Goal: Task Accomplishment & Management: Manage account settings

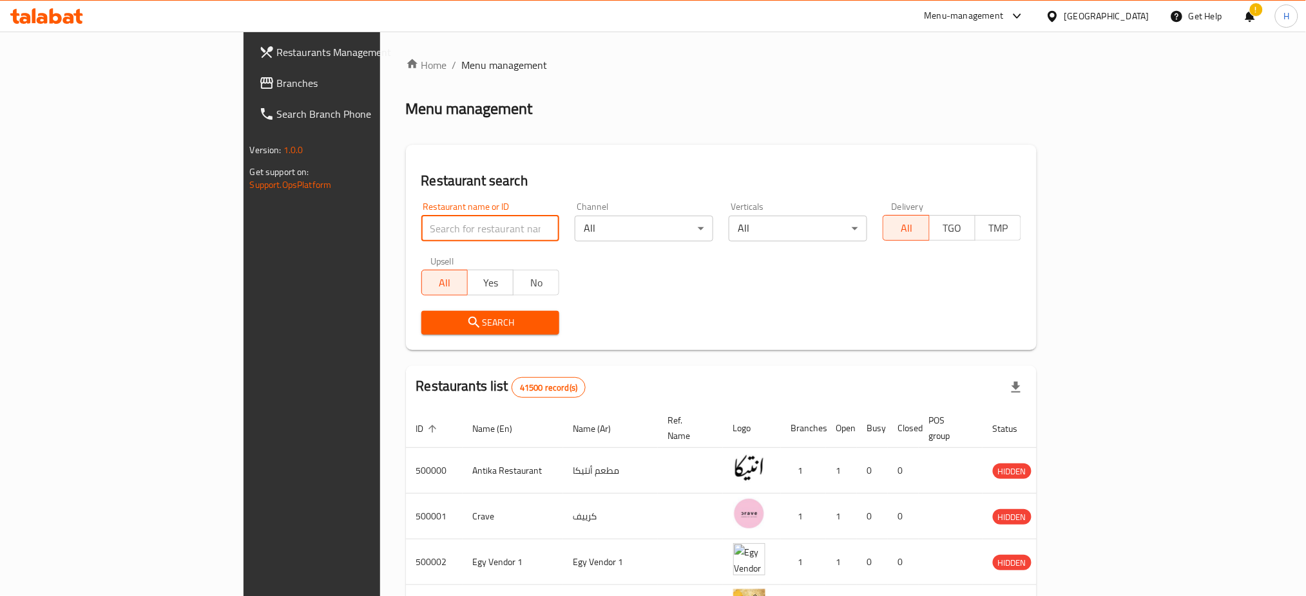
click at [425, 224] on input "search" at bounding box center [490, 229] width 138 height 26
type input "683897"
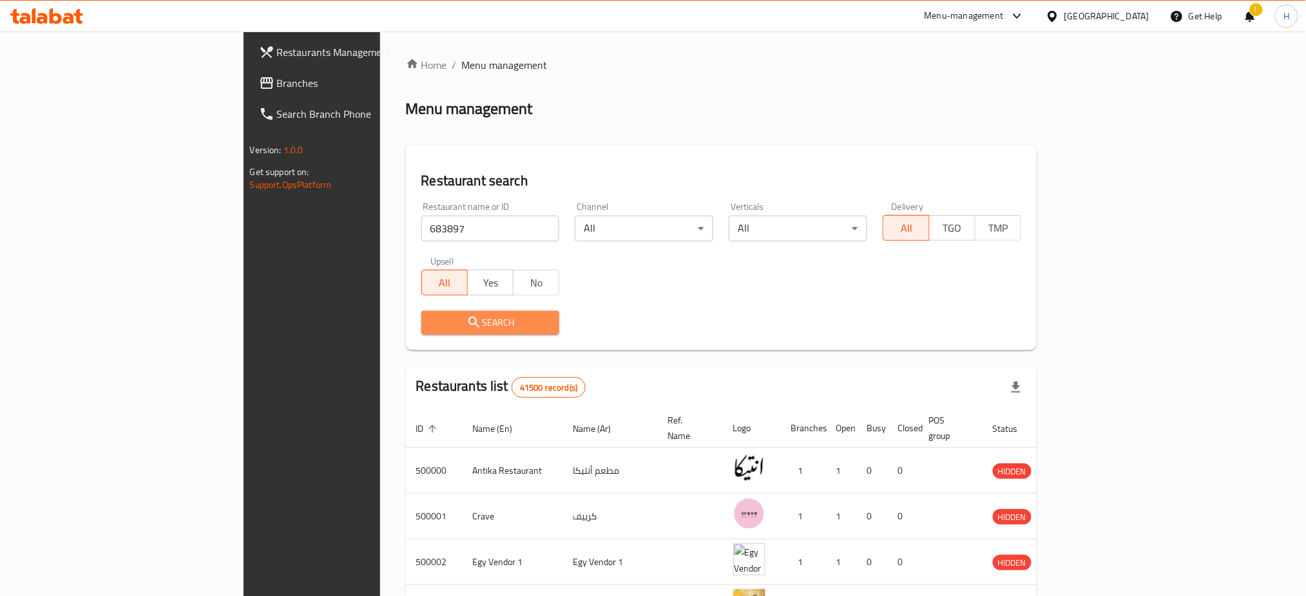
click at [432, 330] on span "Search" at bounding box center [491, 323] width 118 height 16
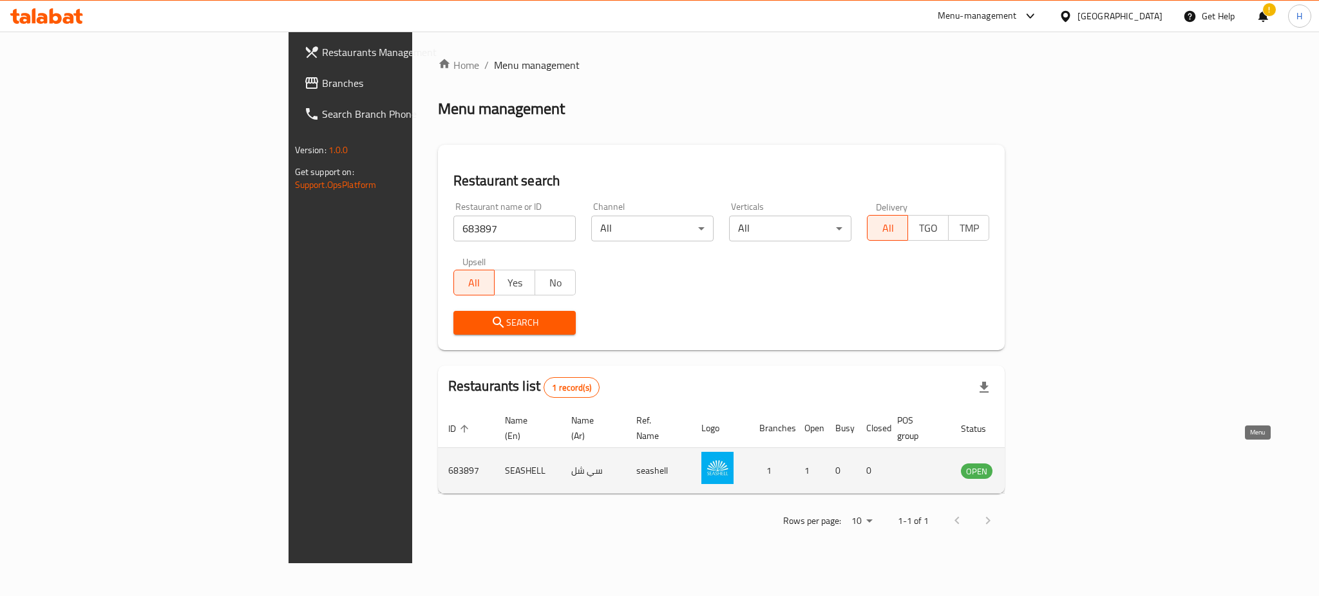
click at [1044, 463] on icon "enhanced table" at bounding box center [1036, 470] width 15 height 15
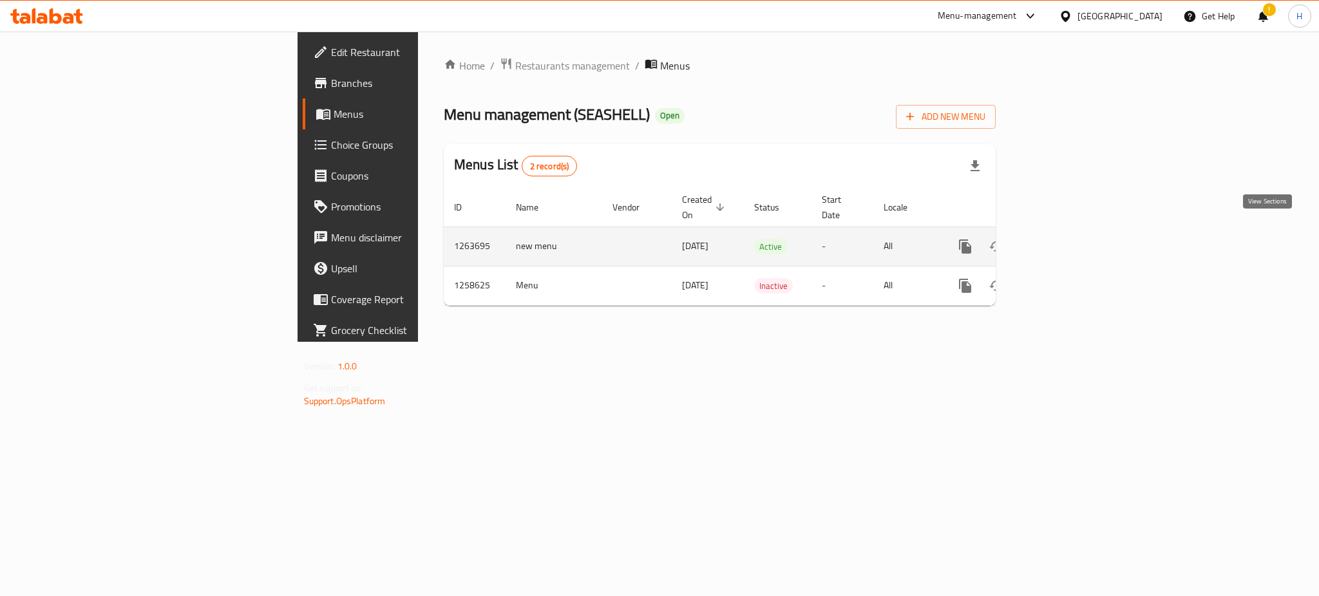
click at [1066, 239] on icon "enhanced table" at bounding box center [1058, 246] width 15 height 15
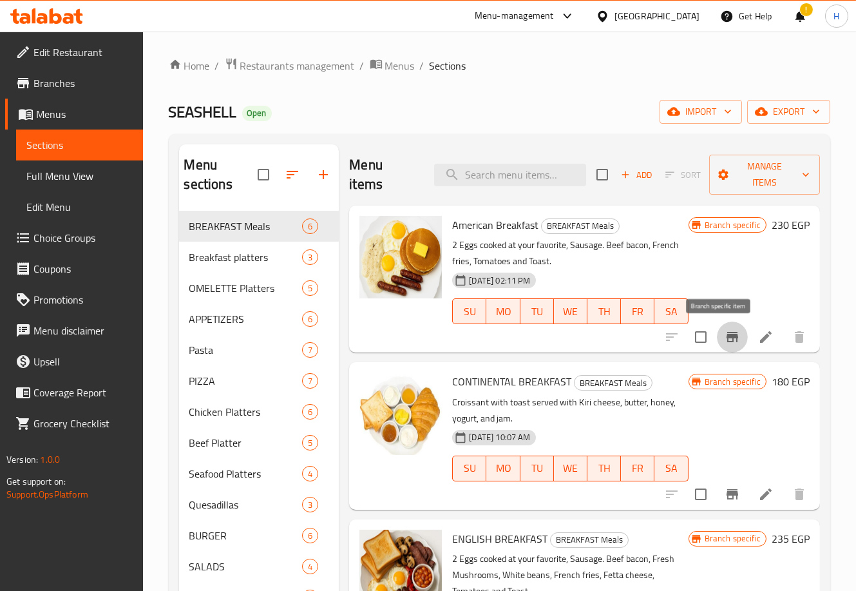
click at [725, 334] on icon "Branch-specific-item" at bounding box center [732, 336] width 15 height 15
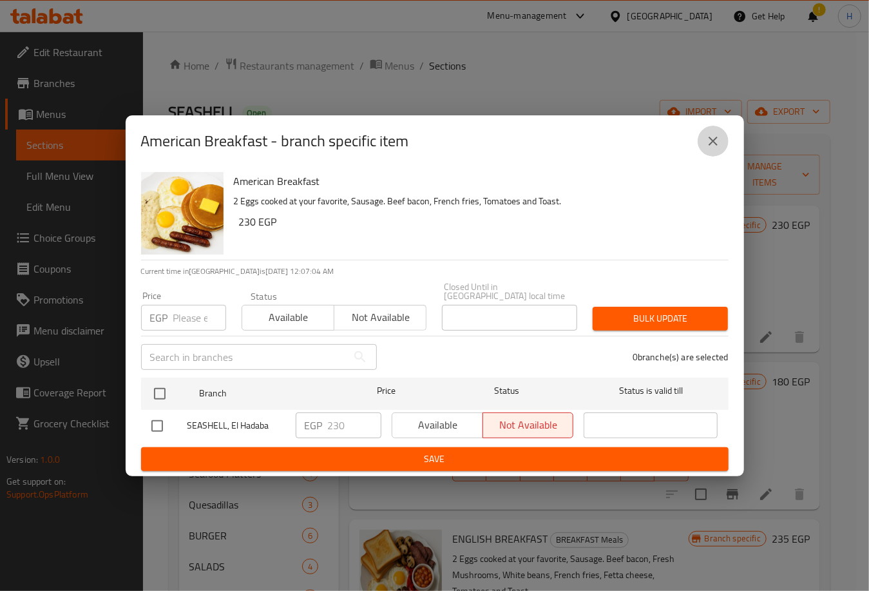
click at [716, 149] on icon "close" at bounding box center [712, 140] width 15 height 15
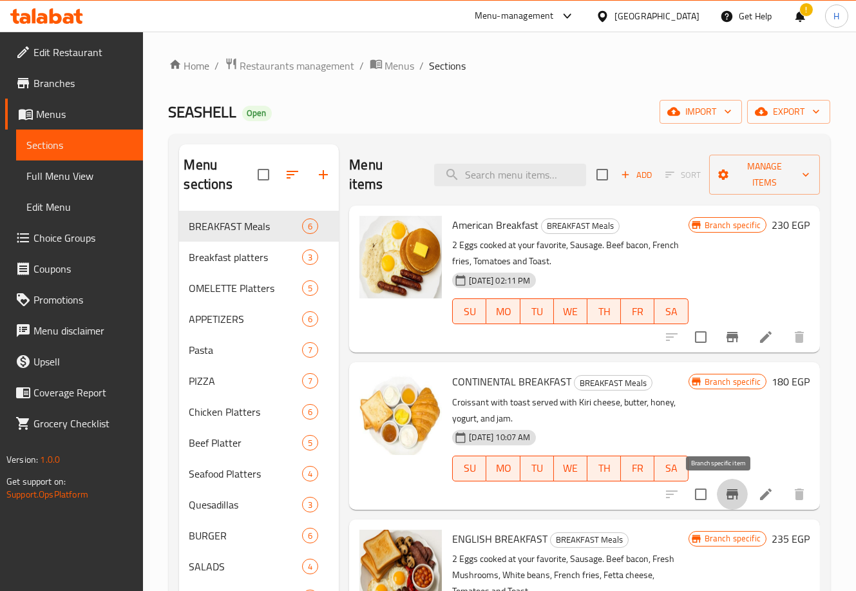
click at [725, 491] on icon "Branch-specific-item" at bounding box center [732, 493] width 15 height 15
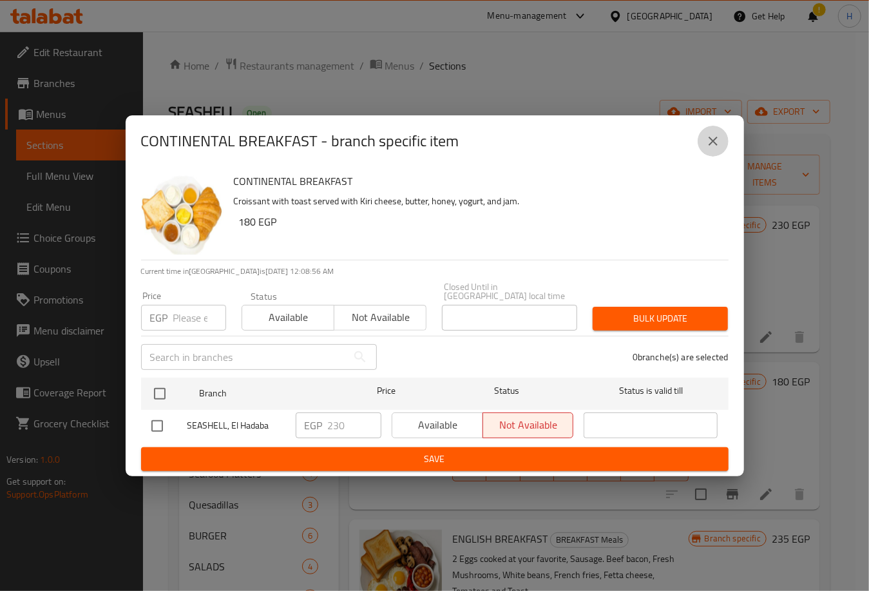
click at [714, 149] on icon "close" at bounding box center [712, 140] width 15 height 15
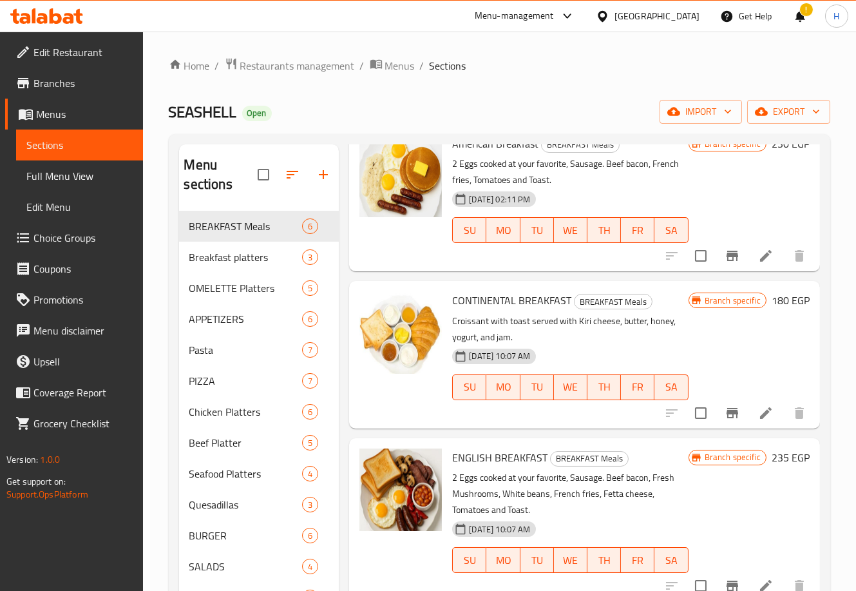
scroll to position [131, 0]
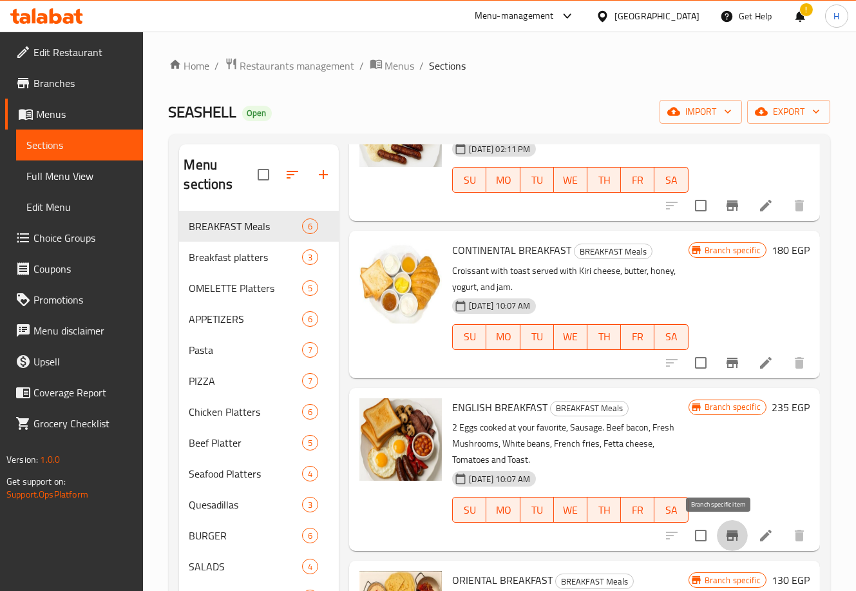
click at [727, 538] on icon "Branch-specific-item" at bounding box center [733, 535] width 12 height 10
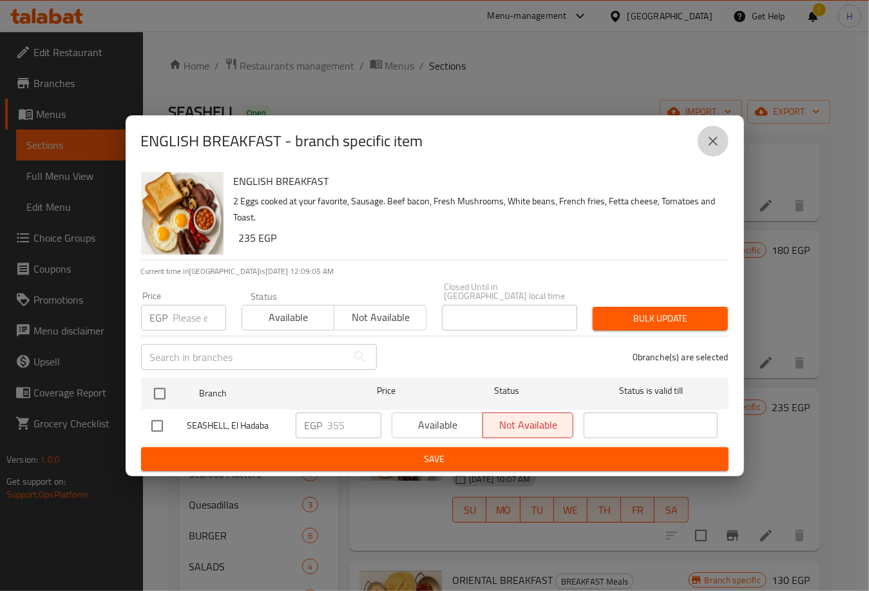
click at [723, 140] on button "close" at bounding box center [713, 141] width 31 height 31
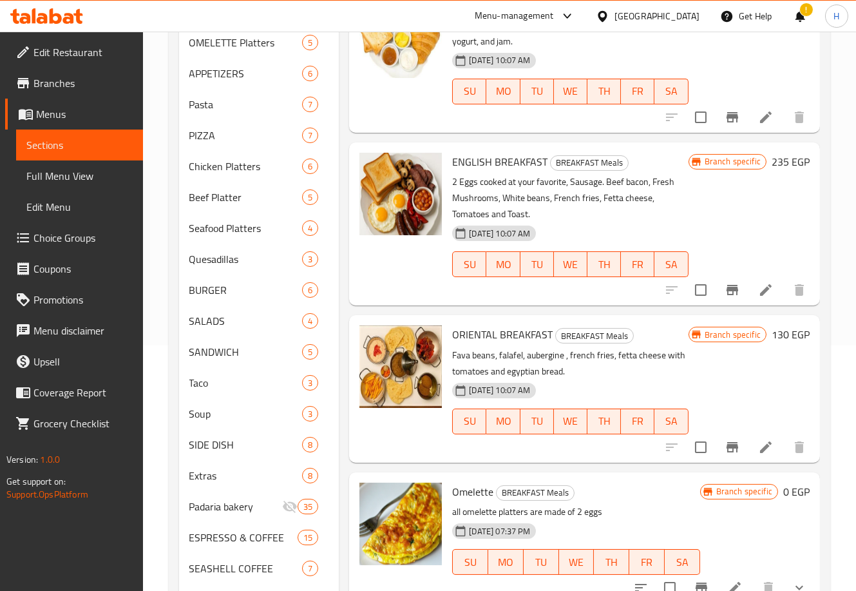
scroll to position [246, 0]
click at [717, 448] on button "Branch-specific-item" at bounding box center [732, 446] width 31 height 31
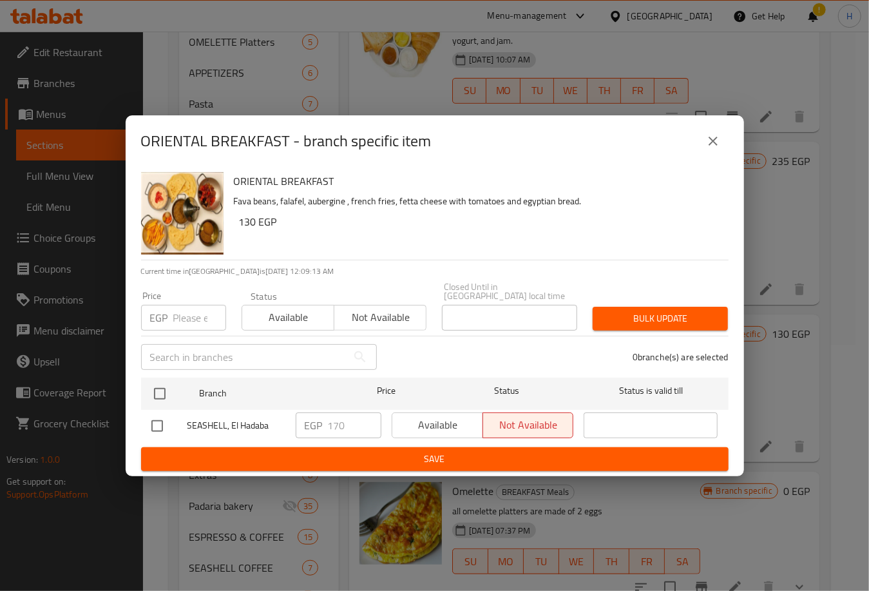
click at [714, 132] on button "close" at bounding box center [713, 141] width 31 height 31
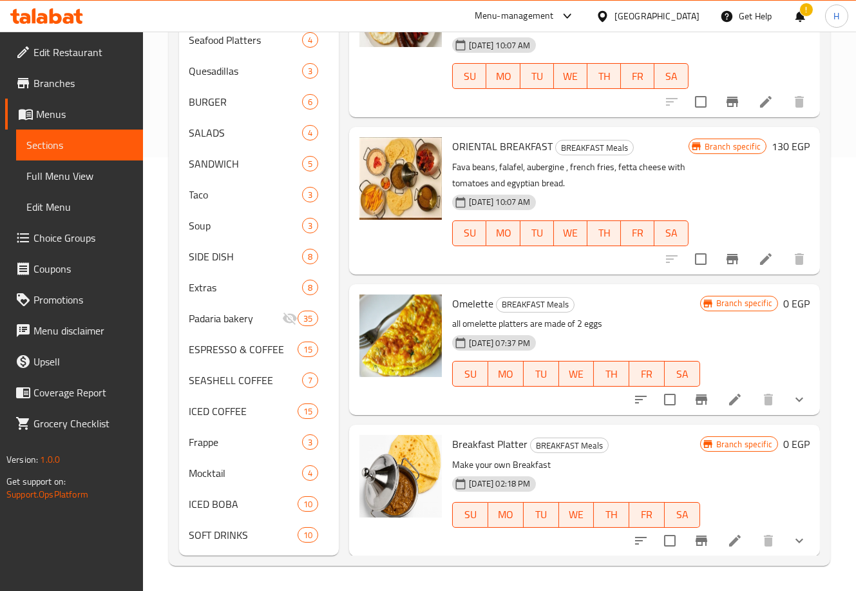
scroll to position [434, 0]
click at [792, 545] on icon "show more" at bounding box center [799, 539] width 15 height 15
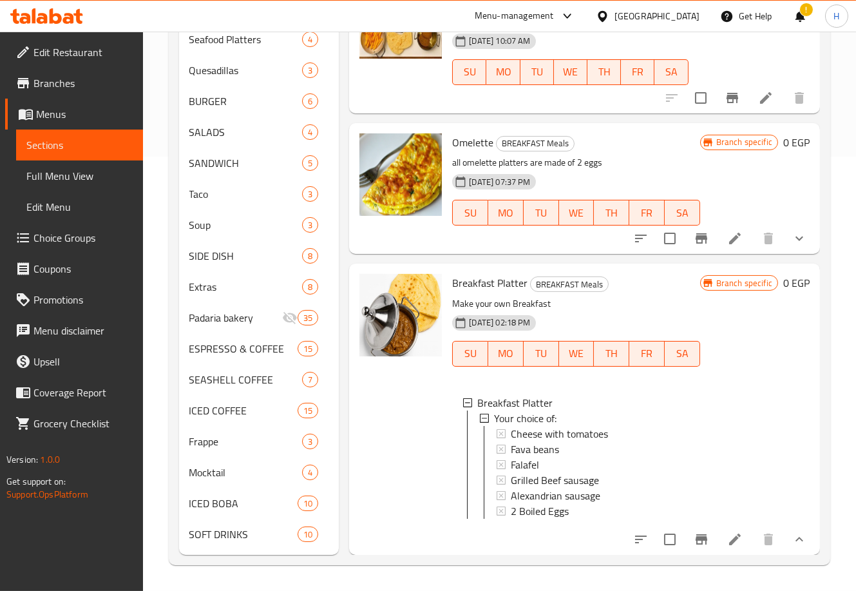
scroll to position [1, 0]
click at [600, 424] on span "Cheese with tomatoes" at bounding box center [559, 431] width 97 height 15
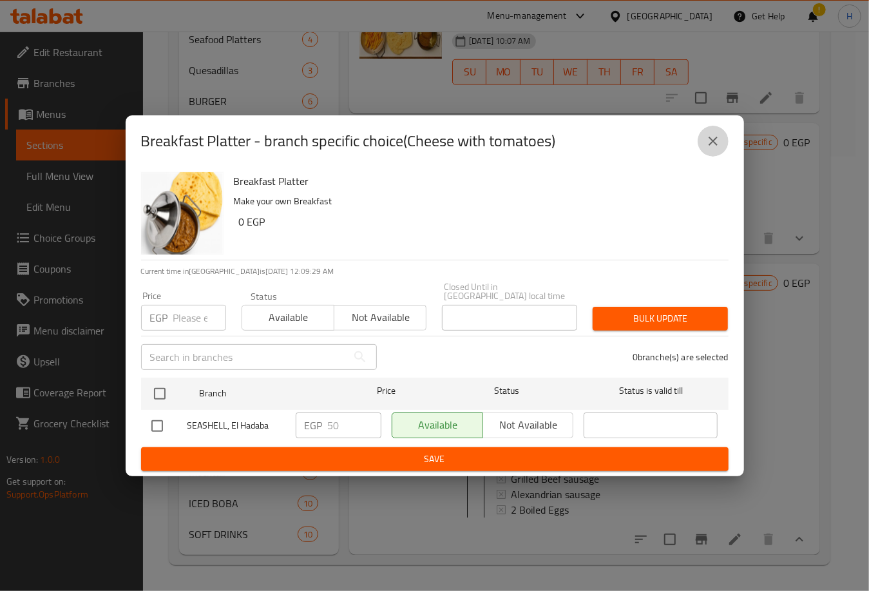
click at [715, 142] on icon "close" at bounding box center [713, 141] width 9 height 9
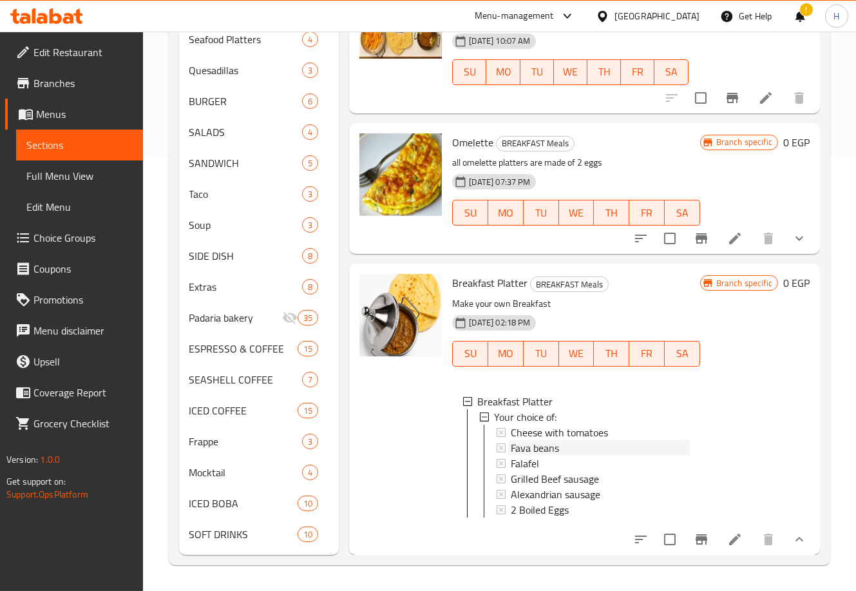
click at [543, 440] on span "Fava beans" at bounding box center [535, 447] width 48 height 15
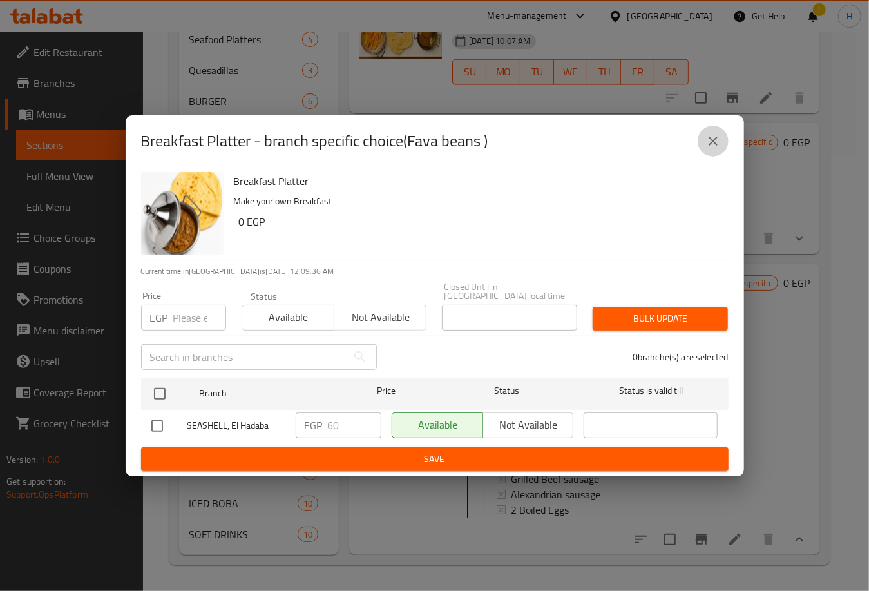
click at [718, 140] on icon "close" at bounding box center [712, 140] width 15 height 15
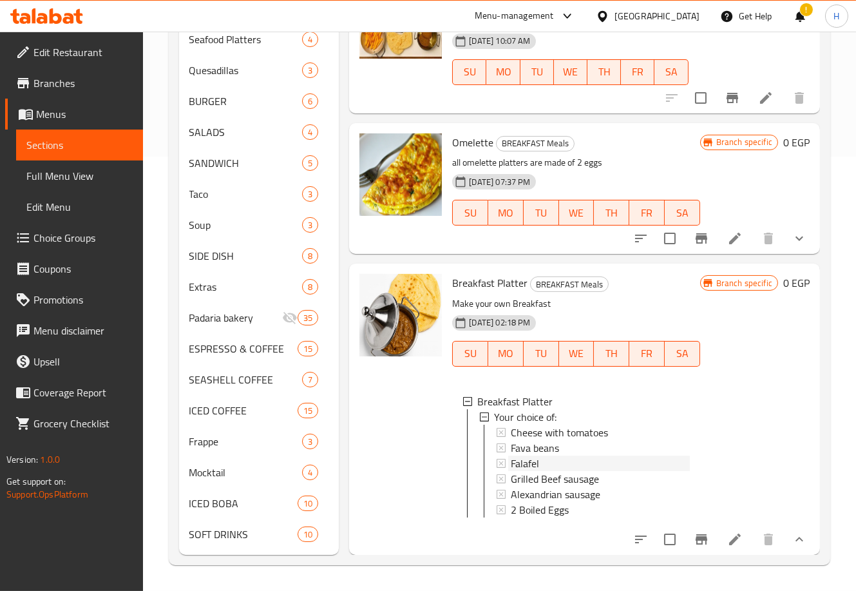
click at [555, 455] on div "Falafel" at bounding box center [600, 462] width 178 height 15
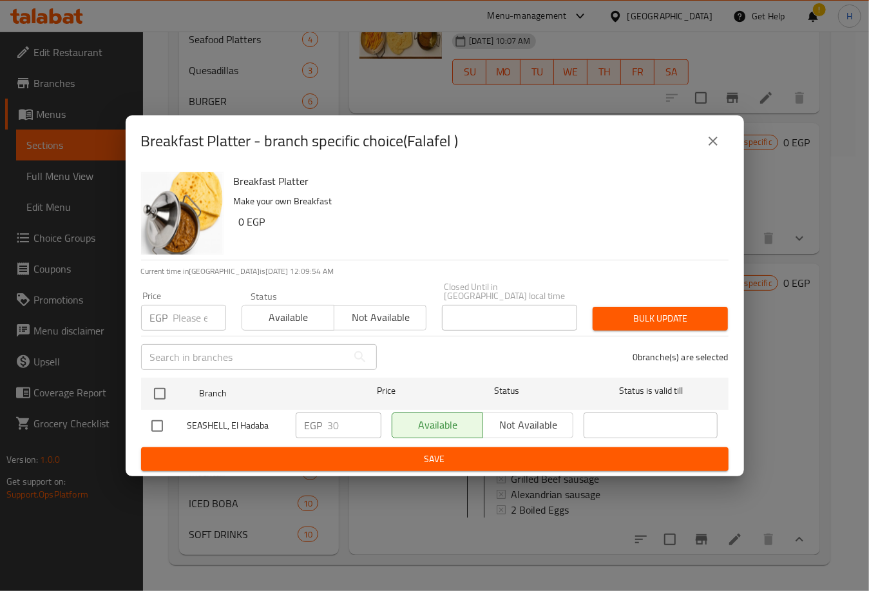
click at [707, 148] on icon "close" at bounding box center [712, 140] width 15 height 15
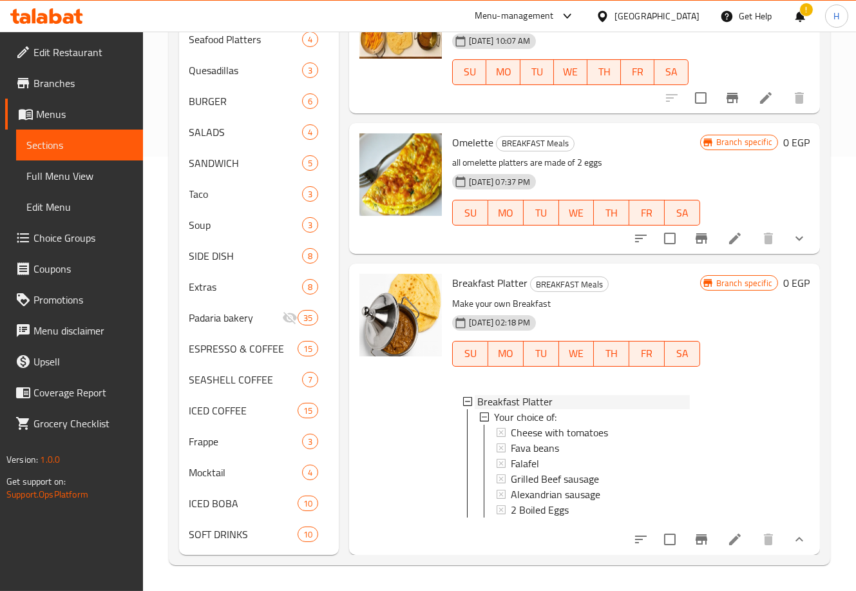
click at [468, 397] on icon at bounding box center [467, 401] width 9 height 9
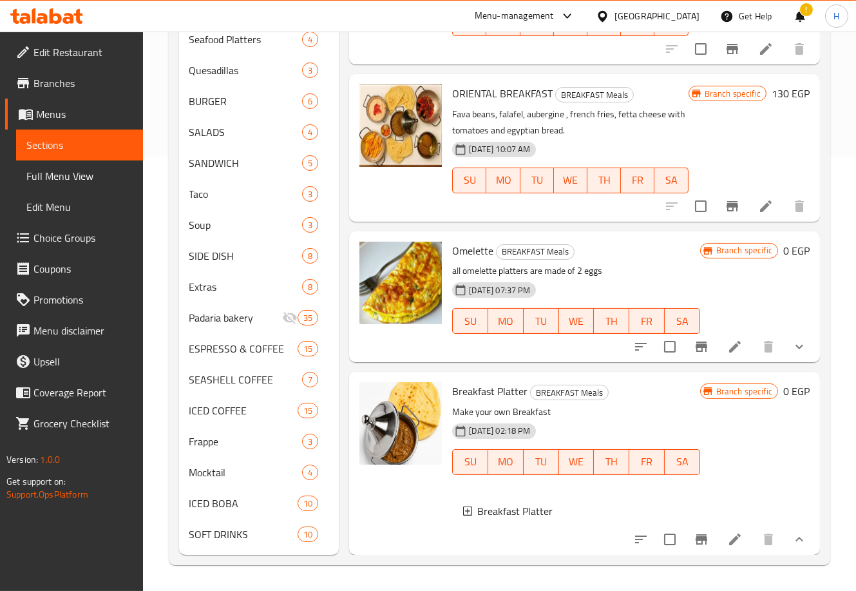
scroll to position [196, 0]
click at [792, 339] on icon "show more" at bounding box center [799, 346] width 15 height 15
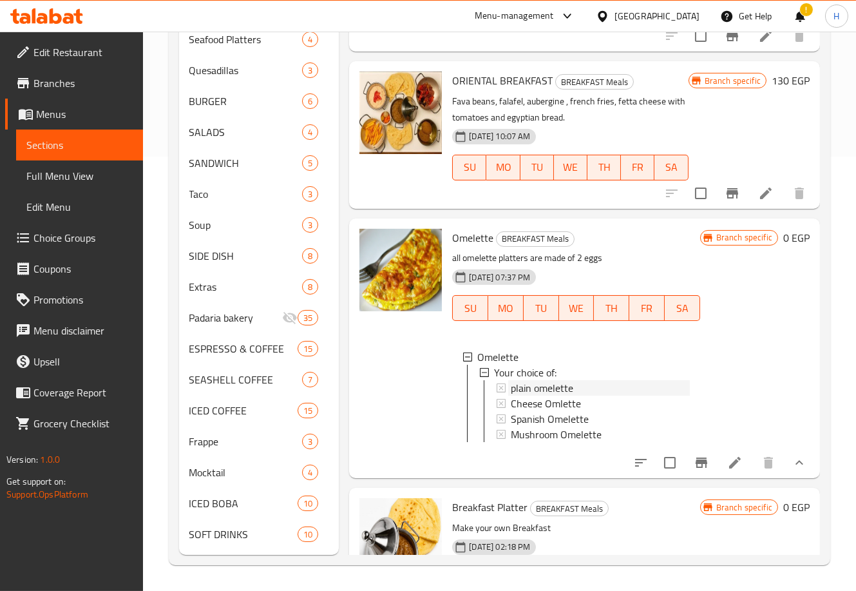
click at [560, 390] on span "plain omelette" at bounding box center [542, 387] width 62 height 15
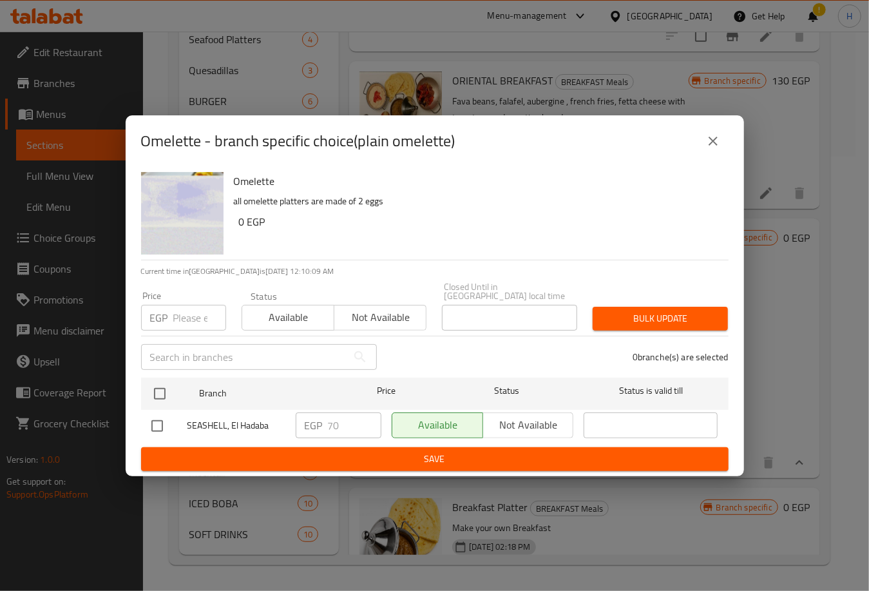
click at [711, 139] on icon "close" at bounding box center [712, 140] width 15 height 15
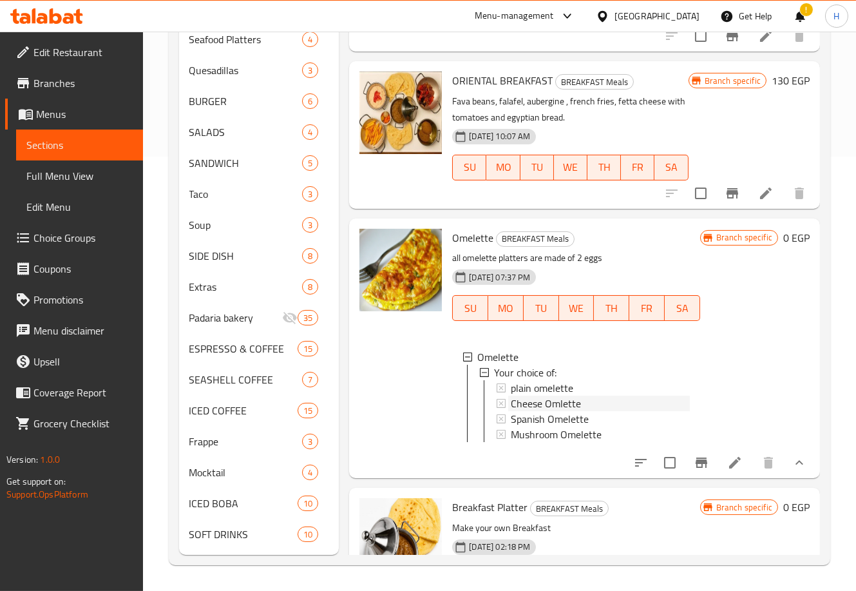
click at [550, 401] on span "Cheese Omlette" at bounding box center [546, 402] width 70 height 15
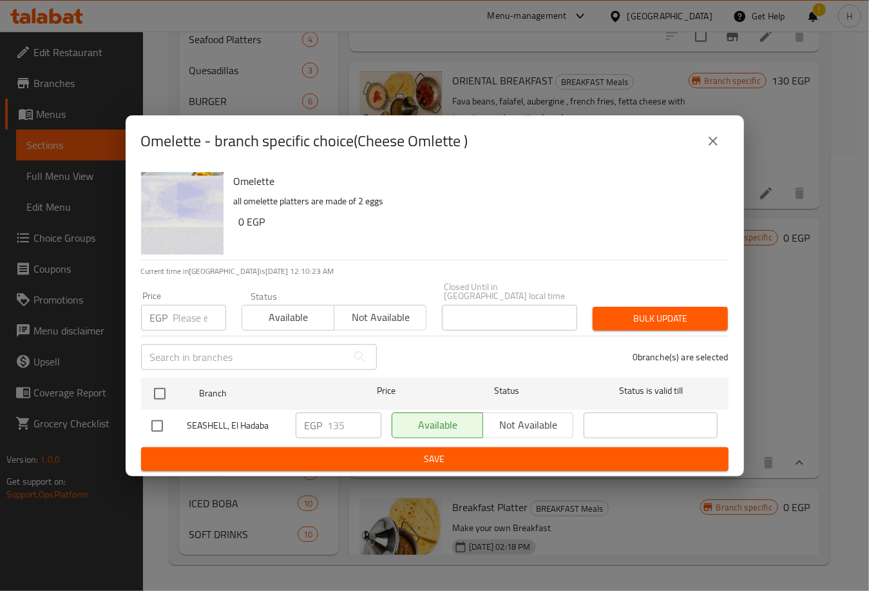
click at [711, 145] on icon "close" at bounding box center [712, 140] width 15 height 15
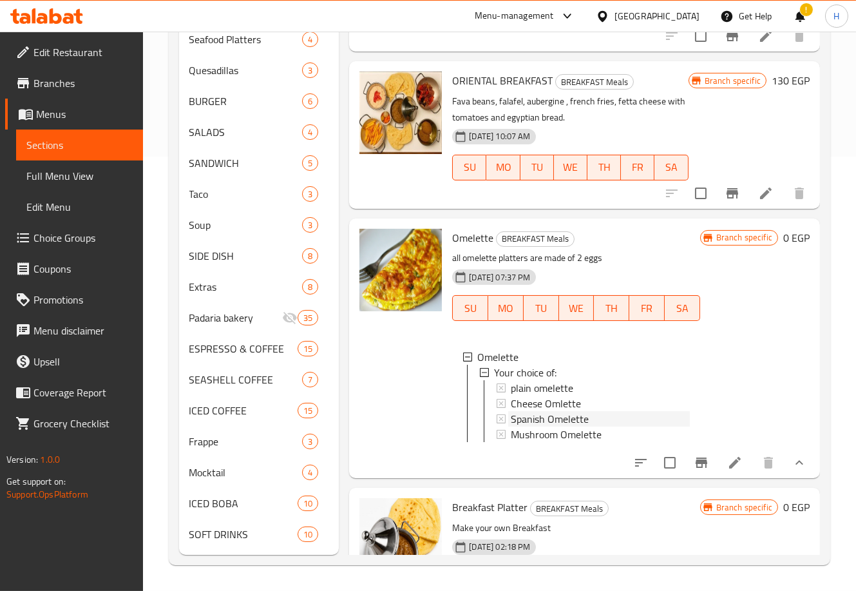
click at [561, 419] on span "Spanish Omelette" at bounding box center [550, 418] width 78 height 15
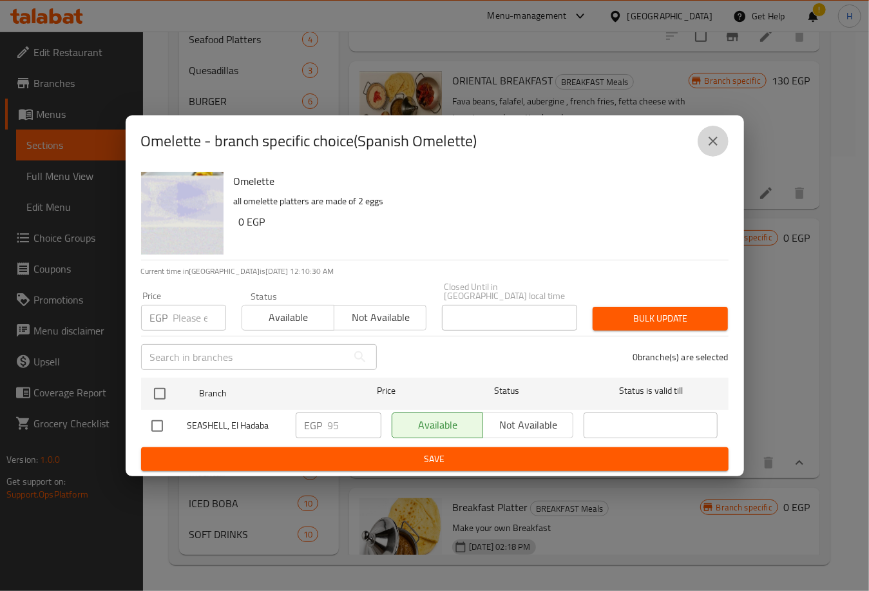
click at [711, 143] on icon "close" at bounding box center [713, 141] width 9 height 9
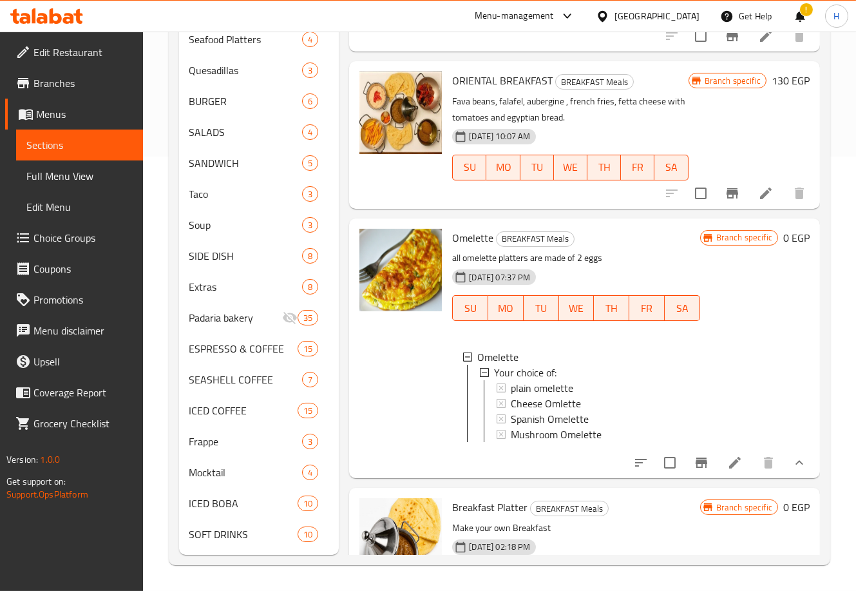
scroll to position [2, 0]
click at [592, 434] on span "Mushroom Omelette" at bounding box center [556, 431] width 91 height 15
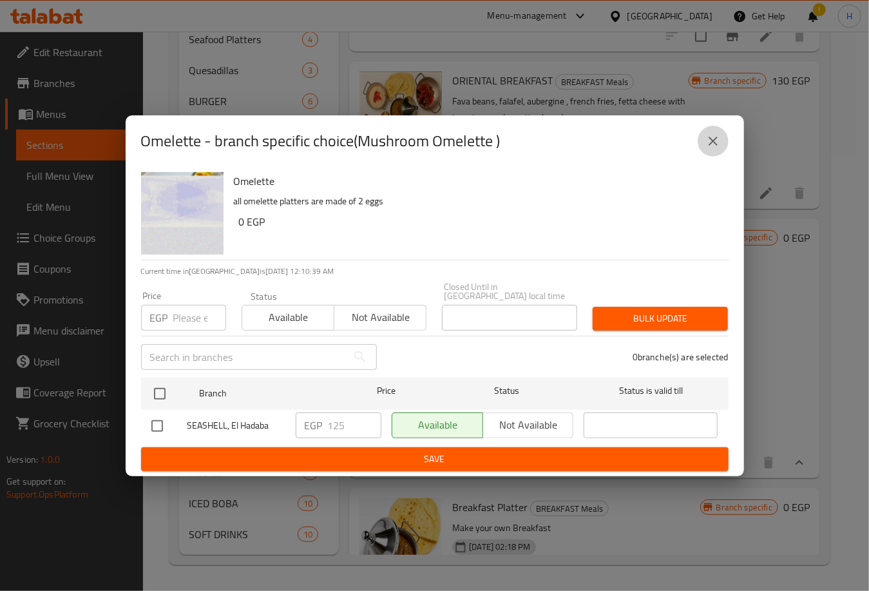
click at [714, 144] on icon "close" at bounding box center [713, 141] width 9 height 9
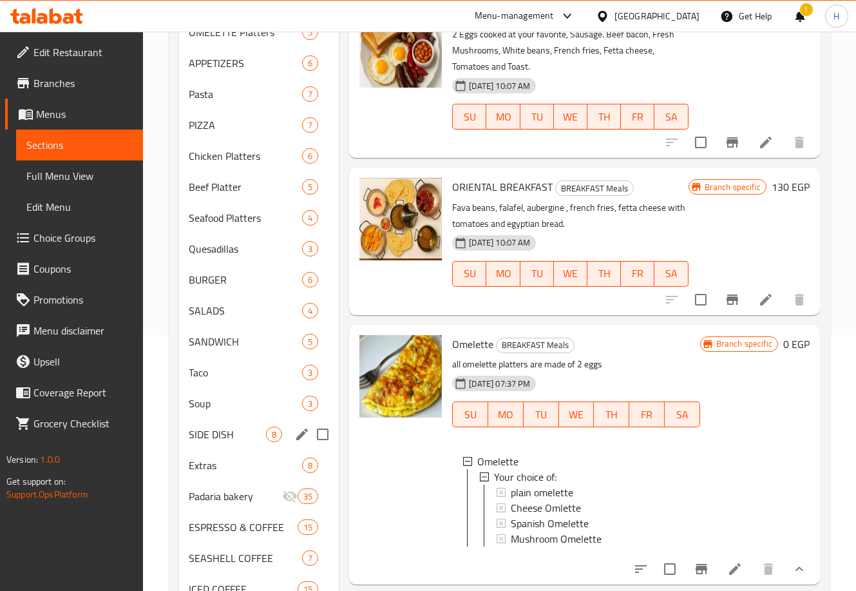
scroll to position [256, 0]
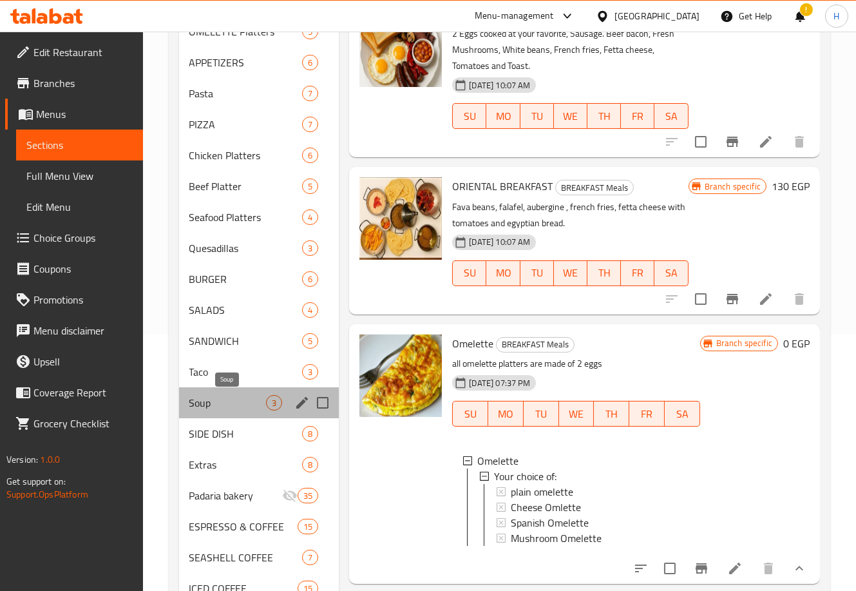
click at [220, 401] on span "Soup" at bounding box center [227, 402] width 77 height 15
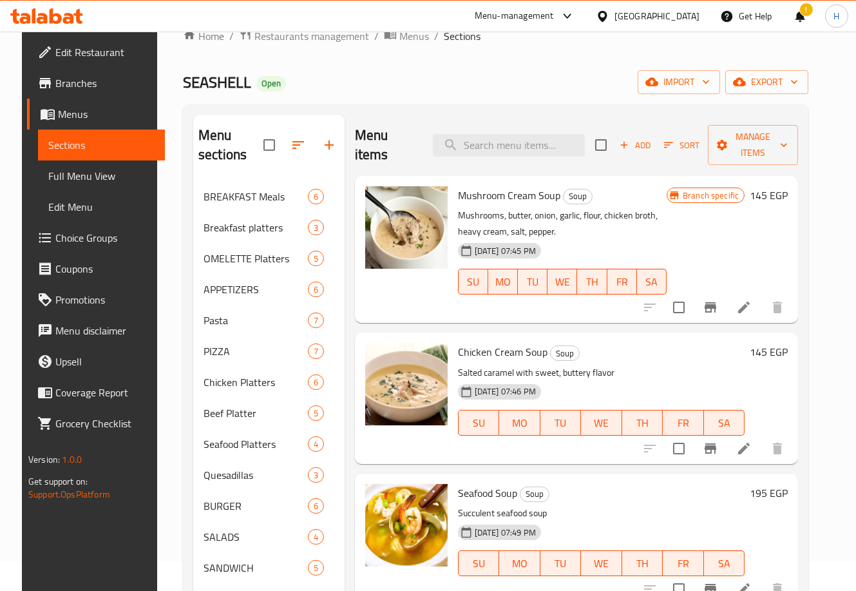
scroll to position [23, 0]
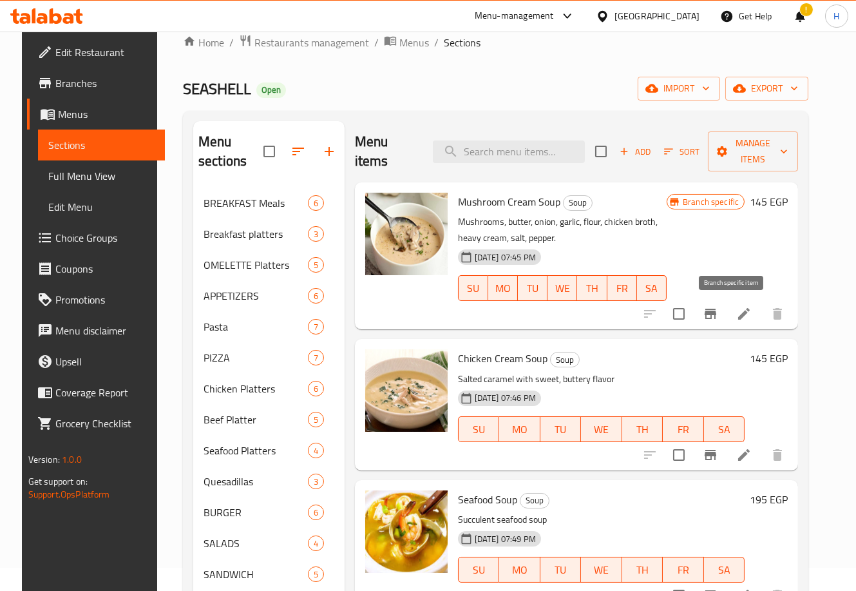
click at [718, 312] on icon "Branch-specific-item" at bounding box center [710, 313] width 15 height 15
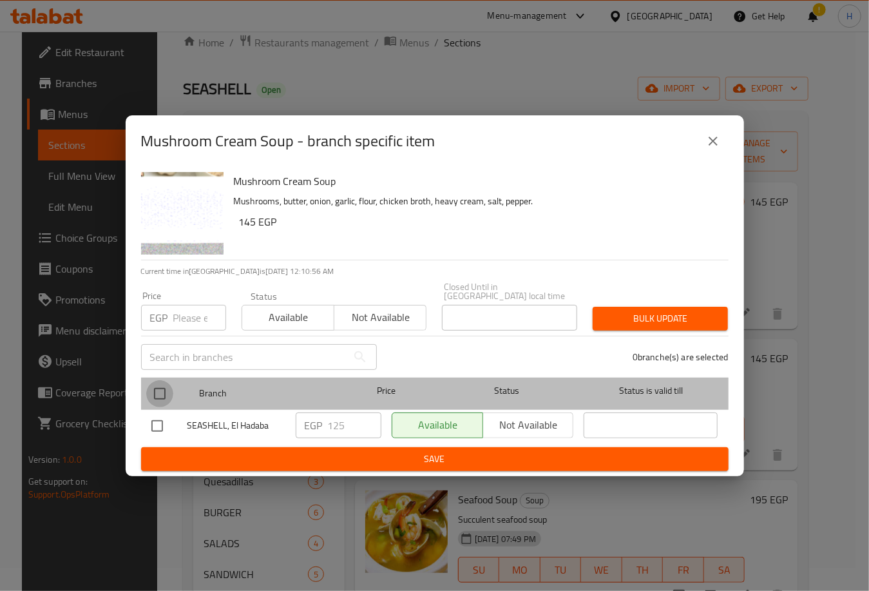
click at [157, 392] on input "checkbox" at bounding box center [159, 393] width 27 height 27
checkbox input "true"
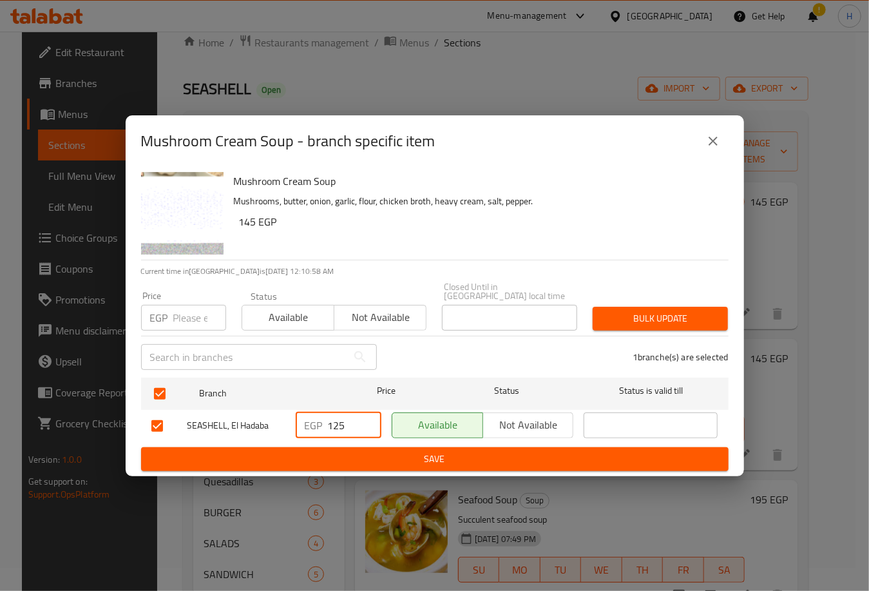
drag, startPoint x: 332, startPoint y: 422, endPoint x: 348, endPoint y: 424, distance: 15.6
click at [348, 424] on input "125" at bounding box center [354, 425] width 53 height 26
type input "145"
click at [459, 451] on span "Save" at bounding box center [434, 459] width 567 height 16
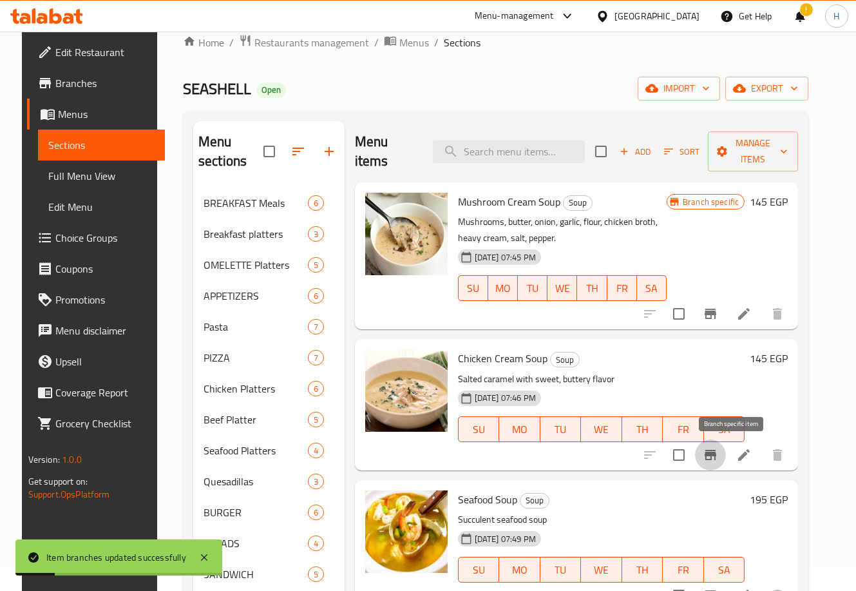
click at [716, 450] on icon "Branch-specific-item" at bounding box center [711, 455] width 12 height 10
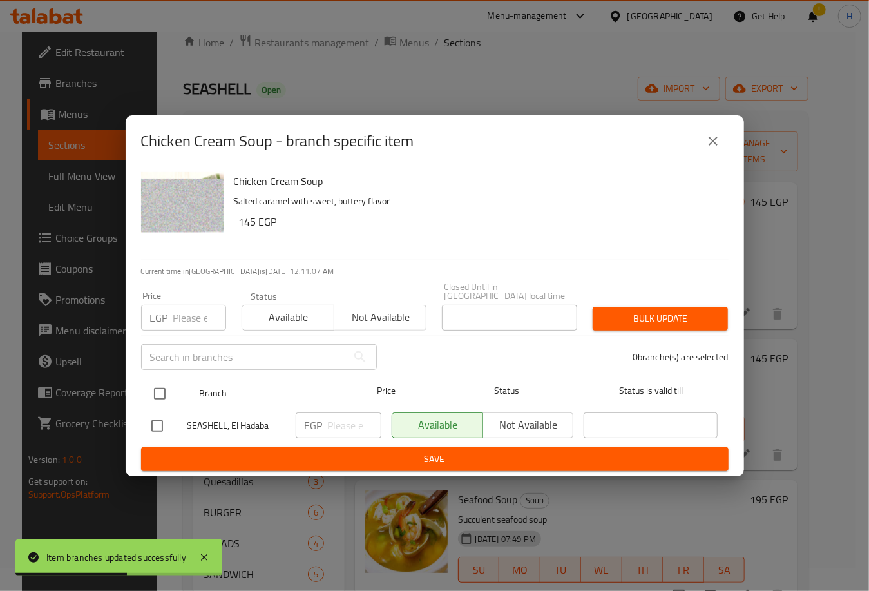
click at [155, 380] on input "checkbox" at bounding box center [159, 393] width 27 height 27
checkbox input "true"
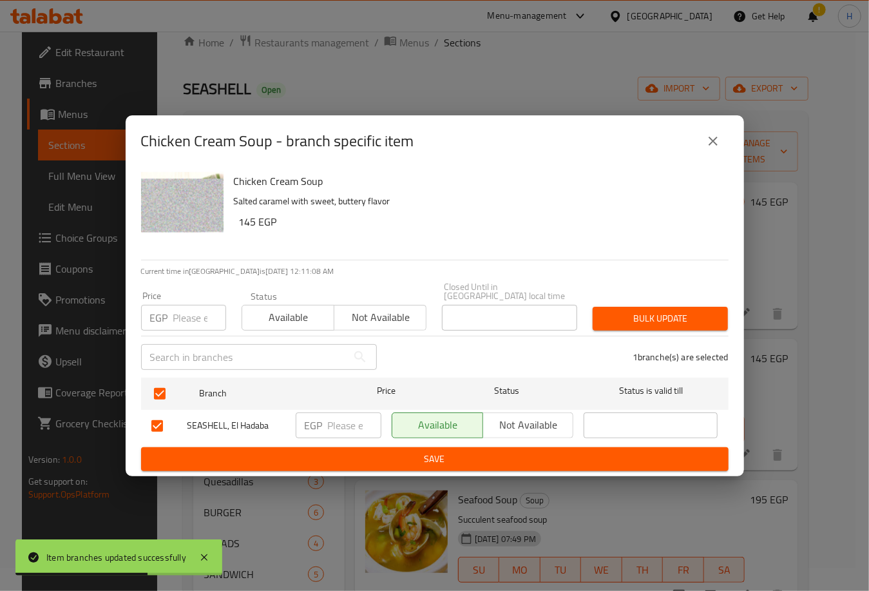
click at [344, 418] on input "number" at bounding box center [354, 425] width 53 height 26
type input "185"
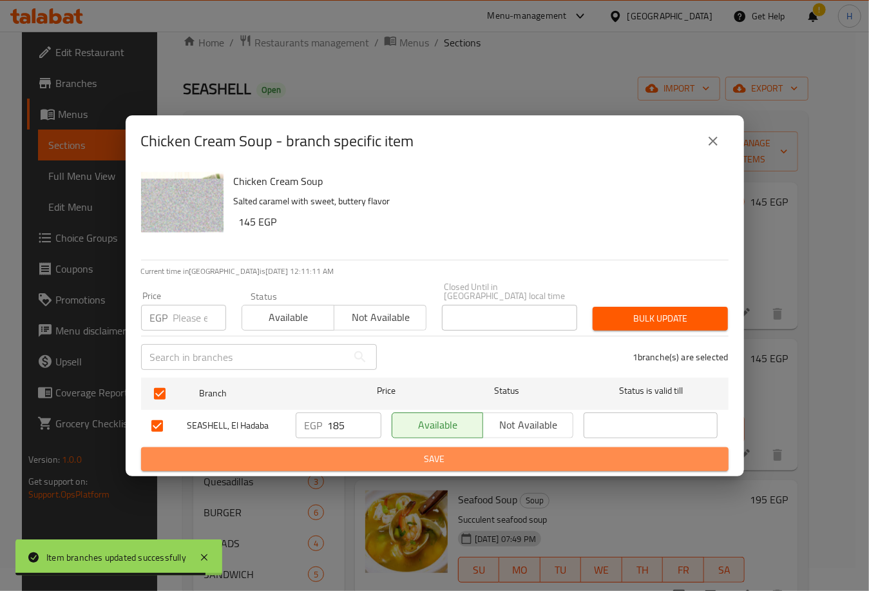
click at [438, 465] on button "Save" at bounding box center [434, 459] width 587 height 24
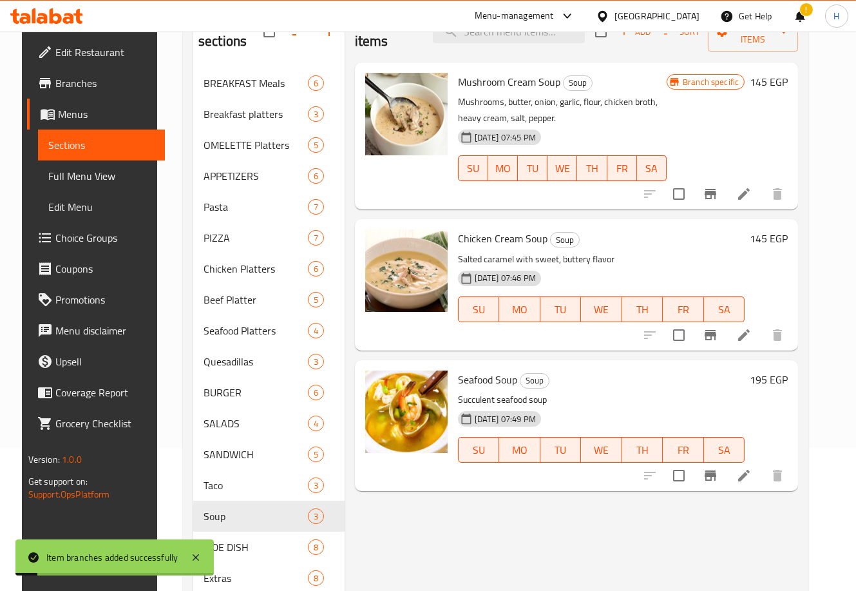
scroll to position [144, 0]
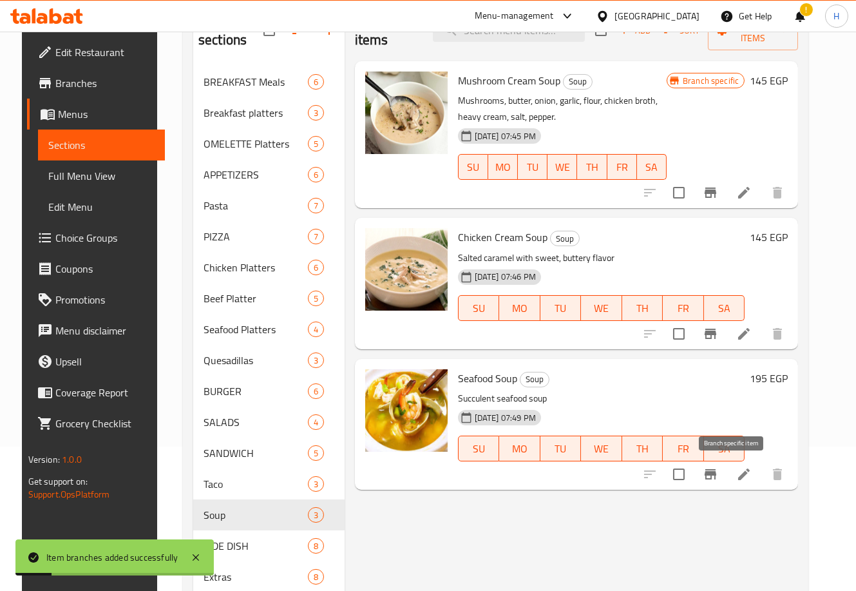
click at [718, 468] on icon "Branch-specific-item" at bounding box center [710, 473] width 15 height 15
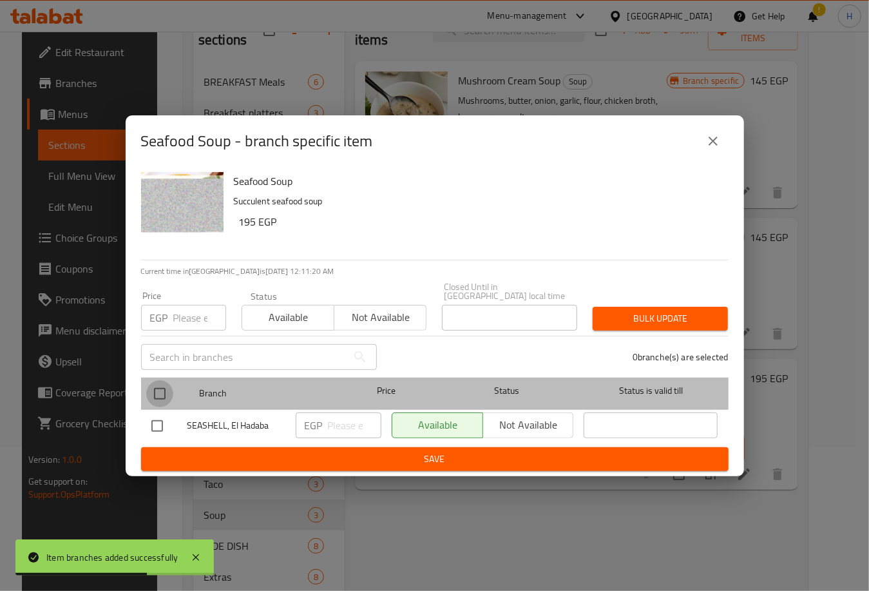
click at [157, 395] on input "checkbox" at bounding box center [159, 393] width 27 height 27
checkbox input "true"
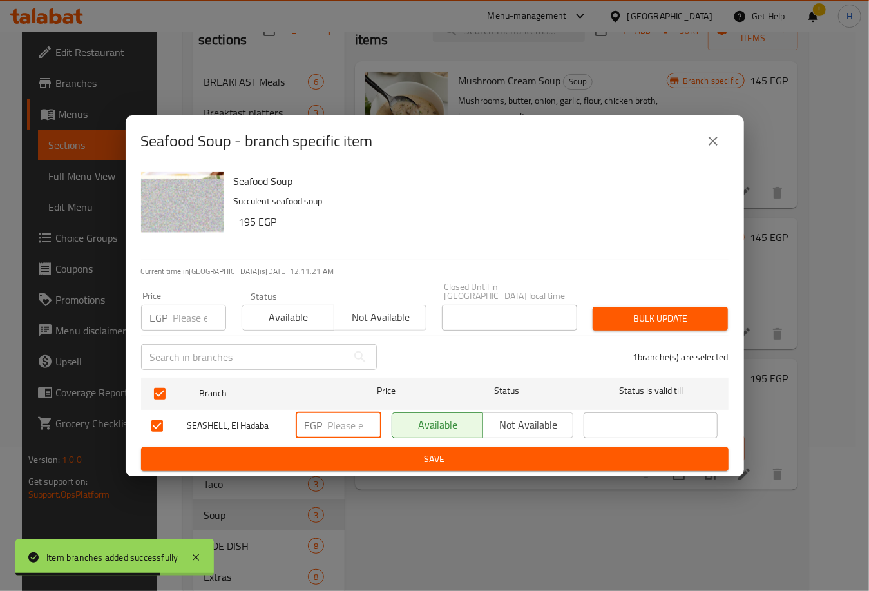
click at [343, 423] on input "number" at bounding box center [354, 425] width 53 height 26
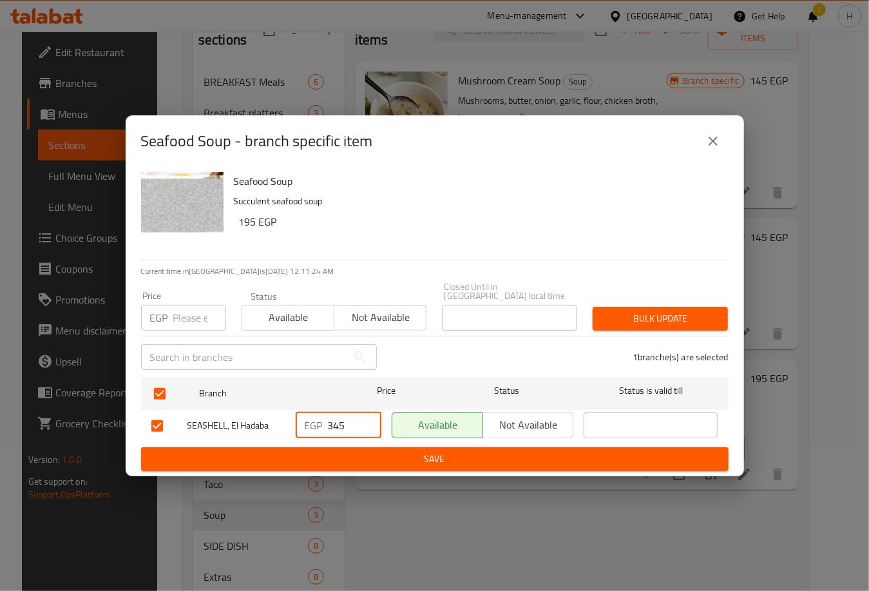
type input "345"
click at [448, 447] on button "Save" at bounding box center [434, 459] width 587 height 24
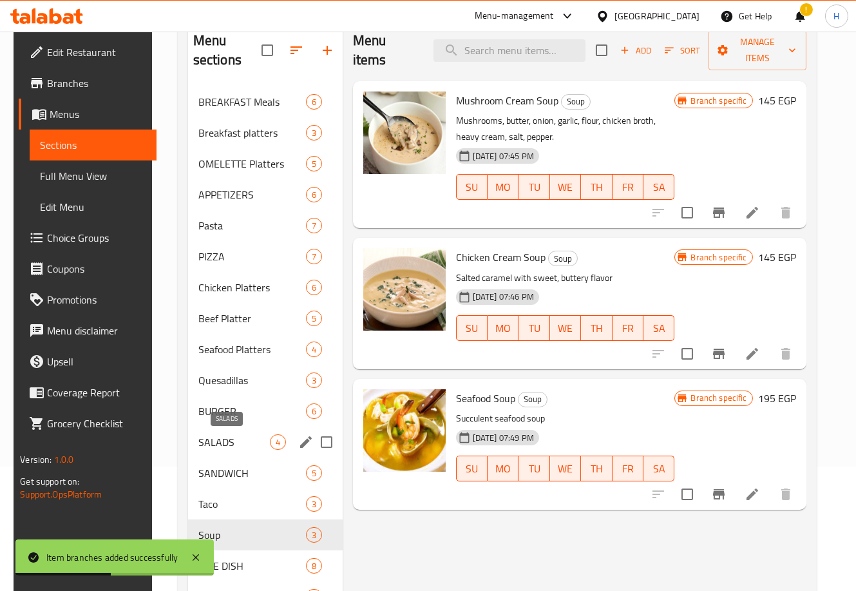
scroll to position [126, 0]
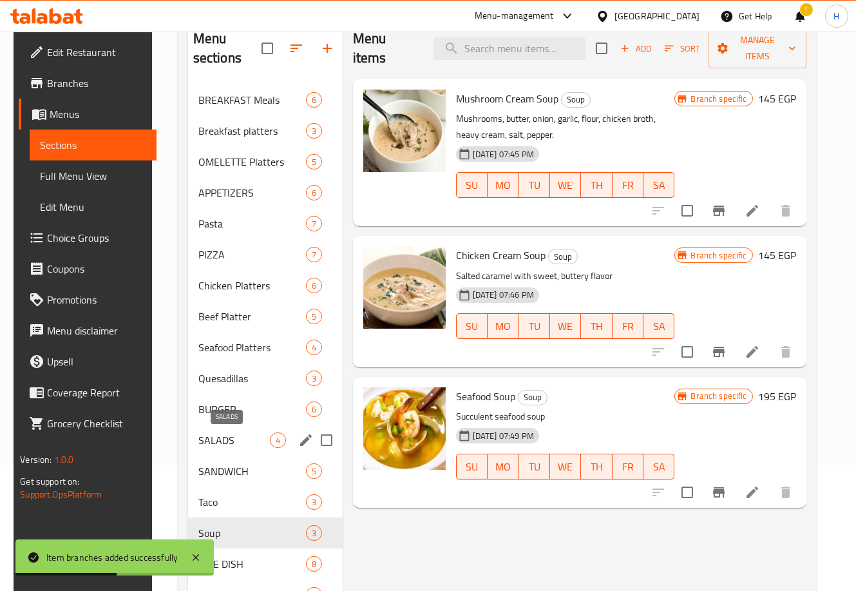
click at [217, 443] on span "SALADS" at bounding box center [233, 439] width 71 height 15
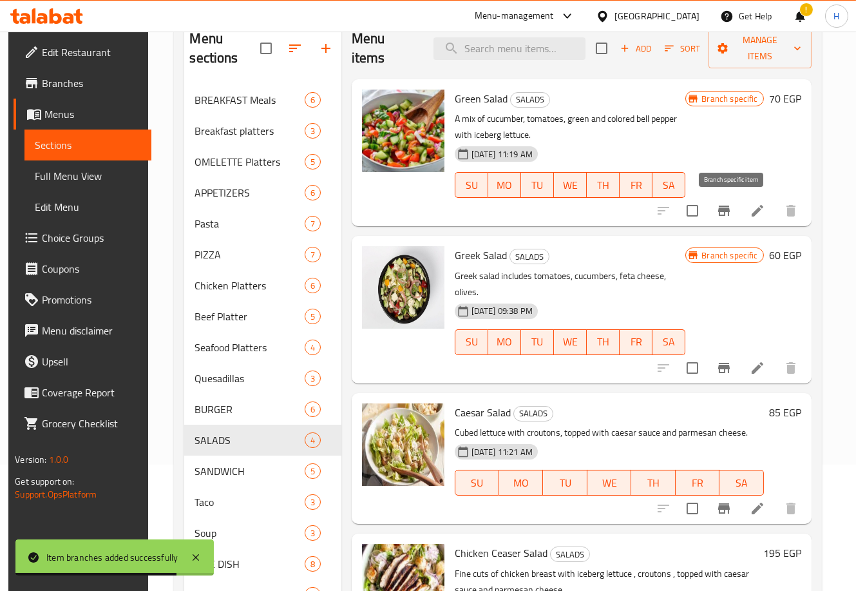
click at [727, 204] on icon "Branch-specific-item" at bounding box center [723, 210] width 15 height 15
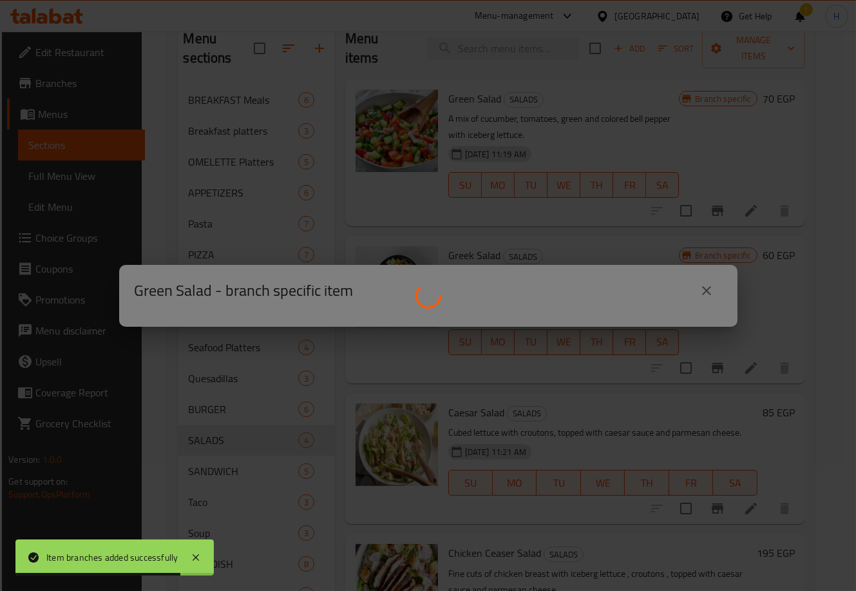
click at [727, 204] on div at bounding box center [428, 295] width 856 height 591
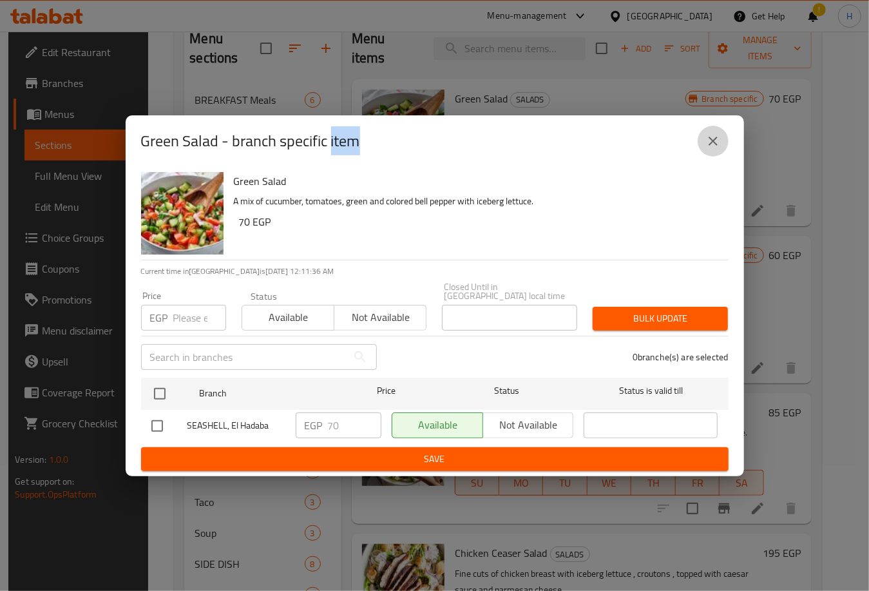
click at [716, 146] on icon "close" at bounding box center [712, 140] width 15 height 15
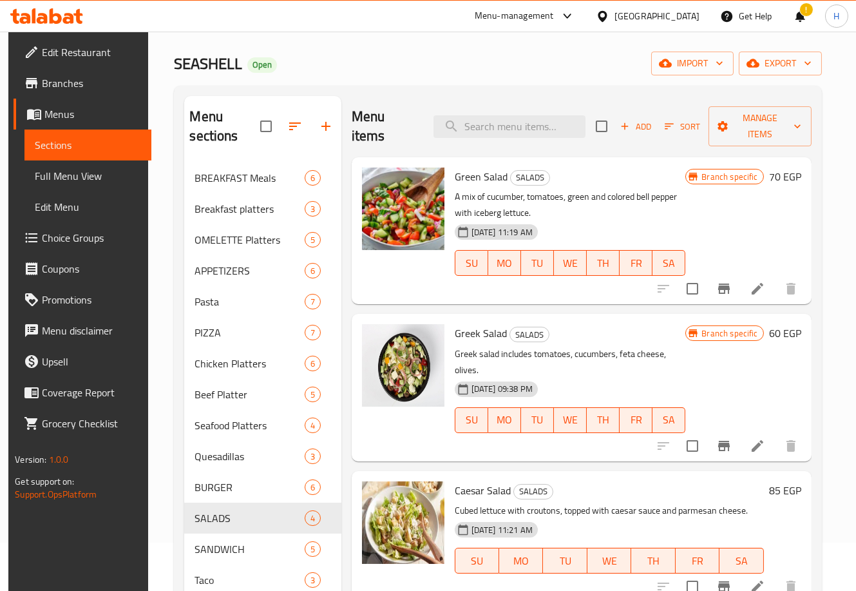
scroll to position [48, 0]
click at [683, 125] on span "Sort" at bounding box center [682, 127] width 35 height 15
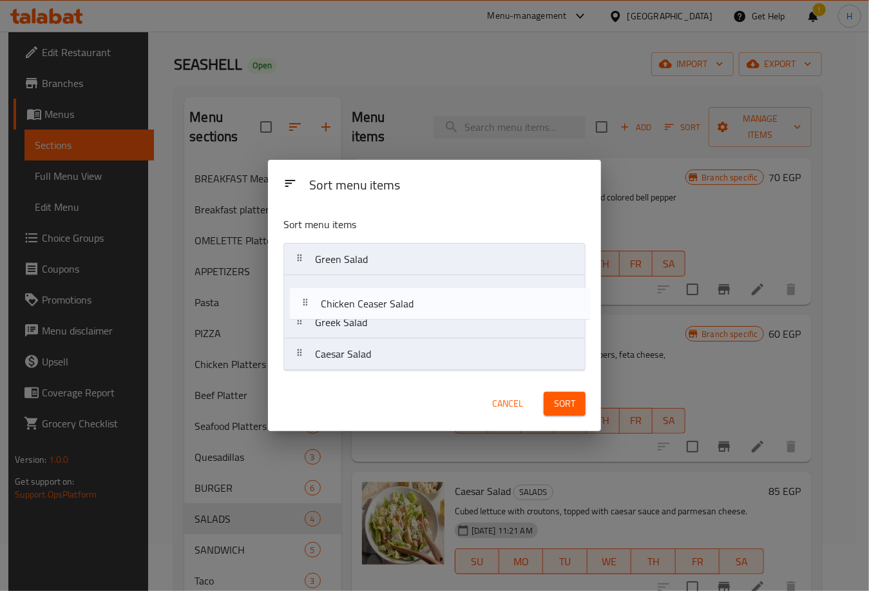
drag, startPoint x: 399, startPoint y: 359, endPoint x: 405, endPoint y: 290, distance: 69.8
click at [405, 290] on nav "Green Salad Greek Salad Caesar Salad Chicken [PERSON_NAME] Salad" at bounding box center [434, 307] width 302 height 128
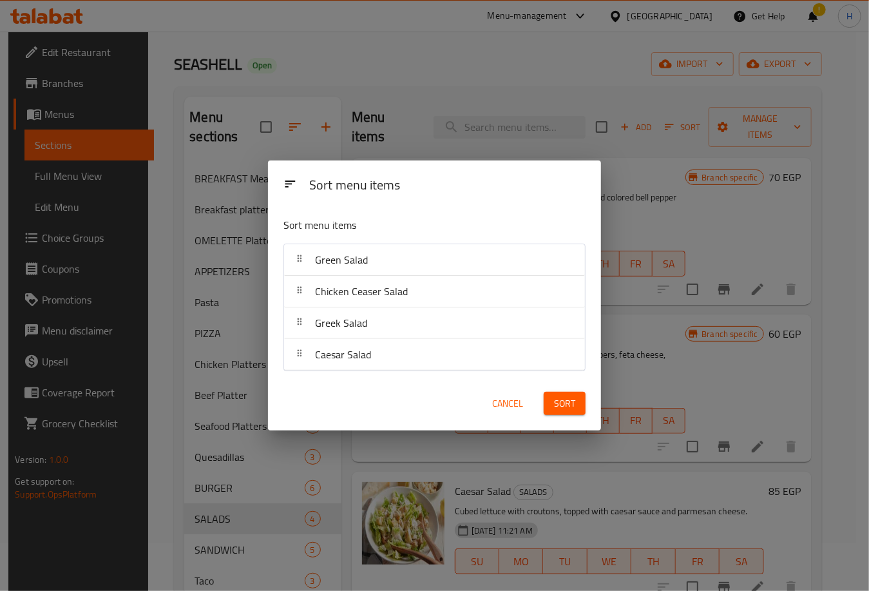
click at [560, 406] on span "Sort" at bounding box center [564, 403] width 21 height 16
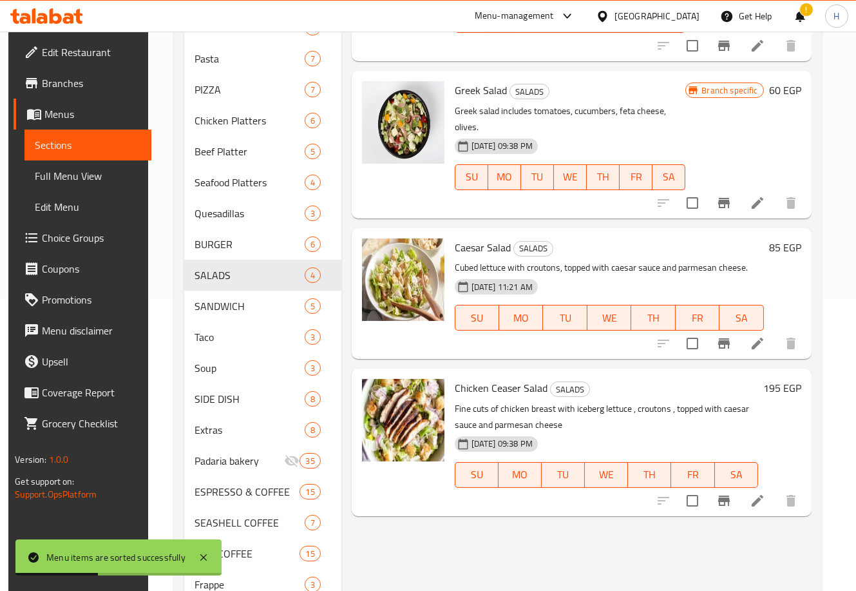
scroll to position [292, 0]
click at [730, 492] on icon "Branch-specific-item" at bounding box center [723, 499] width 15 height 15
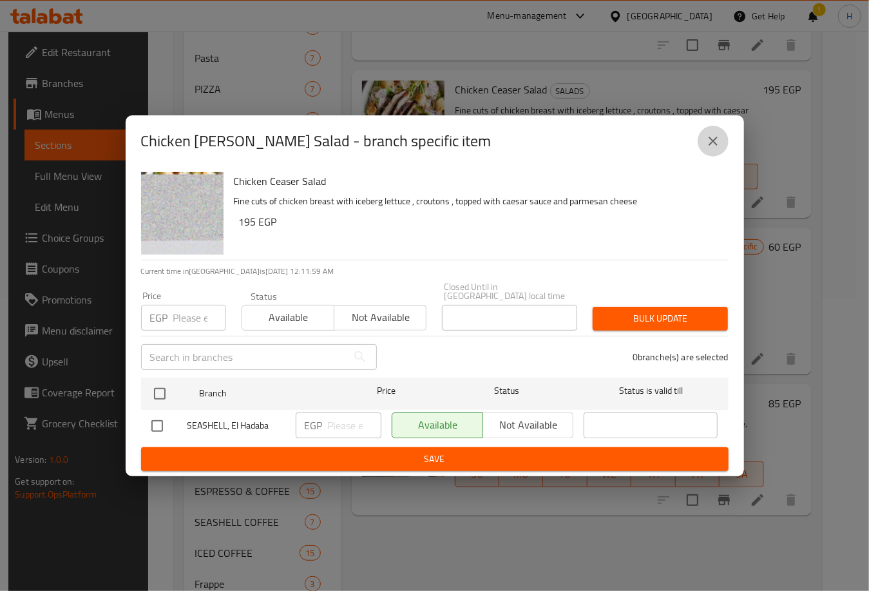
click at [716, 140] on icon "close" at bounding box center [712, 140] width 15 height 15
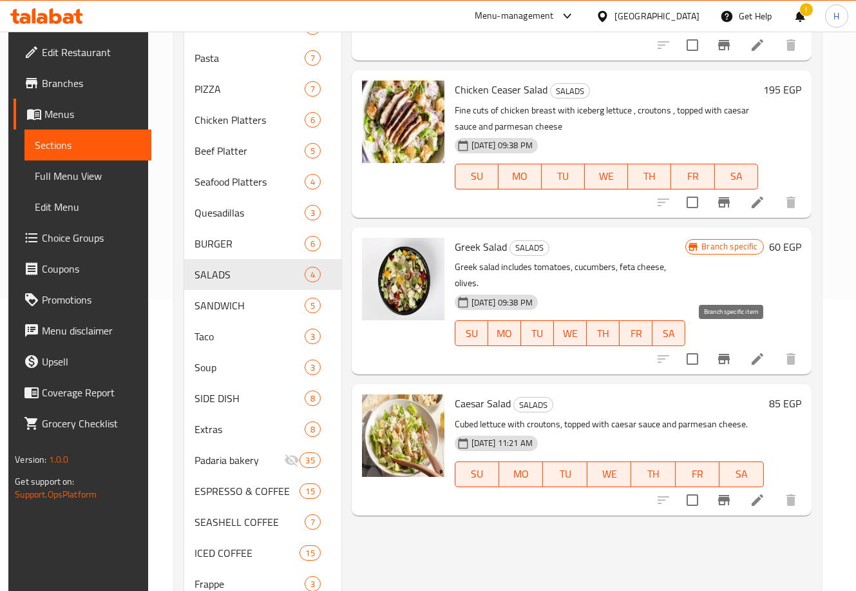
click at [730, 354] on icon "Branch-specific-item" at bounding box center [724, 359] width 12 height 10
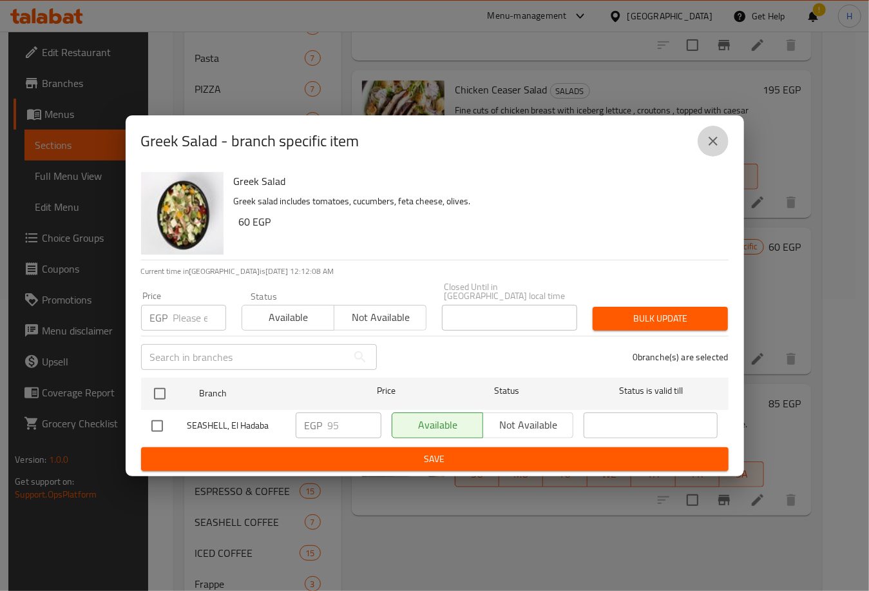
click at [703, 147] on button "close" at bounding box center [713, 141] width 31 height 31
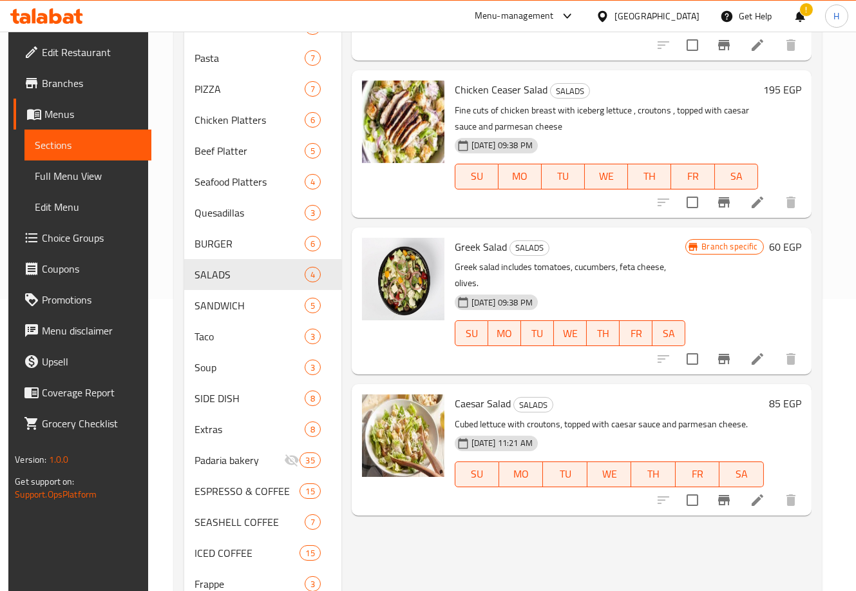
scroll to position [344, 0]
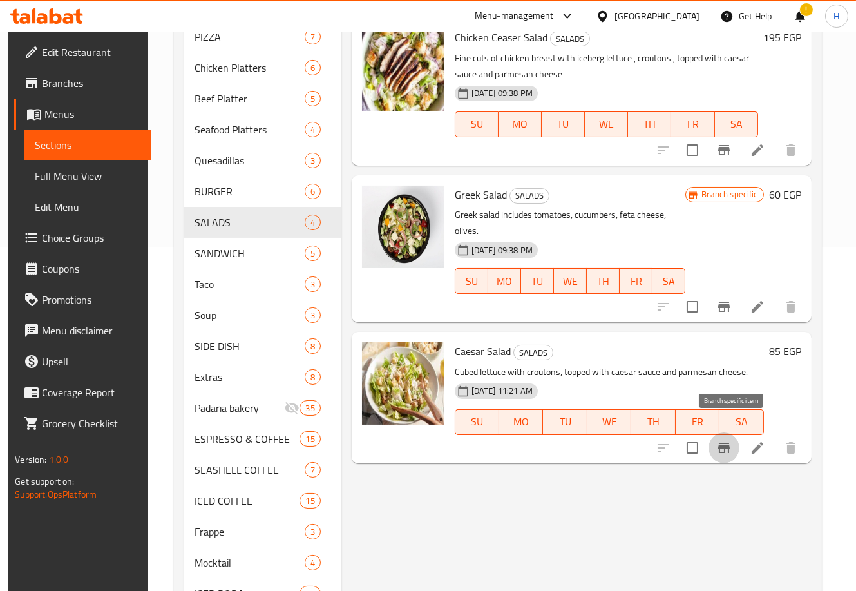
click at [727, 440] on icon "Branch-specific-item" at bounding box center [723, 447] width 15 height 15
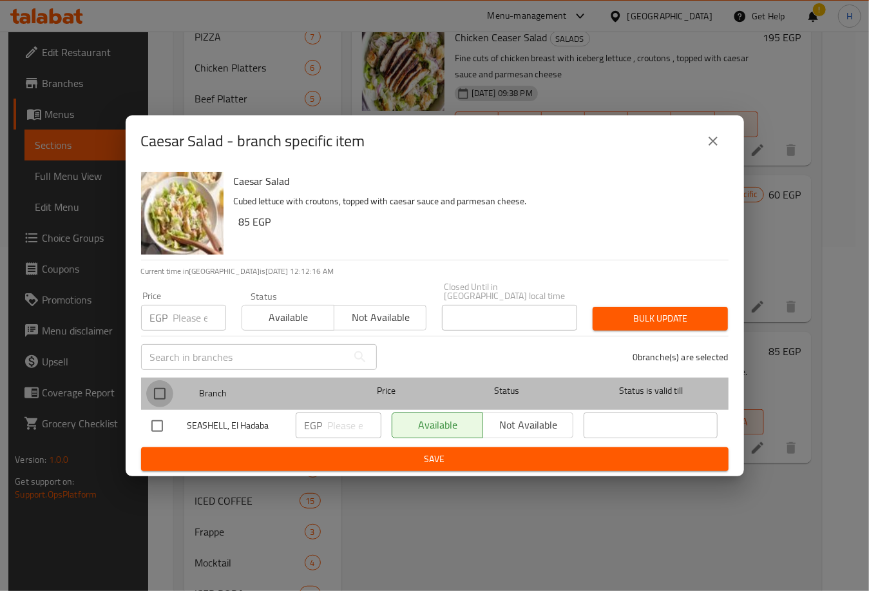
click at [159, 385] on input "checkbox" at bounding box center [159, 393] width 27 height 27
checkbox input "true"
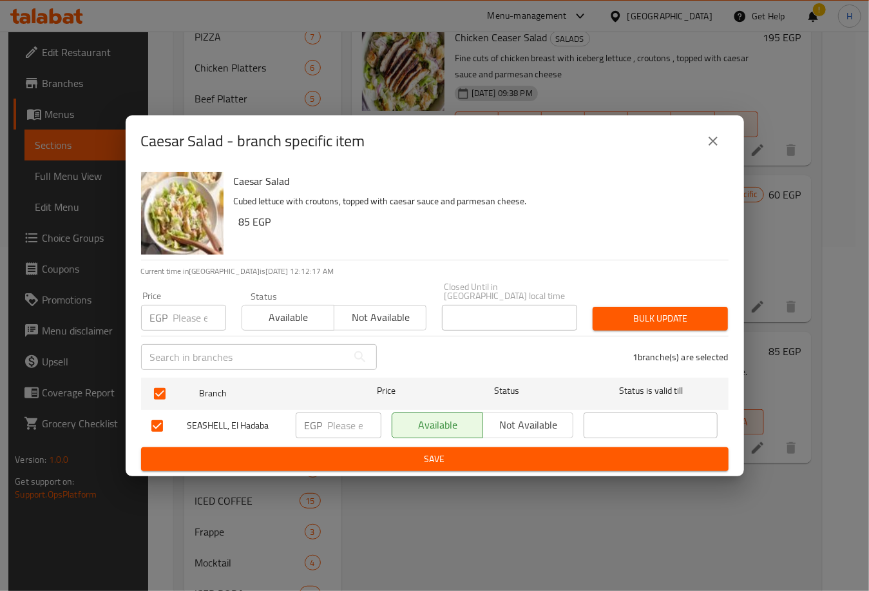
click at [337, 420] on input "number" at bounding box center [354, 425] width 53 height 26
type input "115"
click at [409, 451] on span "Save" at bounding box center [434, 459] width 567 height 16
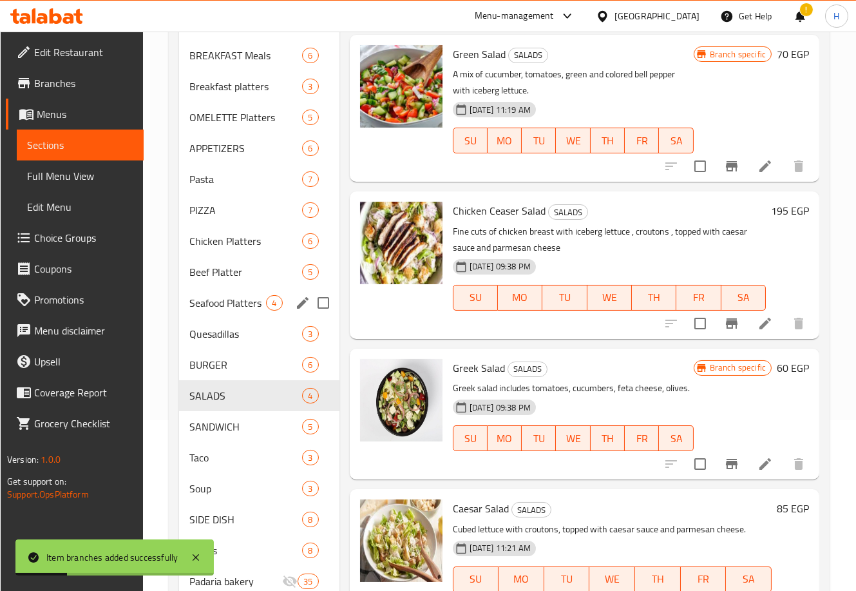
scroll to position [167, 0]
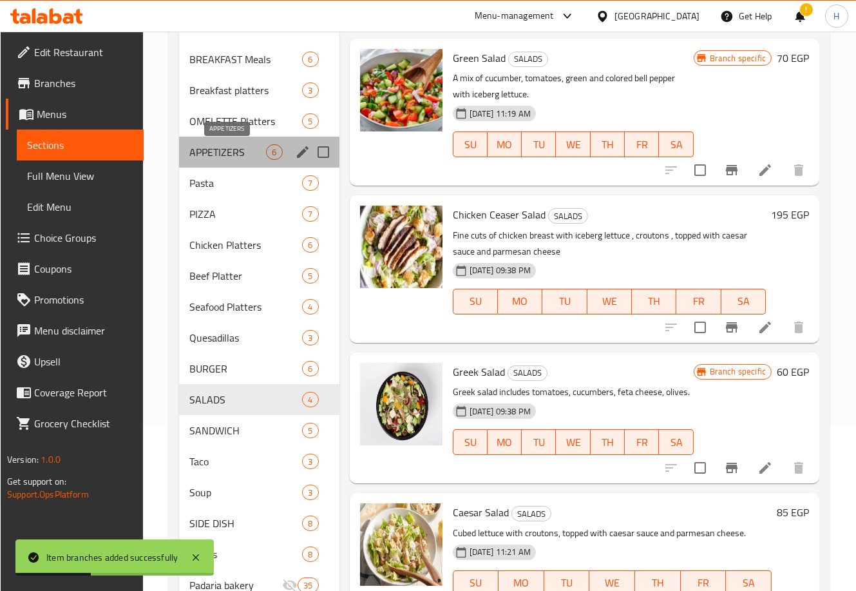
click at [225, 145] on span "APPETIZERS" at bounding box center [227, 151] width 77 height 15
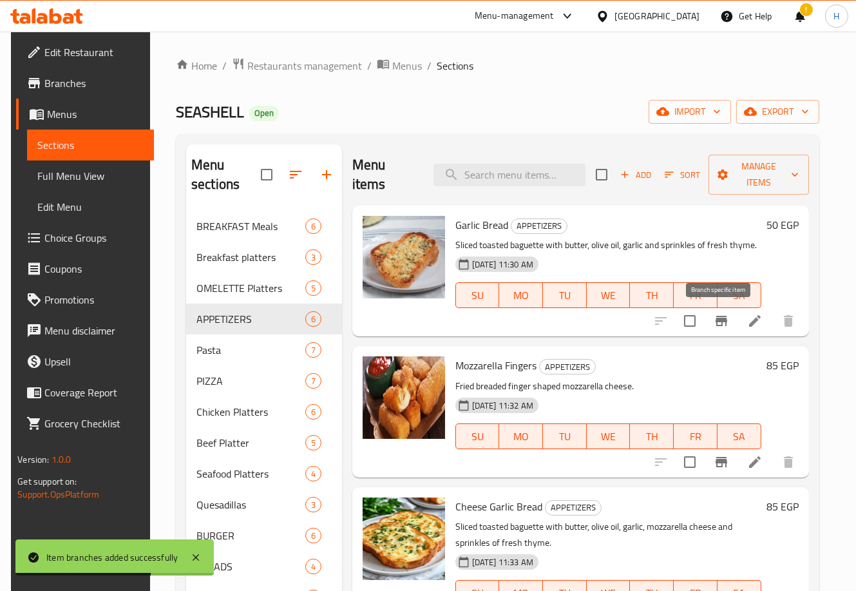
click at [718, 322] on icon "Branch-specific-item" at bounding box center [722, 321] width 12 height 10
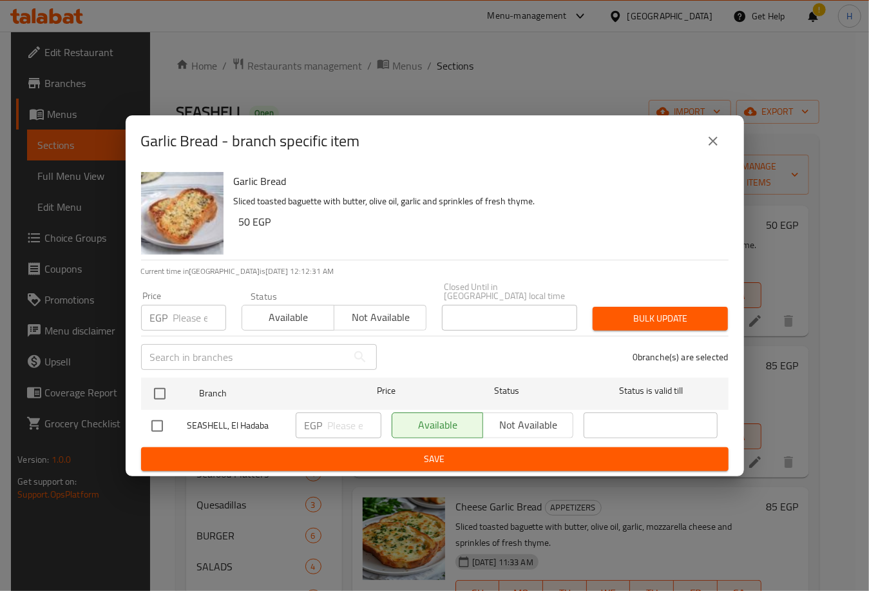
click at [712, 145] on icon "close" at bounding box center [713, 141] width 9 height 9
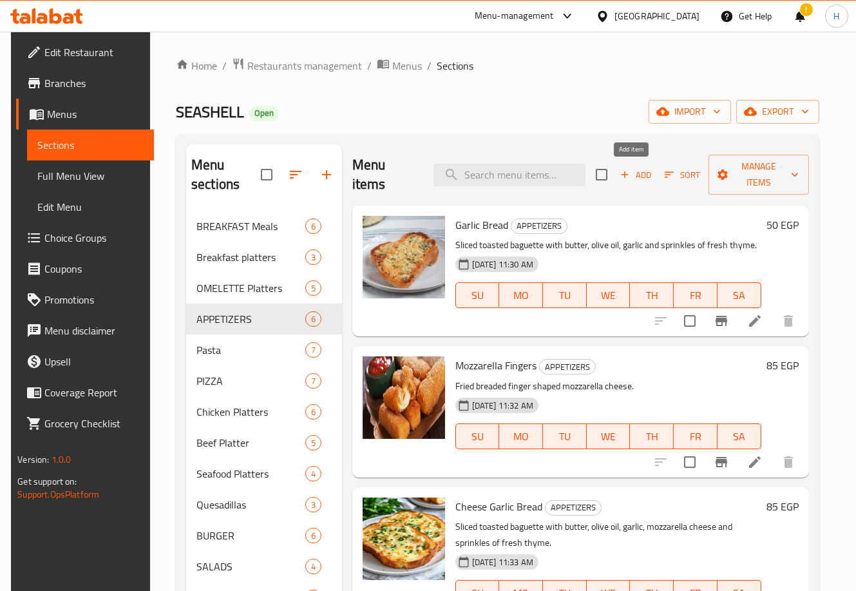
click at [634, 175] on span "Add" at bounding box center [635, 174] width 35 height 15
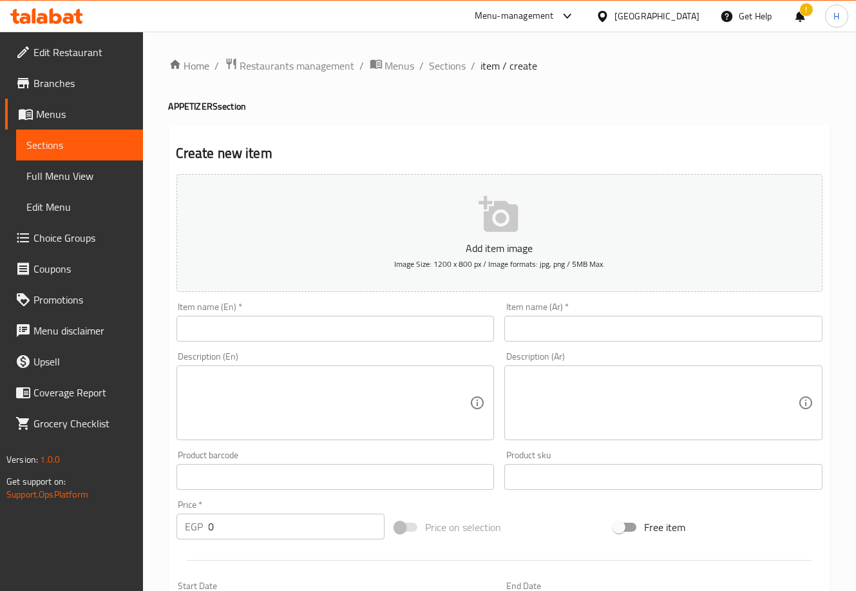
click at [369, 328] on input "text" at bounding box center [335, 329] width 318 height 26
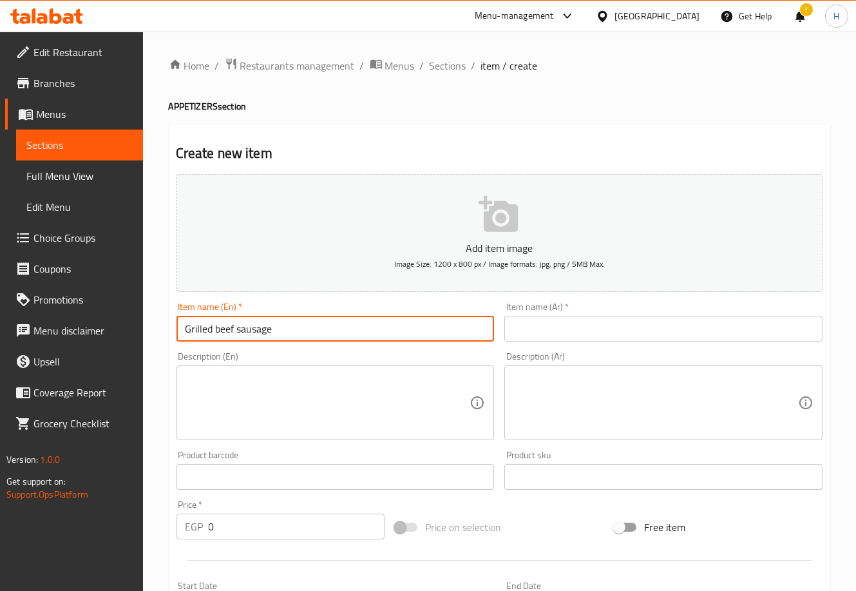
type input "Grilled beef sausage"
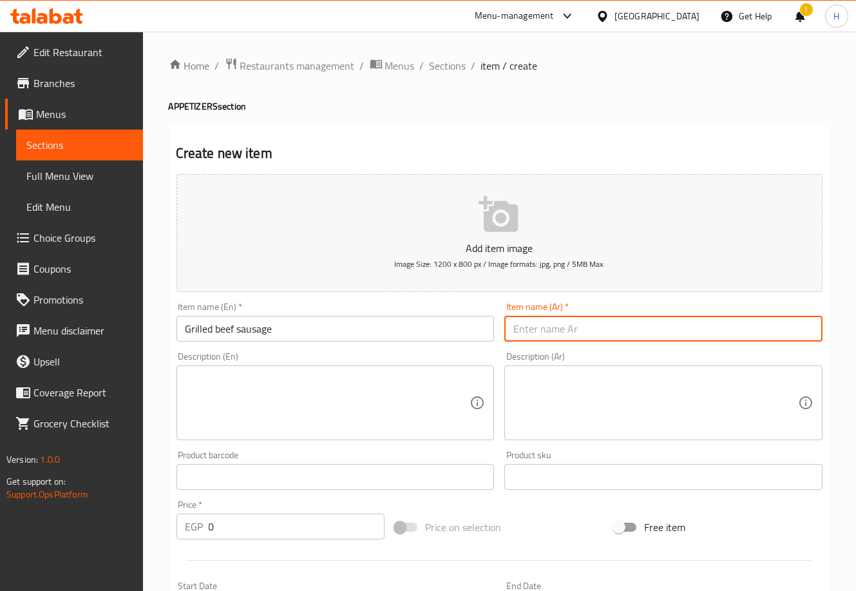
click at [570, 329] on input "text" at bounding box center [663, 329] width 318 height 26
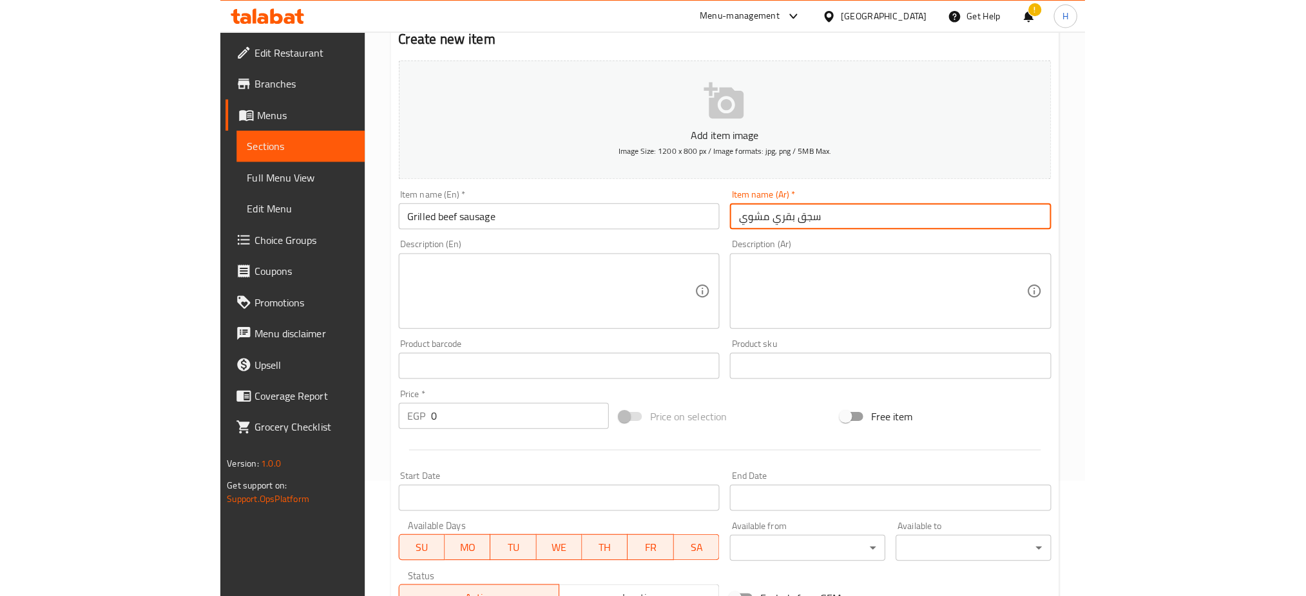
scroll to position [122, 0]
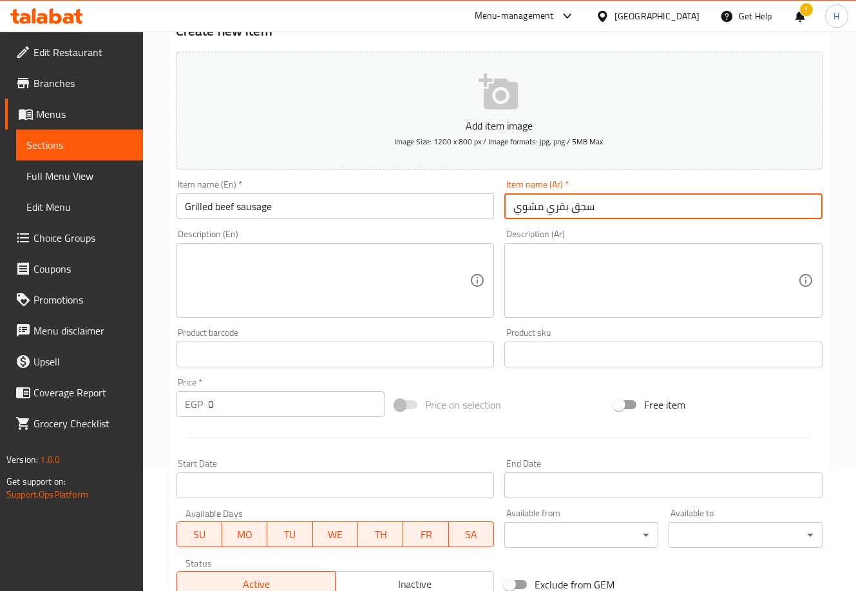
type input "سجق بقري مشوي"
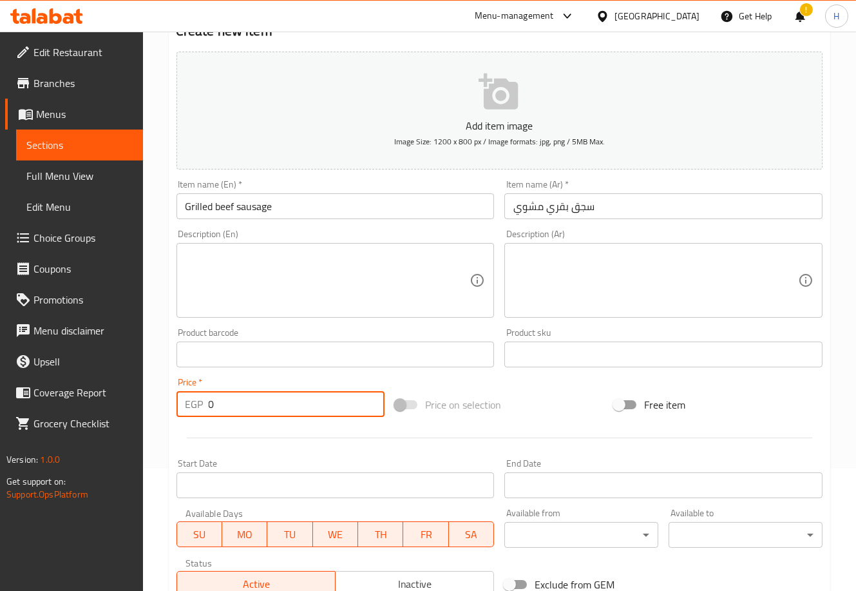
drag, startPoint x: 282, startPoint y: 396, endPoint x: 124, endPoint y: 390, distance: 158.6
click at [124, 390] on div "Edit Restaurant Branches Menus Sections Full Menu View Edit Menu Choice Groups …" at bounding box center [428, 348] width 856 height 879
type input "160"
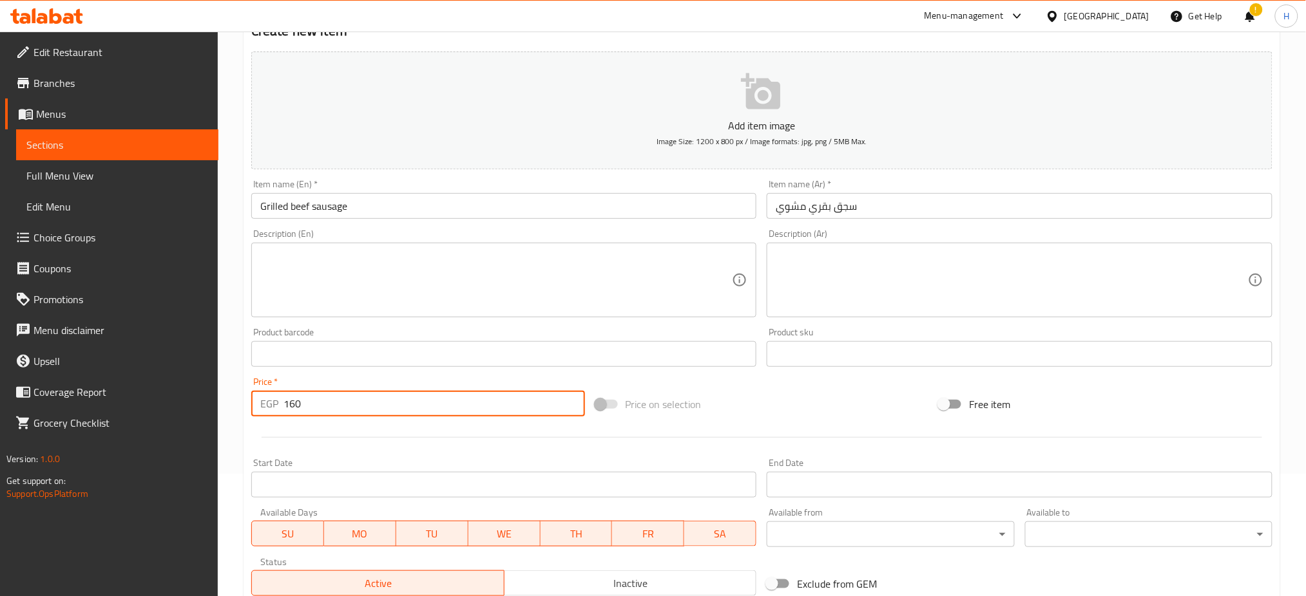
click at [805, 121] on p "Add item image" at bounding box center [761, 125] width 981 height 15
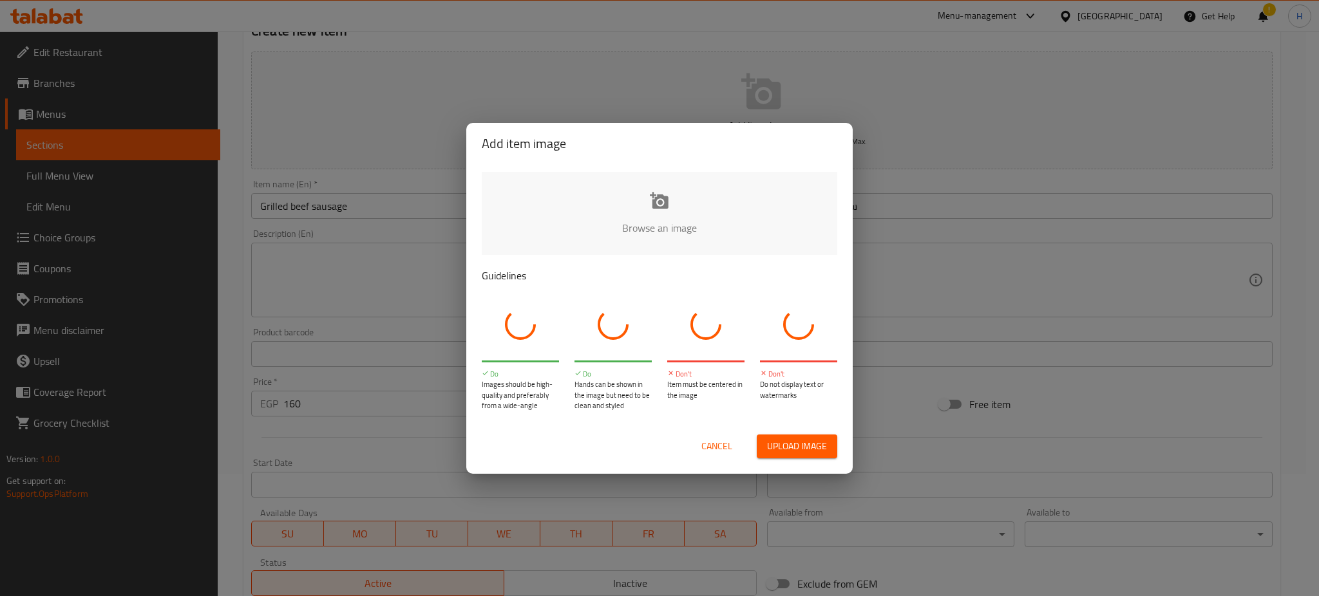
click at [674, 199] on input "file" at bounding box center [1095, 232] width 1226 height 120
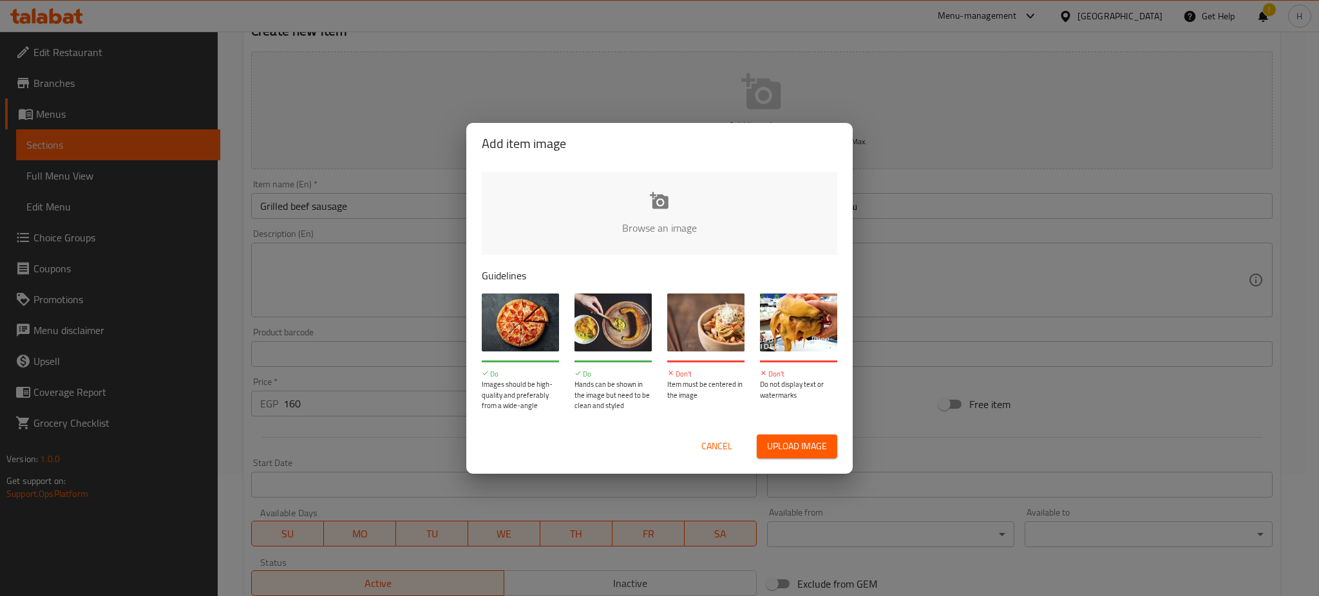
type input "C:\fakepath\blob-optimized.jpg"
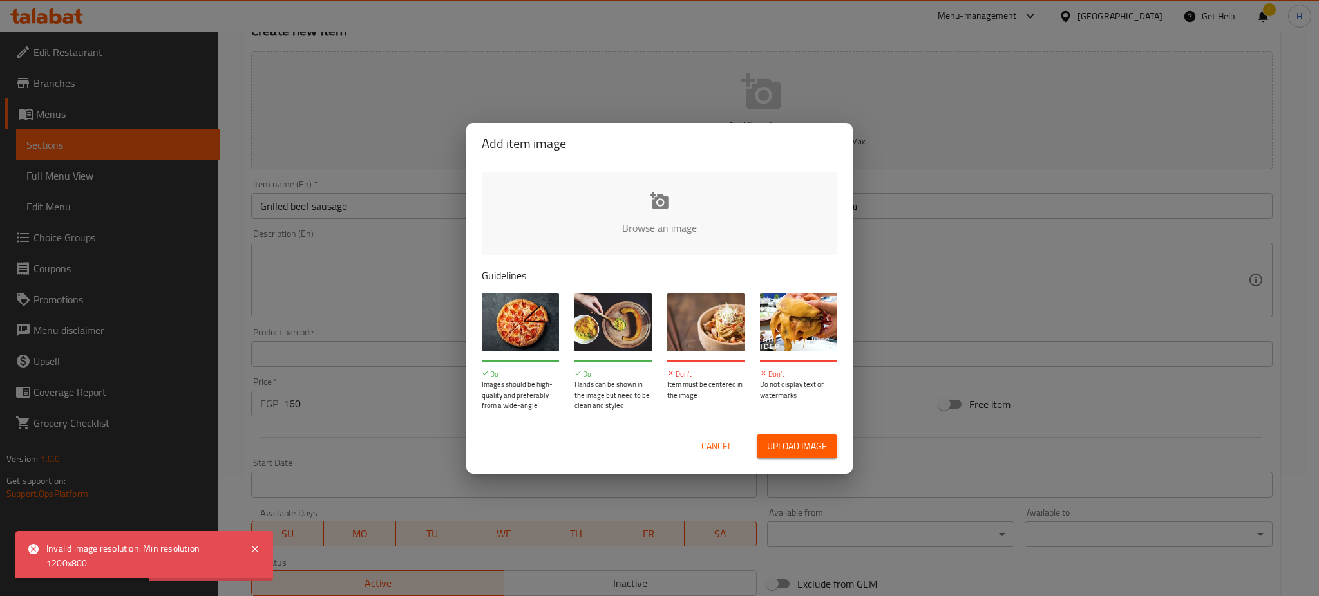
click at [678, 225] on input "file" at bounding box center [1095, 232] width 1226 height 120
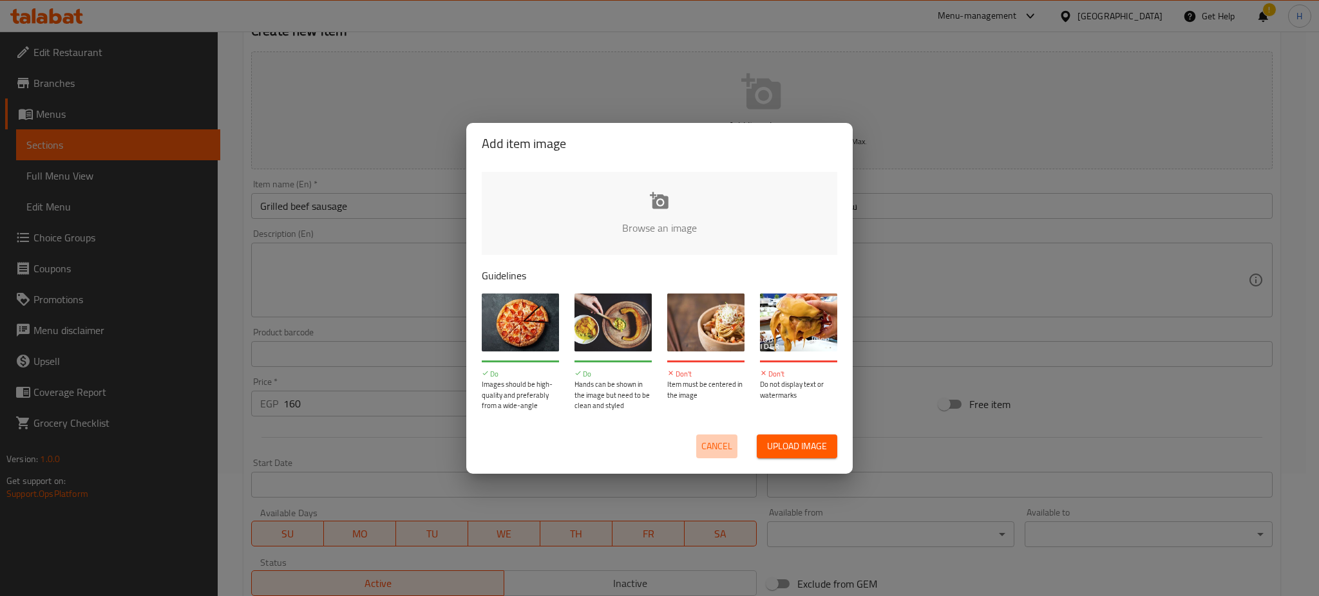
click at [723, 439] on span "Cancel" at bounding box center [716, 447] width 31 height 16
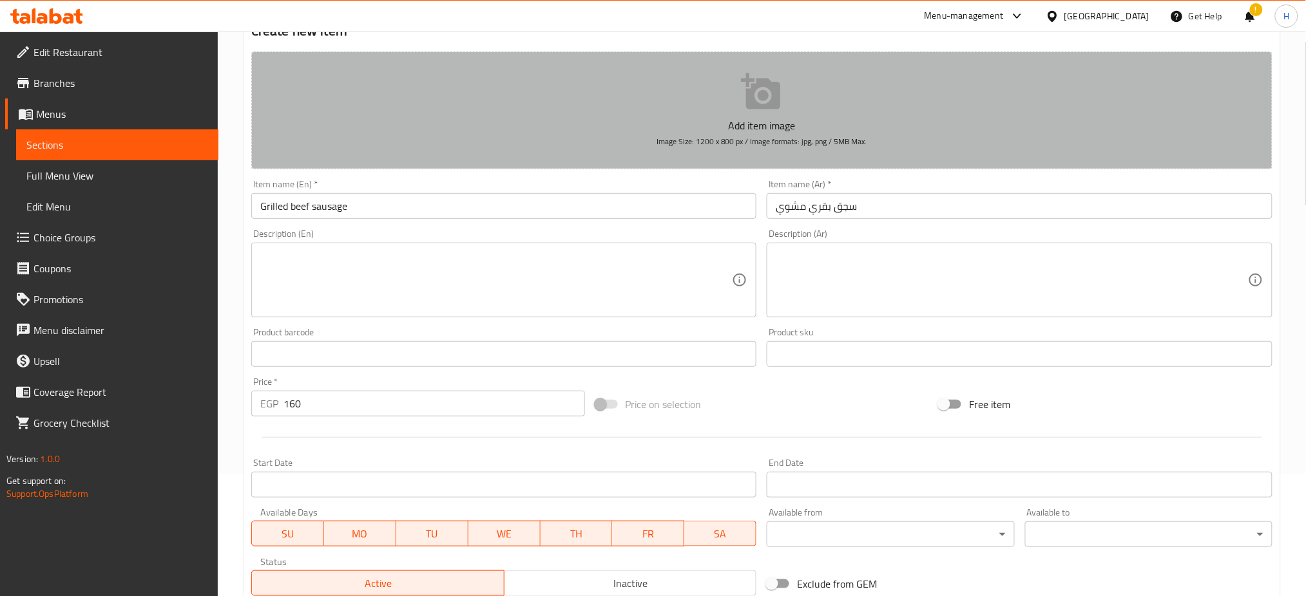
click at [781, 122] on p "Add item image" at bounding box center [761, 125] width 981 height 15
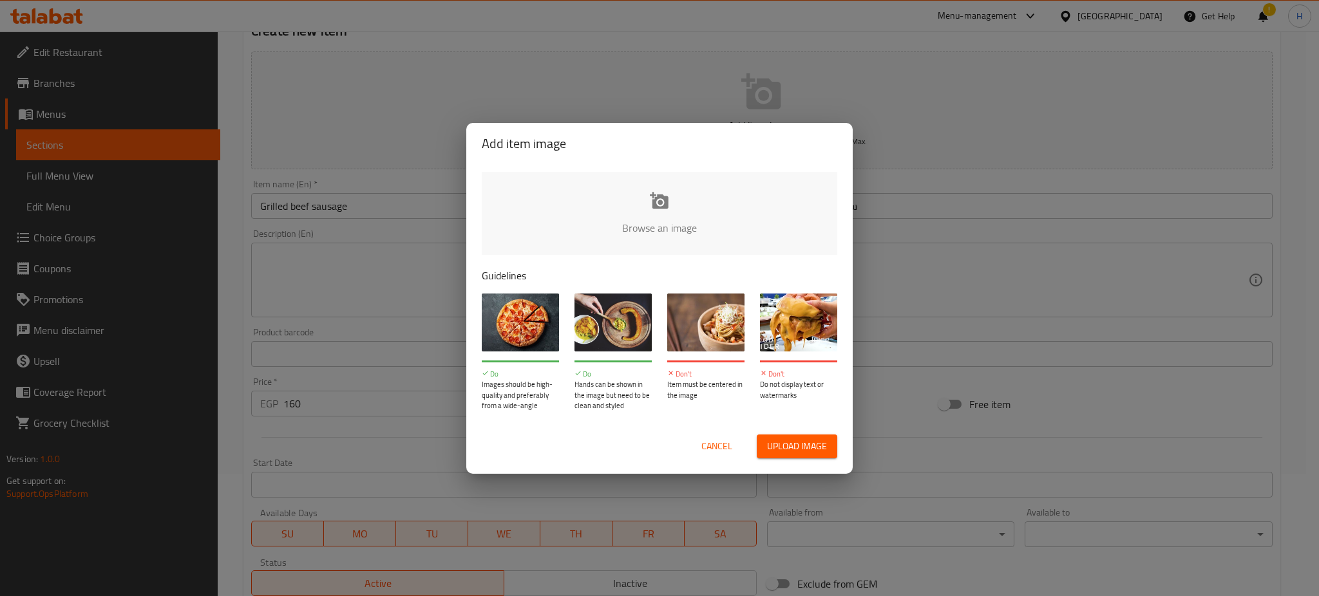
click at [676, 218] on input "file" at bounding box center [1095, 232] width 1226 height 120
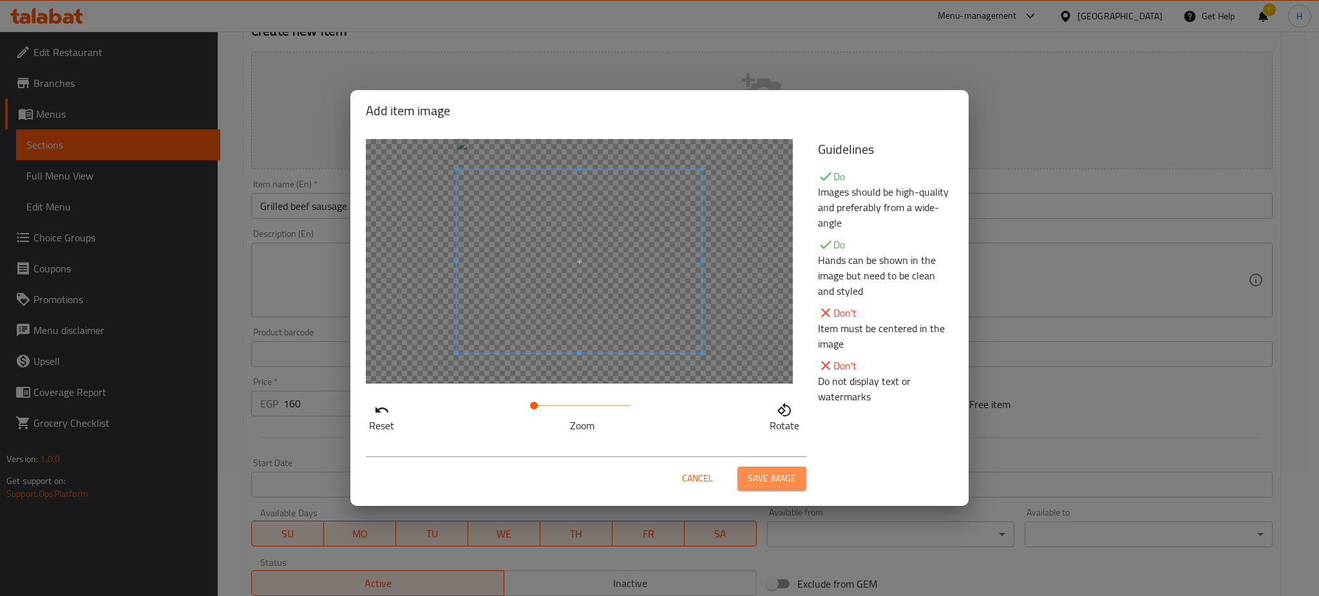
click at [792, 482] on span "Save image" at bounding box center [772, 479] width 48 height 16
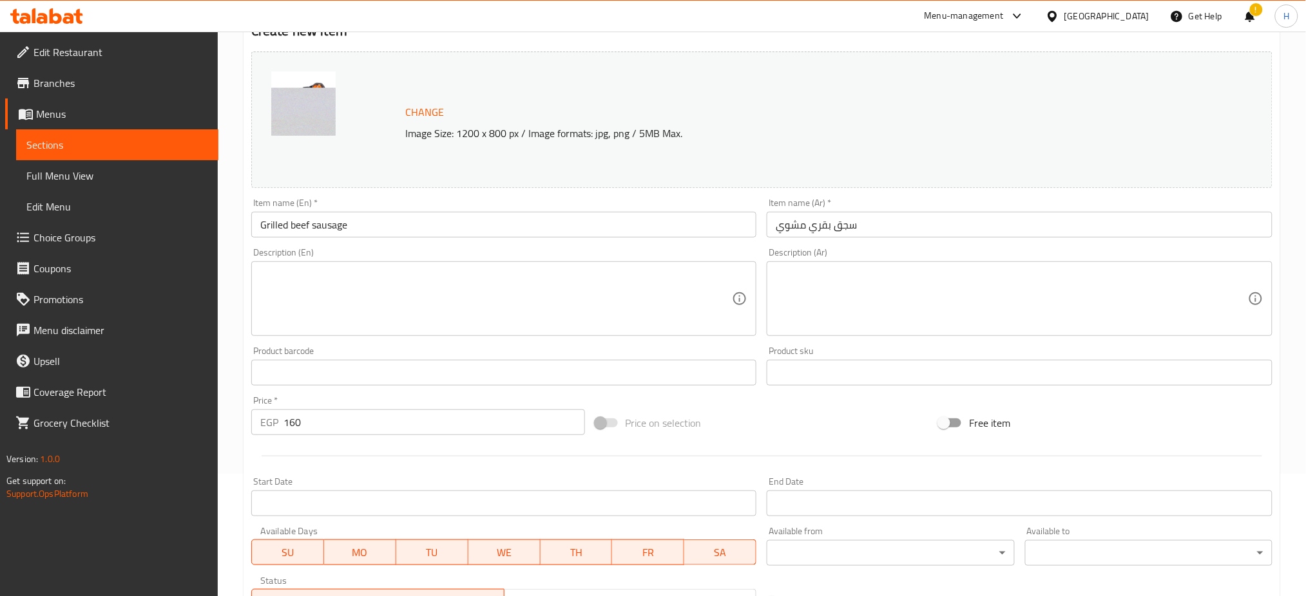
scroll to position [330, 0]
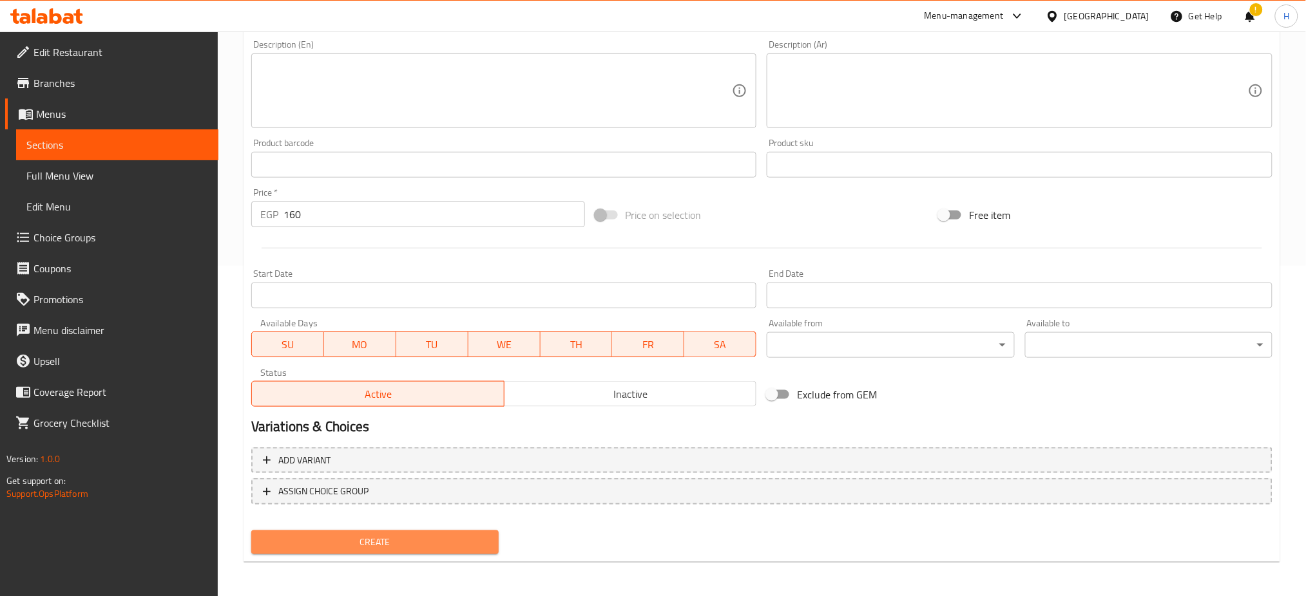
click at [416, 537] on span "Create" at bounding box center [375, 543] width 227 height 16
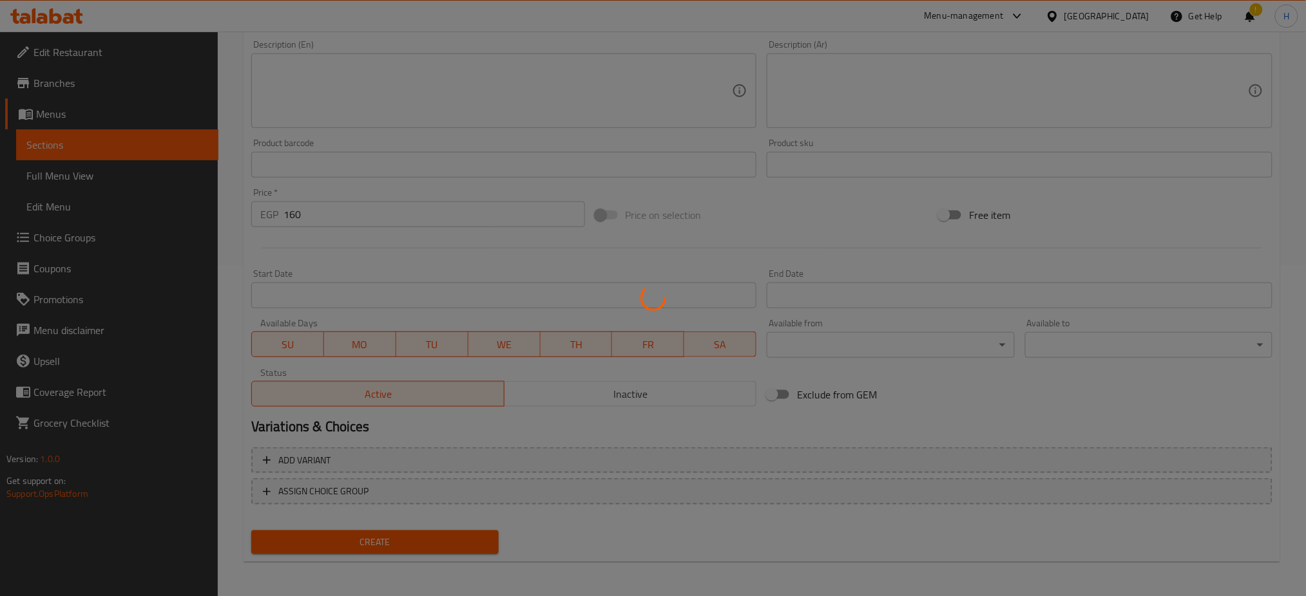
type input "0"
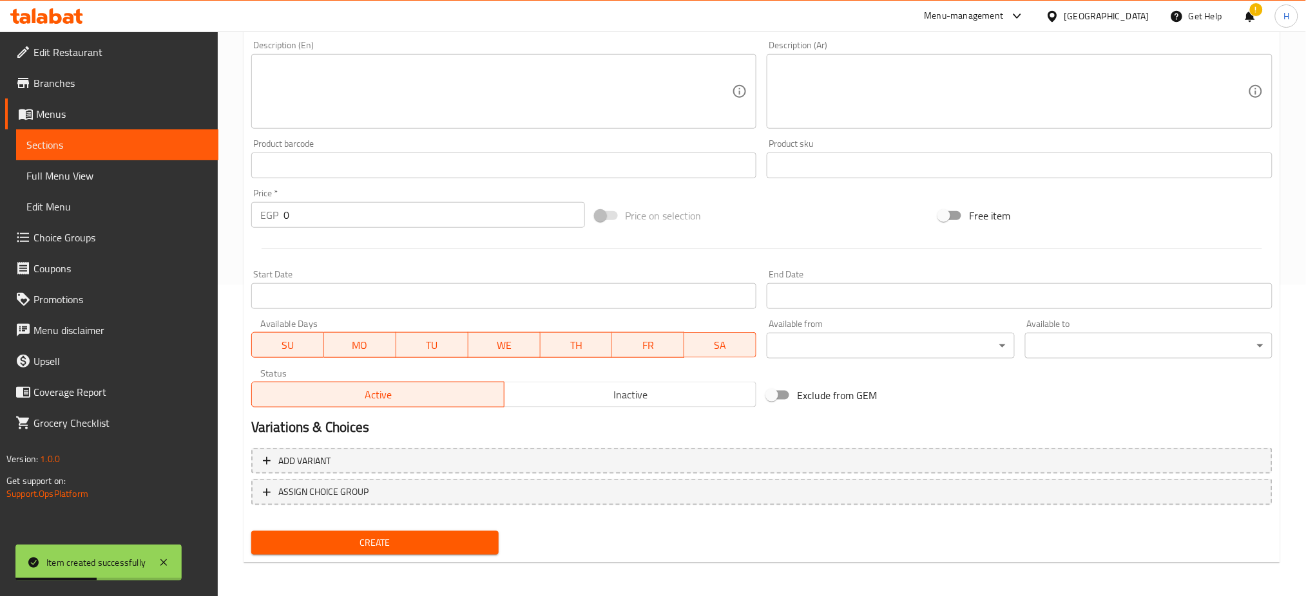
scroll to position [0, 0]
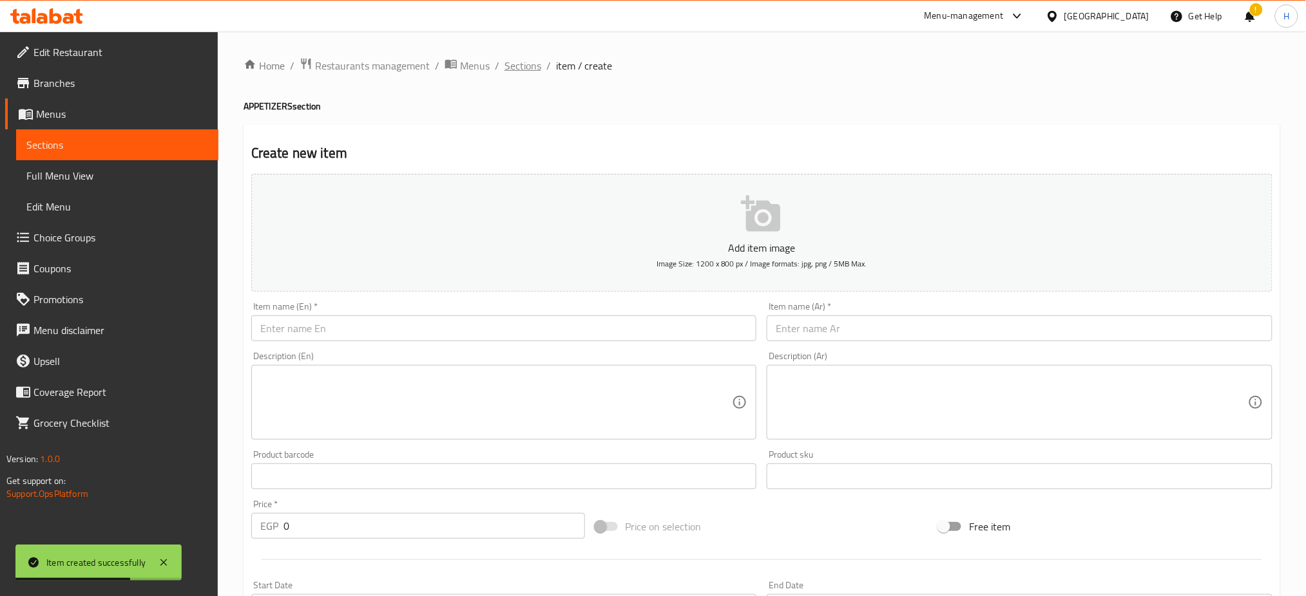
click at [524, 71] on span "Sections" at bounding box center [522, 65] width 37 height 15
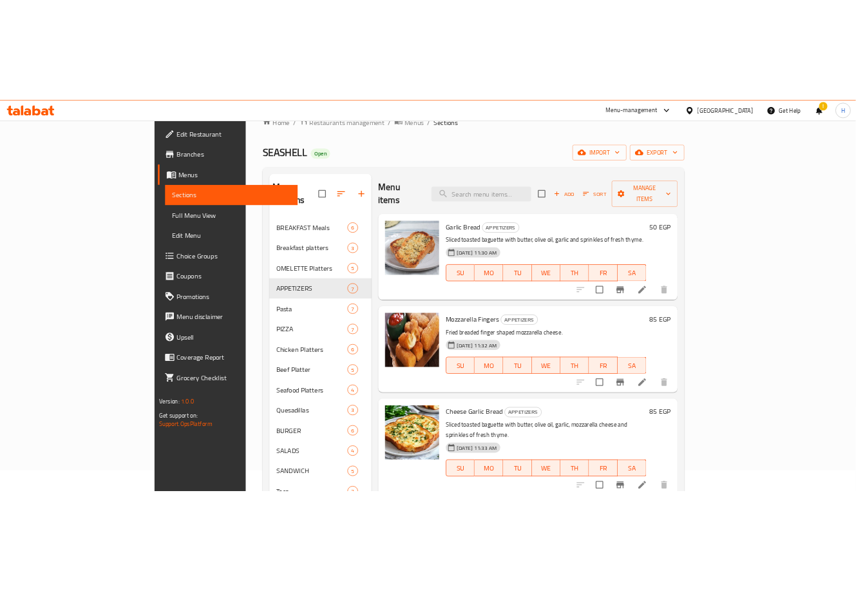
scroll to position [21, 0]
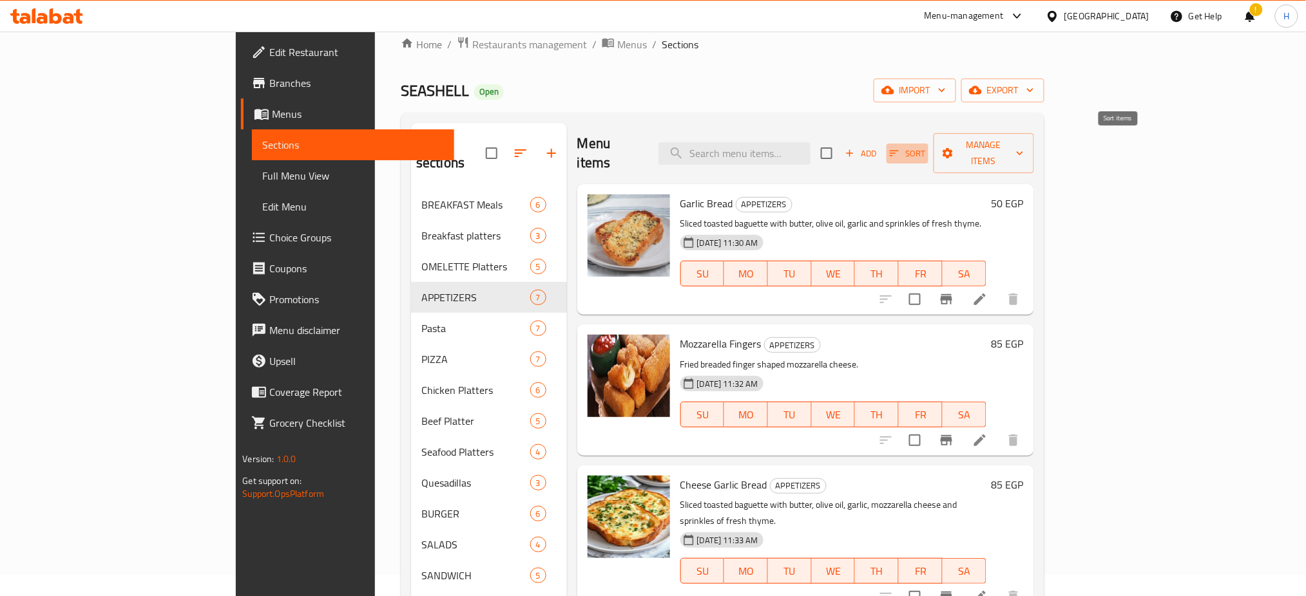
click at [925, 146] on span "Sort" at bounding box center [907, 153] width 35 height 15
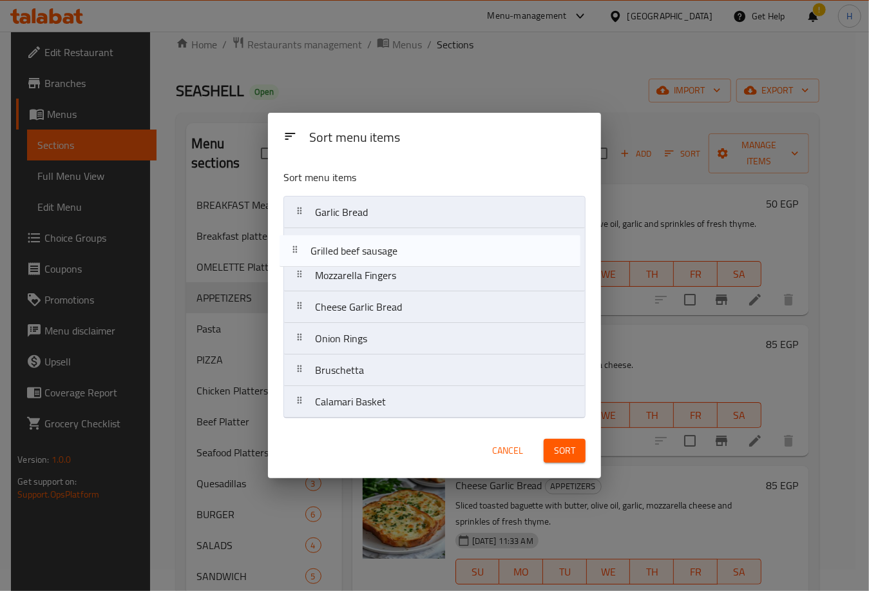
drag, startPoint x: 410, startPoint y: 403, endPoint x: 405, endPoint y: 238, distance: 165.6
click at [405, 238] on nav "Garlic Bread Mozzarella Fingers Cheese Garlic Bread Onion Rings Bruschetta Cala…" at bounding box center [434, 307] width 302 height 222
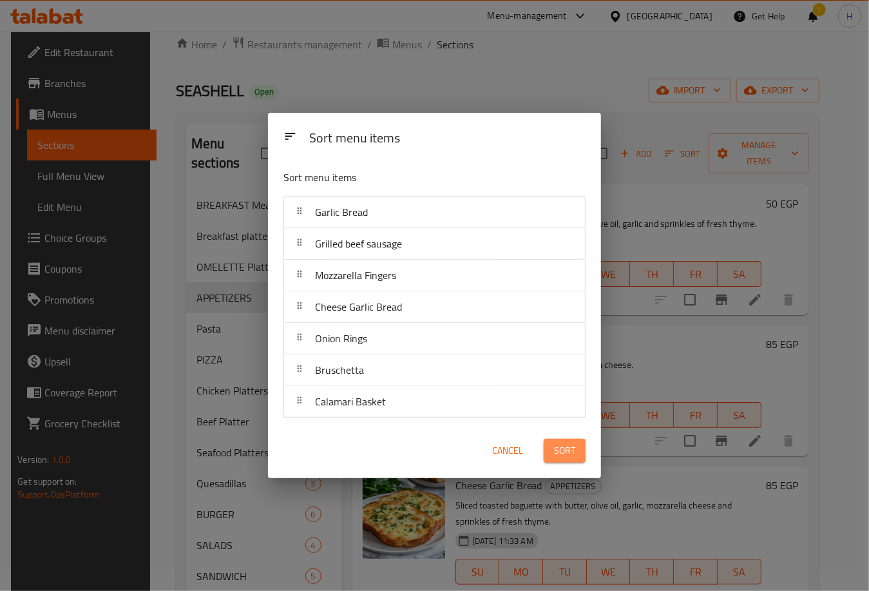
click at [555, 455] on span "Sort" at bounding box center [564, 451] width 21 height 16
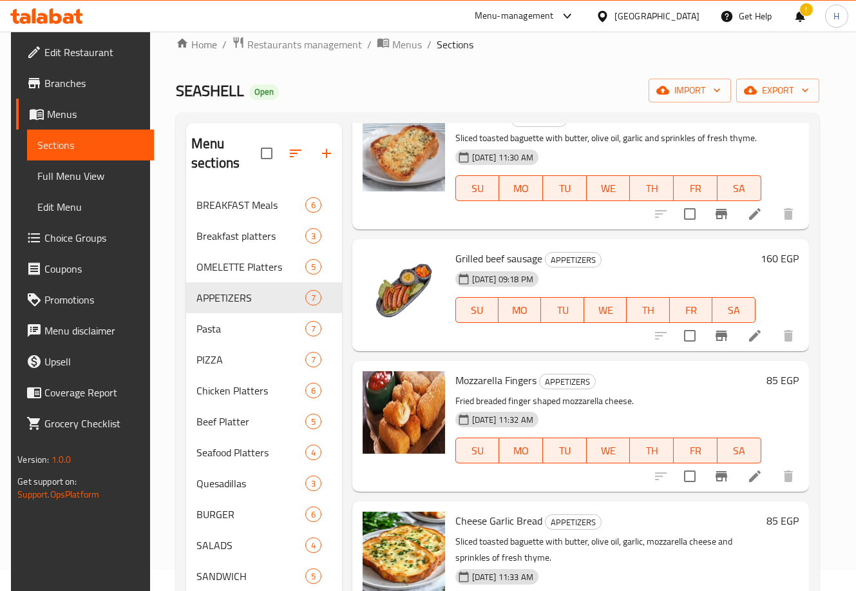
scroll to position [110, 0]
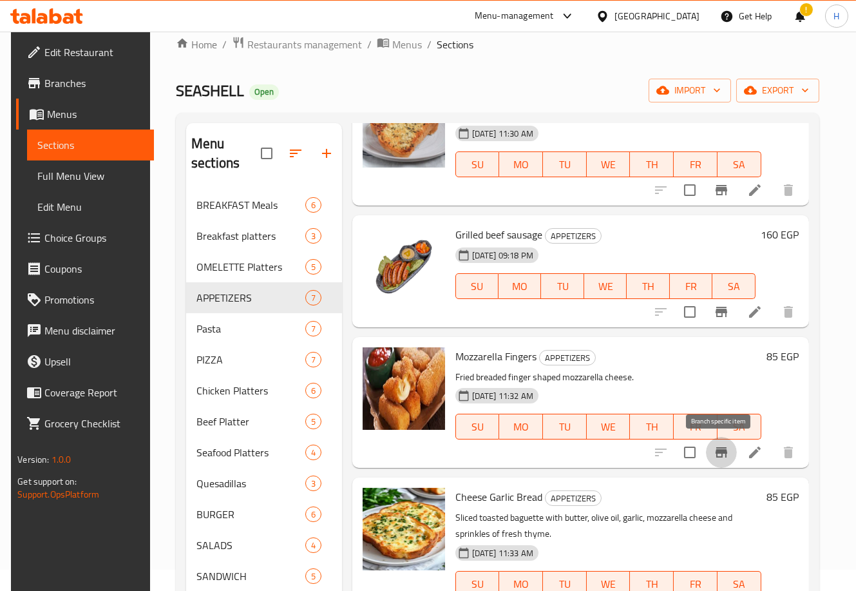
click at [716, 450] on icon "Branch-specific-item" at bounding box center [722, 452] width 12 height 10
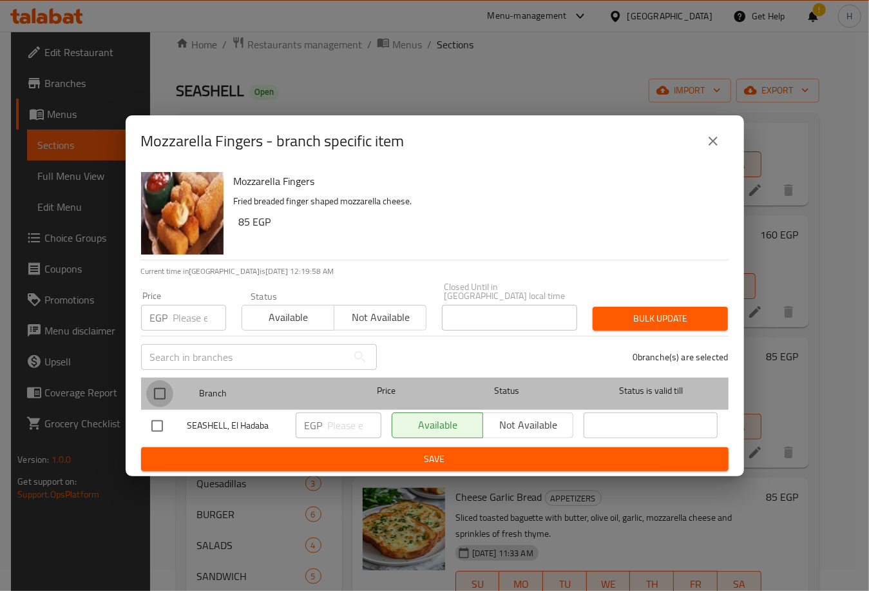
click at [155, 386] on input "checkbox" at bounding box center [159, 393] width 27 height 27
checkbox input "true"
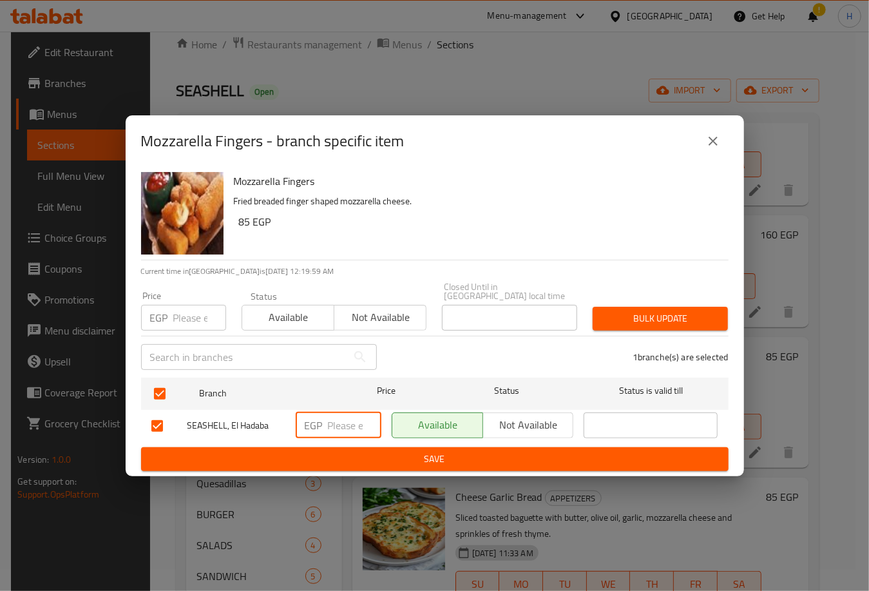
click at [344, 422] on input "number" at bounding box center [354, 425] width 53 height 26
type input "115"
click at [404, 457] on span "Save" at bounding box center [434, 459] width 567 height 16
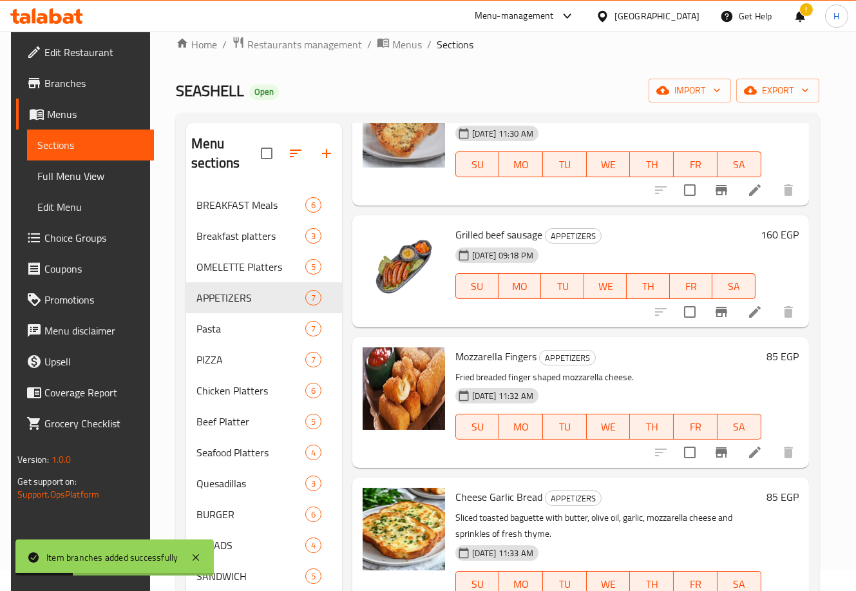
scroll to position [204, 0]
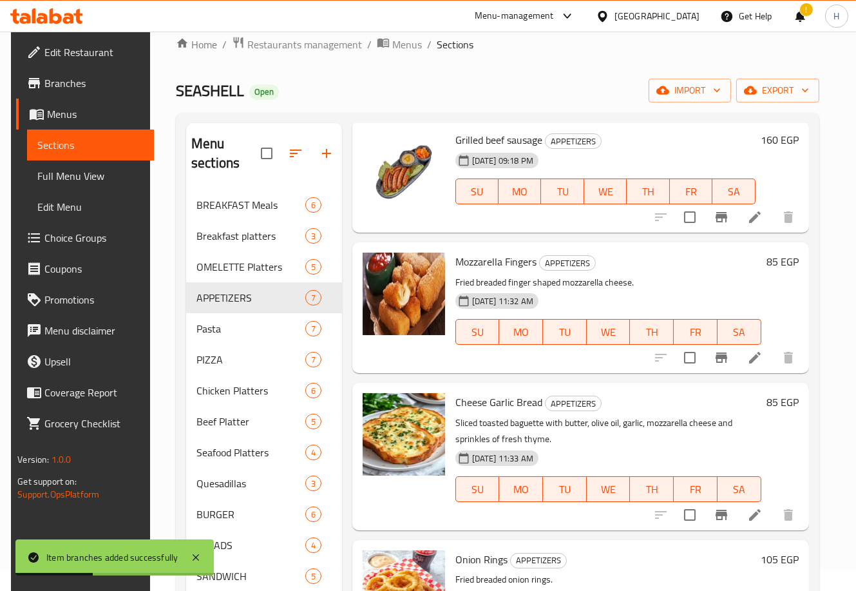
click at [720, 513] on icon "Branch-specific-item" at bounding box center [722, 515] width 12 height 10
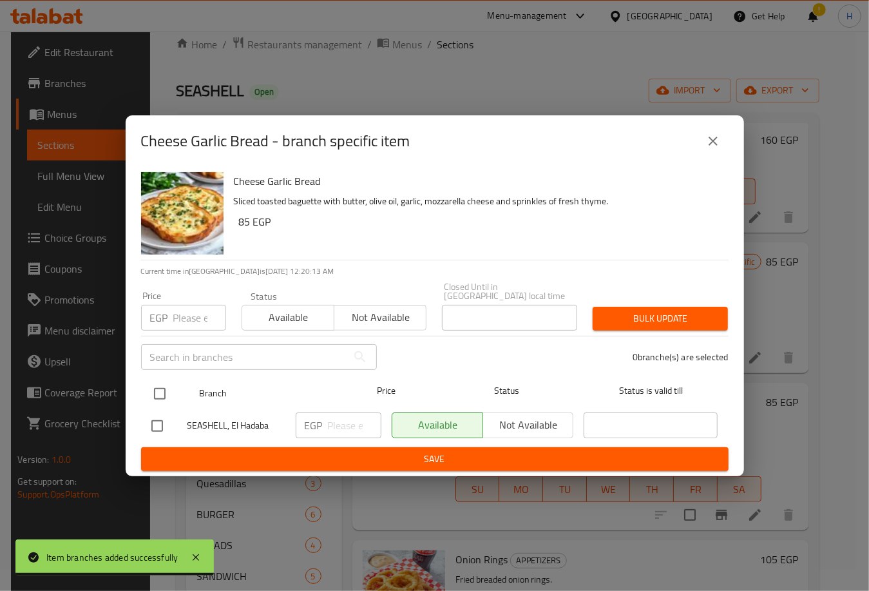
click at [158, 382] on input "checkbox" at bounding box center [159, 393] width 27 height 27
checkbox input "true"
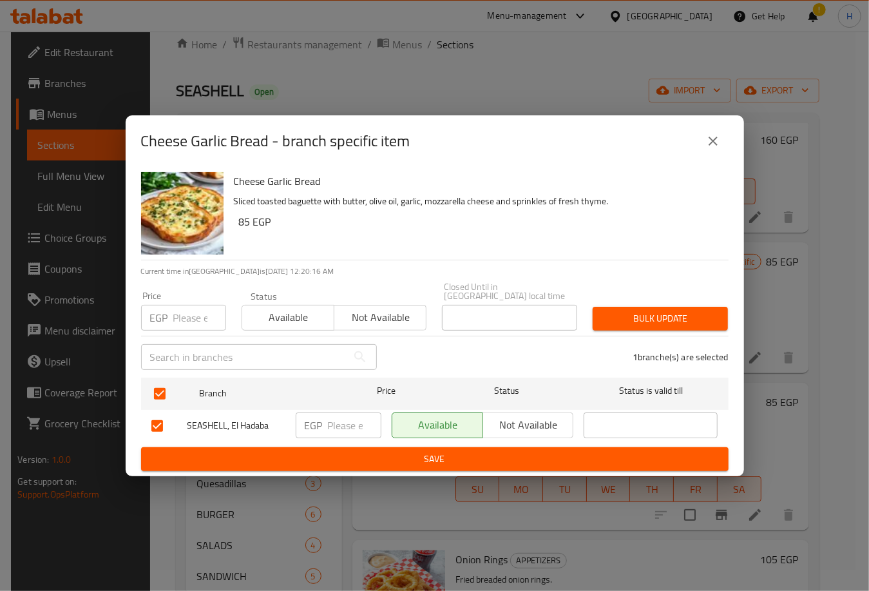
click at [719, 140] on button "close" at bounding box center [713, 141] width 31 height 31
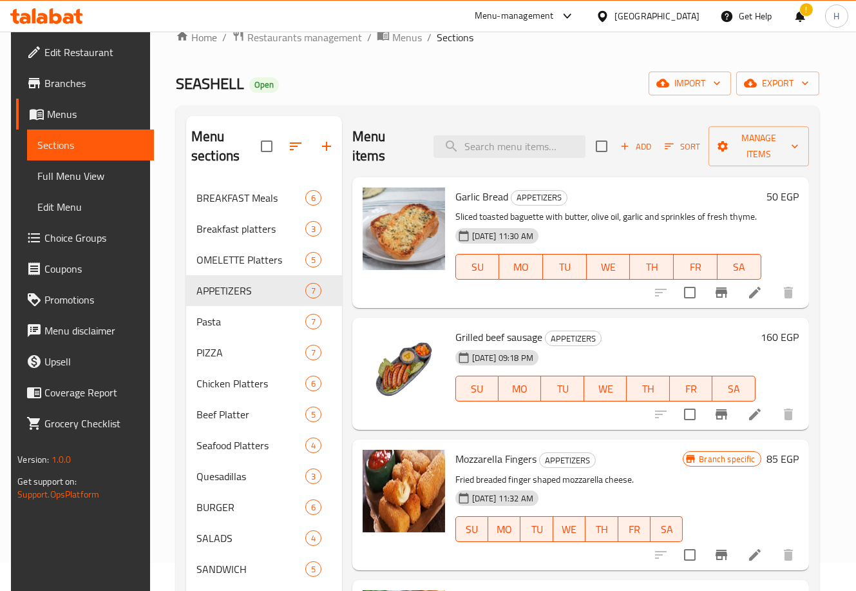
scroll to position [27, 0]
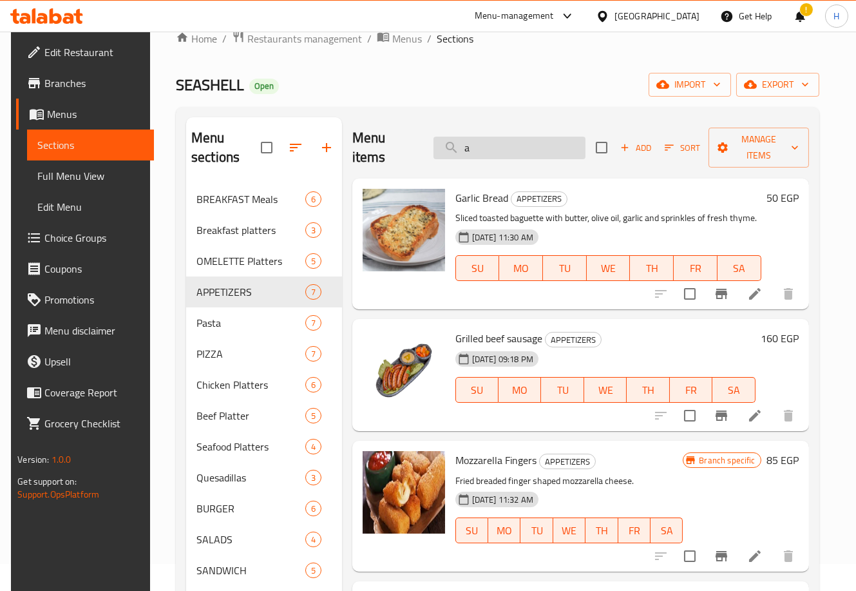
click at [488, 149] on input "a" at bounding box center [509, 148] width 152 height 23
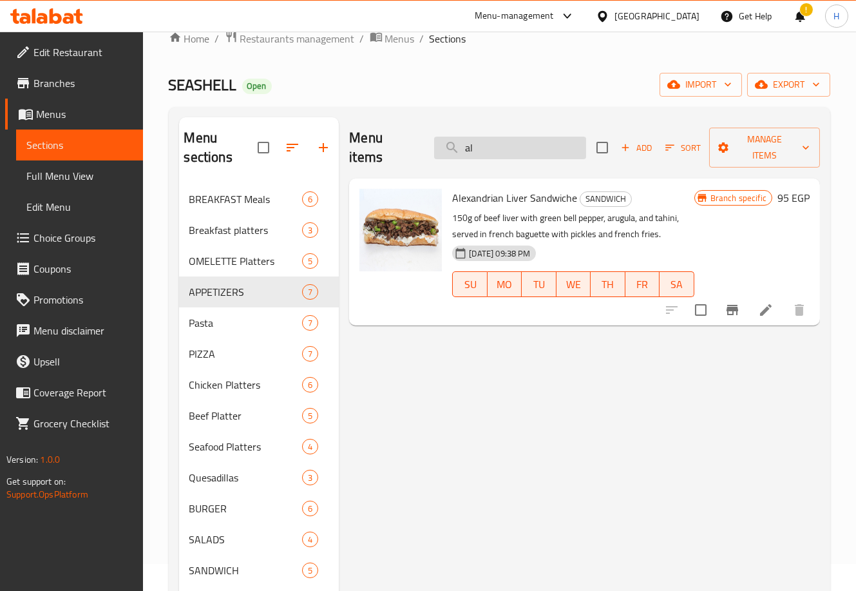
type input "a"
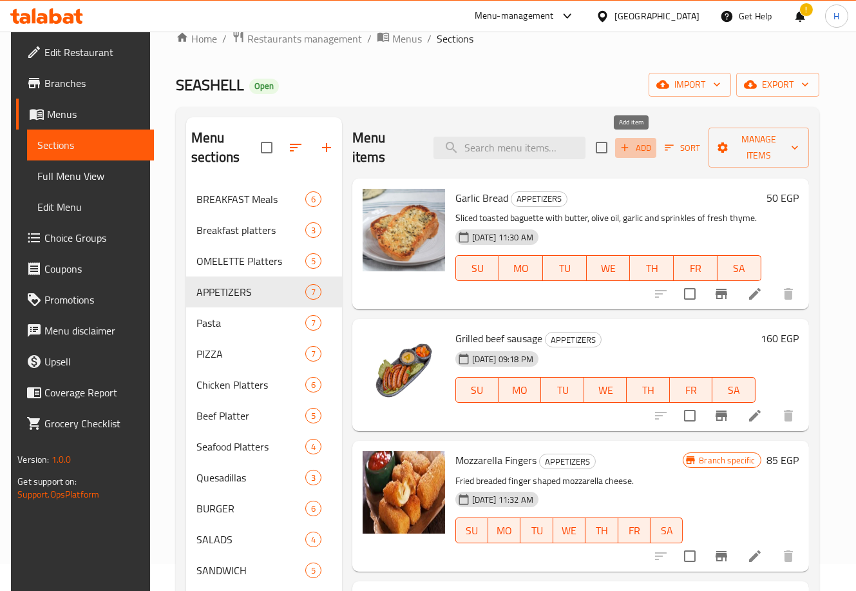
click at [623, 141] on span "Add" at bounding box center [635, 147] width 35 height 15
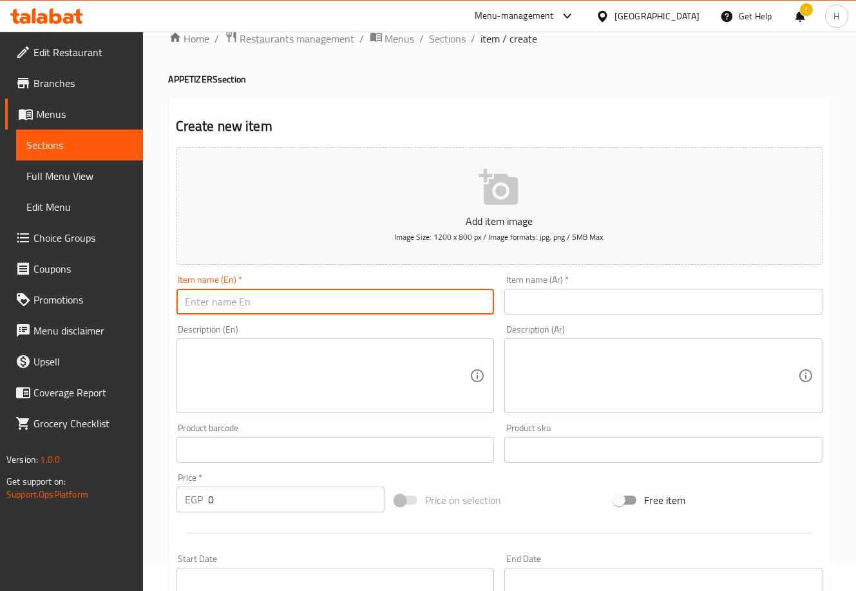
click at [327, 307] on input "text" at bounding box center [335, 302] width 318 height 26
type input "Alexandrian sausage"
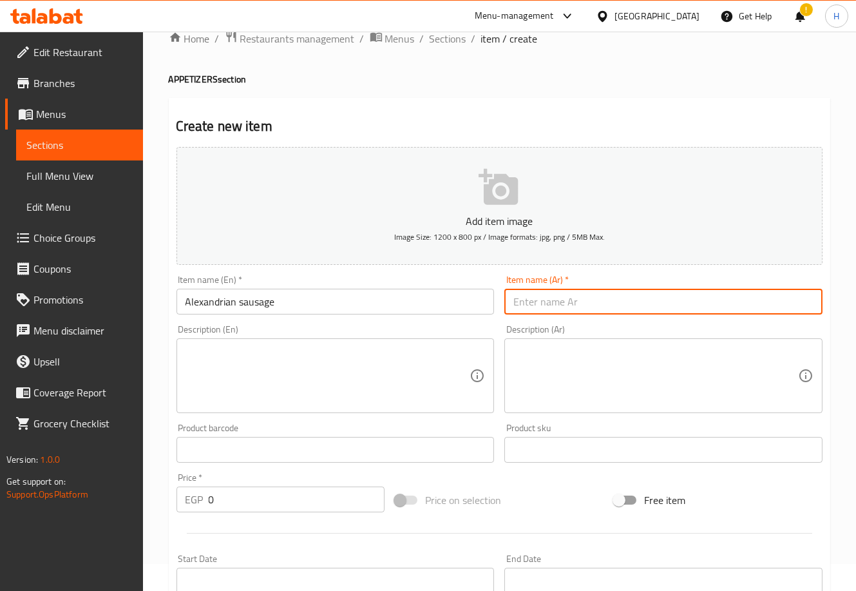
click at [557, 305] on input "text" at bounding box center [663, 302] width 318 height 26
type input "سجق اسكندراني"
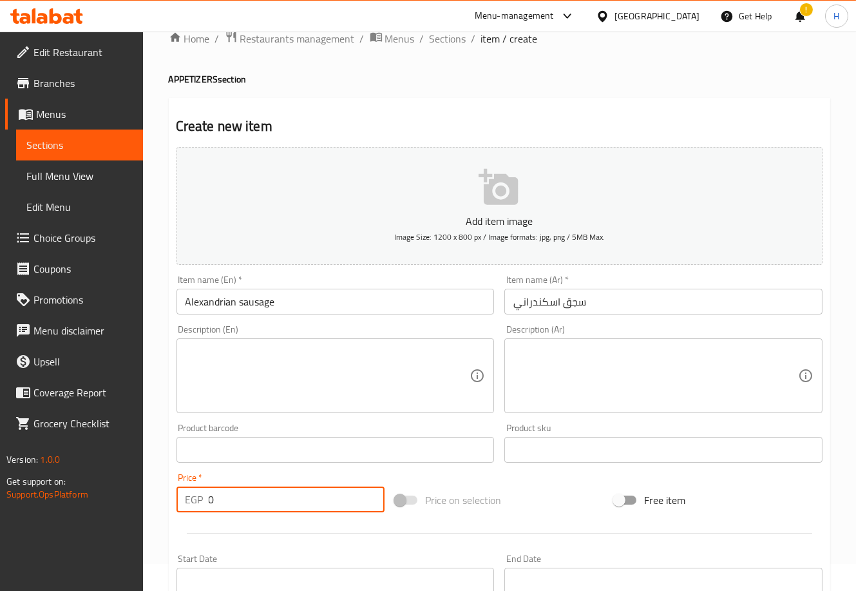
drag, startPoint x: 233, startPoint y: 492, endPoint x: 184, endPoint y: 500, distance: 48.9
click at [184, 500] on div "EGP 0 Price *" at bounding box center [280, 499] width 209 height 26
type input "120"
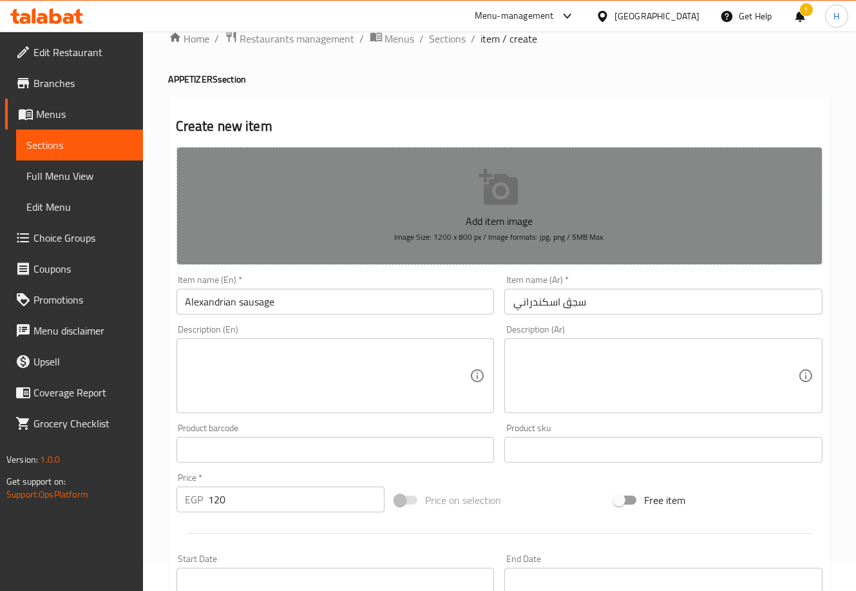
click at [482, 199] on icon "button" at bounding box center [499, 187] width 41 height 41
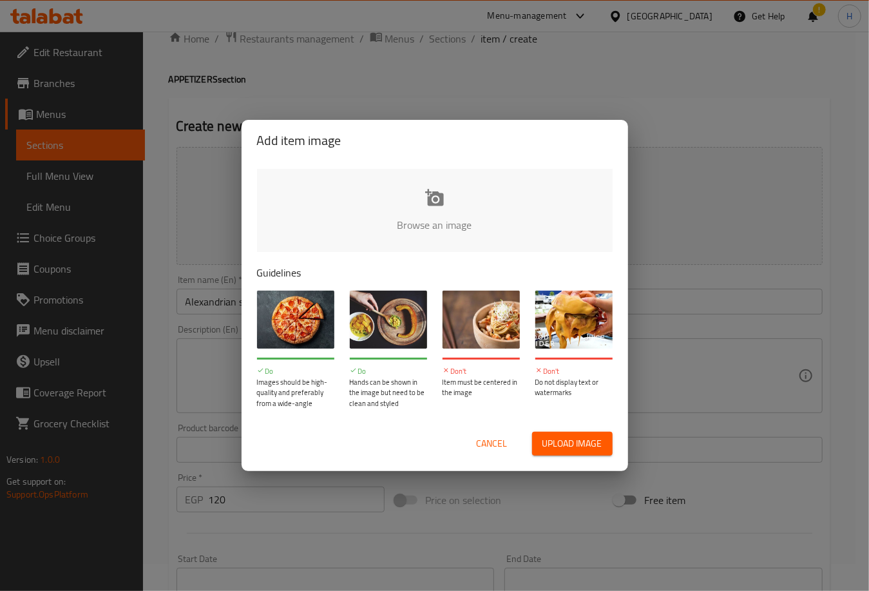
click at [407, 228] on input "file" at bounding box center [870, 229] width 1226 height 120
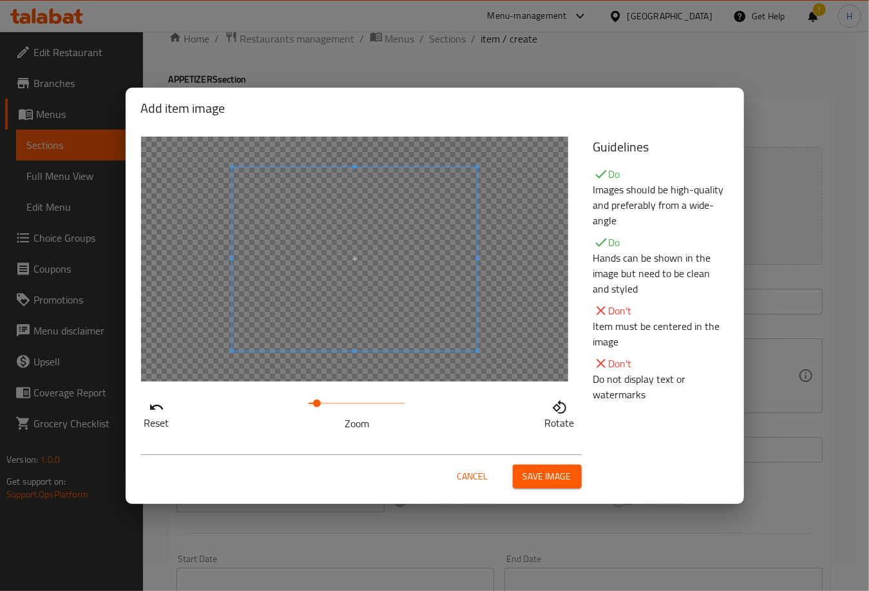
click at [317, 403] on span at bounding box center [317, 403] width 8 height 8
click at [542, 472] on span "Save image" at bounding box center [547, 476] width 48 height 16
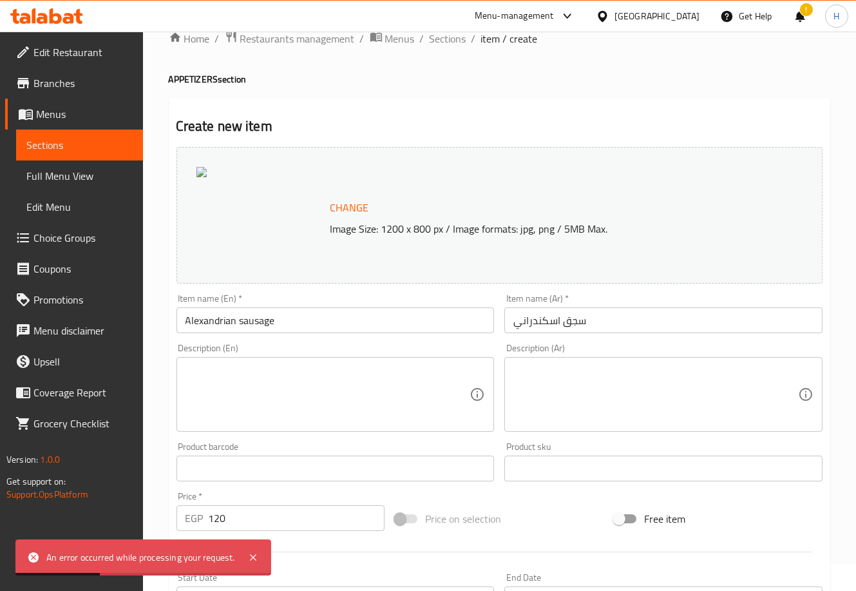
scroll to position [336, 0]
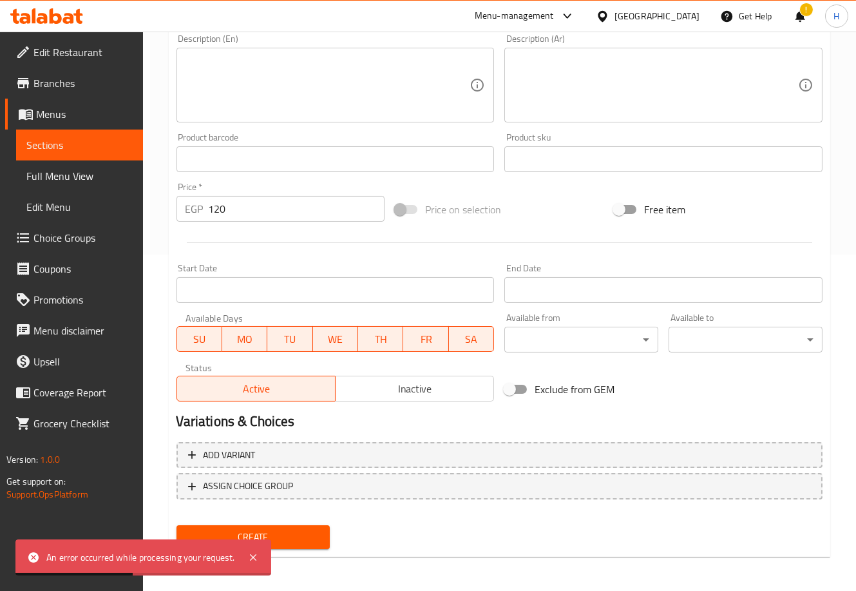
click at [292, 530] on span "Create" at bounding box center [253, 537] width 133 height 16
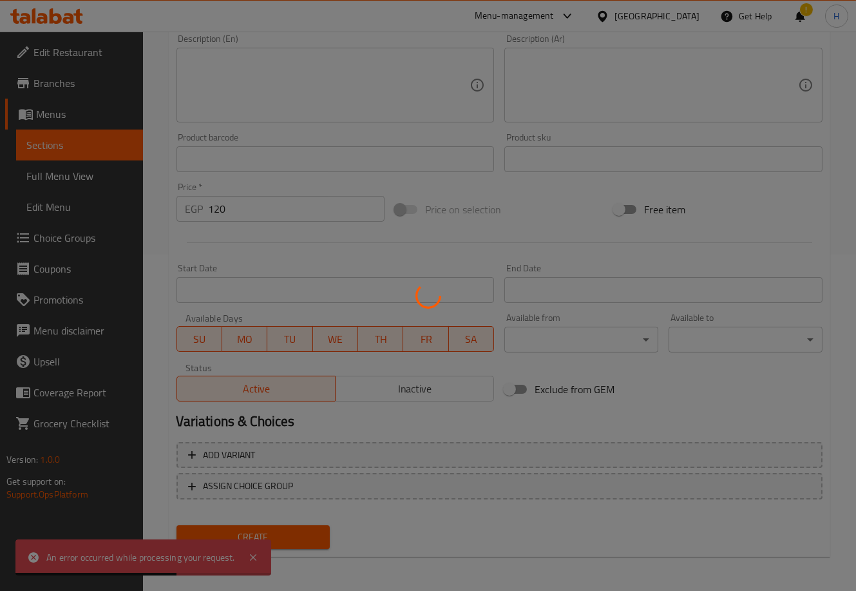
type input "0"
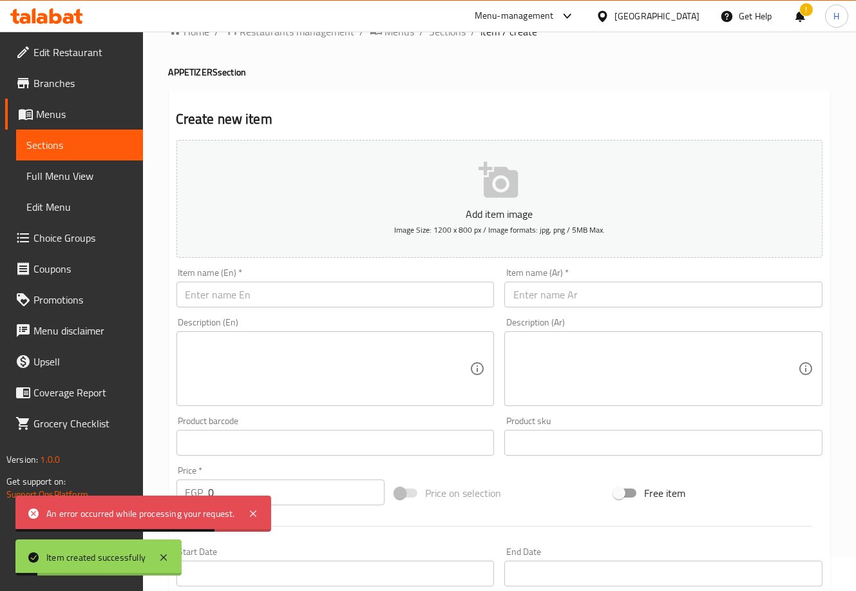
scroll to position [0, 0]
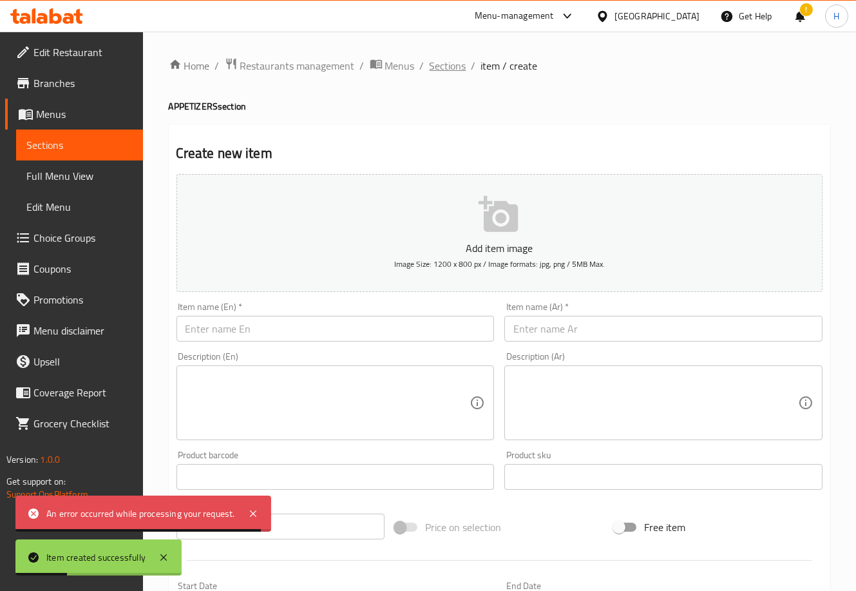
click at [448, 63] on span "Sections" at bounding box center [448, 65] width 37 height 15
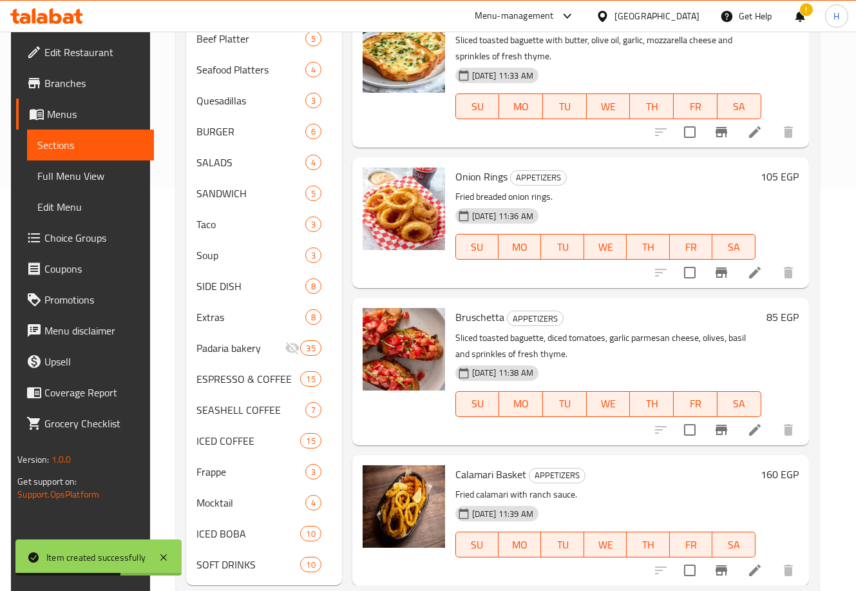
scroll to position [434, 0]
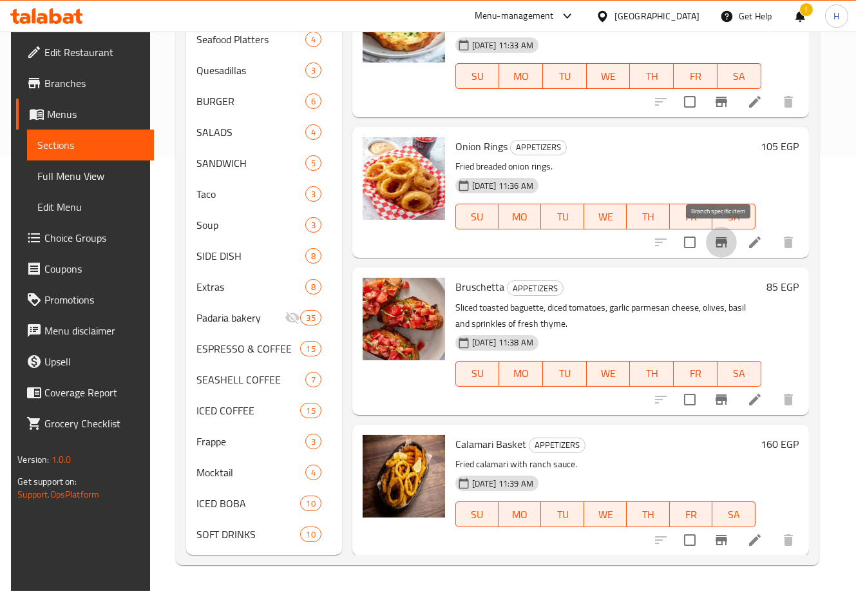
click at [721, 246] on icon "Branch-specific-item" at bounding box center [721, 241] width 15 height 15
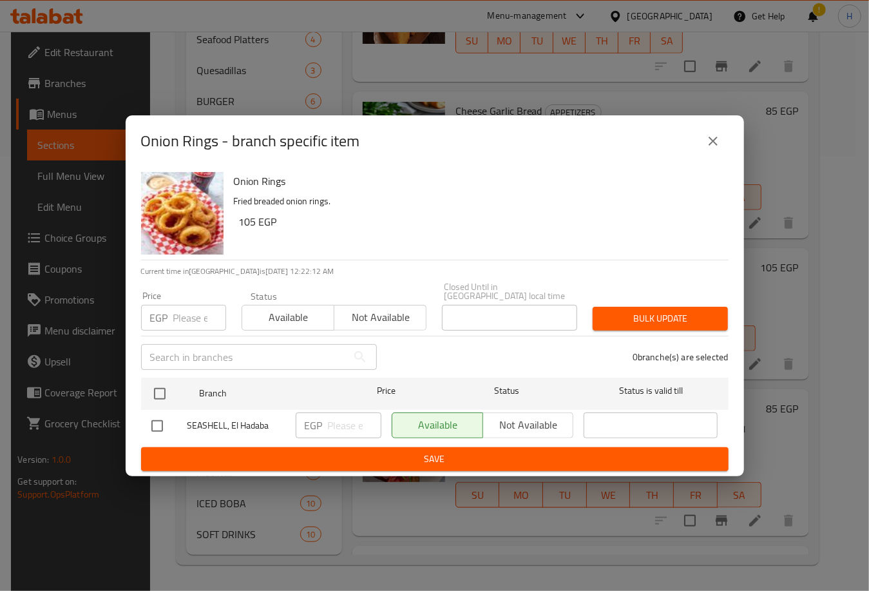
click at [714, 148] on icon "close" at bounding box center [712, 140] width 15 height 15
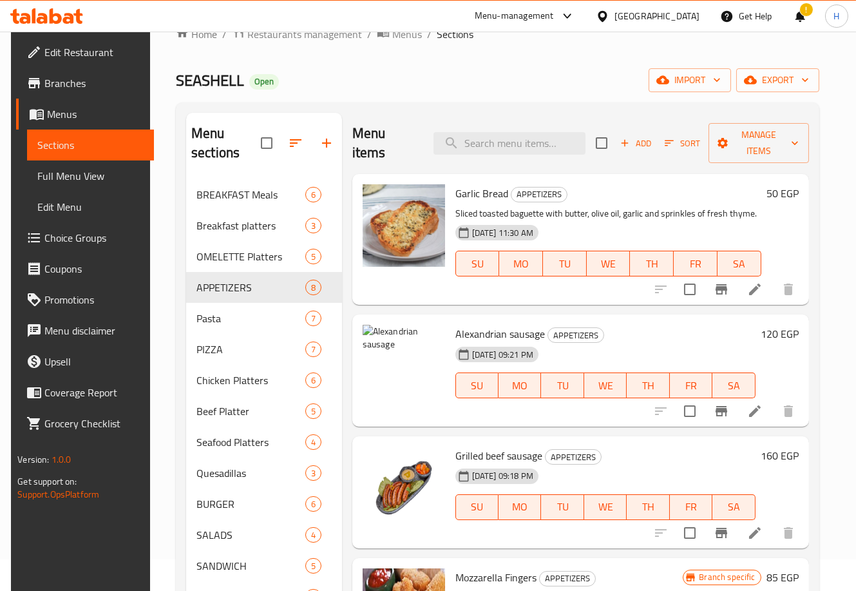
scroll to position [0, 0]
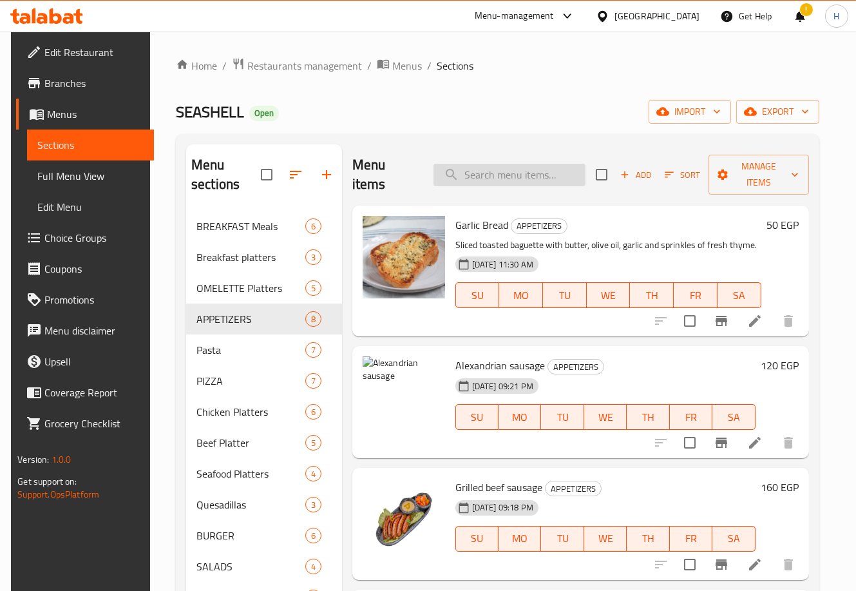
click at [517, 178] on input "search" at bounding box center [509, 175] width 152 height 23
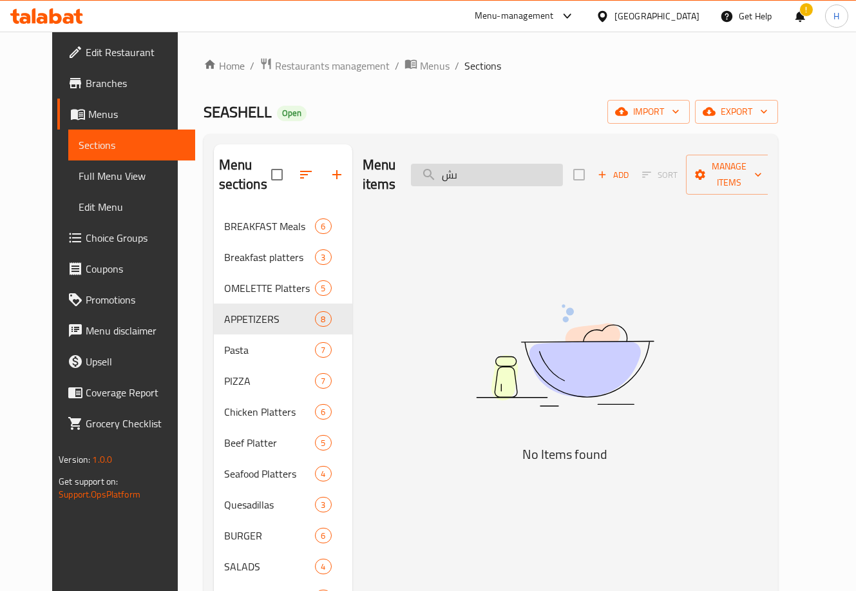
type input "ى"
type input "n"
type input "c"
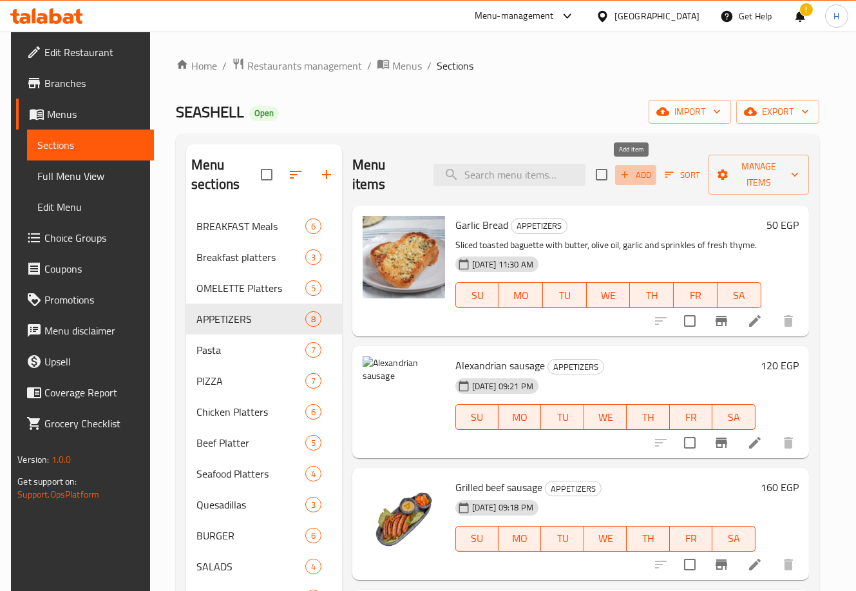
click at [623, 175] on icon "button" at bounding box center [625, 174] width 7 height 7
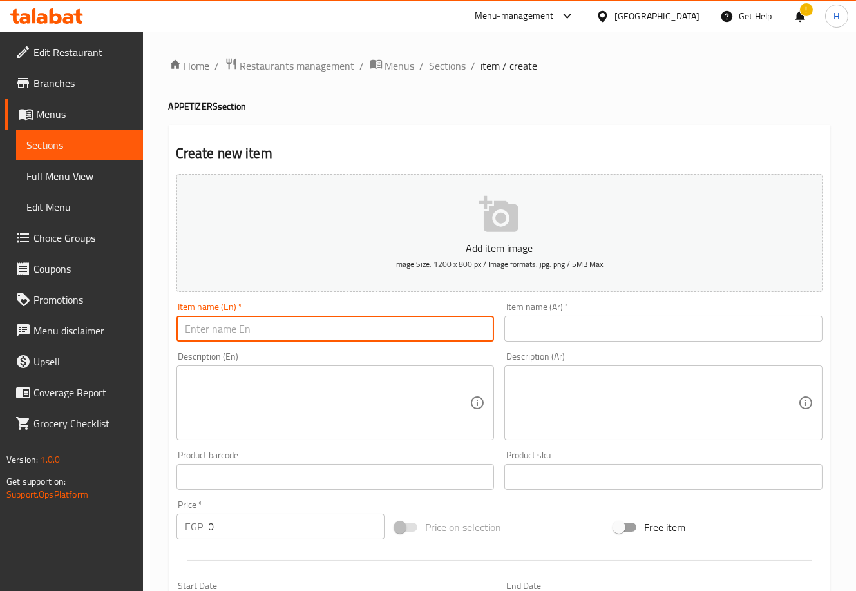
click at [351, 326] on input "text" at bounding box center [335, 329] width 318 height 26
type input "Cheese Nachos"
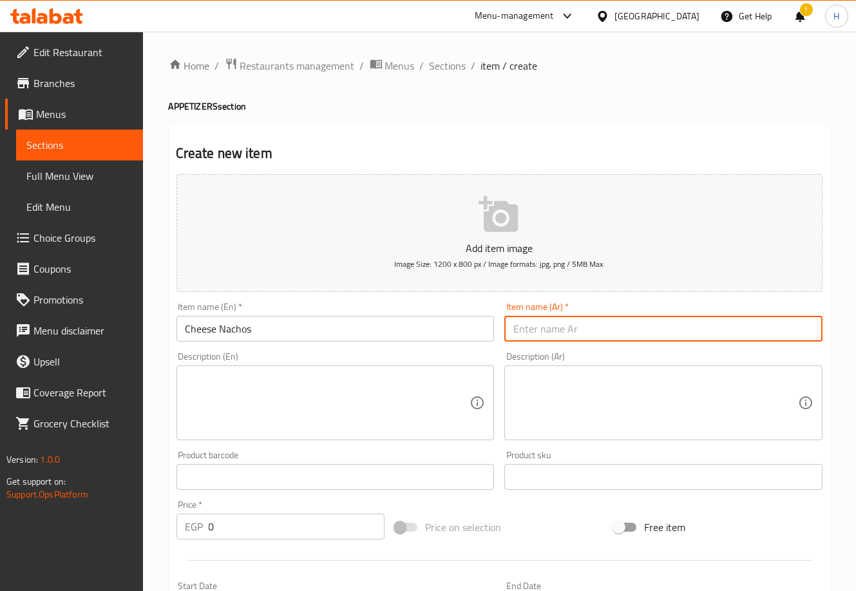
click at [594, 338] on input "text" at bounding box center [663, 329] width 318 height 26
type input "ناتشوز الجبن"
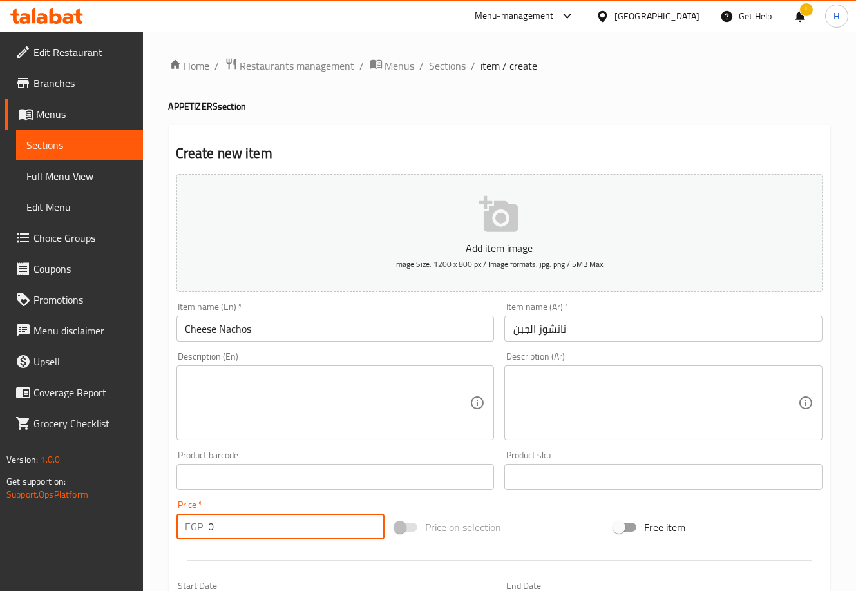
drag, startPoint x: 224, startPoint y: 533, endPoint x: 172, endPoint y: 523, distance: 53.2
click at [172, 523] on div "Price   * EGP 0 Price *" at bounding box center [280, 520] width 219 height 50
type input "175"
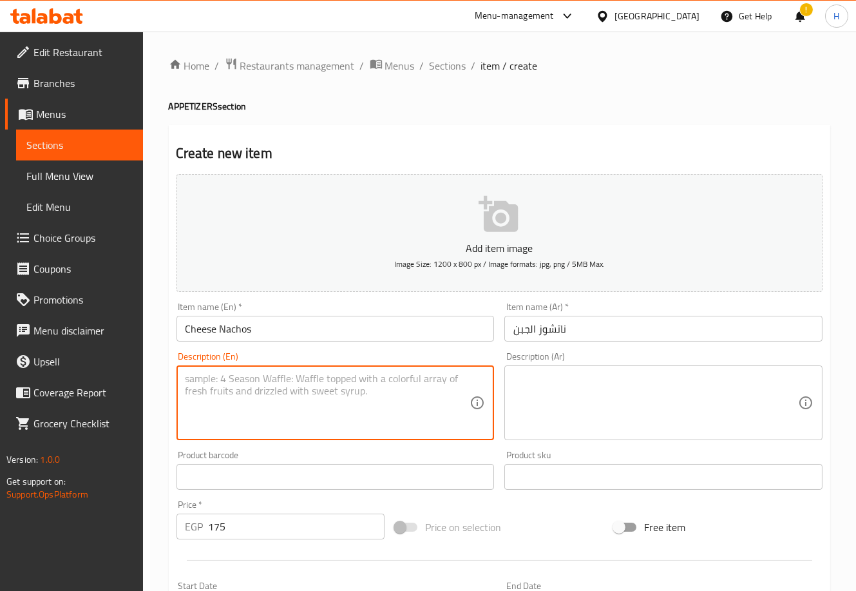
click at [314, 392] on textarea at bounding box center [328, 402] width 285 height 61
click at [416, 391] on textarea at bounding box center [328, 402] width 285 height 61
type textarea "s"
type textarea "h"
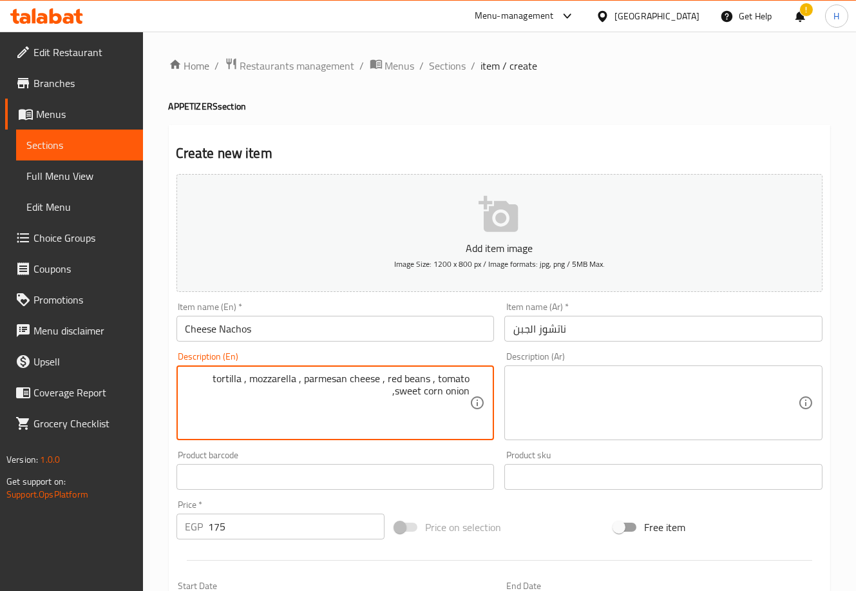
type textarea "tortilla , mozzarella , parmesan cheese , red beans , tomato ,sweet corn onion"
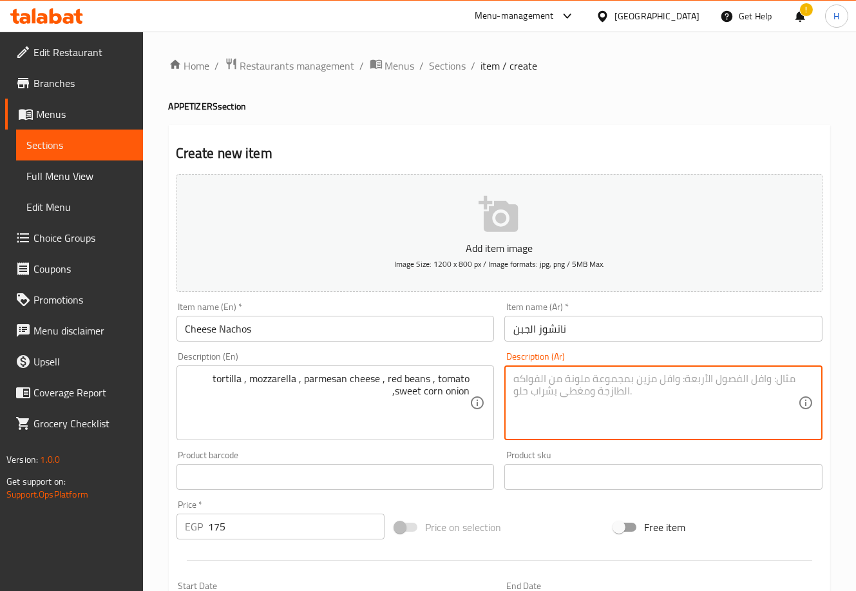
click at [584, 383] on textarea at bounding box center [655, 402] width 285 height 61
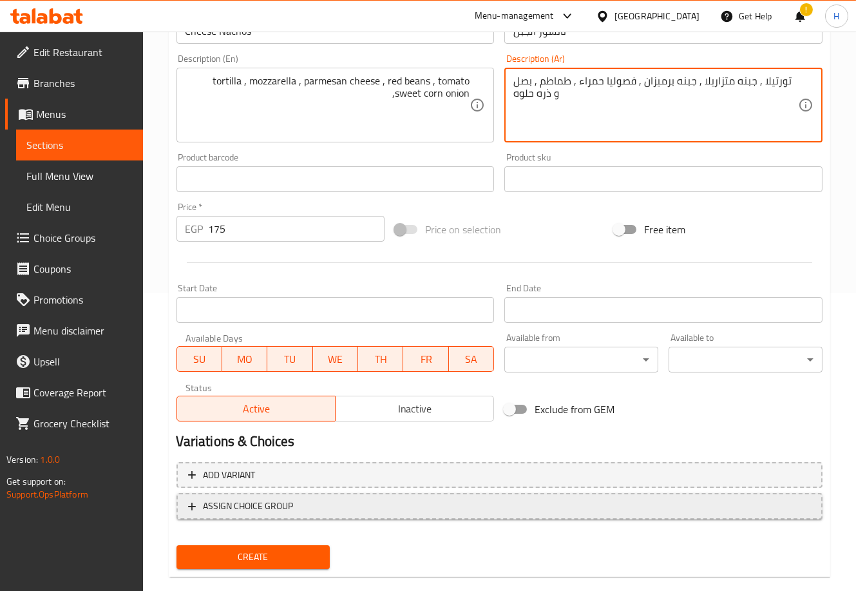
scroll to position [299, 0]
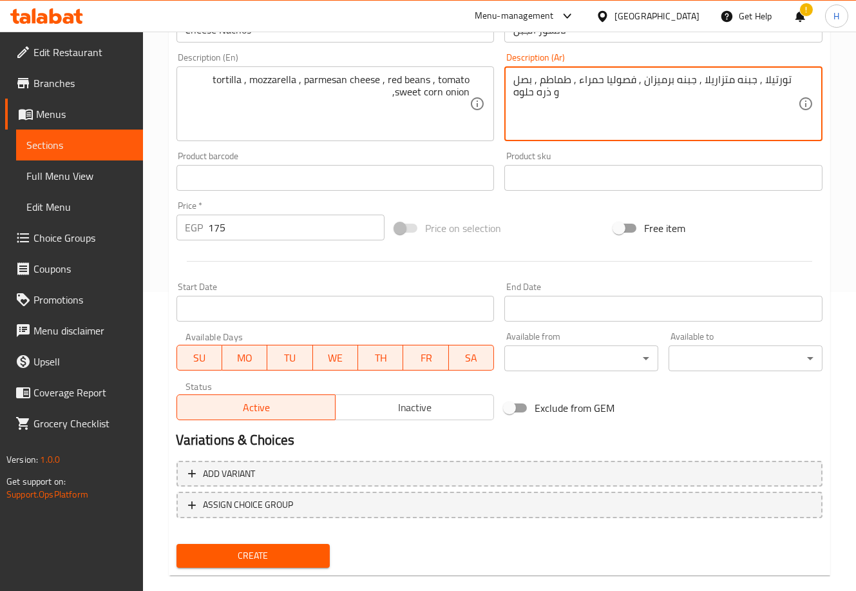
type textarea "تورتيلا , جبنه متزاريلا , جبنه برميزان , فصوليا حمراء , طماطم , بصل و ذره حلوه"
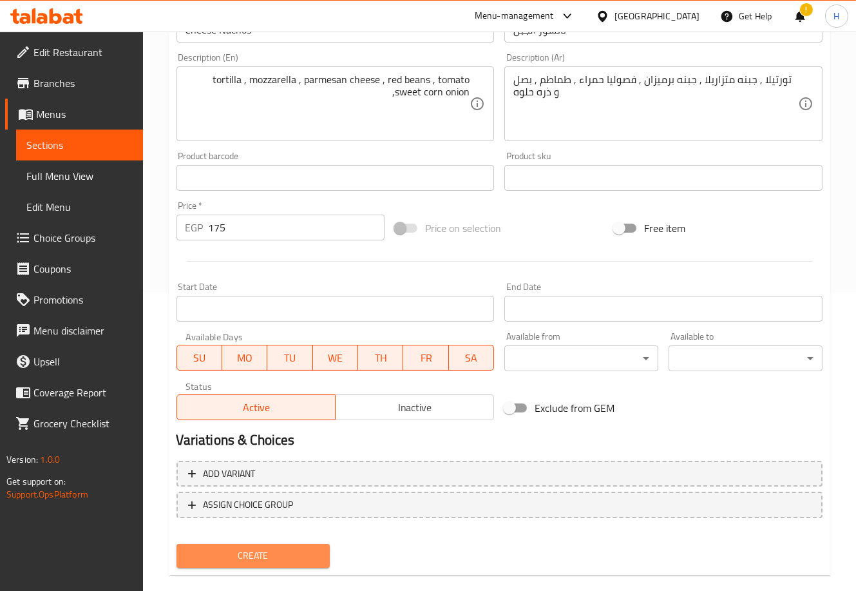
click at [277, 548] on span "Create" at bounding box center [253, 556] width 133 height 16
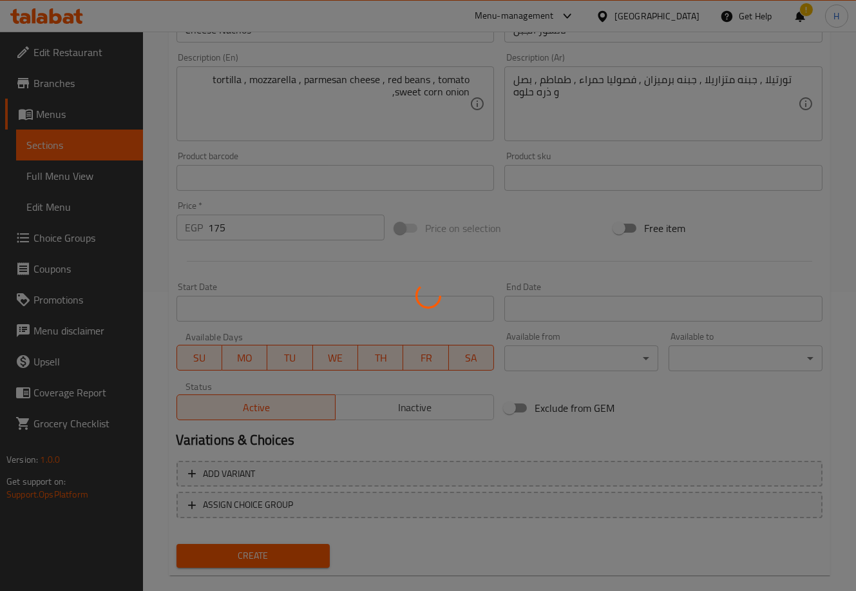
type input "0"
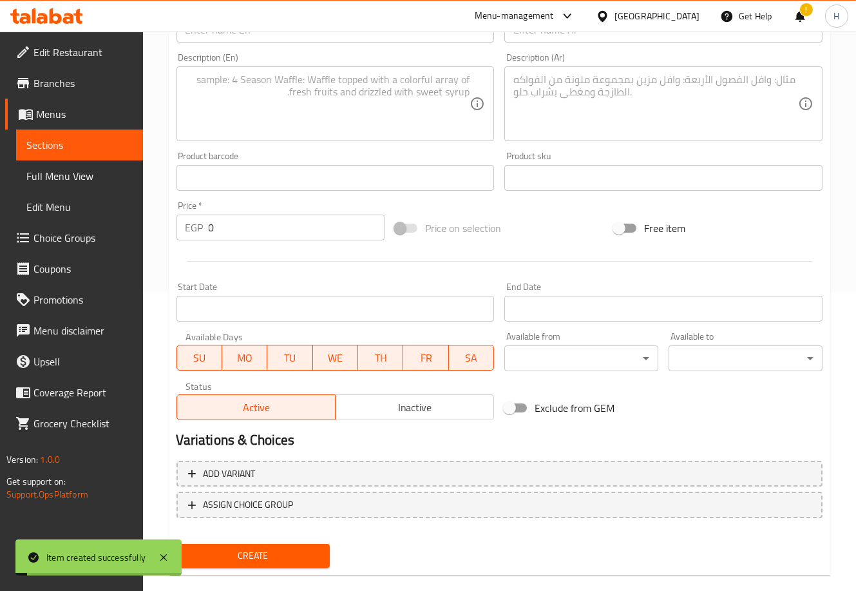
scroll to position [0, 0]
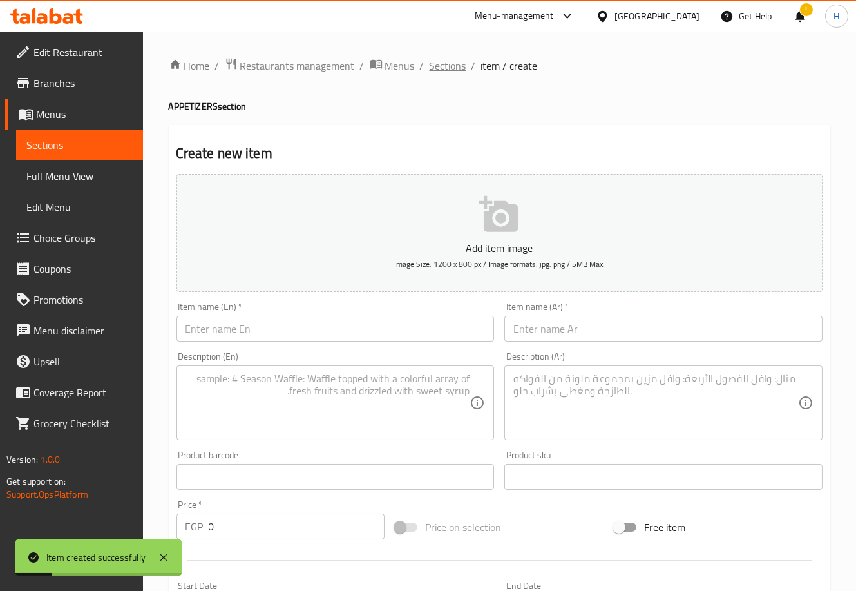
click at [441, 67] on span "Sections" at bounding box center [448, 65] width 37 height 15
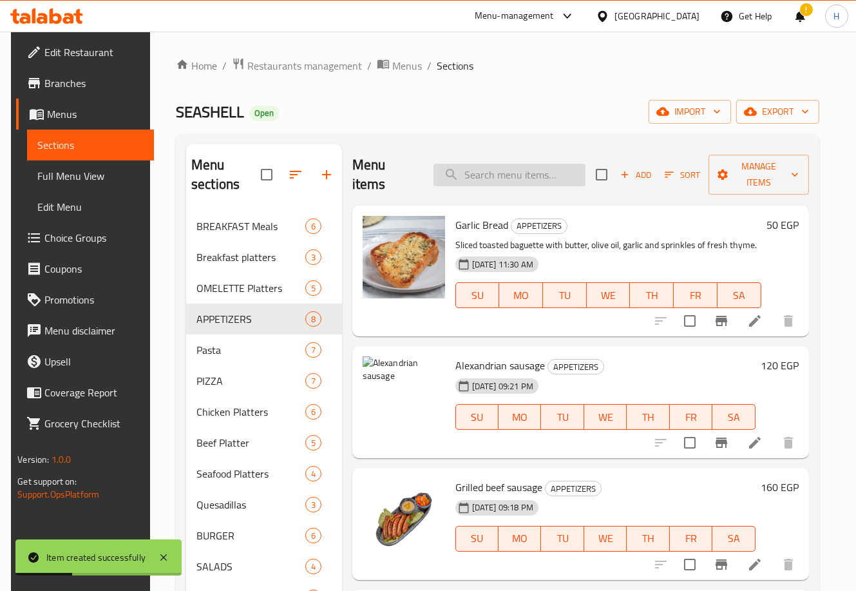
click at [528, 176] on input "search" at bounding box center [509, 175] width 152 height 23
type input "ح"
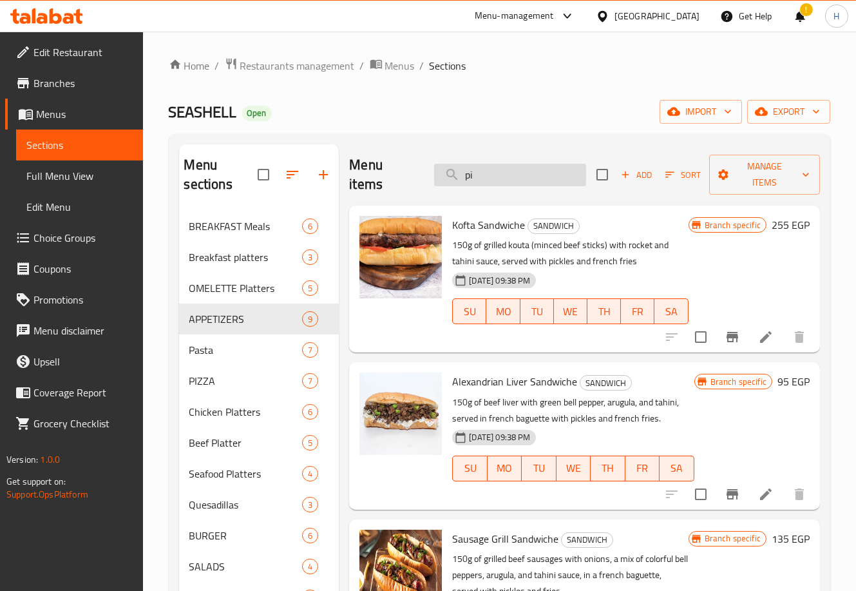
type input "p"
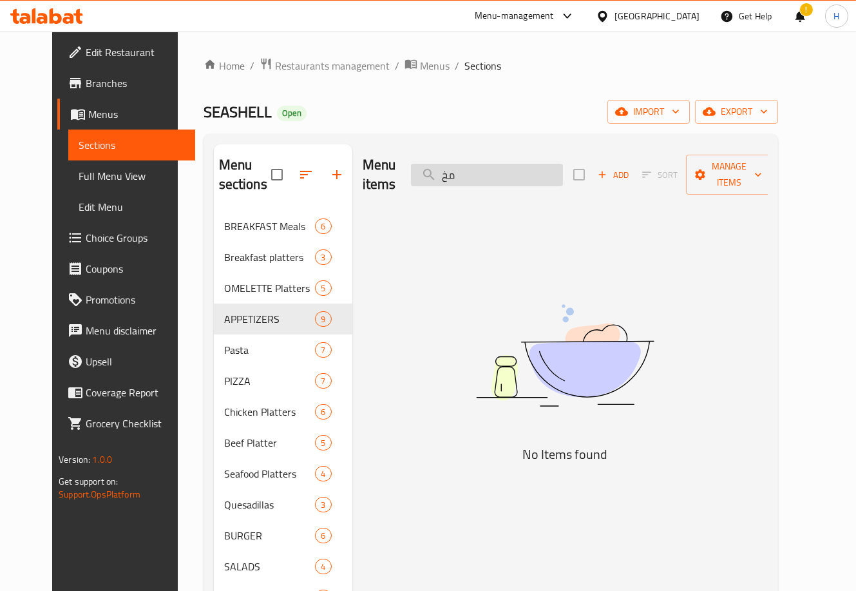
type input "م"
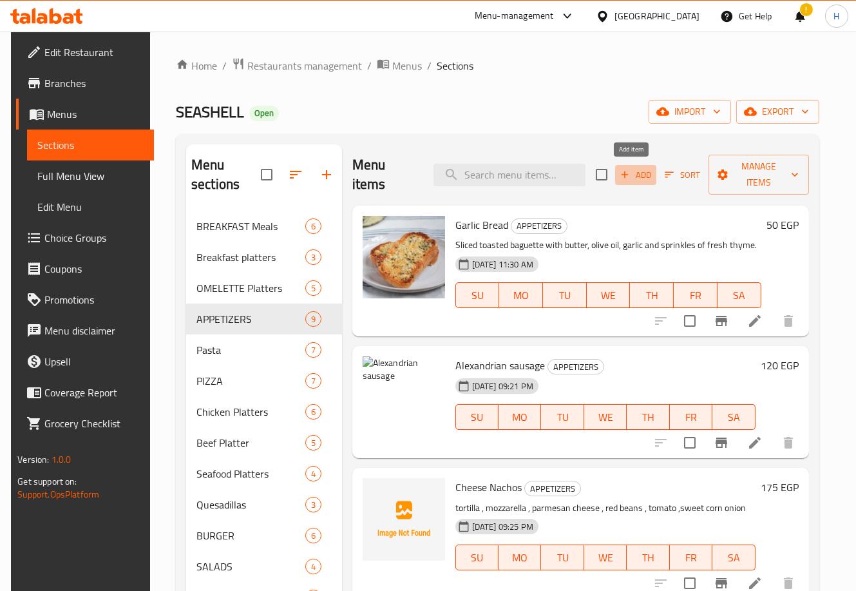
click at [627, 169] on span "Add" at bounding box center [635, 174] width 35 height 15
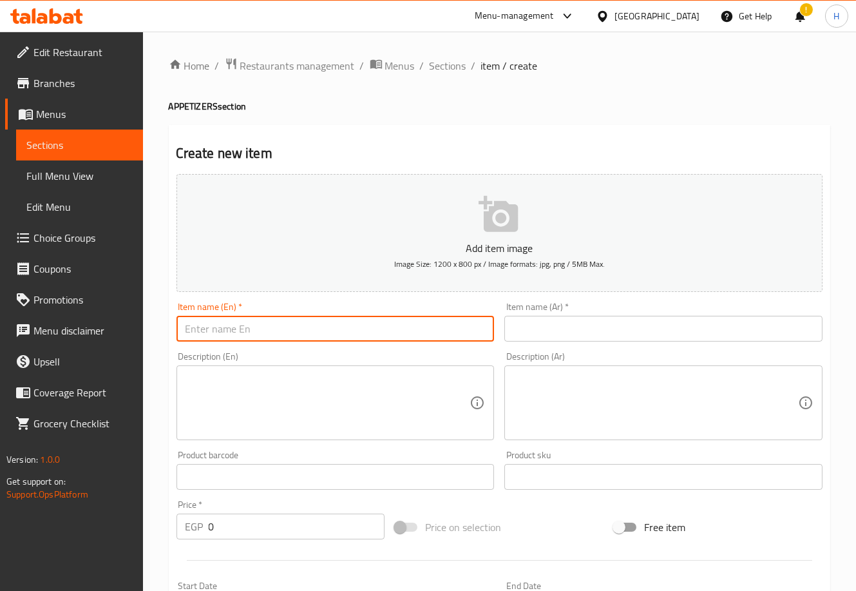
click at [347, 328] on input "text" at bounding box center [335, 329] width 318 height 26
type input "Pickles"
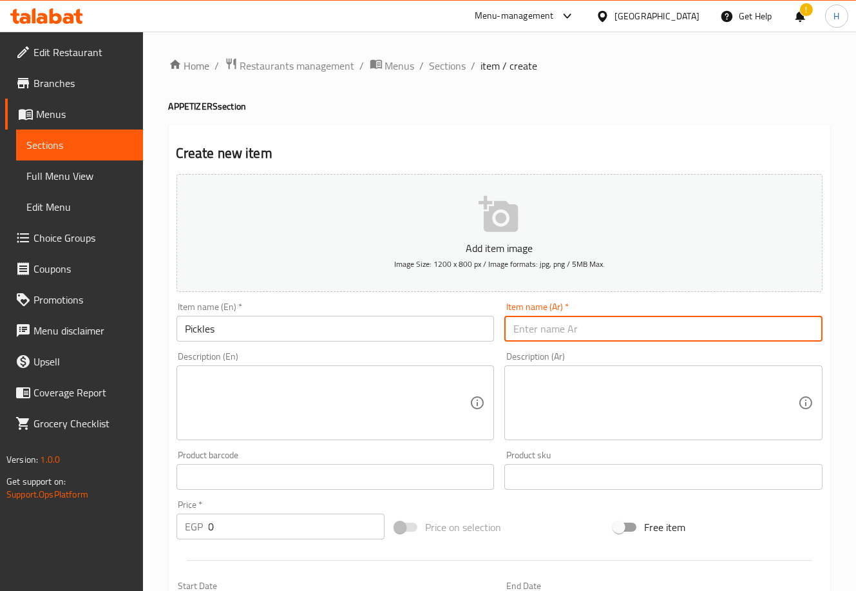
click at [583, 331] on input "text" at bounding box center [663, 329] width 318 height 26
type input "مخلل"
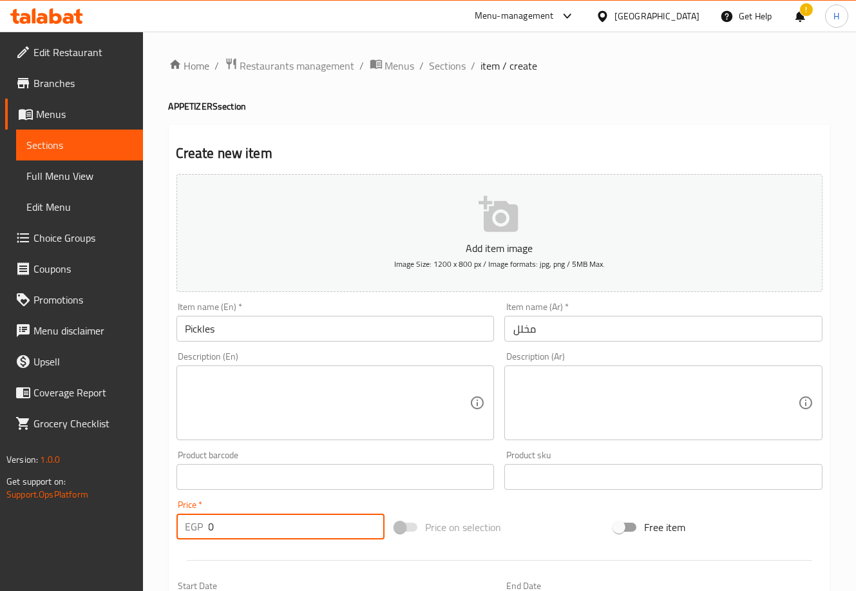
drag, startPoint x: 218, startPoint y: 530, endPoint x: 177, endPoint y: 521, distance: 42.2
click at [177, 521] on div "EGP 0 Price *" at bounding box center [280, 526] width 209 height 26
type input "15"
click at [158, 501] on div "Home / Restaurants management / Menus / Sections / item / create APPETIZERS sec…" at bounding box center [499, 471] width 713 height 879
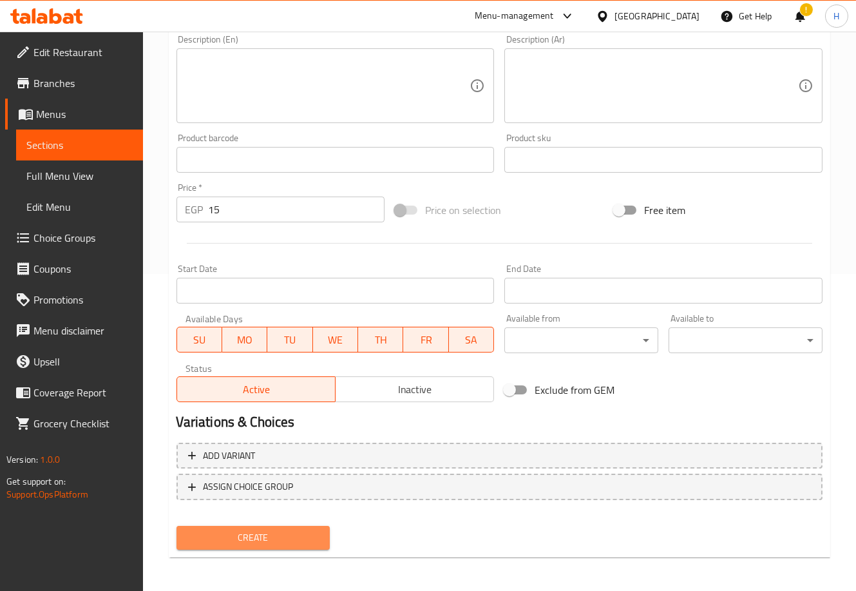
click at [277, 533] on span "Create" at bounding box center [253, 537] width 133 height 16
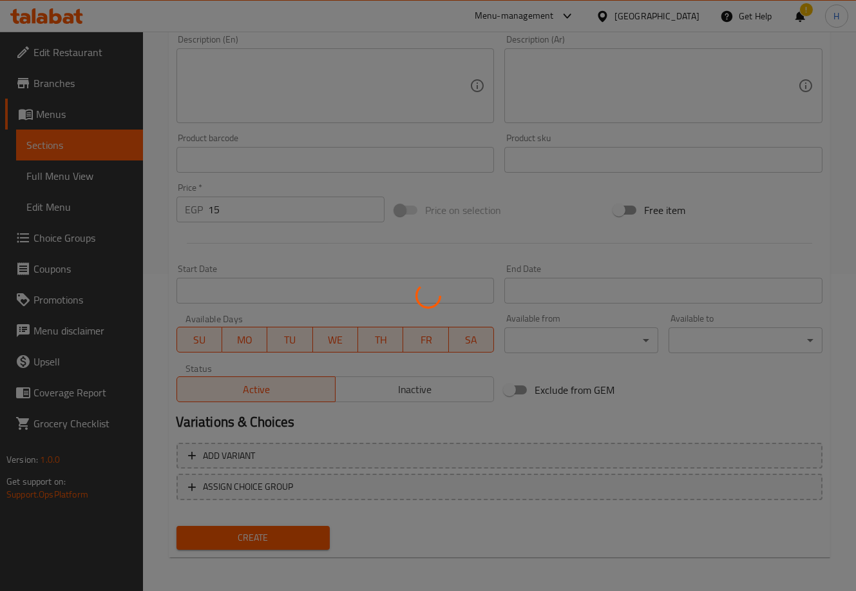
type input "0"
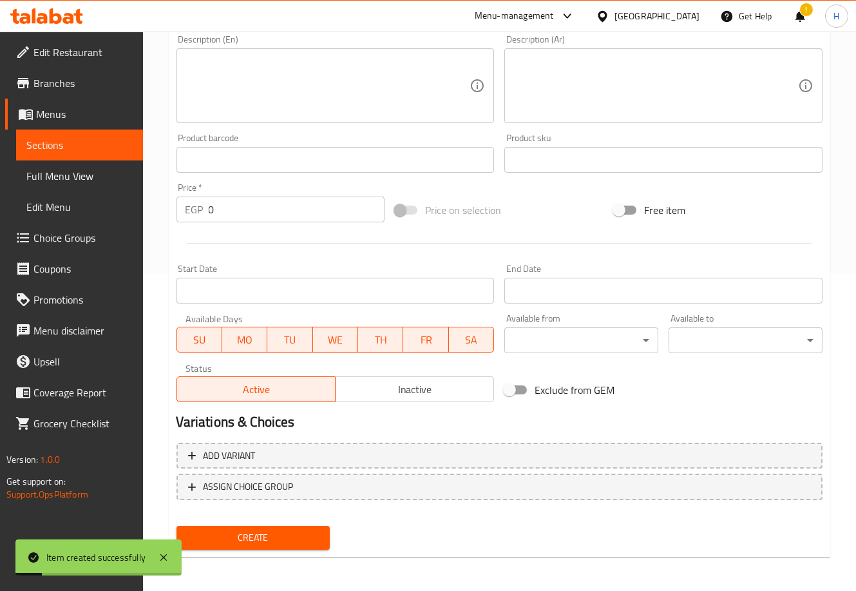
scroll to position [0, 0]
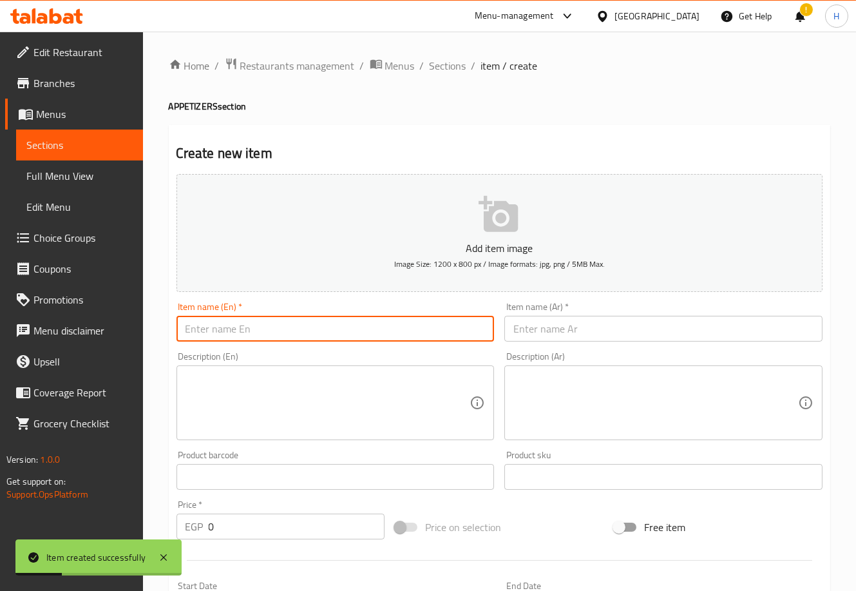
click at [285, 330] on input "text" at bounding box center [335, 329] width 318 height 26
type input "Tahini"
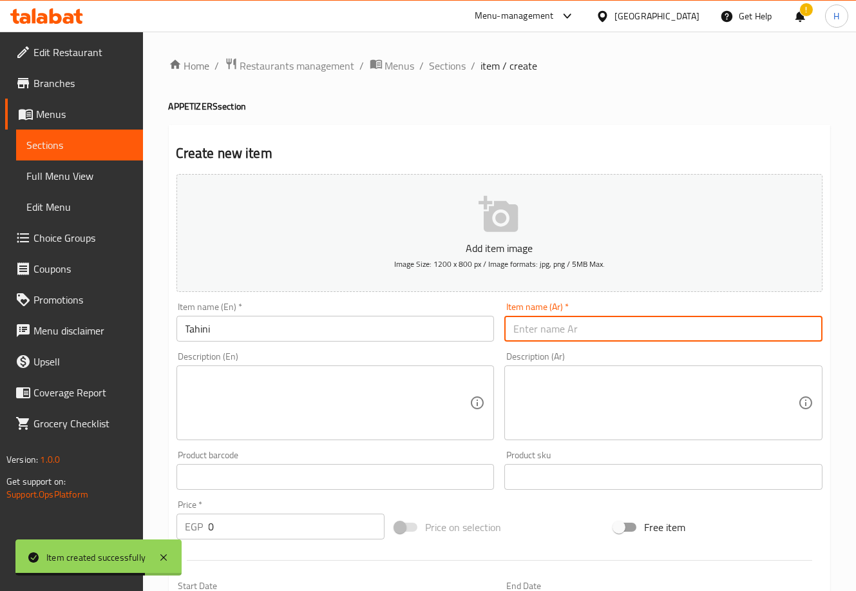
click at [572, 330] on input "text" at bounding box center [663, 329] width 318 height 26
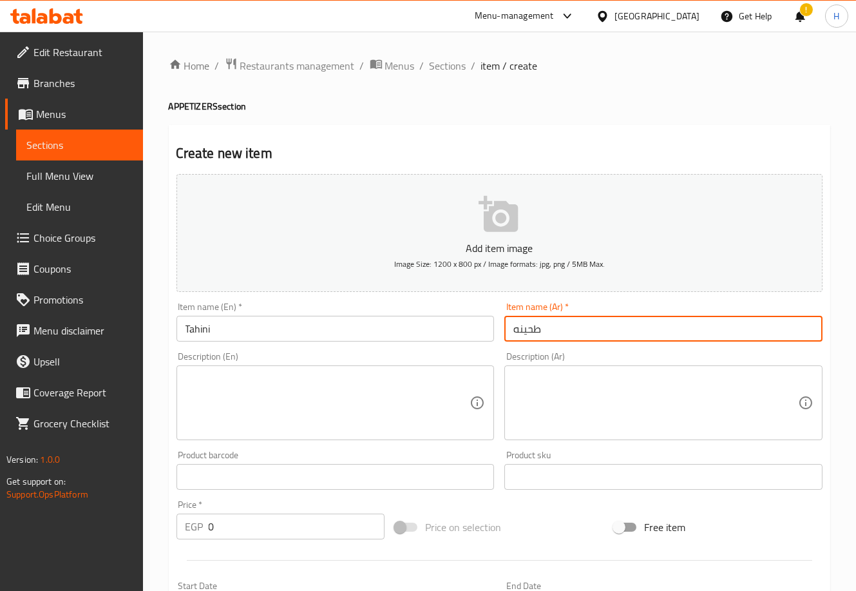
type input "طحينه"
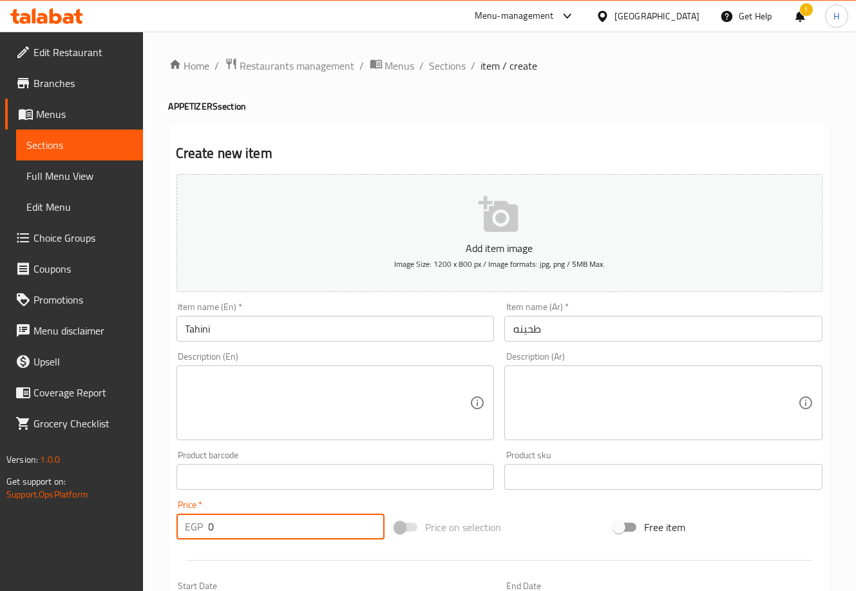
drag, startPoint x: 246, startPoint y: 525, endPoint x: 176, endPoint y: 529, distance: 69.7
click at [176, 529] on div "EGP 0 Price *" at bounding box center [280, 526] width 209 height 26
type input "35"
click at [157, 505] on div "Home / Restaurants management / Menus / Sections / item / create APPETIZERS sec…" at bounding box center [499, 471] width 713 height 879
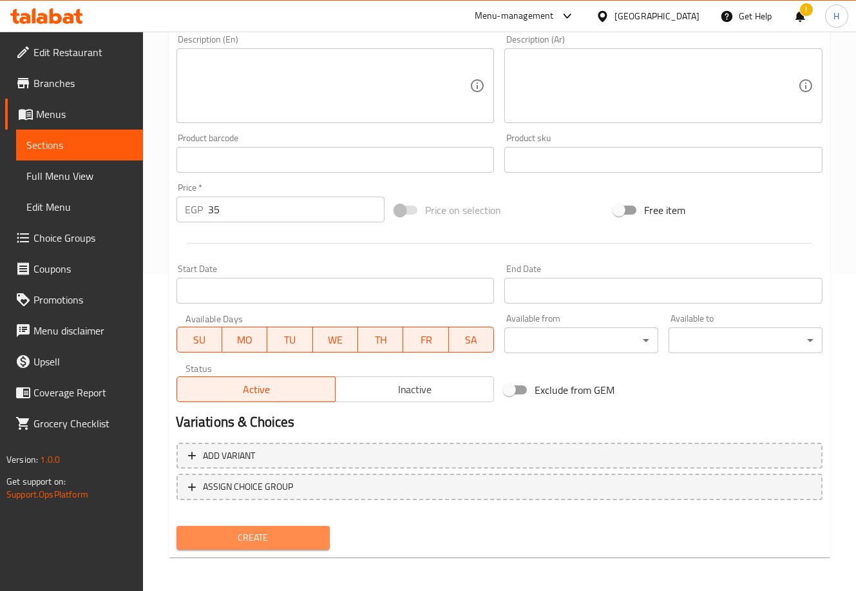
click at [262, 535] on span "Create" at bounding box center [253, 537] width 133 height 16
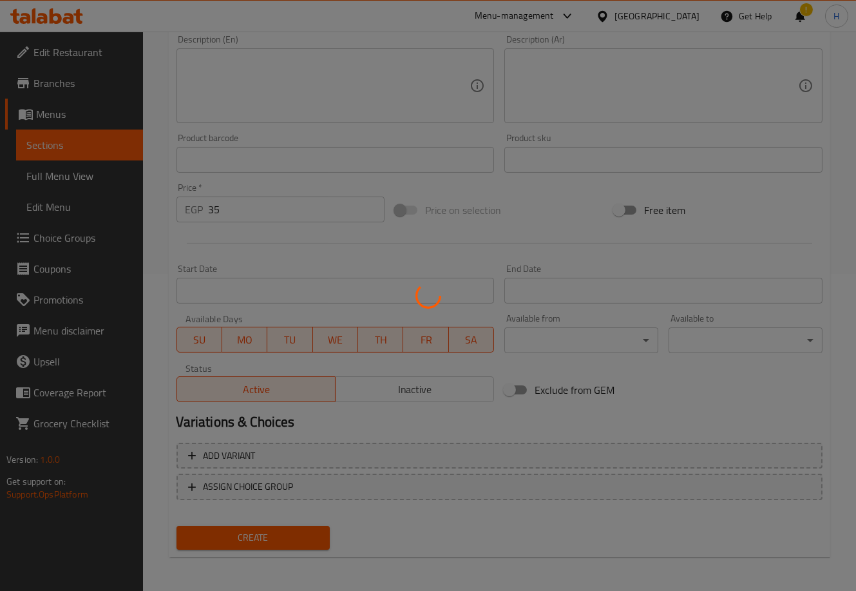
type input "0"
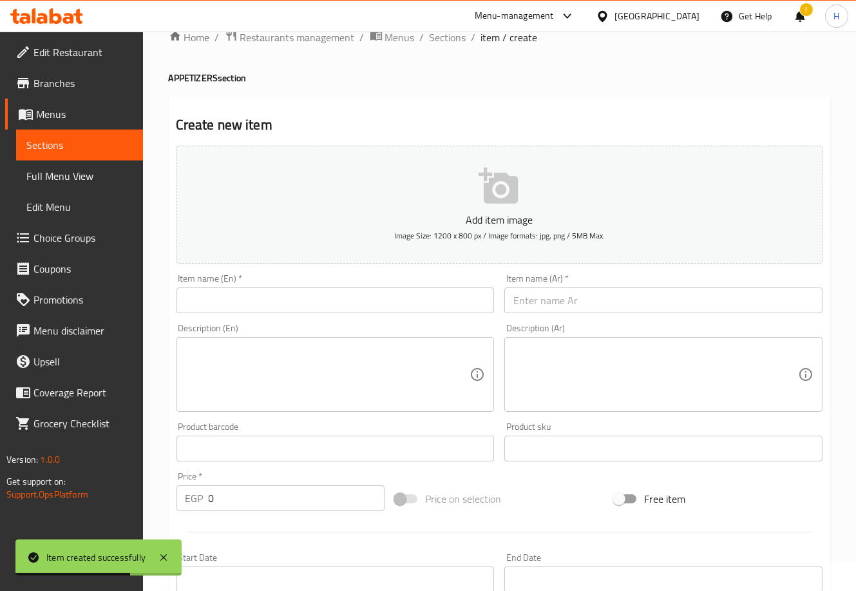
scroll to position [0, 0]
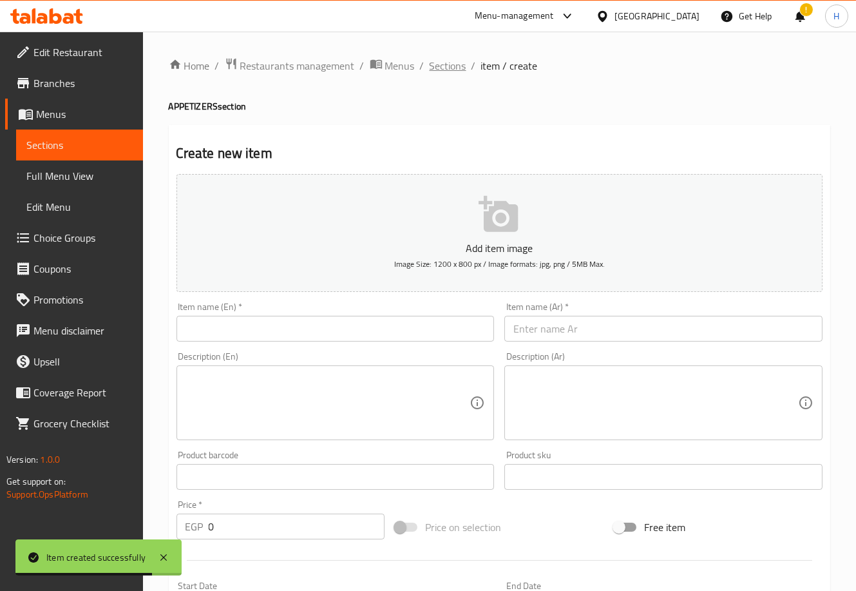
click at [455, 58] on span "Sections" at bounding box center [448, 65] width 37 height 15
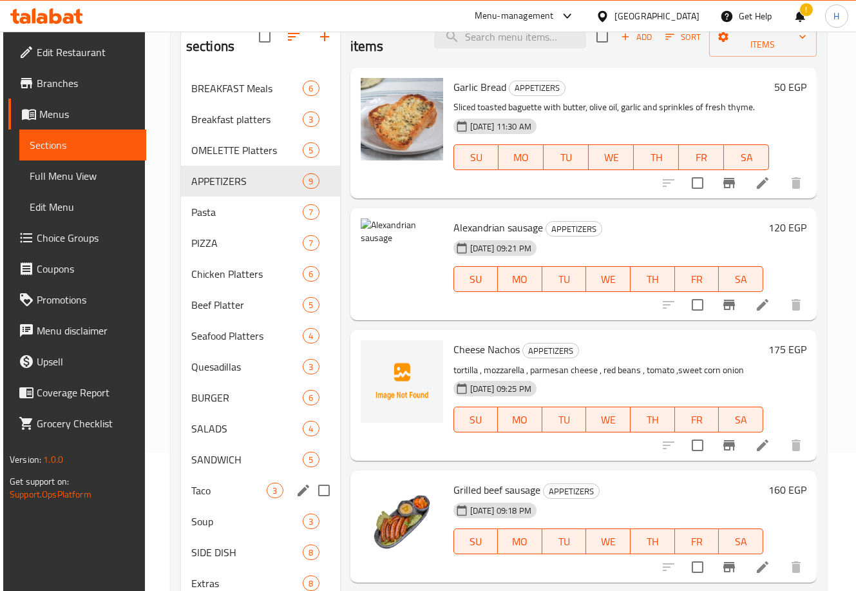
scroll to position [141, 0]
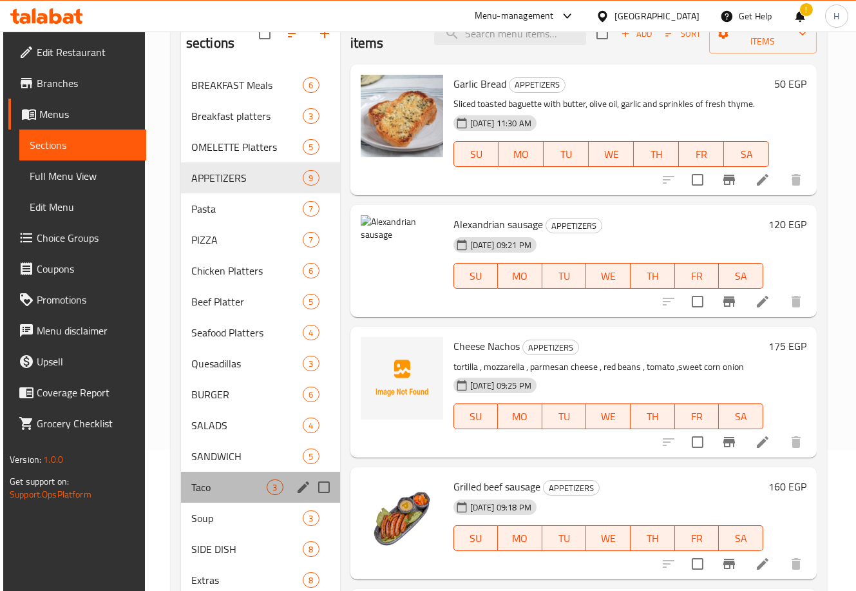
click at [222, 501] on div "Taco 3" at bounding box center [260, 487] width 159 height 31
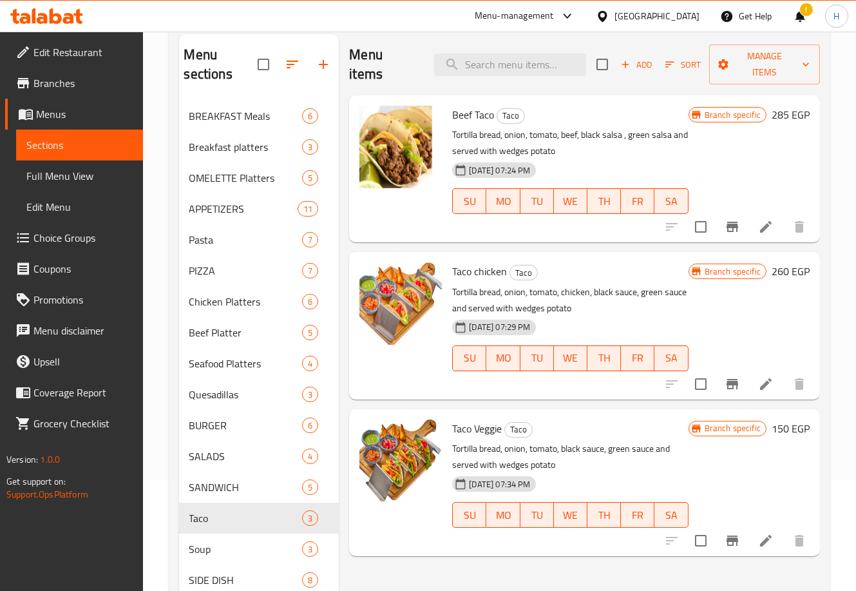
scroll to position [107, 0]
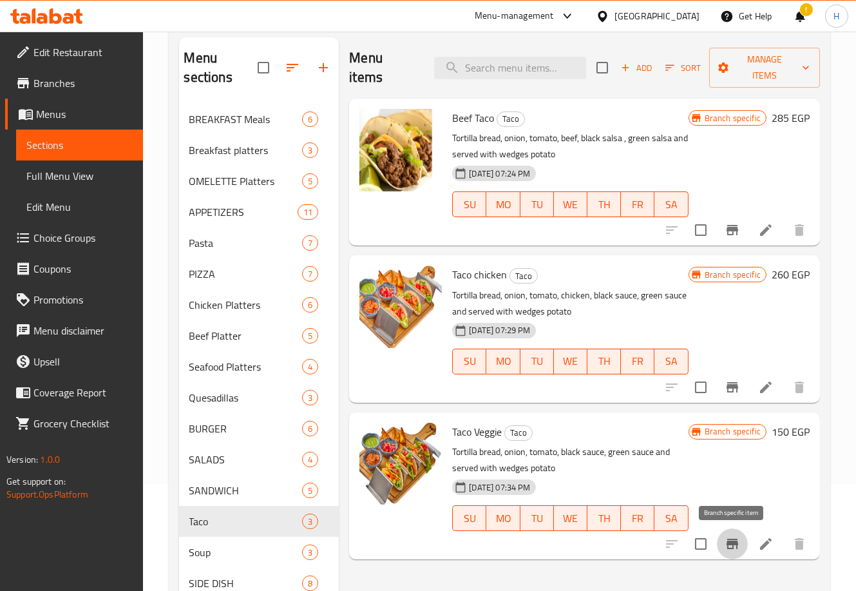
click at [728, 545] on icon "Branch-specific-item" at bounding box center [733, 543] width 12 height 10
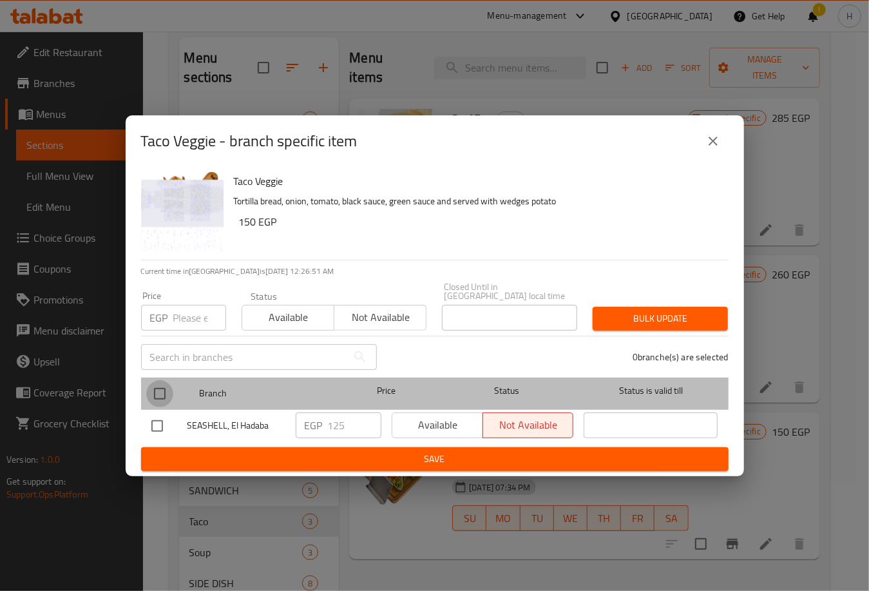
click at [151, 381] on input "checkbox" at bounding box center [159, 393] width 27 height 27
checkbox input "true"
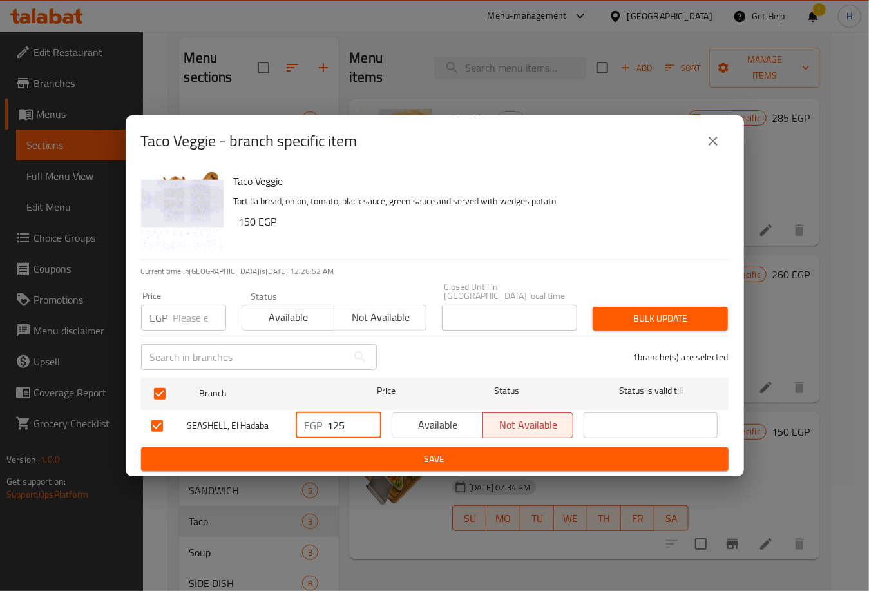
drag, startPoint x: 345, startPoint y: 423, endPoint x: 305, endPoint y: 424, distance: 40.0
click at [305, 424] on div "EGP 125 ​" at bounding box center [339, 425] width 86 height 26
type input "150"
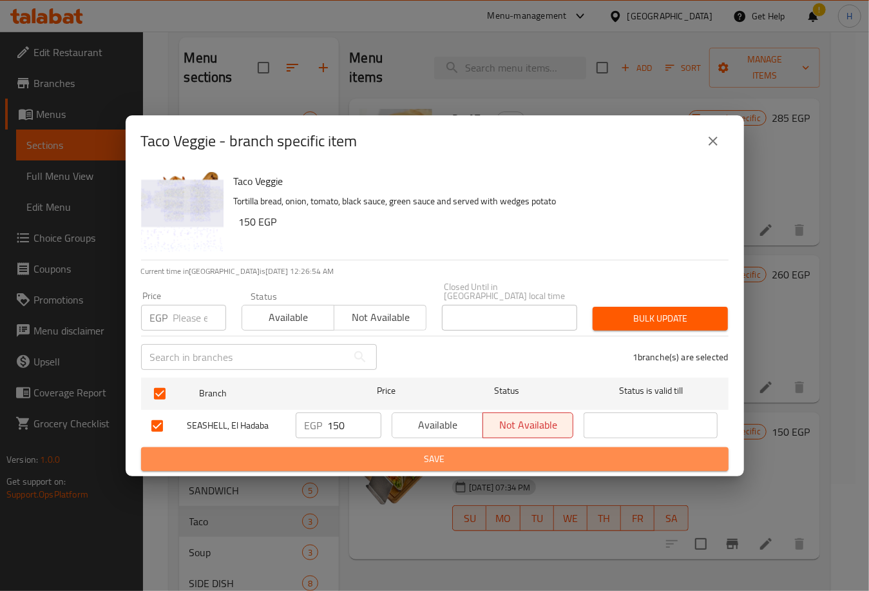
click at [393, 451] on span "Save" at bounding box center [434, 459] width 567 height 16
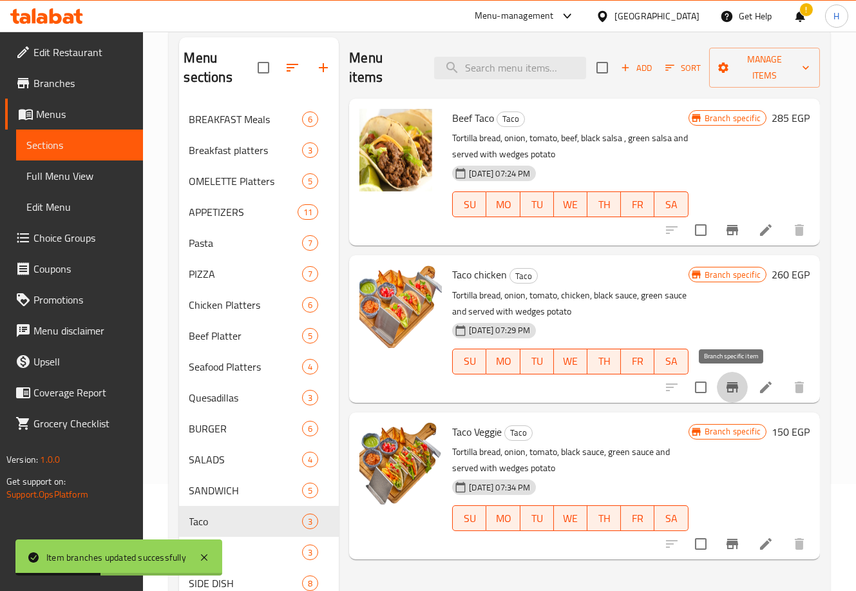
click at [736, 385] on icon "Branch-specific-item" at bounding box center [733, 387] width 12 height 10
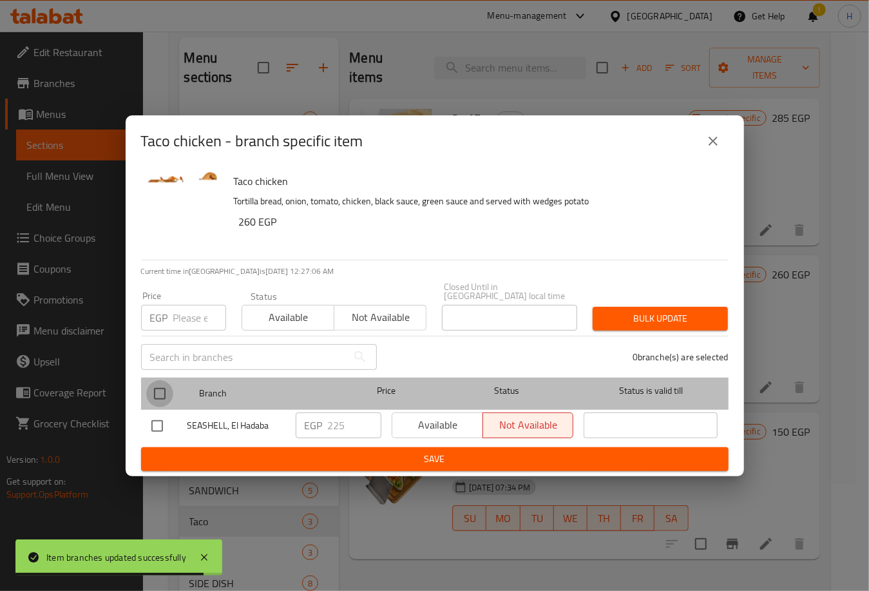
click at [155, 384] on input "checkbox" at bounding box center [159, 393] width 27 height 27
checkbox input "true"
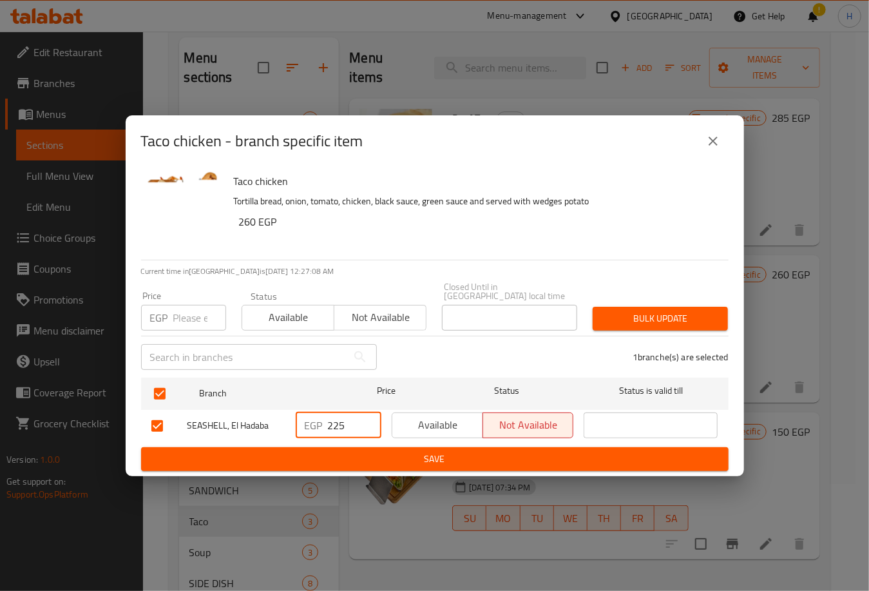
drag, startPoint x: 334, startPoint y: 422, endPoint x: 357, endPoint y: 428, distance: 24.5
click at [357, 428] on input "225" at bounding box center [354, 425] width 53 height 26
type input "260"
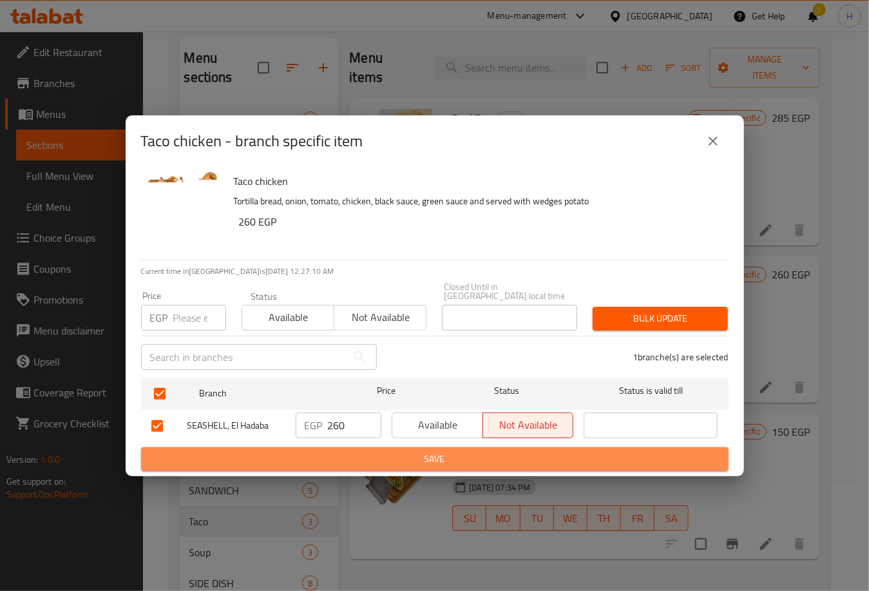
click at [410, 451] on span "Save" at bounding box center [434, 459] width 567 height 16
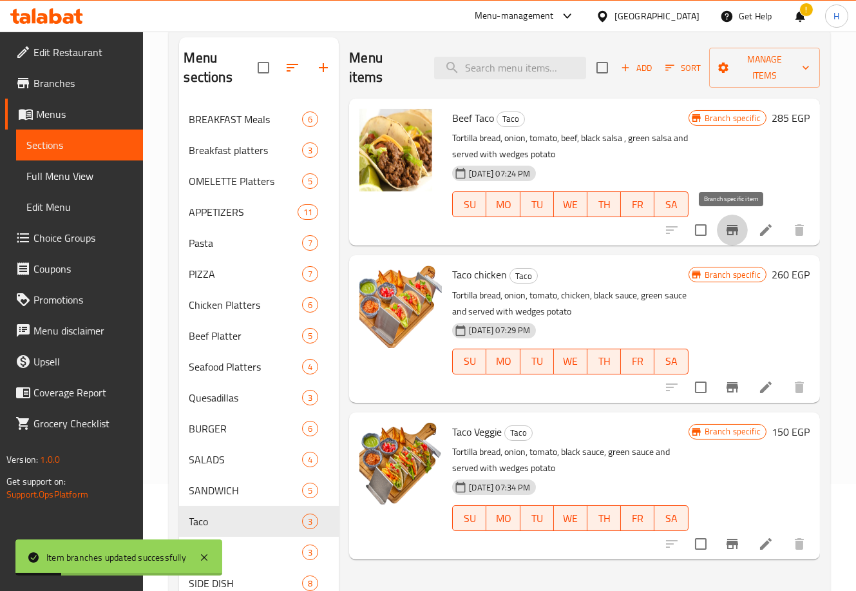
click at [736, 230] on icon "Branch-specific-item" at bounding box center [733, 230] width 12 height 10
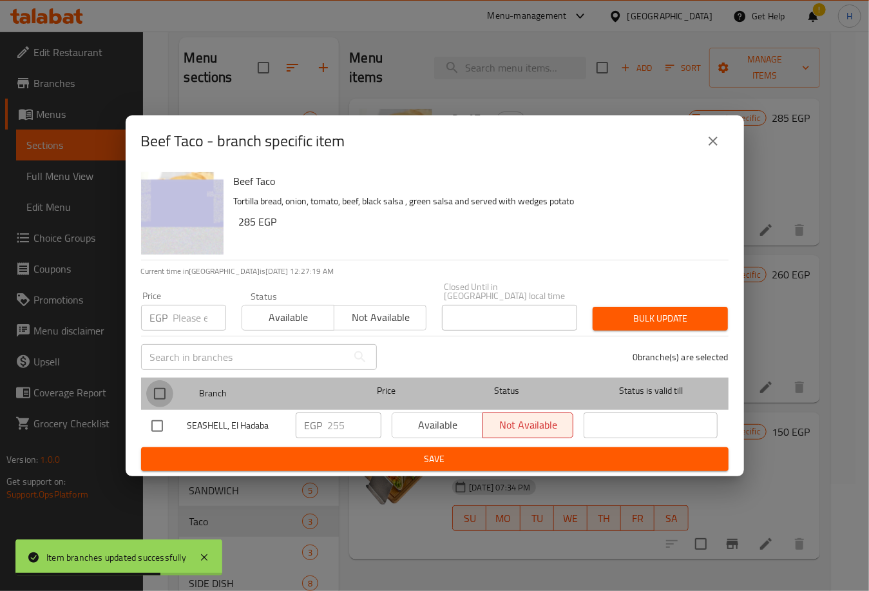
click at [169, 388] on input "checkbox" at bounding box center [159, 393] width 27 height 27
checkbox input "true"
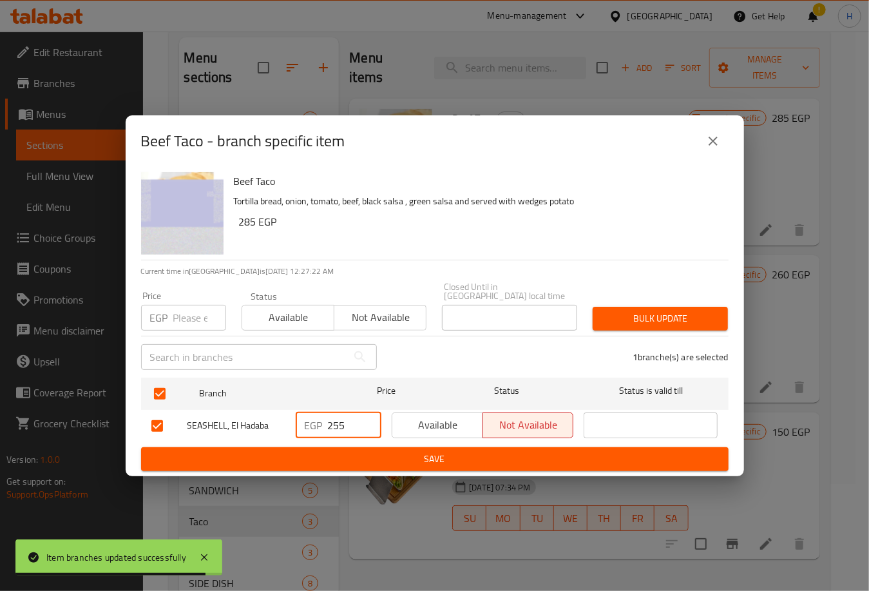
click at [337, 417] on input "255" at bounding box center [354, 425] width 53 height 26
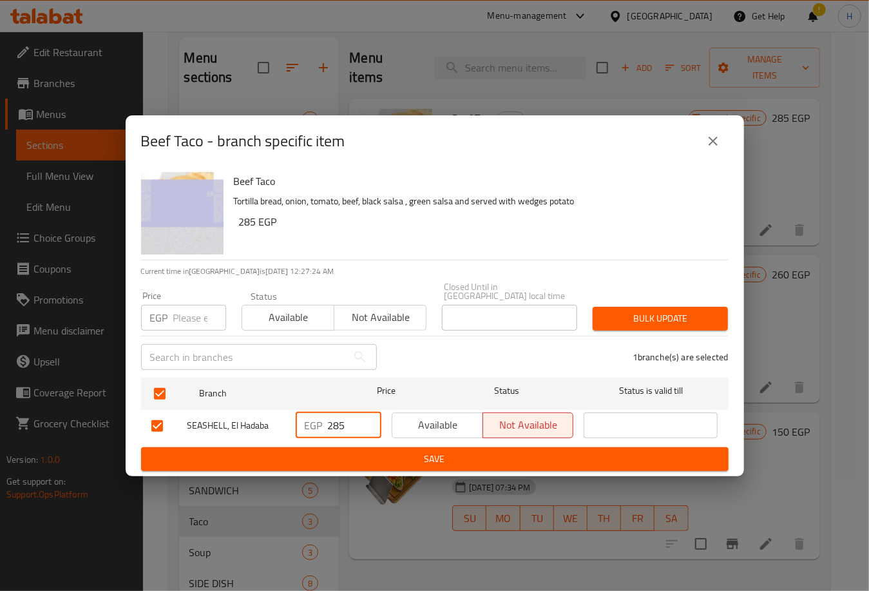
type input "285"
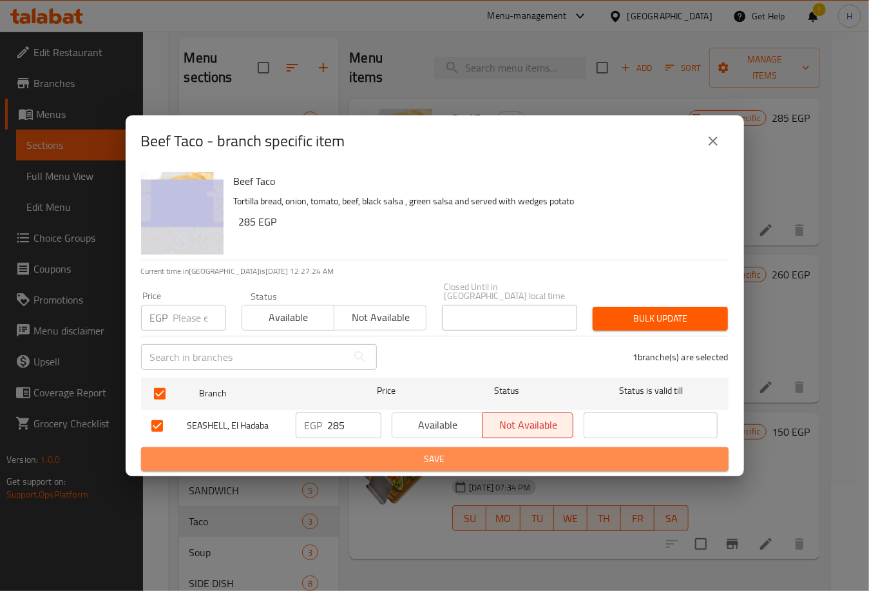
click at [407, 451] on span "Save" at bounding box center [434, 459] width 567 height 16
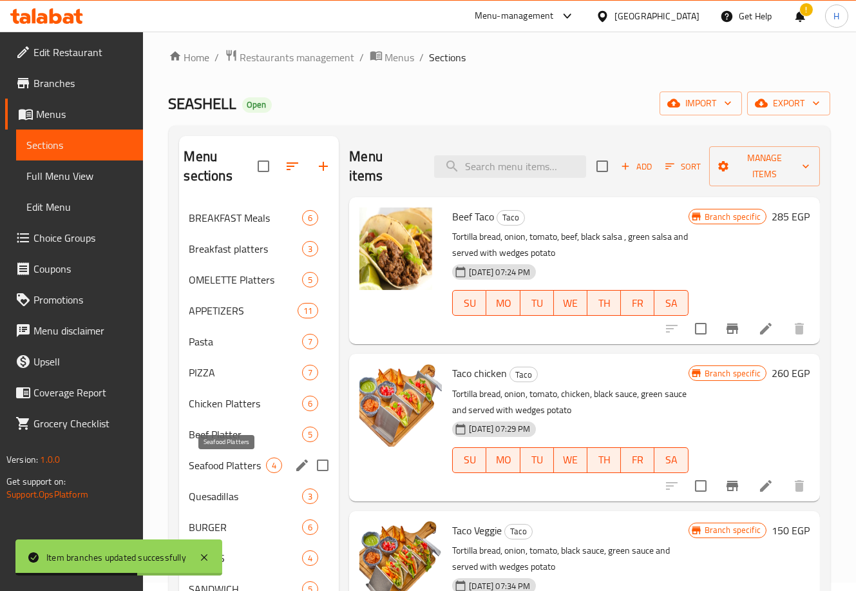
scroll to position [0, 0]
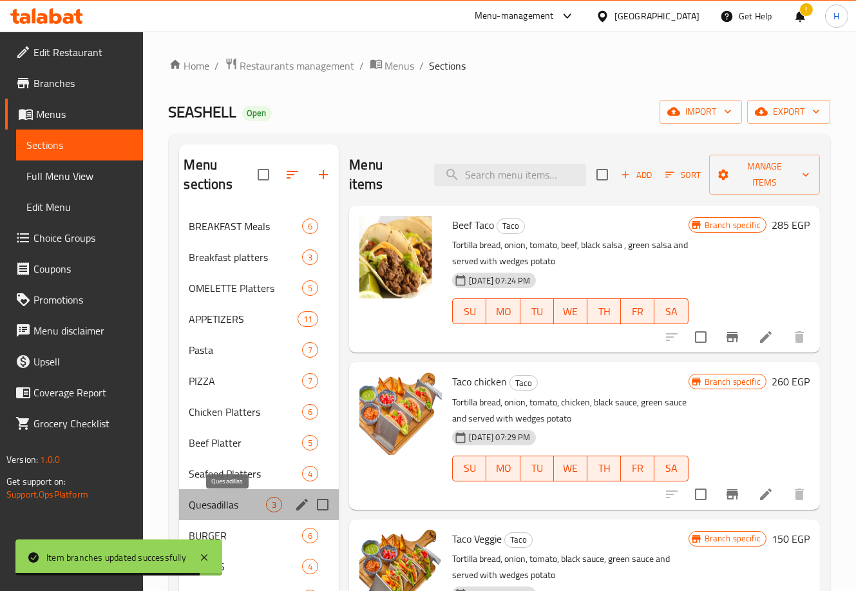
click at [227, 511] on span "Quesadillas" at bounding box center [227, 504] width 77 height 15
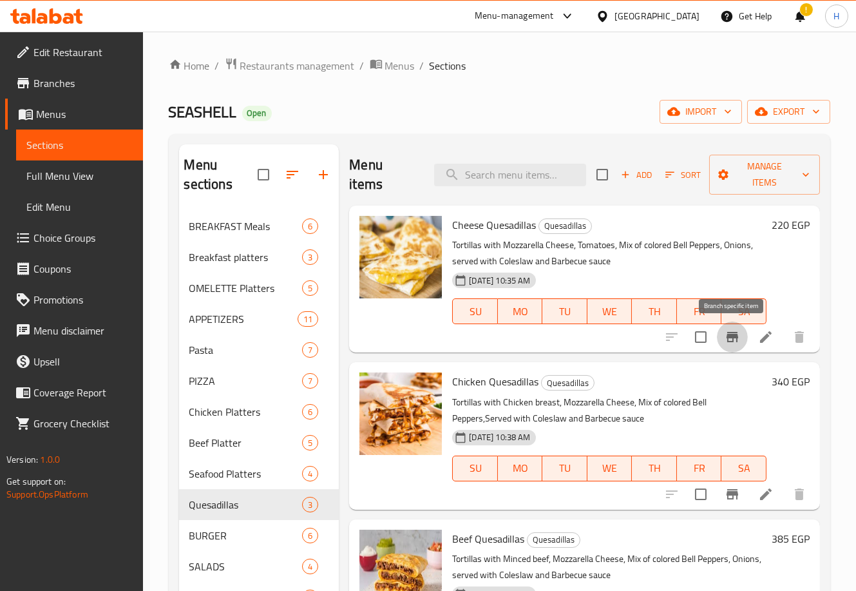
click at [729, 341] on icon "Branch-specific-item" at bounding box center [733, 337] width 12 height 10
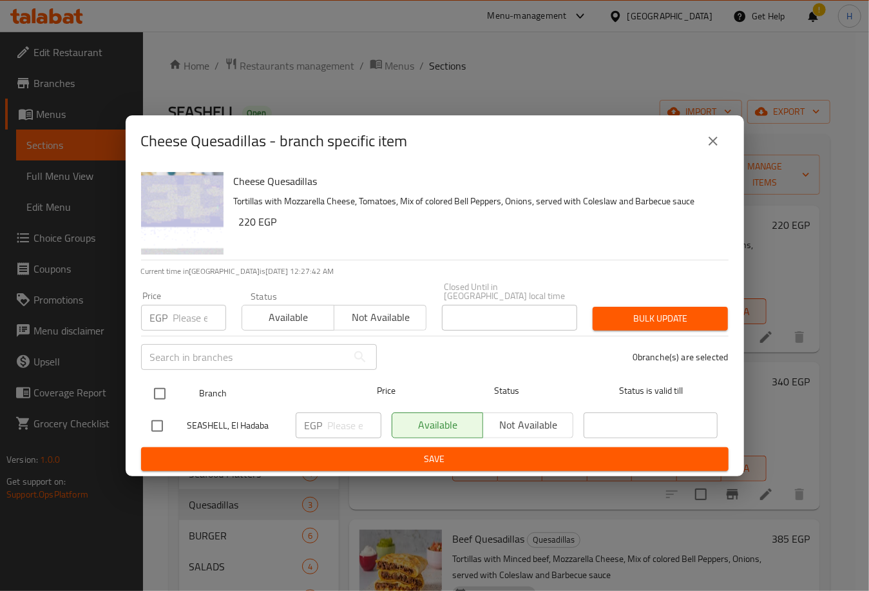
click at [159, 389] on input "checkbox" at bounding box center [159, 393] width 27 height 27
checkbox input "true"
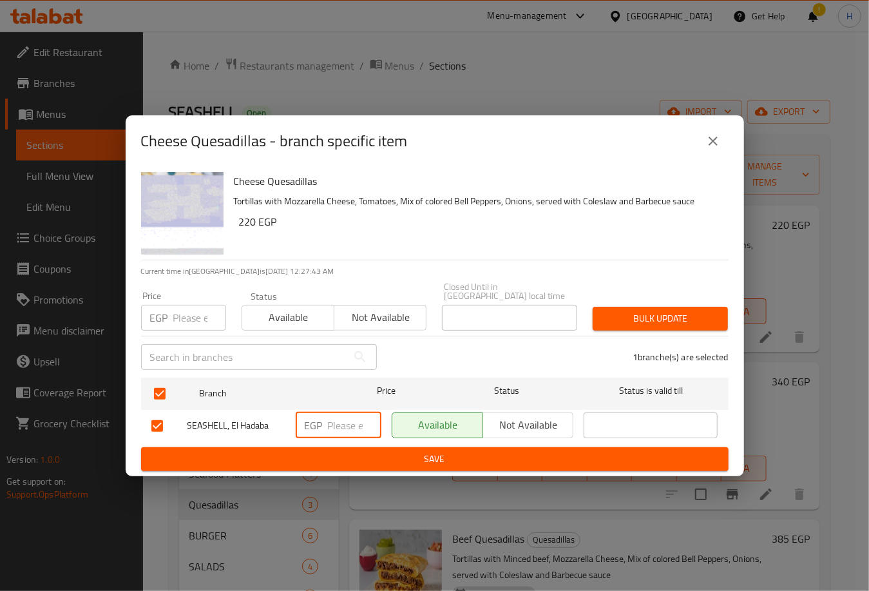
click at [349, 423] on input "number" at bounding box center [354, 425] width 53 height 26
type input "220"
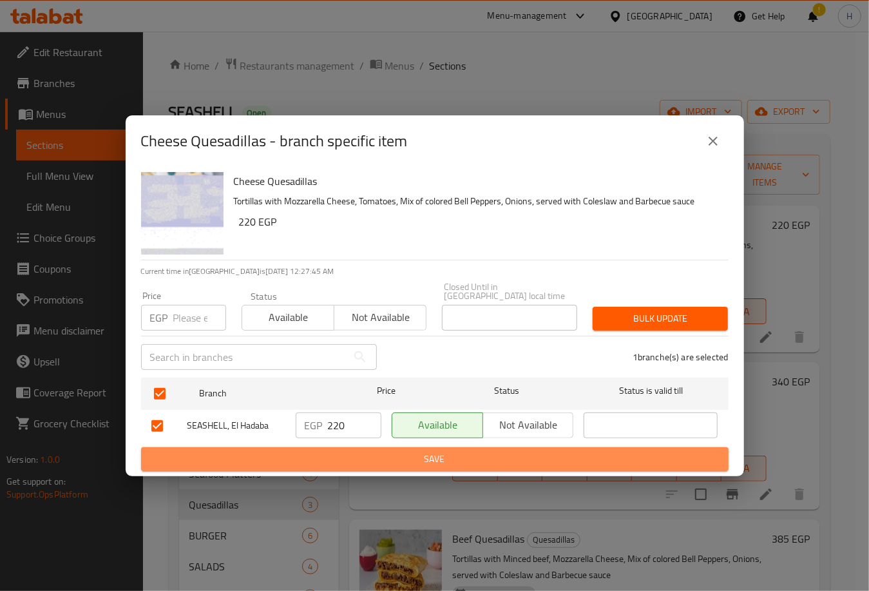
click at [403, 451] on span "Save" at bounding box center [434, 459] width 567 height 16
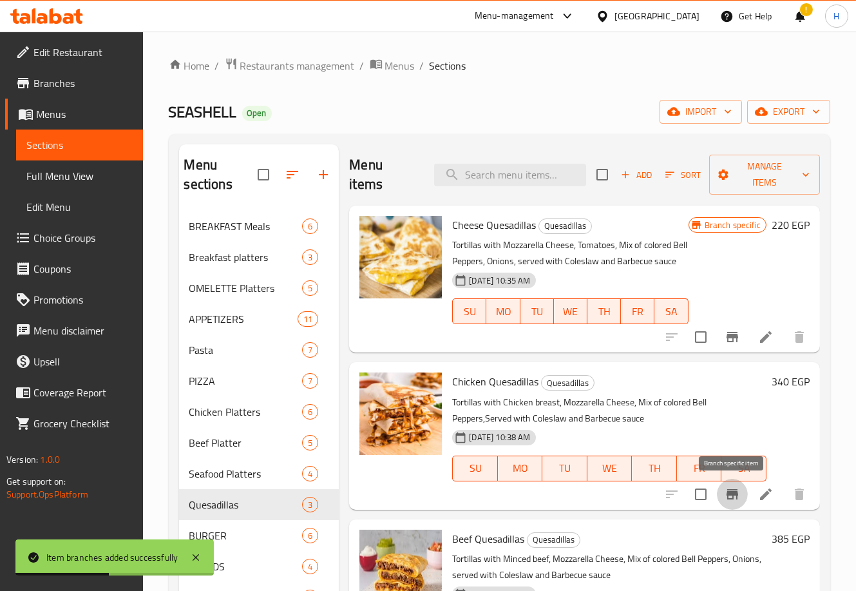
click at [728, 493] on icon "Branch-specific-item" at bounding box center [733, 494] width 12 height 10
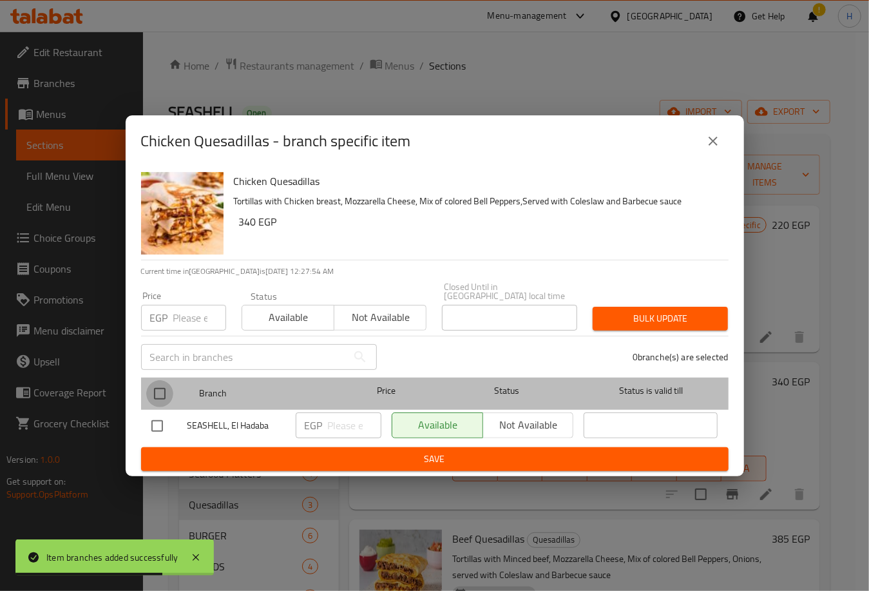
click at [158, 386] on input "checkbox" at bounding box center [159, 393] width 27 height 27
checkbox input "true"
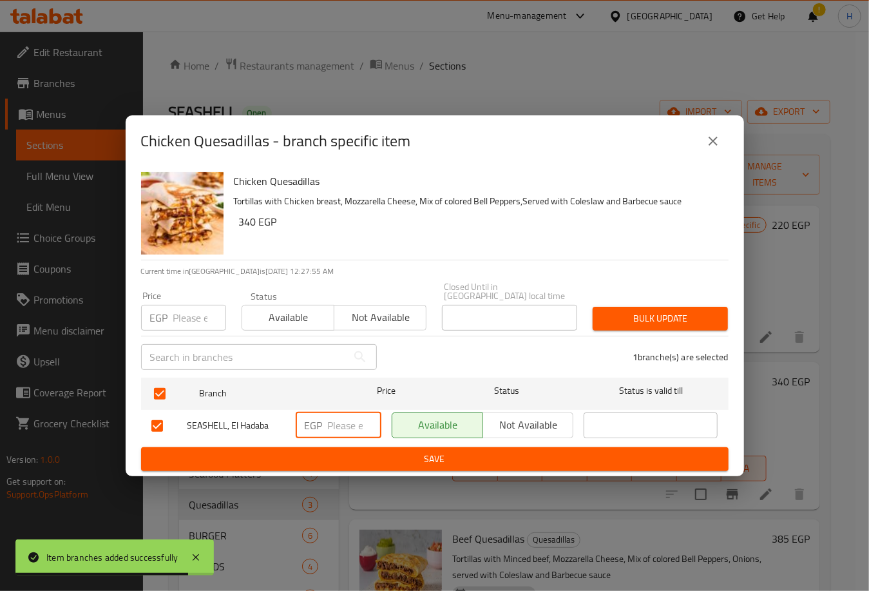
click at [345, 427] on input "number" at bounding box center [354, 425] width 53 height 26
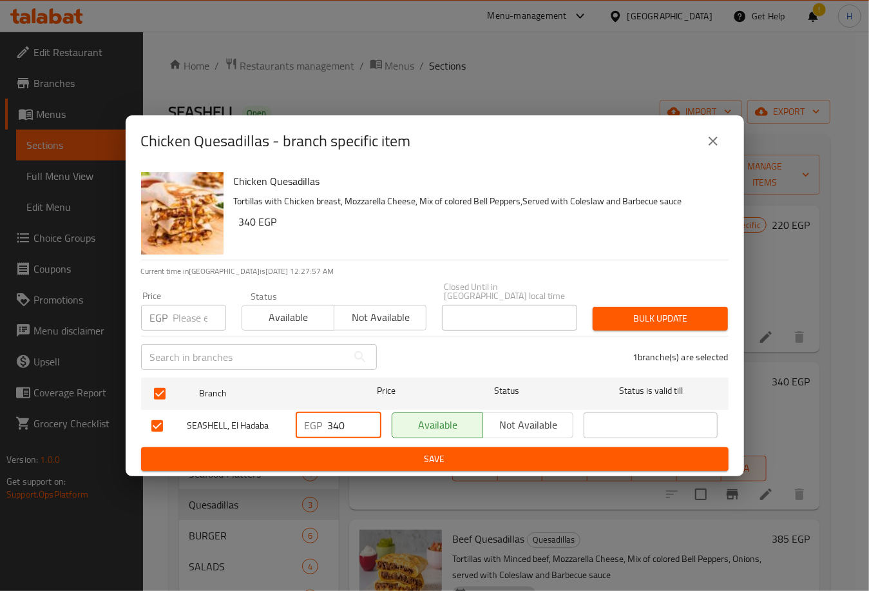
type input "340"
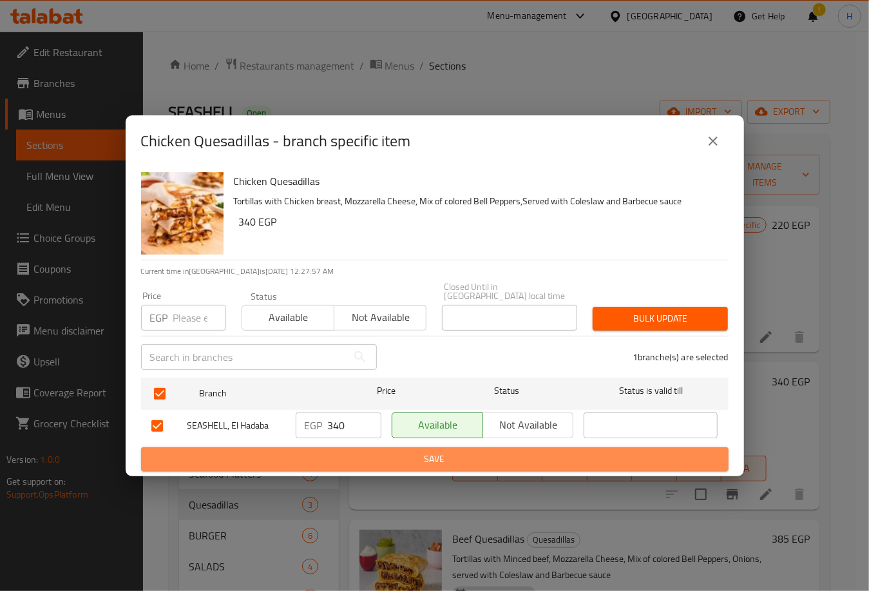
click at [403, 453] on span "Save" at bounding box center [434, 459] width 567 height 16
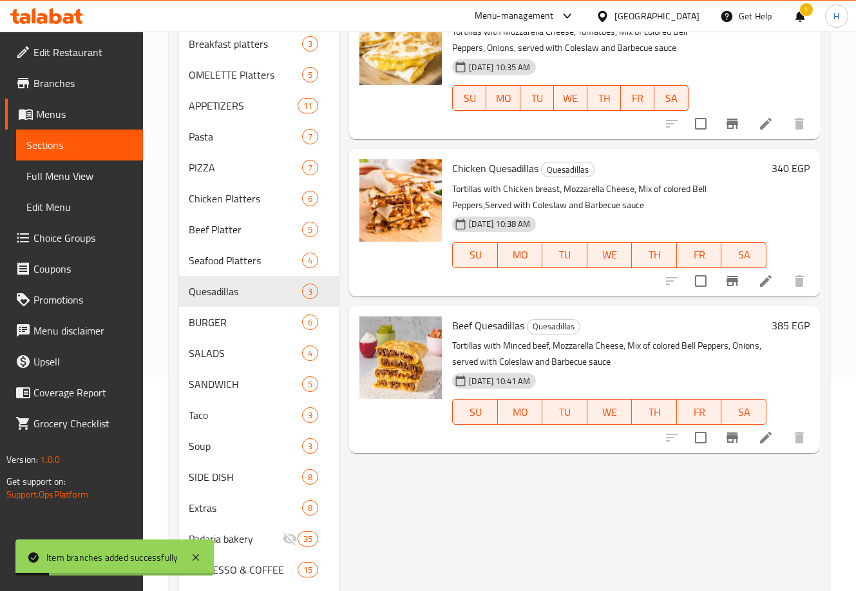
scroll to position [214, 0]
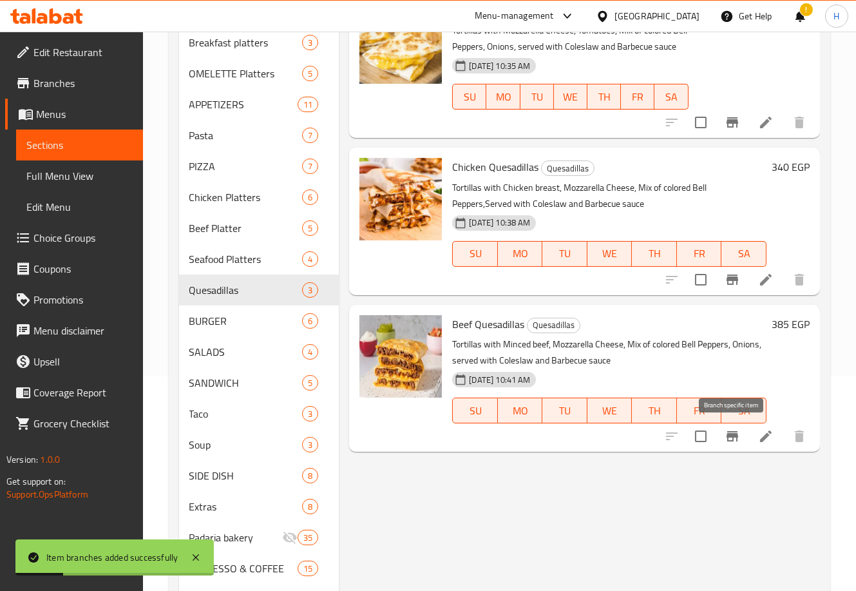
click at [743, 441] on button "Branch-specific-item" at bounding box center [732, 436] width 31 height 31
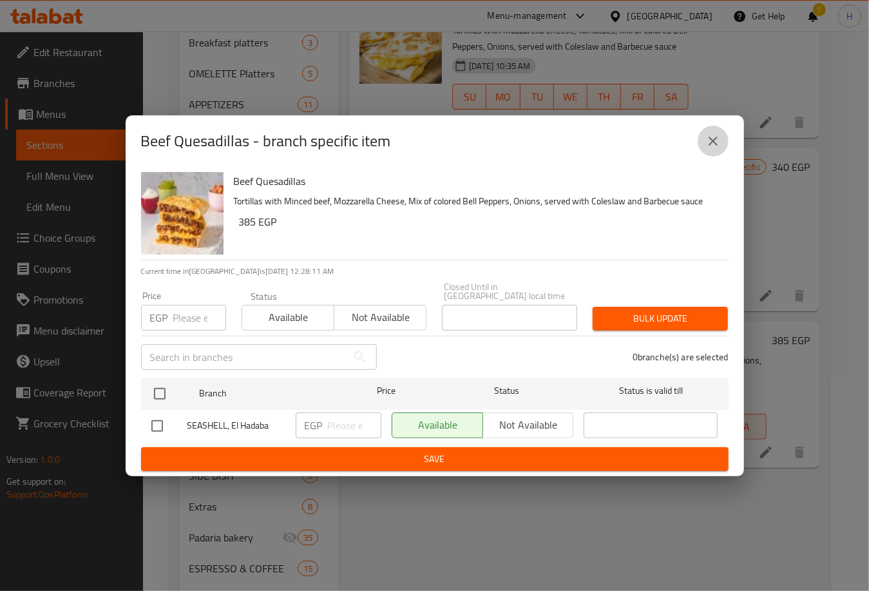
click at [712, 140] on icon "close" at bounding box center [712, 140] width 15 height 15
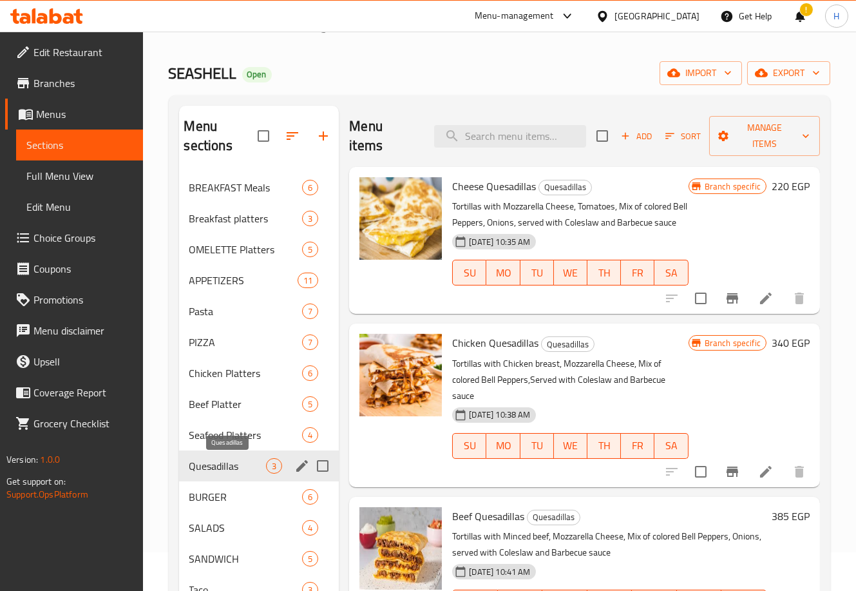
scroll to position [0, 0]
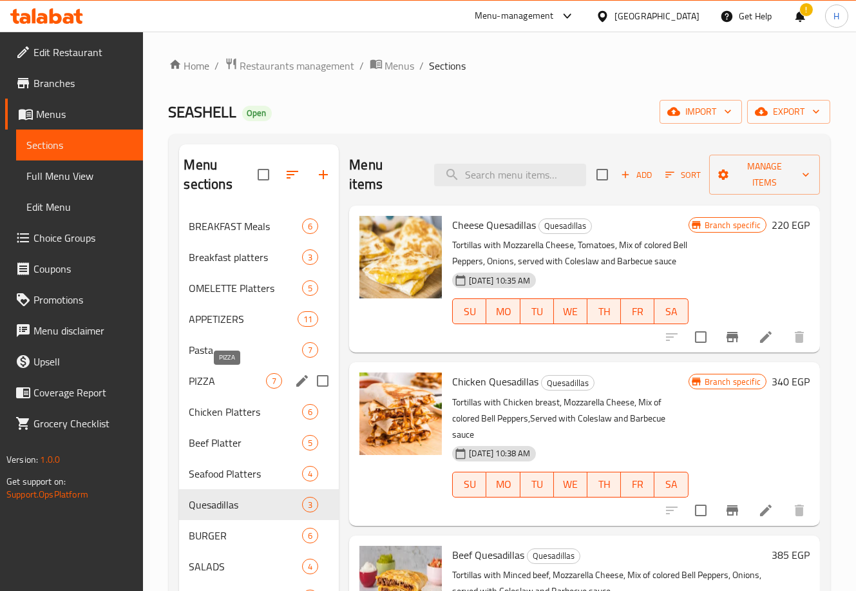
click at [234, 385] on span "PIZZA" at bounding box center [227, 380] width 77 height 15
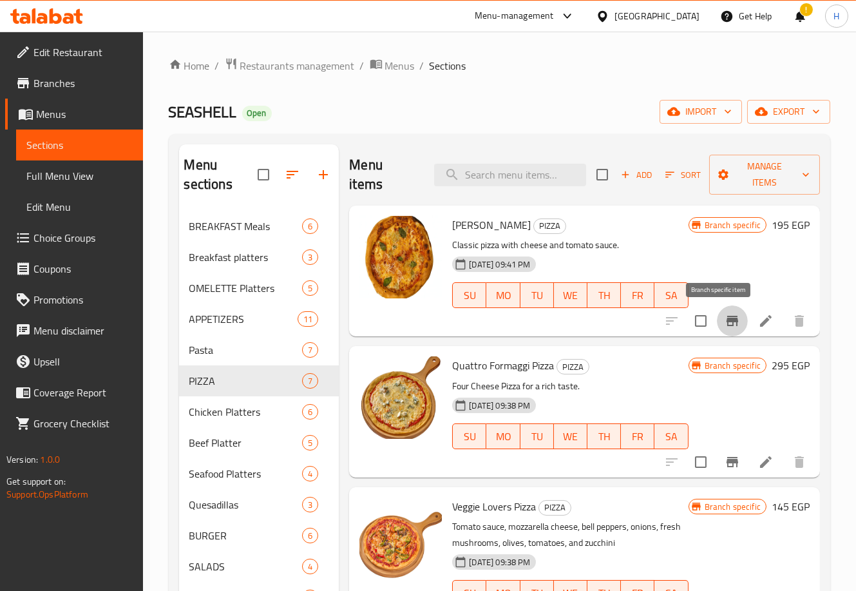
click at [727, 316] on icon "Branch-specific-item" at bounding box center [733, 321] width 12 height 10
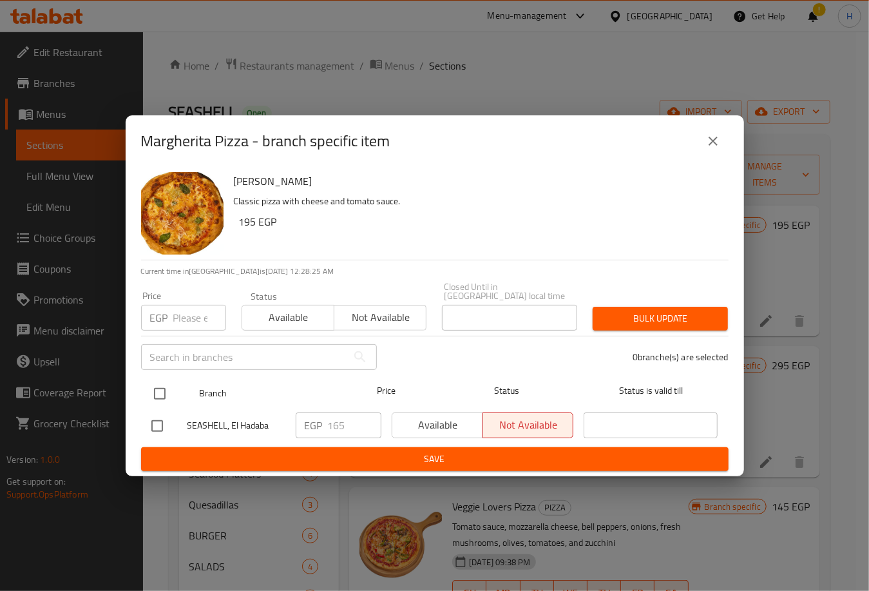
click at [164, 385] on input "checkbox" at bounding box center [159, 393] width 27 height 27
checkbox input "true"
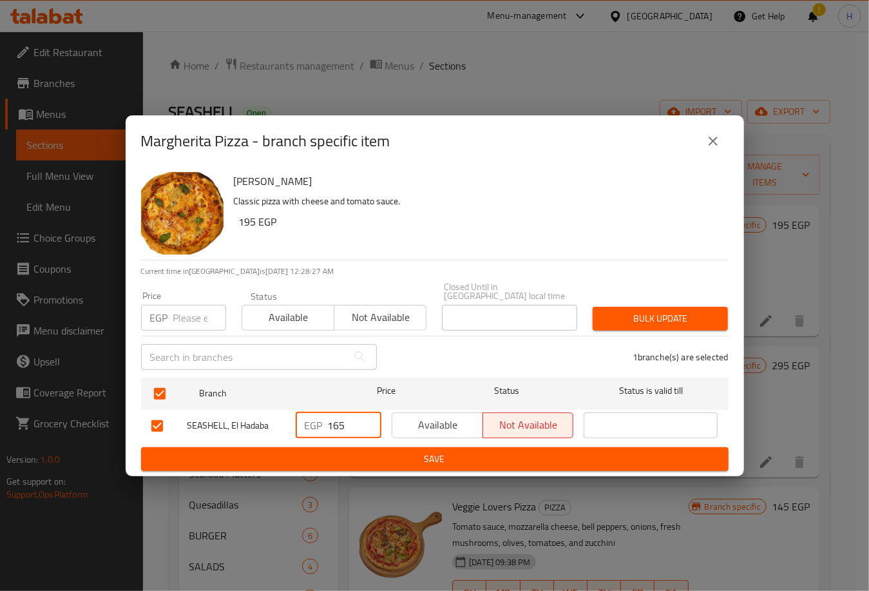
drag, startPoint x: 333, startPoint y: 417, endPoint x: 364, endPoint y: 426, distance: 32.2
click at [364, 426] on input "165" at bounding box center [354, 425] width 53 height 26
type input "195"
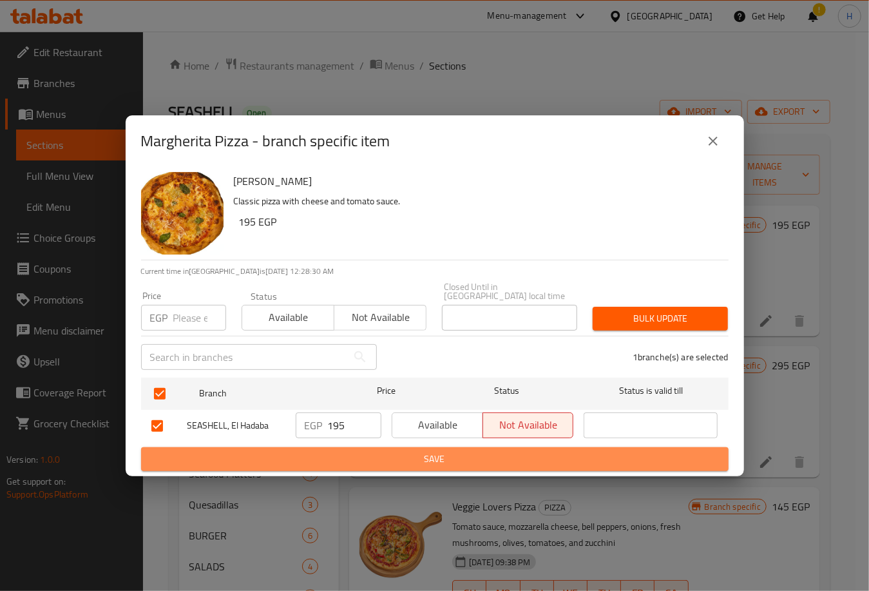
click at [445, 459] on span "Save" at bounding box center [434, 459] width 567 height 16
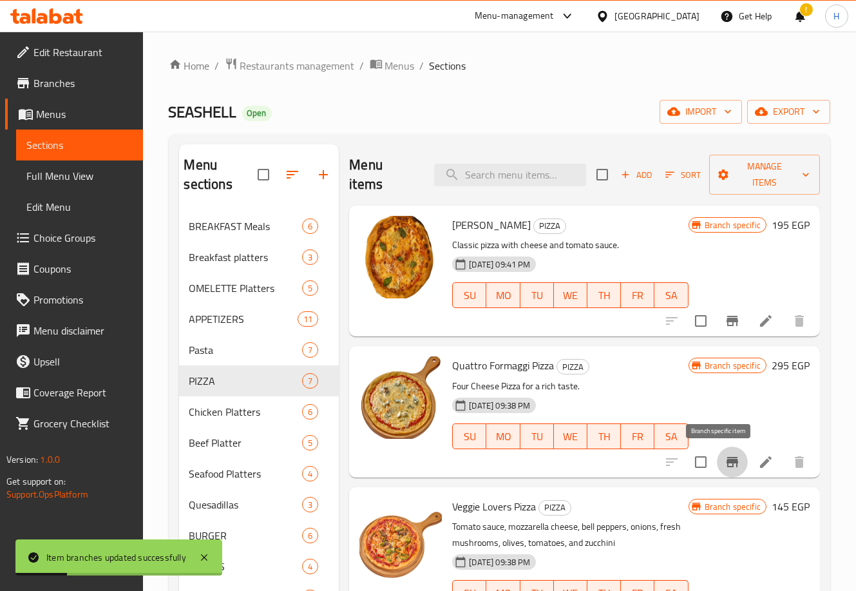
click at [725, 456] on icon "Branch-specific-item" at bounding box center [732, 461] width 15 height 15
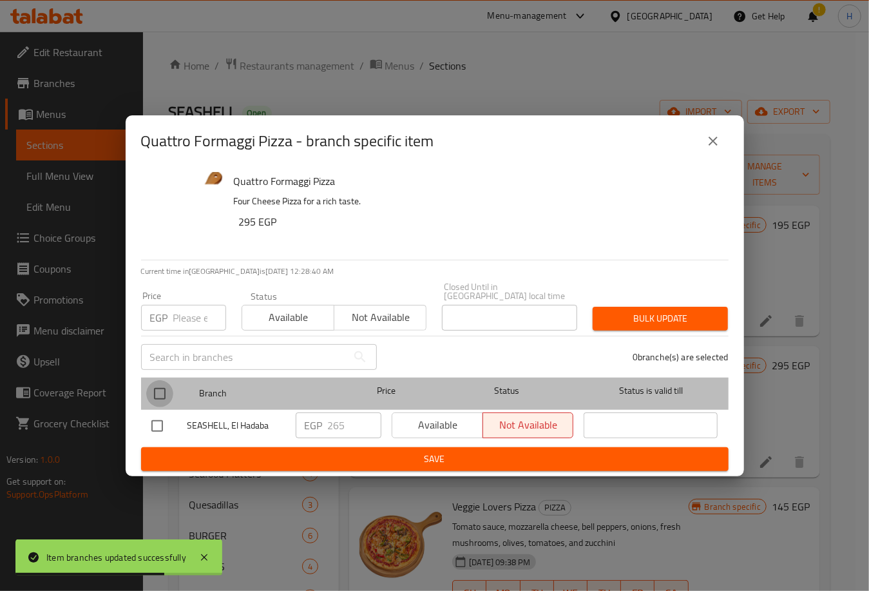
click at [158, 386] on input "checkbox" at bounding box center [159, 393] width 27 height 27
checkbox input "true"
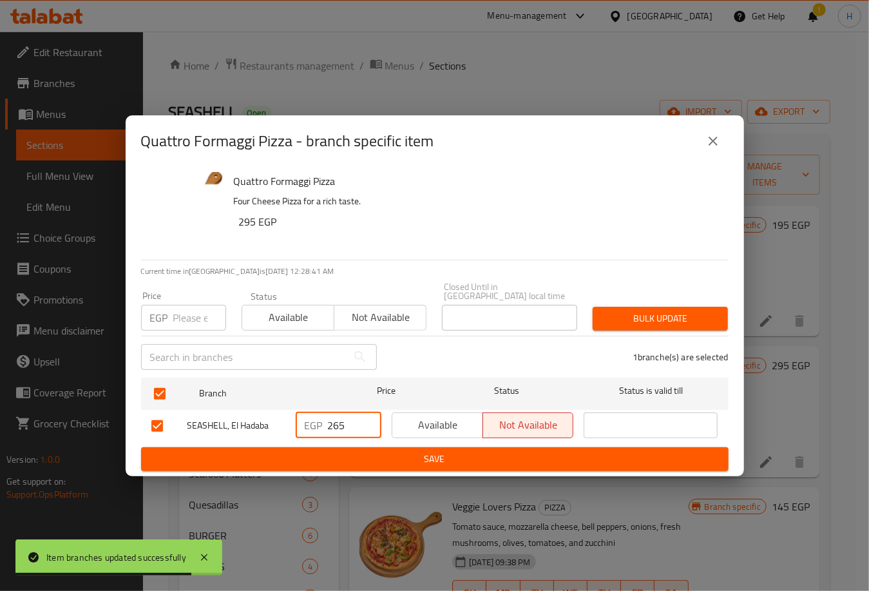
drag, startPoint x: 352, startPoint y: 423, endPoint x: 306, endPoint y: 423, distance: 46.4
click at [306, 423] on div "EGP 265 ​" at bounding box center [339, 425] width 86 height 26
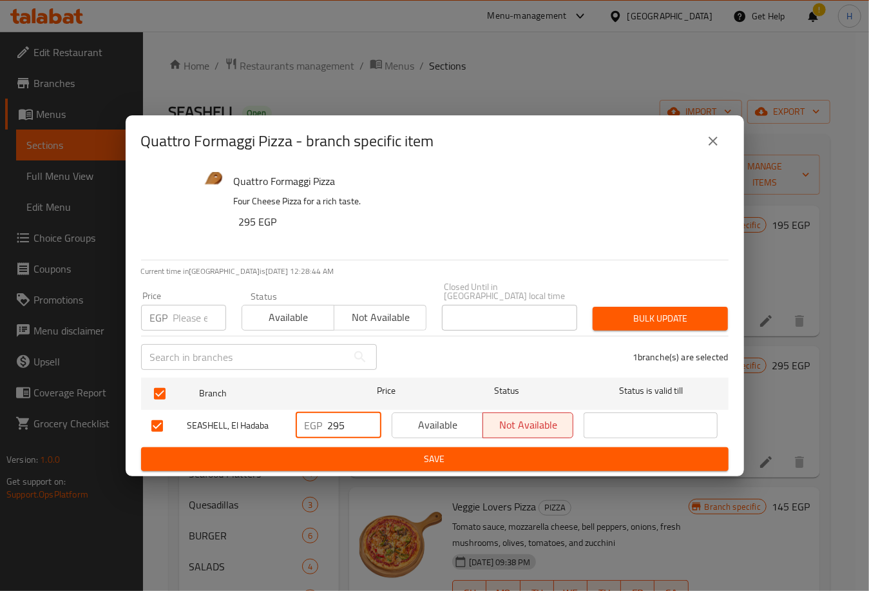
type input "295"
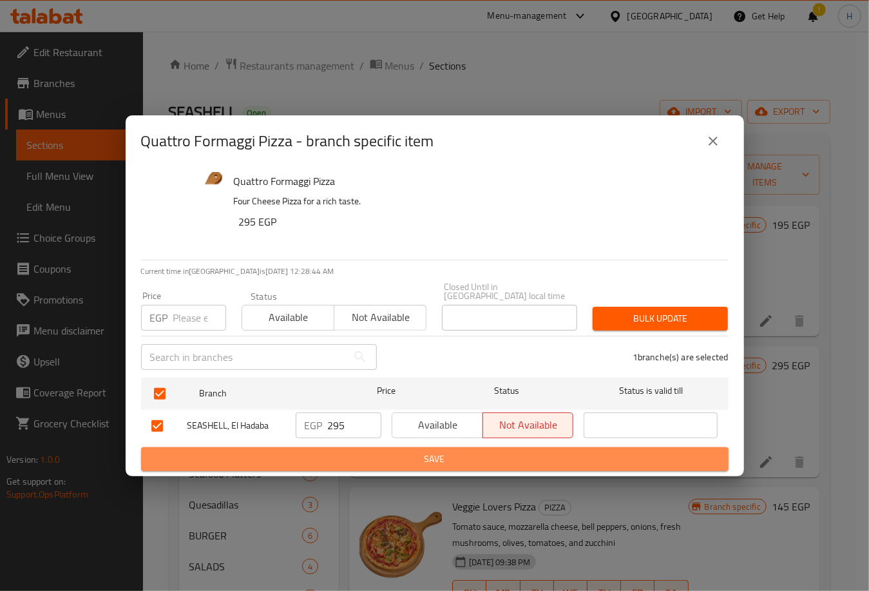
click at [424, 459] on span "Save" at bounding box center [434, 459] width 567 height 16
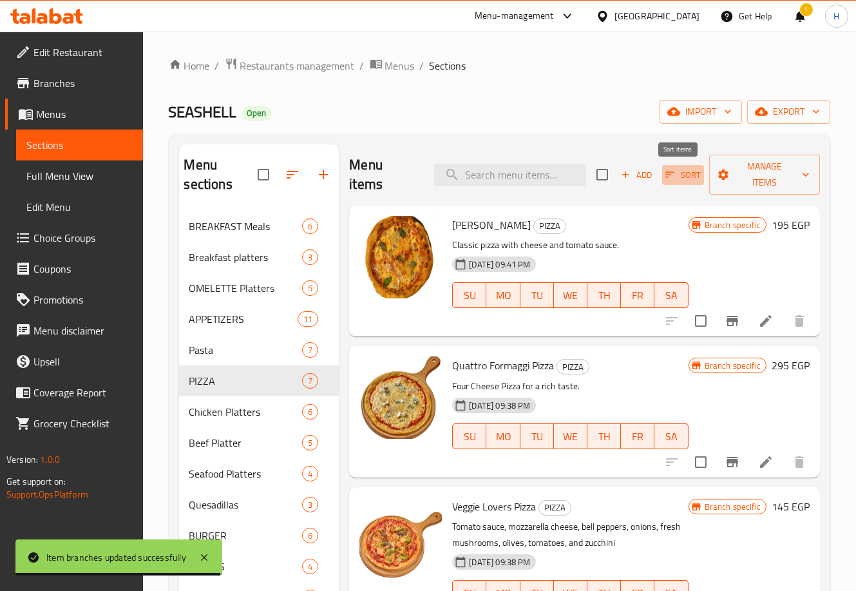
click at [671, 180] on icon "button" at bounding box center [670, 175] width 12 height 12
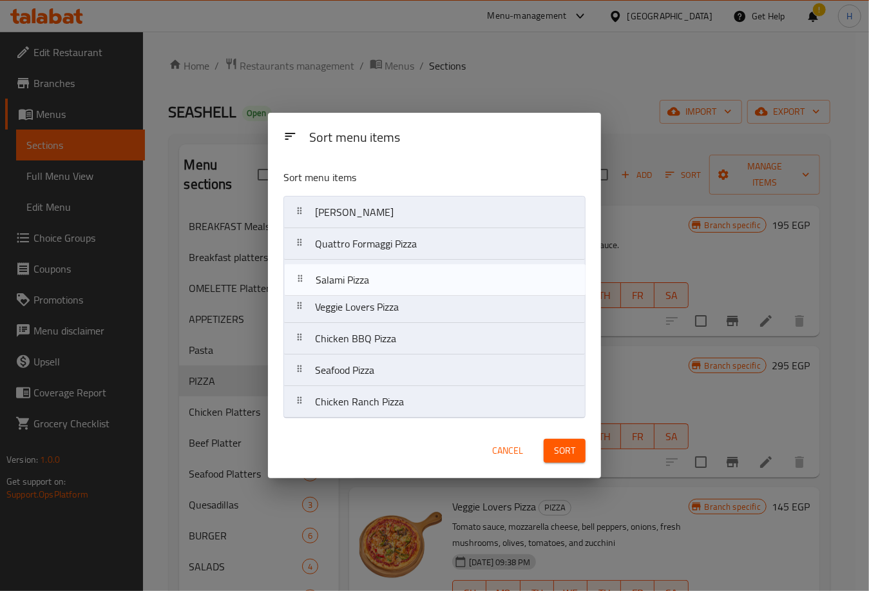
drag, startPoint x: 472, startPoint y: 348, endPoint x: 472, endPoint y: 281, distance: 67.6
click at [472, 281] on nav "Margherita Pizza Quattro Formaggi Pizza Veggie Lovers Pizza Chicken BBQ Pizza S…" at bounding box center [434, 307] width 302 height 222
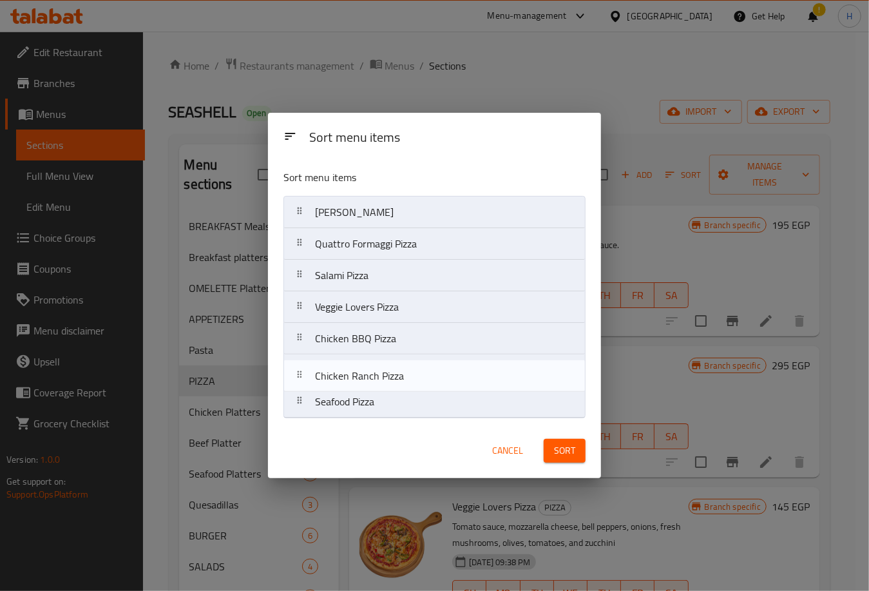
drag, startPoint x: 458, startPoint y: 400, endPoint x: 458, endPoint y: 369, distance: 30.9
click at [458, 369] on nav "Margherita Pizza Quattro Formaggi Pizza Salami Pizza Veggie Lovers Pizza Chicke…" at bounding box center [434, 307] width 302 height 222
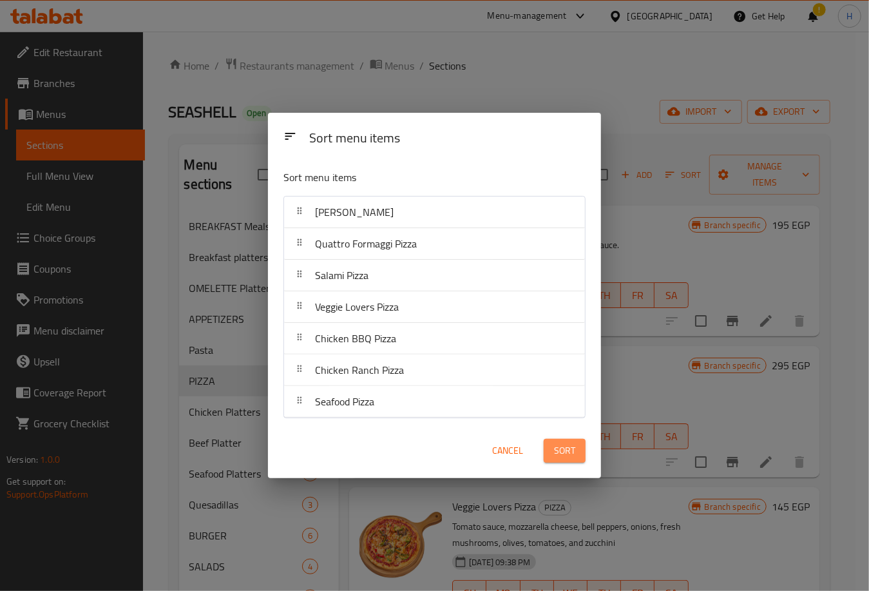
click at [568, 448] on span "Sort" at bounding box center [564, 451] width 21 height 16
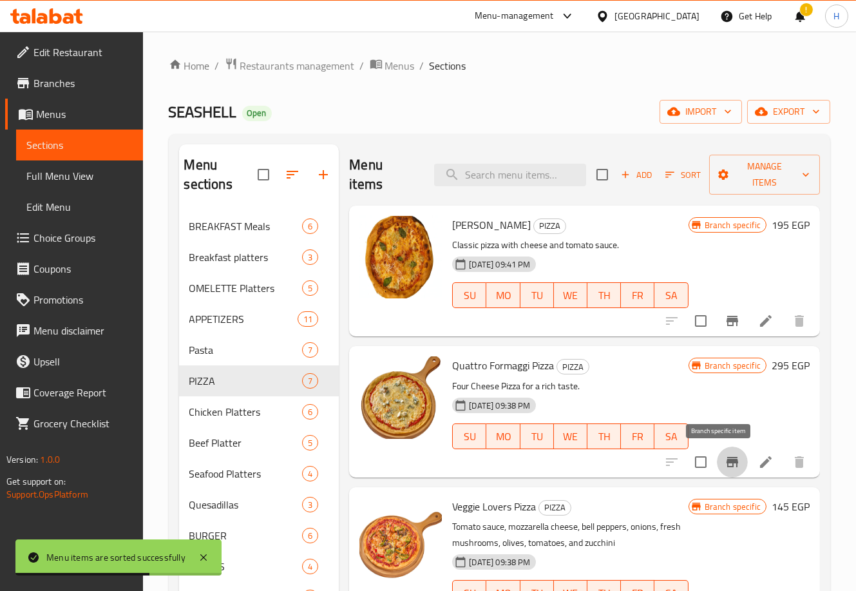
click at [727, 462] on icon "Branch-specific-item" at bounding box center [733, 462] width 12 height 10
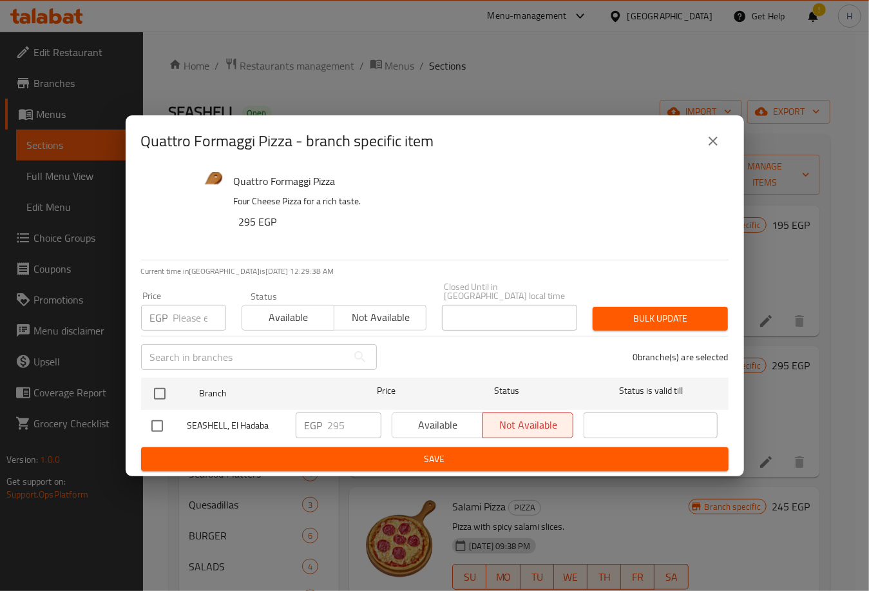
click at [716, 148] on icon "close" at bounding box center [712, 140] width 15 height 15
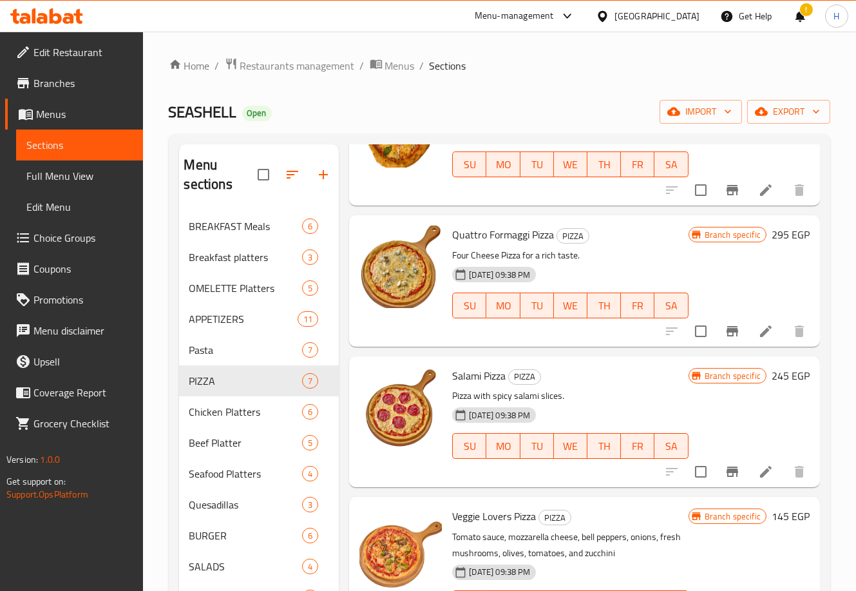
scroll to position [134, 0]
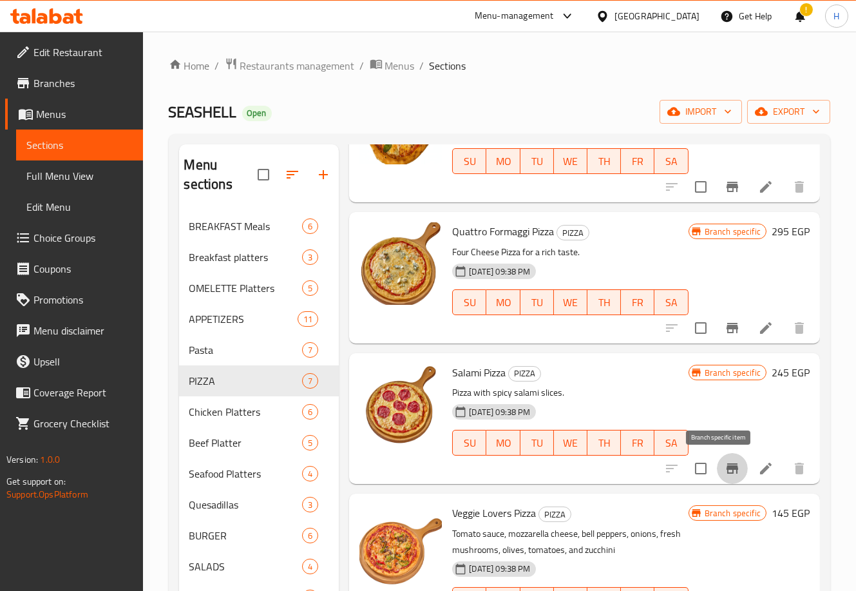
click at [725, 464] on icon "Branch-specific-item" at bounding box center [732, 468] width 15 height 15
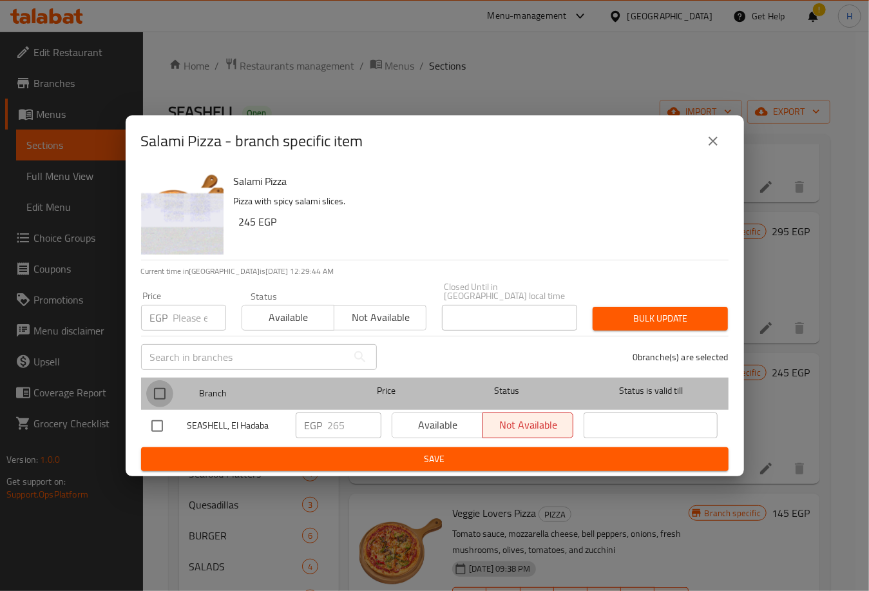
click at [158, 386] on input "checkbox" at bounding box center [159, 393] width 27 height 27
checkbox input "true"
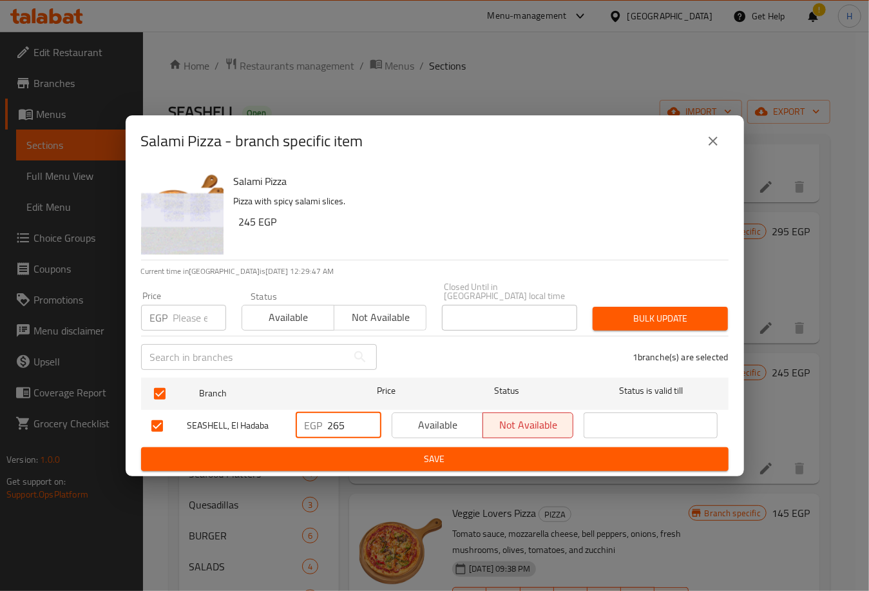
drag, startPoint x: 350, startPoint y: 421, endPoint x: 294, endPoint y: 412, distance: 57.4
click at [294, 412] on div "EGP 265 ​" at bounding box center [339, 425] width 96 height 37
type input "345"
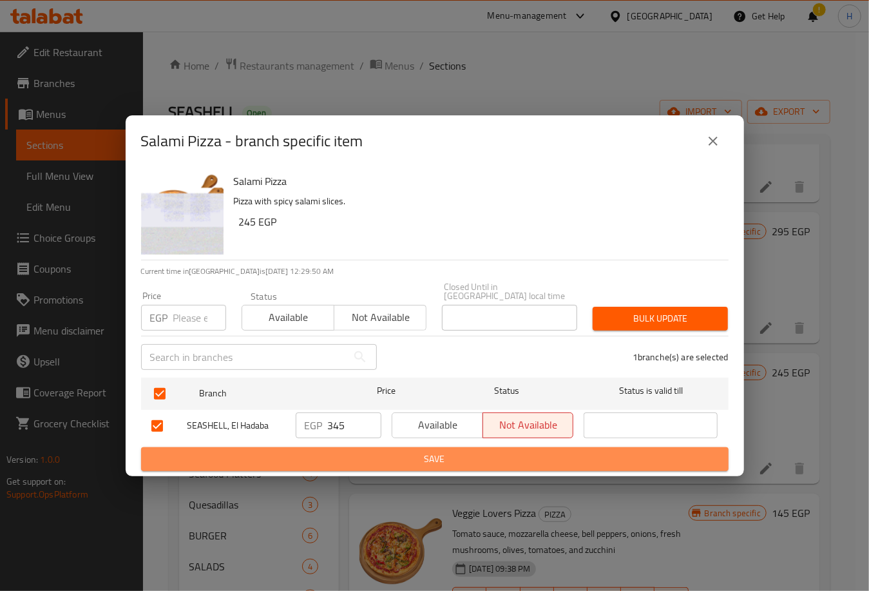
click at [423, 452] on span "Save" at bounding box center [434, 459] width 567 height 16
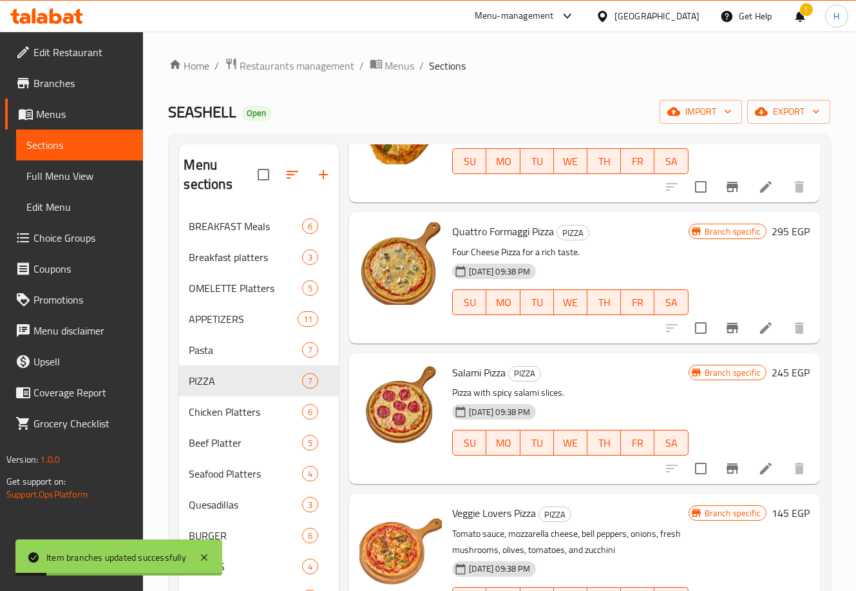
scroll to position [208, 0]
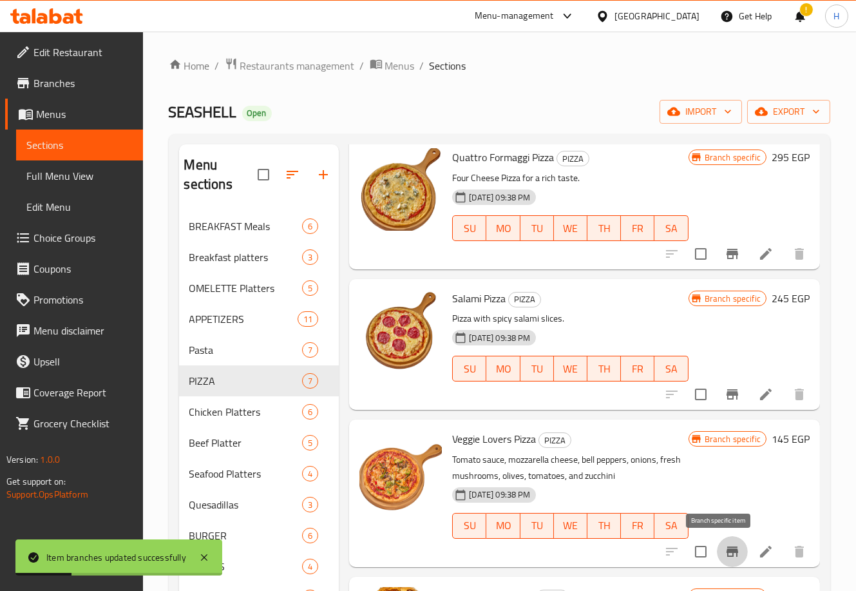
click at [727, 554] on icon "Branch-specific-item" at bounding box center [733, 551] width 12 height 10
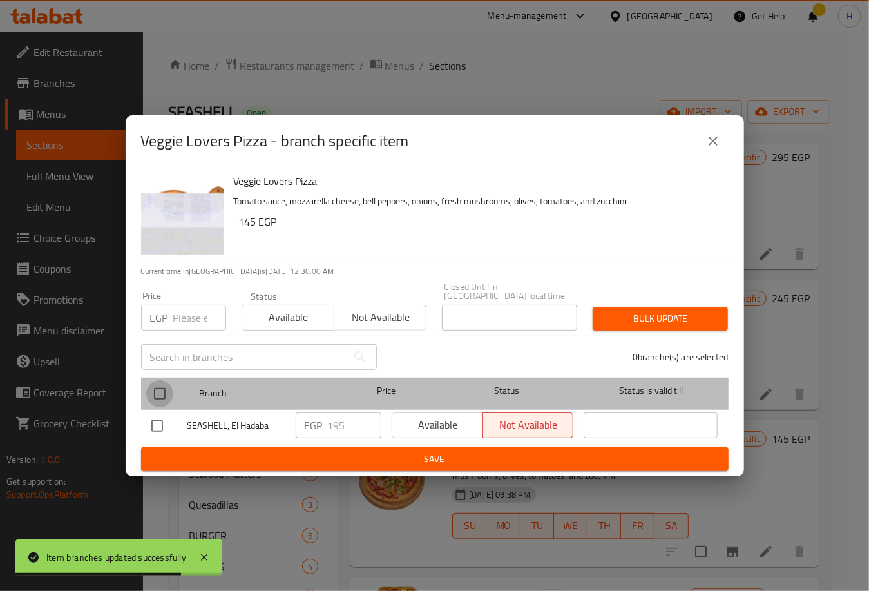
click at [165, 397] on input "checkbox" at bounding box center [159, 393] width 27 height 27
checkbox input "true"
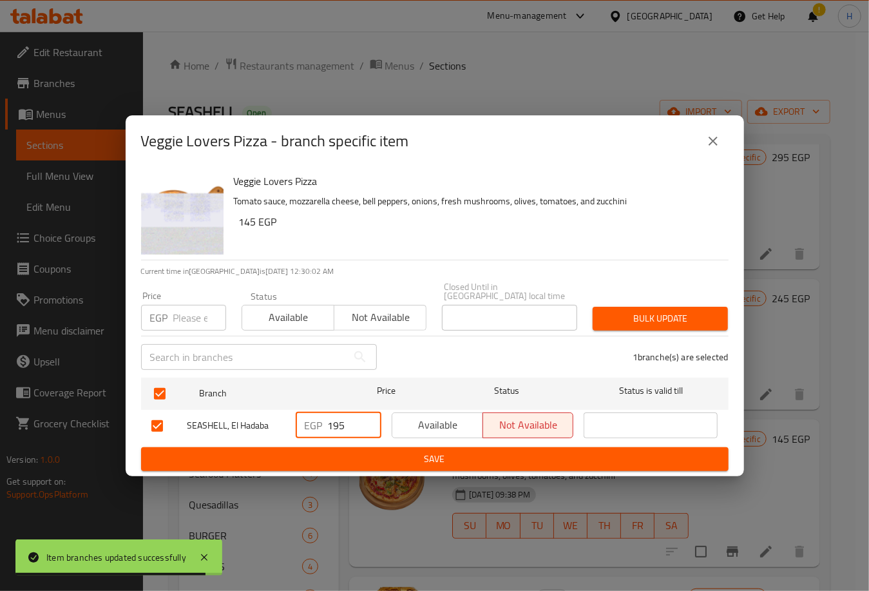
drag, startPoint x: 350, startPoint y: 426, endPoint x: 310, endPoint y: 422, distance: 40.8
click at [310, 422] on div "EGP 195 ​" at bounding box center [339, 425] width 86 height 26
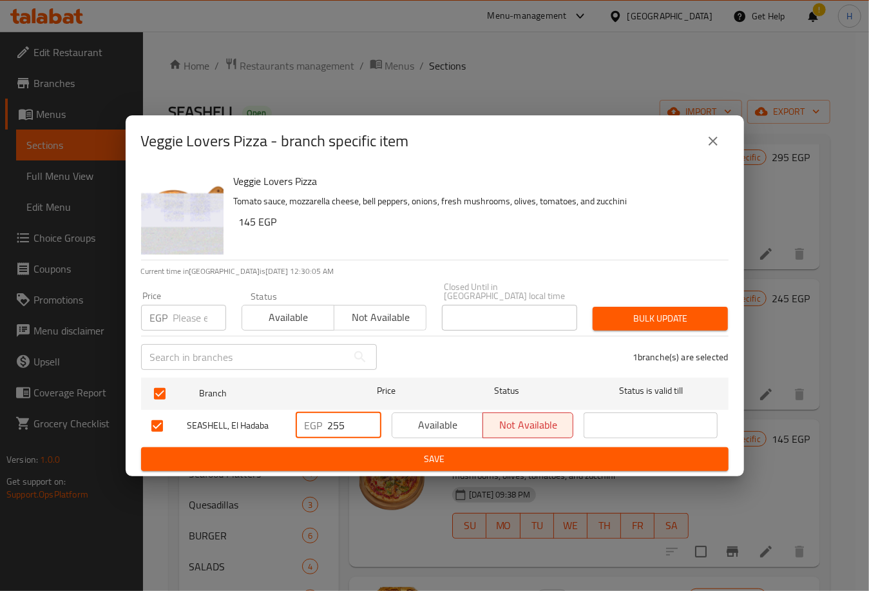
type input "255"
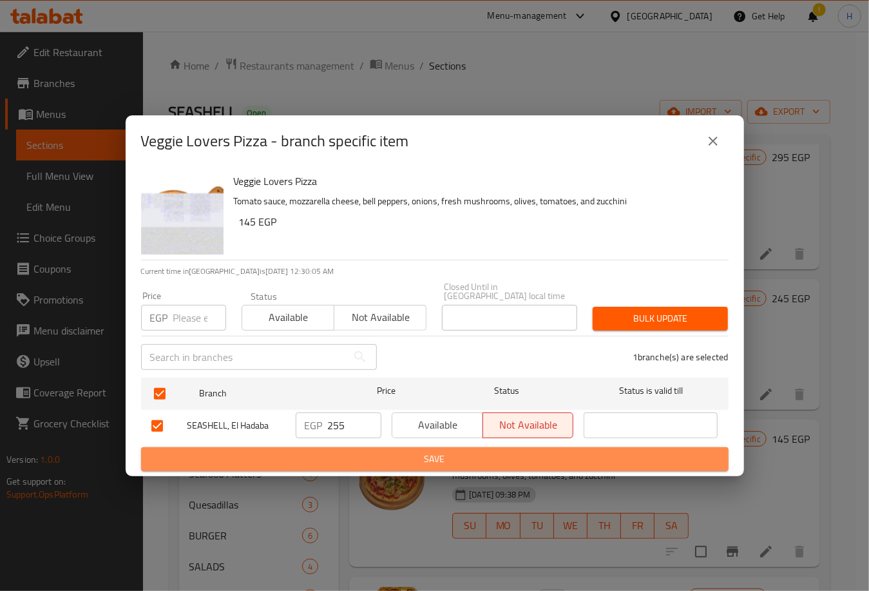
click at [435, 451] on span "Save" at bounding box center [434, 459] width 567 height 16
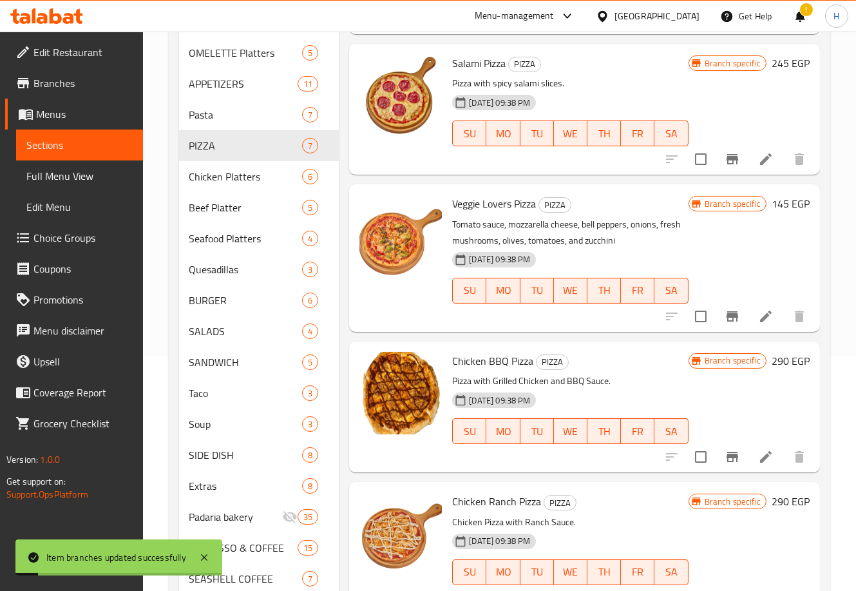
scroll to position [237, 0]
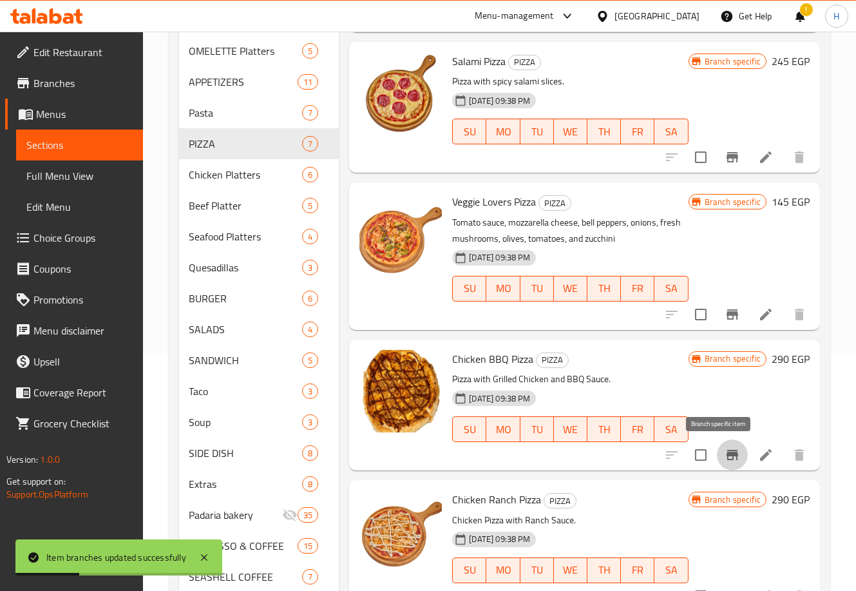
click at [727, 454] on icon "Branch-specific-item" at bounding box center [733, 455] width 12 height 10
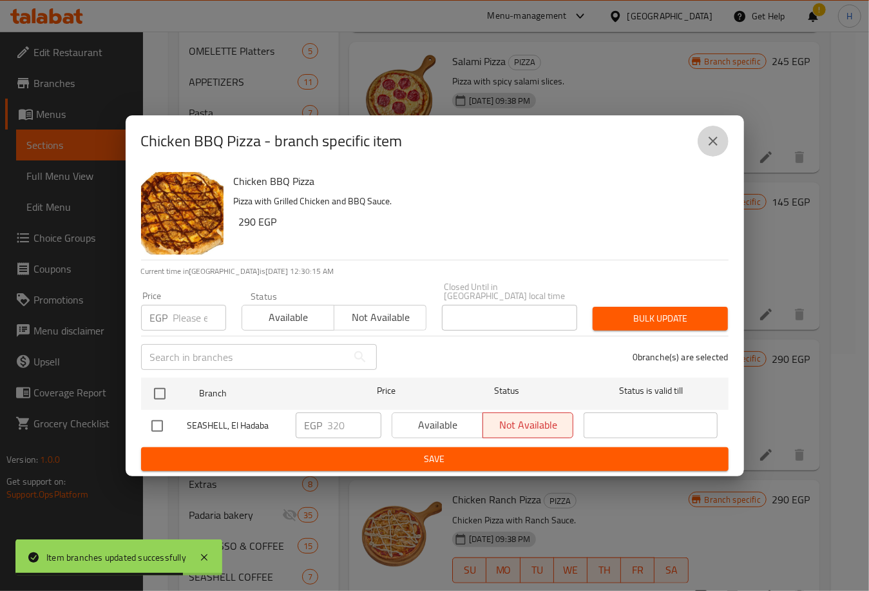
click at [719, 135] on button "close" at bounding box center [713, 141] width 31 height 31
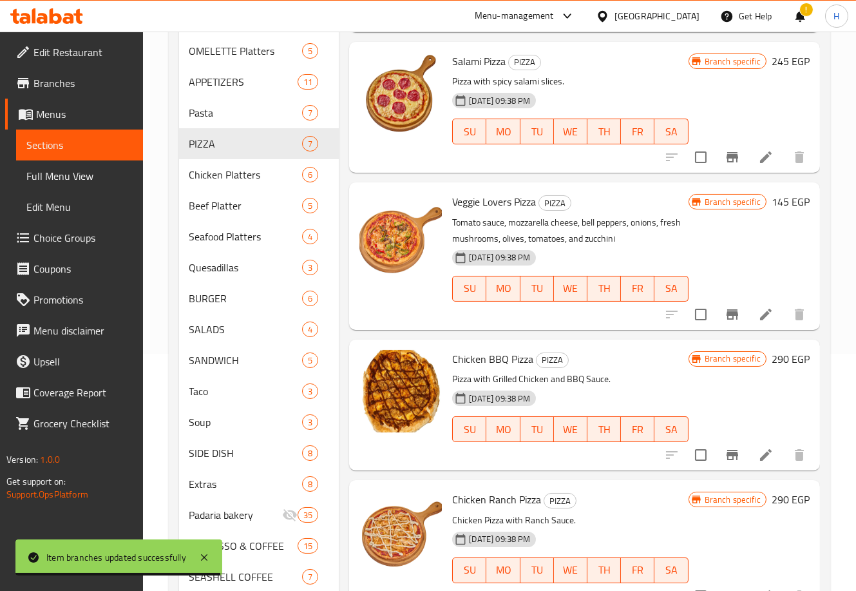
scroll to position [434, 0]
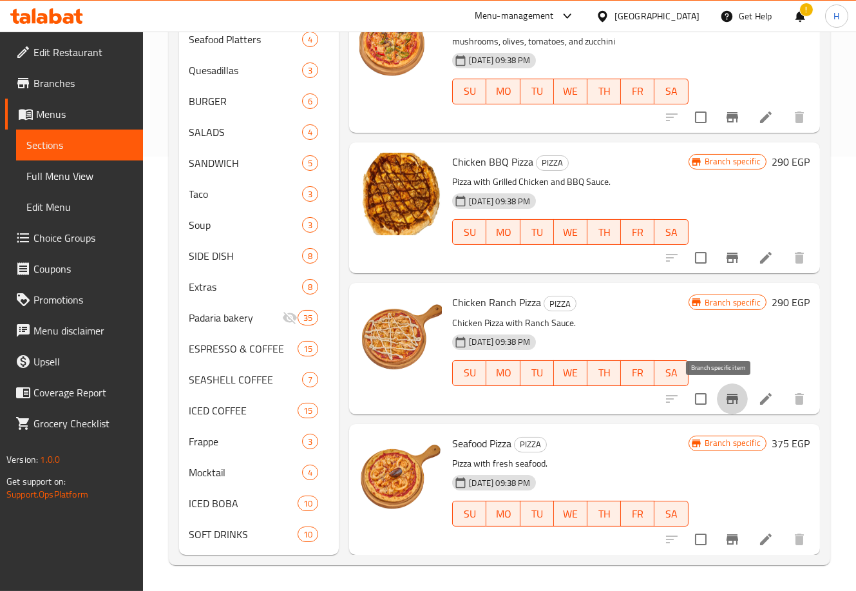
click at [727, 397] on icon "Branch-specific-item" at bounding box center [733, 399] width 12 height 10
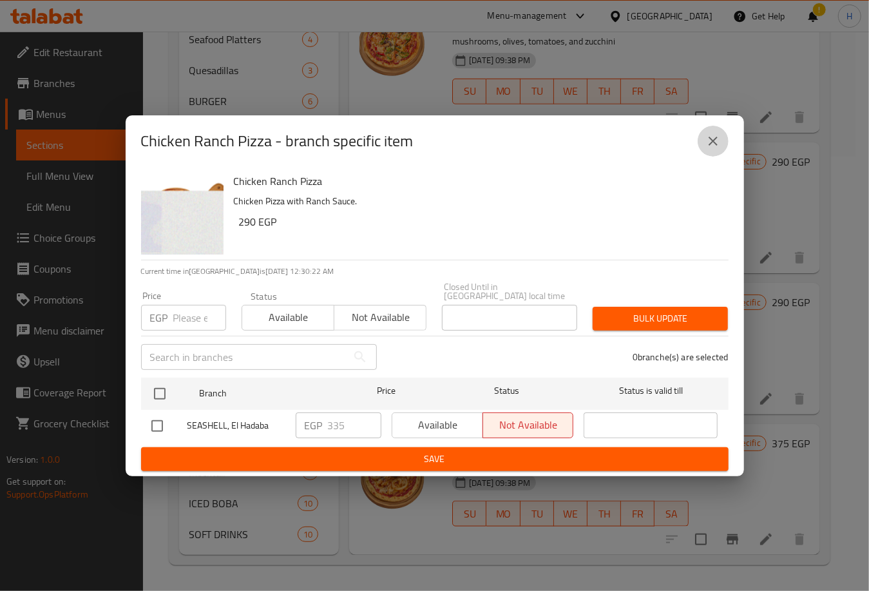
click at [715, 149] on icon "close" at bounding box center [712, 140] width 15 height 15
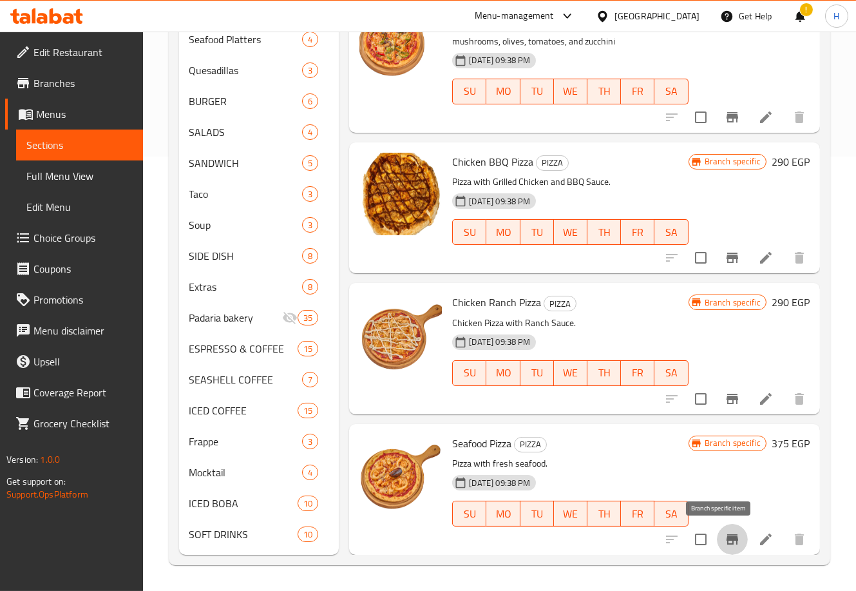
click at [727, 537] on icon "Branch-specific-item" at bounding box center [733, 539] width 12 height 10
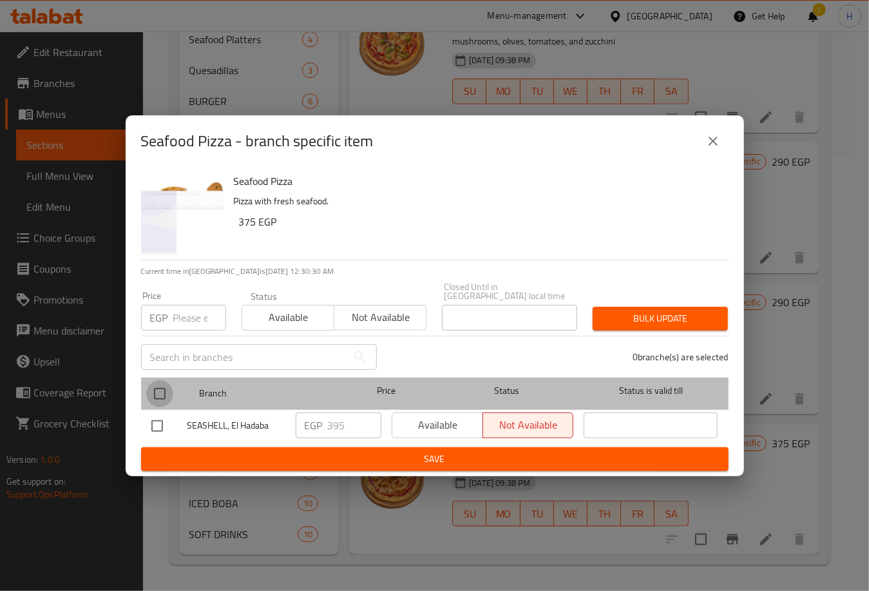
click at [165, 386] on input "checkbox" at bounding box center [159, 393] width 27 height 27
checkbox input "true"
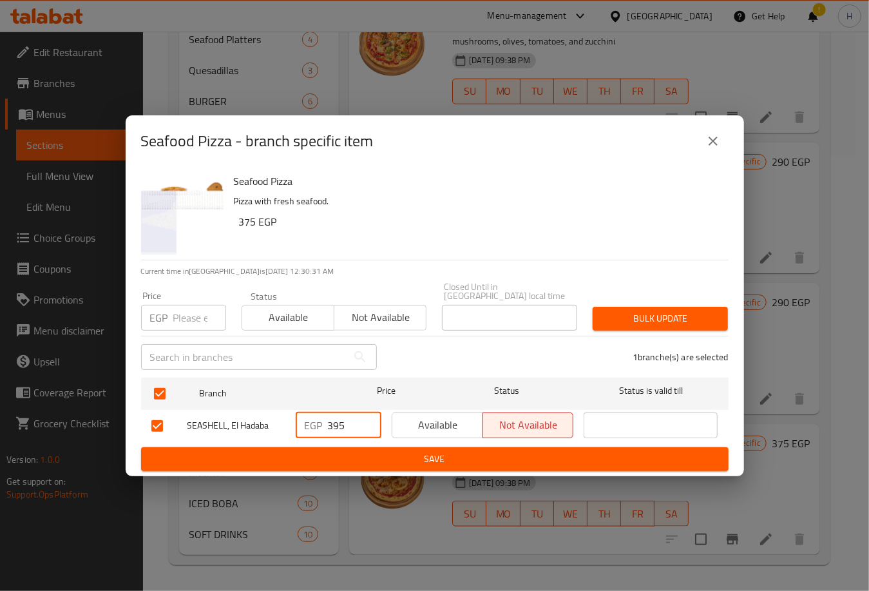
drag, startPoint x: 354, startPoint y: 419, endPoint x: 265, endPoint y: 410, distance: 88.7
click at [265, 410] on div "SEASHELL, El Hadaba EGP 395 ​ Available Not available ​" at bounding box center [434, 425] width 577 height 37
type input "495"
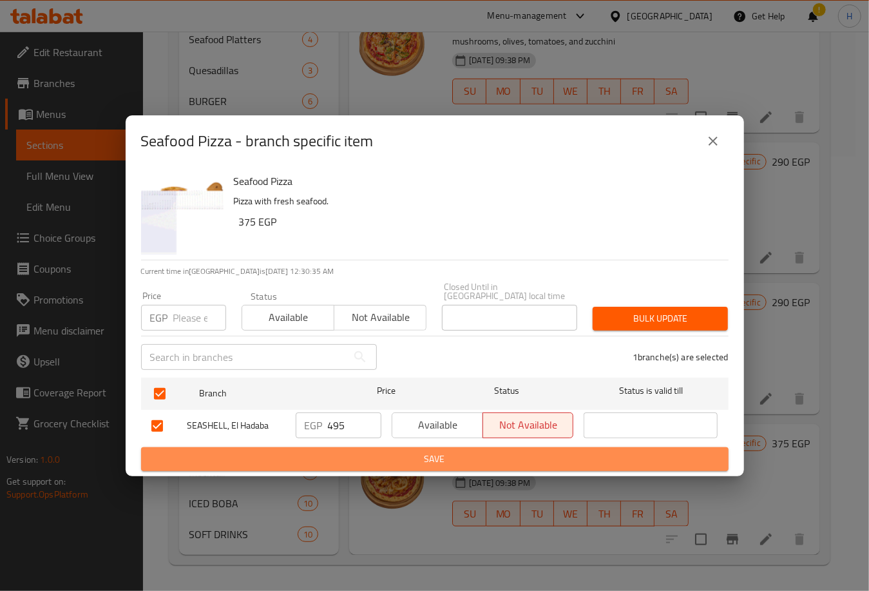
click at [412, 451] on span "Save" at bounding box center [434, 459] width 567 height 16
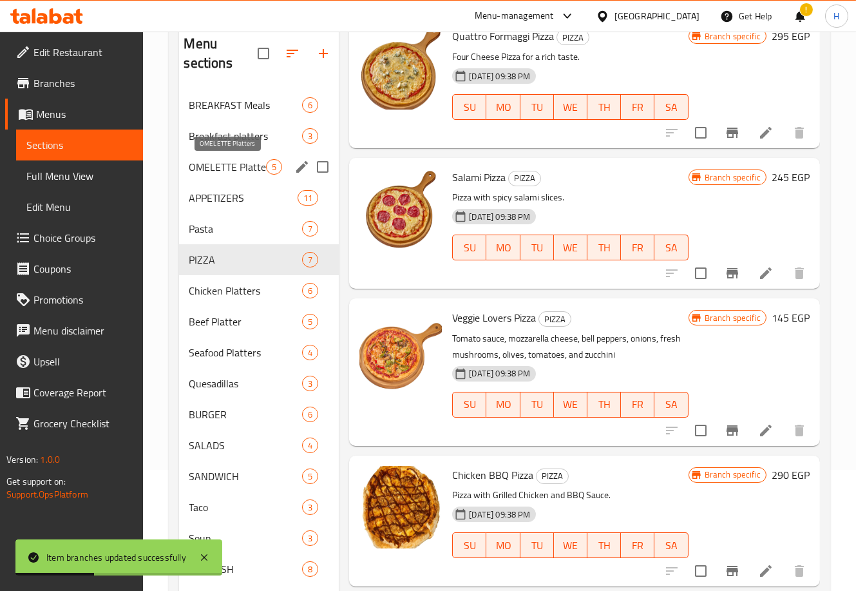
scroll to position [82, 0]
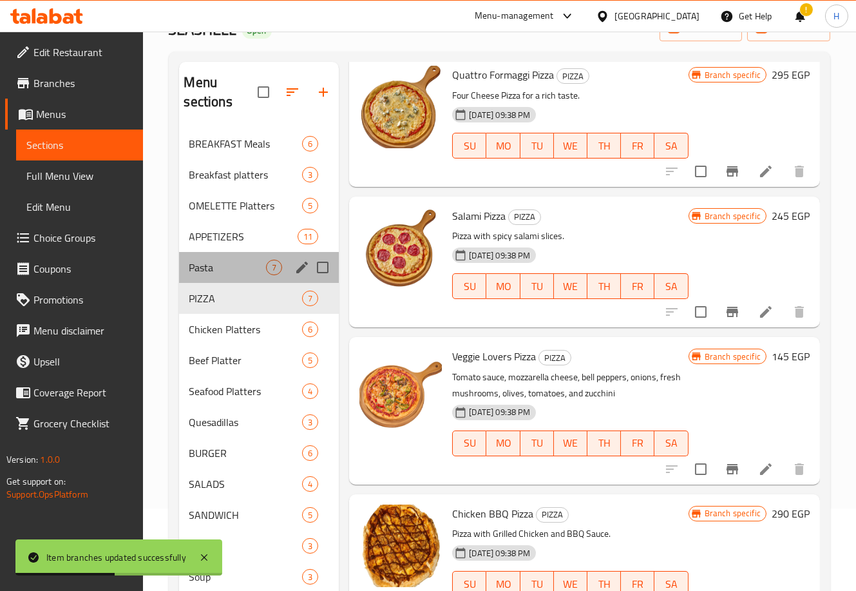
click at [242, 281] on div "Pasta 7" at bounding box center [259, 267] width 160 height 31
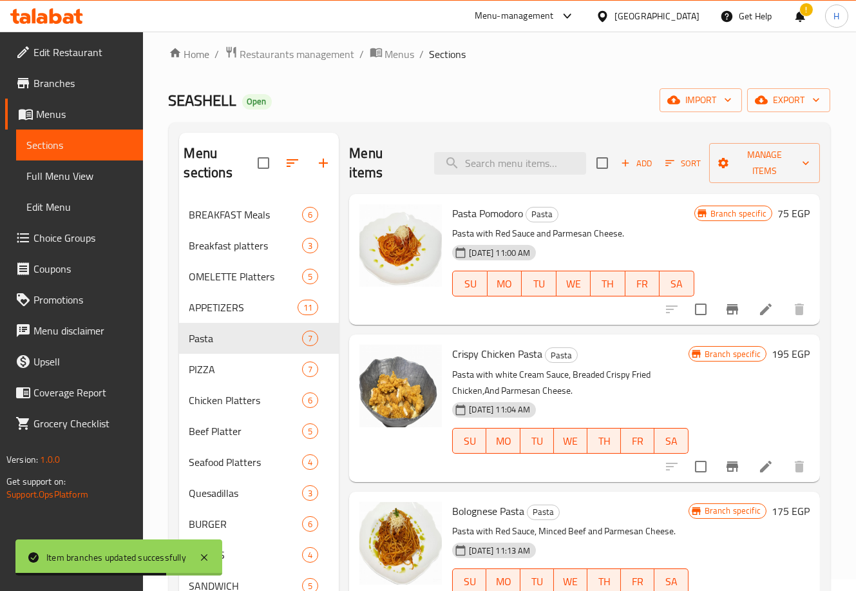
scroll to position [8, 0]
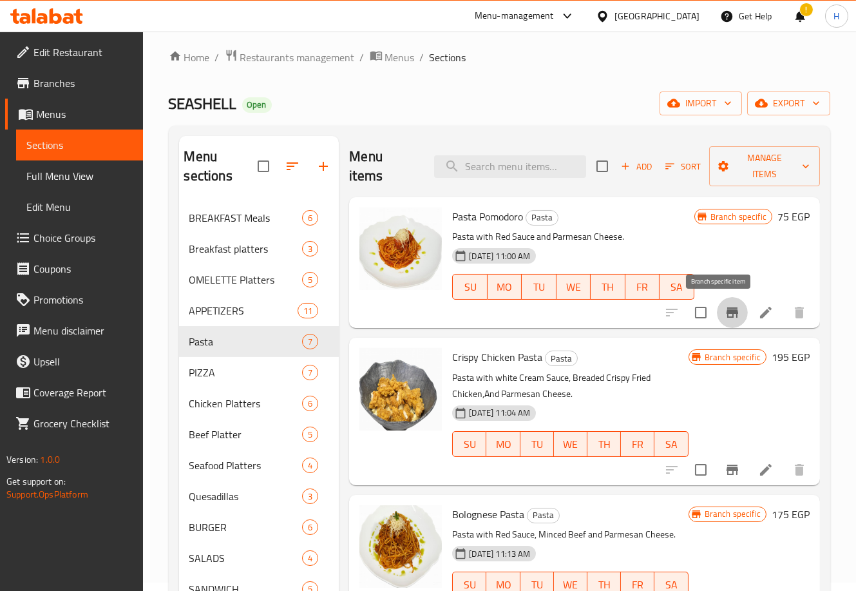
click at [727, 312] on icon "Branch-specific-item" at bounding box center [733, 312] width 12 height 10
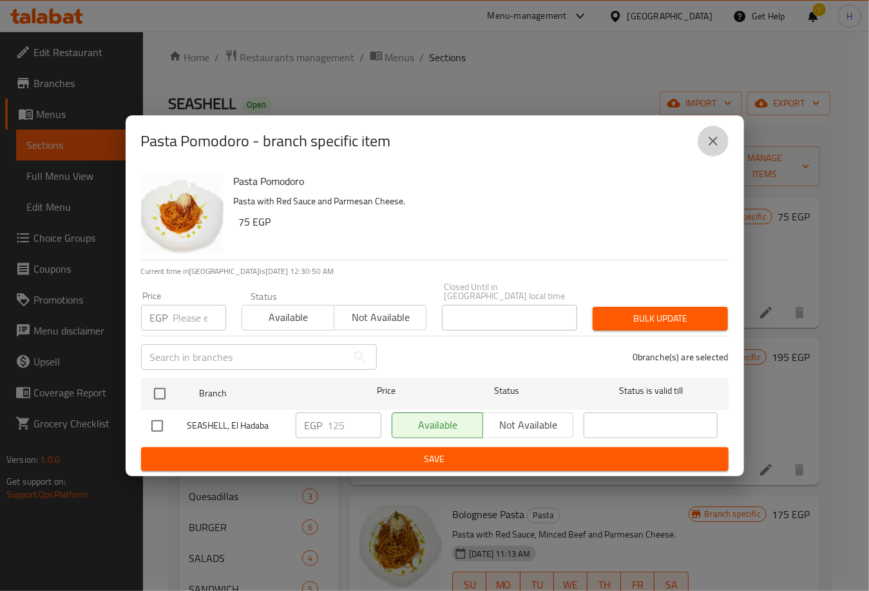
click at [712, 131] on button "close" at bounding box center [713, 141] width 31 height 31
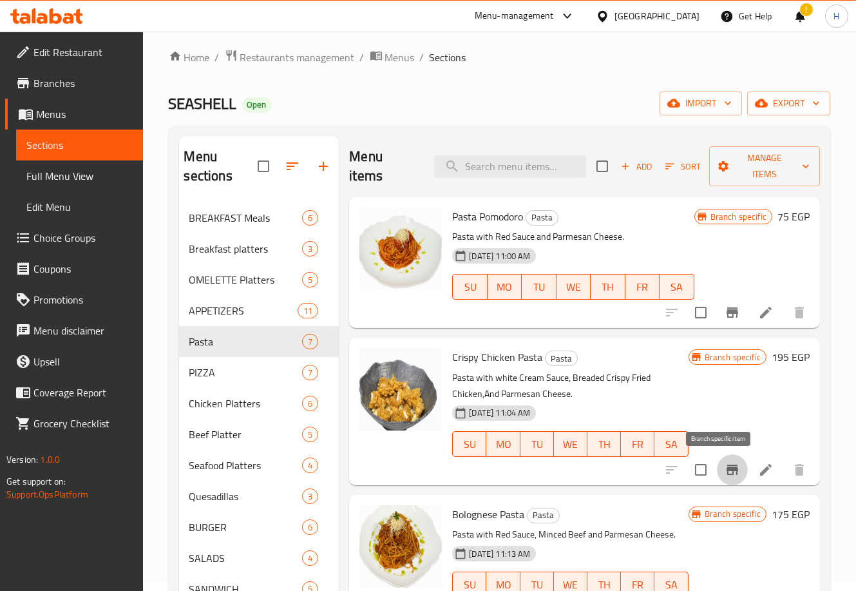
click at [725, 475] on icon "Branch-specific-item" at bounding box center [732, 469] width 15 height 15
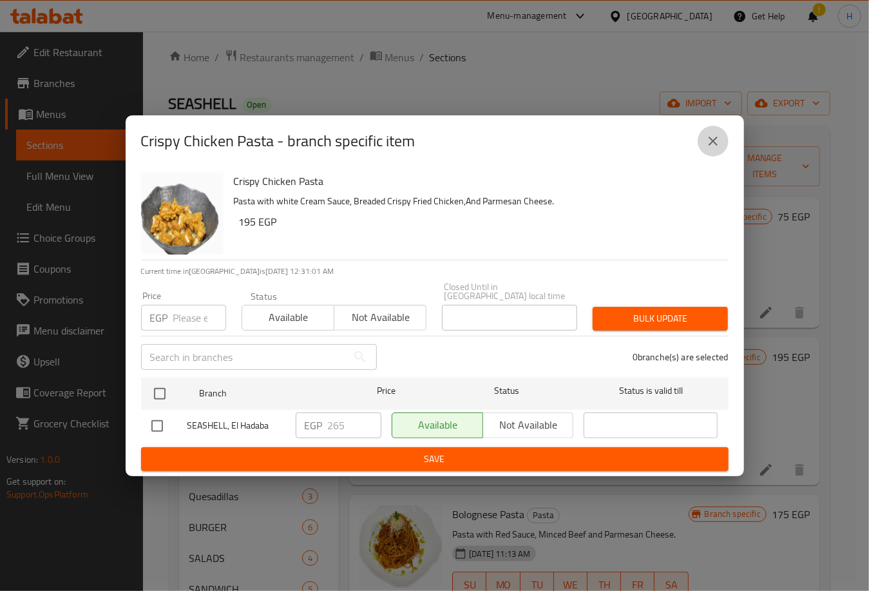
click at [716, 153] on button "close" at bounding box center [713, 141] width 31 height 31
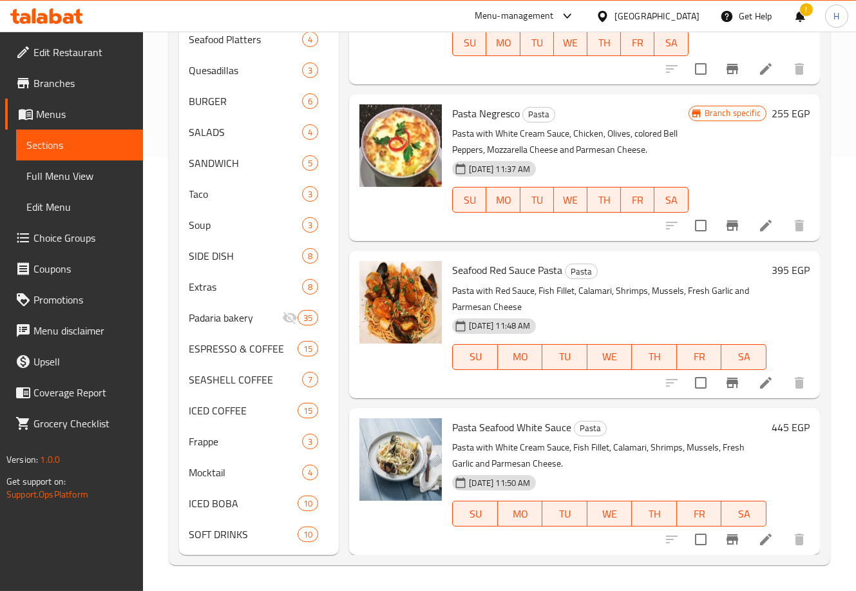
scroll to position [433, 0]
click at [725, 227] on icon "Branch-specific-item" at bounding box center [732, 225] width 15 height 15
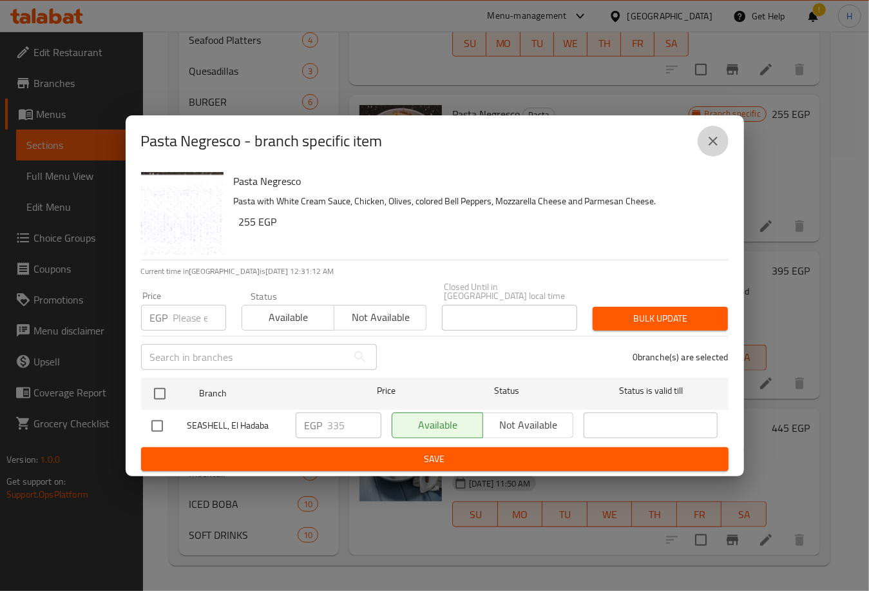
click at [716, 135] on button "close" at bounding box center [713, 141] width 31 height 31
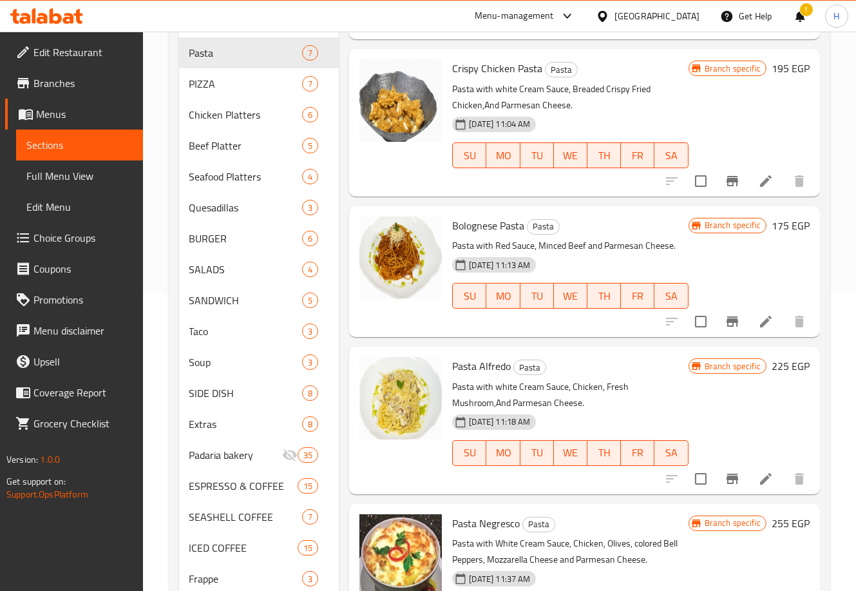
scroll to position [292, 0]
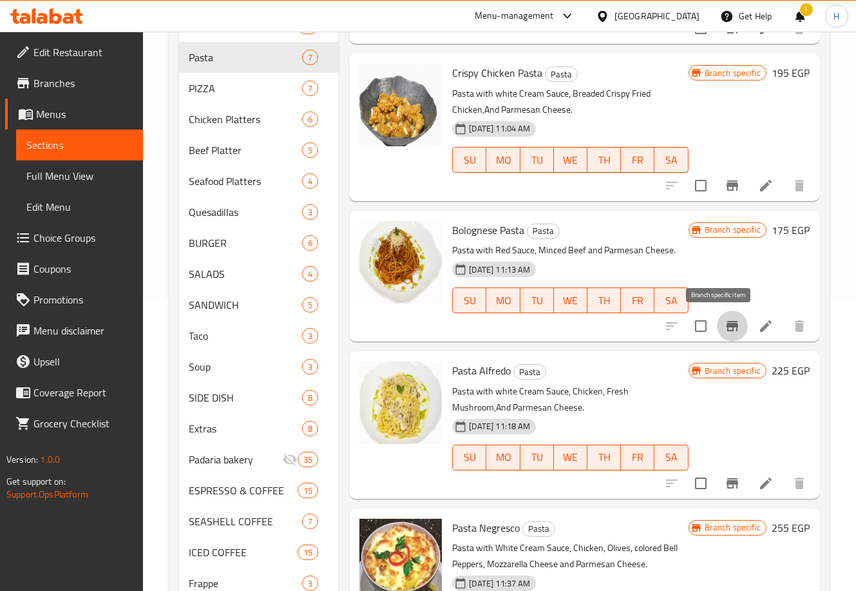
click at [727, 323] on icon "Branch-specific-item" at bounding box center [733, 326] width 12 height 10
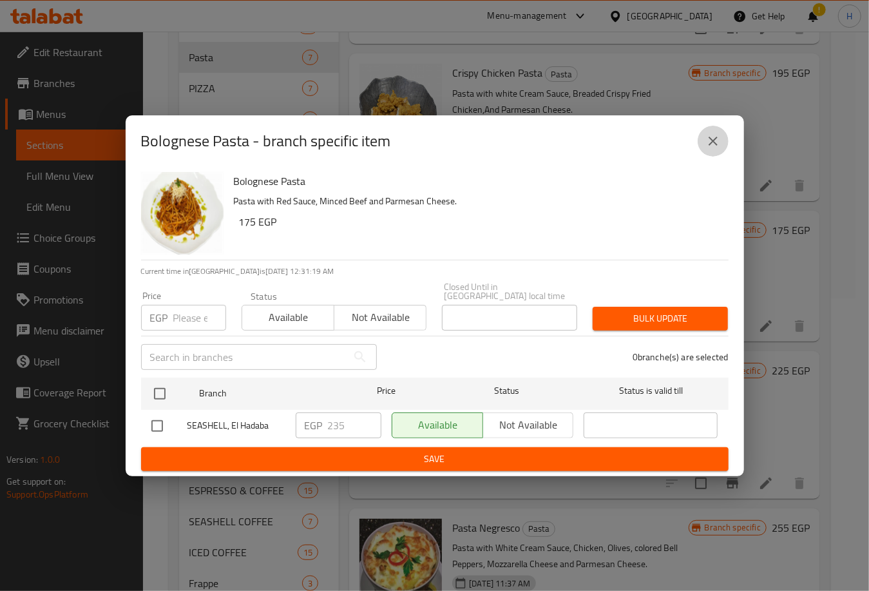
click at [716, 146] on icon "close" at bounding box center [713, 141] width 9 height 9
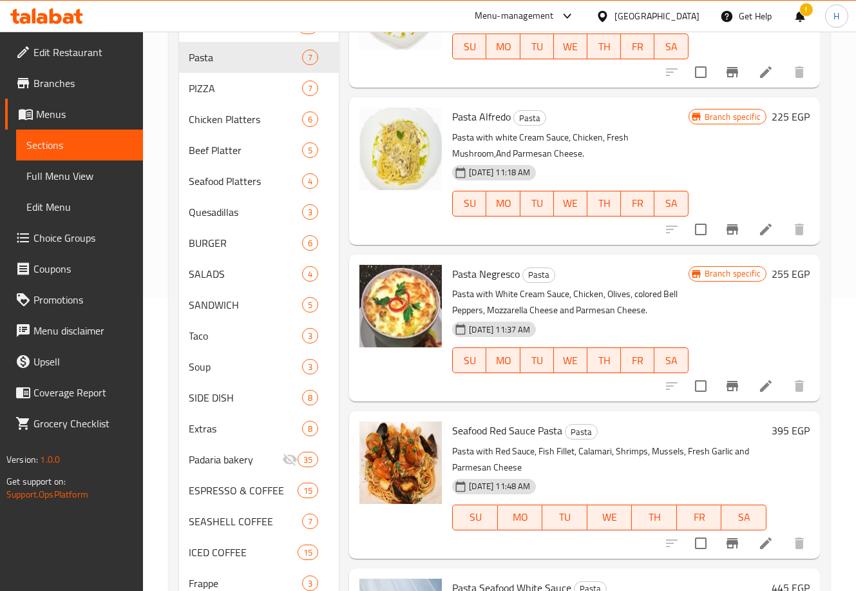
scroll to position [272, 0]
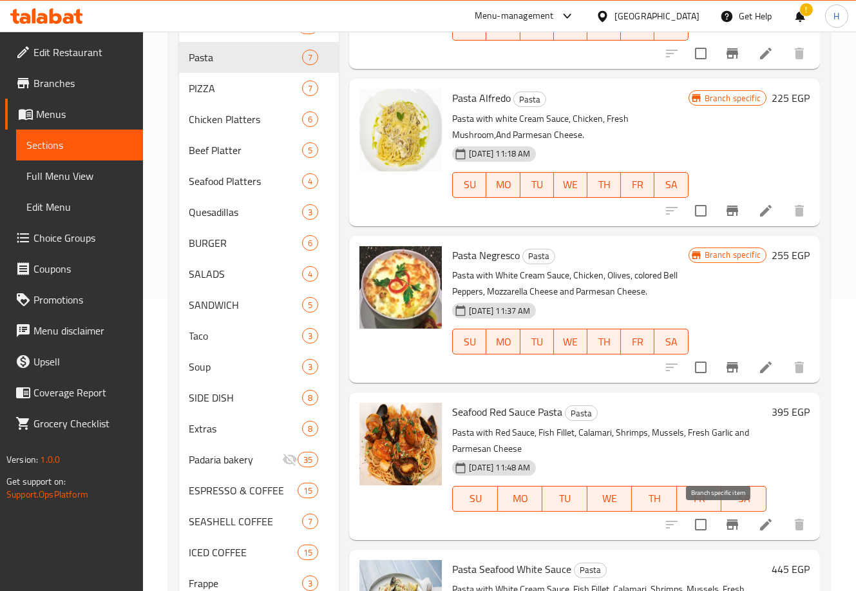
click at [727, 520] on icon "Branch-specific-item" at bounding box center [733, 524] width 12 height 10
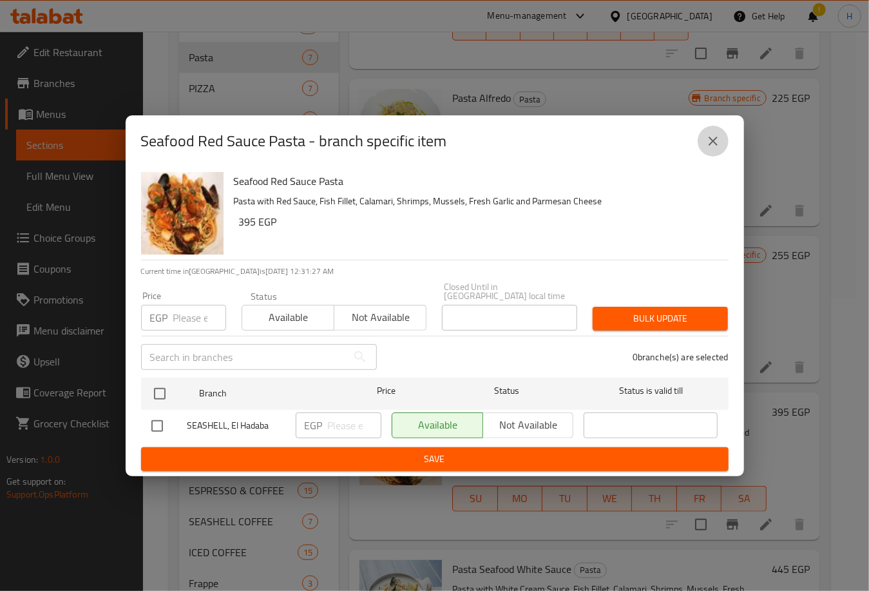
click at [709, 146] on icon "close" at bounding box center [713, 141] width 9 height 9
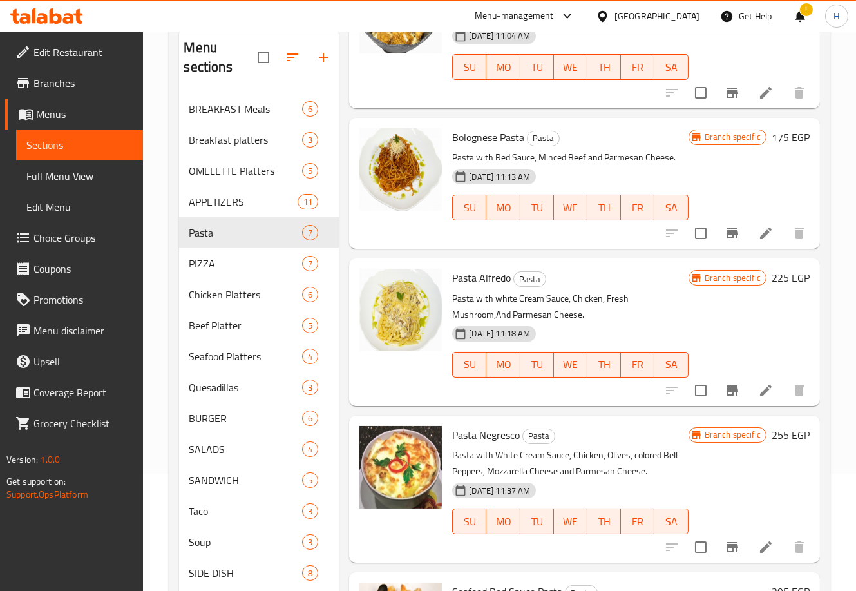
scroll to position [228, 0]
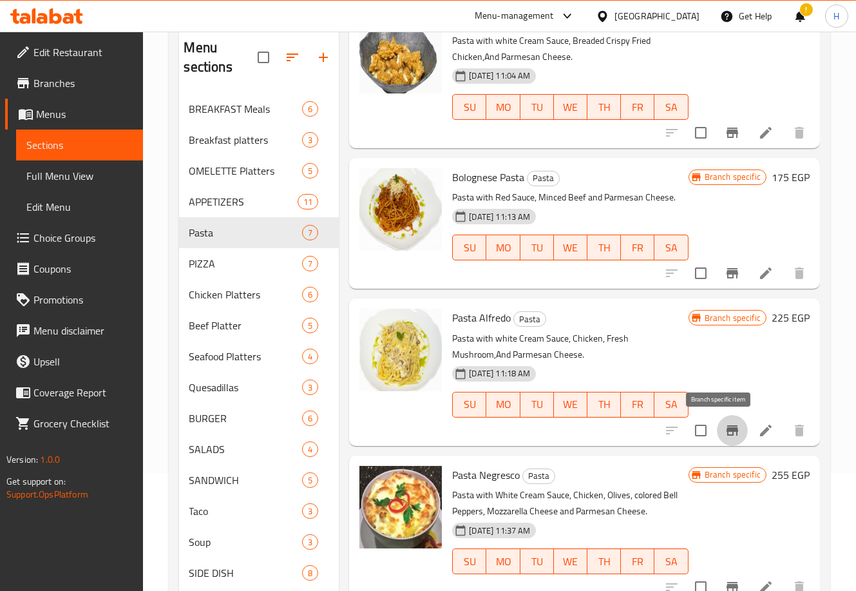
click at [727, 428] on icon "Branch-specific-item" at bounding box center [733, 430] width 12 height 10
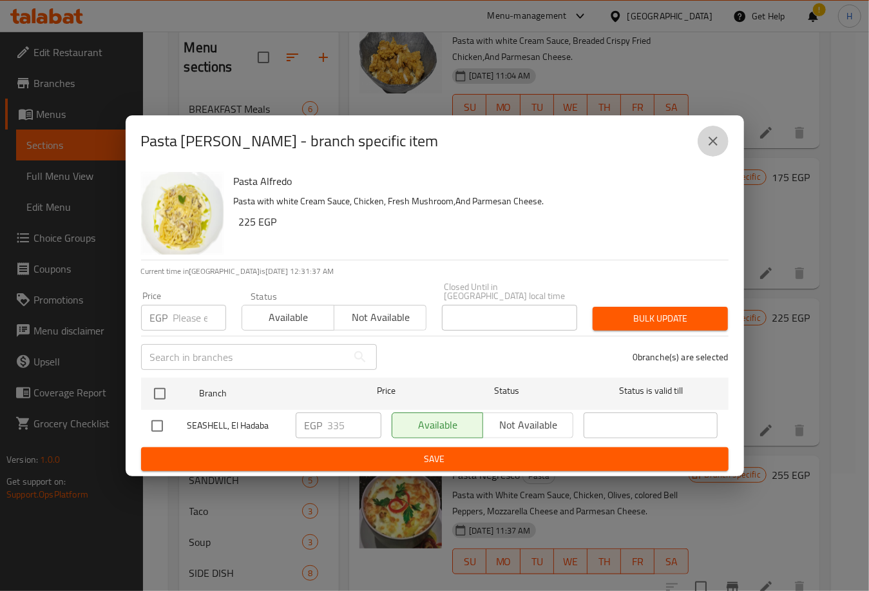
click at [710, 142] on icon "close" at bounding box center [713, 141] width 9 height 9
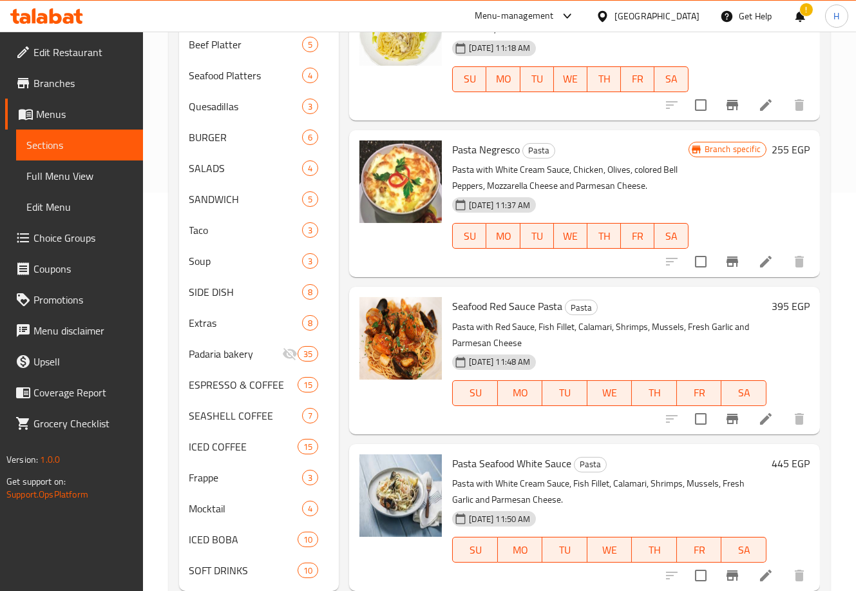
scroll to position [434, 0]
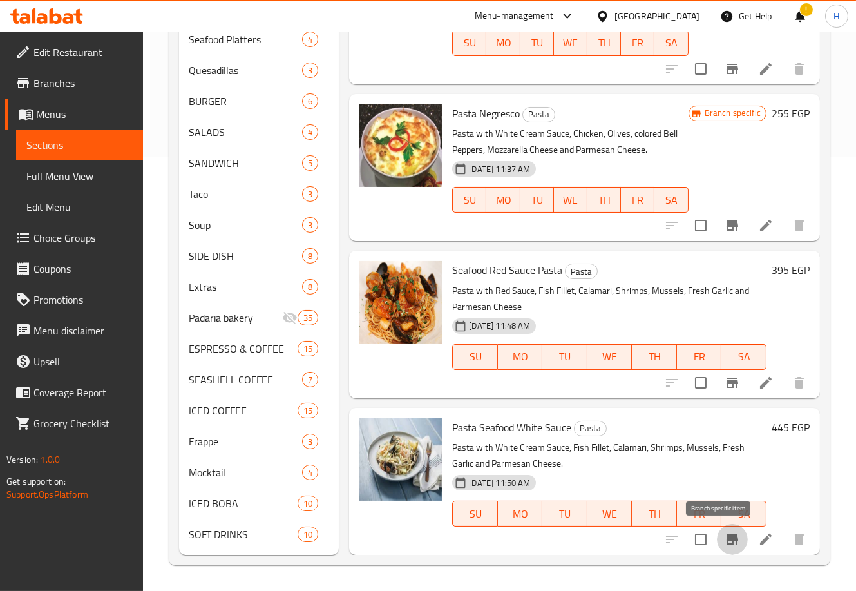
click at [725, 533] on icon "Branch-specific-item" at bounding box center [732, 538] width 15 height 15
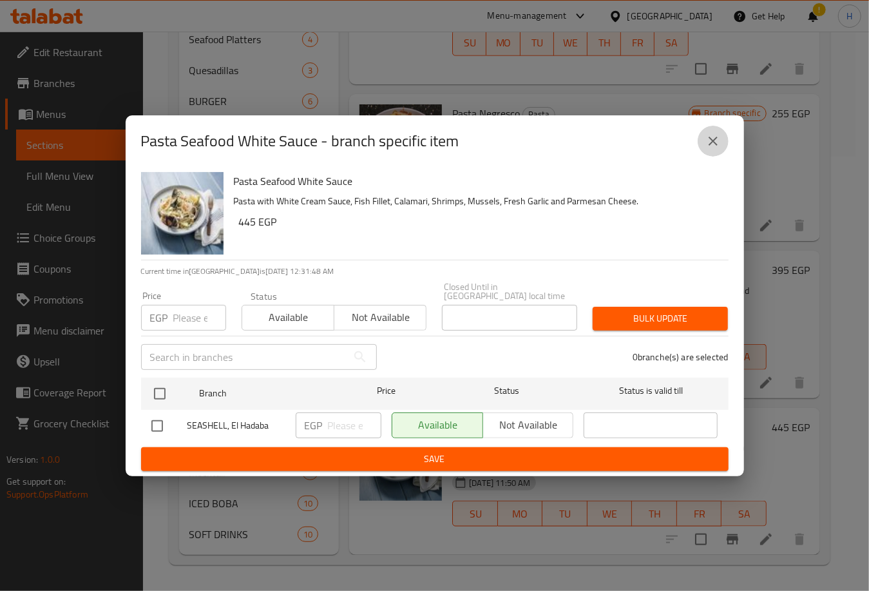
click at [704, 157] on button "close" at bounding box center [713, 141] width 31 height 31
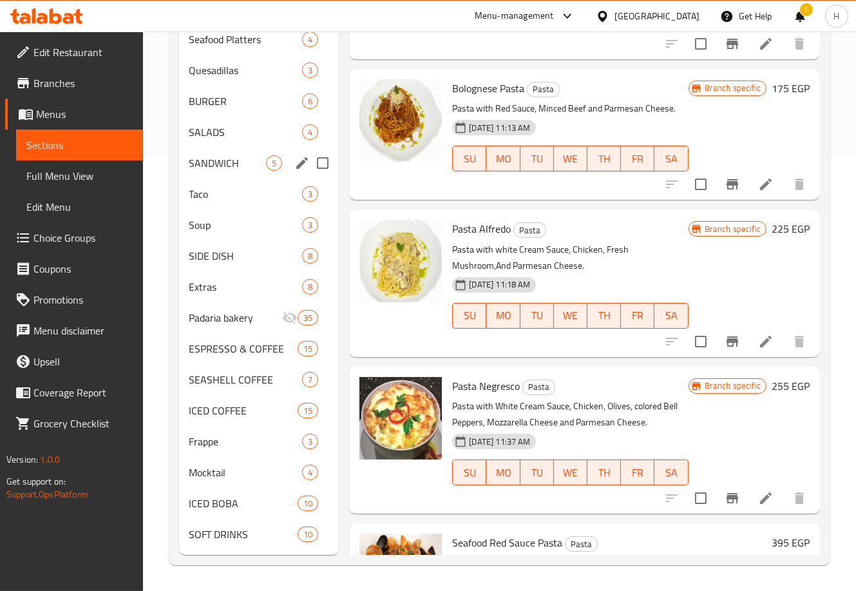
scroll to position [0, 0]
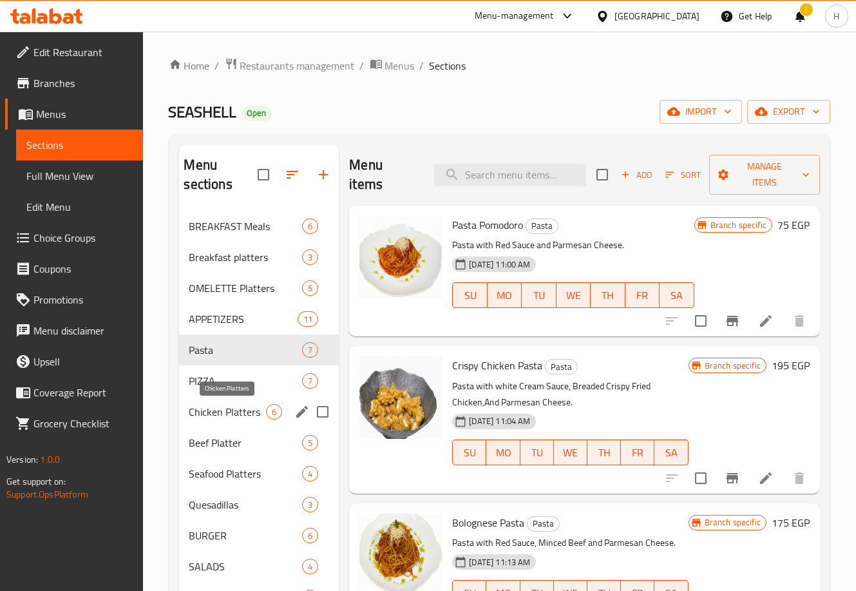
click at [251, 409] on span "Chicken Platters" at bounding box center [227, 411] width 77 height 15
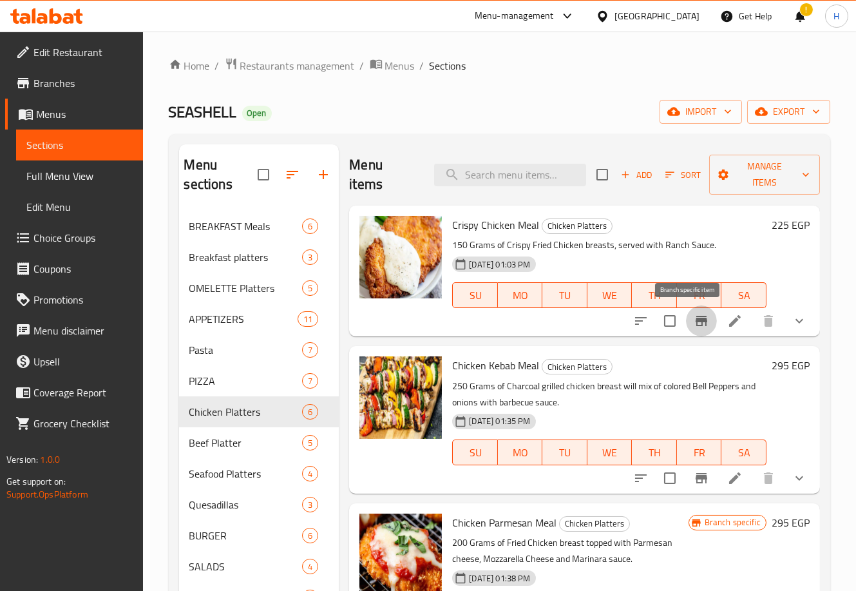
click at [686, 318] on button "Branch-specific-item" at bounding box center [701, 320] width 31 height 31
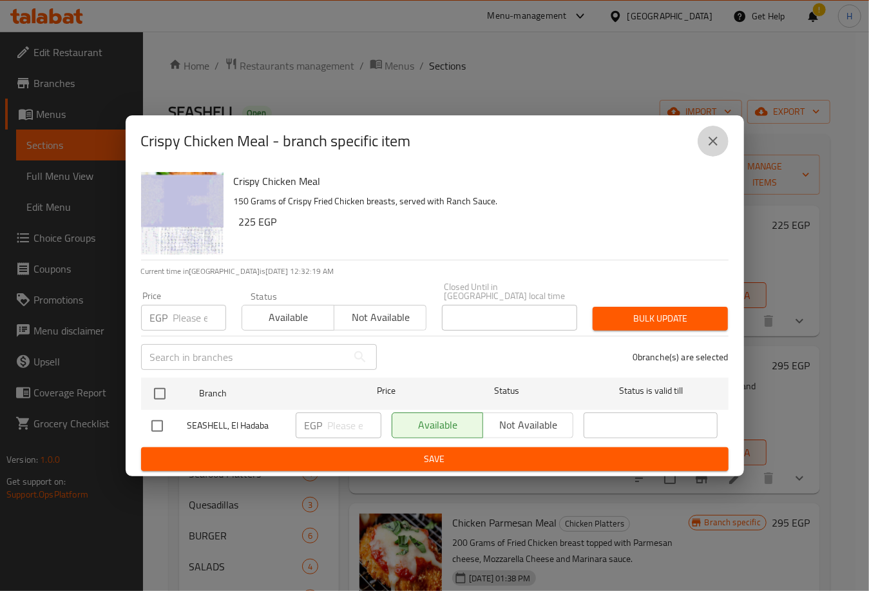
click at [710, 144] on icon "close" at bounding box center [712, 140] width 15 height 15
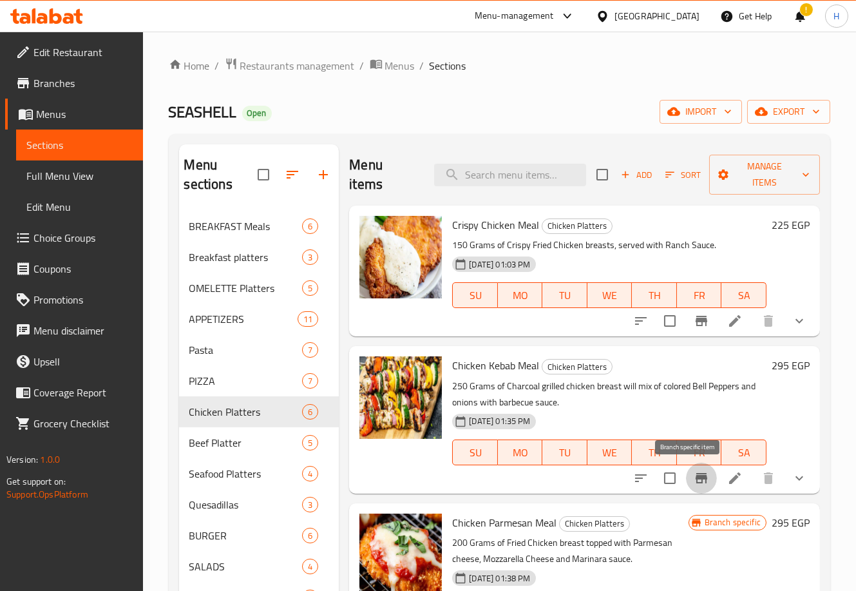
click at [694, 483] on icon "Branch-specific-item" at bounding box center [701, 477] width 15 height 15
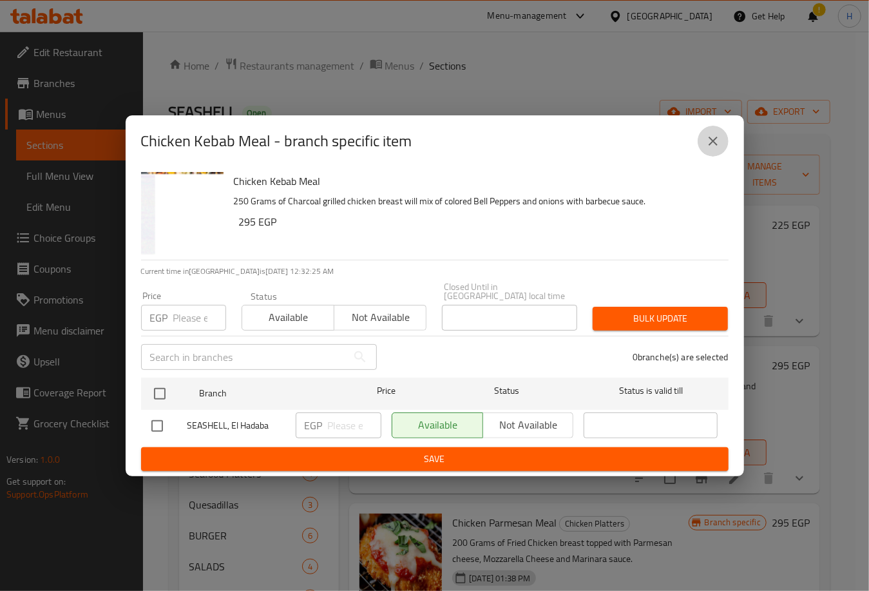
click at [714, 148] on icon "close" at bounding box center [712, 140] width 15 height 15
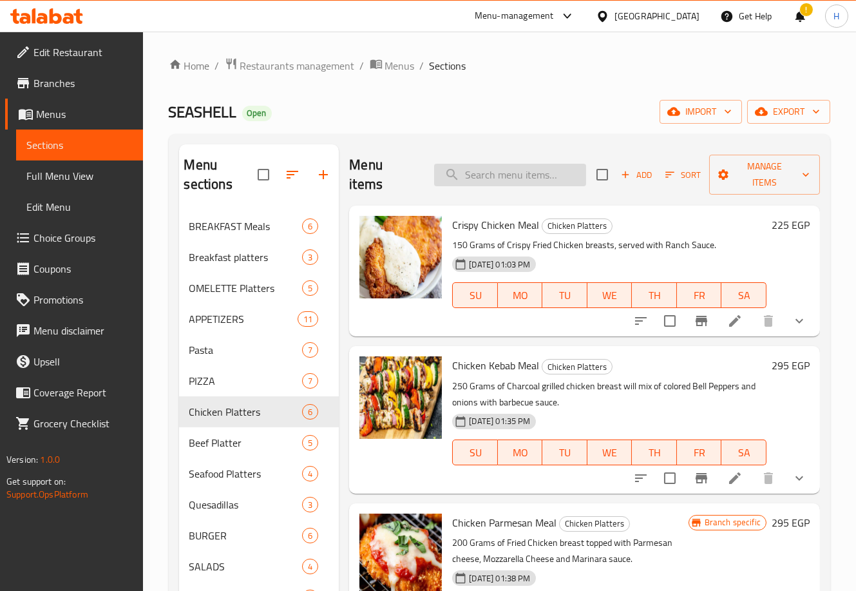
click at [542, 182] on input "search" at bounding box center [510, 175] width 152 height 23
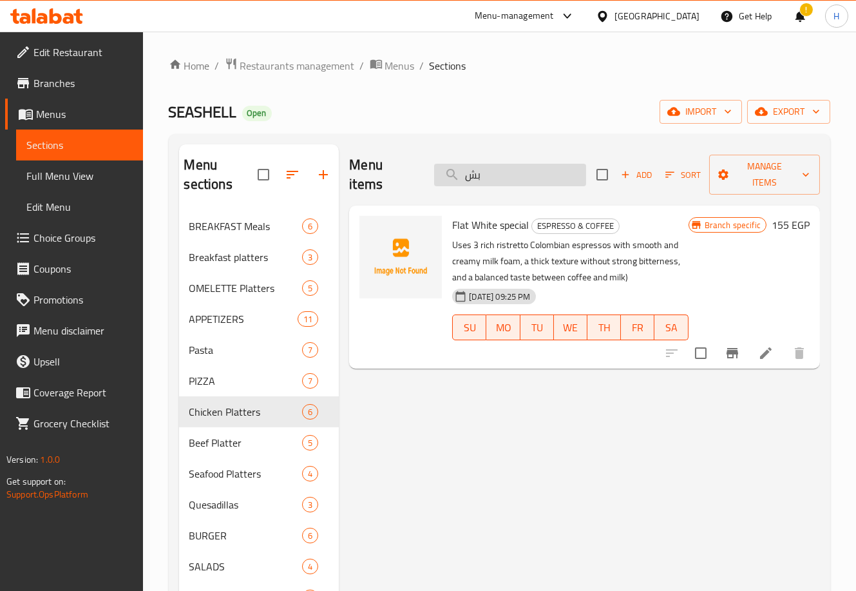
type input "ب"
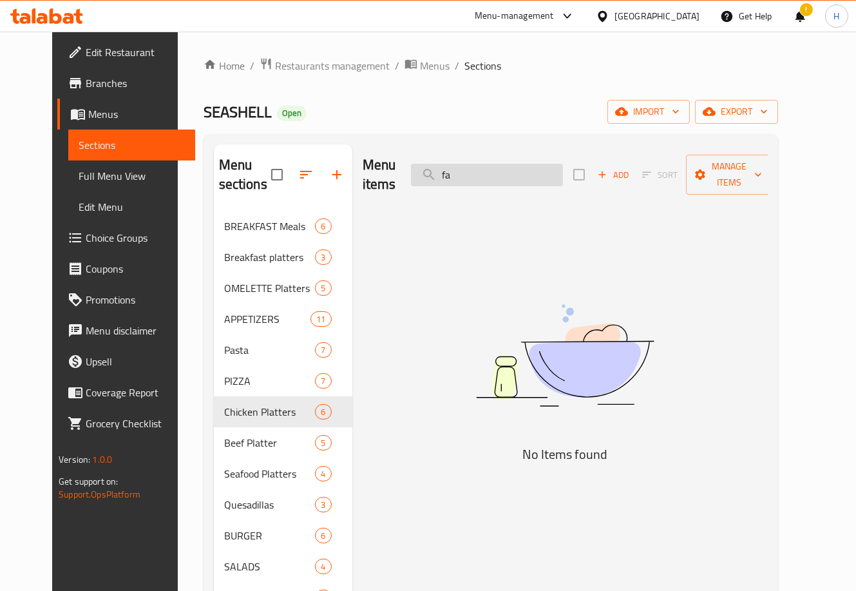
type input "f"
type input "ف"
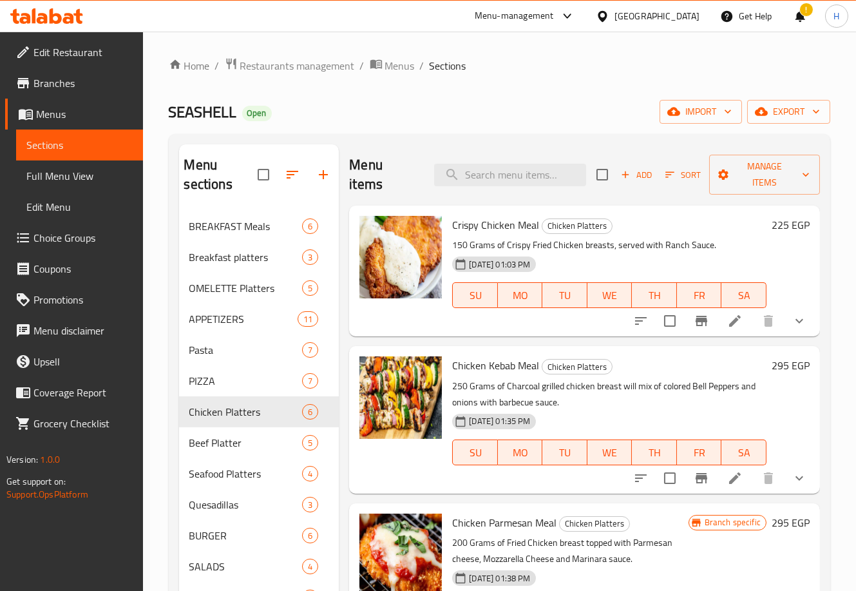
scroll to position [4, 0]
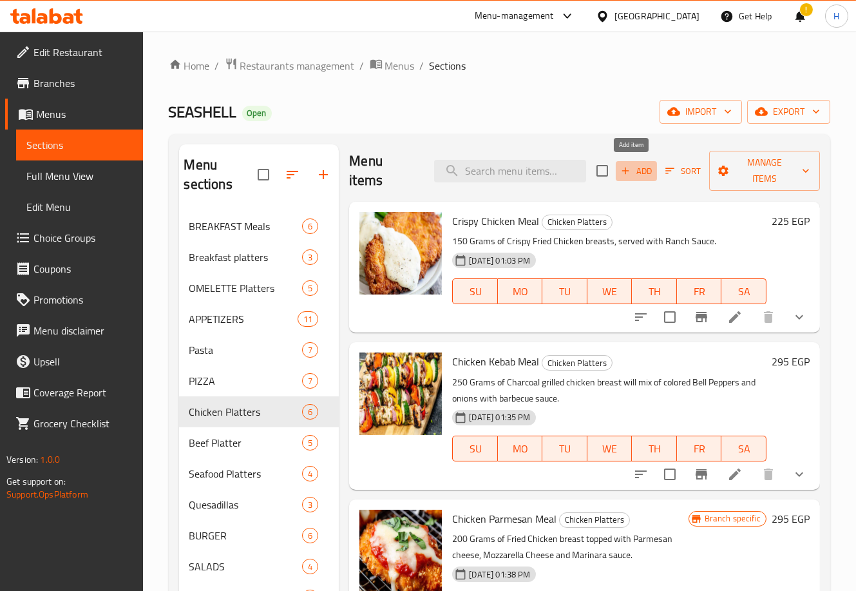
click at [635, 166] on span "Add" at bounding box center [636, 171] width 35 height 15
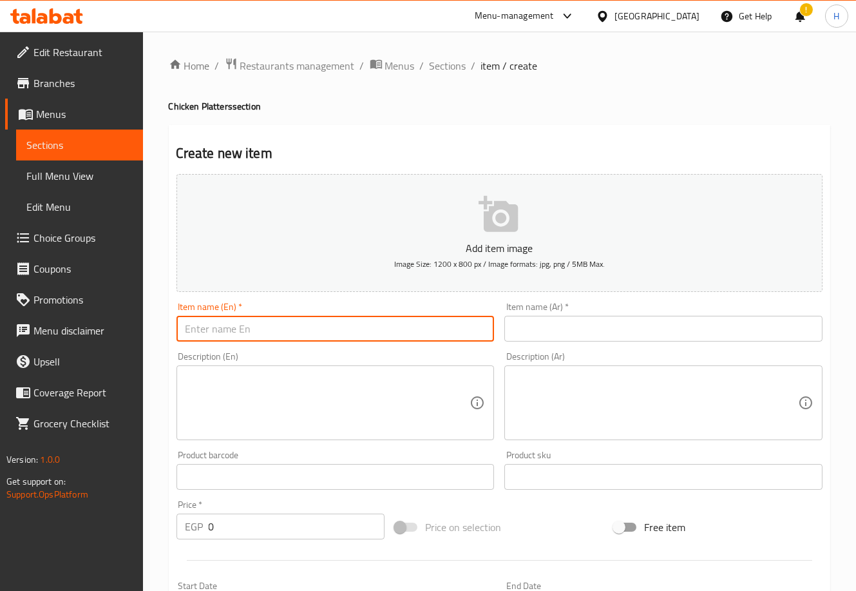
click at [365, 331] on input "text" at bounding box center [335, 329] width 318 height 26
type input "ؤ"
type input "chicken fajita"
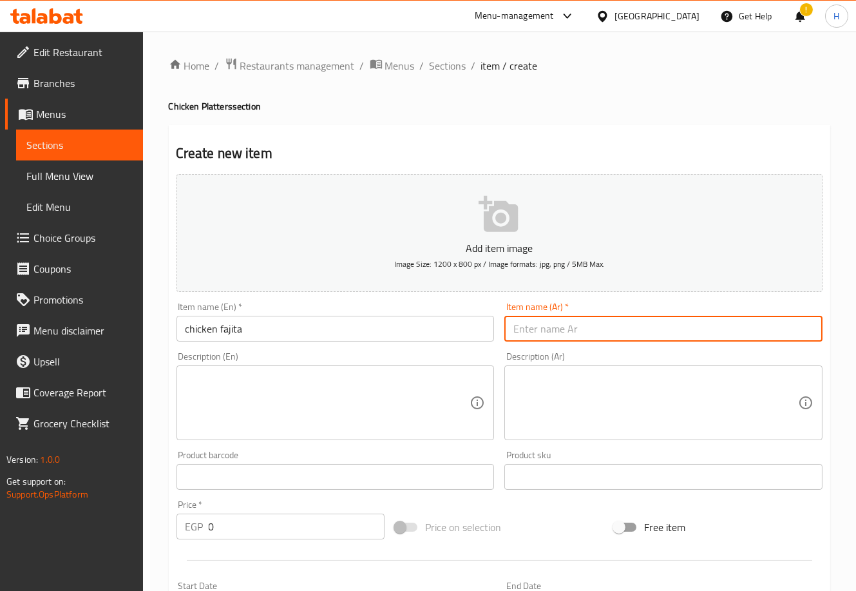
click at [539, 332] on input "text" at bounding box center [663, 329] width 318 height 26
type input "فهيته فراخ"
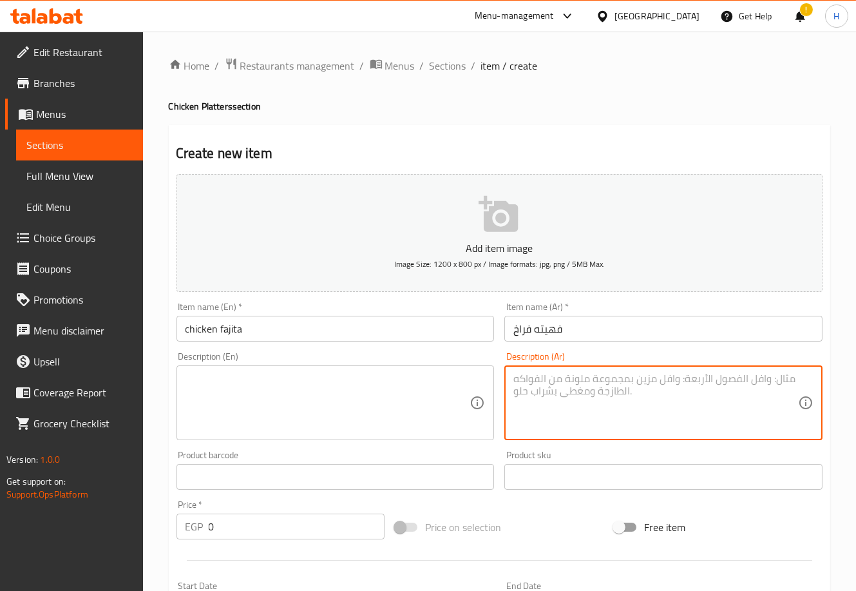
click at [682, 389] on textarea at bounding box center [655, 402] width 285 height 61
type textarea "صدور فراخ مقطعه مشويه , فلفل الوان ,بصل ,طماطم ,جبنه شيدر و ساور كريم"
click at [331, 410] on textarea at bounding box center [328, 402] width 285 height 61
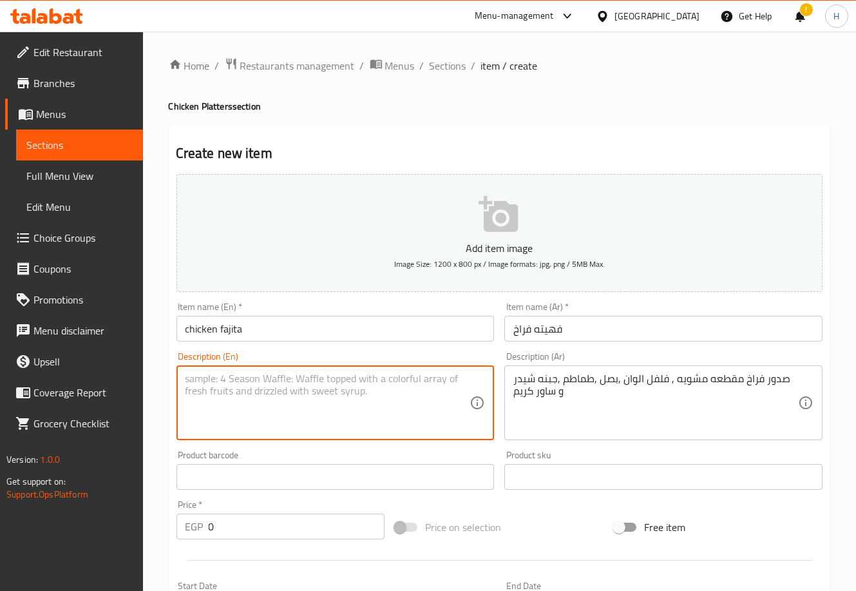
click at [331, 410] on textarea at bounding box center [328, 402] width 285 height 61
type textarea "ب"
type textarea "fine cut of grilled chicken breast , colored bell pepper , onion , tomatoes , s…"
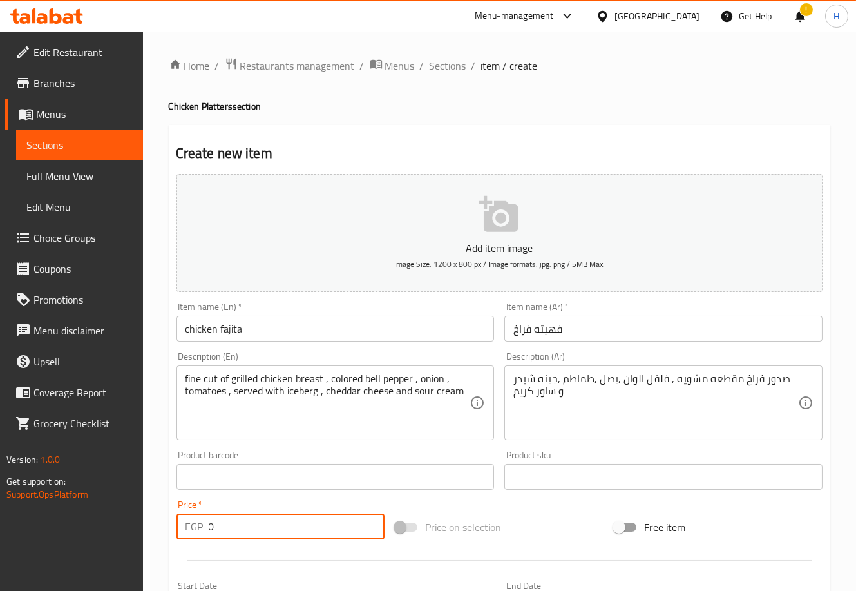
drag, startPoint x: 270, startPoint y: 525, endPoint x: 158, endPoint y: 521, distance: 112.1
click at [158, 521] on div "Home / Restaurants management / Menus / Sections / item / create Chicken Platte…" at bounding box center [499, 471] width 713 height 879
type input "335"
click at [146, 494] on div "Home / Restaurants management / Menus / Sections / item / create Chicken Platte…" at bounding box center [499, 471] width 713 height 879
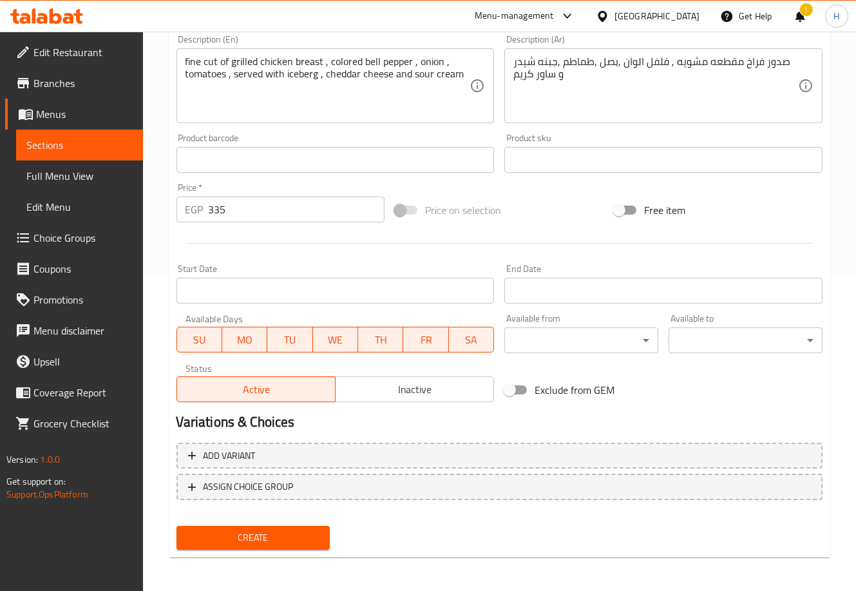
click at [269, 541] on span "Create" at bounding box center [253, 537] width 133 height 16
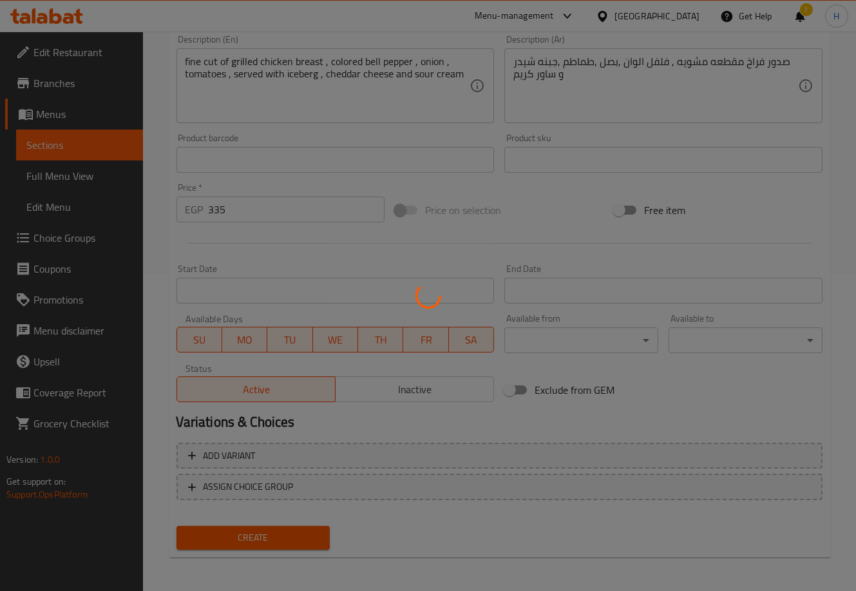
type input "0"
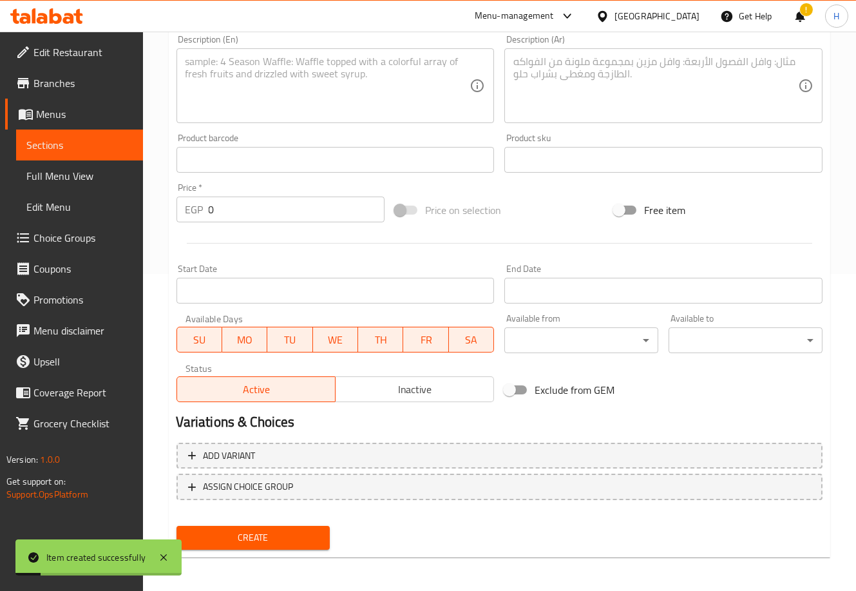
scroll to position [0, 0]
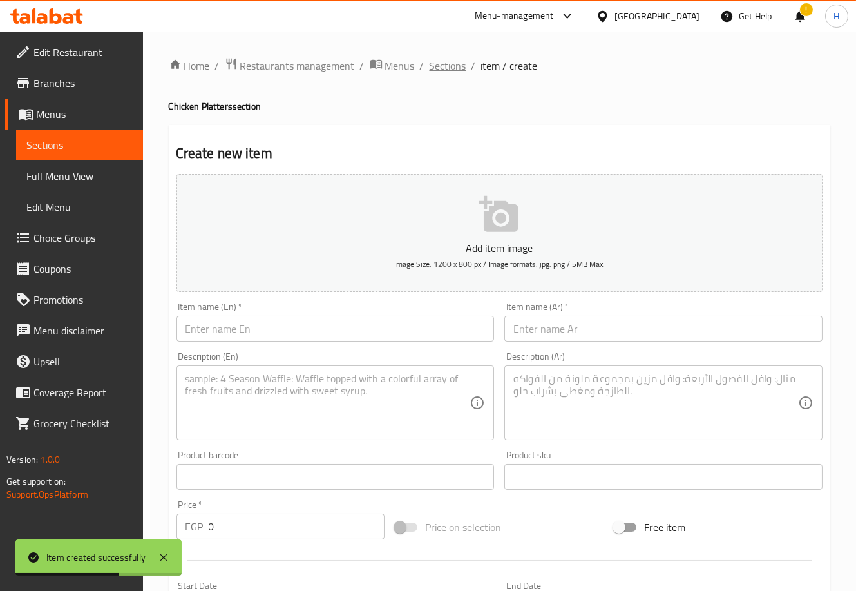
click at [446, 68] on span "Sections" at bounding box center [448, 65] width 37 height 15
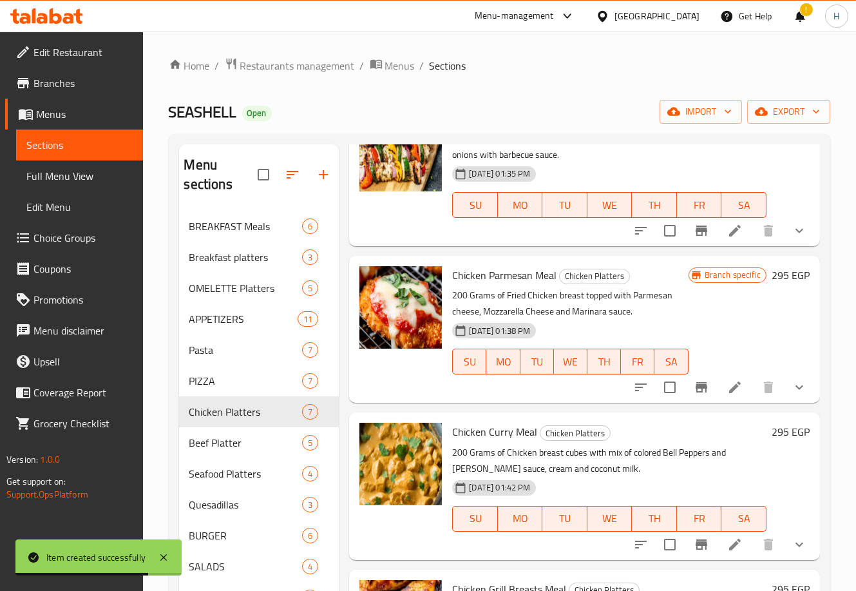
scroll to position [256, 0]
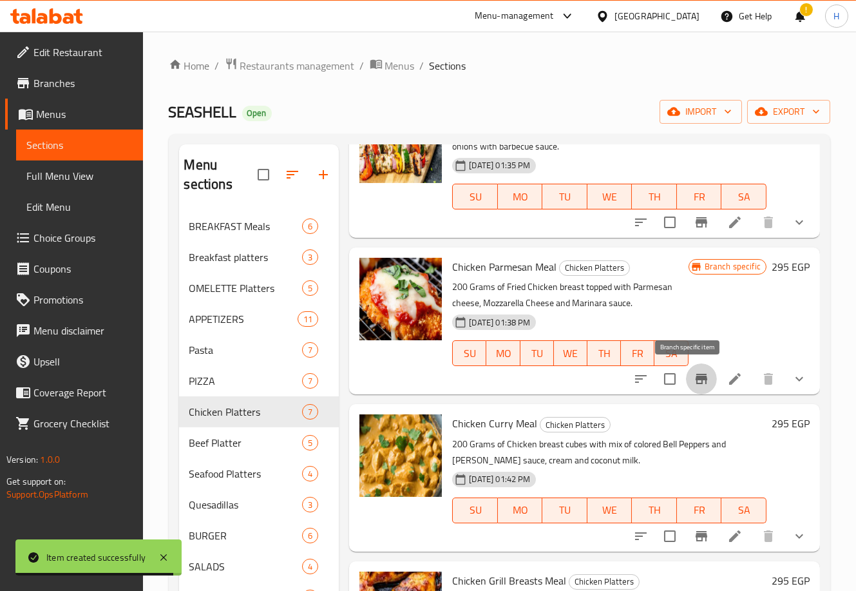
click at [686, 390] on button "Branch-specific-item" at bounding box center [701, 378] width 31 height 31
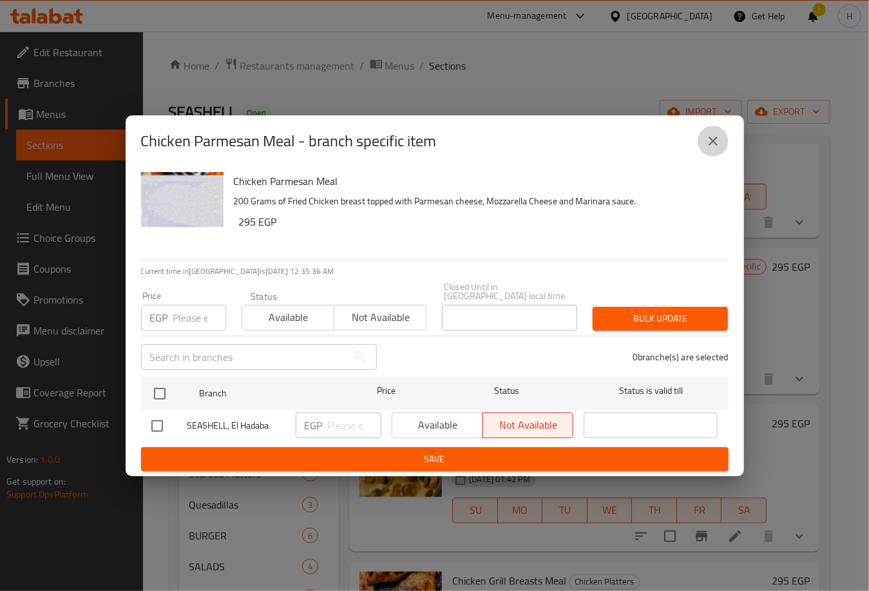
click at [715, 138] on icon "close" at bounding box center [712, 140] width 15 height 15
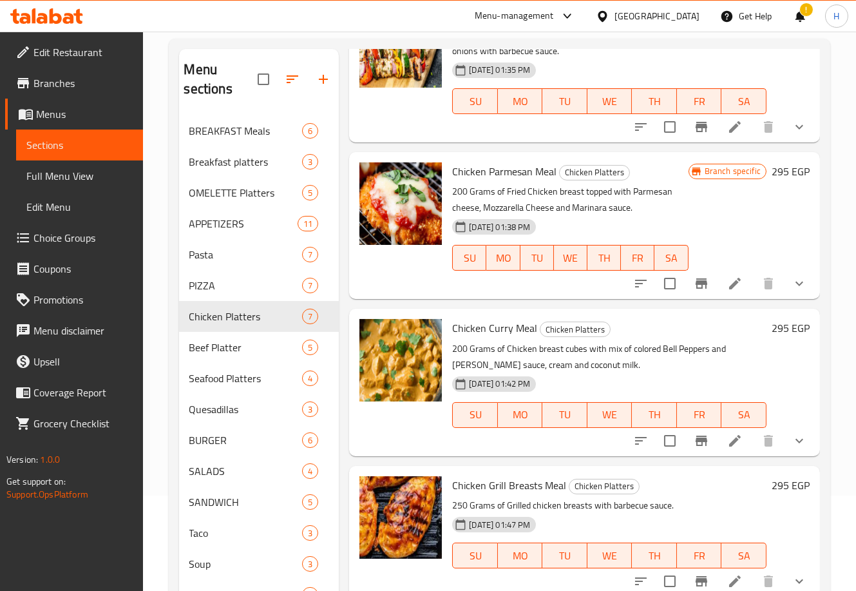
scroll to position [96, 0]
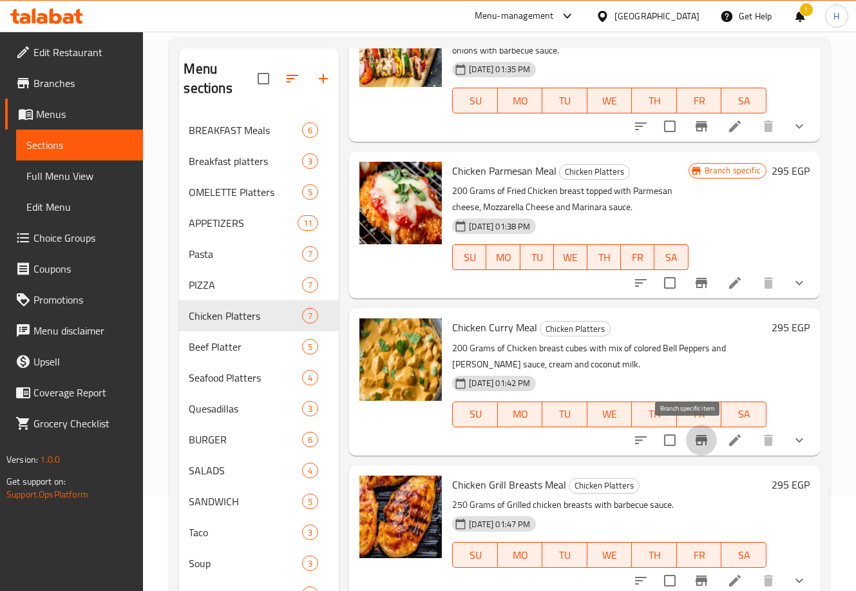
click at [696, 441] on icon "Branch-specific-item" at bounding box center [702, 440] width 12 height 10
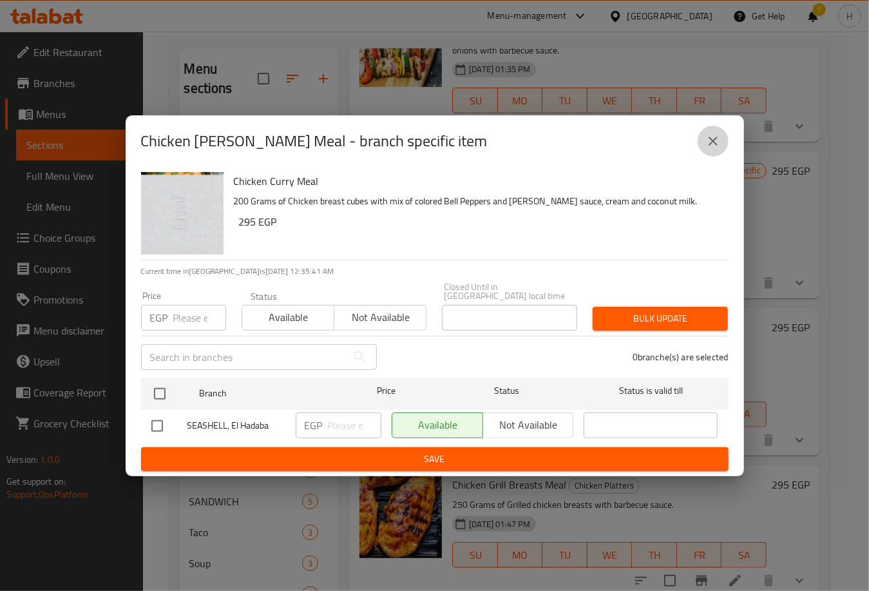
click at [709, 140] on icon "close" at bounding box center [712, 140] width 15 height 15
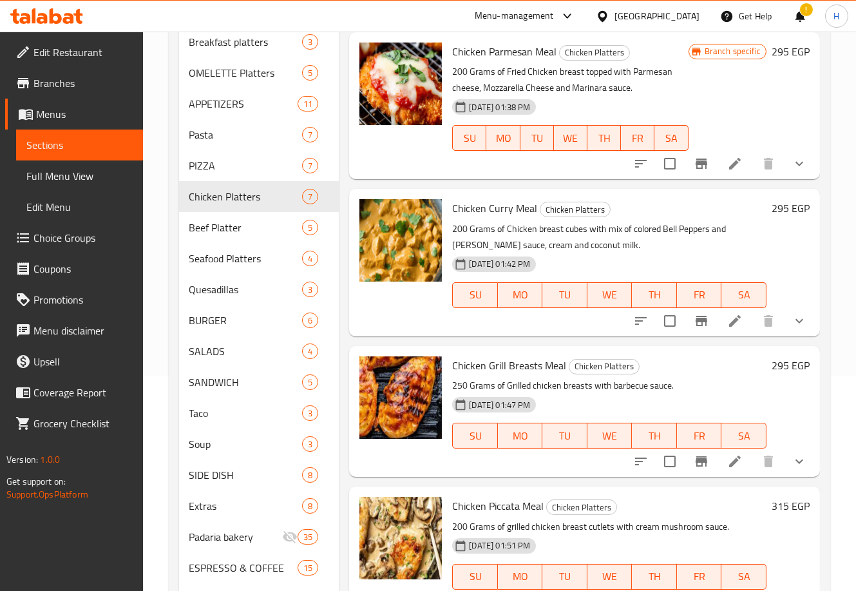
scroll to position [216, 0]
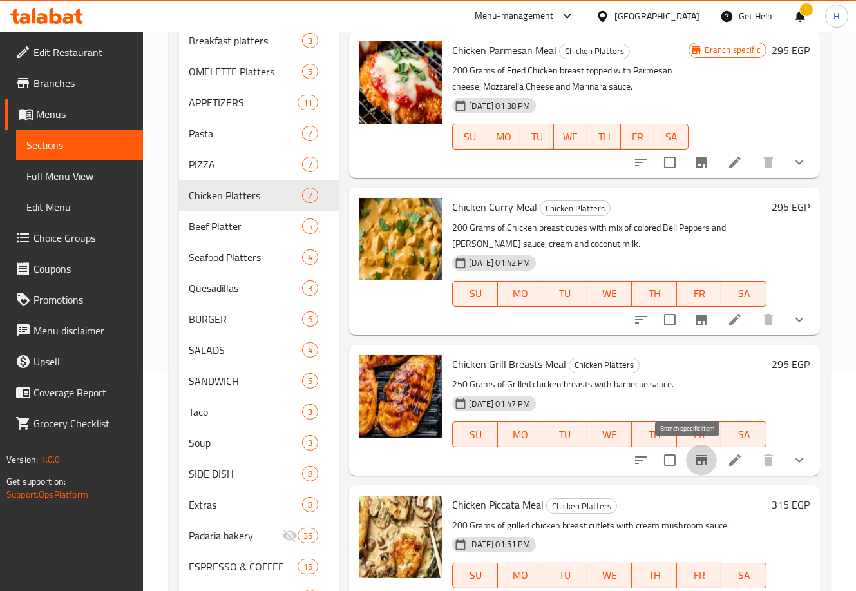
click at [696, 457] on icon "Branch-specific-item" at bounding box center [702, 460] width 12 height 10
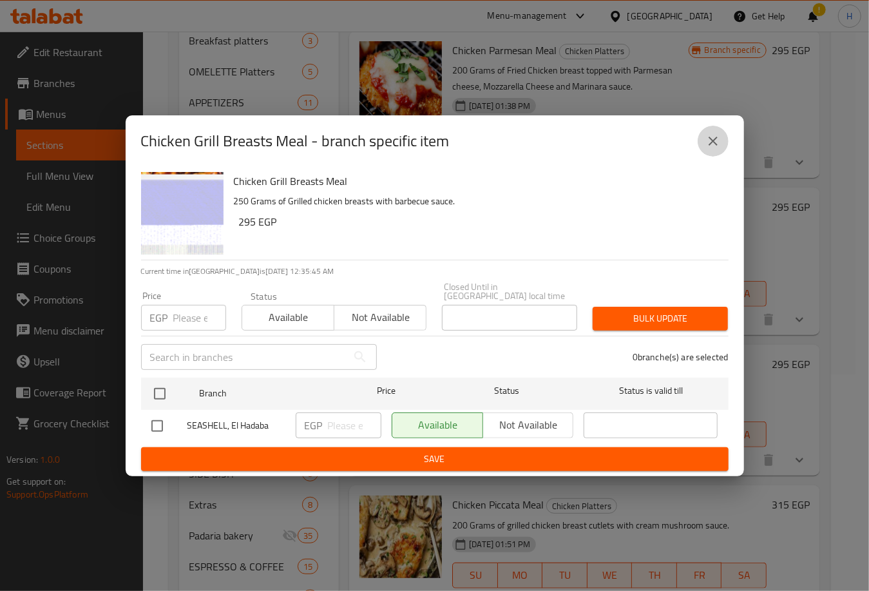
click at [703, 153] on button "close" at bounding box center [713, 141] width 31 height 31
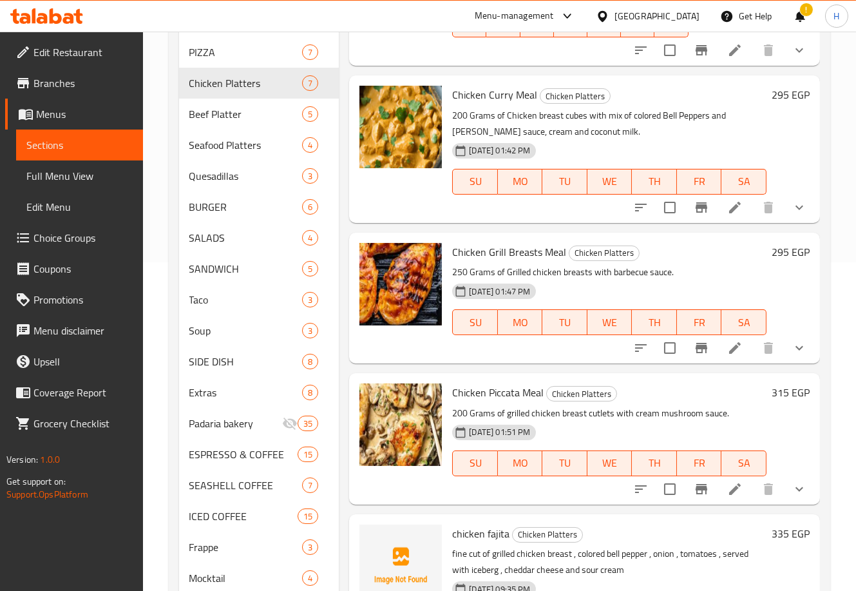
scroll to position [330, 0]
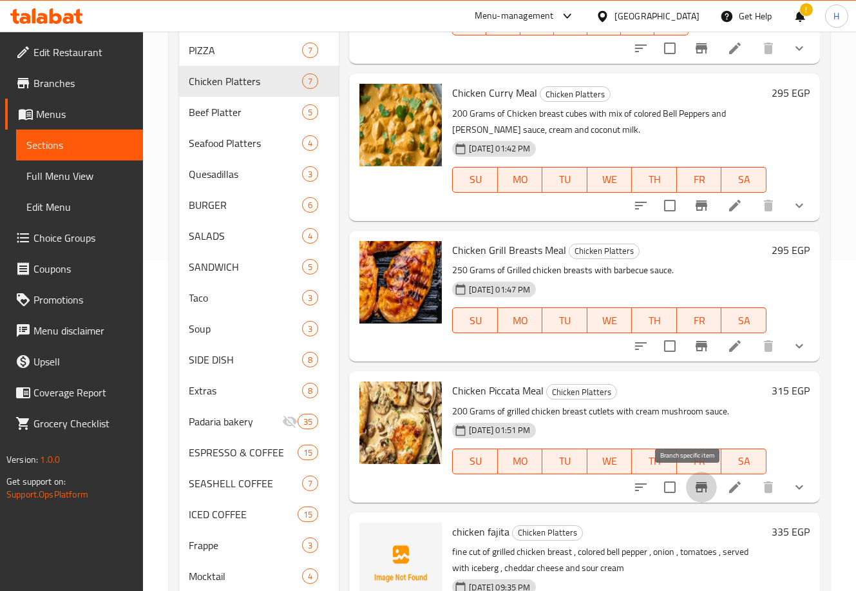
click at [694, 490] on icon "Branch-specific-item" at bounding box center [701, 486] width 15 height 15
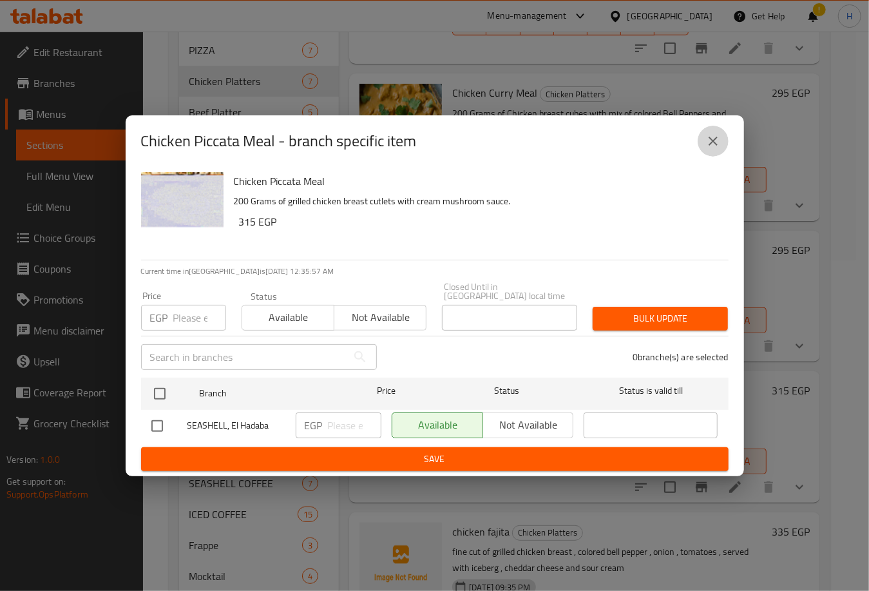
click at [718, 131] on button "close" at bounding box center [713, 141] width 31 height 31
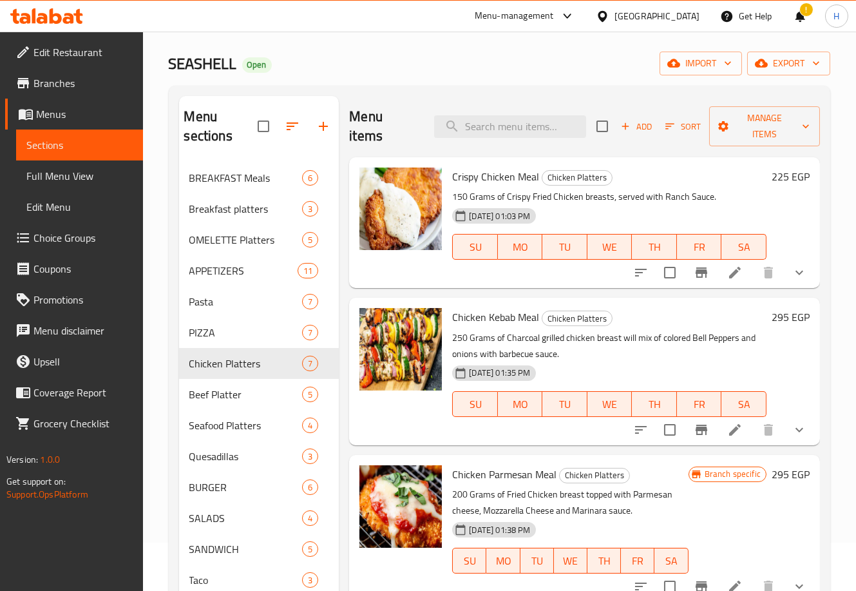
scroll to position [0, 0]
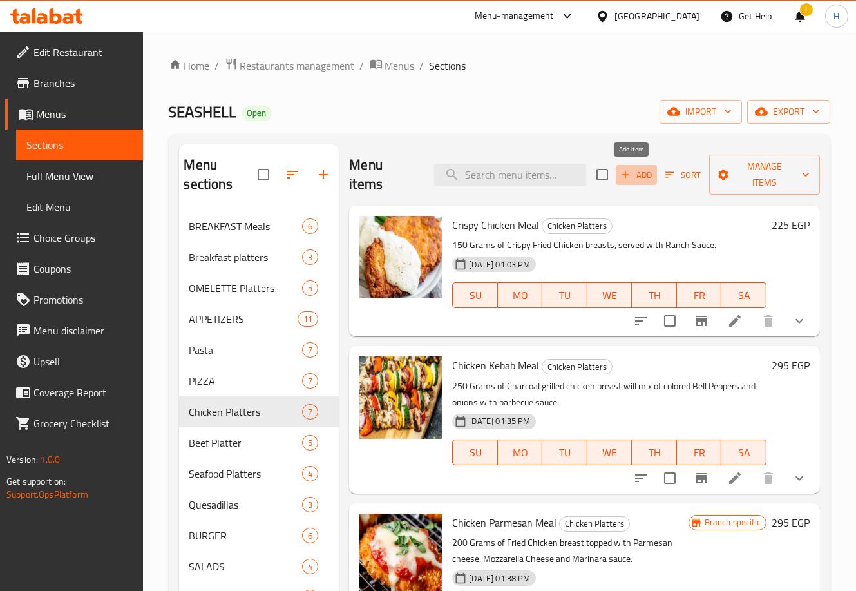
click at [625, 173] on icon "button" at bounding box center [626, 175] width 12 height 12
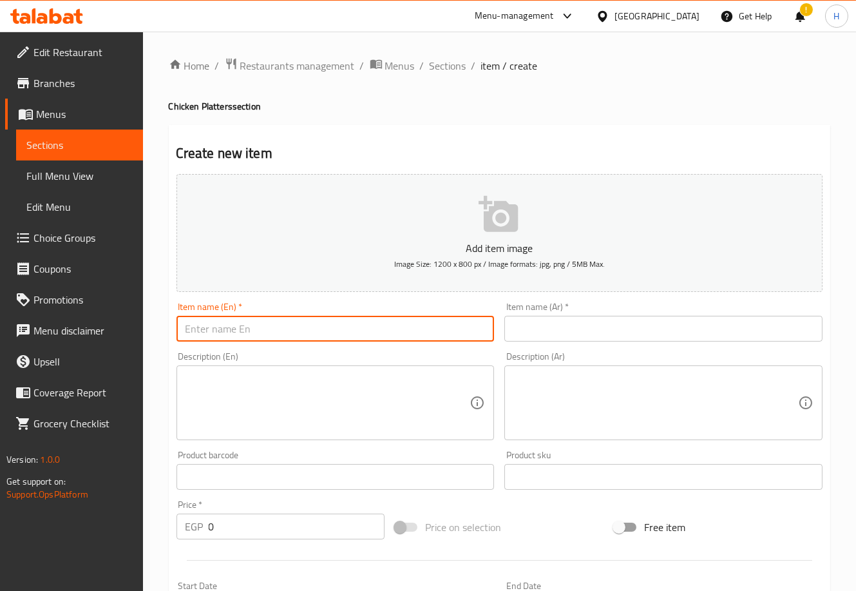
click at [303, 329] on input "text" at bounding box center [335, 329] width 318 height 26
type input "Chicken Cordon Blue"
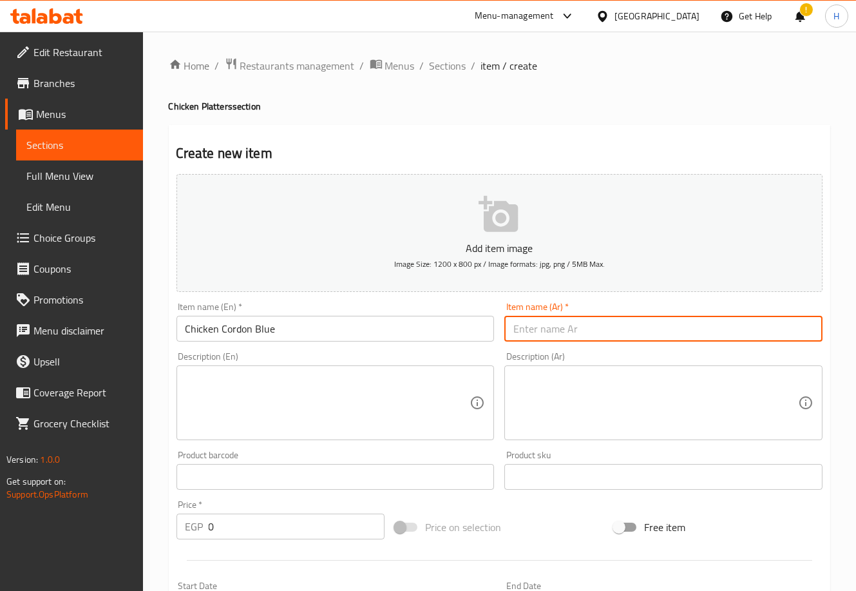
click at [569, 334] on input "text" at bounding box center [663, 329] width 318 height 26
type input "كوردون بلو"
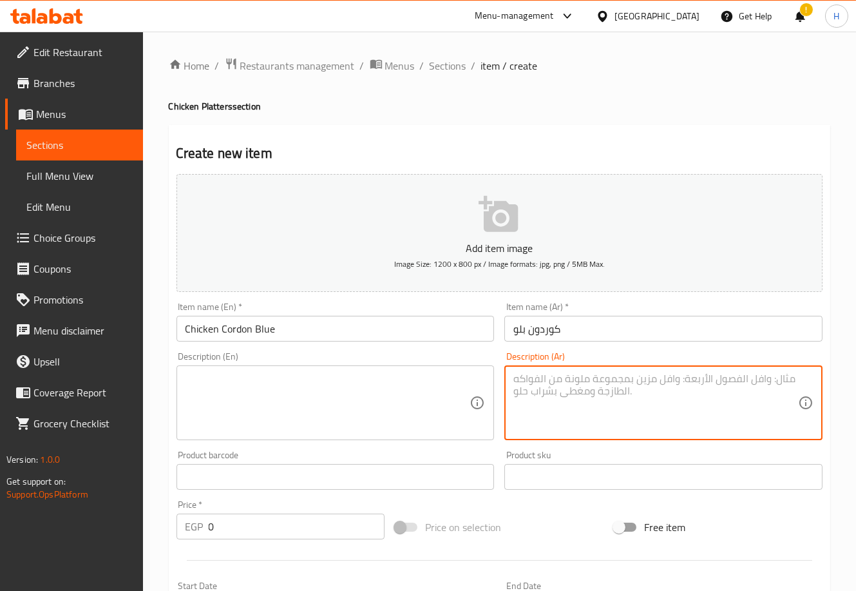
click at [687, 393] on textarea at bounding box center [655, 402] width 285 height 61
type textarea "صدور فراخ مقليه محشوه بالروست بيف و جبنه شيدر مغطي بالصوص"
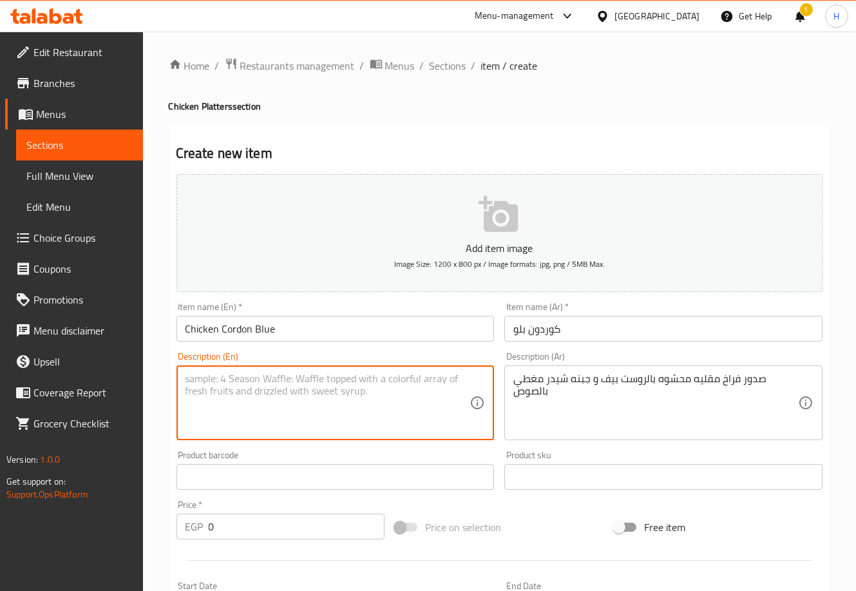
click at [310, 408] on textarea at bounding box center [328, 402] width 285 height 61
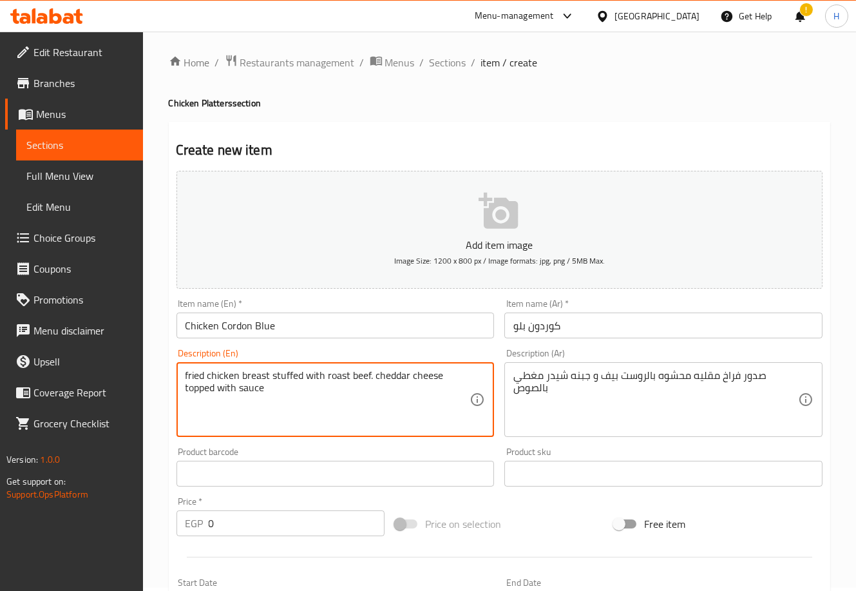
click at [243, 386] on textarea "fried chicken breast stuffed with roast beef. cheddar cheese topped with sauce" at bounding box center [328, 399] width 285 height 61
type textarea "fried chicken breast stuffed with roast beef. cheddar cheese topped with cheese…"
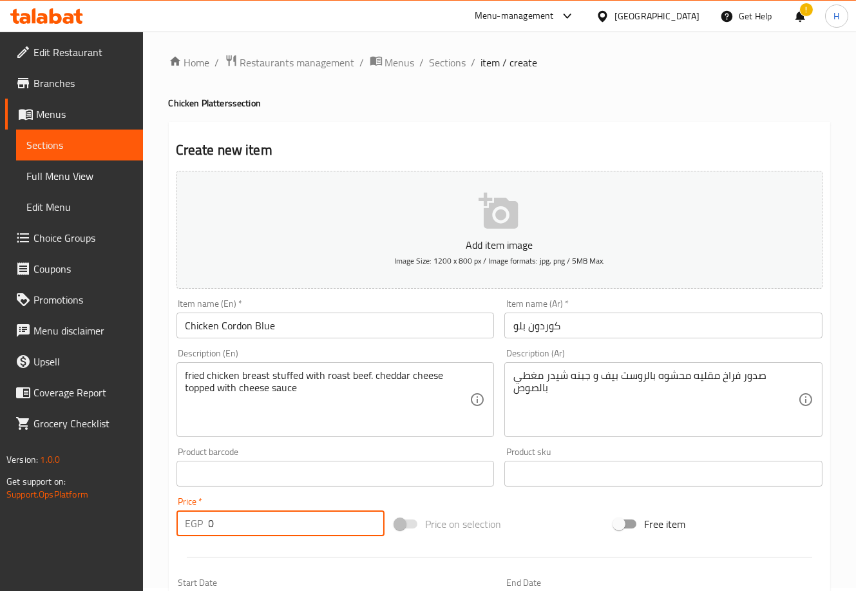
drag, startPoint x: 228, startPoint y: 520, endPoint x: 165, endPoint y: 508, distance: 64.2
click at [165, 508] on div "Home / Restaurants management / Menus / Sections / item / create Chicken Platte…" at bounding box center [499, 467] width 713 height 879
type input "395"
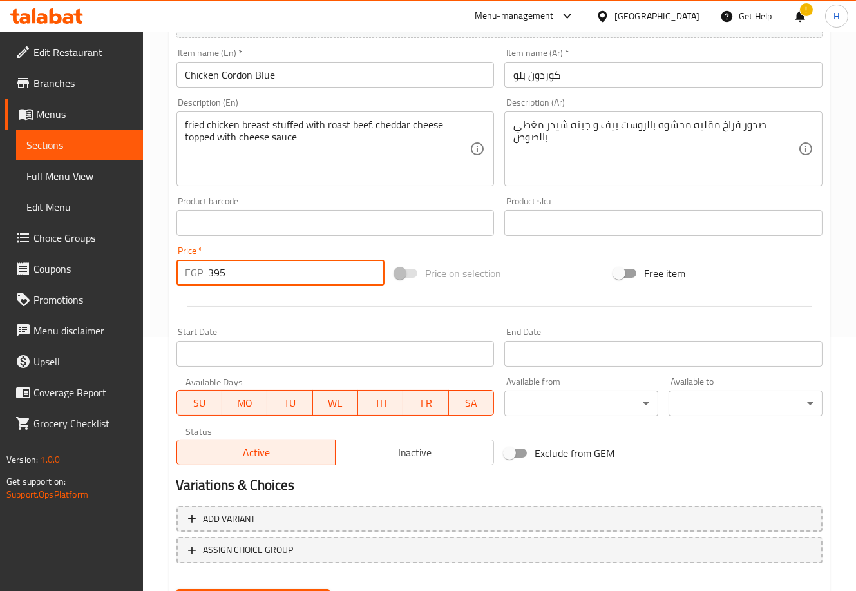
scroll to position [317, 0]
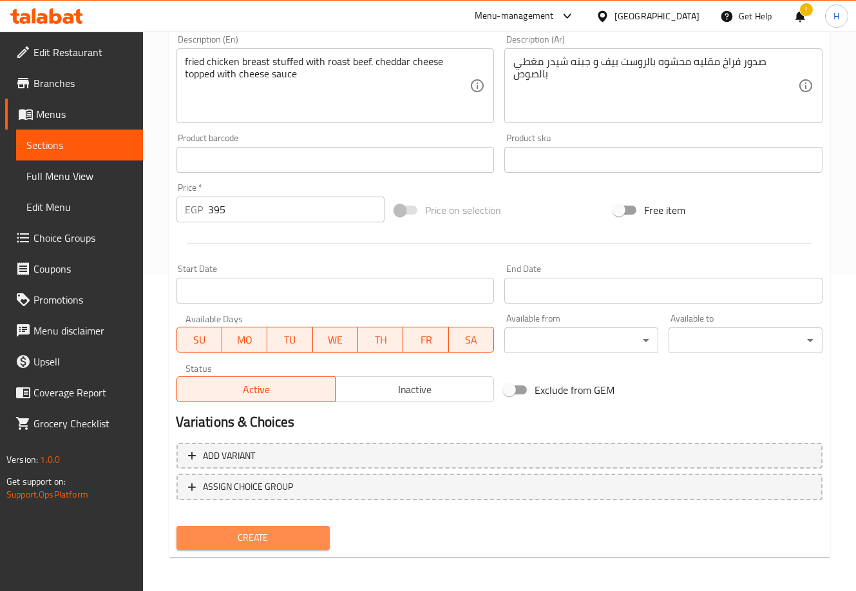
click at [265, 533] on span "Create" at bounding box center [253, 537] width 133 height 16
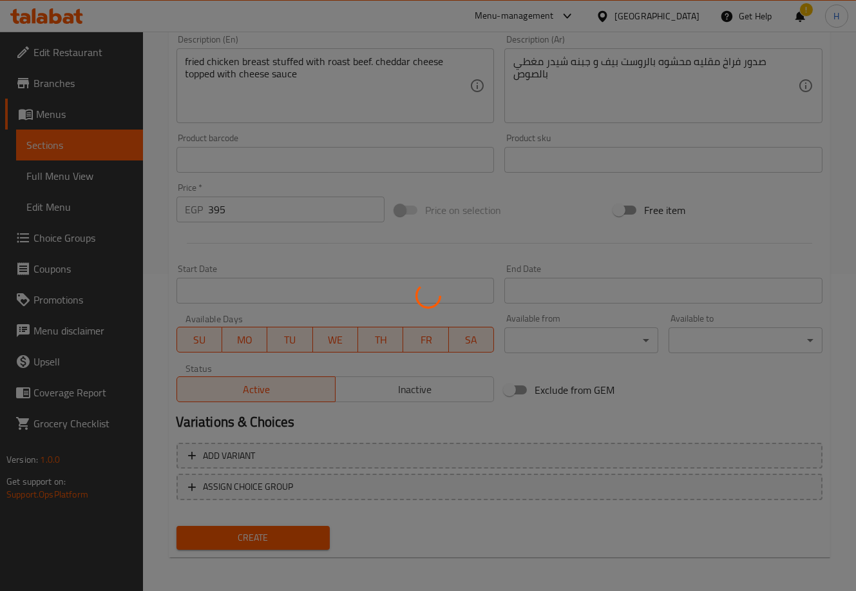
type input "0"
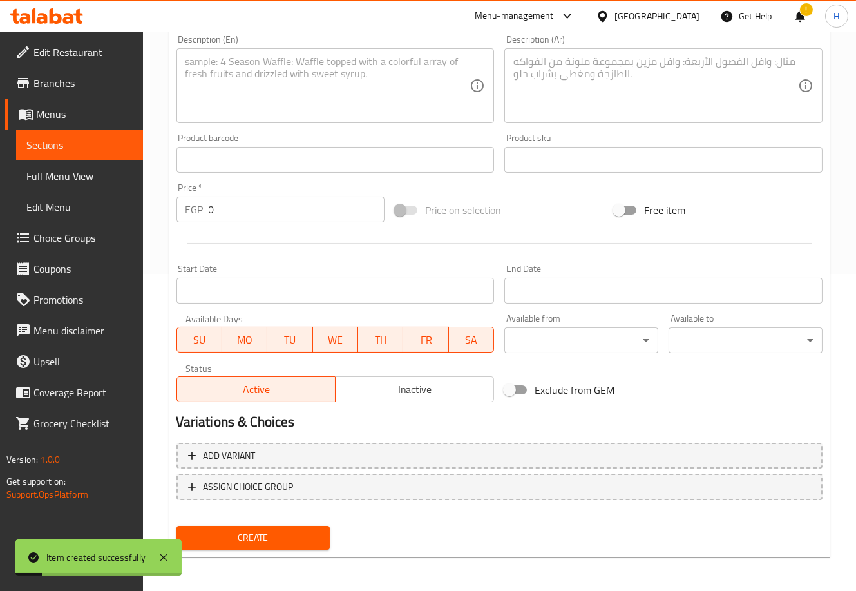
scroll to position [0, 0]
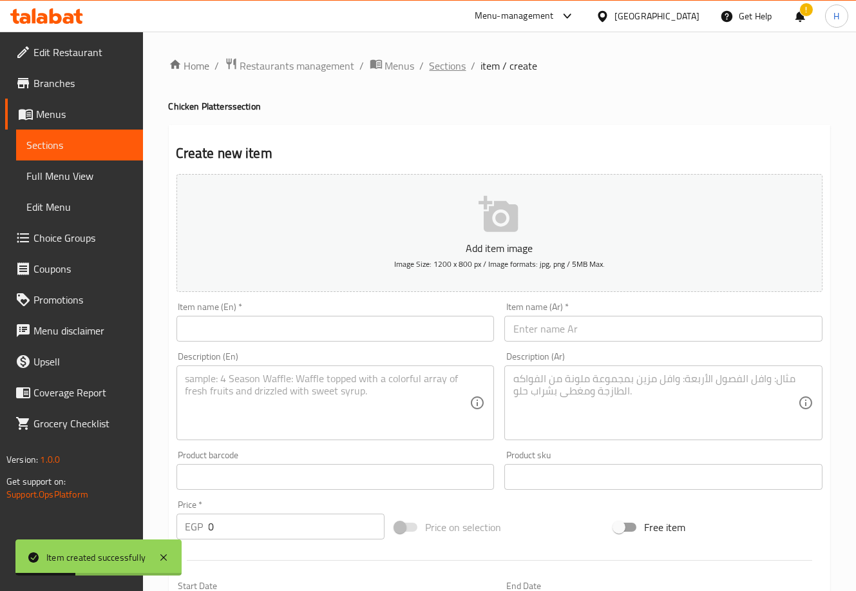
click at [441, 59] on span "Sections" at bounding box center [448, 65] width 37 height 15
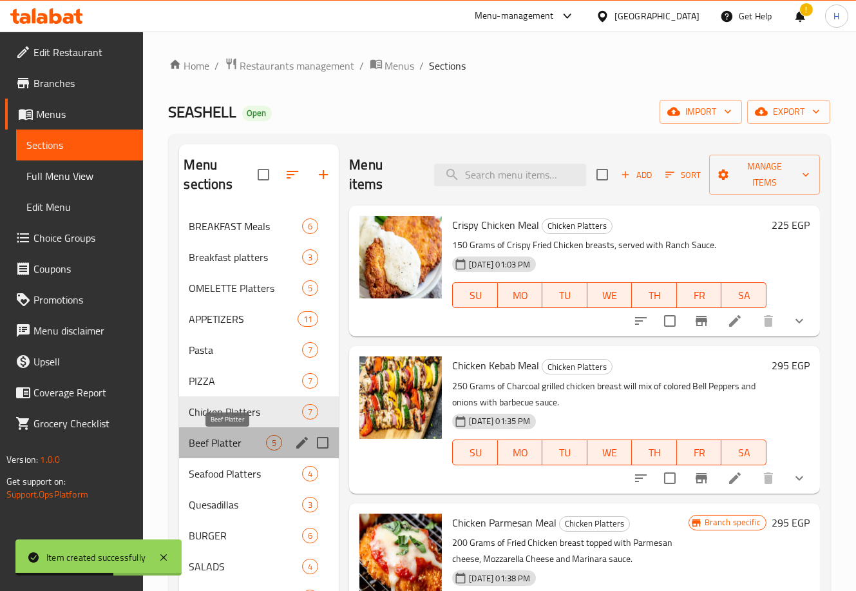
click at [236, 439] on span "Beef Platter" at bounding box center [227, 442] width 77 height 15
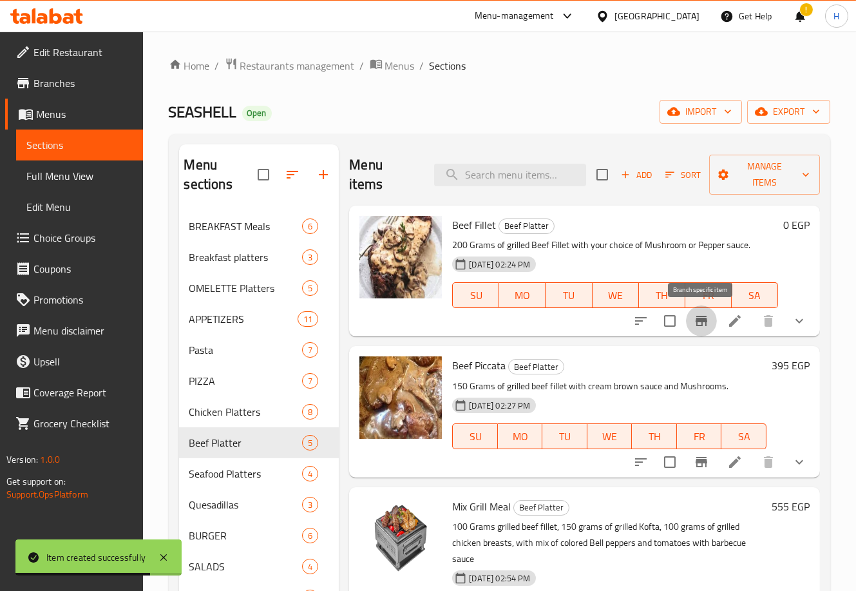
click at [694, 317] on icon "Branch-specific-item" at bounding box center [701, 320] width 15 height 15
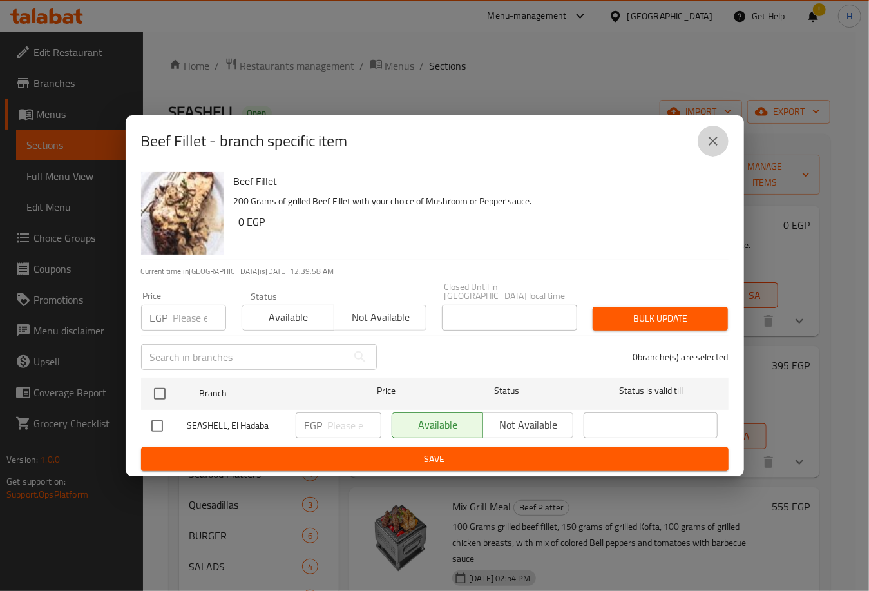
click at [722, 151] on button "close" at bounding box center [713, 141] width 31 height 31
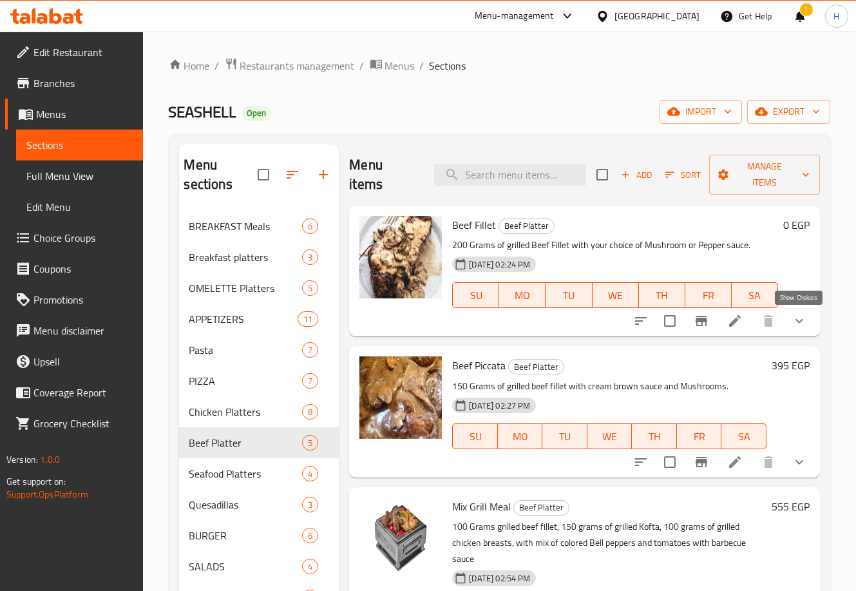
click at [795, 328] on icon "show more" at bounding box center [799, 320] width 15 height 15
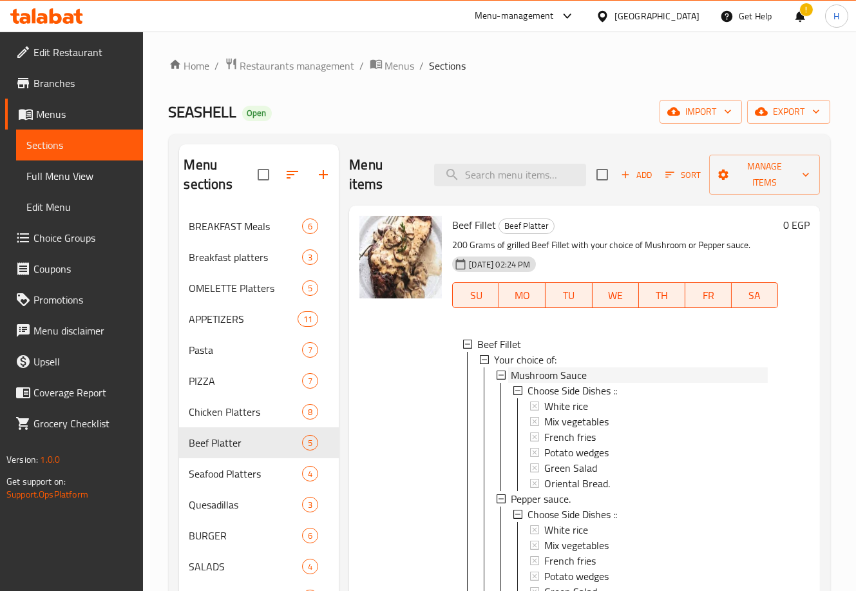
click at [643, 379] on div "Mushroom Sauce" at bounding box center [639, 374] width 257 height 15
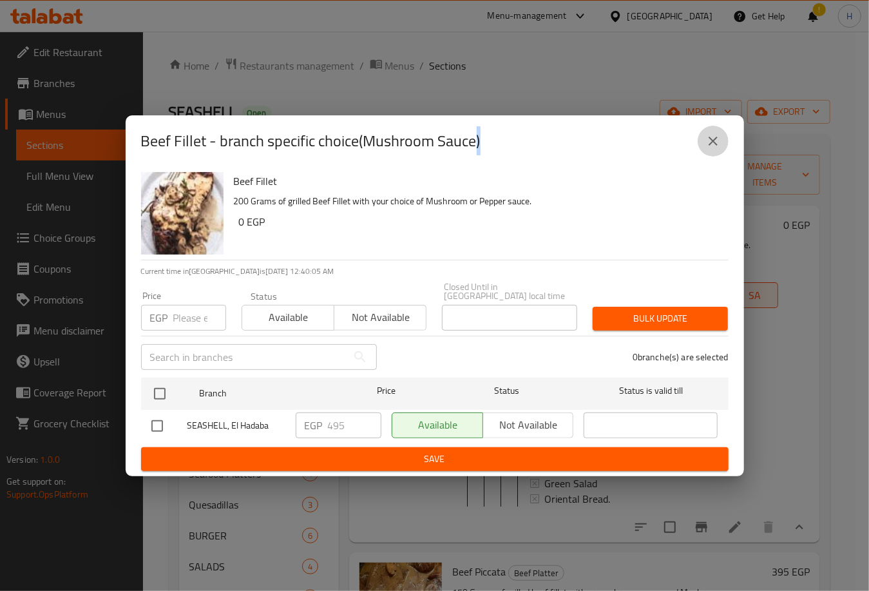
click at [703, 151] on button "close" at bounding box center [713, 141] width 31 height 31
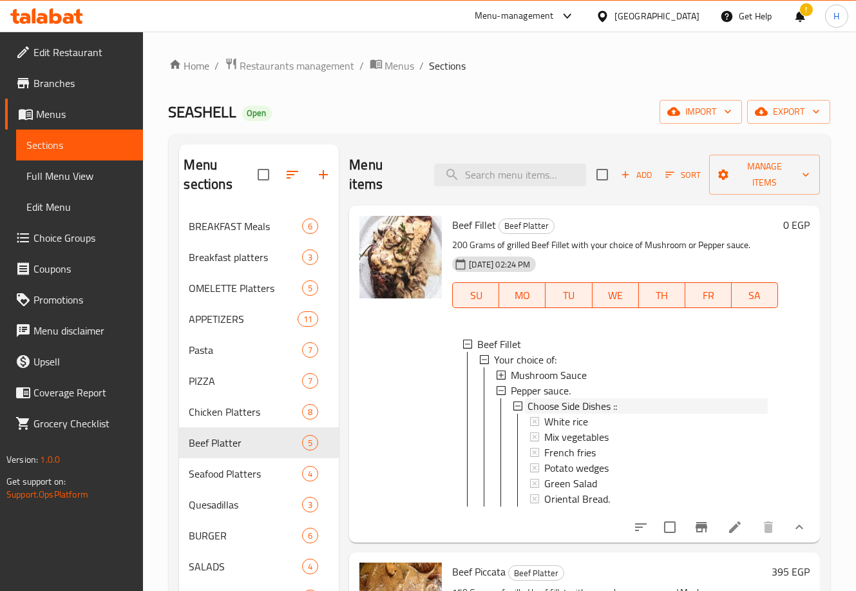
click at [611, 402] on span "Choose Side Dishes ::" at bounding box center [573, 405] width 90 height 15
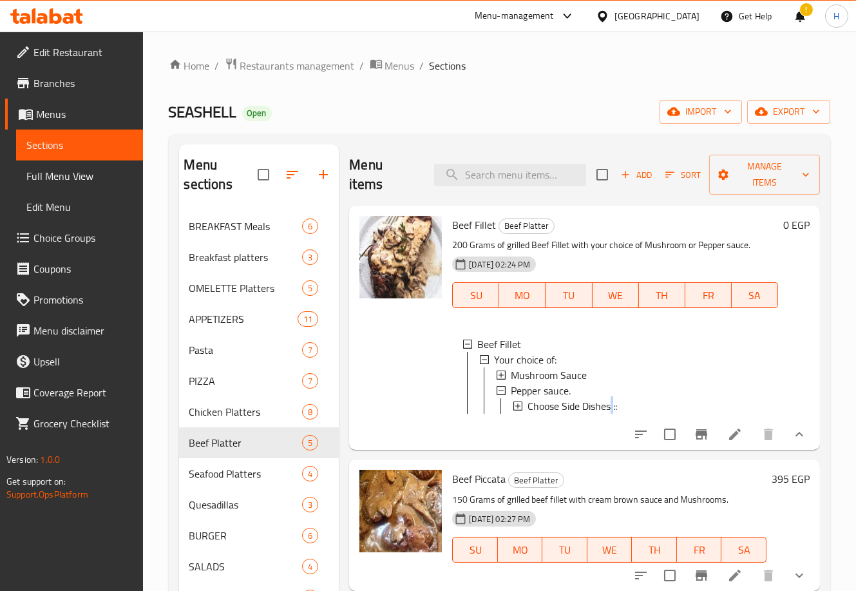
click at [611, 402] on span "Choose Side Dishes ::" at bounding box center [573, 405] width 90 height 15
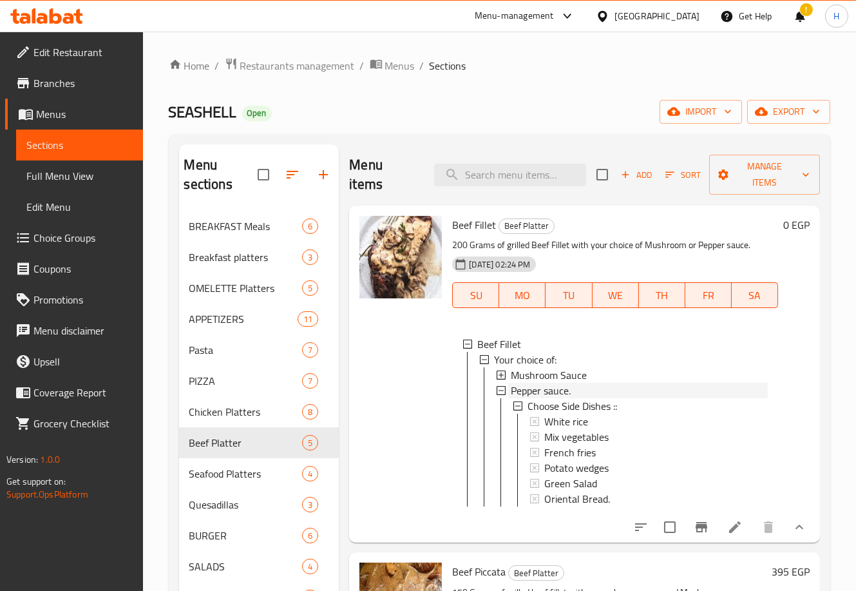
click at [605, 387] on div "Pepper sauce." at bounding box center [639, 390] width 257 height 15
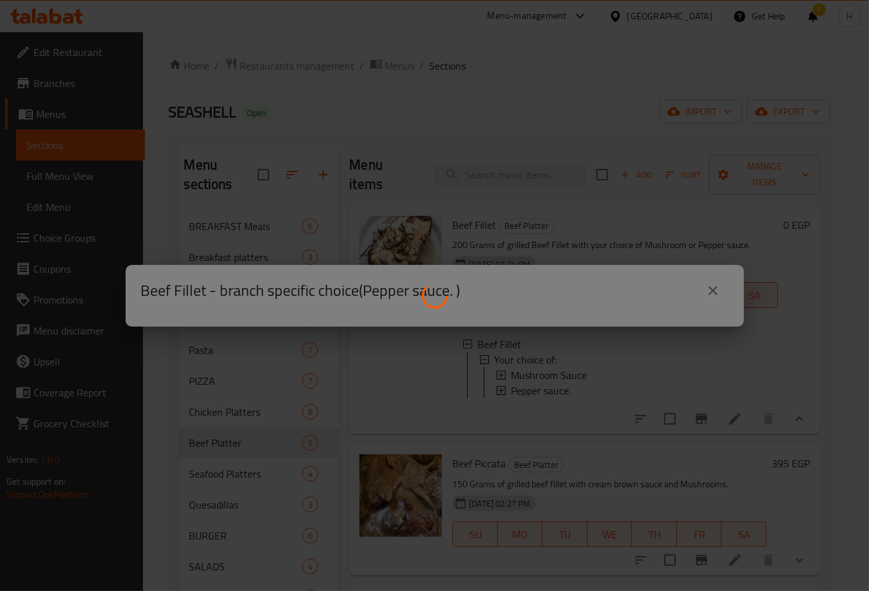
click at [605, 387] on div at bounding box center [434, 295] width 869 height 591
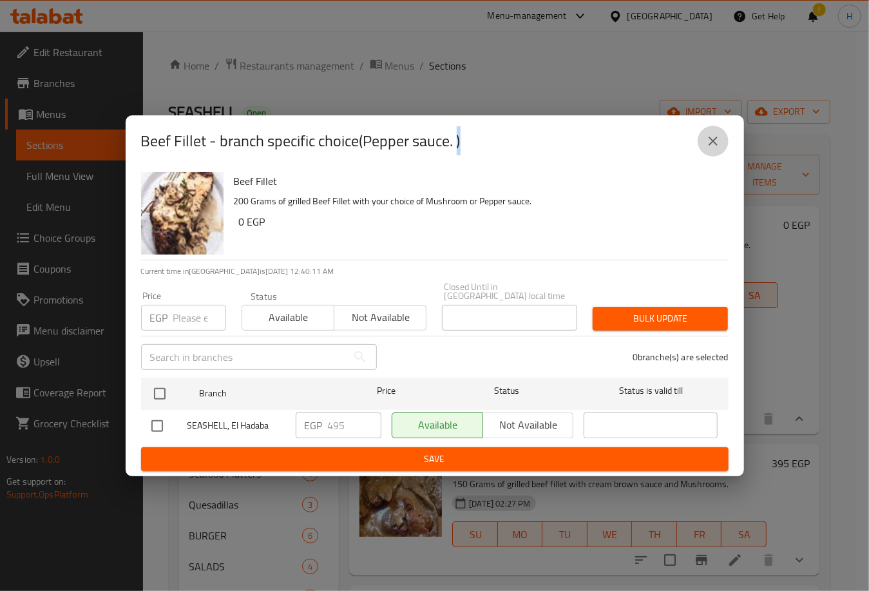
click at [714, 149] on icon "close" at bounding box center [712, 140] width 15 height 15
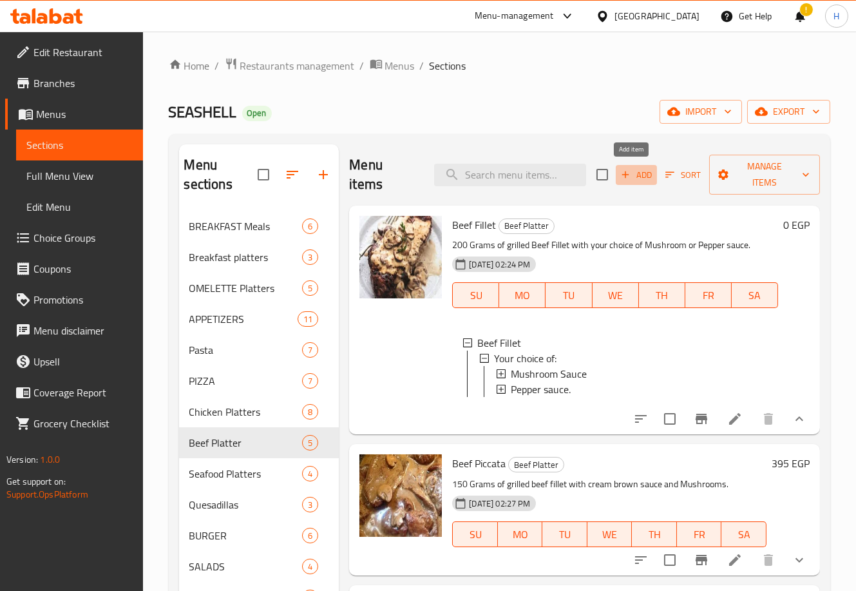
click at [631, 180] on span "Add" at bounding box center [636, 174] width 35 height 15
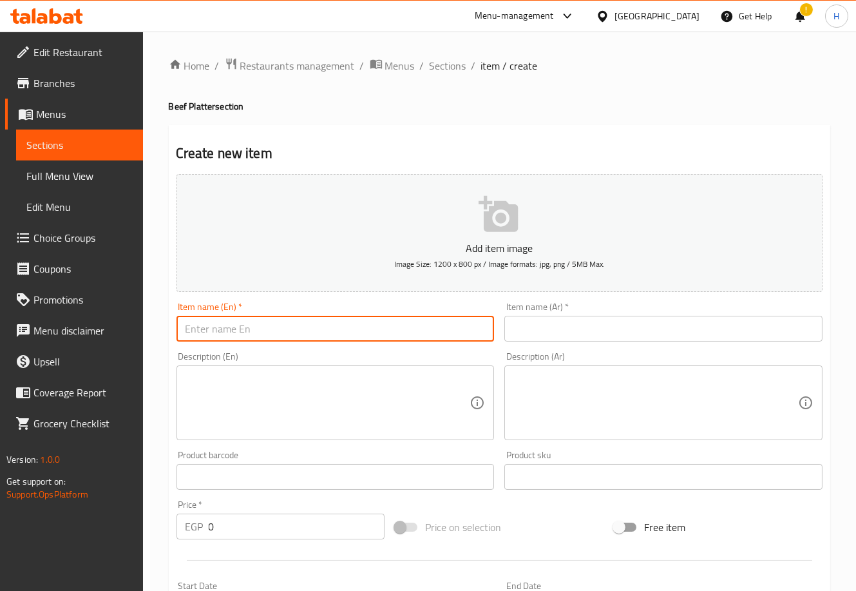
click at [390, 330] on input "text" at bounding box center [335, 329] width 318 height 26
type input "Beef fajita"
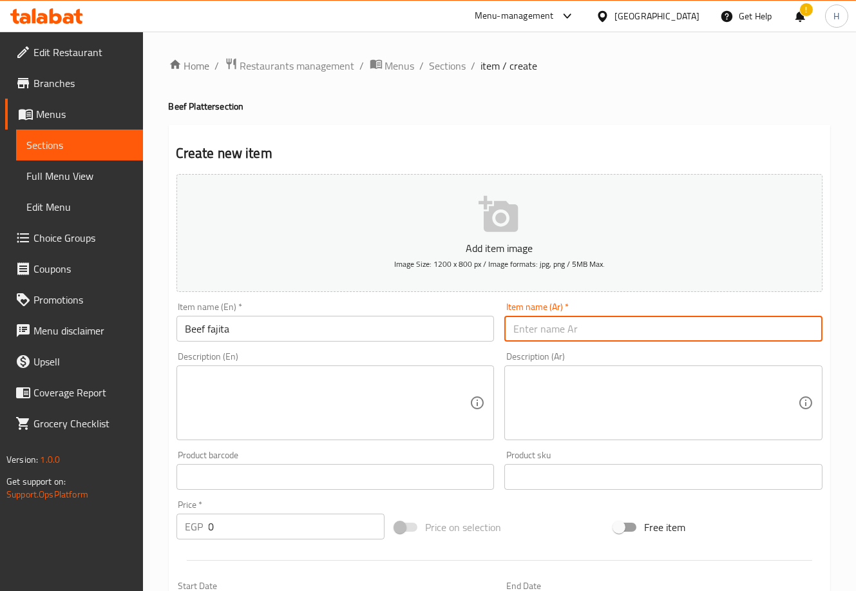
click at [553, 334] on input "text" at bounding box center [663, 329] width 318 height 26
type input "فهيته لحمه"
click at [622, 386] on textarea at bounding box center [655, 402] width 285 height 61
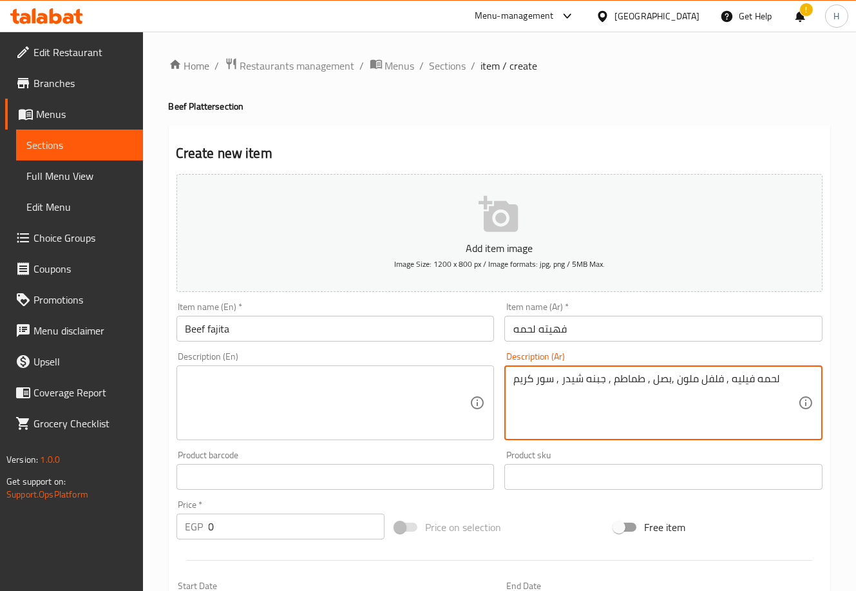
type textarea "لحمه فيليه , فلفل ملون ,بصل , طماطم , جبنه شيدر , سور كريم"
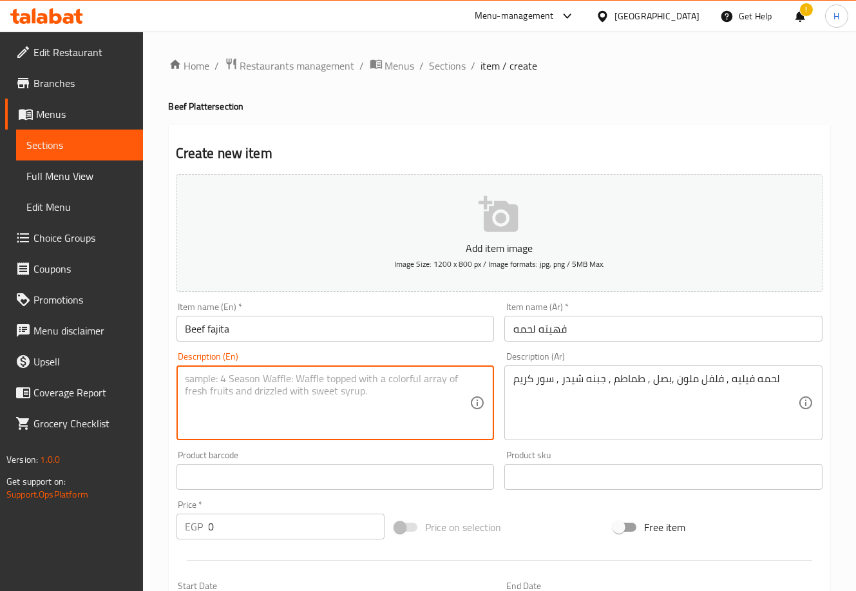
click at [363, 389] on textarea at bounding box center [328, 402] width 285 height 61
type textarea "j"
type textarea "fine cut grilled beef fillet , colored bell [PERSON_NAME] , onions , tomatoes ,…"
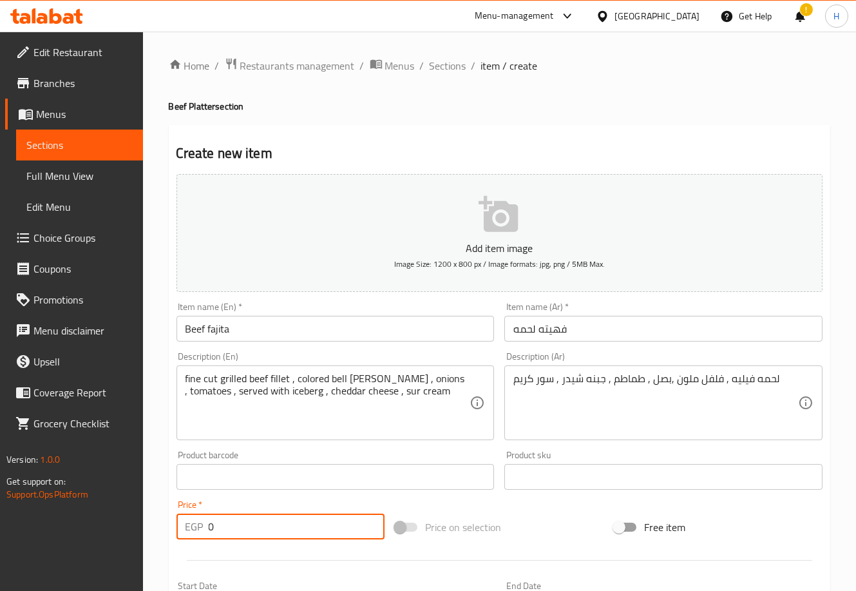
drag, startPoint x: 240, startPoint y: 522, endPoint x: 173, endPoint y: 519, distance: 67.1
click at [173, 519] on div "Price   * EGP 0 Price *" at bounding box center [280, 520] width 219 height 50
type input "475"
click at [162, 495] on div "Home / Restaurants management / Menus / Sections / item / create Beef Platter s…" at bounding box center [499, 471] width 713 height 879
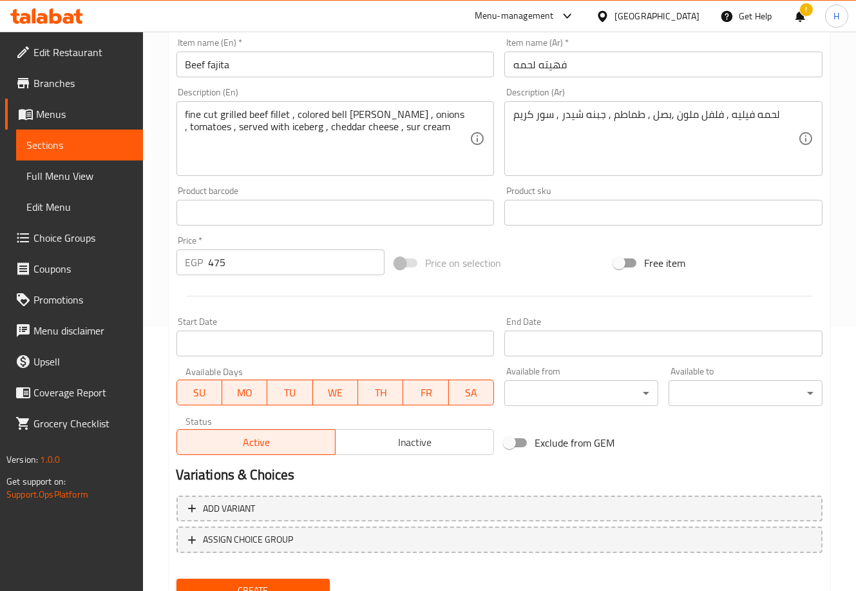
scroll to position [317, 0]
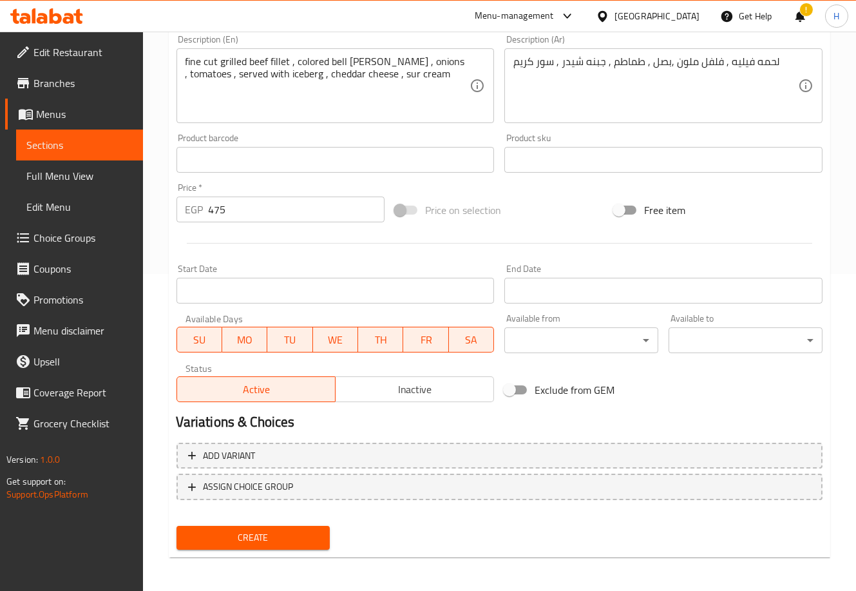
click at [256, 539] on span "Create" at bounding box center [253, 537] width 133 height 16
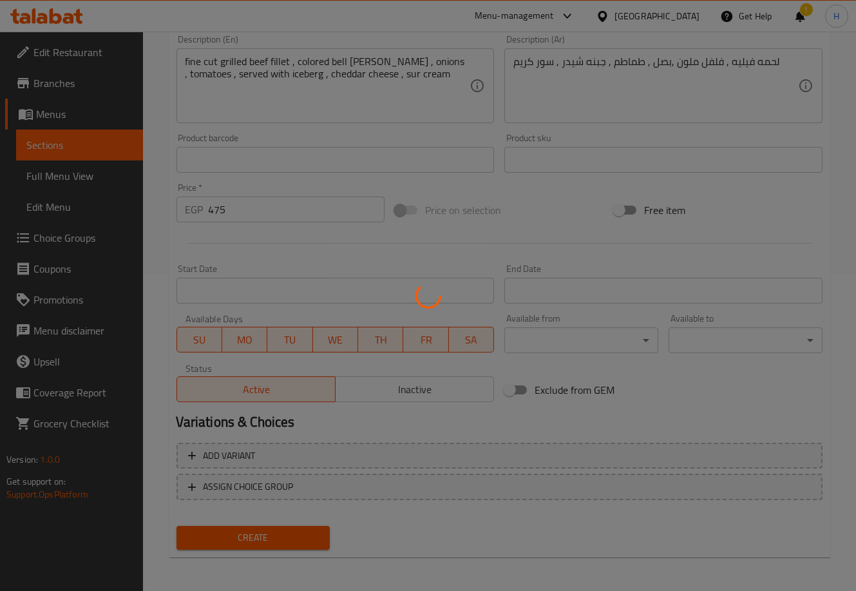
type input "0"
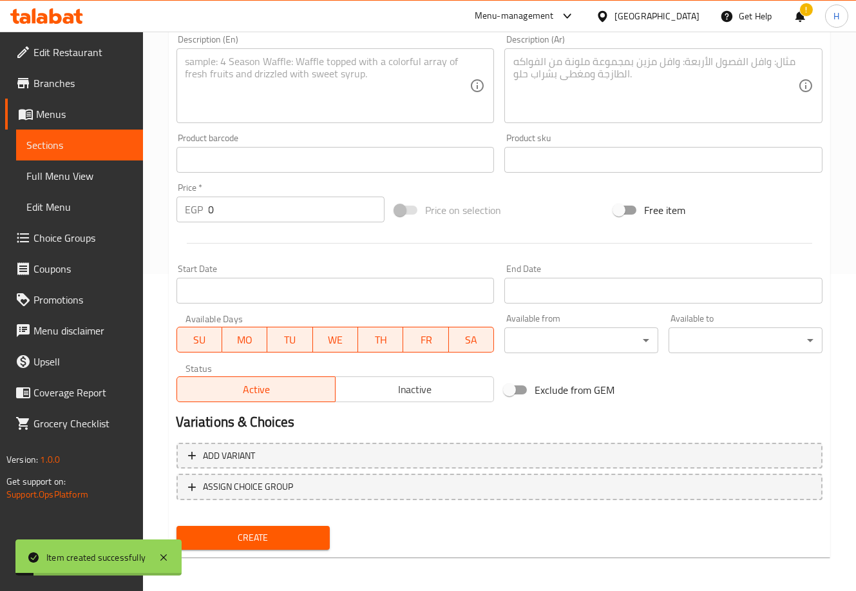
scroll to position [0, 0]
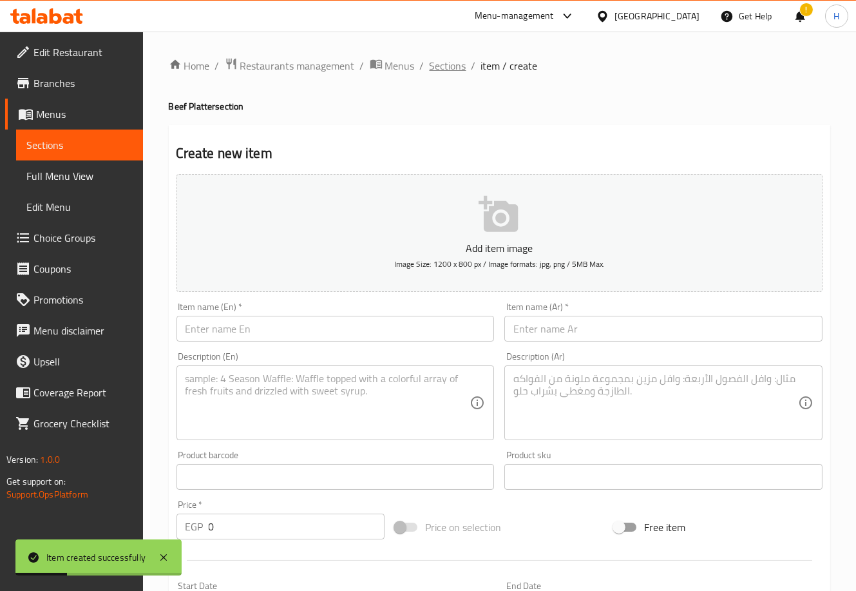
click at [446, 62] on span "Sections" at bounding box center [448, 65] width 37 height 15
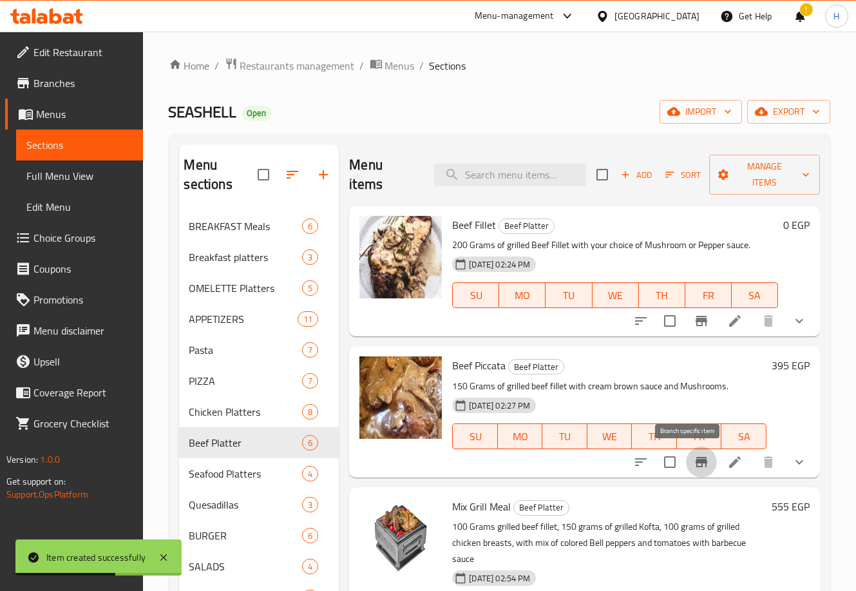
click at [694, 455] on icon "Branch-specific-item" at bounding box center [701, 461] width 15 height 15
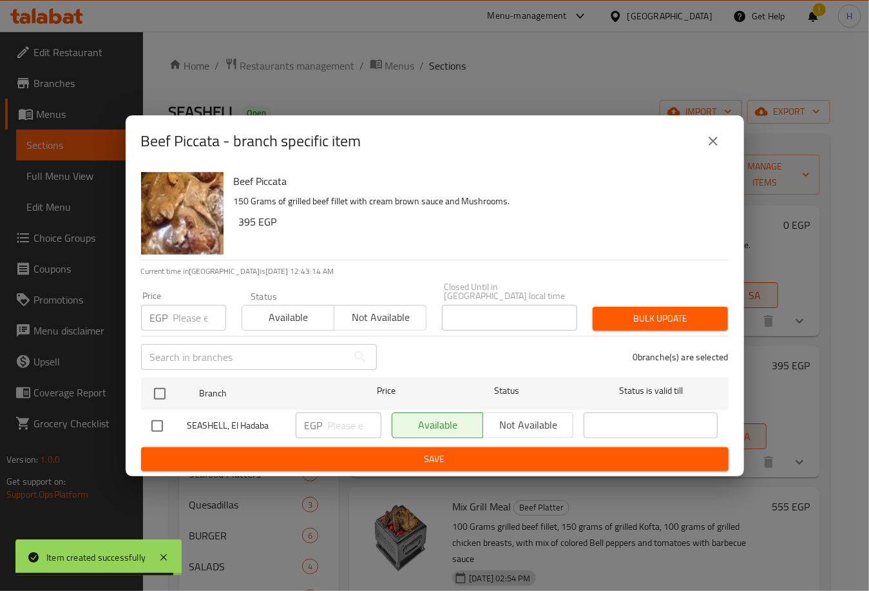
click at [714, 142] on icon "close" at bounding box center [713, 141] width 9 height 9
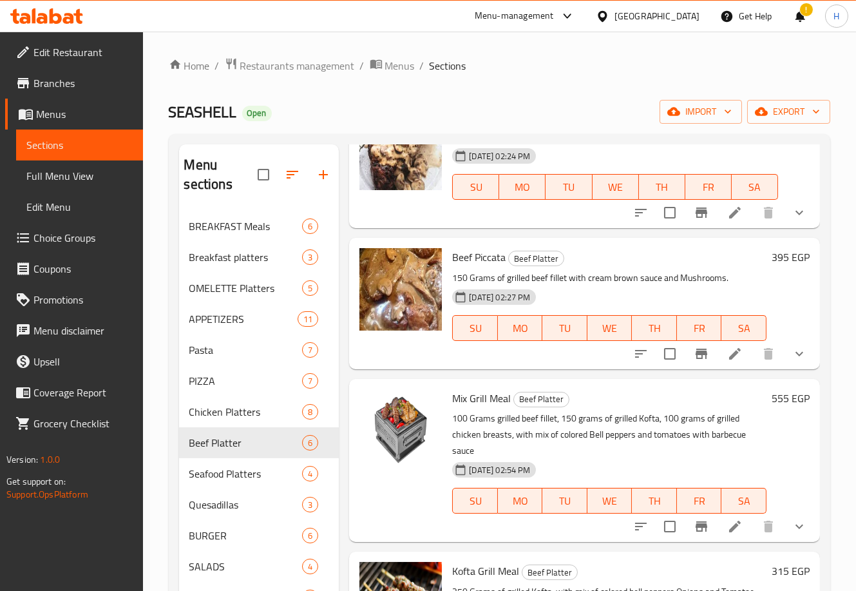
scroll to position [131, 0]
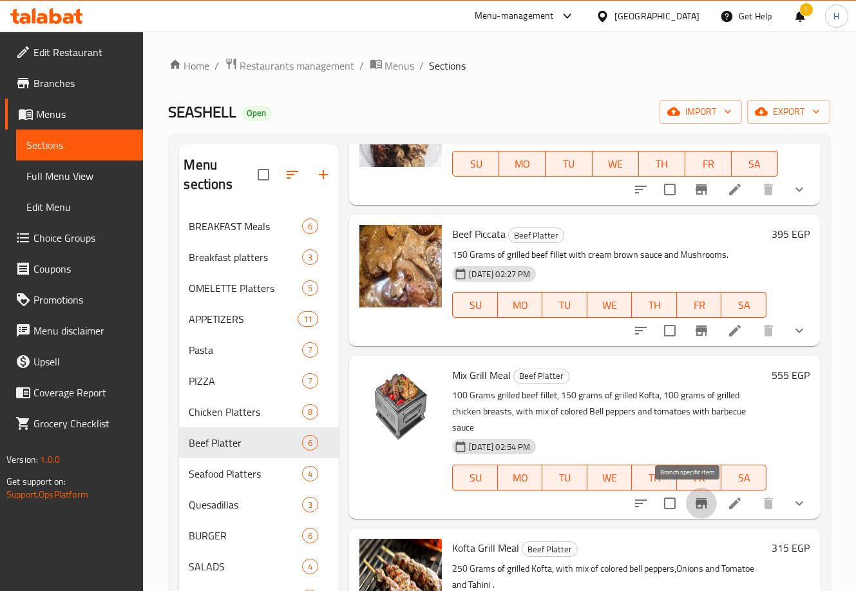
click at [695, 500] on icon "Branch-specific-item" at bounding box center [701, 502] width 15 height 15
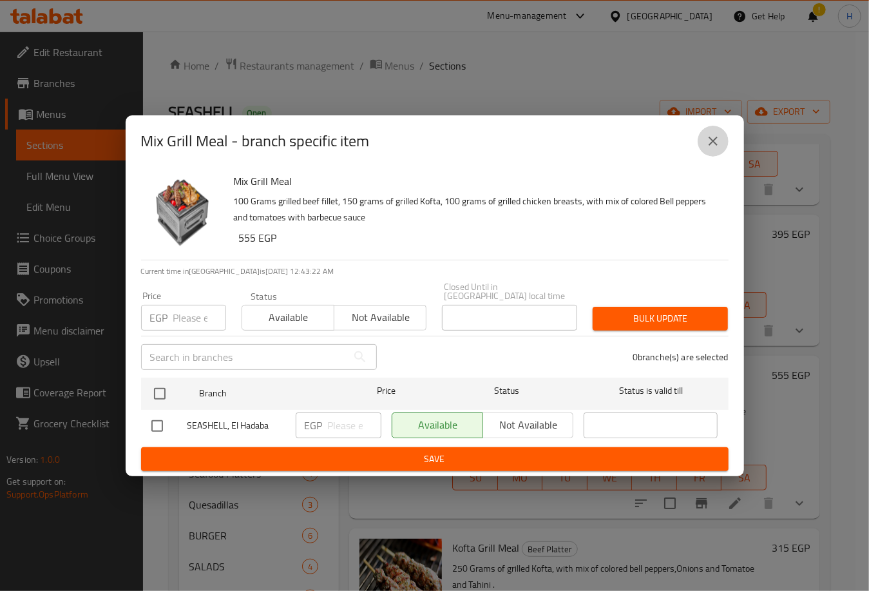
click at [706, 142] on icon "close" at bounding box center [712, 140] width 15 height 15
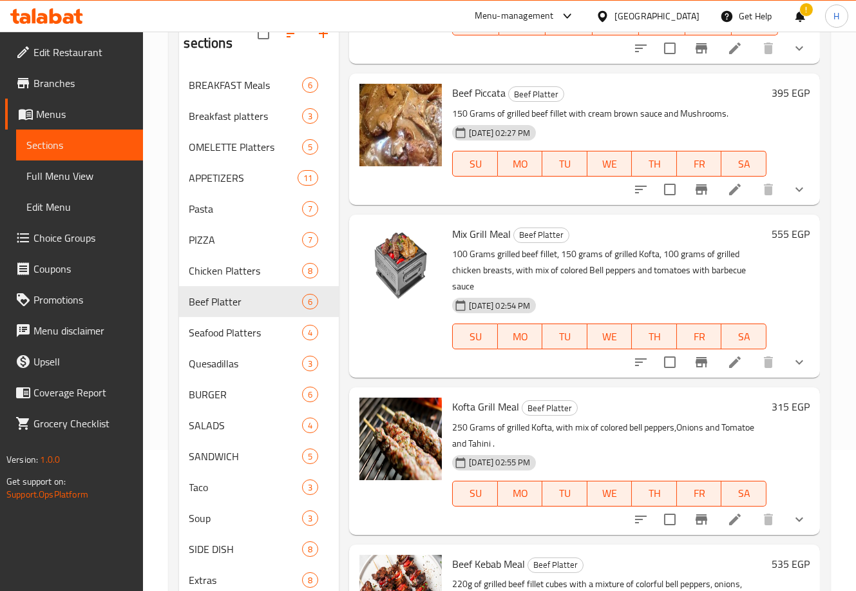
scroll to position [155, 0]
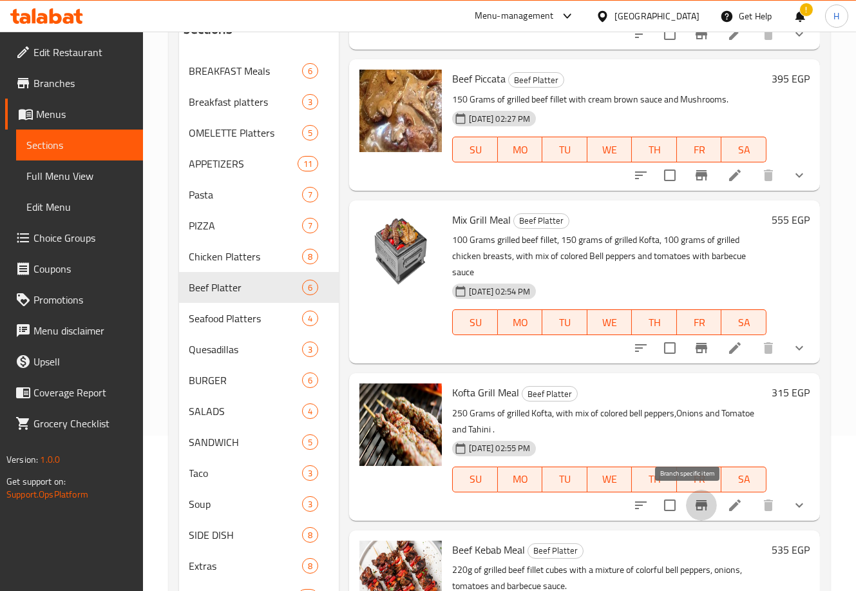
click at [694, 497] on icon "Branch-specific-item" at bounding box center [701, 504] width 15 height 15
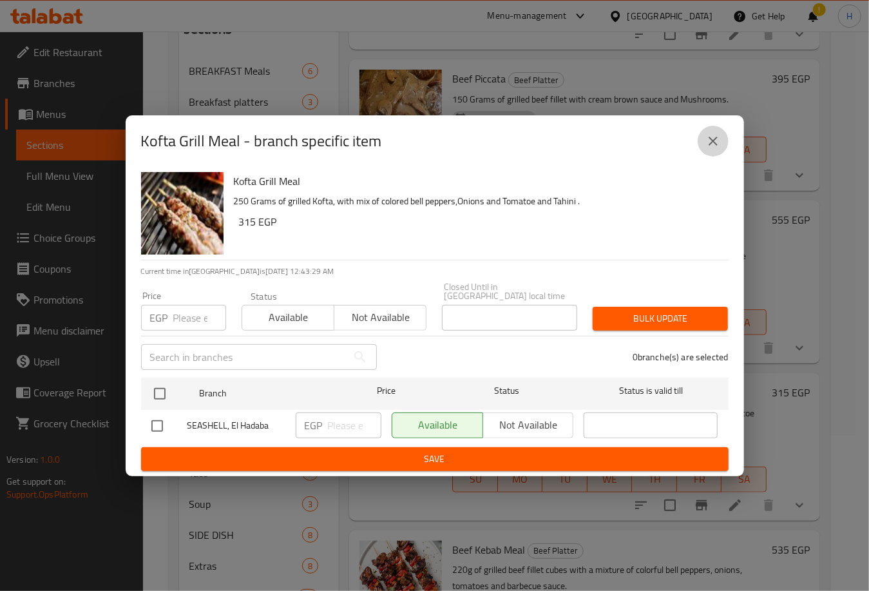
click at [713, 149] on icon "close" at bounding box center [712, 140] width 15 height 15
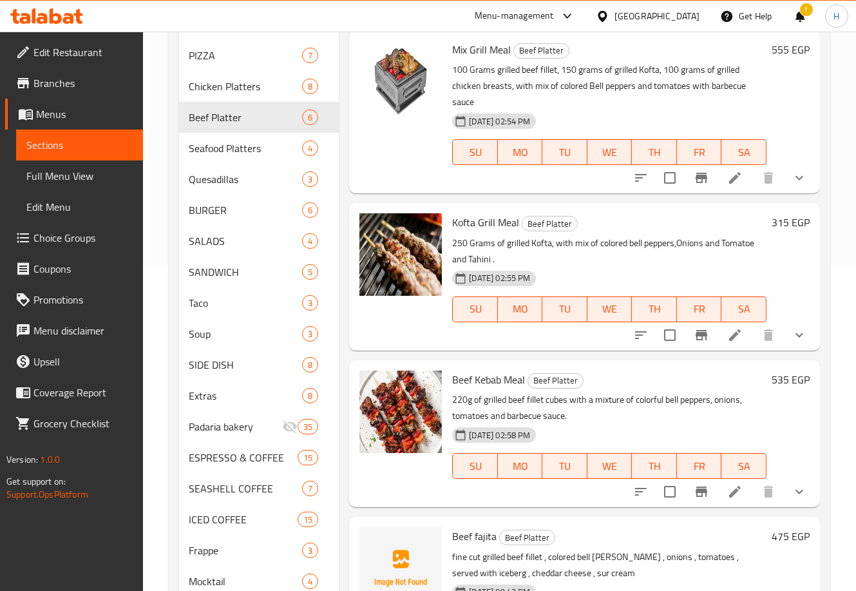
scroll to position [332, 0]
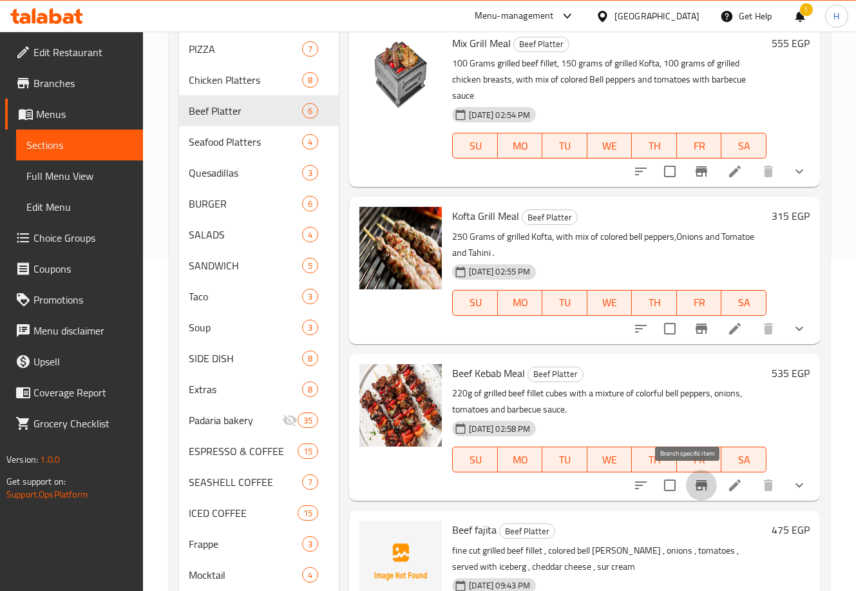
click at [696, 485] on icon "Branch-specific-item" at bounding box center [702, 485] width 12 height 10
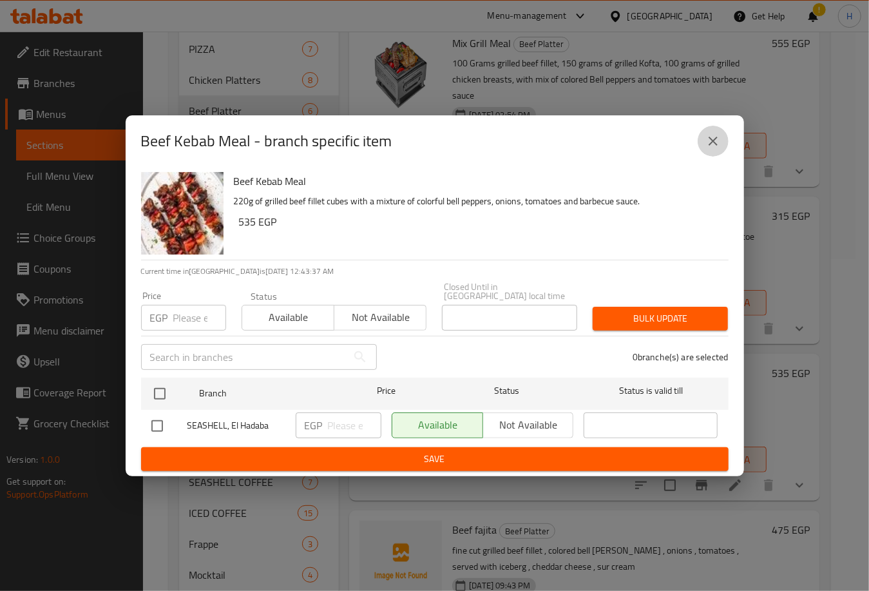
click at [709, 141] on icon "close" at bounding box center [713, 141] width 9 height 9
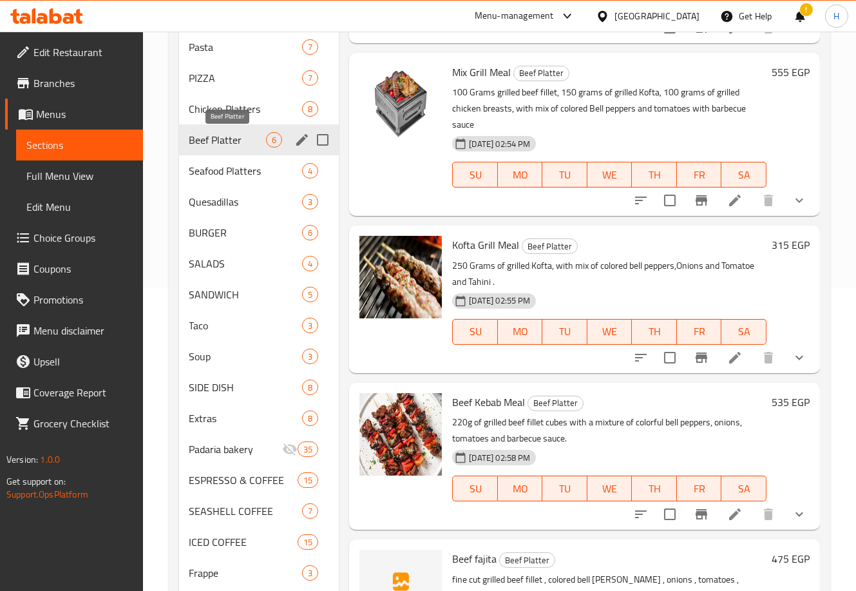
scroll to position [302, 0]
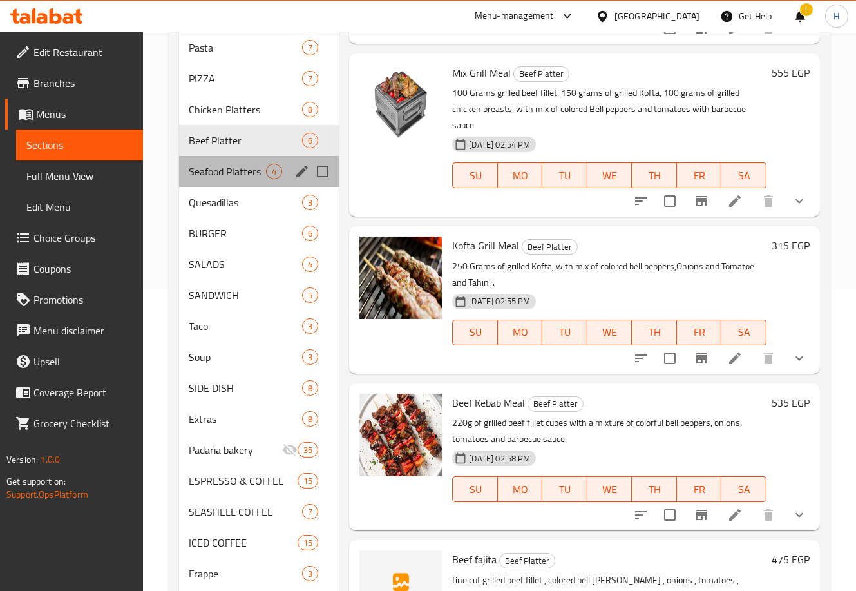
click at [227, 180] on div "Seafood Platters 4" at bounding box center [259, 171] width 160 height 31
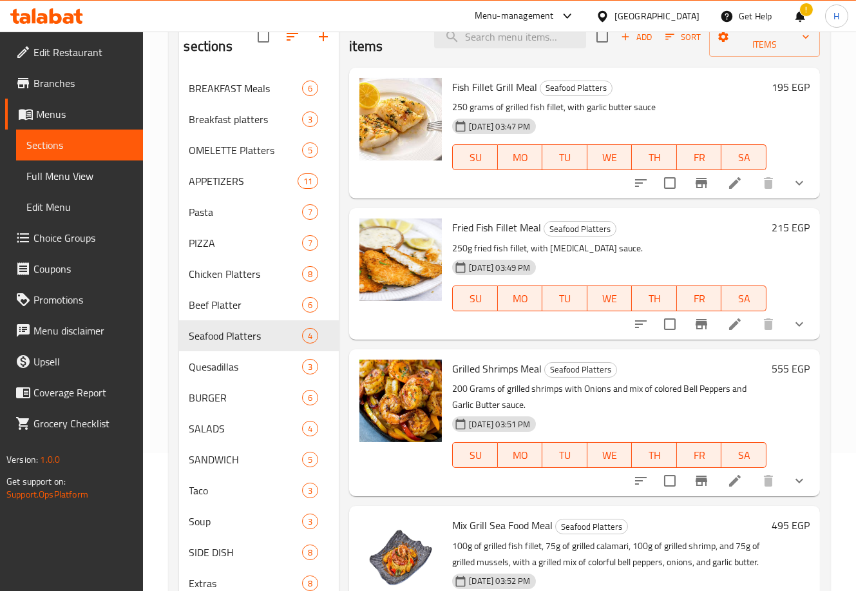
scroll to position [136, 0]
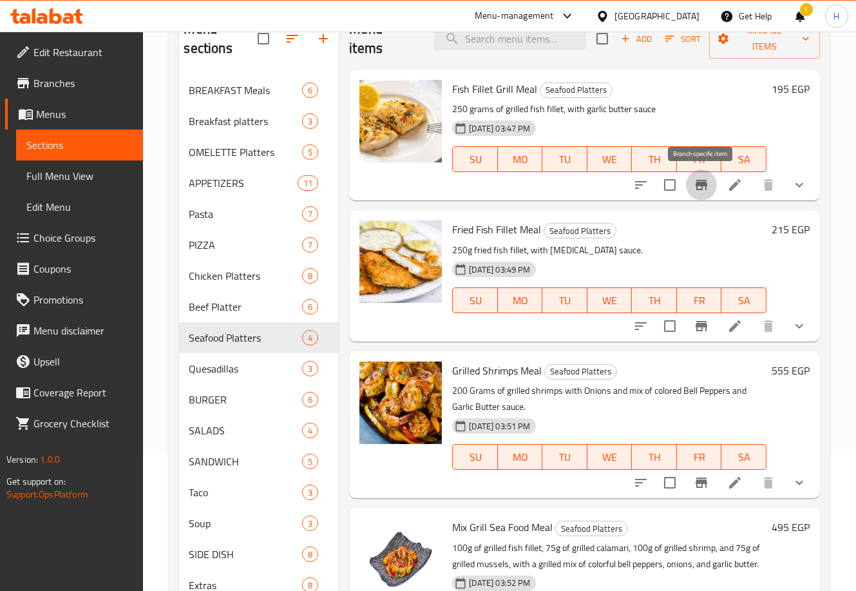
click at [700, 184] on icon "Branch-specific-item" at bounding box center [702, 185] width 12 height 10
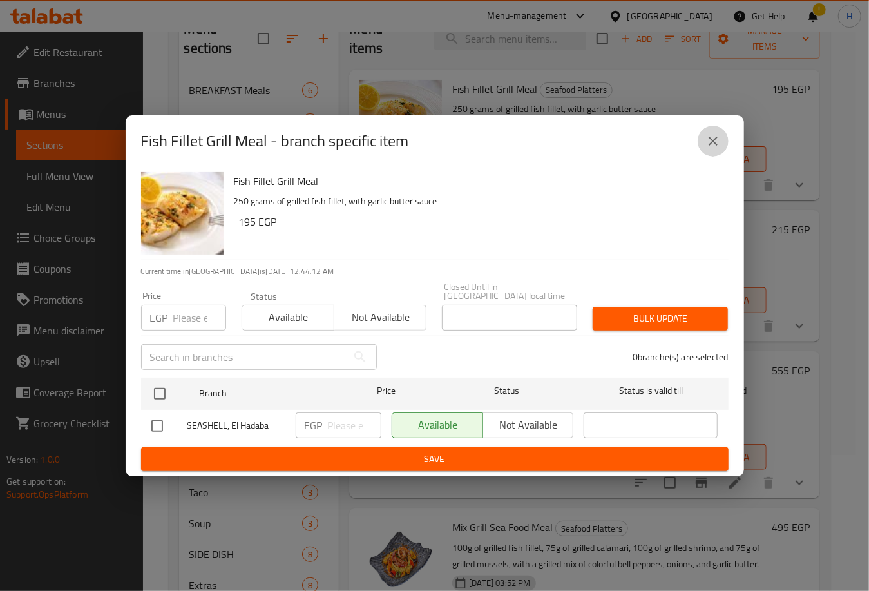
click at [714, 143] on icon "close" at bounding box center [713, 141] width 9 height 9
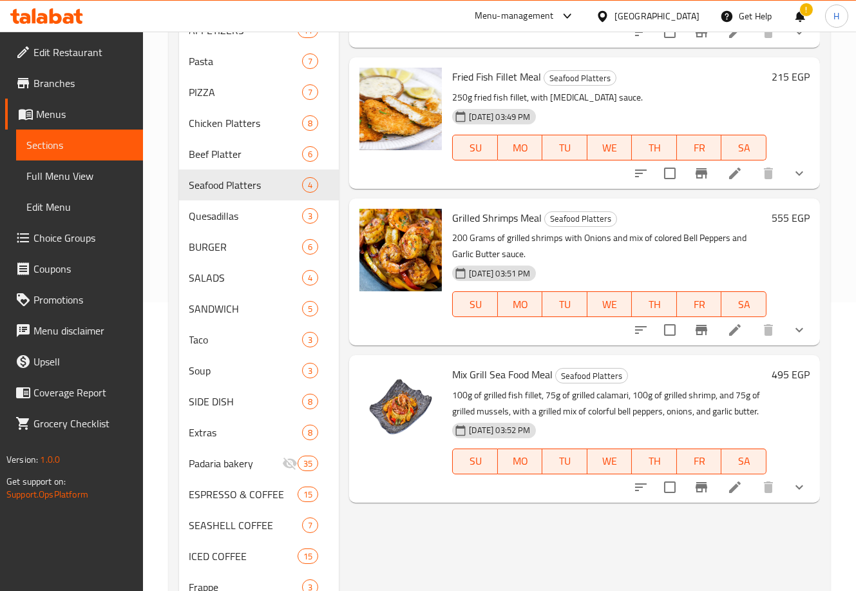
scroll to position [289, 0]
click at [704, 490] on icon "Branch-specific-item" at bounding box center [701, 486] width 15 height 15
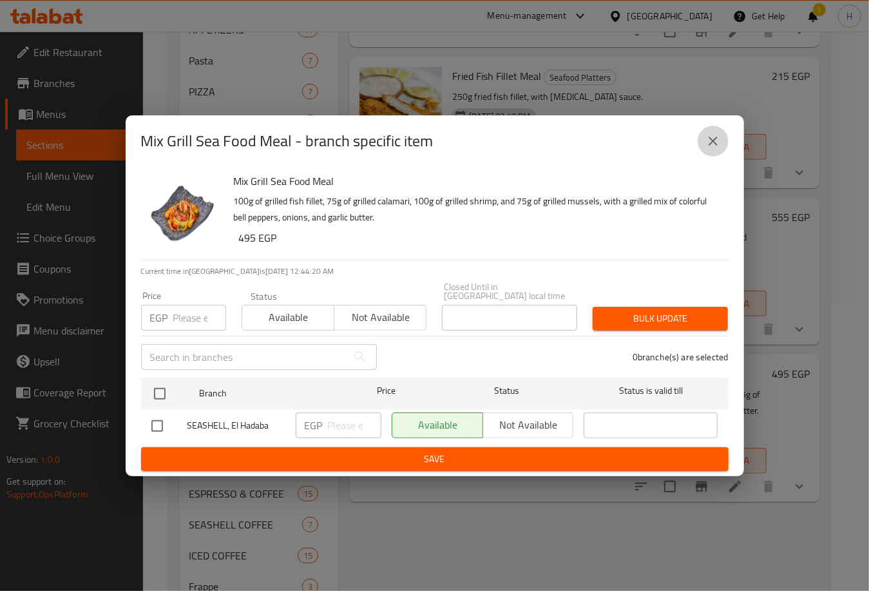
click at [707, 144] on icon "close" at bounding box center [712, 140] width 15 height 15
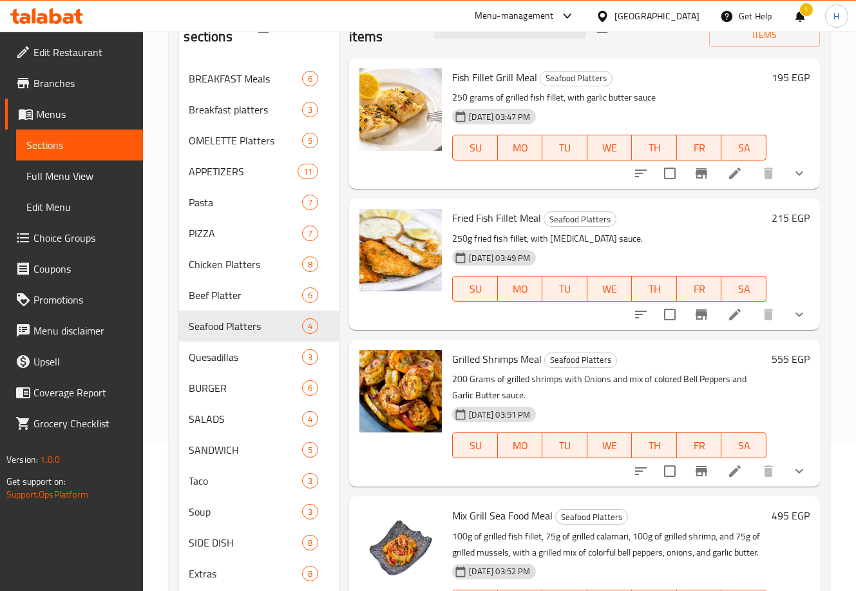
scroll to position [111, 0]
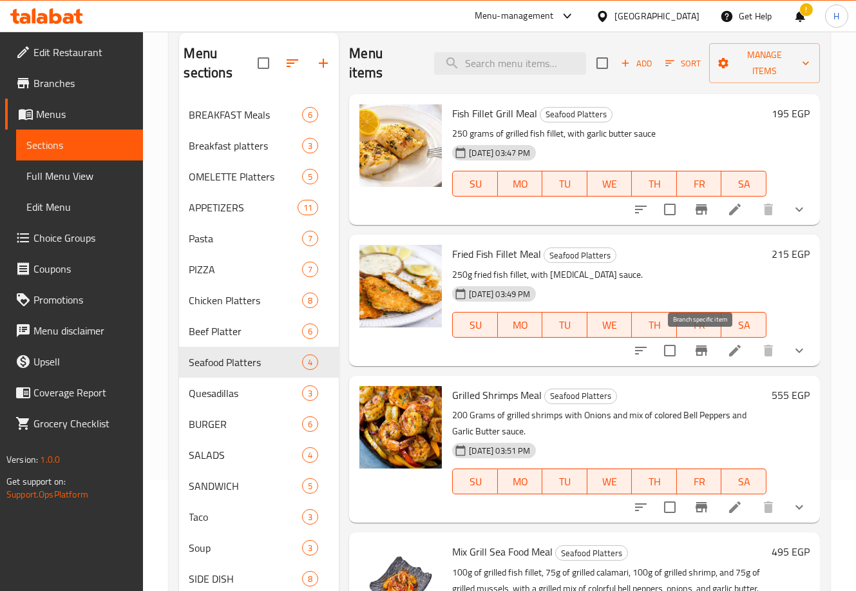
click at [697, 352] on icon "Branch-specific-item" at bounding box center [702, 350] width 12 height 10
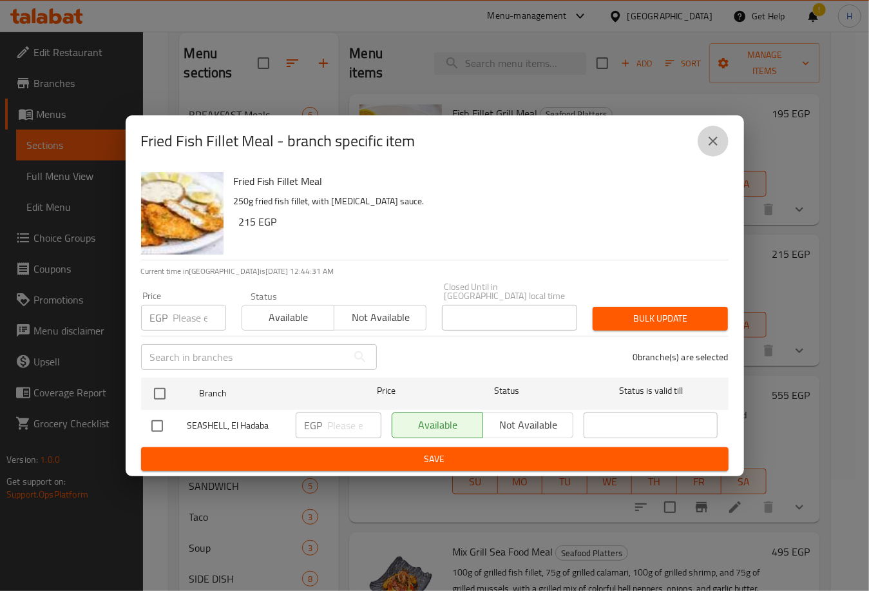
click at [712, 148] on icon "close" at bounding box center [712, 140] width 15 height 15
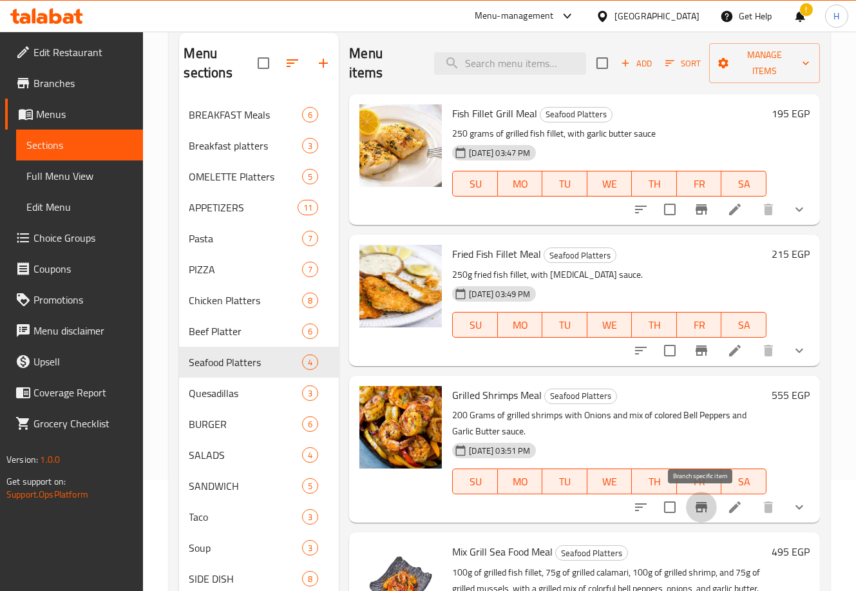
click at [699, 502] on icon "Branch-specific-item" at bounding box center [701, 506] width 15 height 15
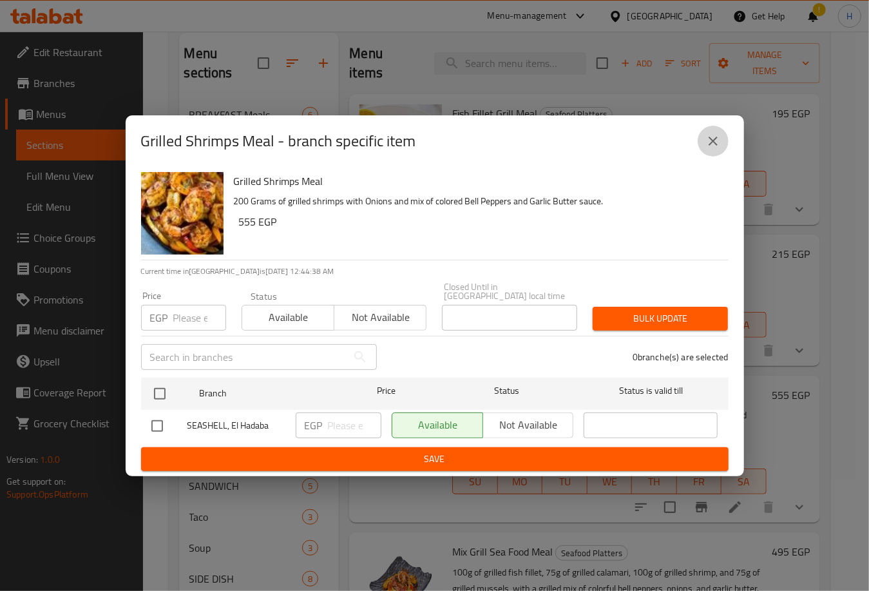
click at [708, 143] on icon "close" at bounding box center [712, 140] width 15 height 15
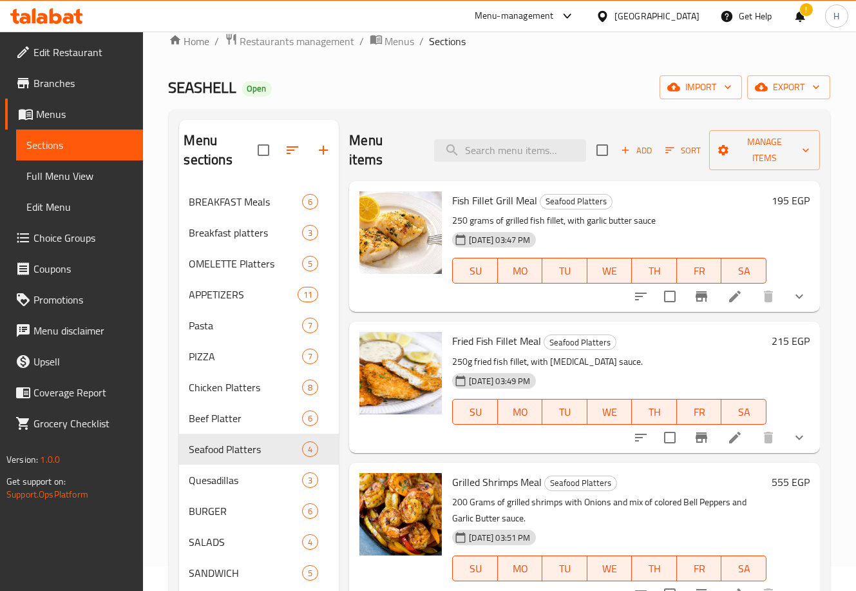
scroll to position [0, 0]
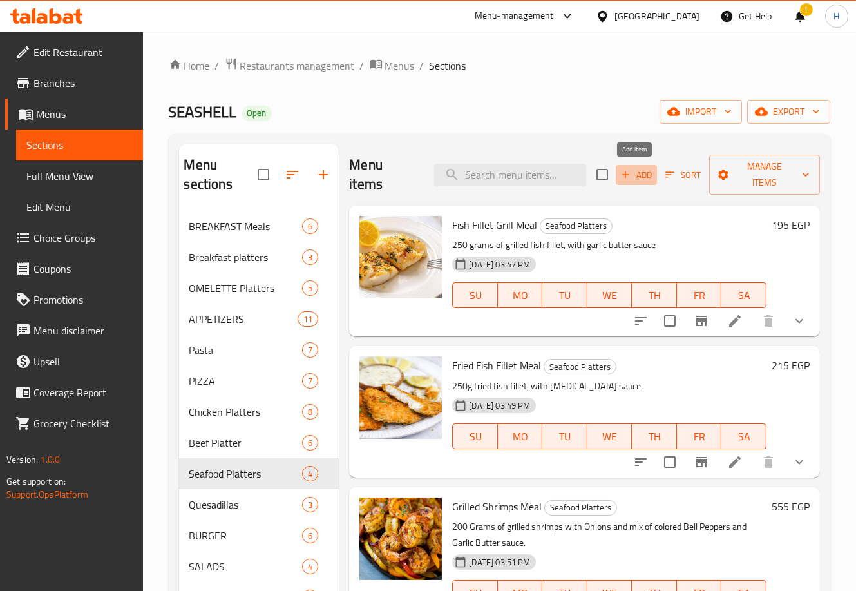
click at [636, 180] on span "Add" at bounding box center [636, 174] width 35 height 15
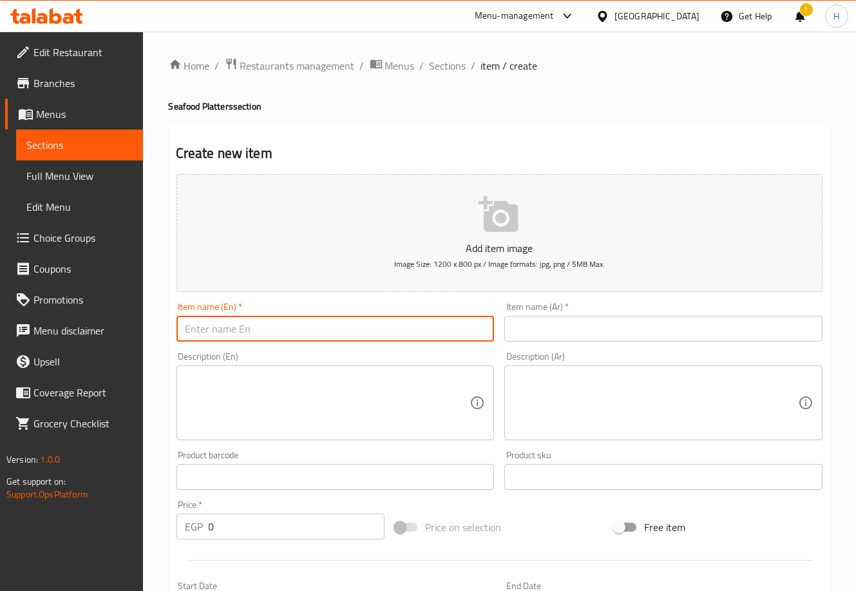
click at [374, 323] on input "text" at bounding box center [335, 329] width 318 height 26
type input "Salmon Grill"
click at [383, 398] on textarea at bounding box center [328, 402] width 285 height 61
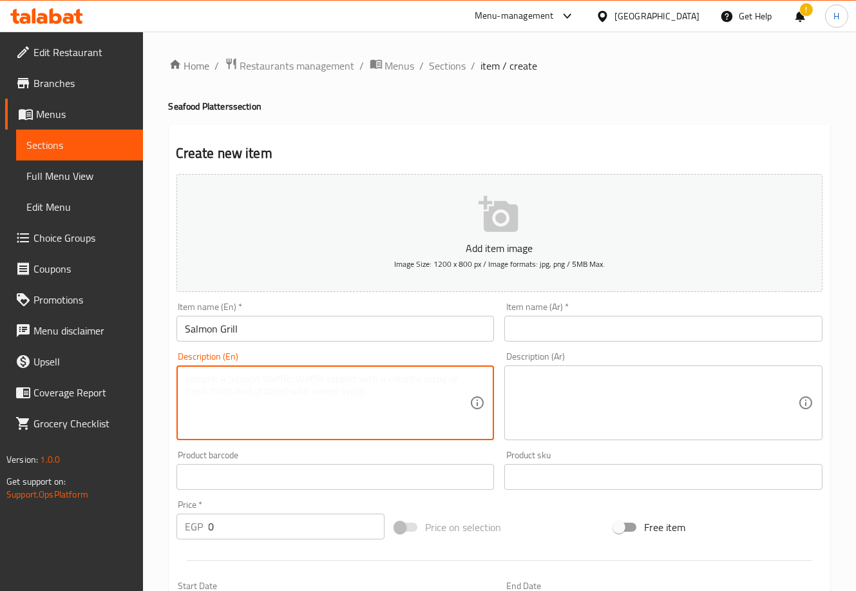
type textarea "s"
type textarea "200 gram frilled salmon , with onions , mix of colored bell pepper and garlic b…"
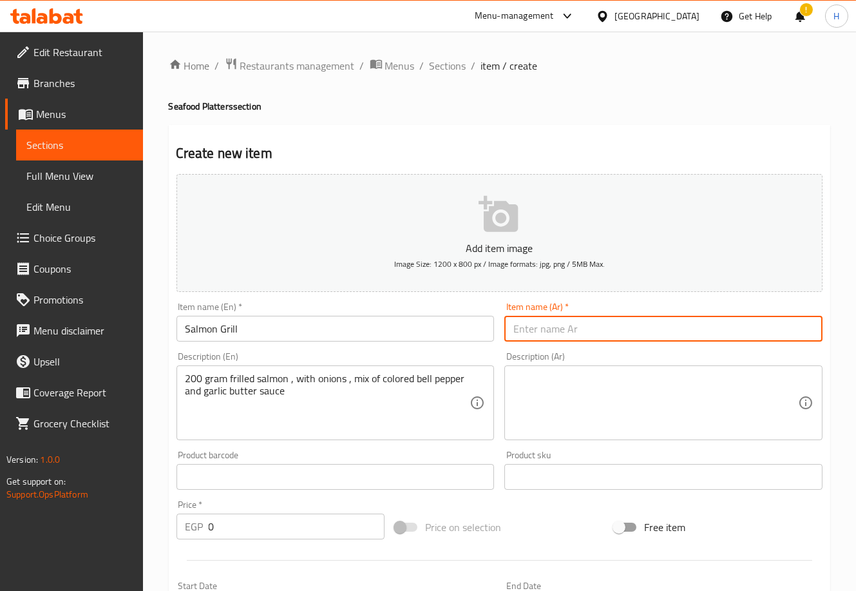
click at [616, 329] on input "text" at bounding box center [663, 329] width 318 height 26
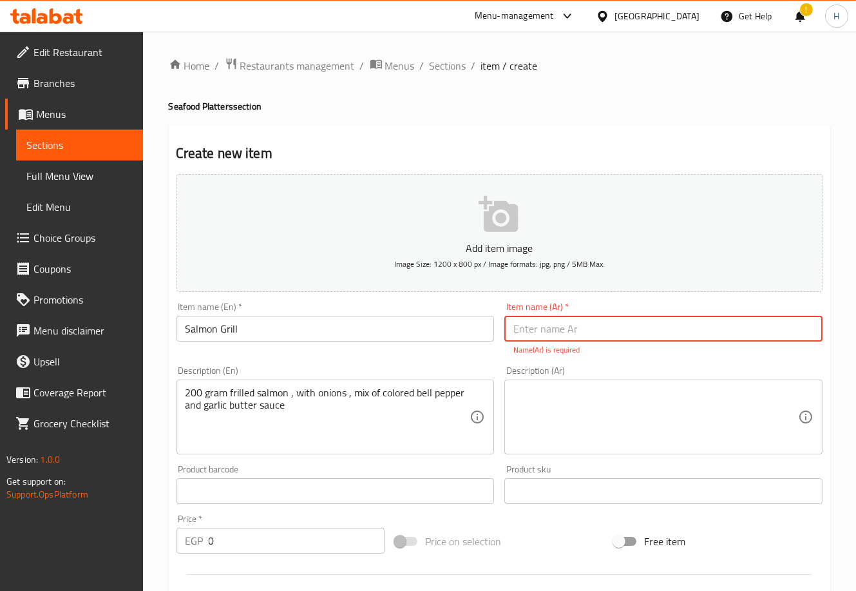
click at [616, 329] on input "text" at bounding box center [663, 329] width 318 height 26
type input "[PERSON_NAME]"
click at [557, 425] on textarea at bounding box center [655, 416] width 285 height 61
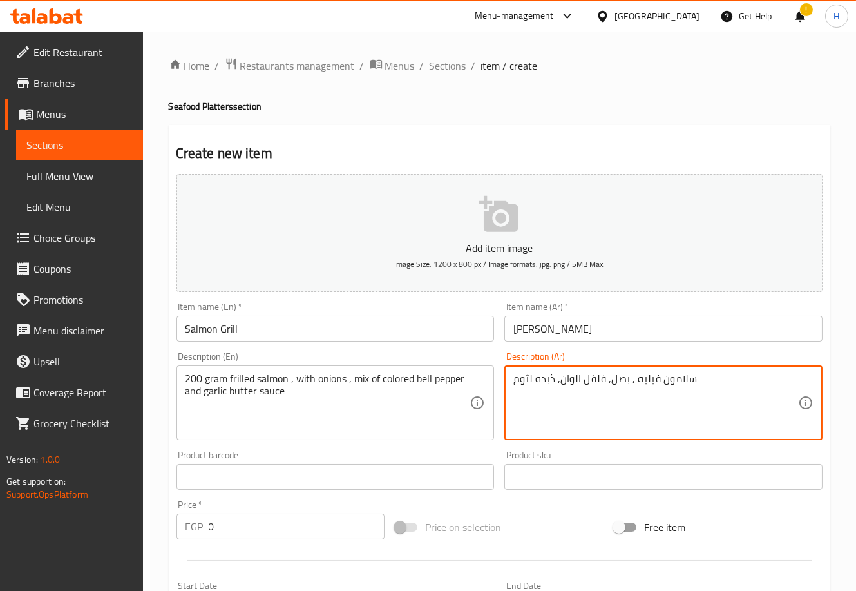
type textarea "سلامون فيليه , بصل, فلفل الوان, ذبده لثوم"
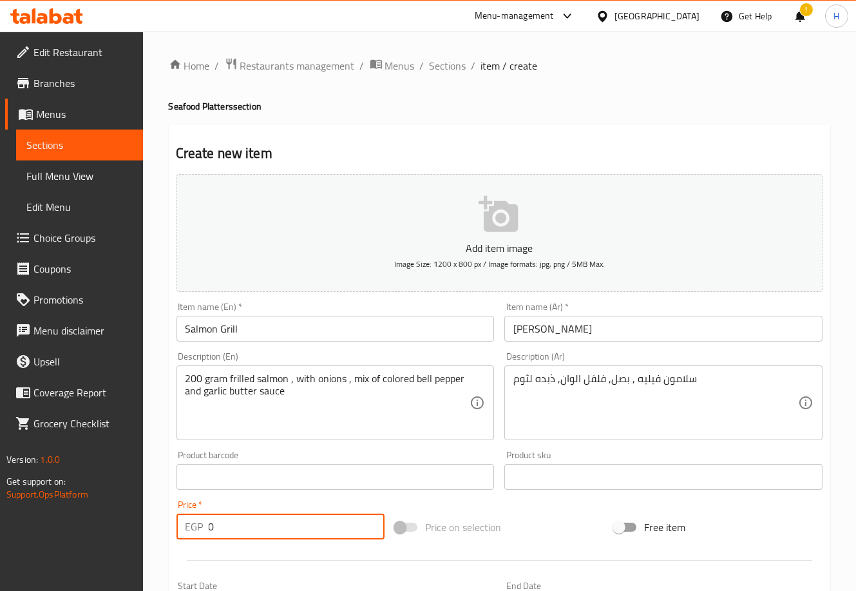
drag, startPoint x: 261, startPoint y: 531, endPoint x: 163, endPoint y: 518, distance: 98.8
click at [163, 518] on div "Home / Restaurants management / Menus / Sections / item / create Seafood Platte…" at bounding box center [499, 471] width 713 height 879
type input "635"
click at [162, 499] on div "Home / Restaurants management / Menus / Sections / item / create Seafood Platte…" at bounding box center [499, 471] width 713 height 879
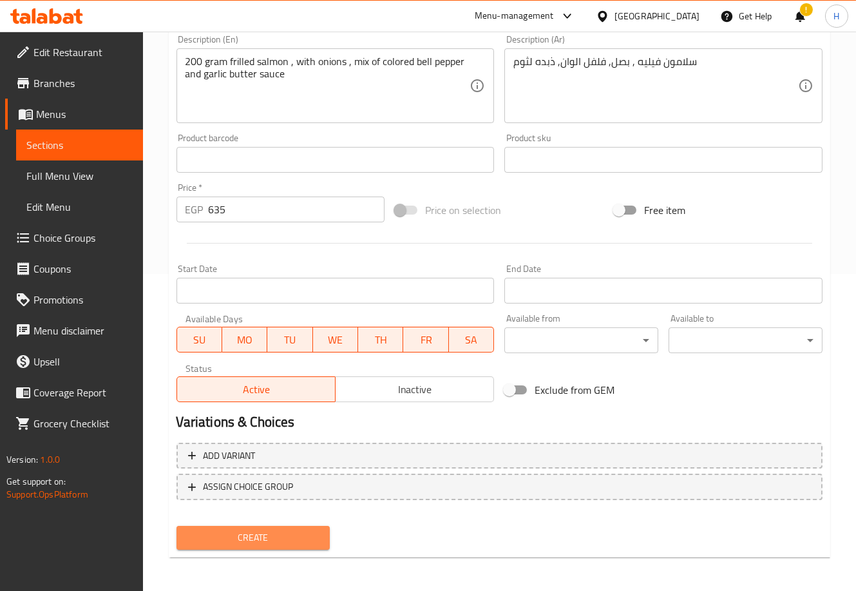
click at [287, 526] on button "Create" at bounding box center [253, 538] width 154 height 24
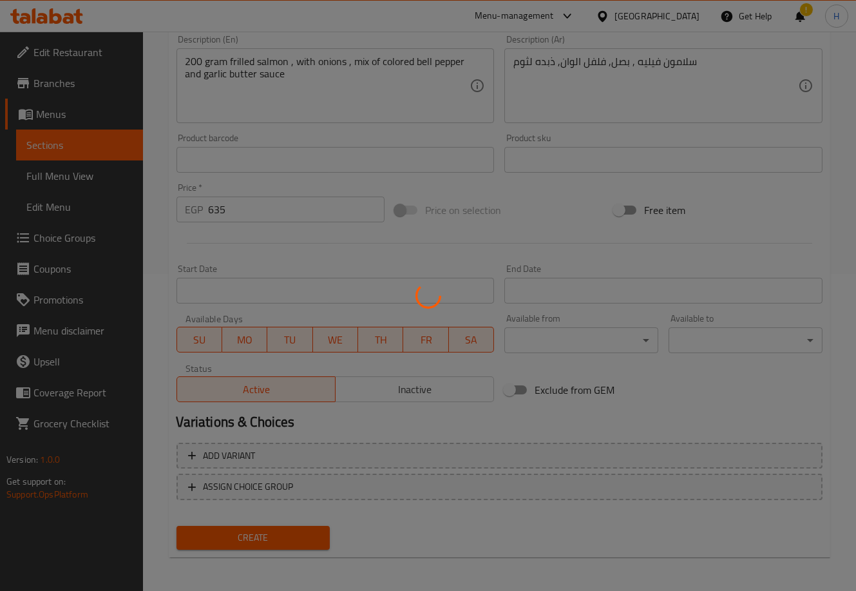
type input "0"
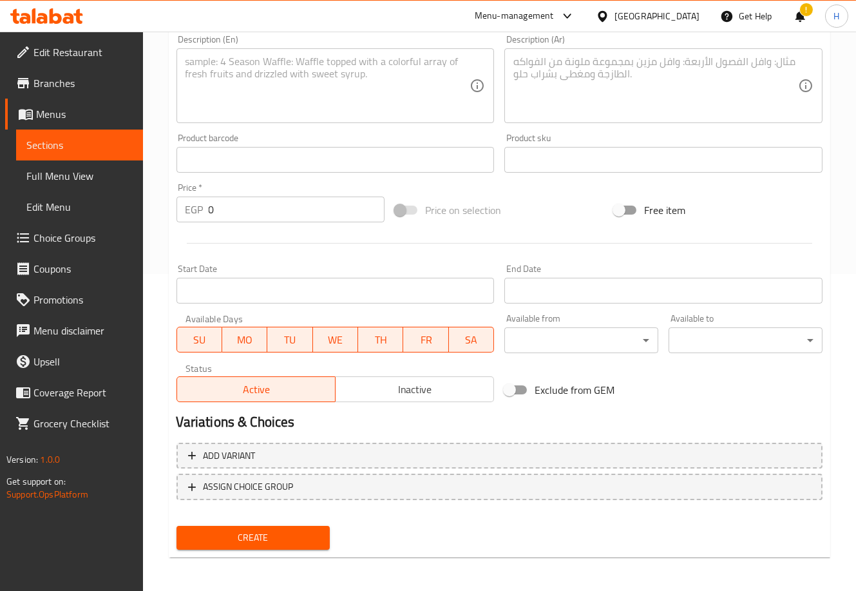
scroll to position [0, 0]
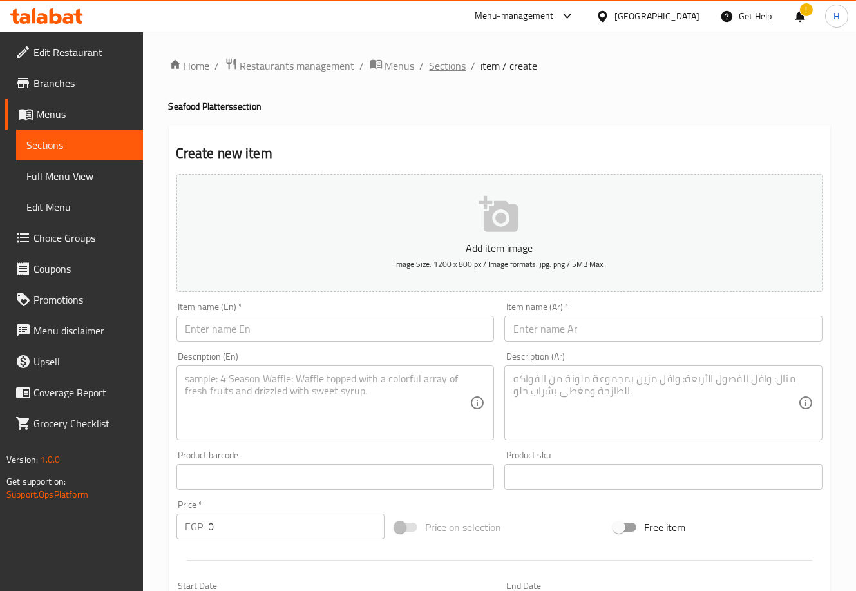
click at [440, 60] on span "Sections" at bounding box center [448, 65] width 37 height 15
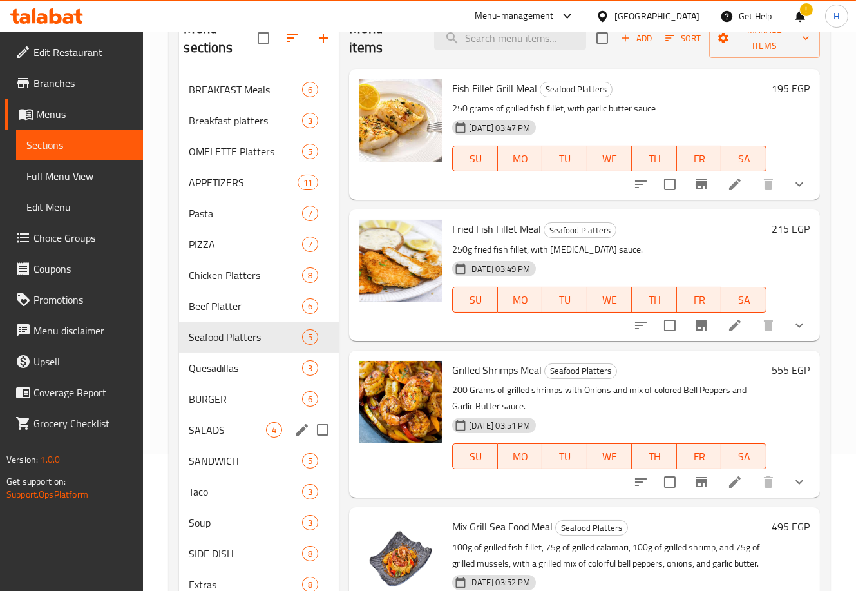
scroll to position [137, 0]
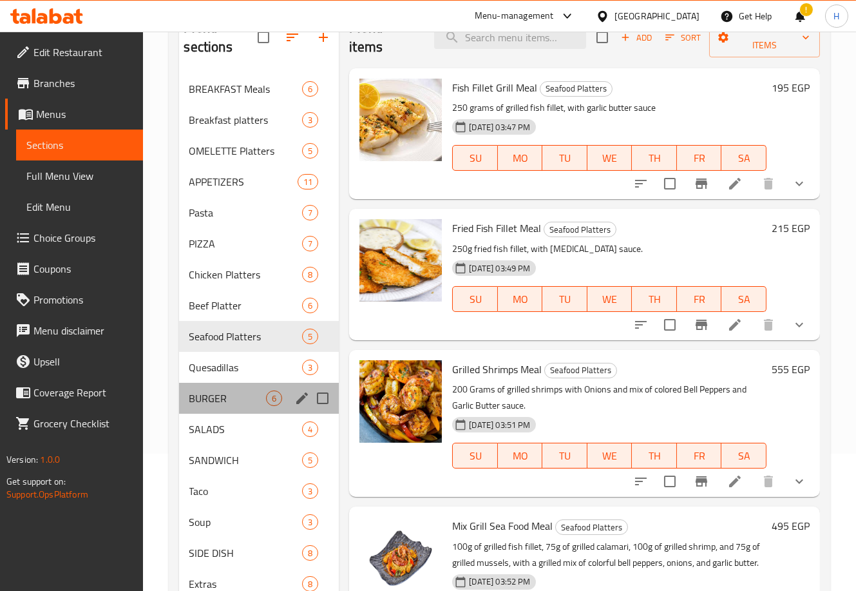
click at [229, 410] on div "BURGER 6" at bounding box center [259, 398] width 160 height 31
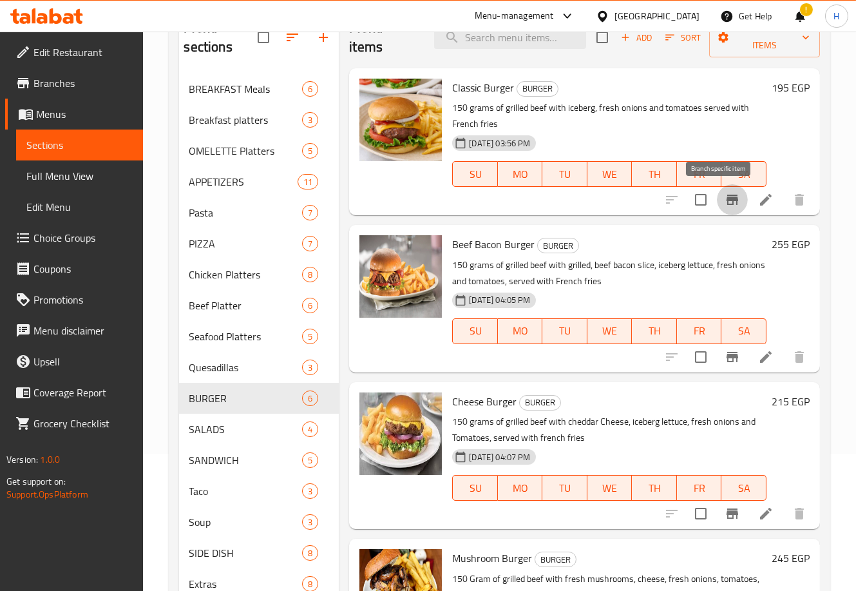
click at [727, 199] on icon "Branch-specific-item" at bounding box center [733, 200] width 12 height 10
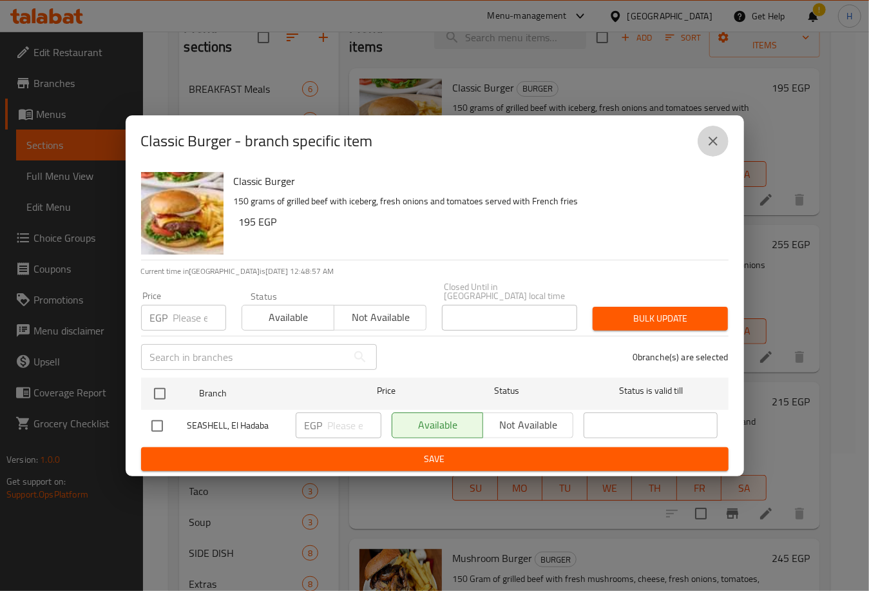
click at [723, 141] on button "close" at bounding box center [713, 141] width 31 height 31
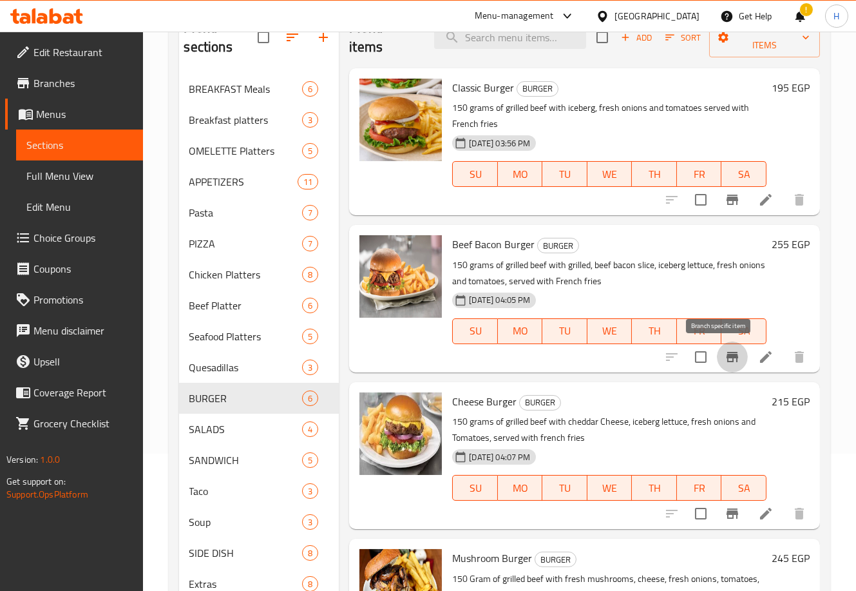
click at [725, 350] on icon "Branch-specific-item" at bounding box center [732, 356] width 15 height 15
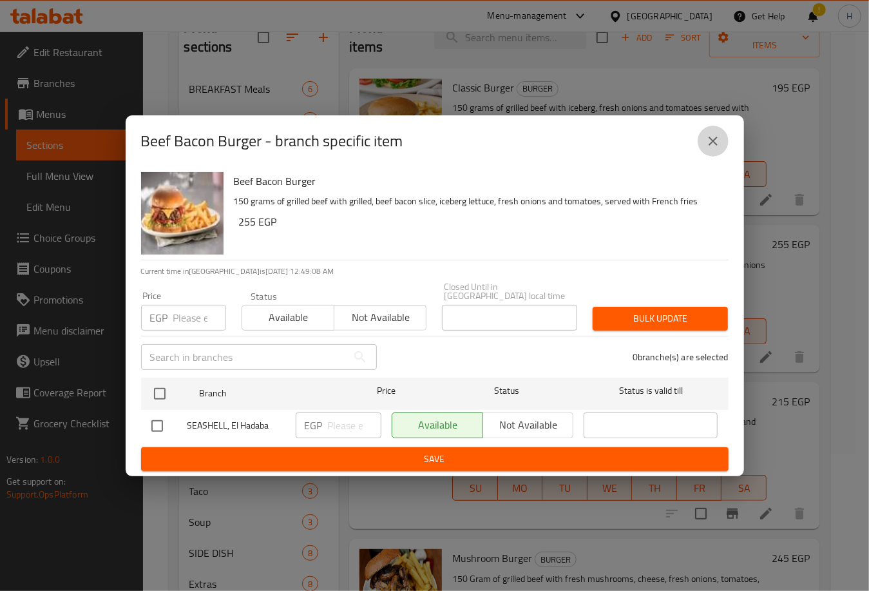
click at [725, 142] on button "close" at bounding box center [713, 141] width 31 height 31
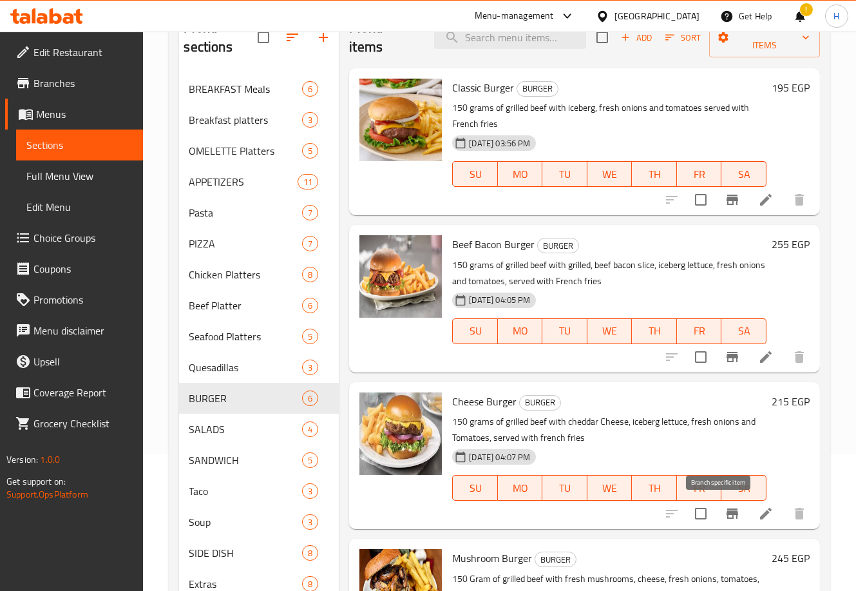
click at [725, 517] on icon "Branch-specific-item" at bounding box center [732, 513] width 15 height 15
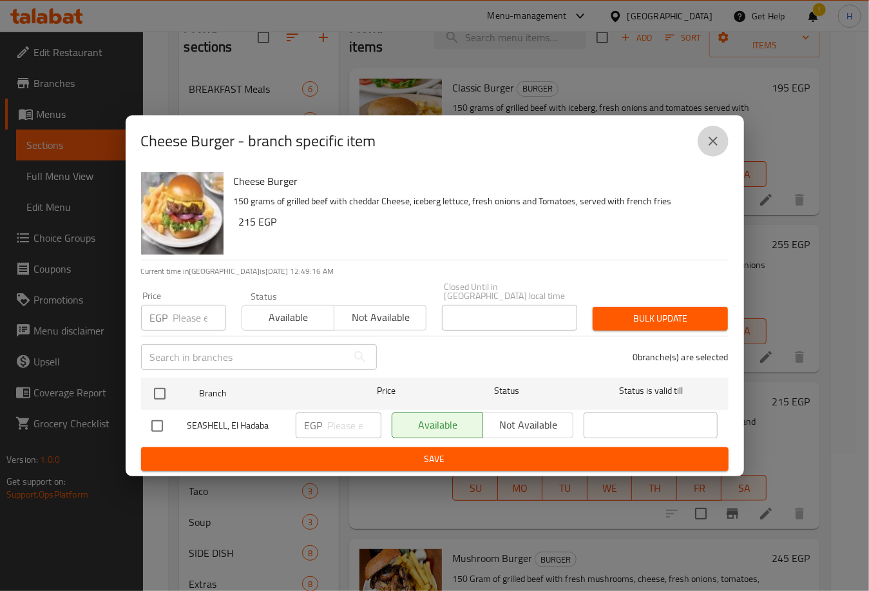
click at [713, 142] on icon "close" at bounding box center [712, 140] width 15 height 15
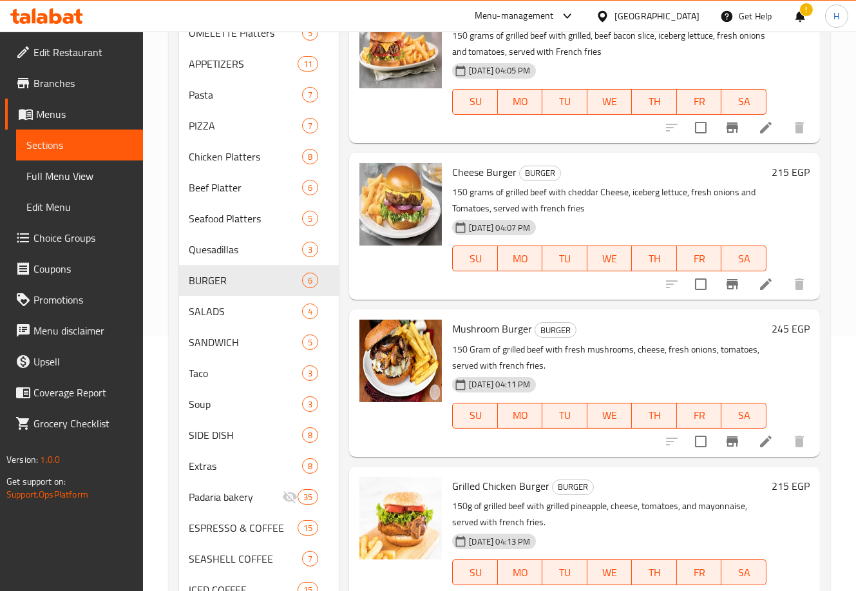
scroll to position [109, 0]
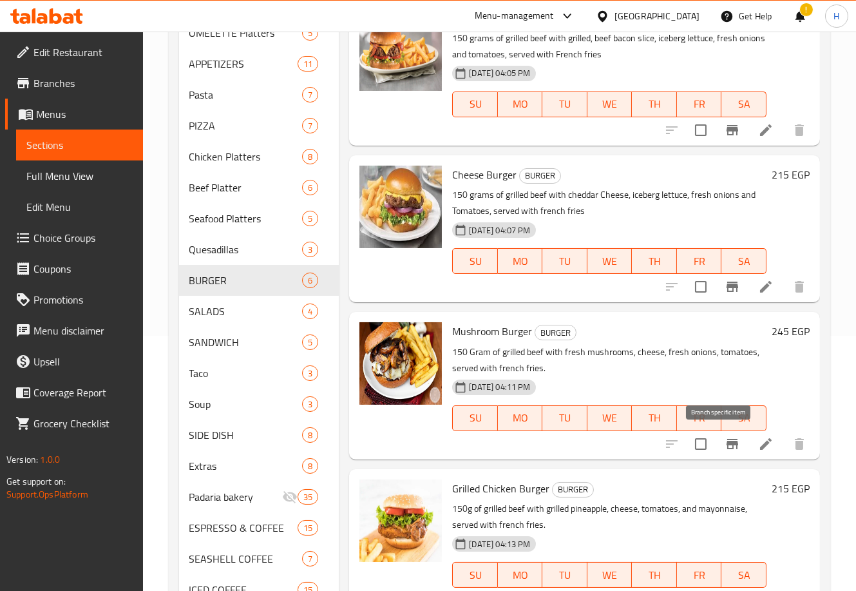
click at [725, 449] on icon "Branch-specific-item" at bounding box center [732, 443] width 15 height 15
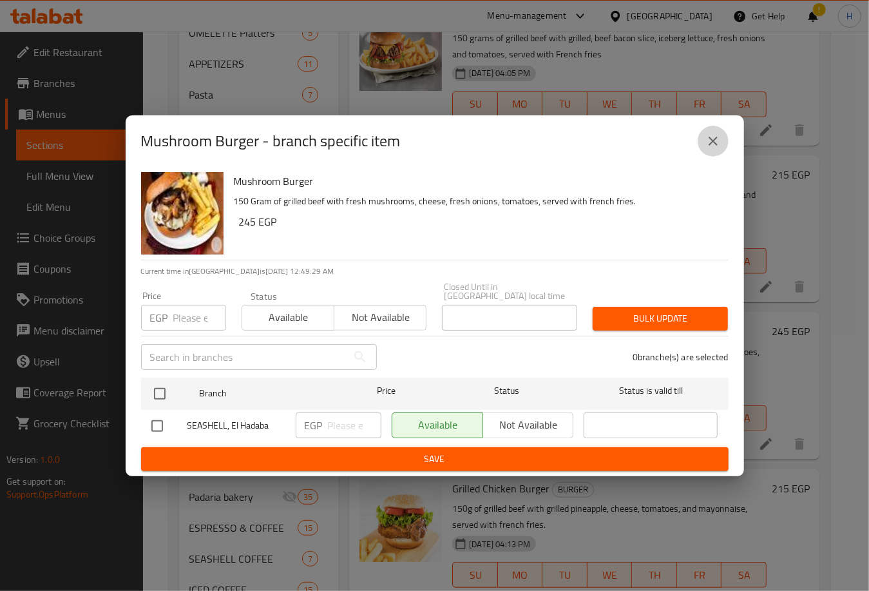
click at [712, 140] on icon "close" at bounding box center [712, 140] width 15 height 15
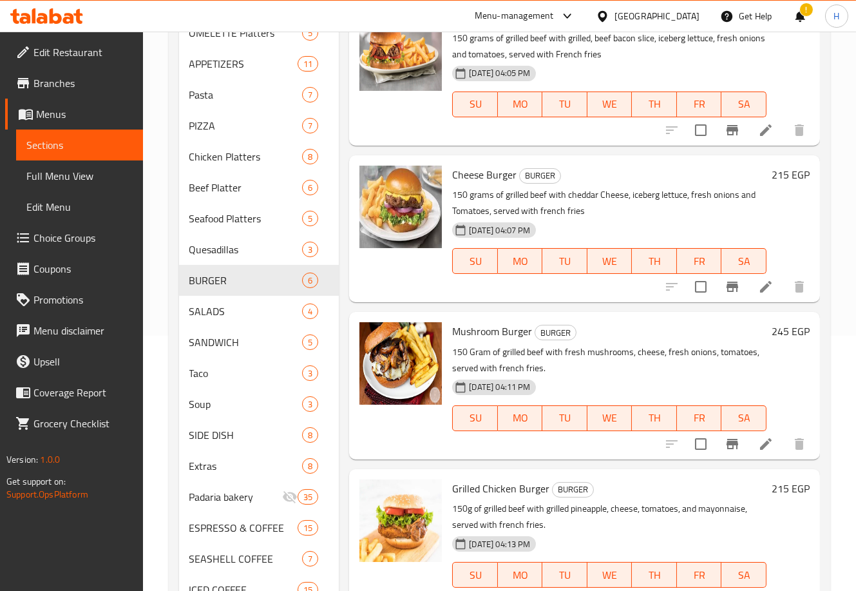
scroll to position [148, 0]
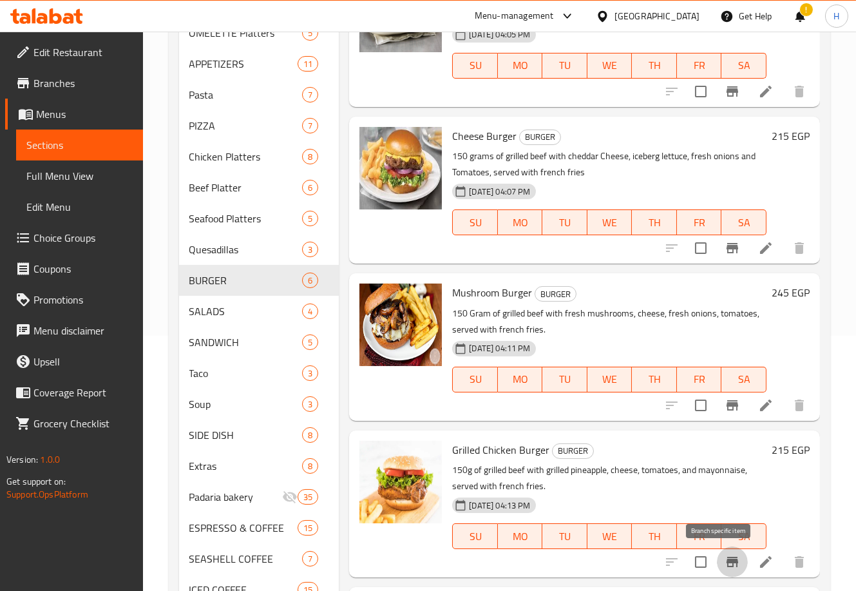
click at [725, 556] on icon "Branch-specific-item" at bounding box center [732, 561] width 15 height 15
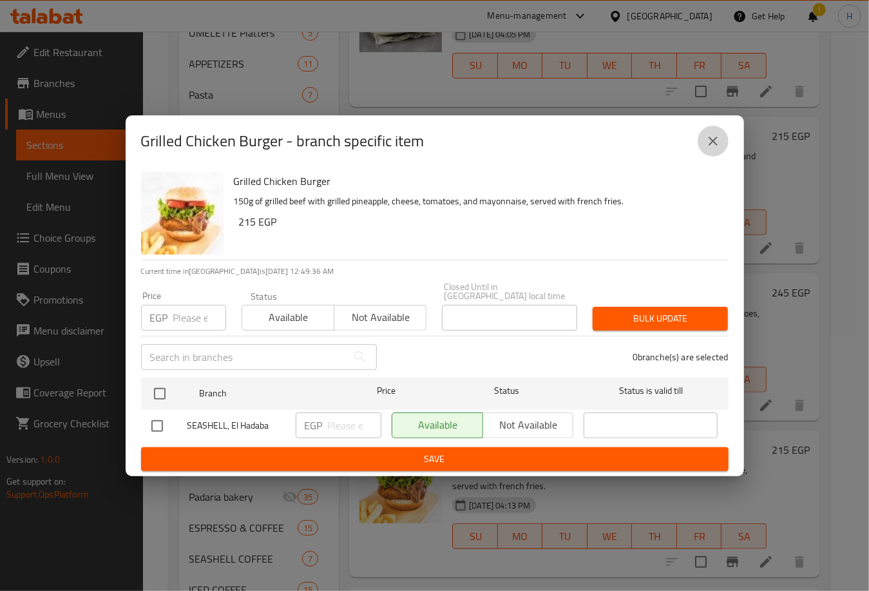
click at [707, 149] on icon "close" at bounding box center [712, 140] width 15 height 15
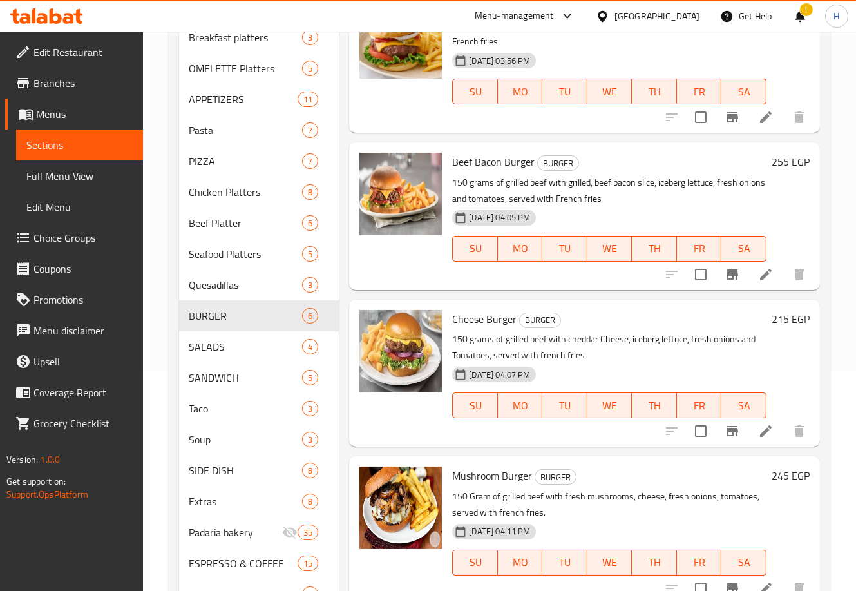
scroll to position [0, 0]
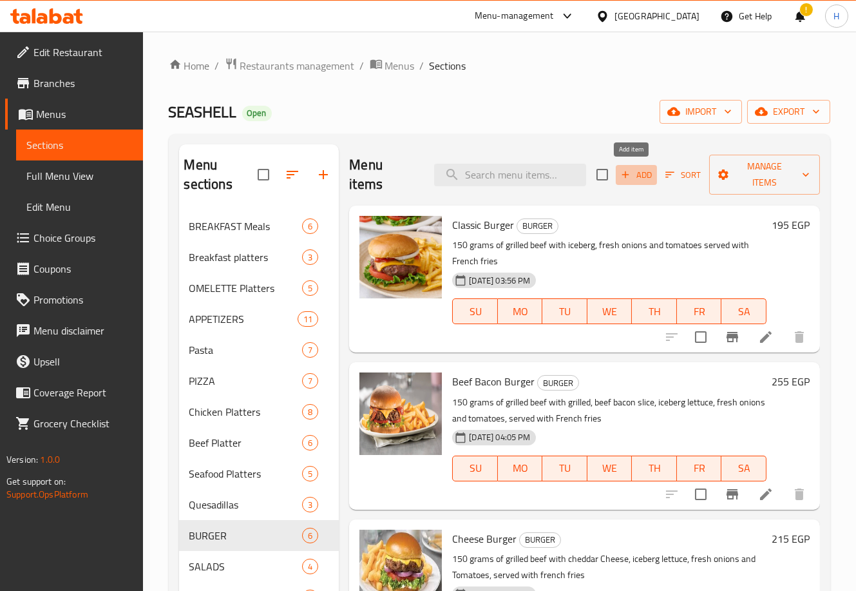
click at [634, 175] on span "Add" at bounding box center [636, 174] width 35 height 15
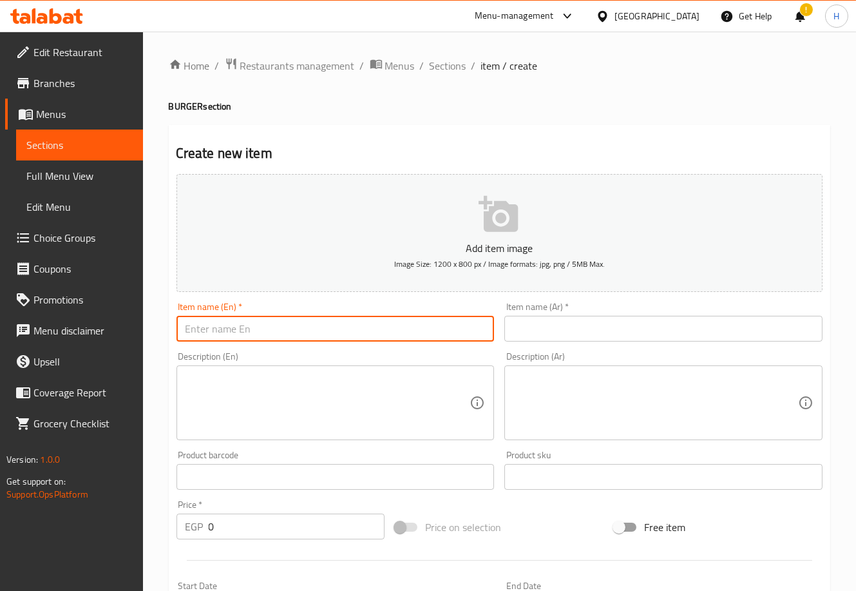
click at [376, 328] on input "text" at bounding box center [335, 329] width 318 height 26
type input "أ"
type input "[US_STATE] Burger"
click at [662, 336] on input "text" at bounding box center [663, 329] width 318 height 26
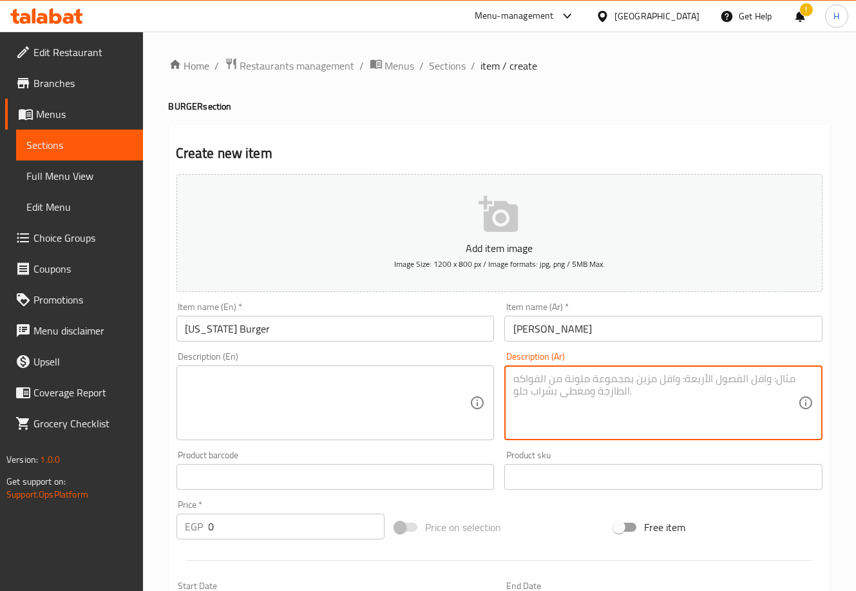
click at [574, 399] on textarea at bounding box center [655, 402] width 285 height 61
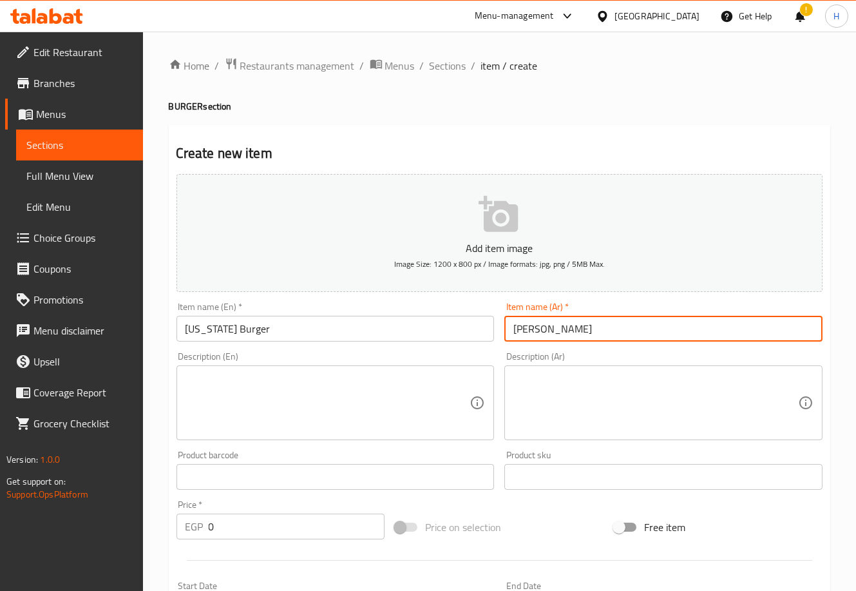
click at [558, 330] on input "[PERSON_NAME]" at bounding box center [663, 329] width 318 height 26
type input "برجو هواي"
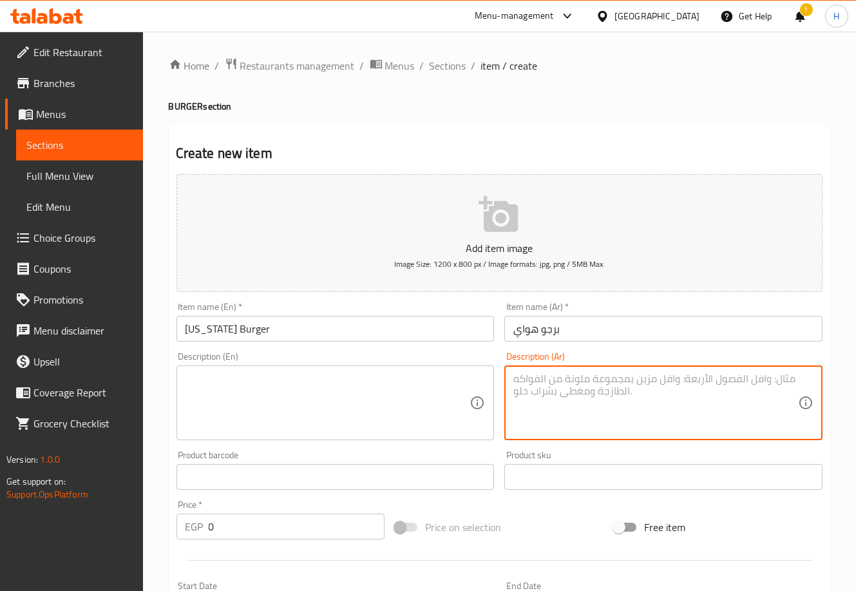
click at [569, 375] on textarea at bounding box center [655, 402] width 285 height 61
type textarea "برجر مشوي , اناناس , خص , طماطم , مايونيز يقدم مع البطاطس المقليه"
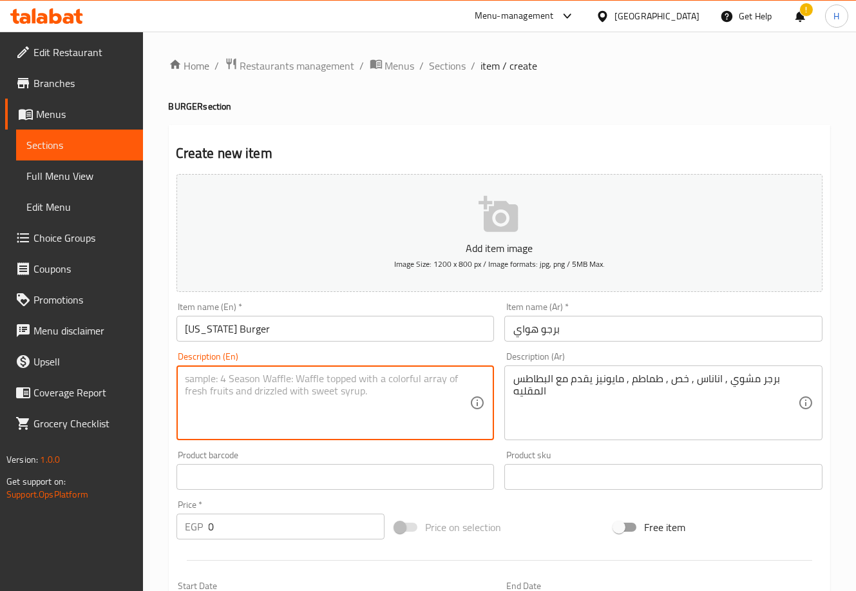
click at [372, 382] on textarea at bounding box center [328, 402] width 285 height 61
click at [361, 372] on textarea "grilled beef [PERSON_NAME] with grilled pineapple < iceberg" at bounding box center [328, 402] width 285 height 61
click at [421, 375] on textarea "grilled beef [PERSON_NAME] with grilled pineapple , iceberg" at bounding box center [328, 402] width 285 height 61
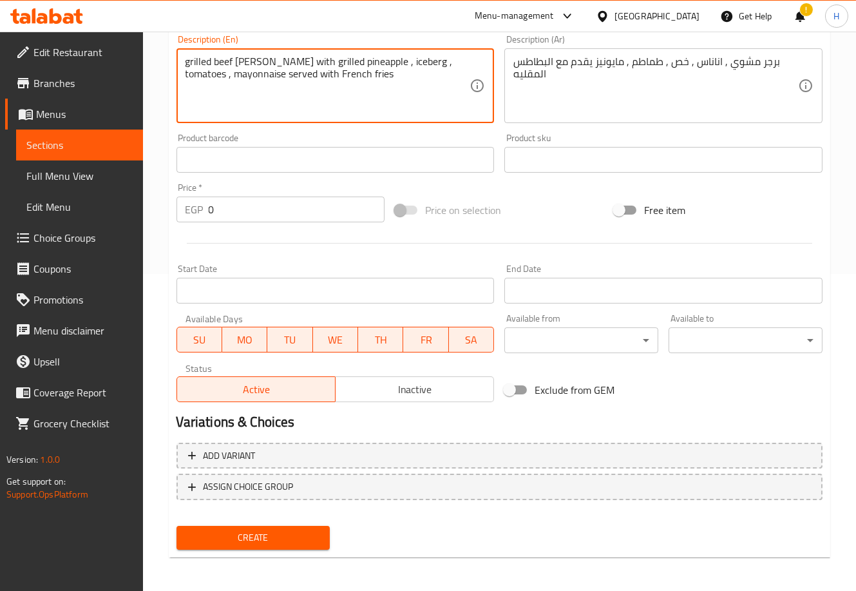
type textarea "grilled beef [PERSON_NAME] with grilled pineapple , iceberg , tomatoes , mayonn…"
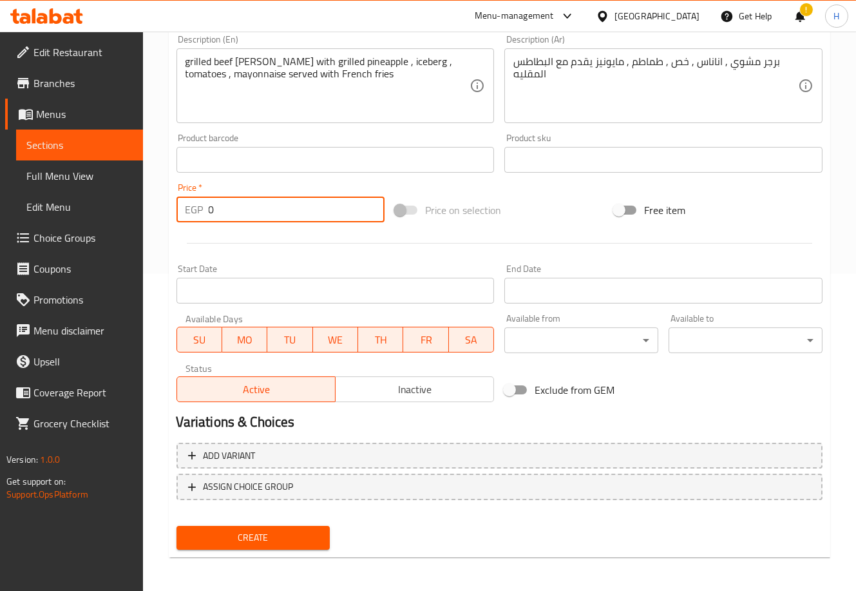
drag, startPoint x: 249, startPoint y: 207, endPoint x: 186, endPoint y: 197, distance: 64.0
click at [186, 197] on div "EGP 0 Price *" at bounding box center [280, 209] width 209 height 26
type input "245"
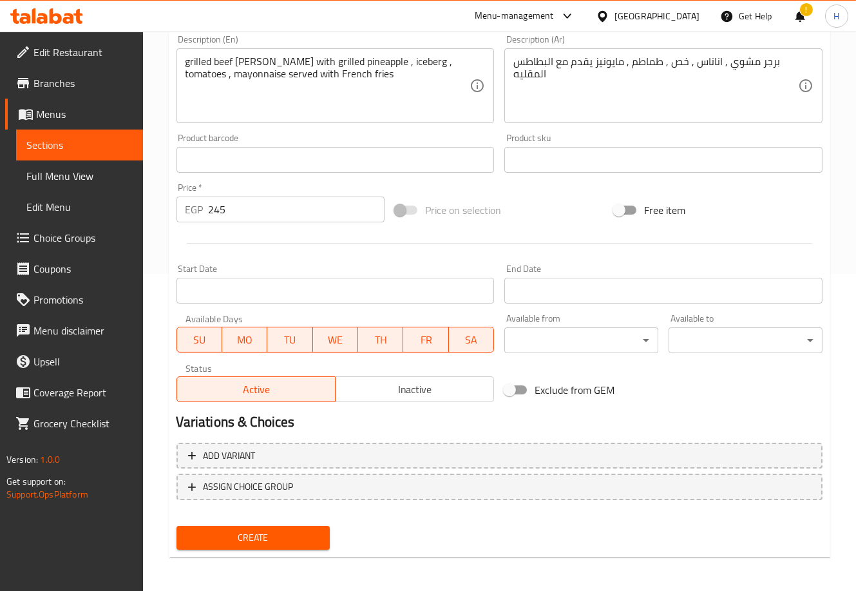
click at [163, 244] on div "Home / Restaurants management / Menus / Sections / item / create BURGER section…" at bounding box center [499, 154] width 713 height 879
click at [264, 542] on span "Create" at bounding box center [253, 537] width 133 height 16
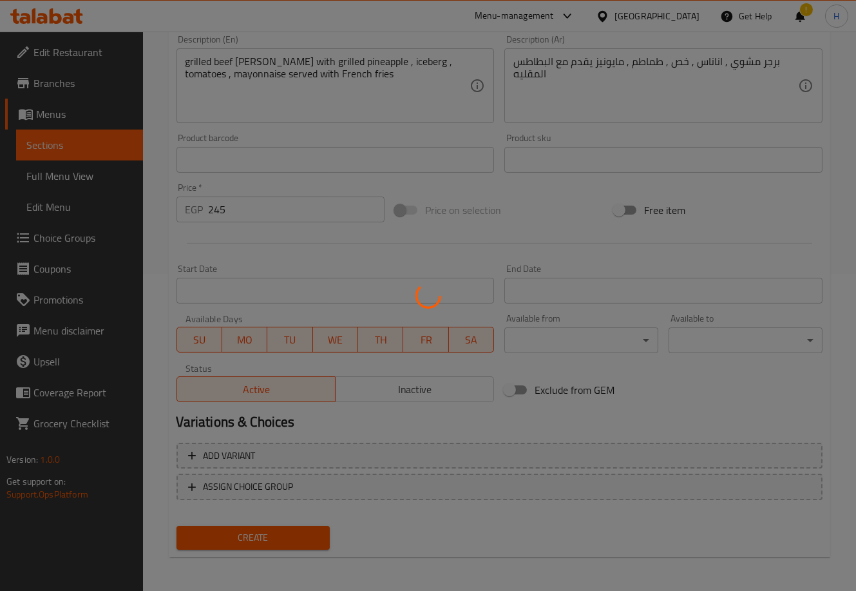
type input "0"
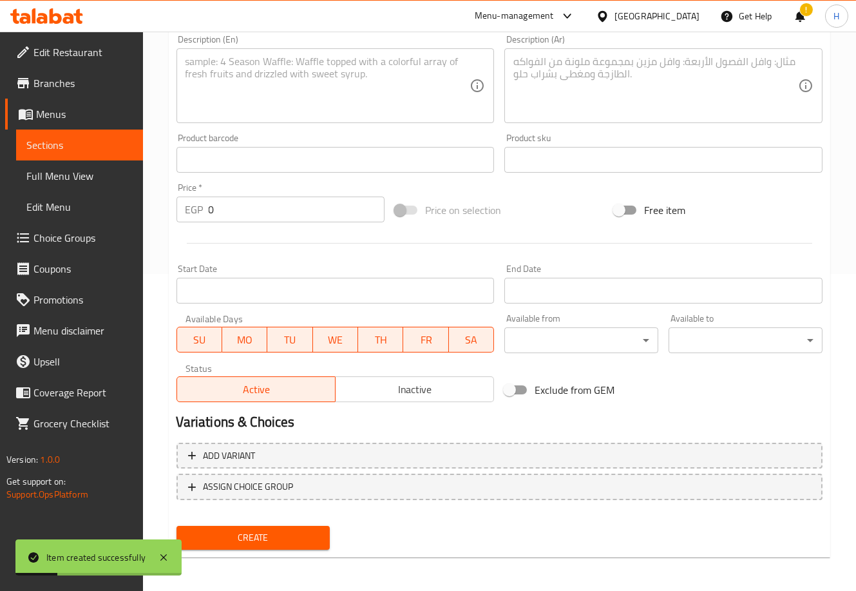
scroll to position [0, 0]
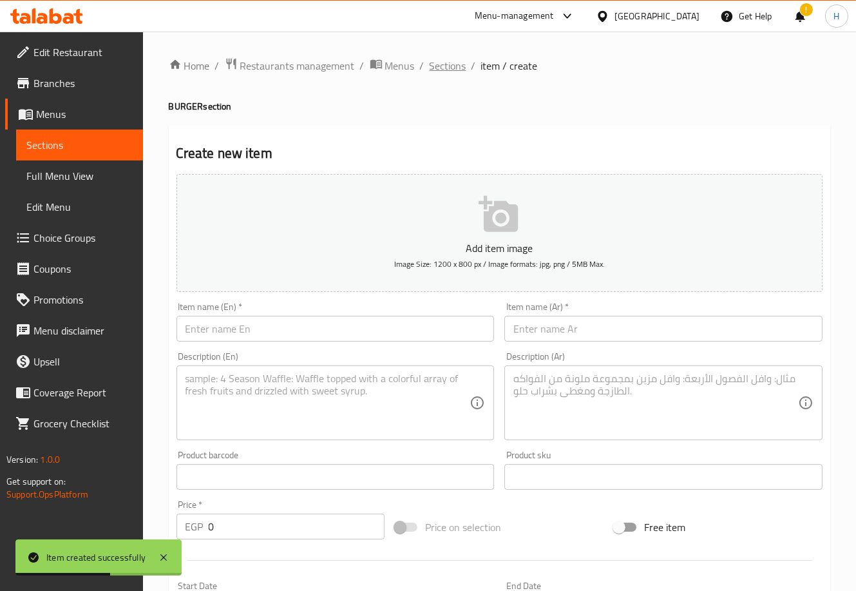
click at [451, 72] on span "Sections" at bounding box center [448, 65] width 37 height 15
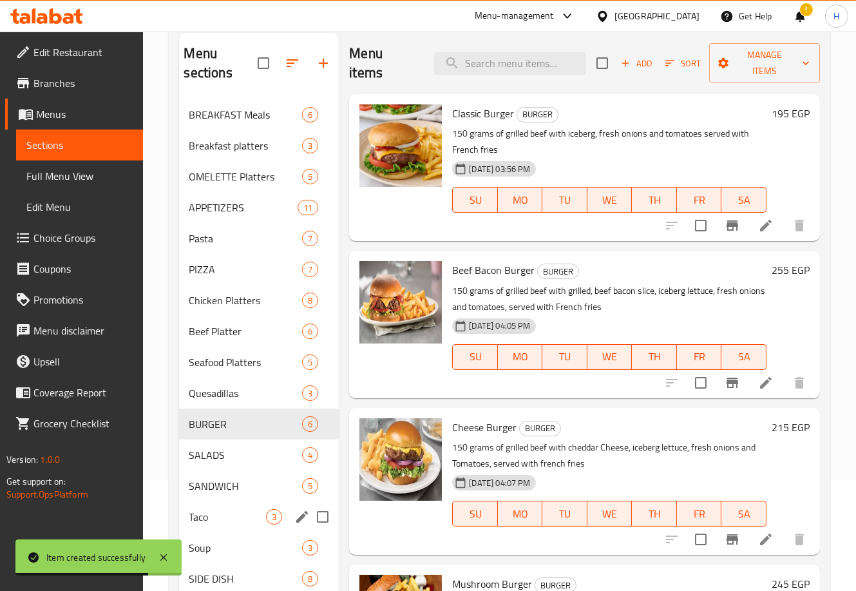
scroll to position [113, 0]
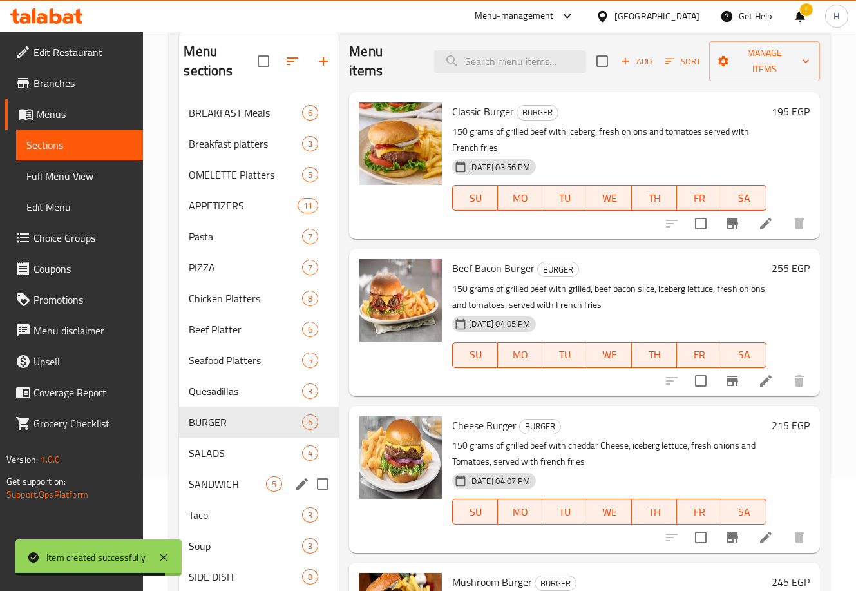
click at [218, 475] on div "SANDWICH 5" at bounding box center [259, 483] width 160 height 31
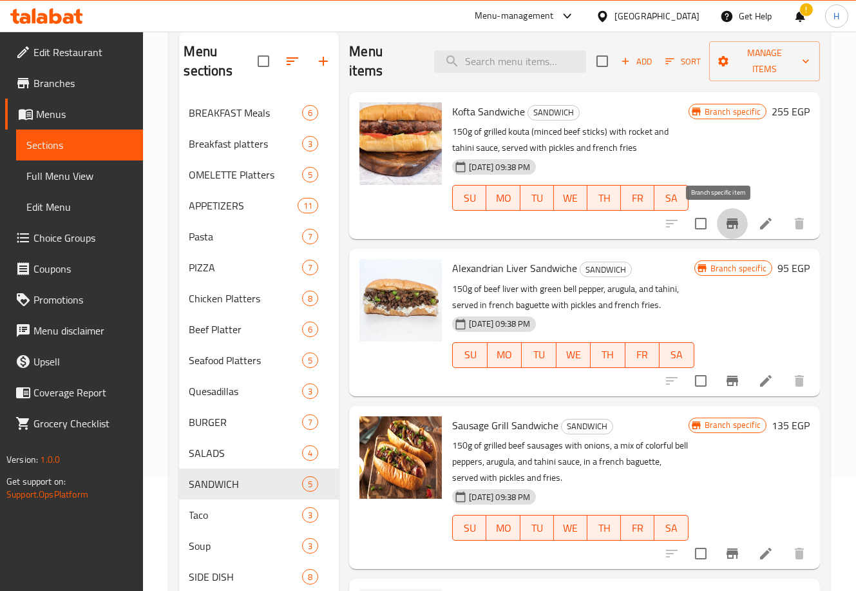
click at [725, 216] on icon "Branch-specific-item" at bounding box center [732, 223] width 15 height 15
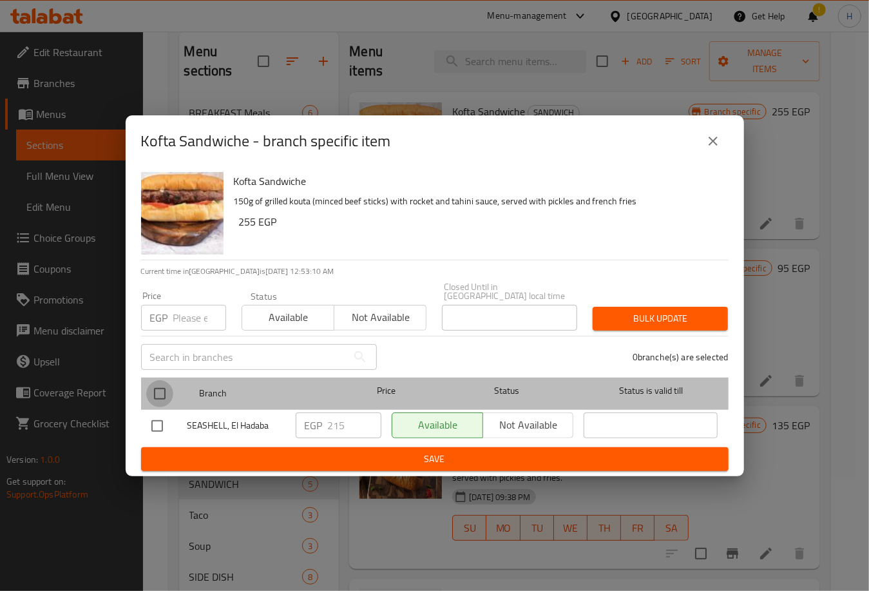
click at [159, 390] on input "checkbox" at bounding box center [159, 393] width 27 height 27
checkbox input "true"
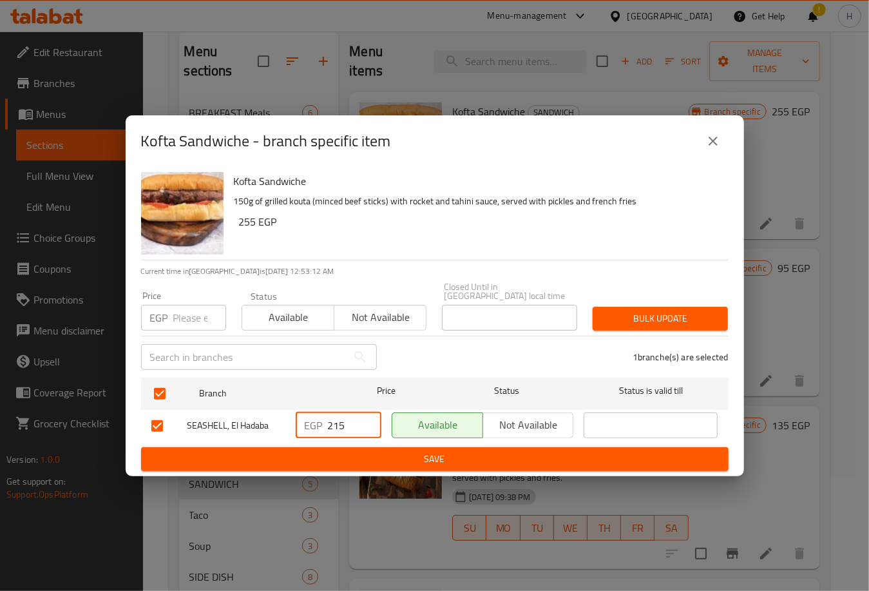
drag, startPoint x: 334, startPoint y: 418, endPoint x: 356, endPoint y: 425, distance: 23.0
click at [356, 425] on input "215" at bounding box center [354, 425] width 53 height 26
type input "255"
click at [421, 455] on span "Save" at bounding box center [434, 459] width 567 height 16
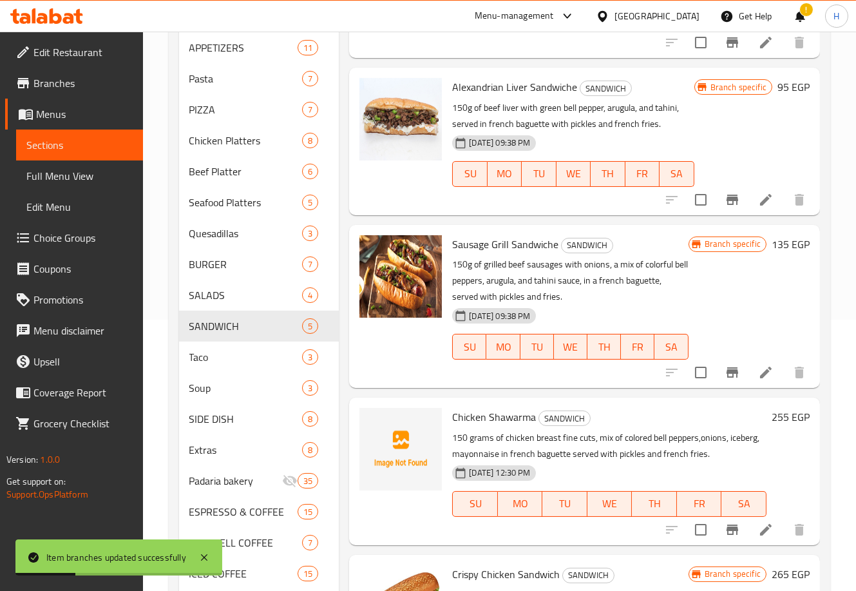
scroll to position [289, 0]
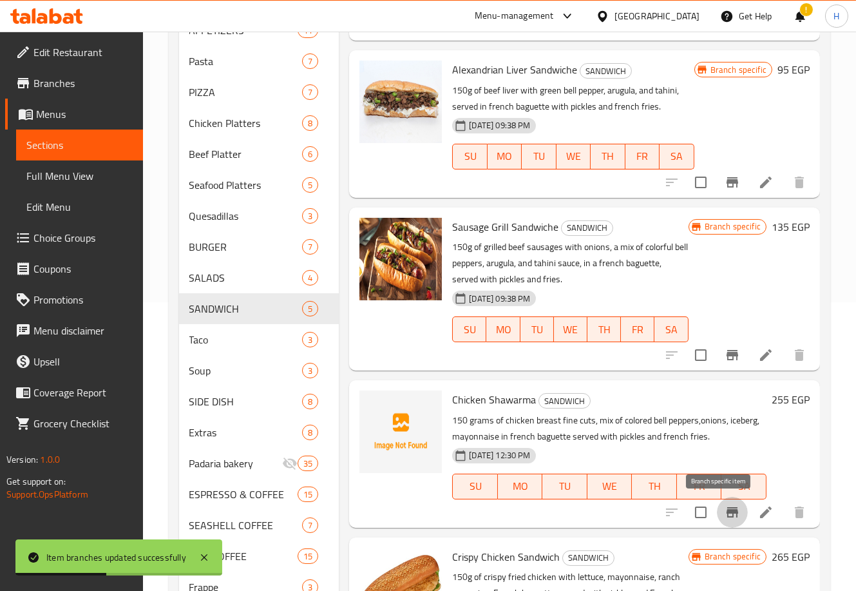
click at [727, 508] on icon "Branch-specific-item" at bounding box center [733, 512] width 12 height 10
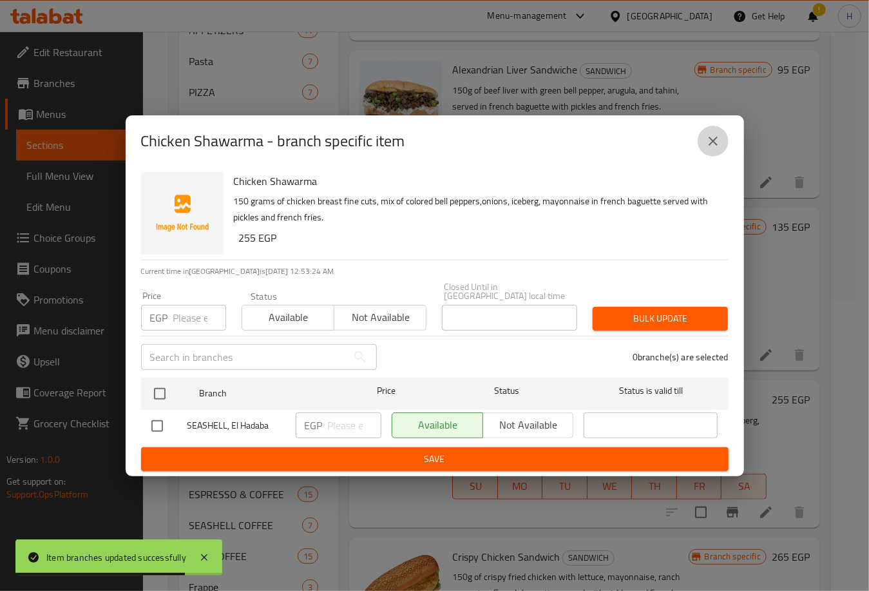
click at [710, 145] on icon "close" at bounding box center [712, 140] width 15 height 15
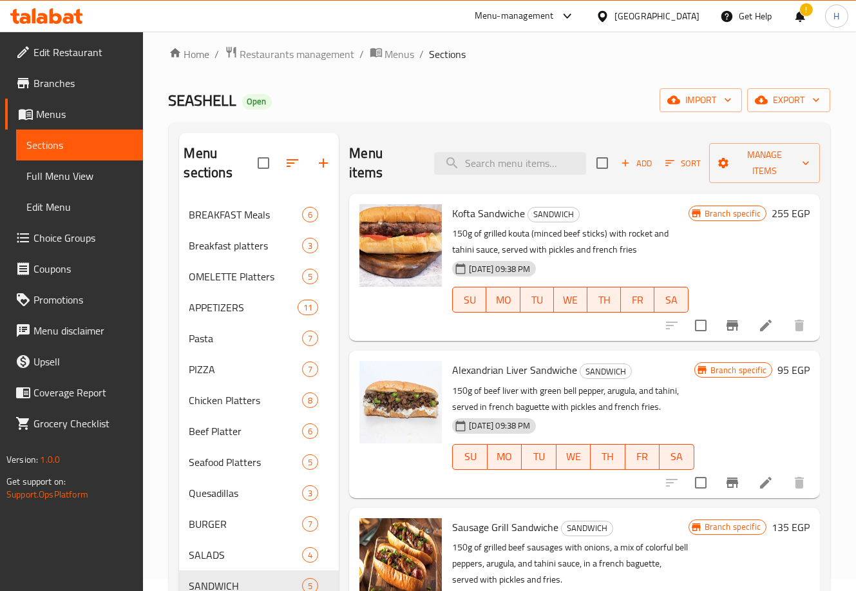
scroll to position [0, 0]
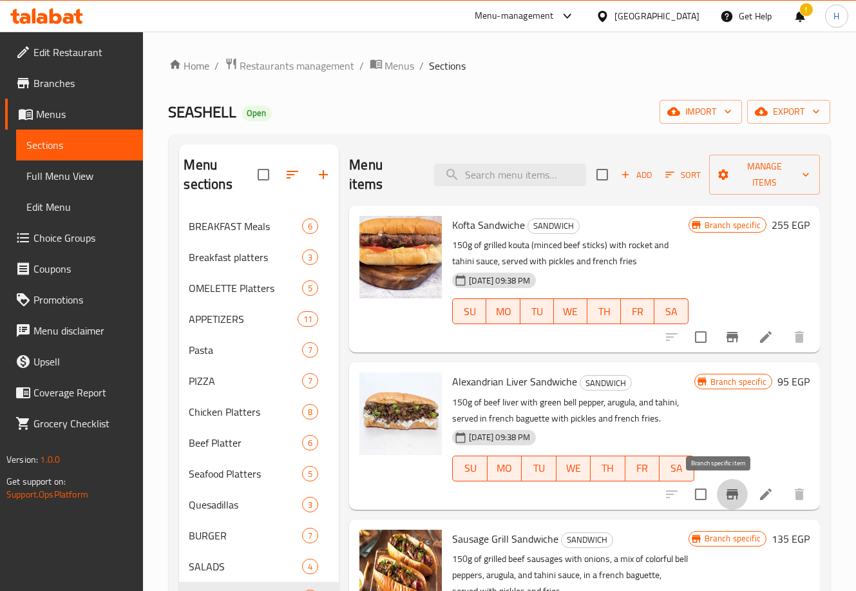
click at [727, 493] on icon "Branch-specific-item" at bounding box center [733, 494] width 12 height 10
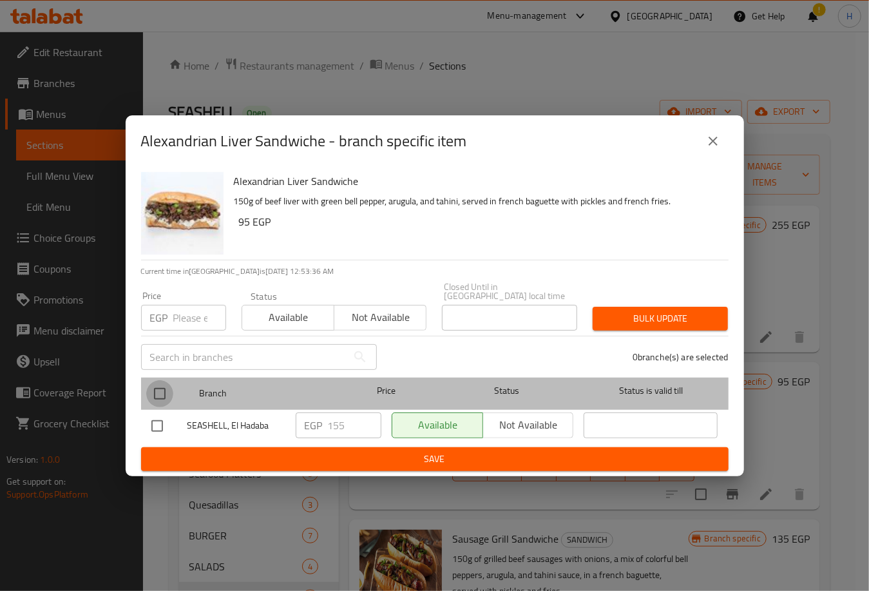
click at [156, 385] on input "checkbox" at bounding box center [159, 393] width 27 height 27
checkbox input "true"
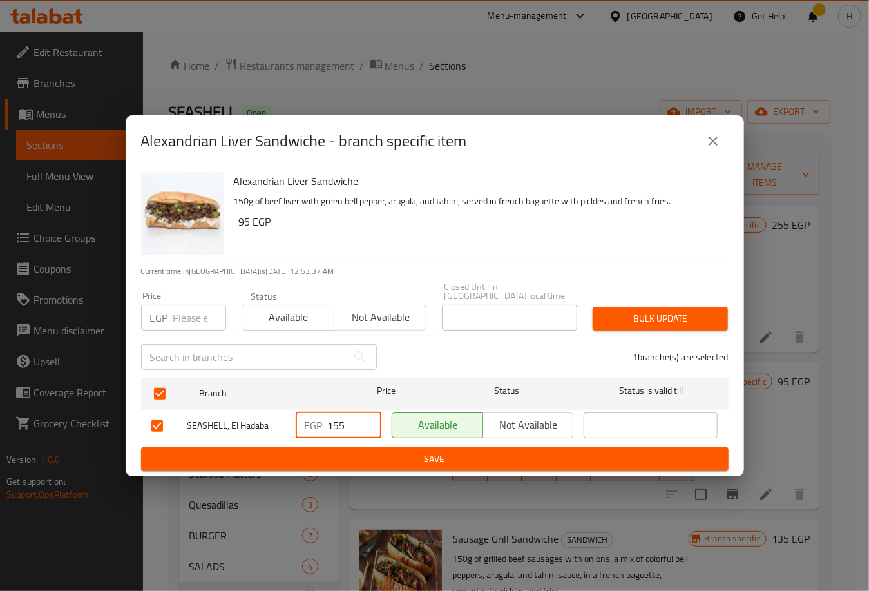
drag, startPoint x: 350, startPoint y: 418, endPoint x: 306, endPoint y: 421, distance: 44.6
click at [306, 421] on div "EGP 155 ​" at bounding box center [339, 425] width 86 height 26
type input "220"
click at [388, 452] on span "Save" at bounding box center [434, 459] width 567 height 16
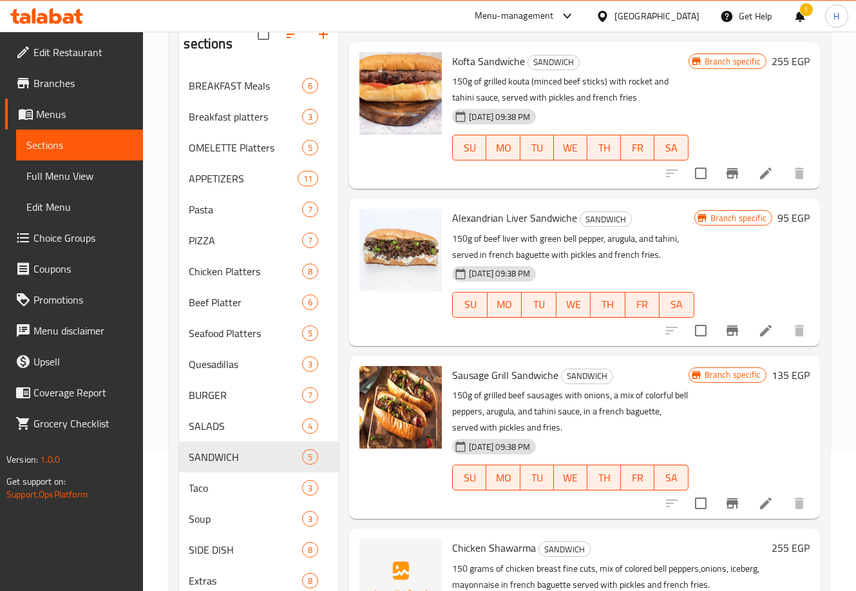
scroll to position [141, 0]
click at [725, 497] on icon "Branch-specific-item" at bounding box center [732, 502] width 15 height 15
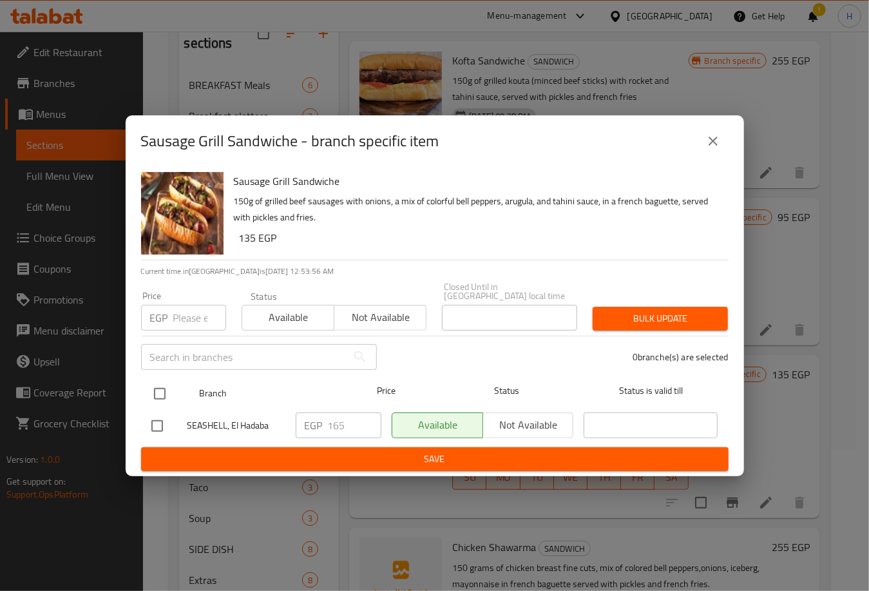
click at [156, 389] on input "checkbox" at bounding box center [159, 393] width 27 height 27
checkbox input "true"
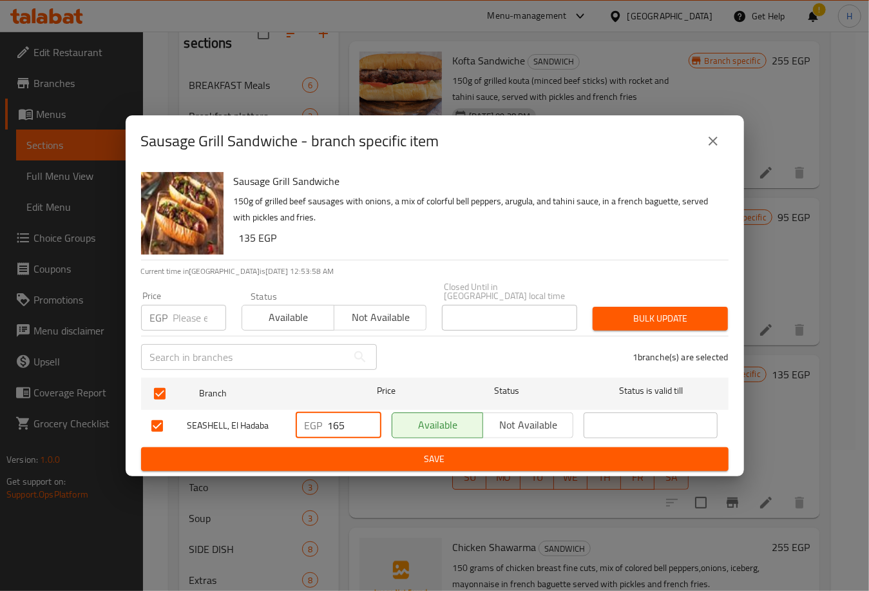
drag, startPoint x: 353, startPoint y: 426, endPoint x: 299, endPoint y: 421, distance: 54.4
click at [299, 421] on div "EGP 165 ​" at bounding box center [339, 425] width 86 height 26
type input "220"
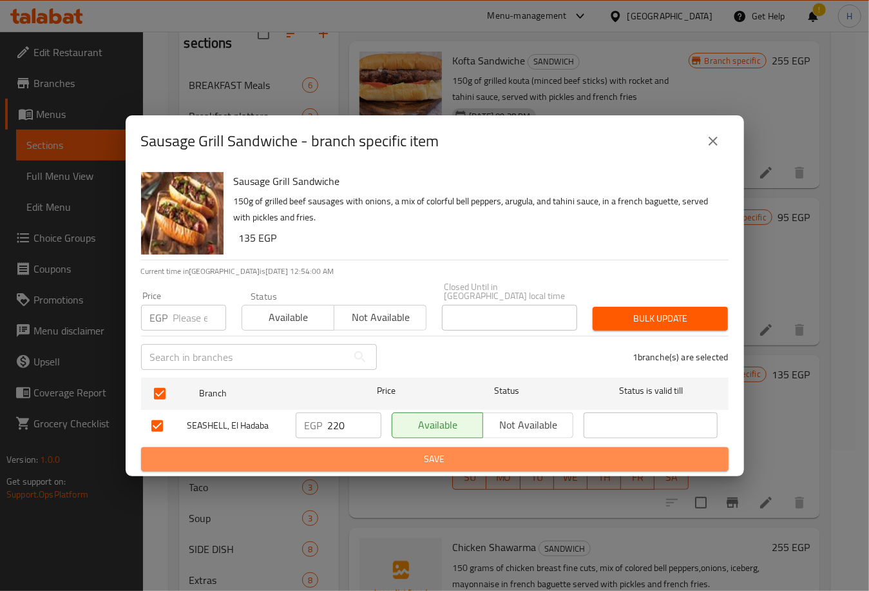
click at [406, 451] on span "Save" at bounding box center [434, 459] width 567 height 16
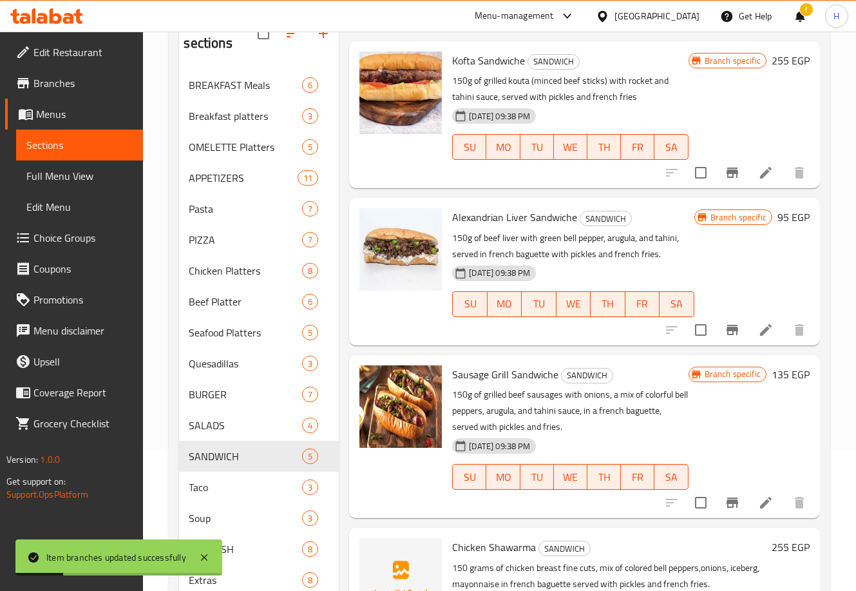
scroll to position [434, 0]
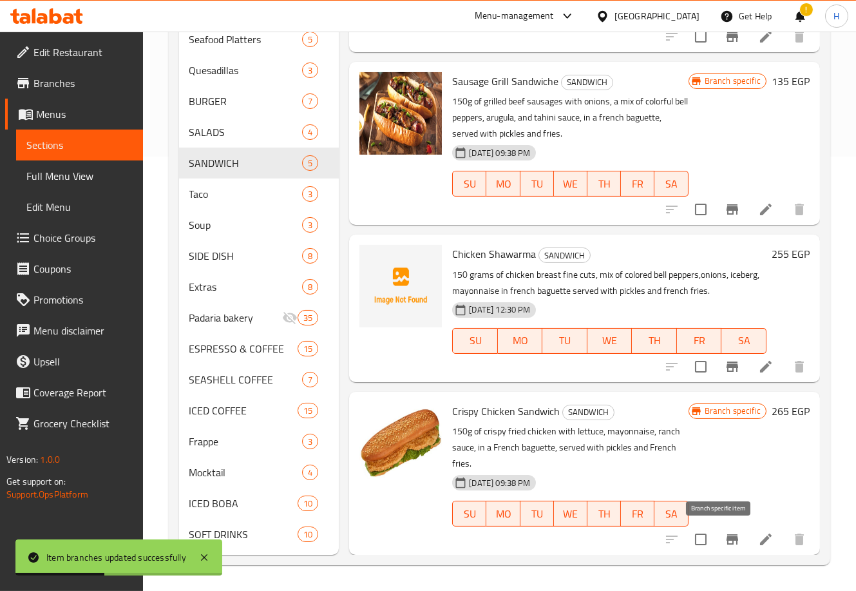
click at [727, 538] on icon "Branch-specific-item" at bounding box center [733, 539] width 12 height 10
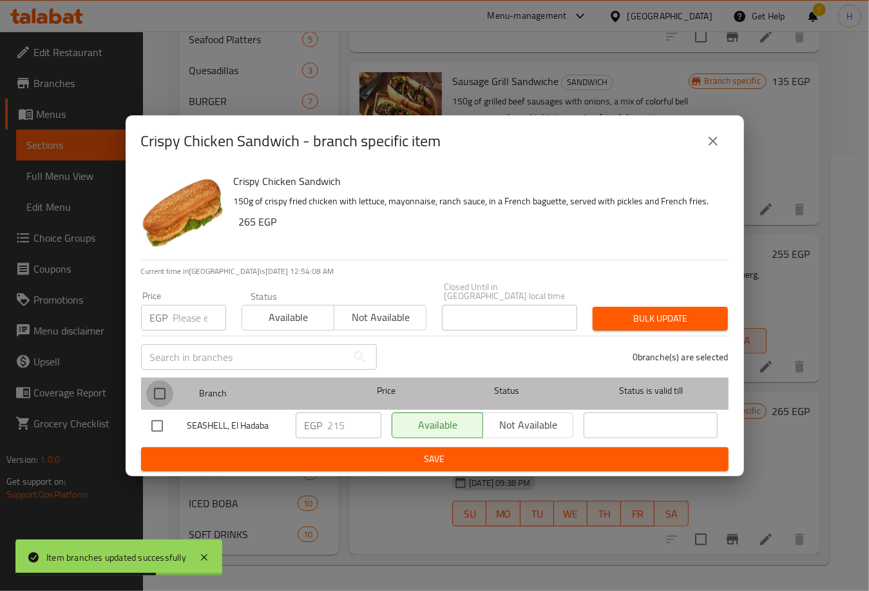
click at [162, 390] on input "checkbox" at bounding box center [159, 393] width 27 height 27
checkbox input "true"
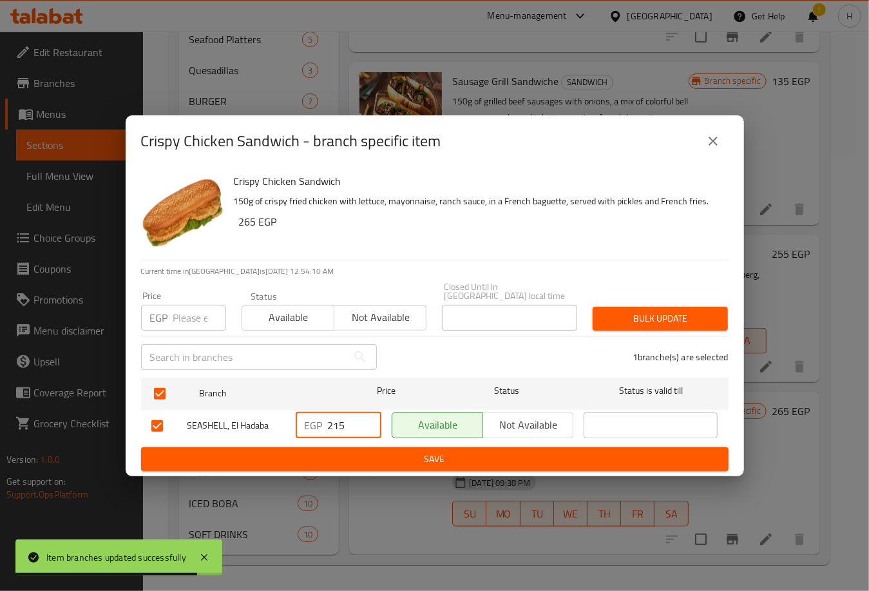
drag, startPoint x: 352, startPoint y: 426, endPoint x: 334, endPoint y: 419, distance: 19.2
click at [334, 419] on input "215" at bounding box center [354, 425] width 53 height 26
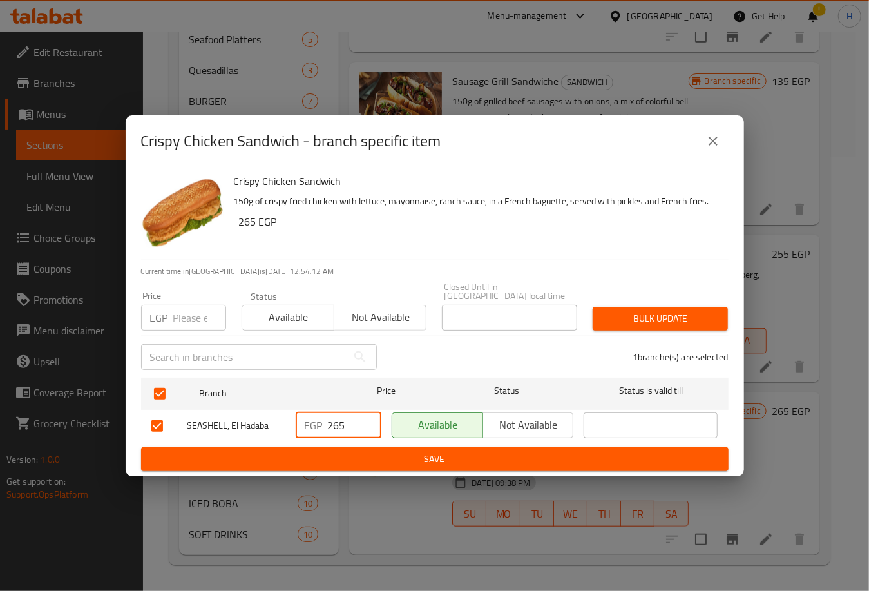
type input "265"
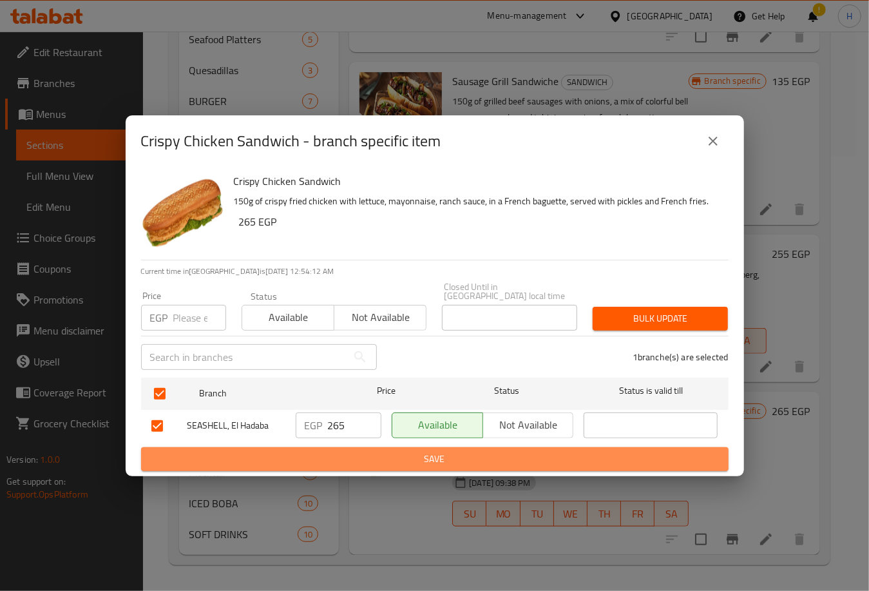
click at [424, 453] on span "Save" at bounding box center [434, 459] width 567 height 16
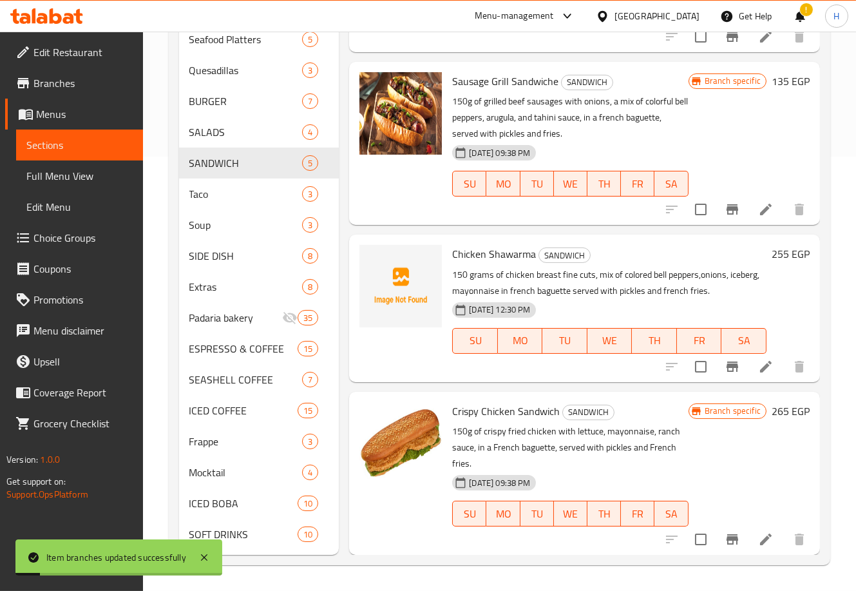
scroll to position [0, 0]
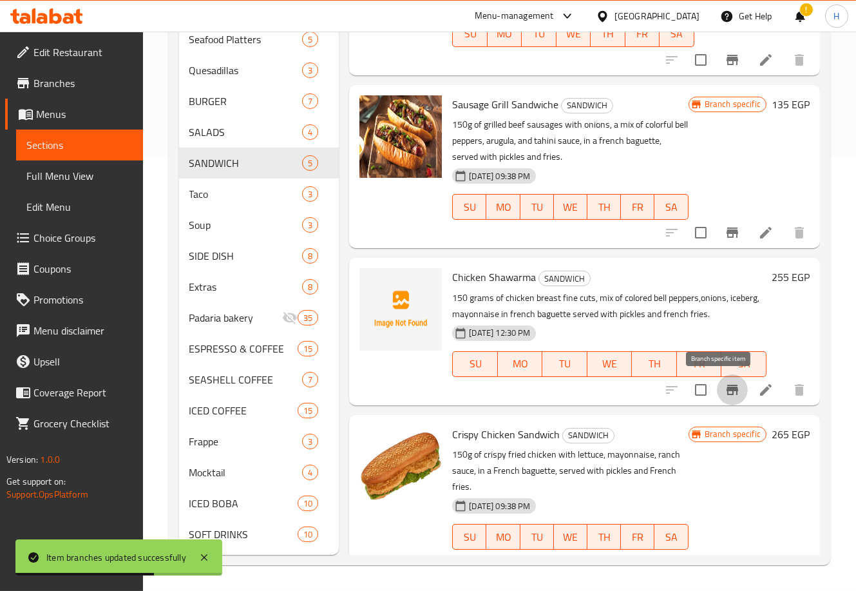
click at [725, 393] on icon "Branch-specific-item" at bounding box center [732, 389] width 15 height 15
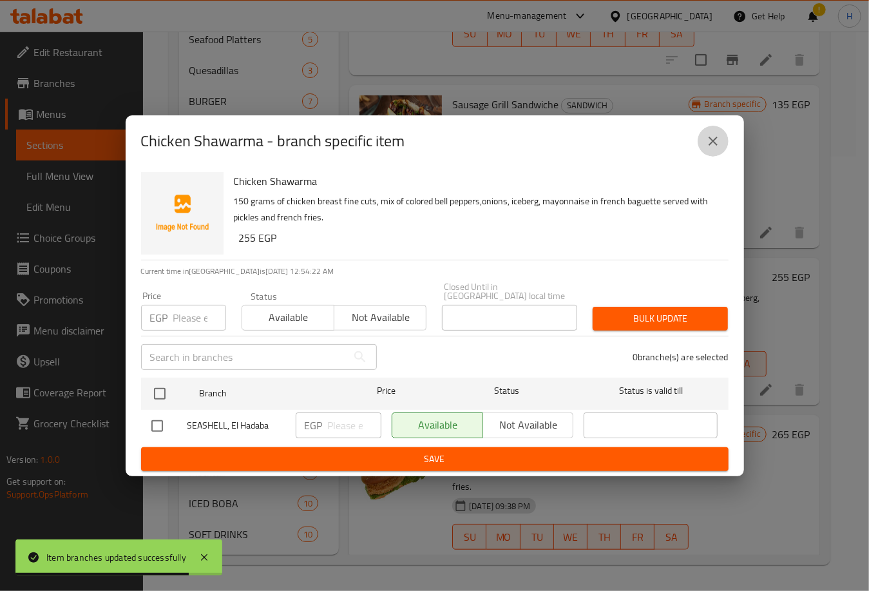
click at [712, 149] on icon "close" at bounding box center [712, 140] width 15 height 15
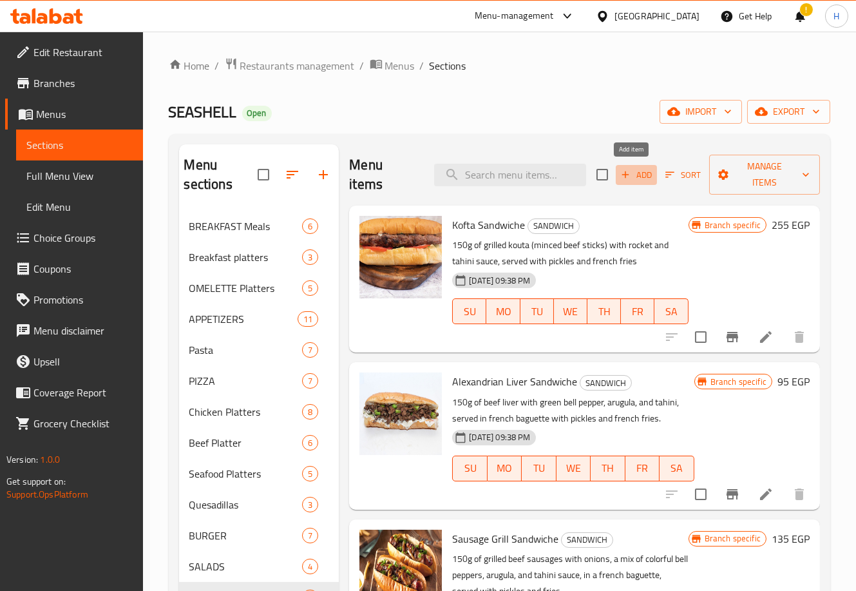
click at [635, 169] on span "Add" at bounding box center [636, 174] width 35 height 15
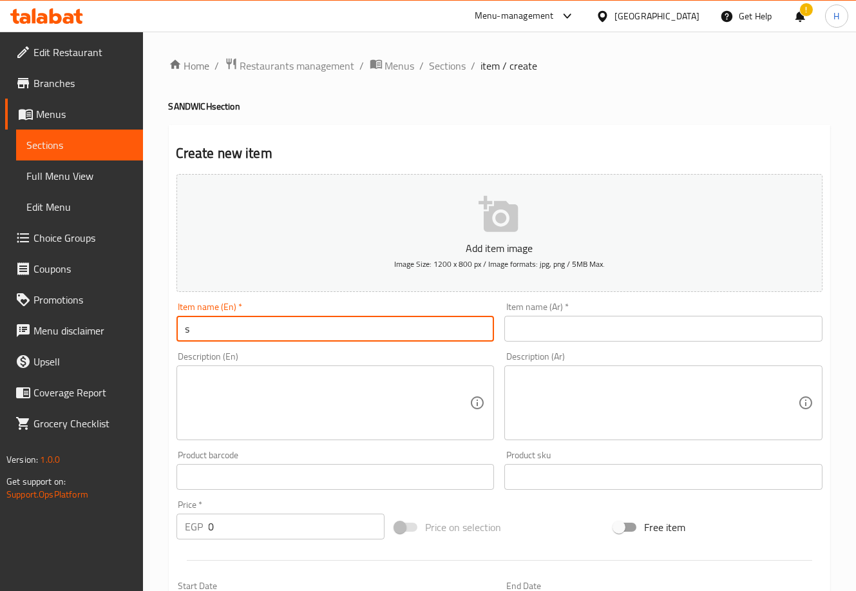
click at [356, 326] on input "s" at bounding box center [335, 329] width 318 height 26
type input "shish tawook sandwich"
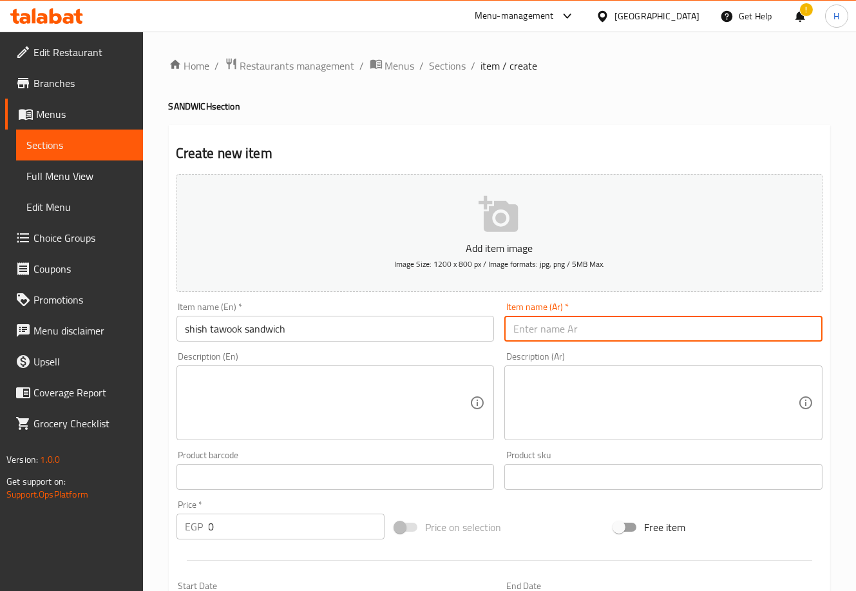
click at [613, 329] on input "text" at bounding box center [663, 329] width 318 height 26
type input "سانوتش شيش طوق"
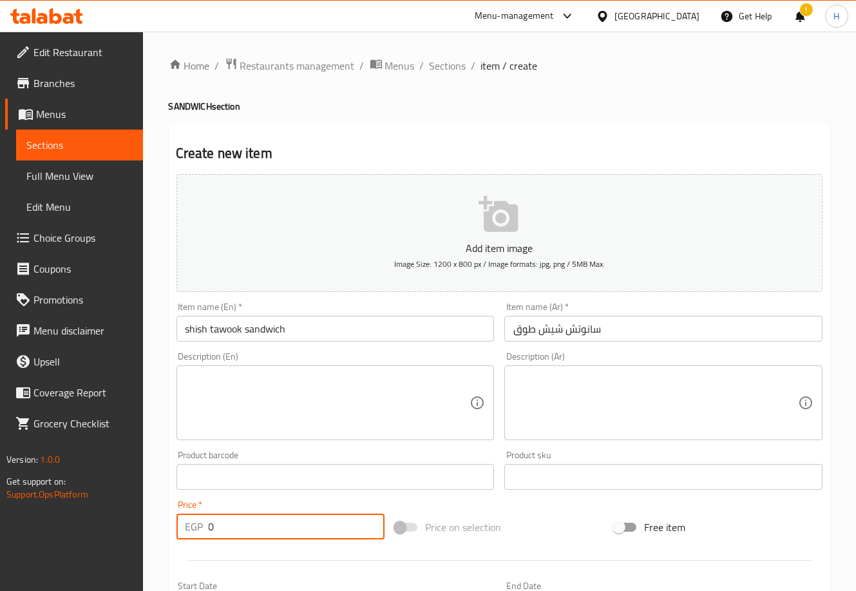
drag, startPoint x: 270, startPoint y: 526, endPoint x: 142, endPoint y: 508, distance: 128.8
click at [142, 508] on div "Edit Restaurant Branches Menus Sections Full Menu View Edit Menu Choice Groups …" at bounding box center [428, 471] width 856 height 879
type input "265"
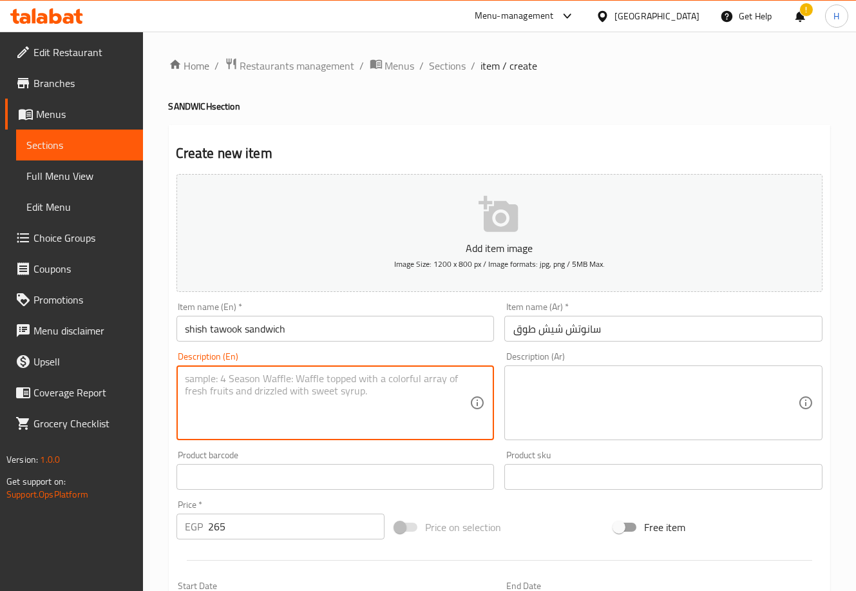
click at [310, 424] on textarea at bounding box center [328, 402] width 285 height 61
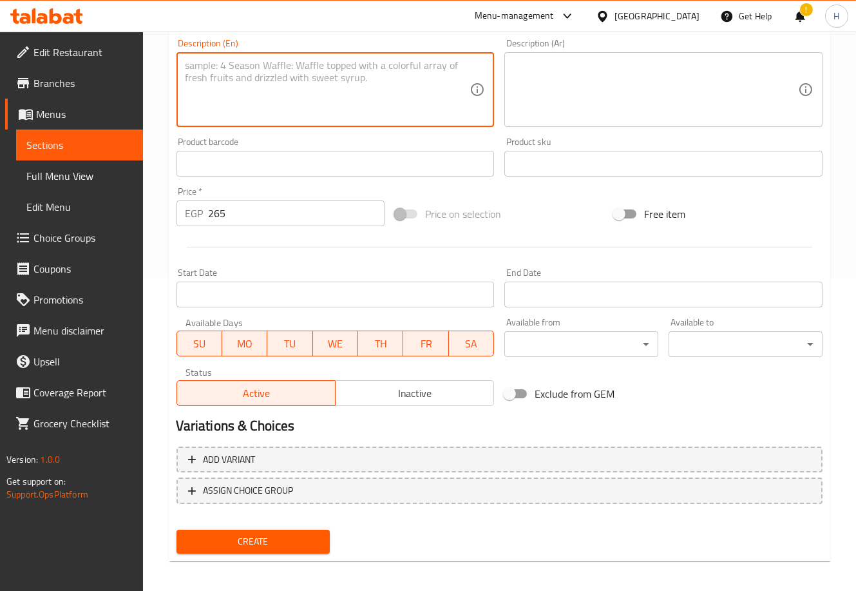
scroll to position [317, 0]
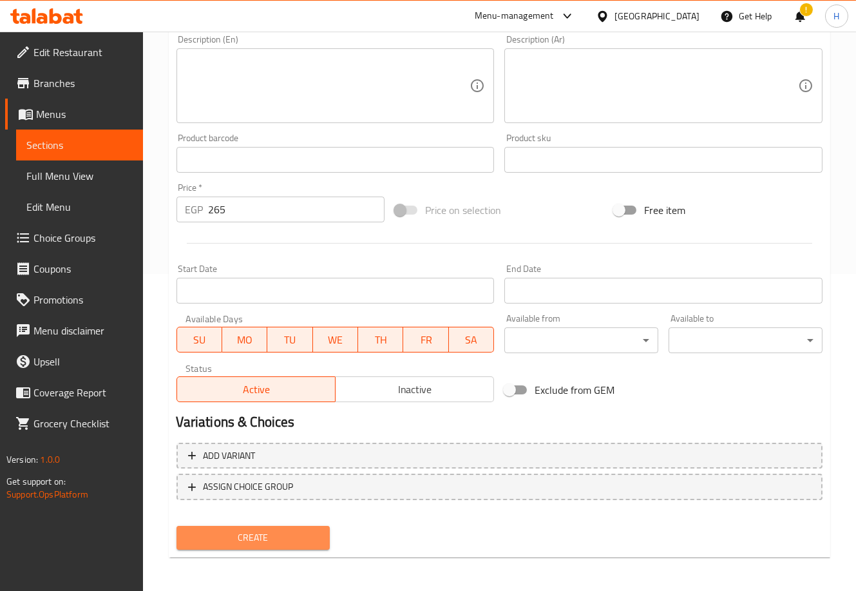
click at [254, 537] on span "Create" at bounding box center [253, 537] width 133 height 16
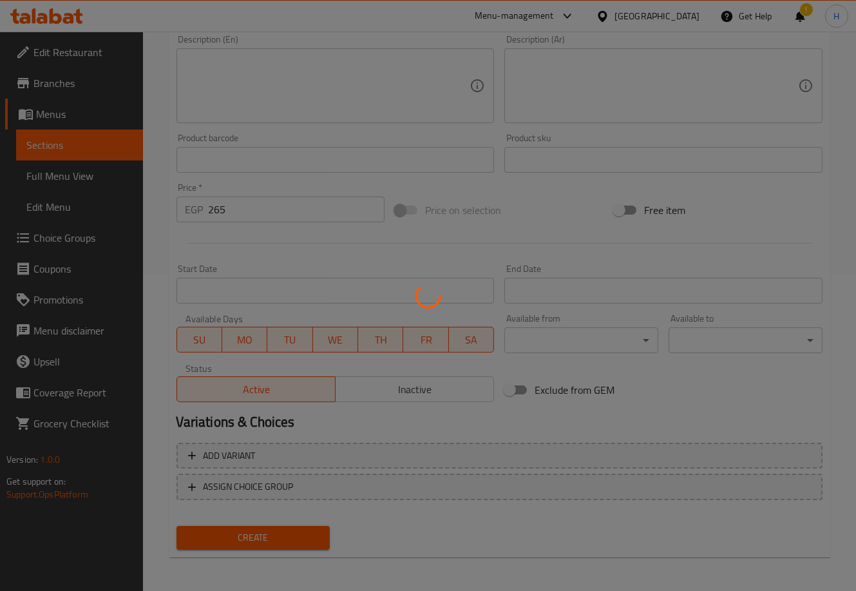
type input "0"
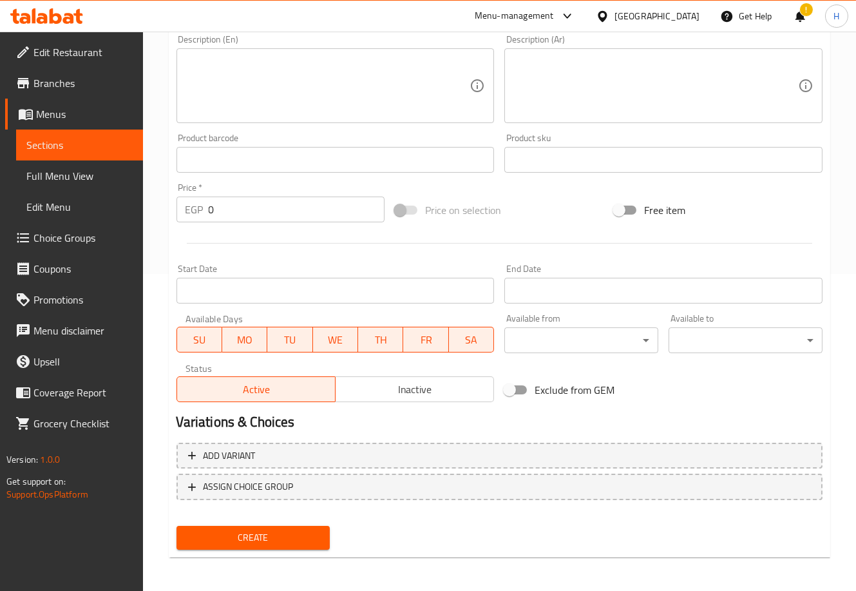
scroll to position [0, 0]
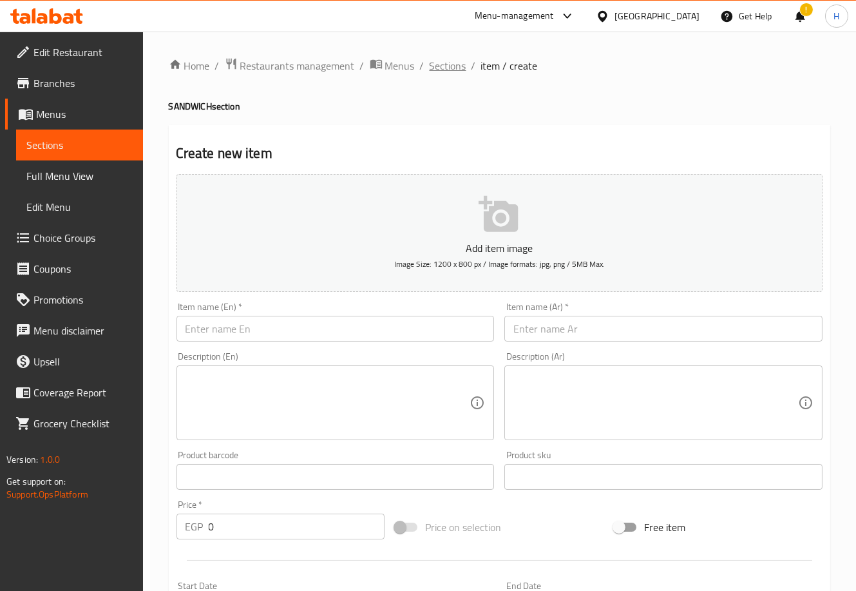
click at [441, 63] on span "Sections" at bounding box center [448, 65] width 37 height 15
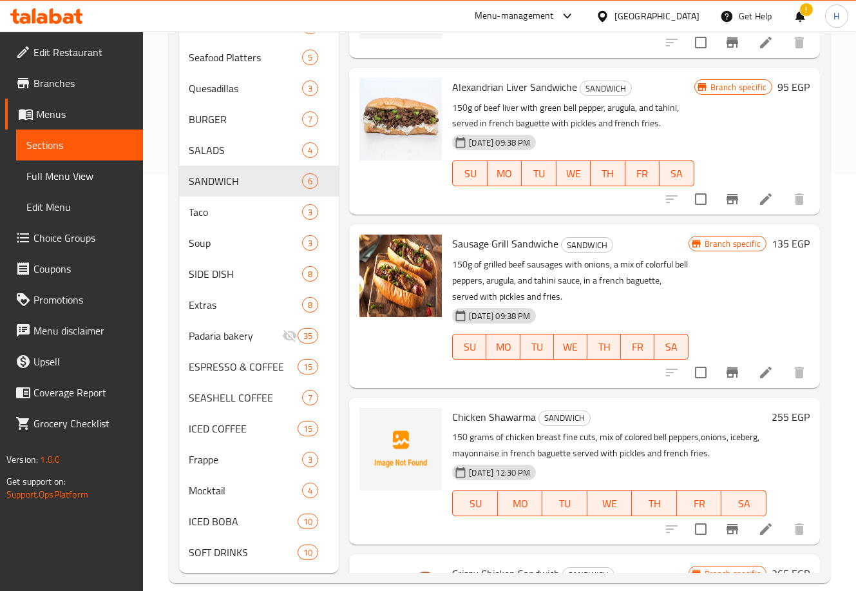
scroll to position [415, 0]
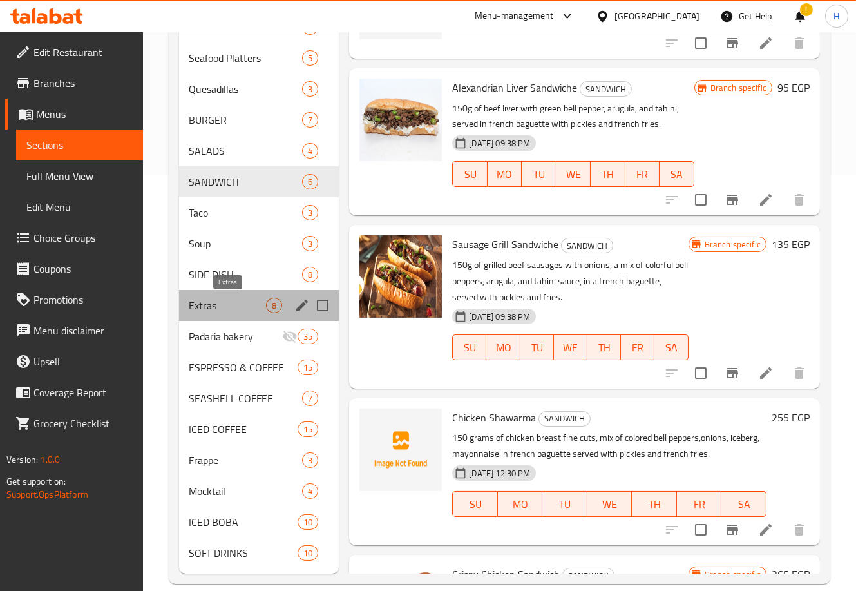
click at [233, 302] on span "Extras" at bounding box center [227, 305] width 77 height 15
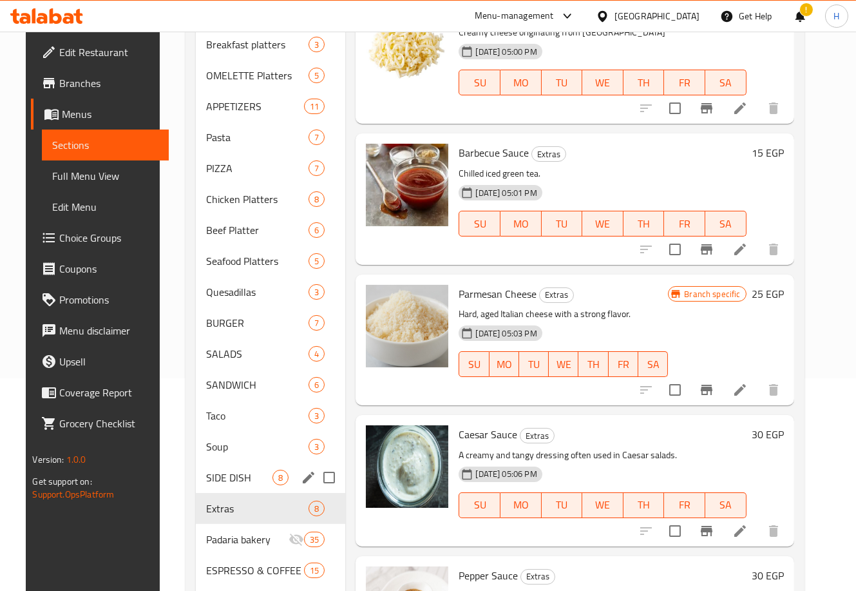
scroll to position [213, 0]
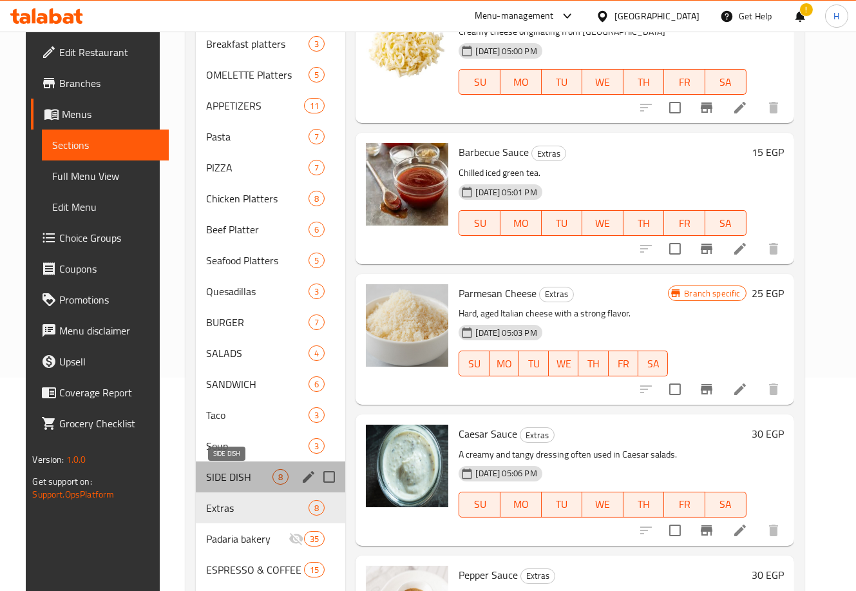
click at [232, 483] on span "SIDE DISH" at bounding box center [239, 476] width 66 height 15
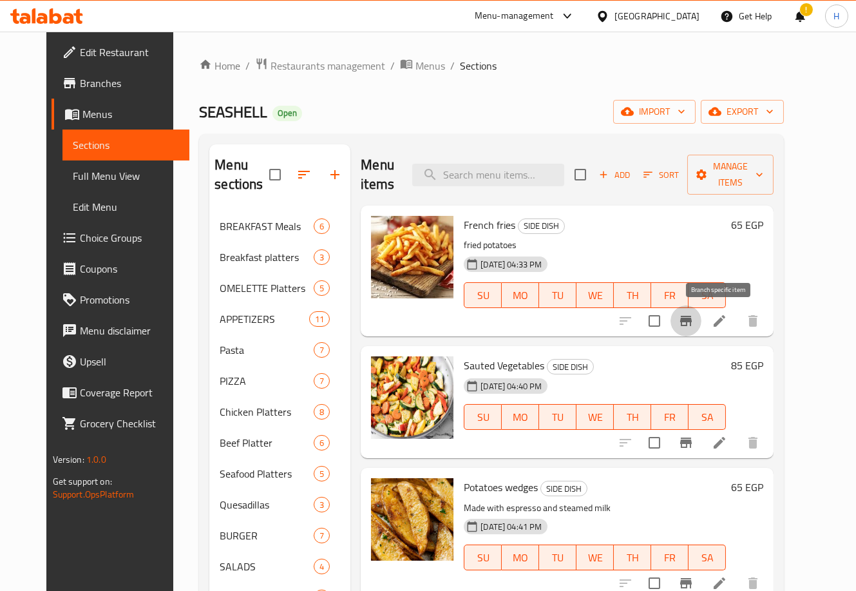
click at [694, 318] on icon "Branch-specific-item" at bounding box center [685, 320] width 15 height 15
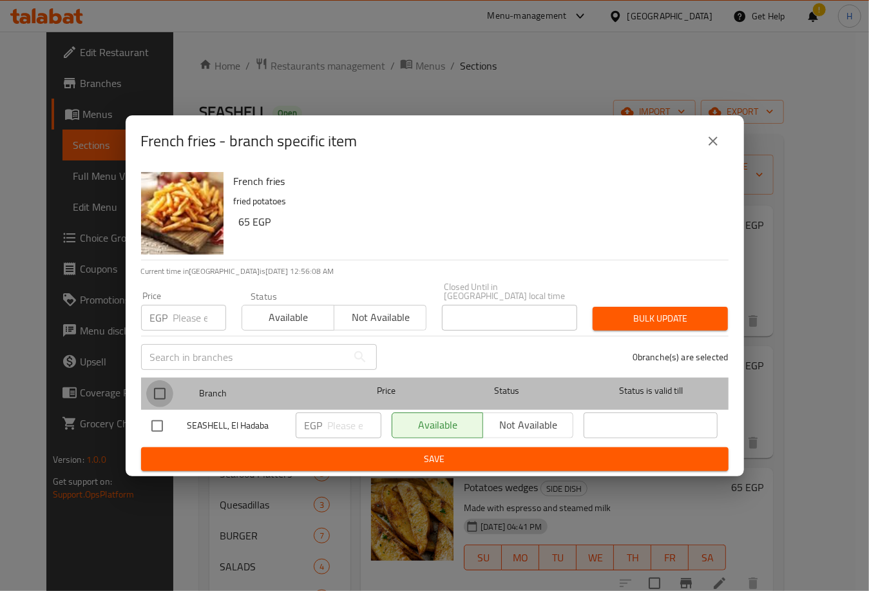
click at [157, 390] on input "checkbox" at bounding box center [159, 393] width 27 height 27
checkbox input "true"
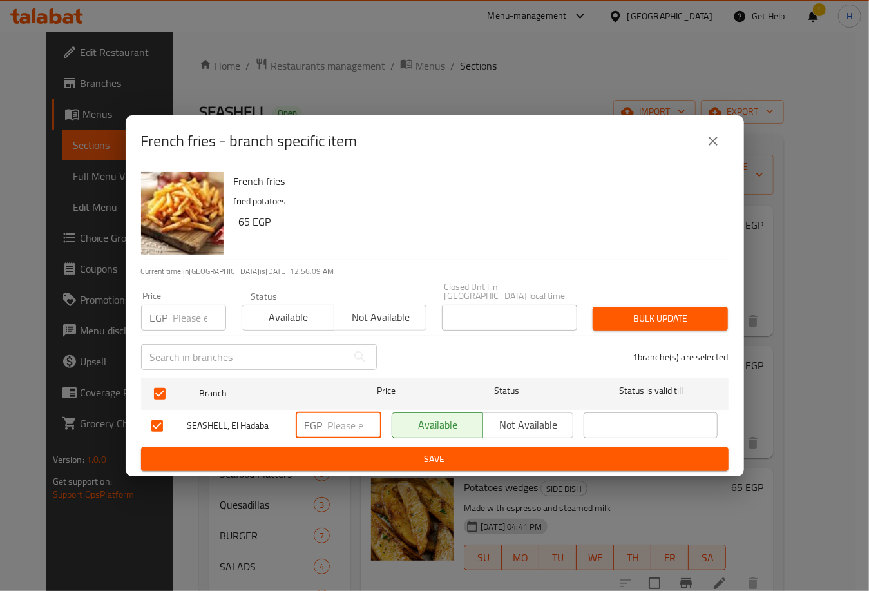
click at [338, 419] on input "number" at bounding box center [354, 425] width 53 height 26
type input "65"
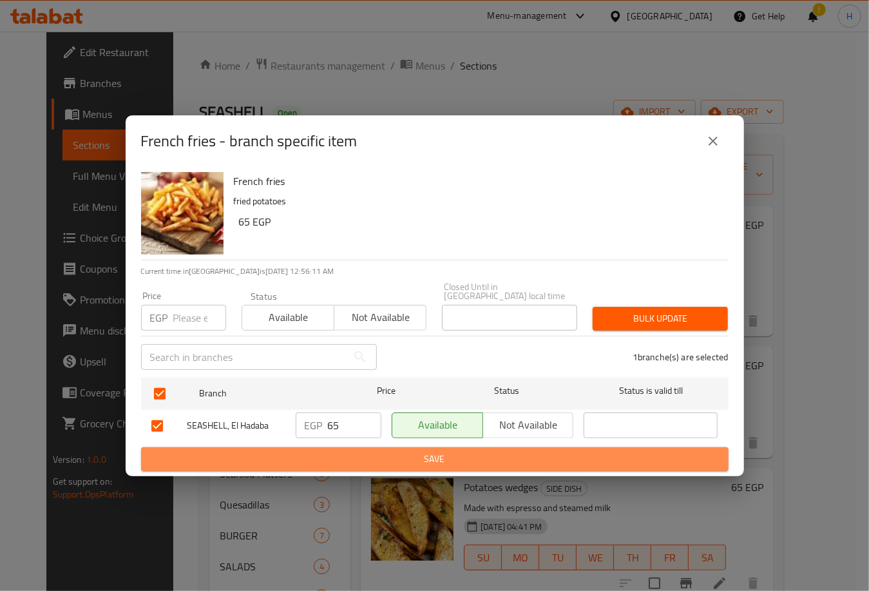
click at [431, 461] on span "Save" at bounding box center [434, 459] width 567 height 16
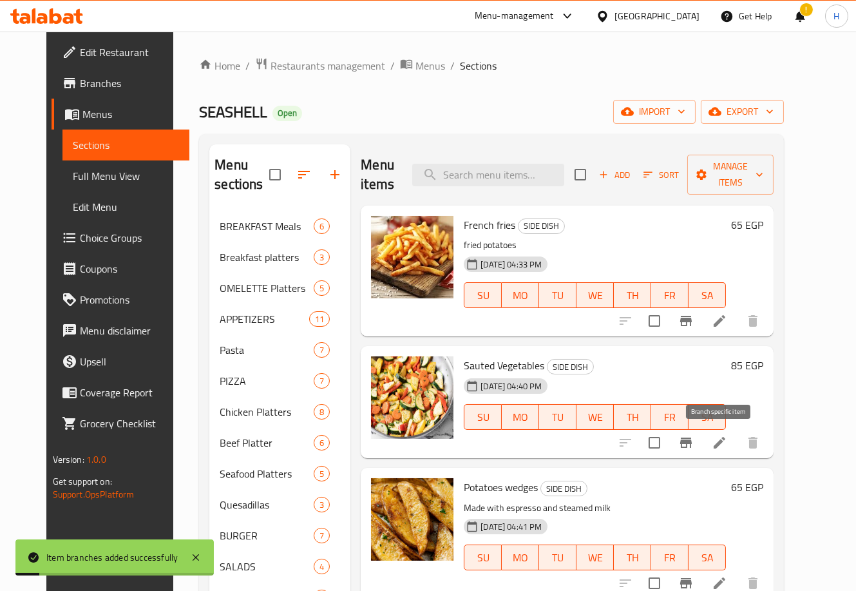
click at [692, 443] on icon "Branch-specific-item" at bounding box center [686, 442] width 12 height 10
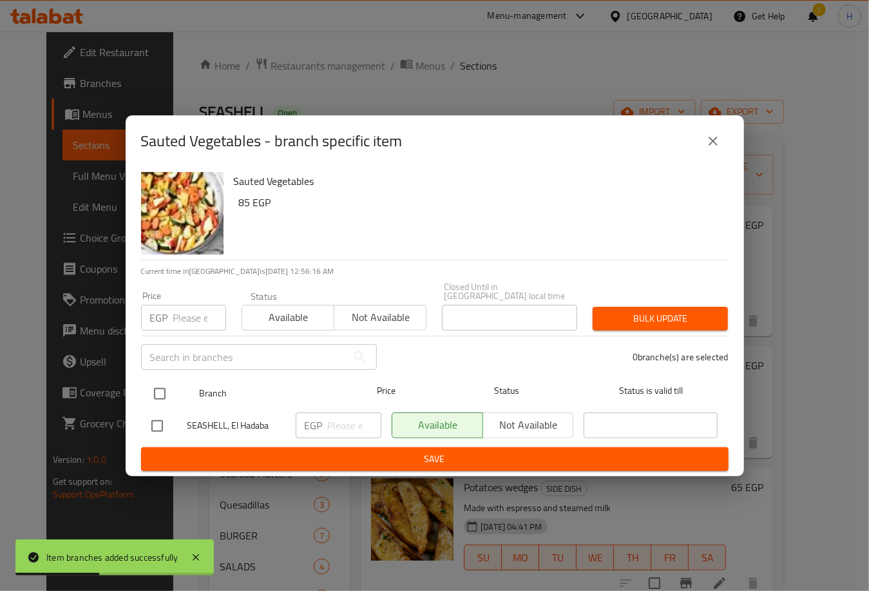
click at [164, 386] on input "checkbox" at bounding box center [159, 393] width 27 height 27
checkbox input "true"
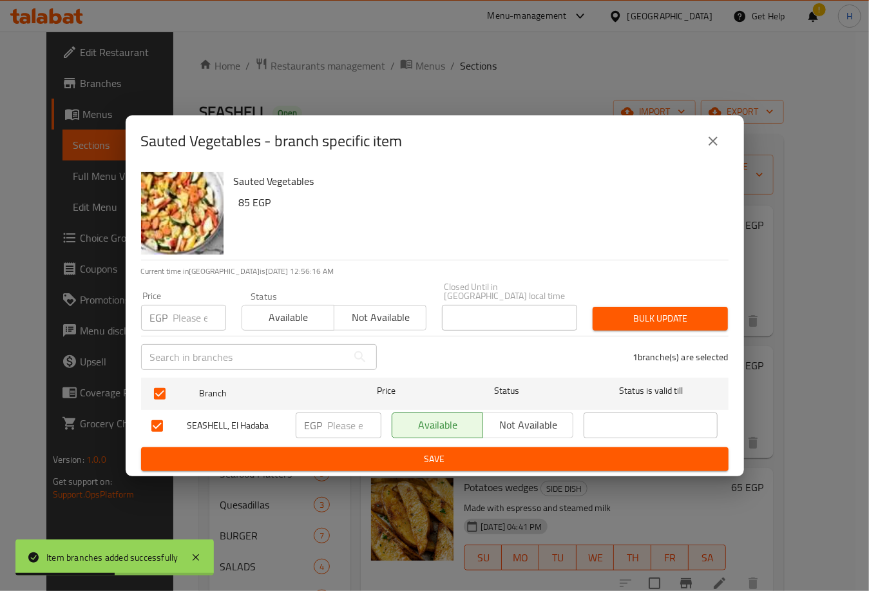
click at [343, 417] on input "number" at bounding box center [354, 425] width 53 height 26
type input "85"
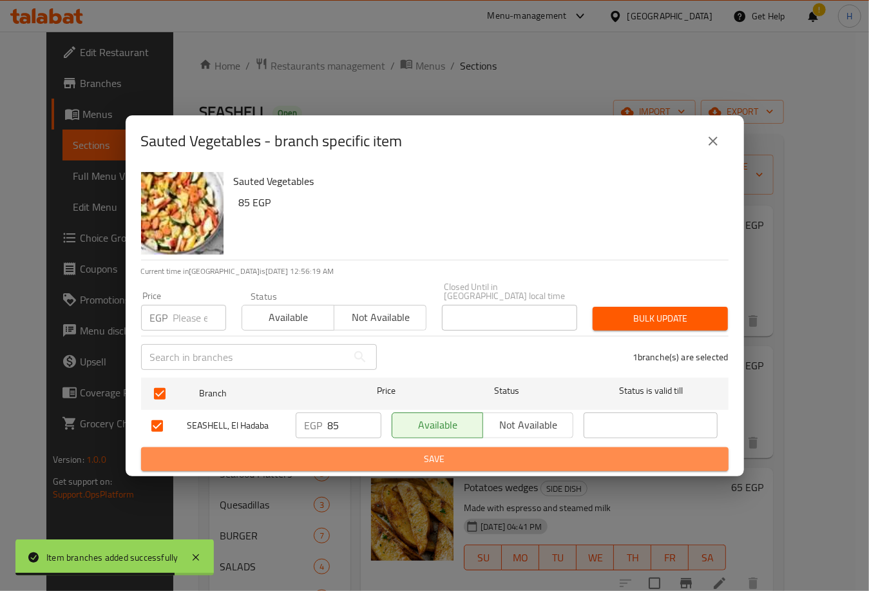
click at [432, 451] on span "Save" at bounding box center [434, 459] width 567 height 16
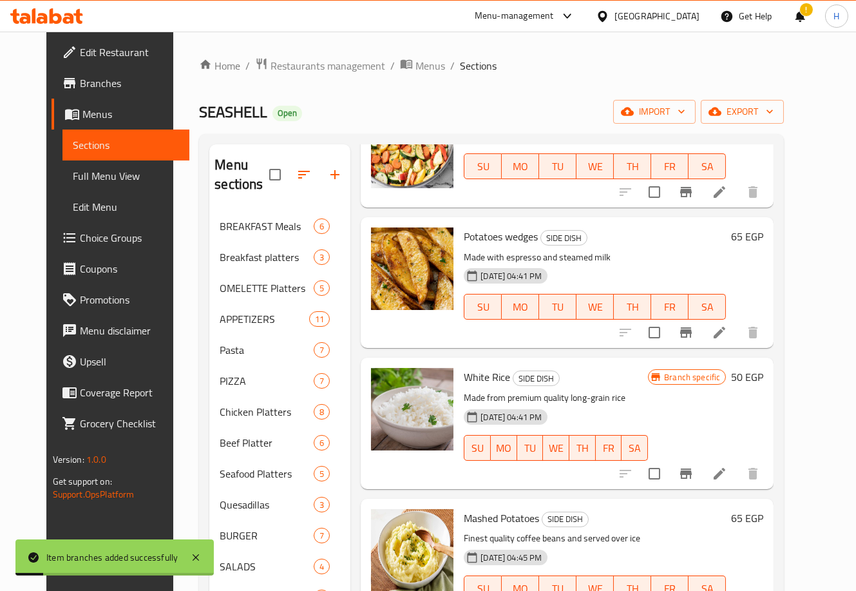
scroll to position [251, 0]
click at [692, 332] on icon "Branch-specific-item" at bounding box center [686, 332] width 12 height 10
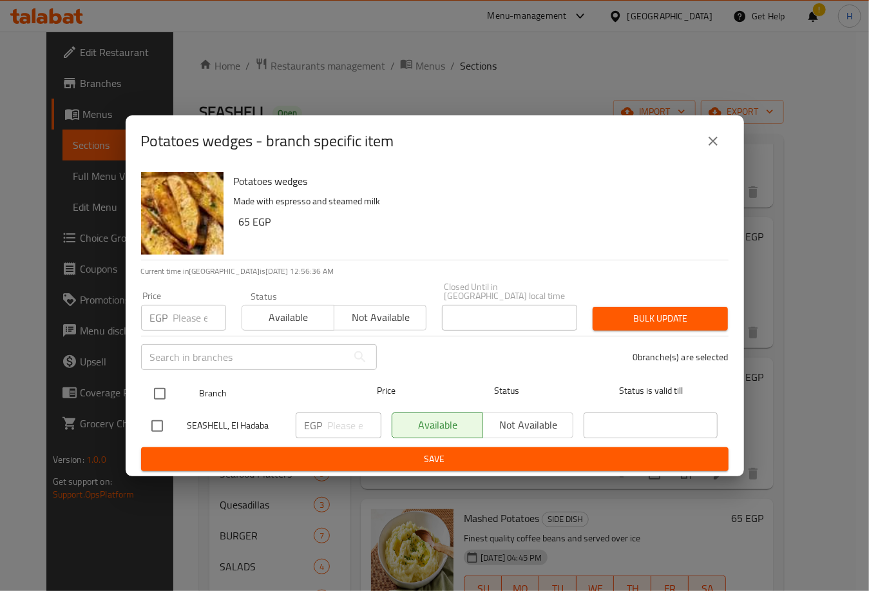
click at [158, 389] on input "checkbox" at bounding box center [159, 393] width 27 height 27
checkbox input "true"
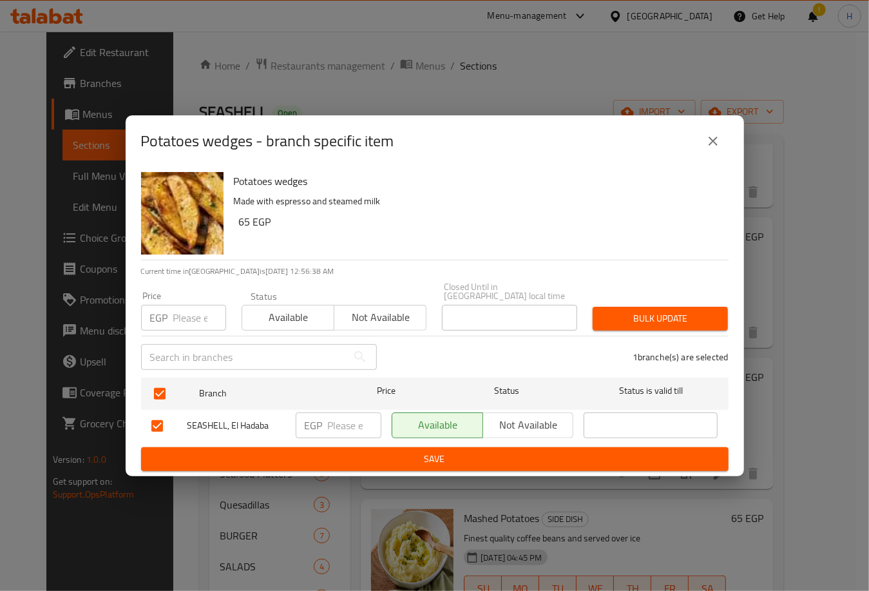
click at [348, 421] on input "number" at bounding box center [354, 425] width 53 height 26
type input "65"
click at [426, 451] on span "Save" at bounding box center [434, 459] width 567 height 16
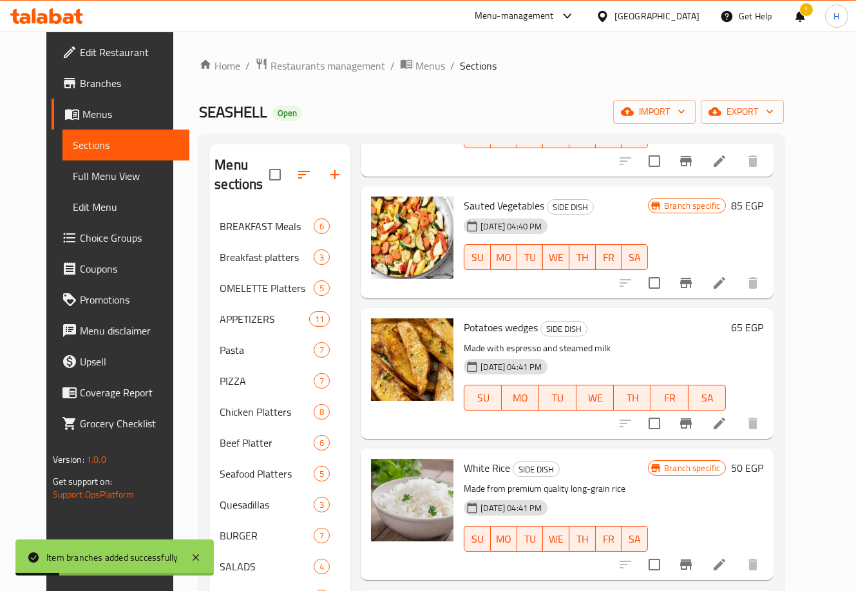
scroll to position [158, 0]
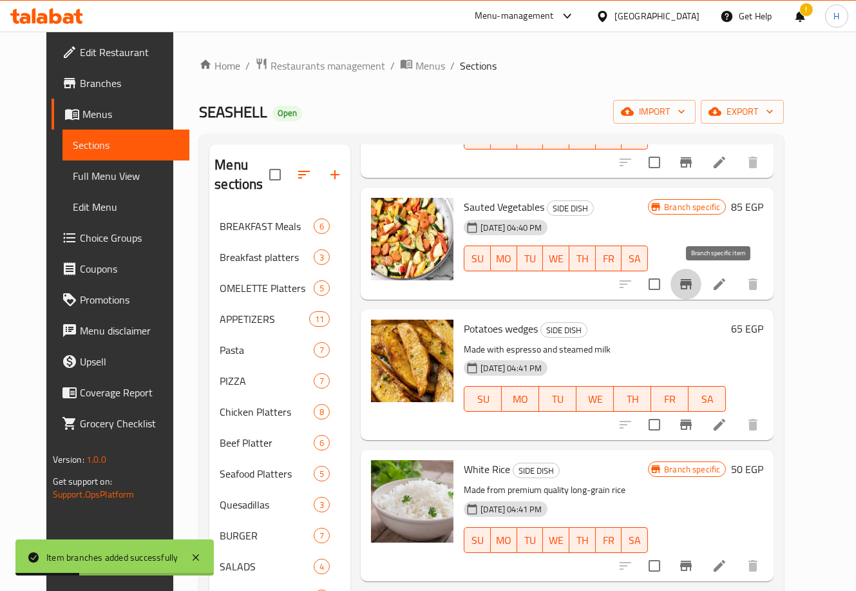
click at [692, 288] on icon "Branch-specific-item" at bounding box center [686, 284] width 12 height 10
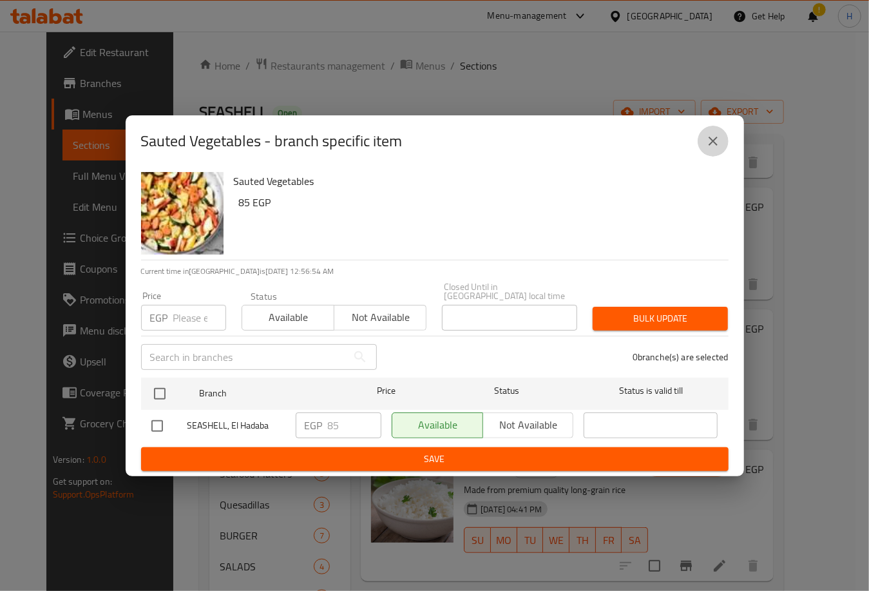
click at [711, 144] on icon "close" at bounding box center [712, 140] width 15 height 15
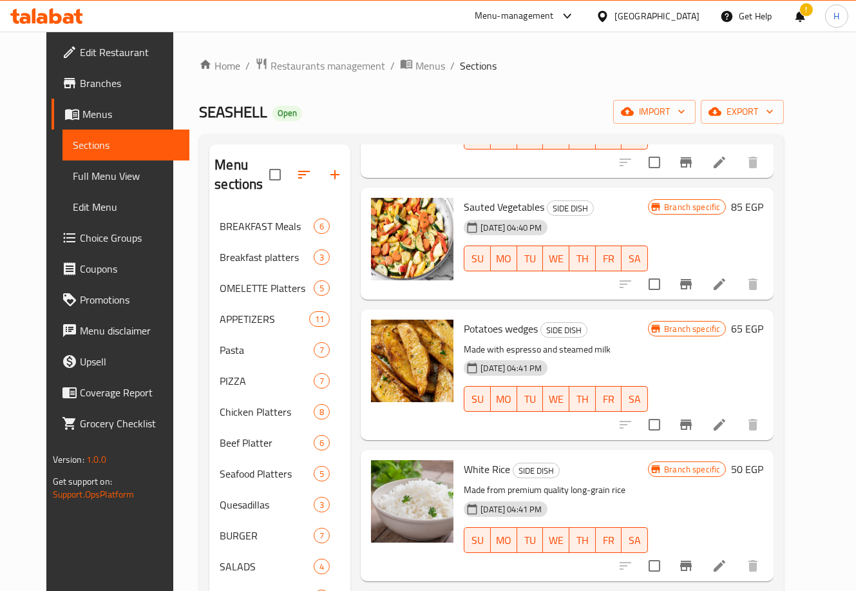
scroll to position [313, 0]
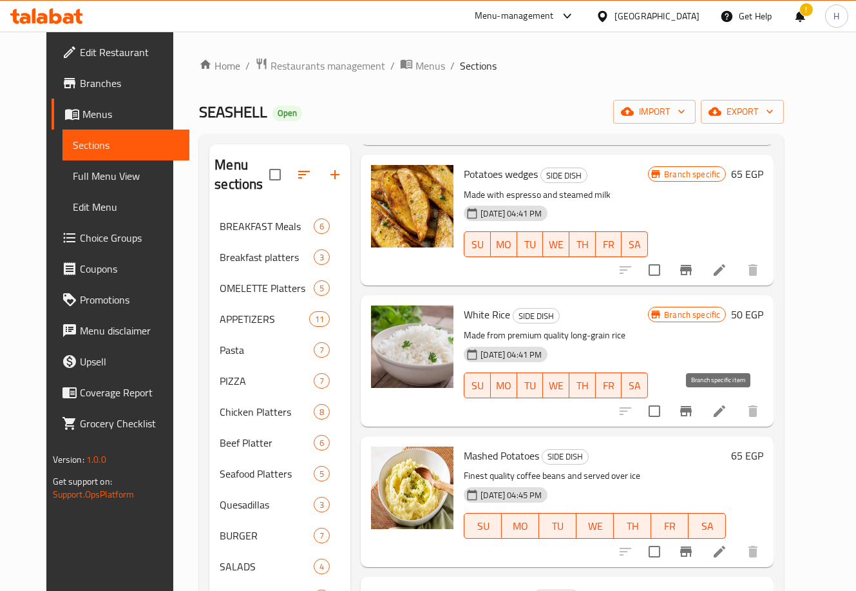
click at [692, 407] on icon "Branch-specific-item" at bounding box center [686, 411] width 12 height 10
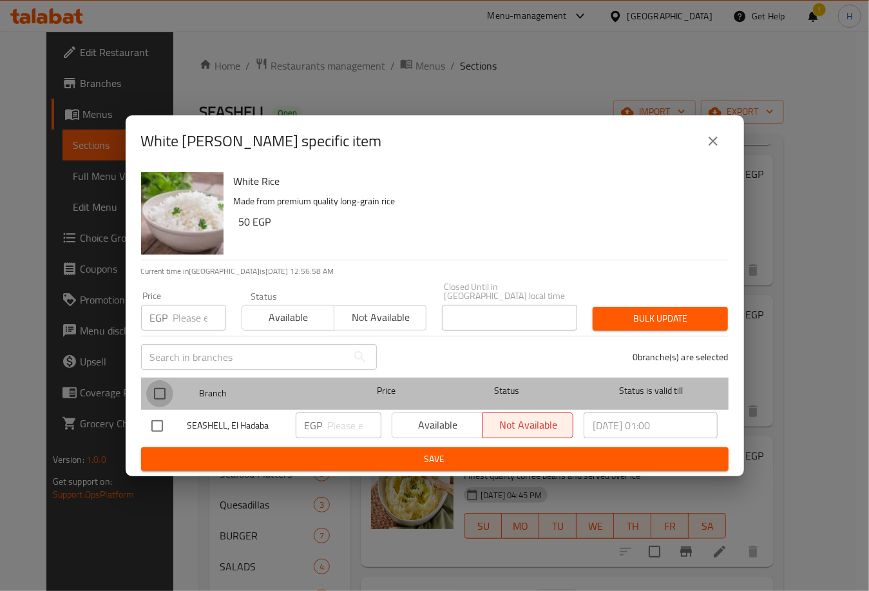
click at [160, 387] on input "checkbox" at bounding box center [159, 393] width 27 height 27
checkbox input "true"
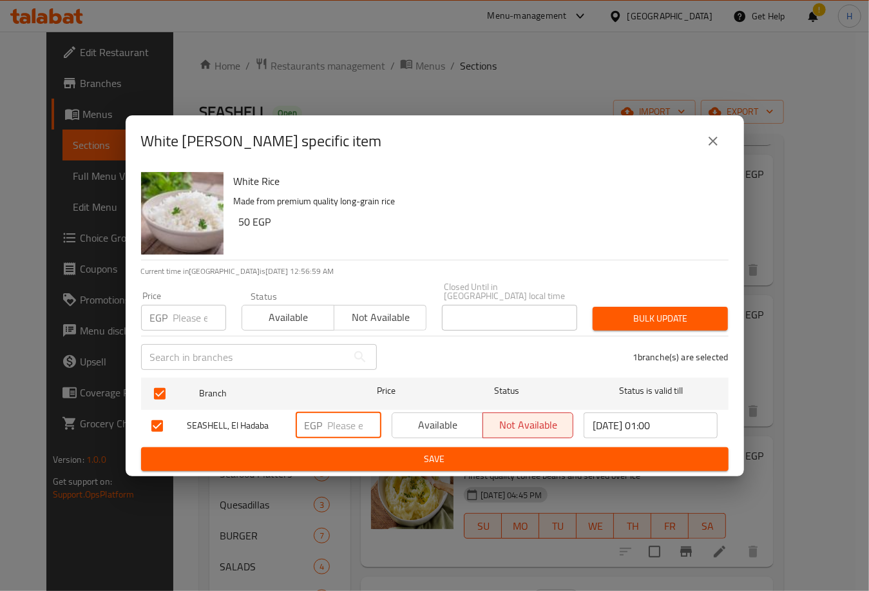
click at [337, 419] on input "number" at bounding box center [354, 425] width 53 height 26
type input "50"
click at [419, 452] on span "Save" at bounding box center [434, 459] width 567 height 16
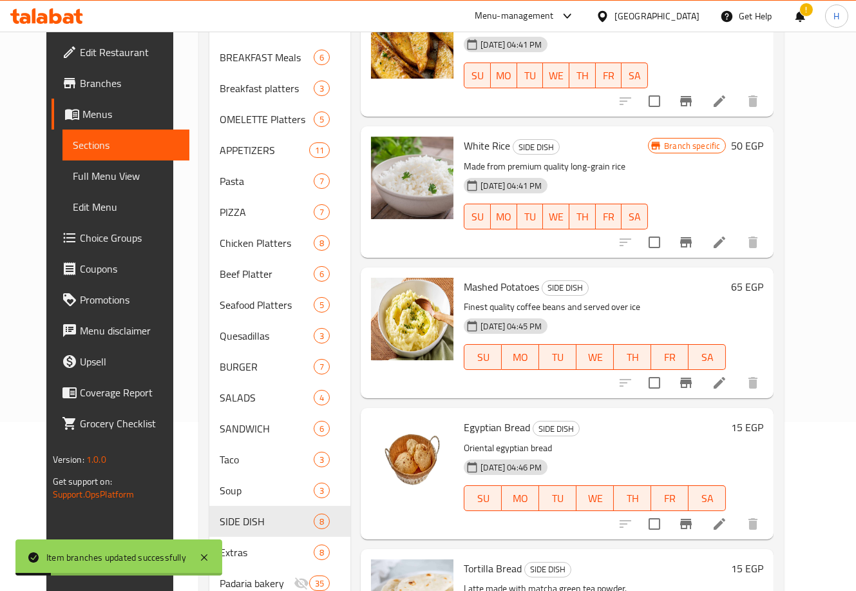
scroll to position [176, 0]
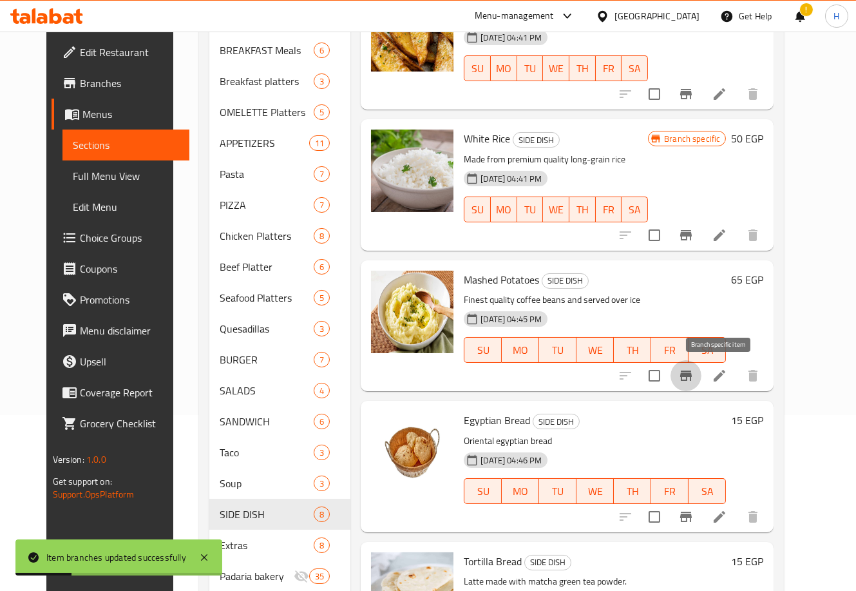
click at [701, 370] on button "Branch-specific-item" at bounding box center [686, 375] width 31 height 31
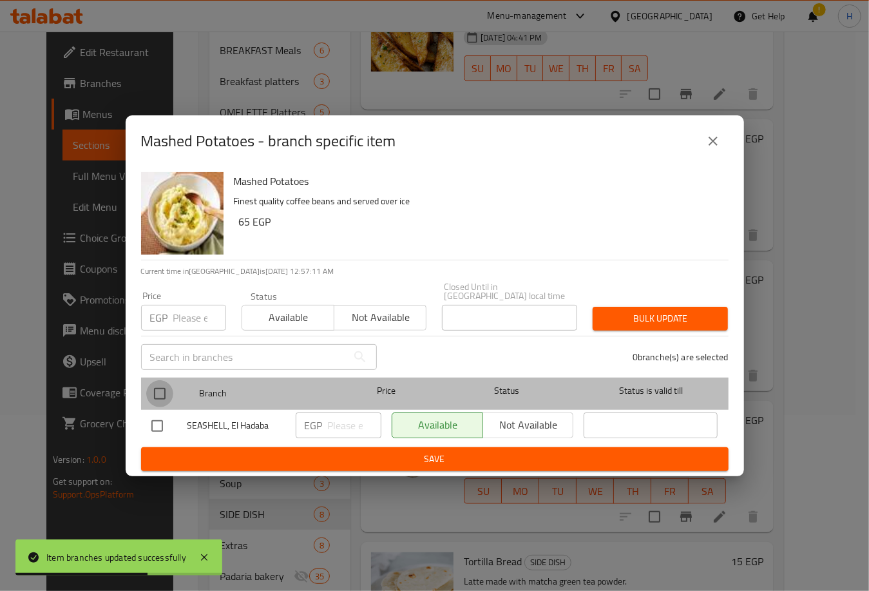
click at [165, 387] on input "checkbox" at bounding box center [159, 393] width 27 height 27
checkbox input "true"
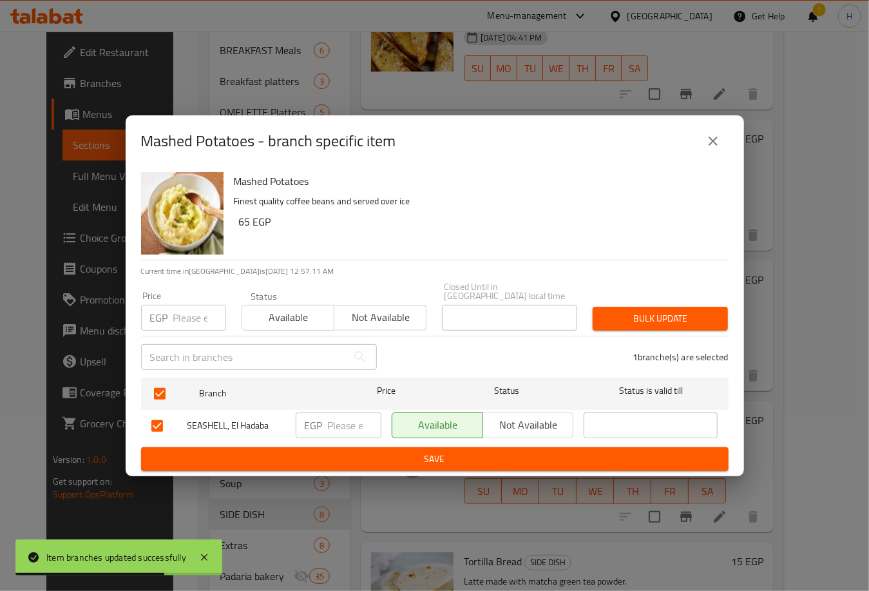
click at [340, 417] on input "number" at bounding box center [354, 425] width 53 height 26
type input "65"
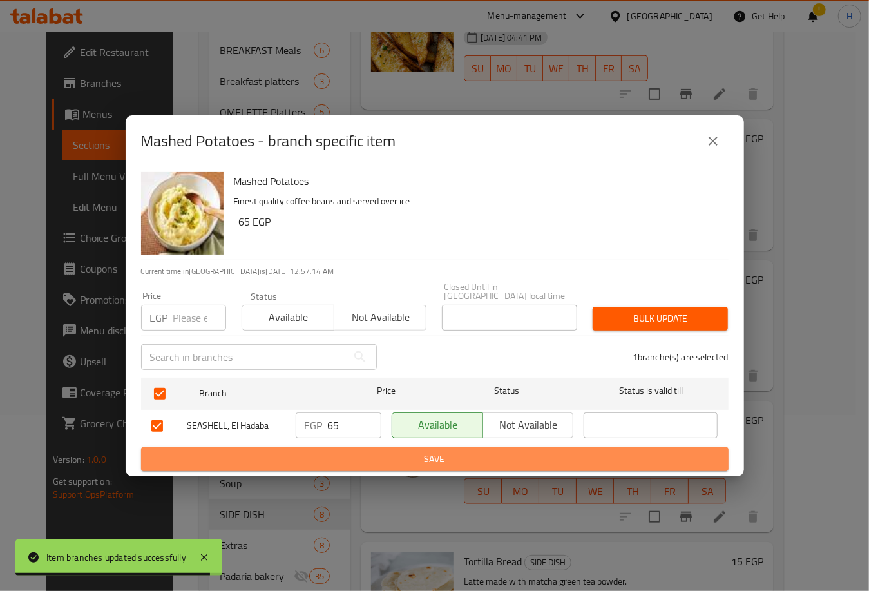
click at [437, 447] on button "Save" at bounding box center [434, 459] width 587 height 24
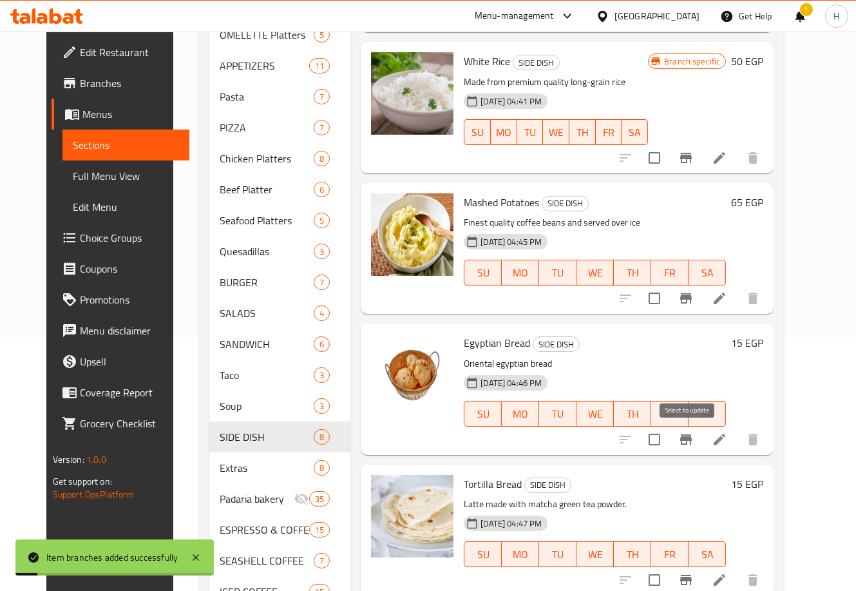
scroll to position [254, 0]
click at [694, 443] on icon "Branch-specific-item" at bounding box center [685, 438] width 15 height 15
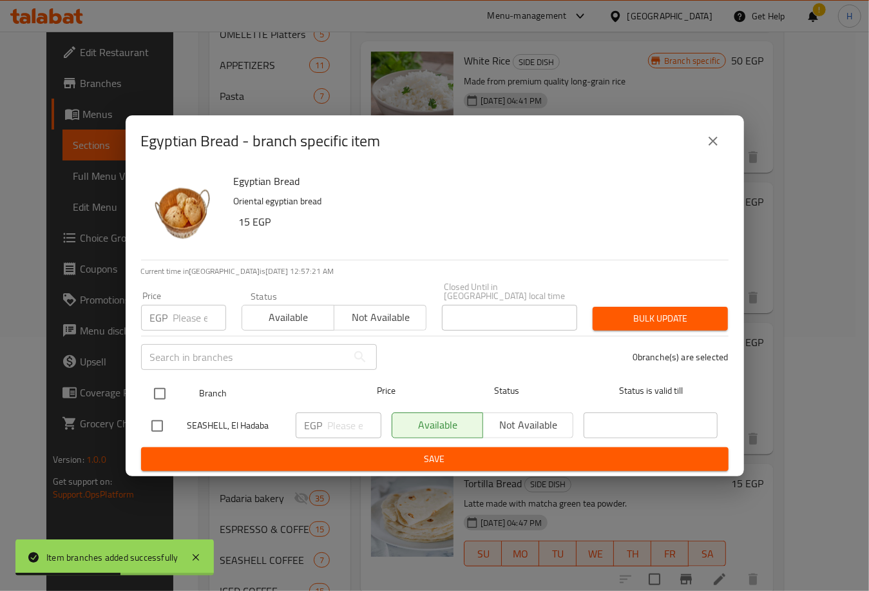
click at [167, 388] on input "checkbox" at bounding box center [159, 393] width 27 height 27
checkbox input "true"
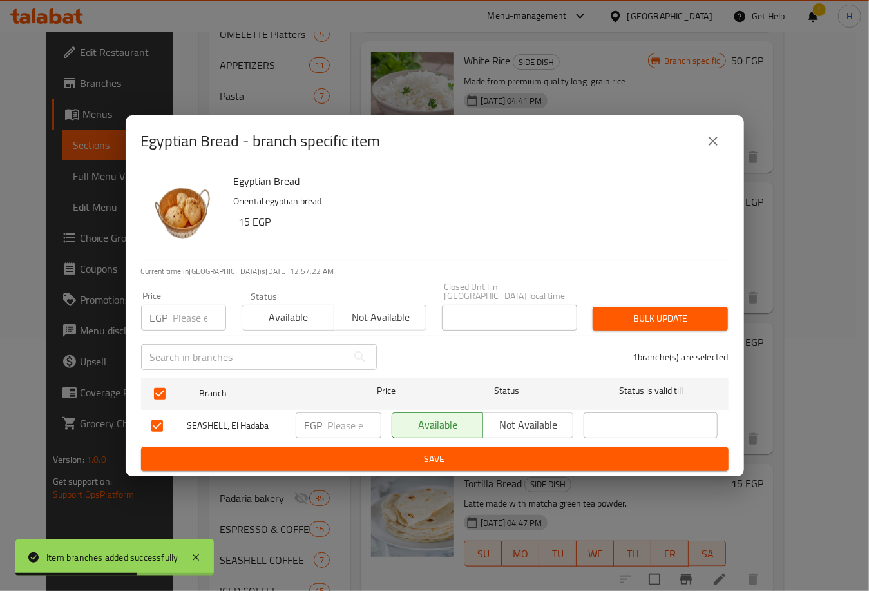
click at [343, 415] on input "number" at bounding box center [354, 425] width 53 height 26
type input "15"
click at [441, 452] on span "Save" at bounding box center [434, 459] width 567 height 16
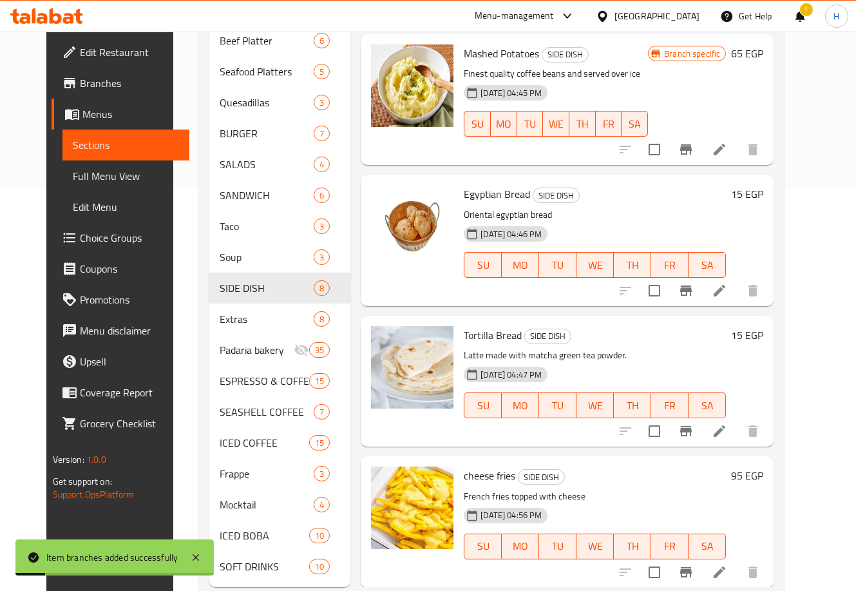
scroll to position [434, 0]
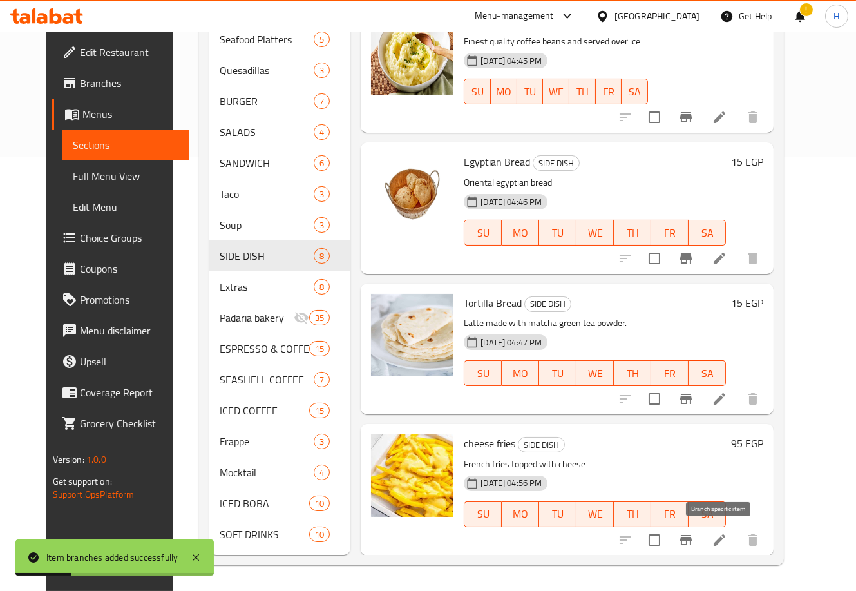
click at [701, 542] on button "Branch-specific-item" at bounding box center [686, 539] width 31 height 31
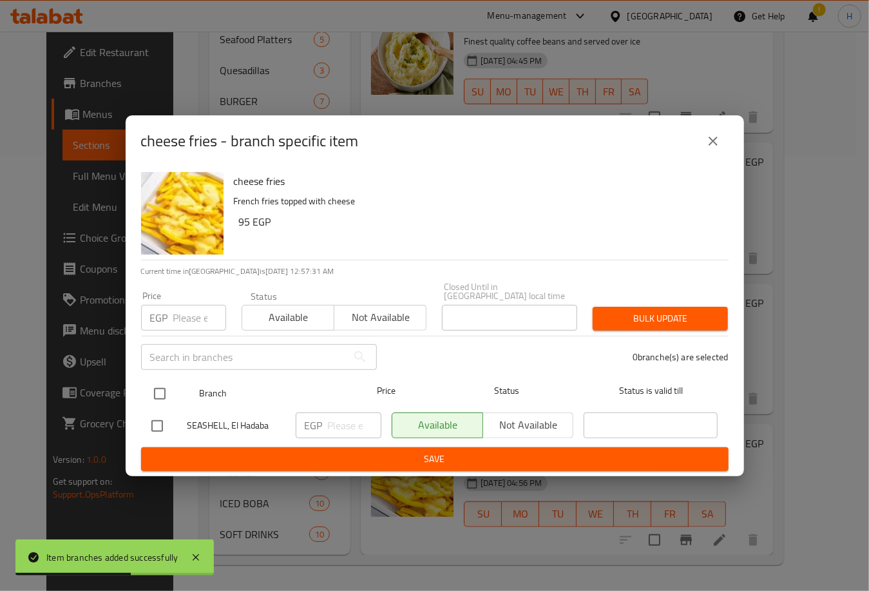
click at [163, 390] on input "checkbox" at bounding box center [159, 393] width 27 height 27
checkbox input "true"
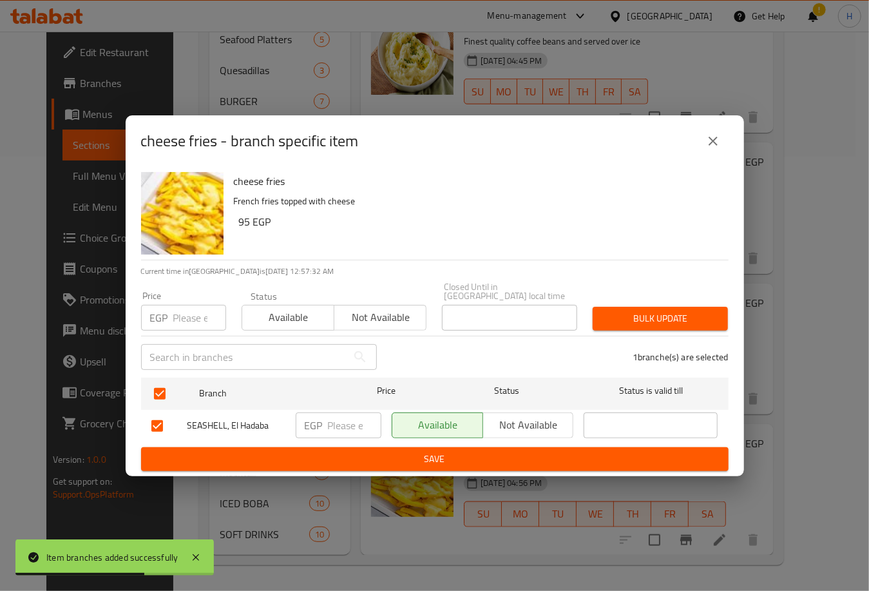
click at [344, 421] on input "number" at bounding box center [354, 425] width 53 height 26
type input "95"
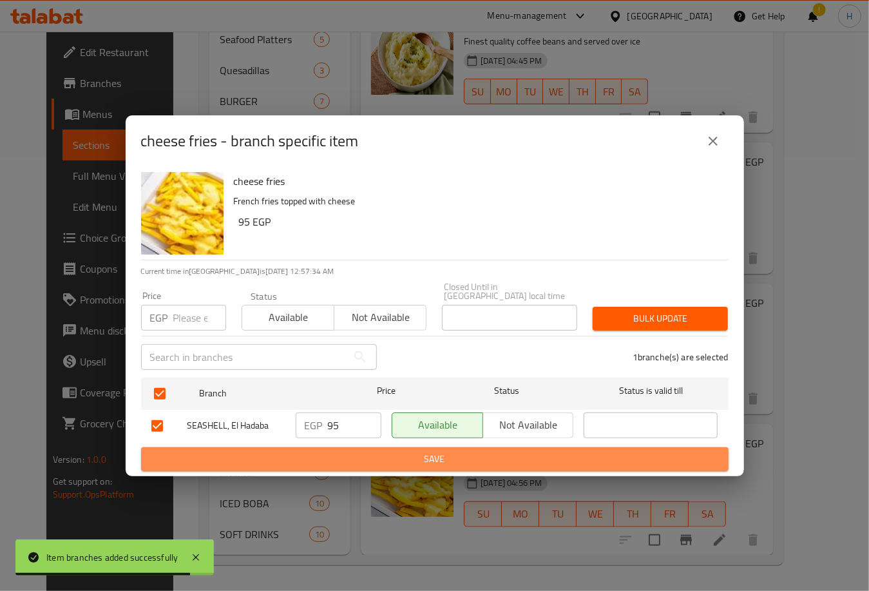
click at [459, 453] on span "Save" at bounding box center [434, 459] width 567 height 16
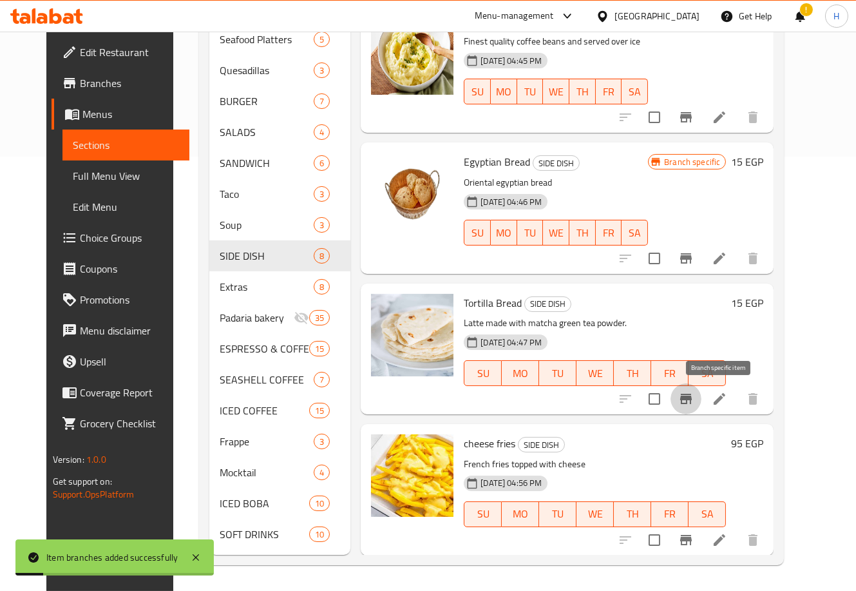
click at [694, 395] on icon "Branch-specific-item" at bounding box center [685, 398] width 15 height 15
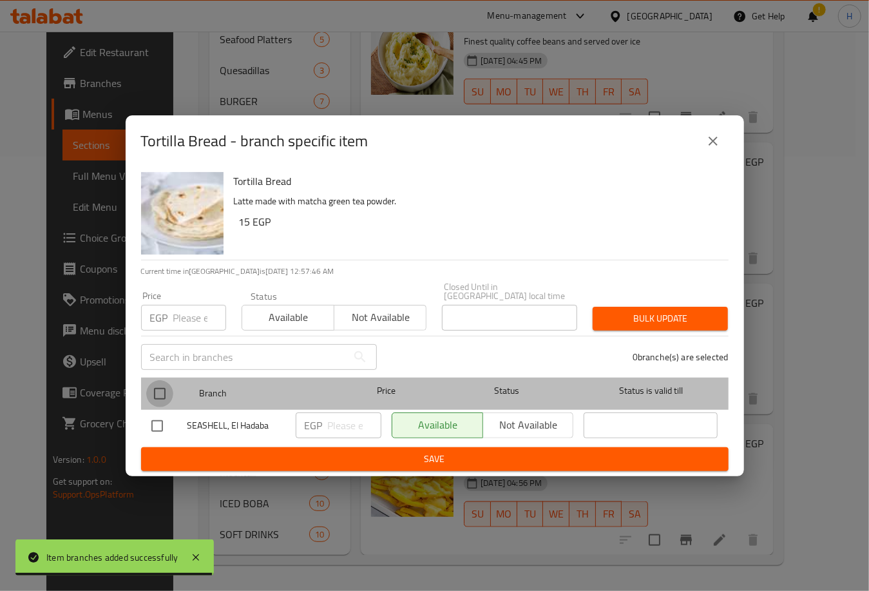
click at [155, 386] on input "checkbox" at bounding box center [159, 393] width 27 height 27
checkbox input "true"
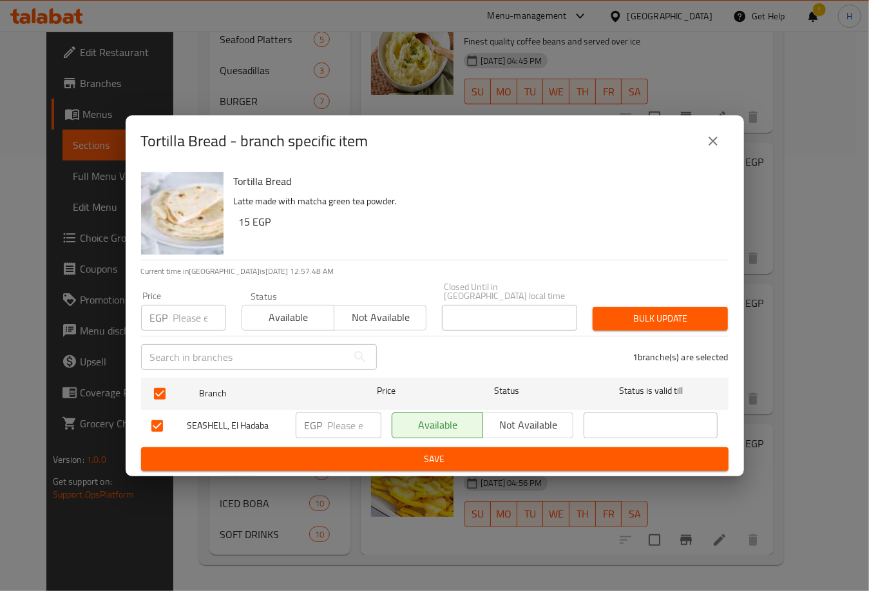
click at [332, 428] on input "number" at bounding box center [354, 425] width 53 height 26
type input "15"
click at [414, 458] on span "Save" at bounding box center [434, 459] width 567 height 16
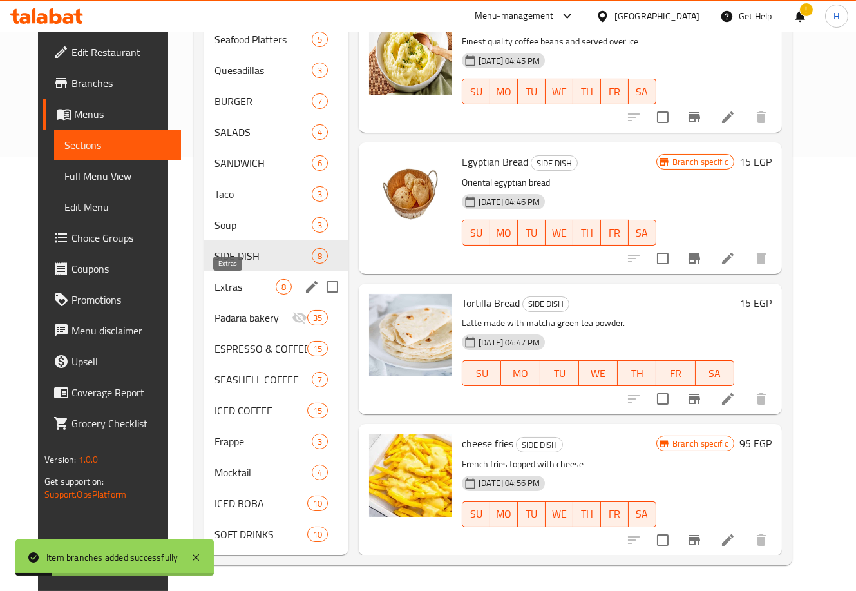
click at [231, 283] on span "Extras" at bounding box center [244, 286] width 61 height 15
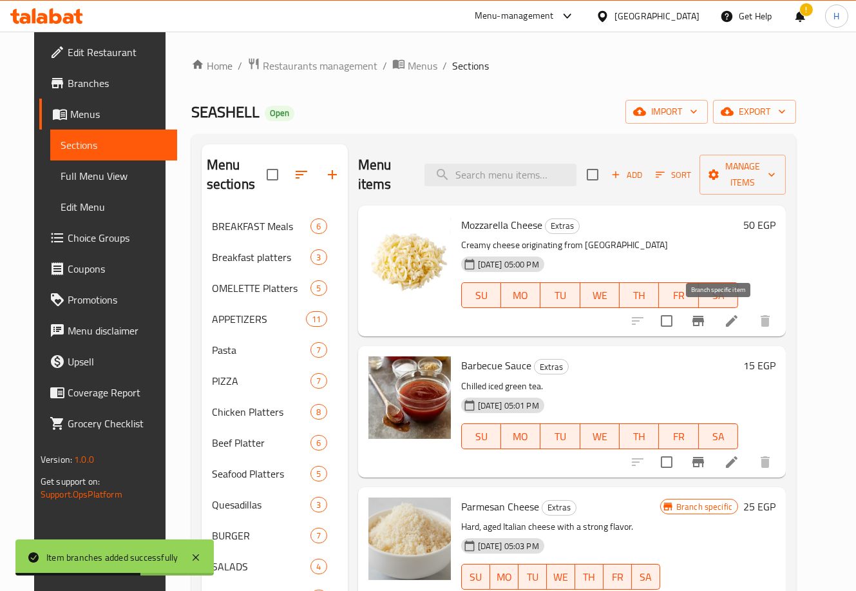
click at [704, 319] on icon "Branch-specific-item" at bounding box center [698, 321] width 12 height 10
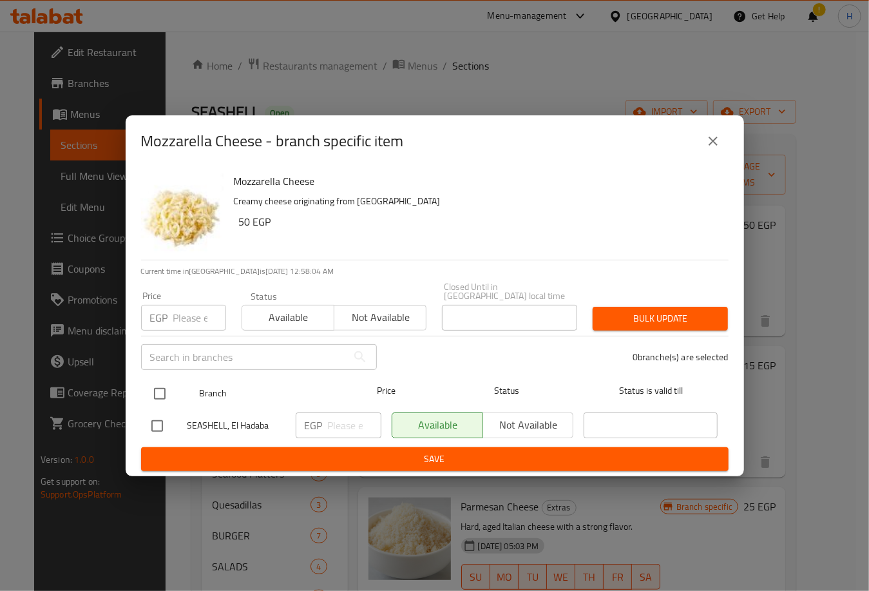
click at [158, 380] on input "checkbox" at bounding box center [159, 393] width 27 height 27
checkbox input "true"
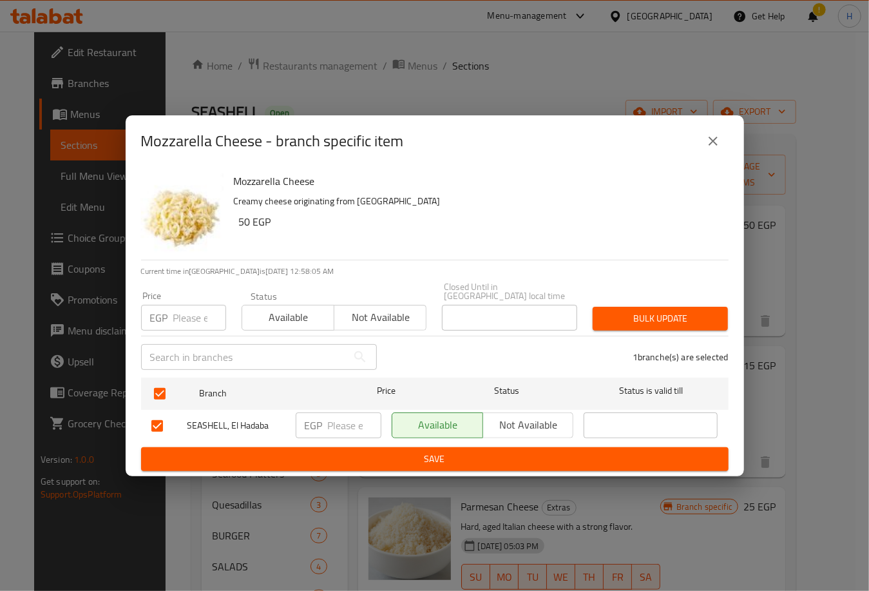
click at [334, 421] on input "number" at bounding box center [354, 425] width 53 height 26
type input "50"
click at [423, 451] on span "Save" at bounding box center [434, 459] width 567 height 16
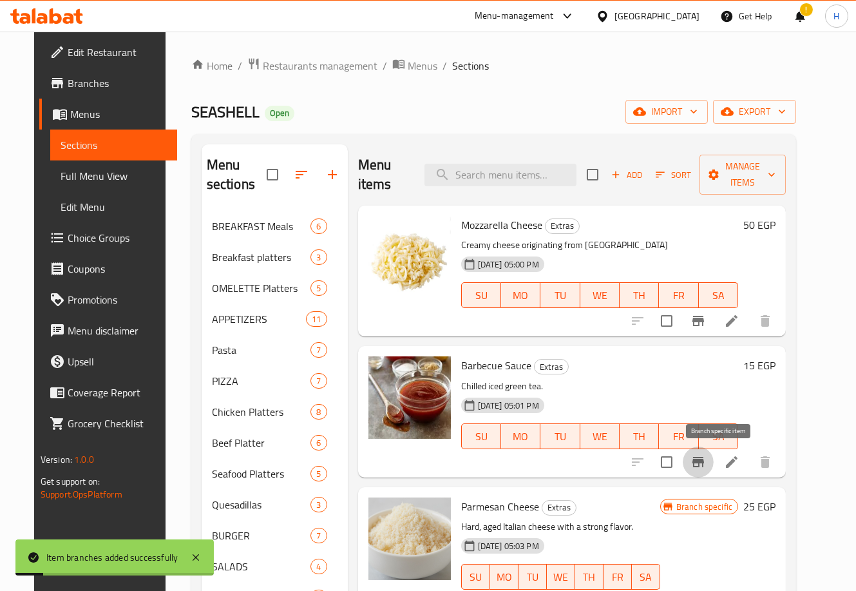
click at [704, 461] on icon "Branch-specific-item" at bounding box center [698, 462] width 12 height 10
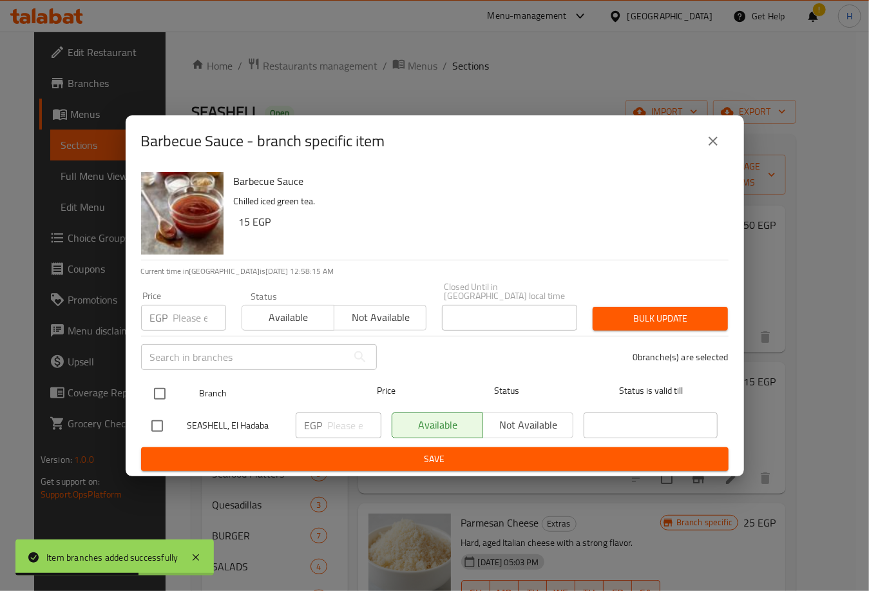
click at [162, 389] on input "checkbox" at bounding box center [159, 393] width 27 height 27
checkbox input "true"
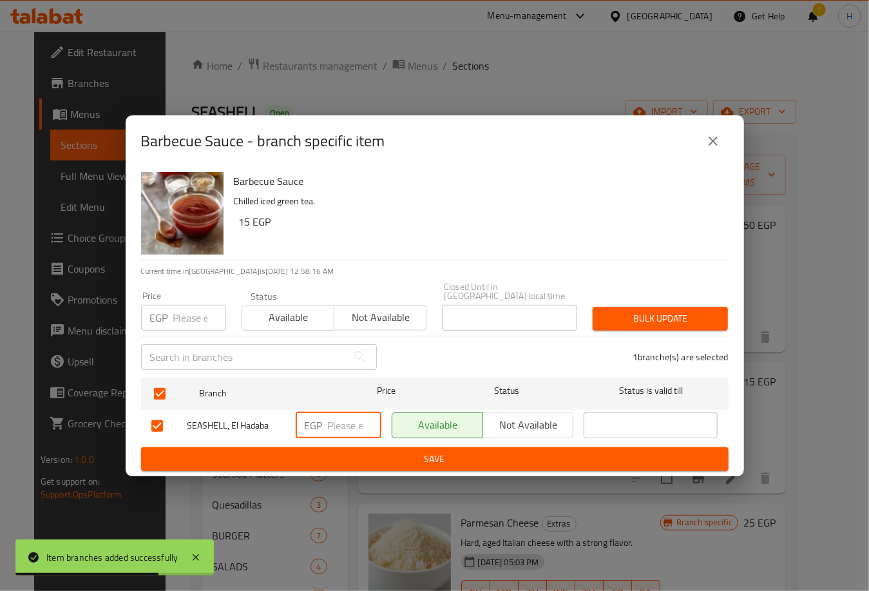
click at [342, 415] on input "number" at bounding box center [354, 425] width 53 height 26
click at [441, 457] on span "Save" at bounding box center [434, 459] width 567 height 16
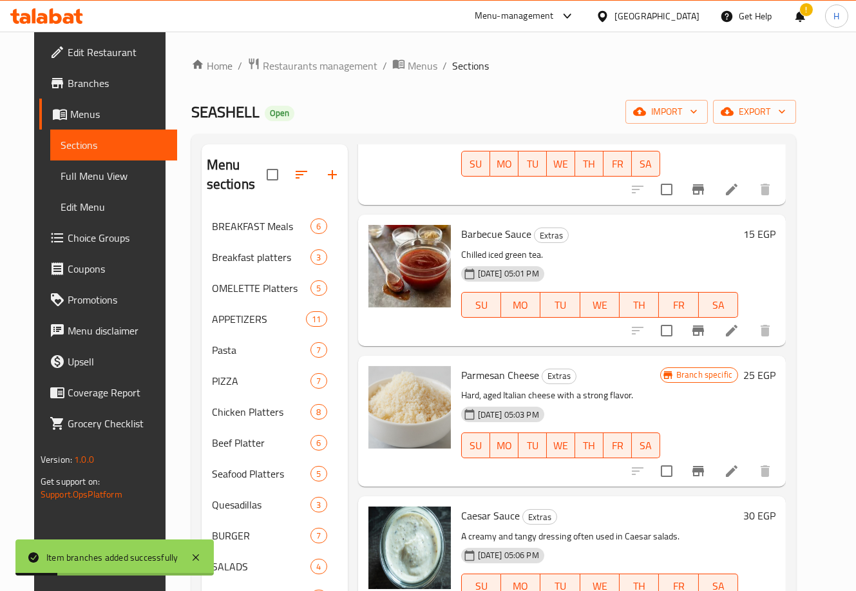
scroll to position [150, 0]
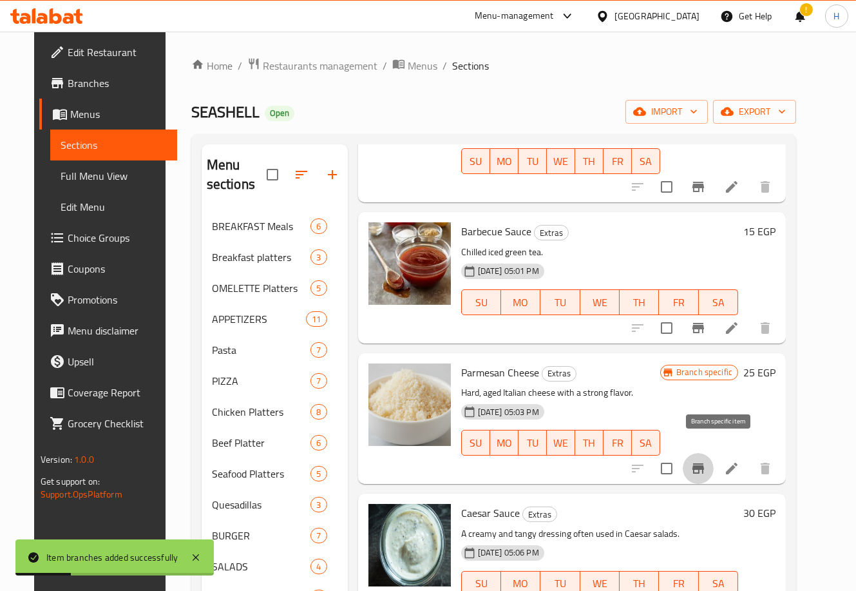
click at [714, 453] on button "Branch-specific-item" at bounding box center [698, 468] width 31 height 31
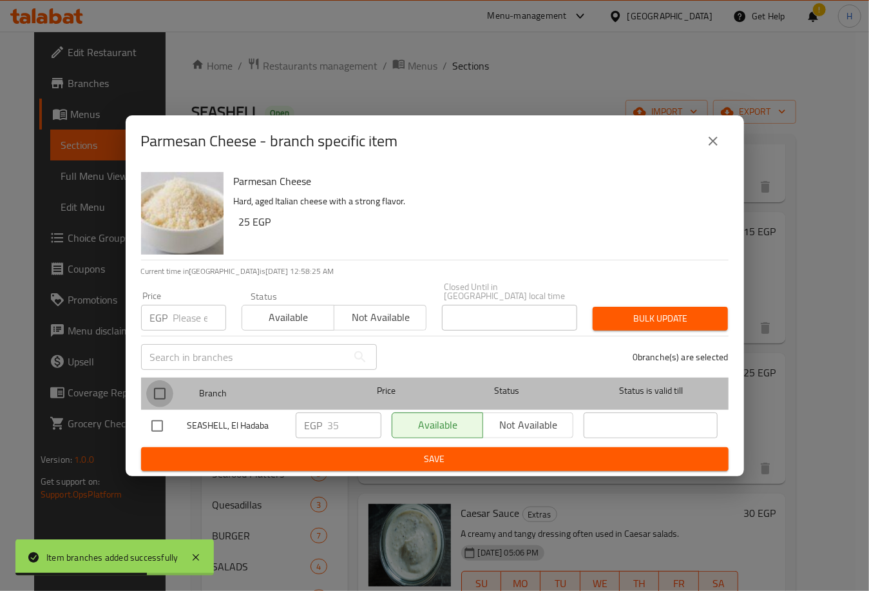
click at [160, 386] on input "checkbox" at bounding box center [159, 393] width 27 height 27
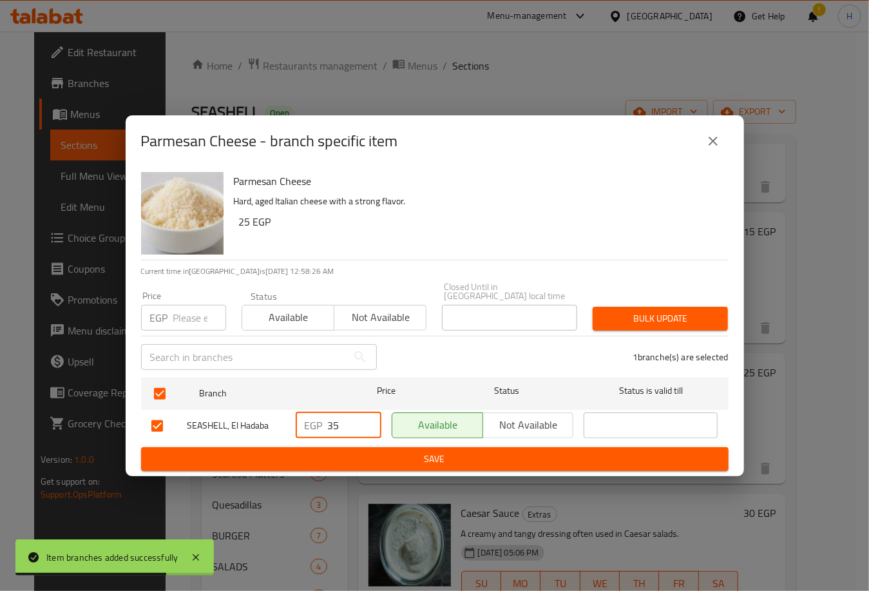
drag, startPoint x: 343, startPoint y: 419, endPoint x: 301, endPoint y: 412, distance: 42.6
click at [301, 412] on div "EGP 35 ​" at bounding box center [339, 425] width 86 height 26
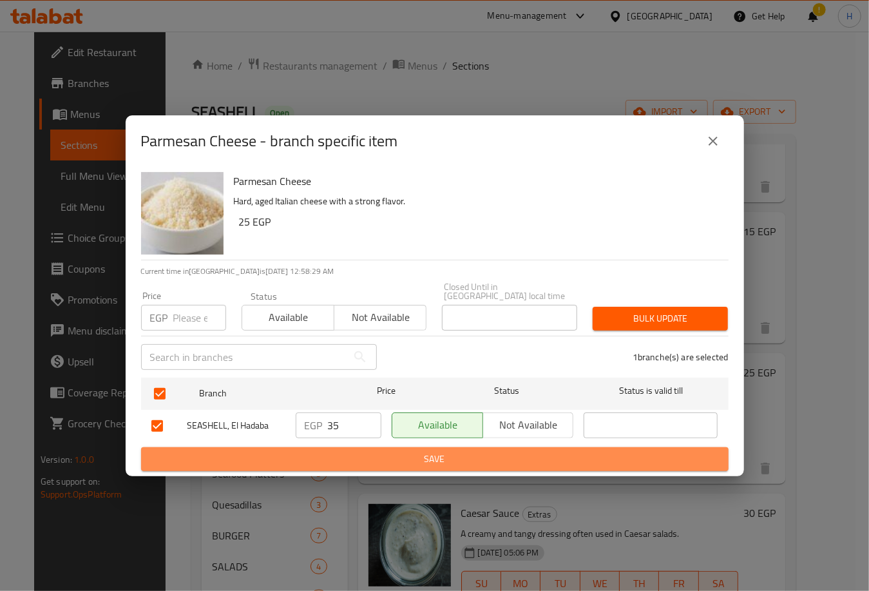
click at [460, 451] on span "Save" at bounding box center [434, 459] width 567 height 16
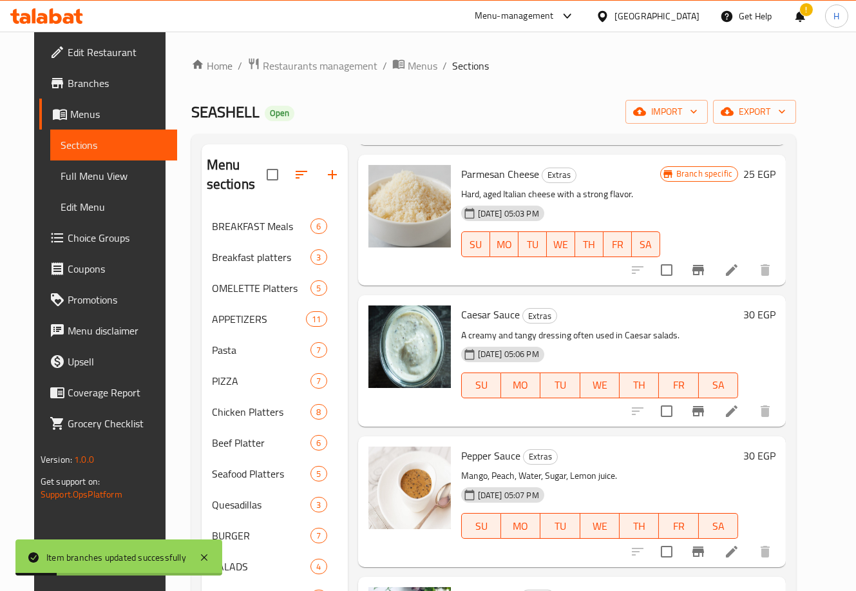
scroll to position [348, 0]
click at [704, 547] on icon "Branch-specific-item" at bounding box center [698, 552] width 12 height 10
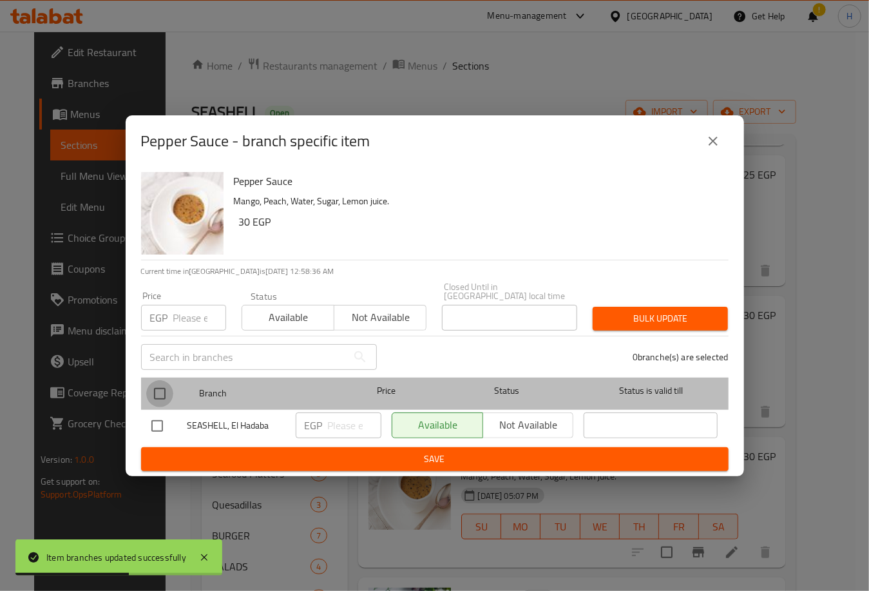
click at [158, 388] on input "checkbox" at bounding box center [159, 393] width 27 height 27
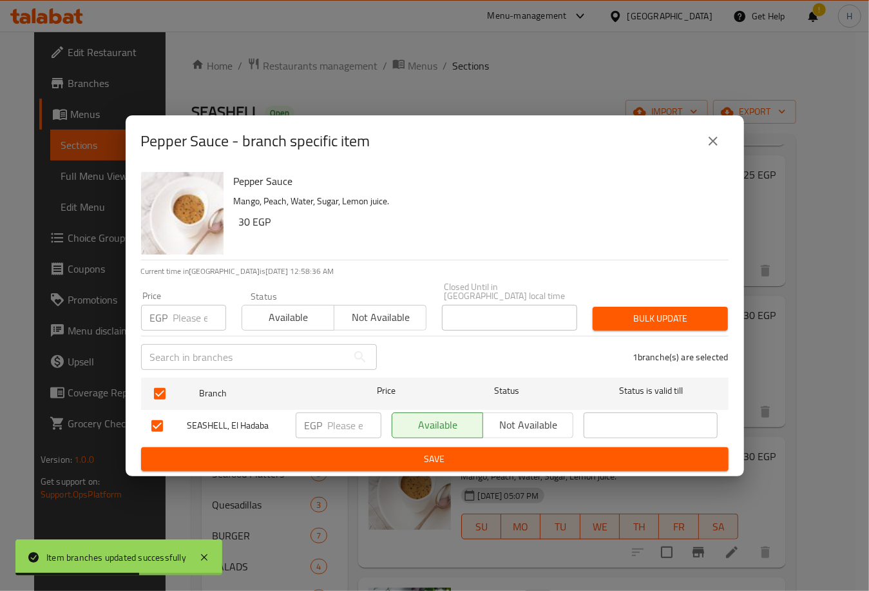
click at [341, 419] on input "number" at bounding box center [354, 425] width 53 height 26
click at [409, 451] on span "Save" at bounding box center [434, 459] width 567 height 16
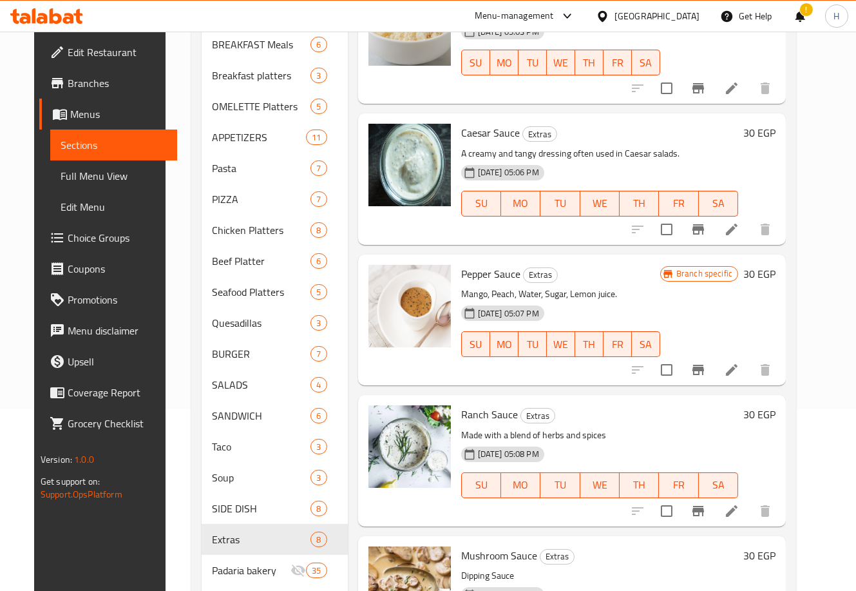
scroll to position [184, 0]
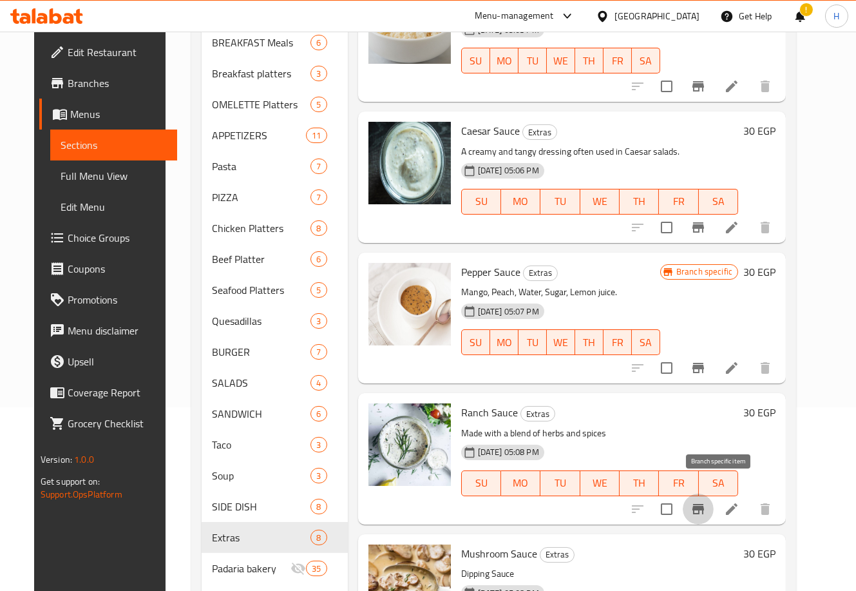
click at [706, 501] on icon "Branch-specific-item" at bounding box center [698, 508] width 15 height 15
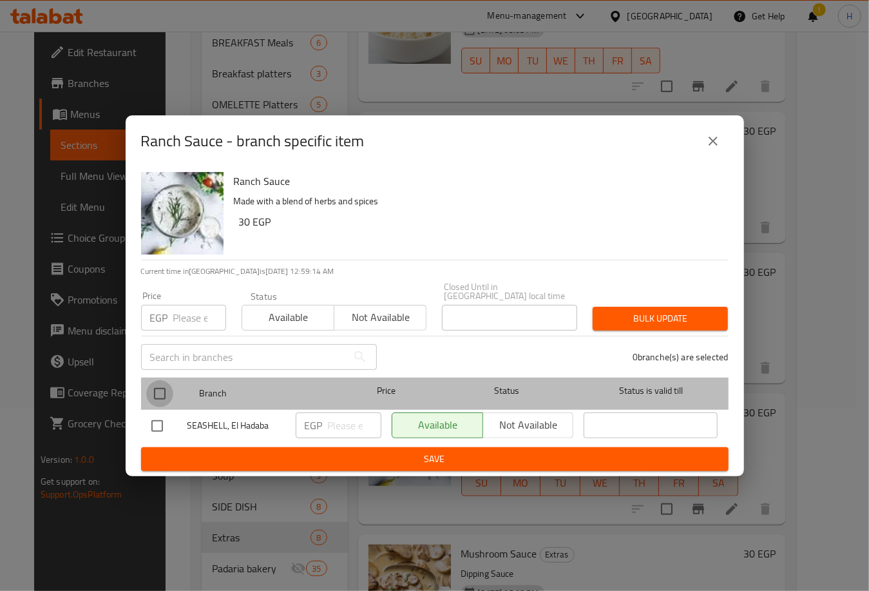
click at [151, 392] on input "checkbox" at bounding box center [159, 393] width 27 height 27
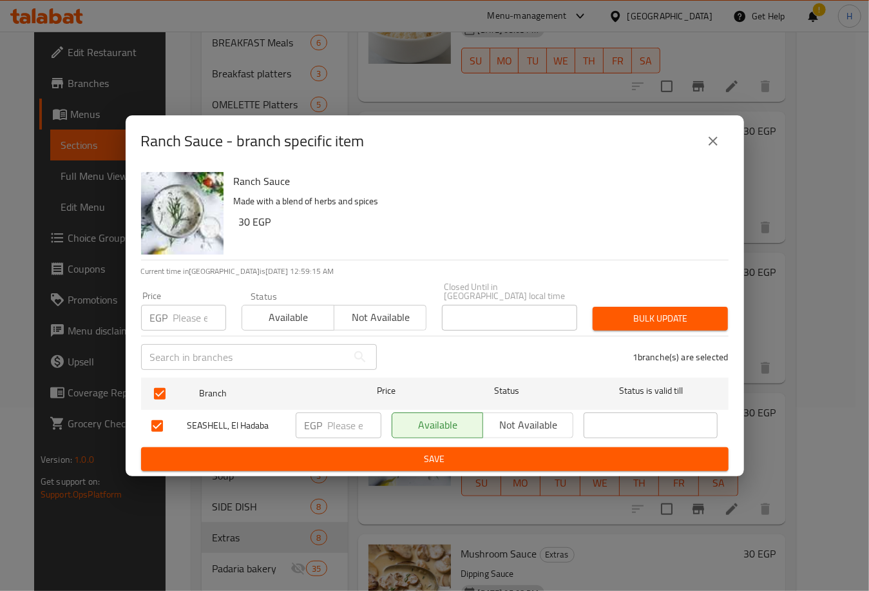
click at [343, 421] on input "number" at bounding box center [354, 425] width 53 height 26
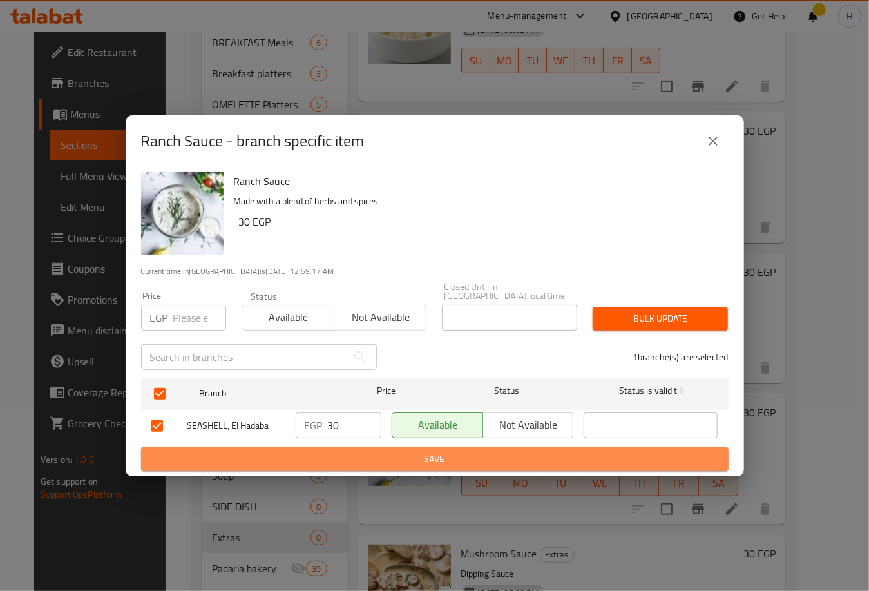
click at [405, 451] on span "Save" at bounding box center [434, 459] width 567 height 16
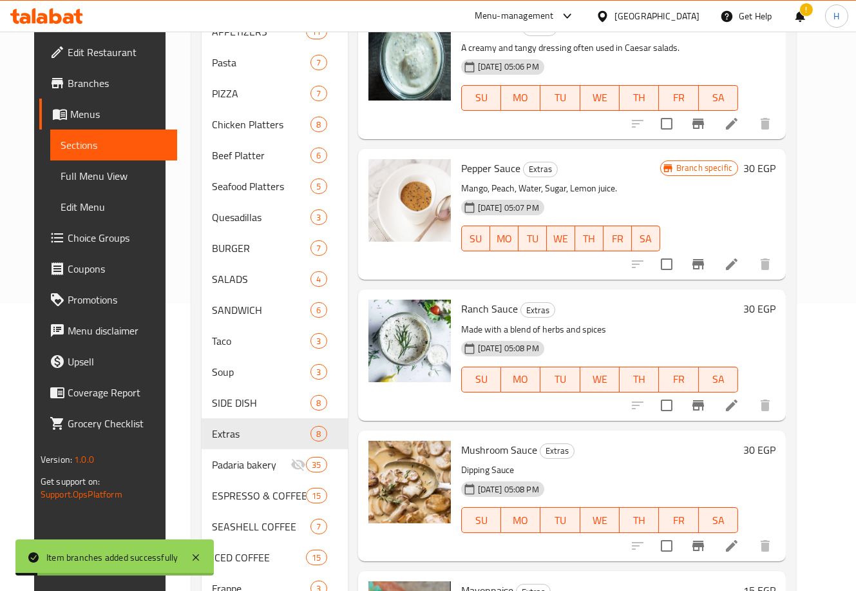
scroll to position [341, 0]
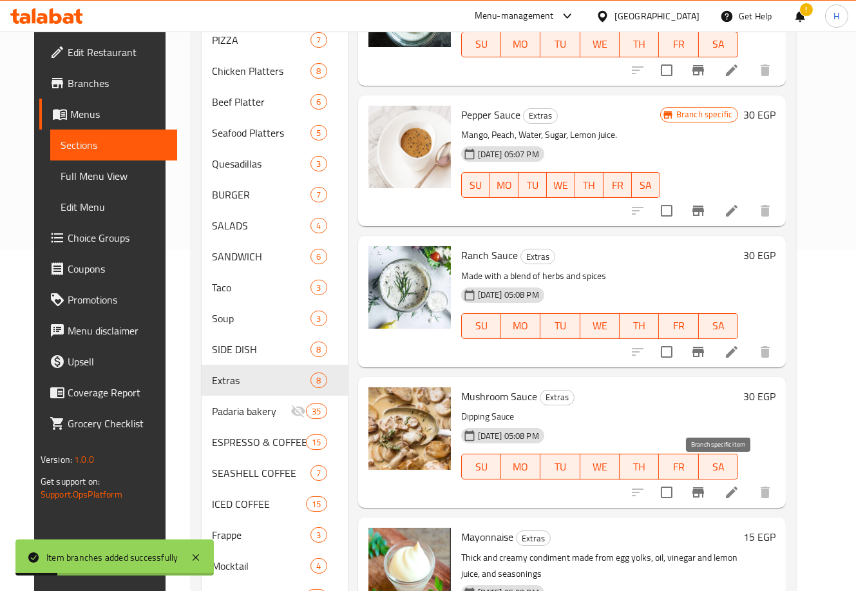
click at [706, 484] on icon "Branch-specific-item" at bounding box center [698, 491] width 15 height 15
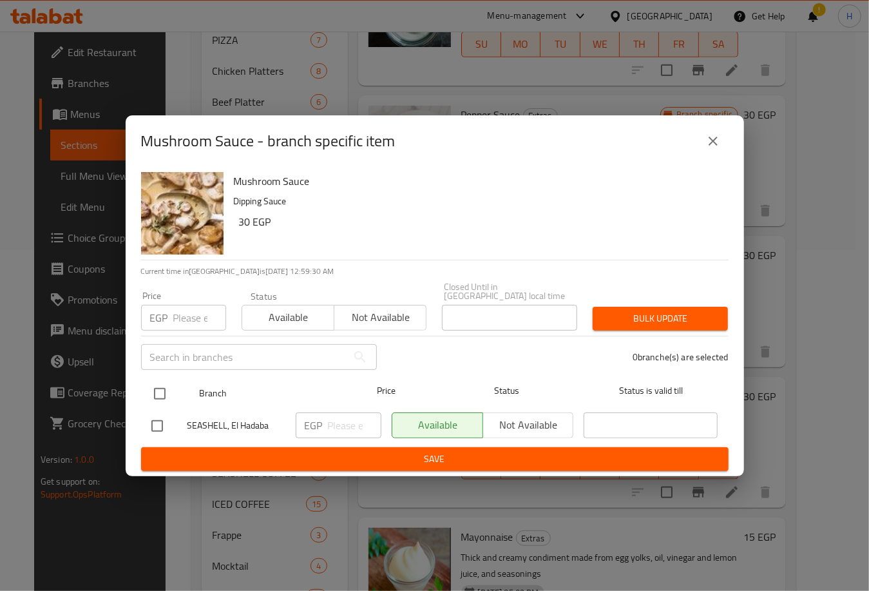
click at [162, 388] on input "checkbox" at bounding box center [159, 393] width 27 height 27
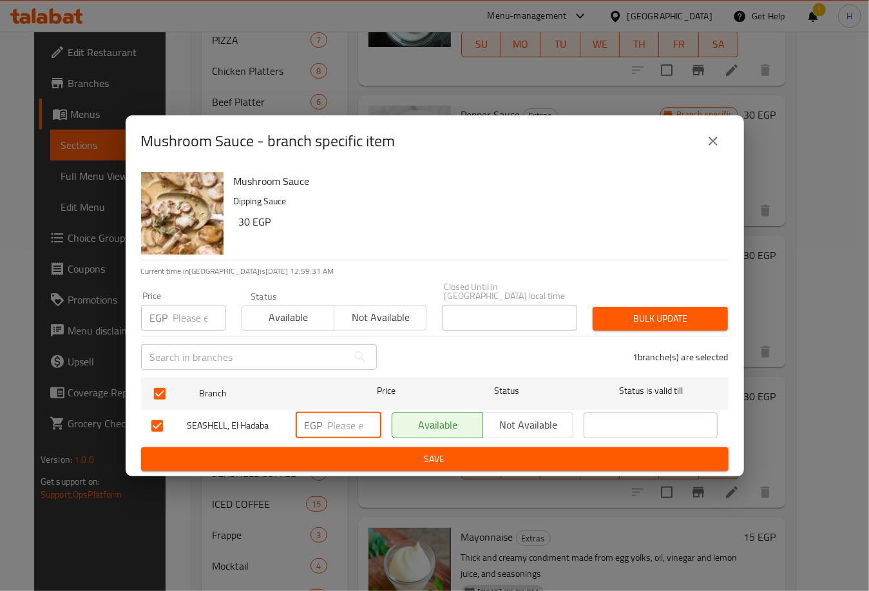
click at [341, 413] on input "number" at bounding box center [354, 425] width 53 height 26
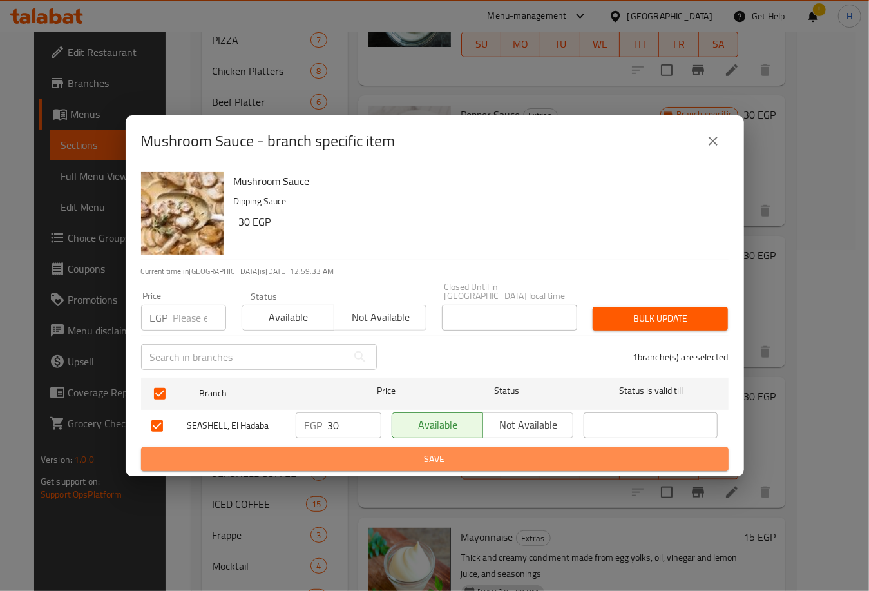
click at [420, 461] on span "Save" at bounding box center [434, 459] width 567 height 16
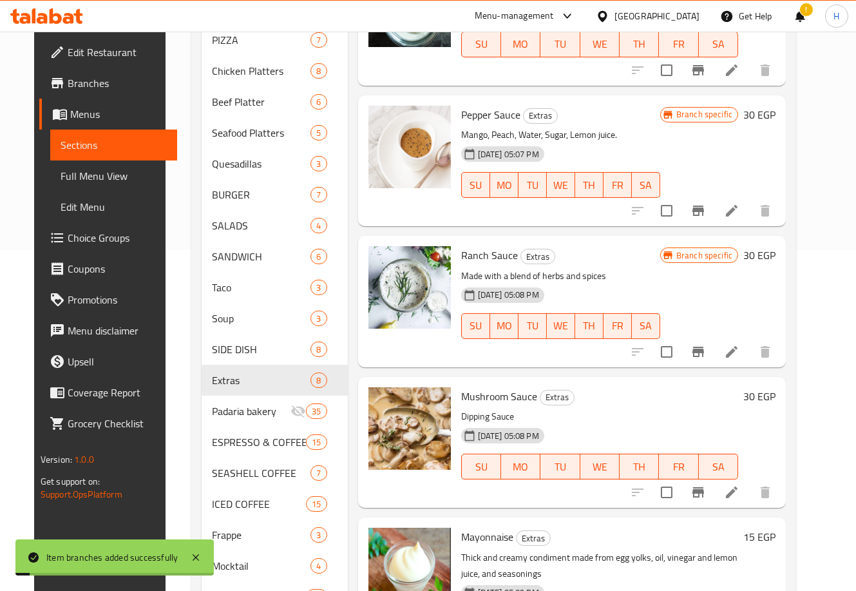
scroll to position [434, 0]
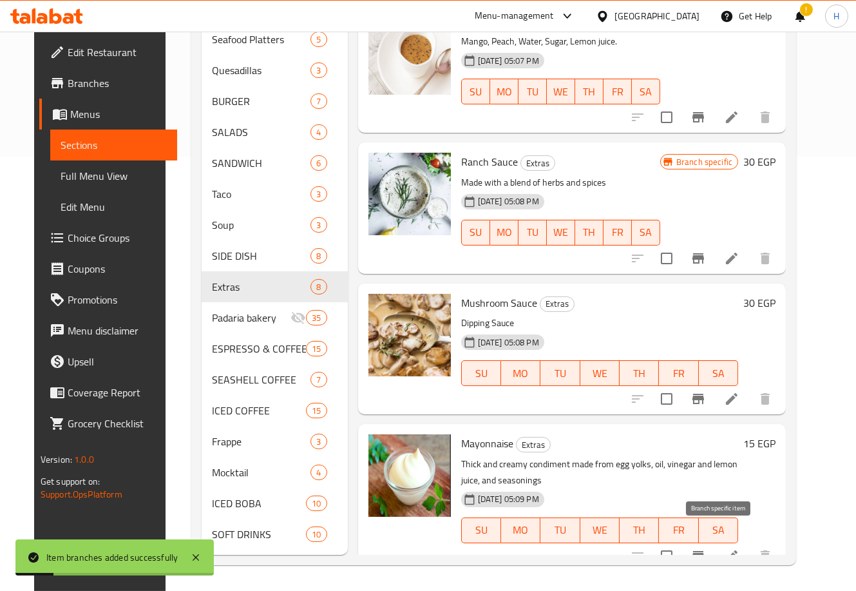
click at [706, 548] on icon "Branch-specific-item" at bounding box center [698, 555] width 15 height 15
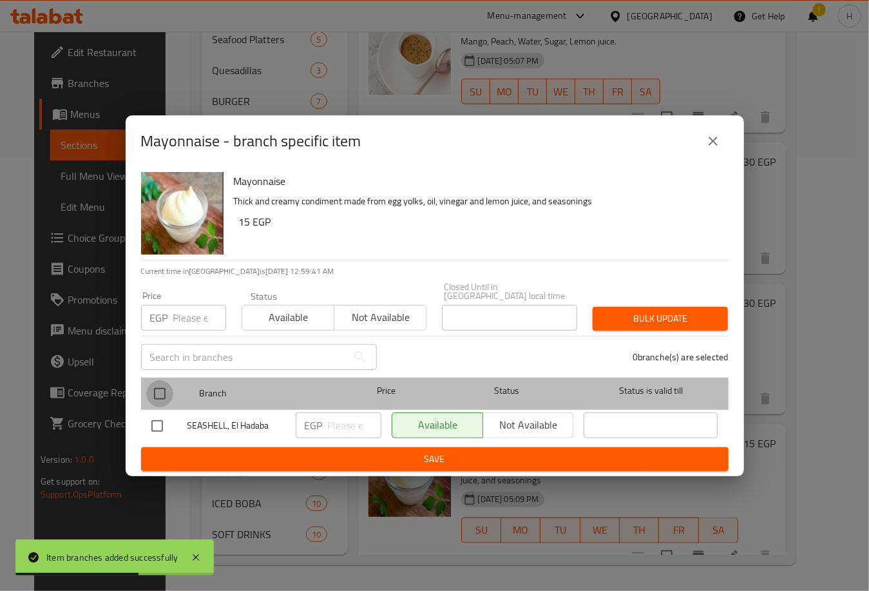
click at [162, 386] on input "checkbox" at bounding box center [159, 393] width 27 height 27
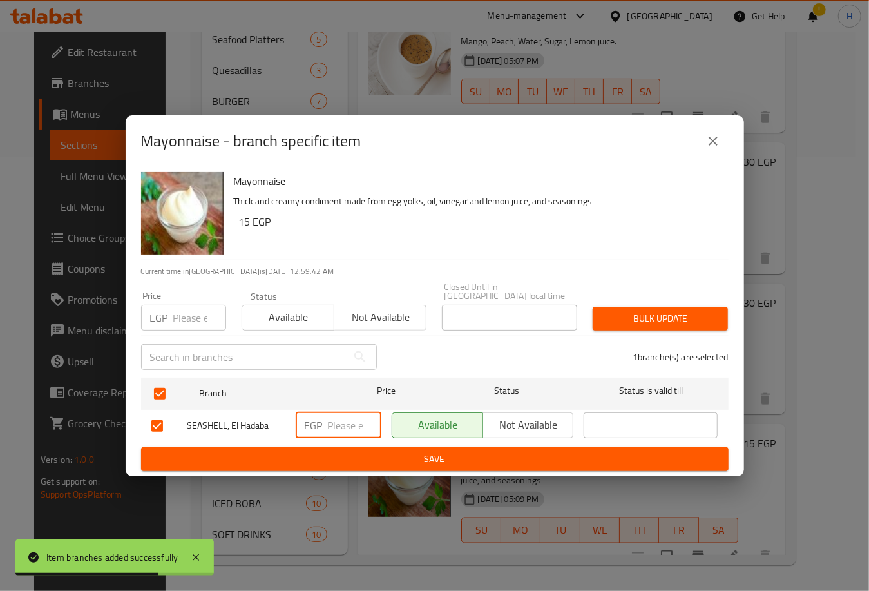
click at [341, 427] on input "number" at bounding box center [354, 425] width 53 height 26
click at [464, 459] on span "Save" at bounding box center [434, 459] width 567 height 16
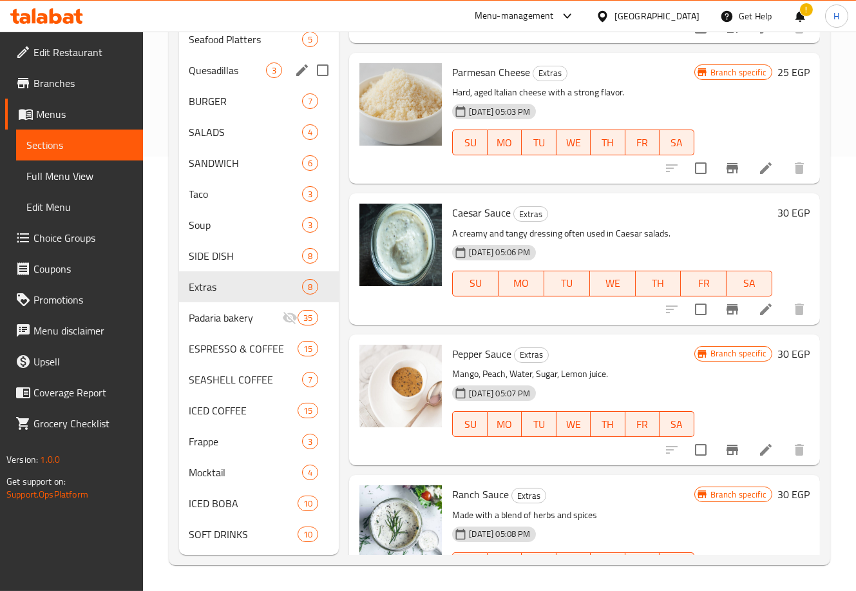
scroll to position [0, 0]
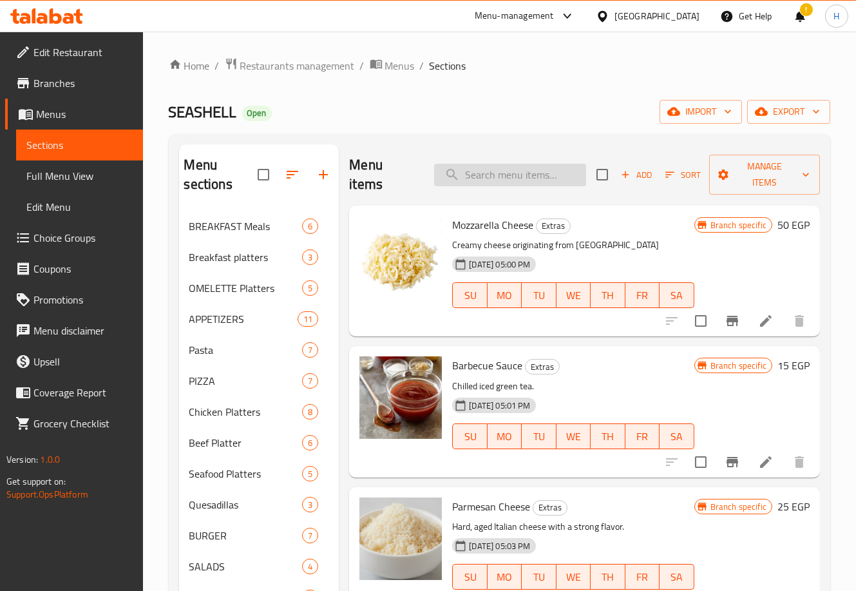
click at [500, 178] on input "search" at bounding box center [510, 175] width 152 height 23
click at [285, 179] on icon "button" at bounding box center [292, 174] width 15 height 15
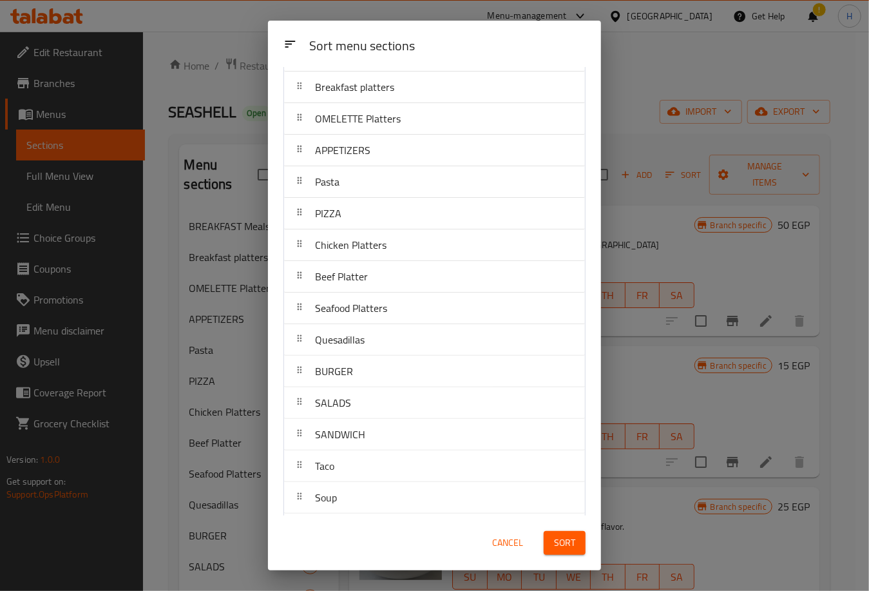
scroll to position [65, 0]
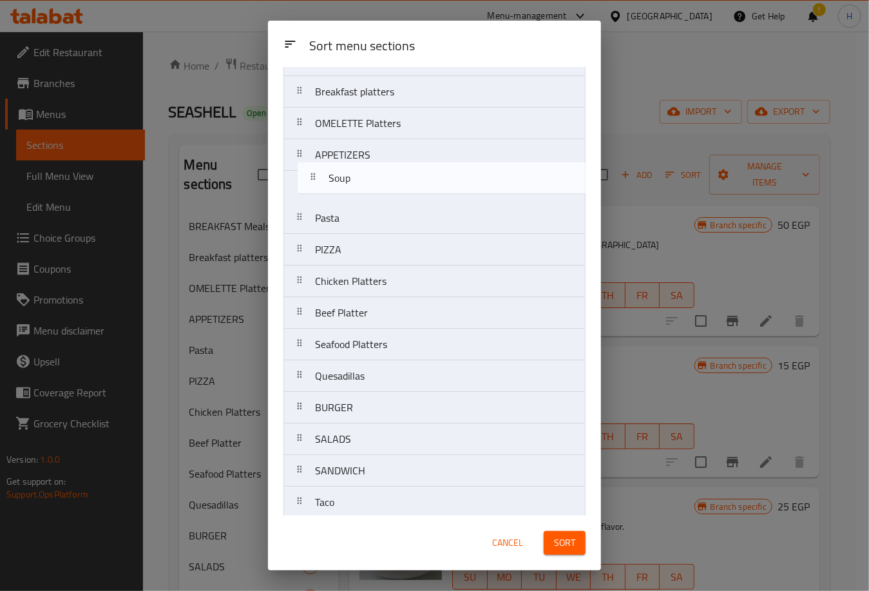
drag, startPoint x: 369, startPoint y: 503, endPoint x: 383, endPoint y: 178, distance: 325.6
click at [383, 178] on nav "BREAKFAST Meals Breakfast platters OMELETTE Platters APPETIZERS Pasta PIZZA Chi…" at bounding box center [434, 439] width 302 height 790
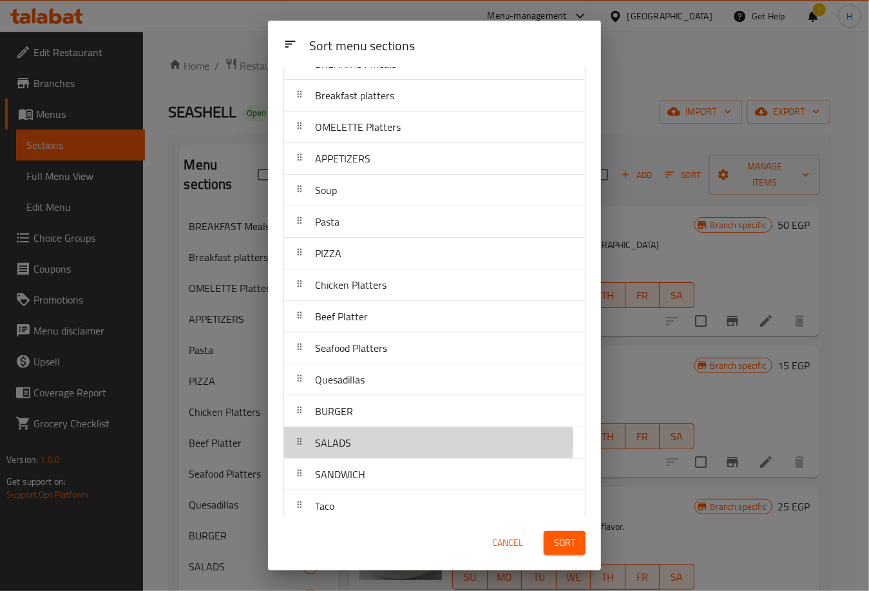
scroll to position [58, 0]
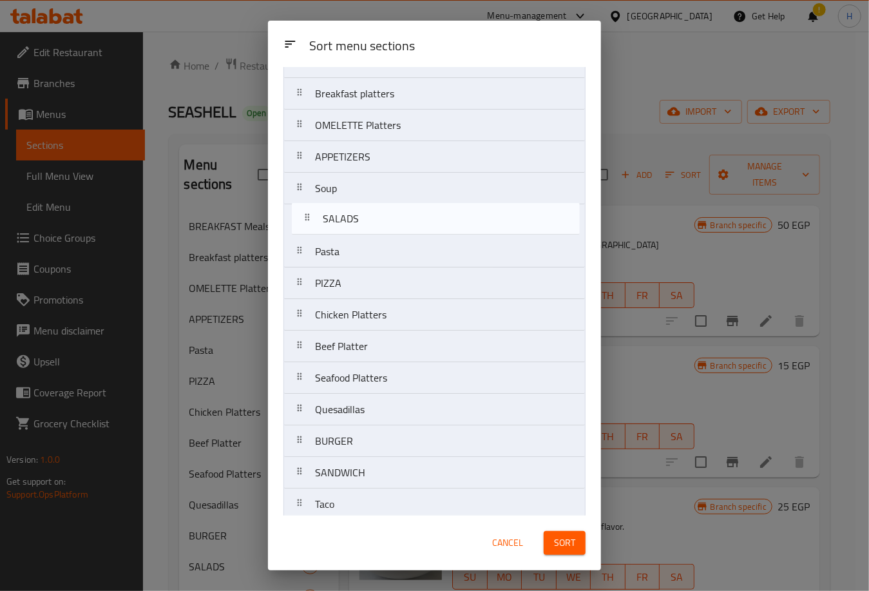
drag, startPoint x: 367, startPoint y: 440, endPoint x: 373, endPoint y: 205, distance: 234.6
click at [373, 205] on nav "BREAKFAST Meals Breakfast platters OMELETTE Platters APPETIZERS Soup Pasta PIZZ…" at bounding box center [434, 441] width 302 height 790
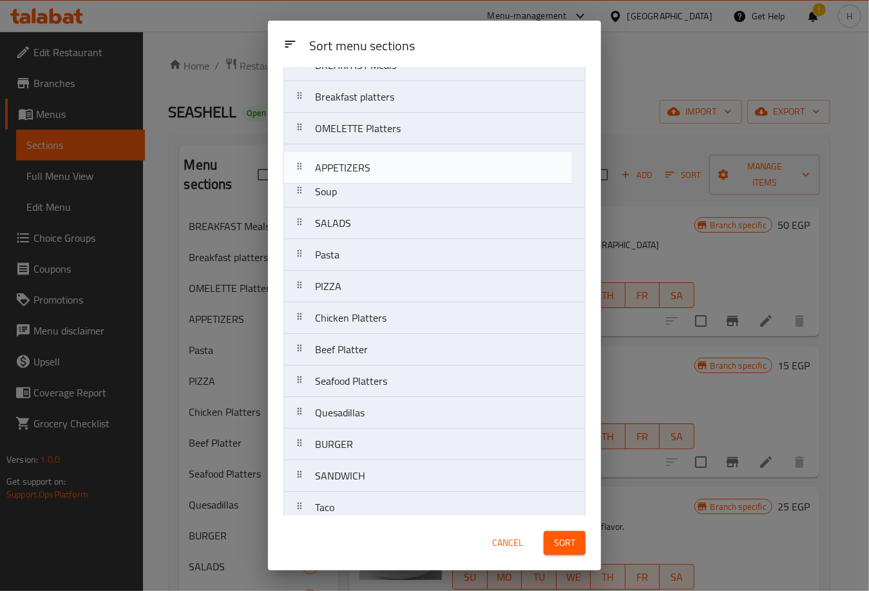
scroll to position [54, 0]
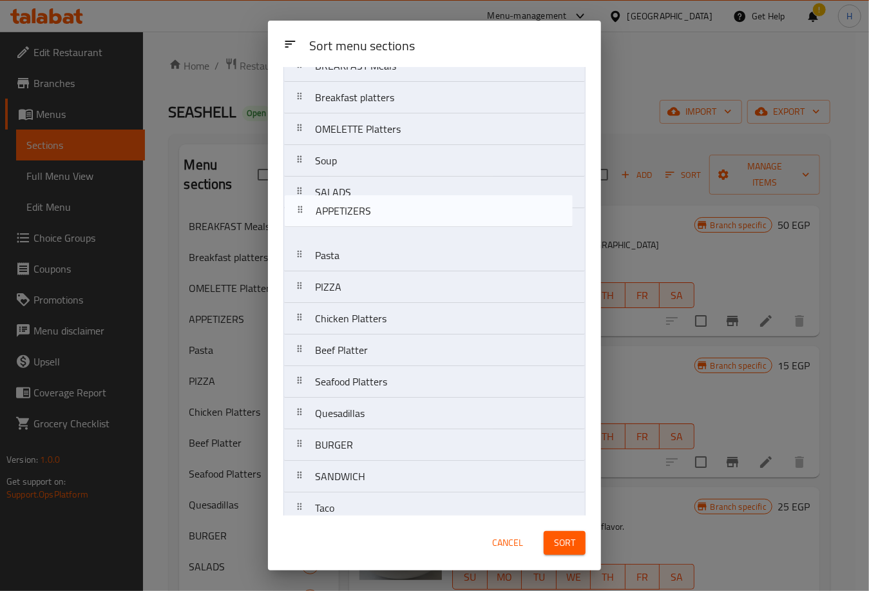
drag, startPoint x: 447, startPoint y: 171, endPoint x: 448, endPoint y: 229, distance: 58.0
click at [448, 229] on nav "BREAKFAST Meals Breakfast platters OMELETTE Platters APPETIZERS Soup SALADS Pas…" at bounding box center [434, 445] width 302 height 790
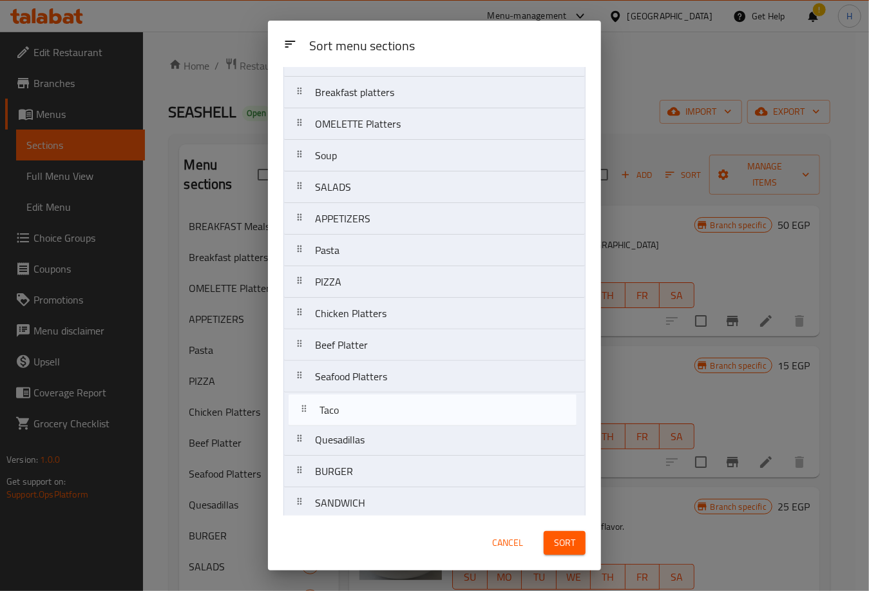
scroll to position [61, 0]
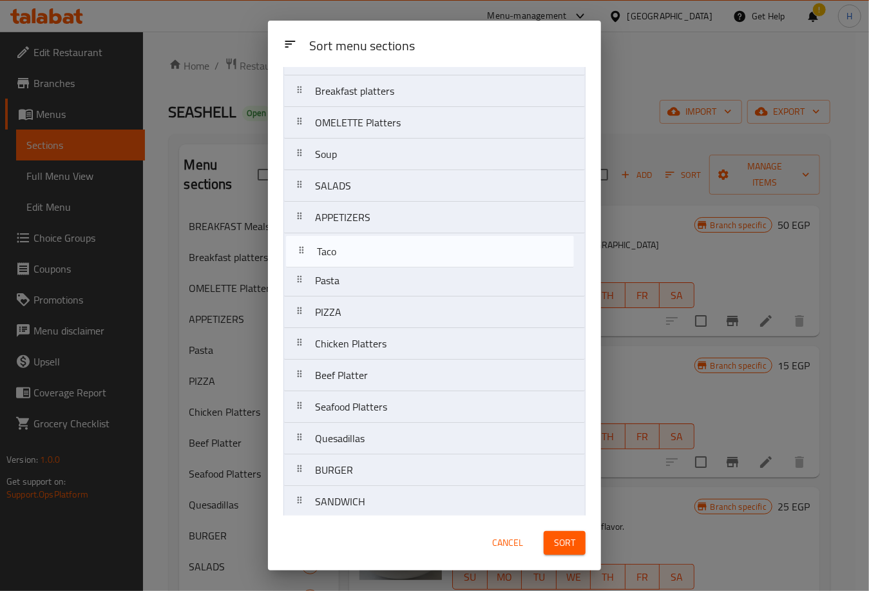
drag, startPoint x: 359, startPoint y: 513, endPoint x: 361, endPoint y: 250, distance: 262.8
click at [361, 250] on nav "BREAKFAST Meals Breakfast platters OMELETTE Platters Soup SALADS APPETIZERS Pas…" at bounding box center [434, 438] width 302 height 790
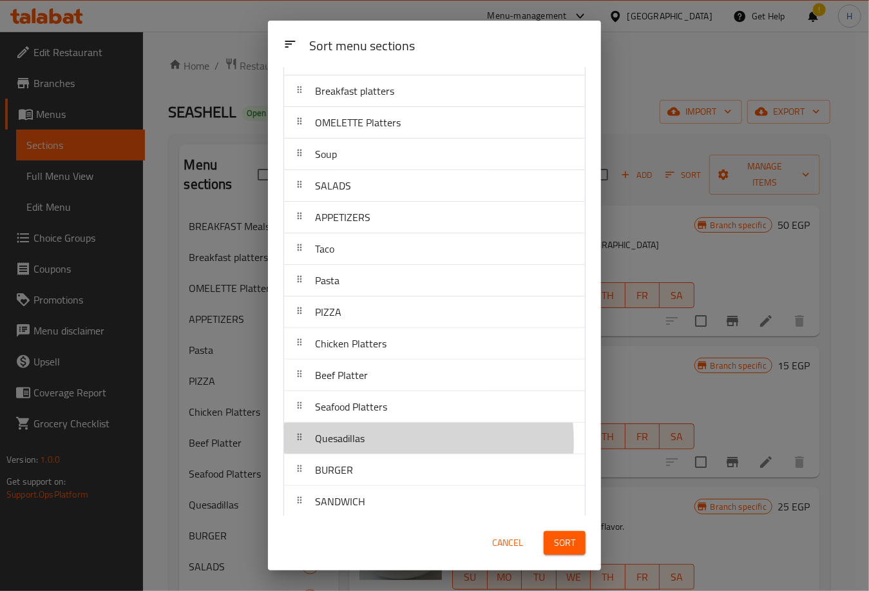
scroll to position [63, 0]
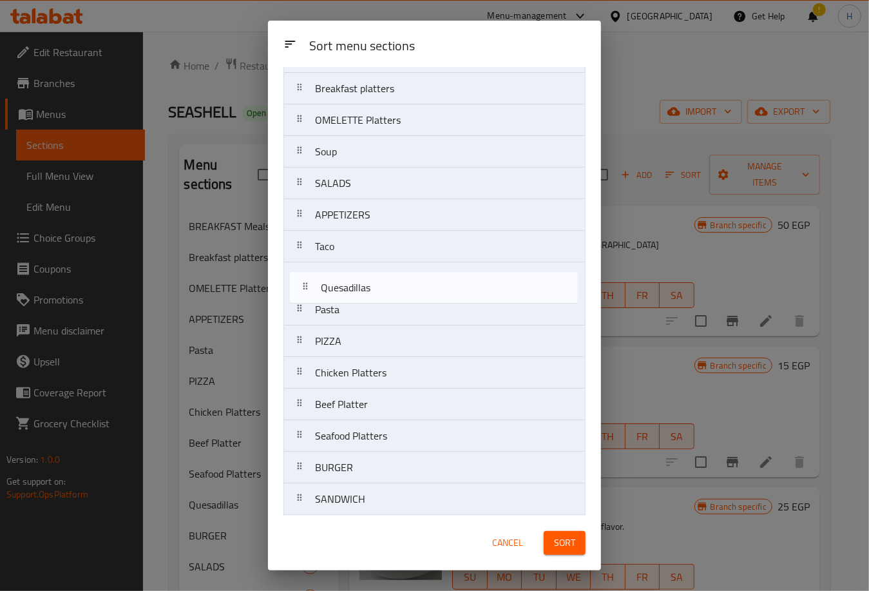
drag, startPoint x: 388, startPoint y: 441, endPoint x: 392, endPoint y: 269, distance: 172.7
click at [392, 269] on nav "BREAKFAST Meals Breakfast platters OMELETTE Platters Soup SALADS APPETIZERS Tac…" at bounding box center [434, 436] width 302 height 790
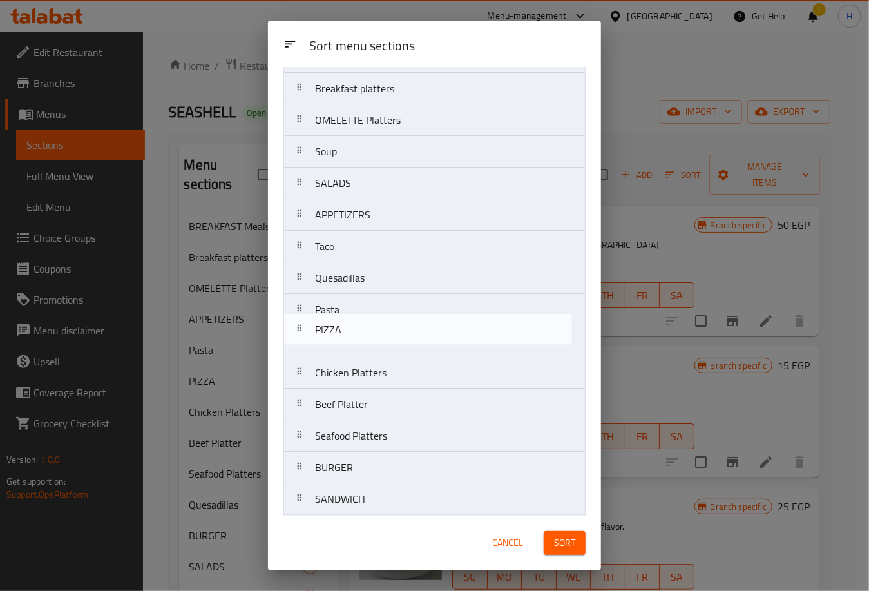
drag, startPoint x: 411, startPoint y: 338, endPoint x: 410, endPoint y: 299, distance: 39.3
click at [410, 299] on nav "BREAKFAST Meals Breakfast platters OMELETTE Platters Soup SALADS APPETIZERS Tac…" at bounding box center [434, 436] width 302 height 790
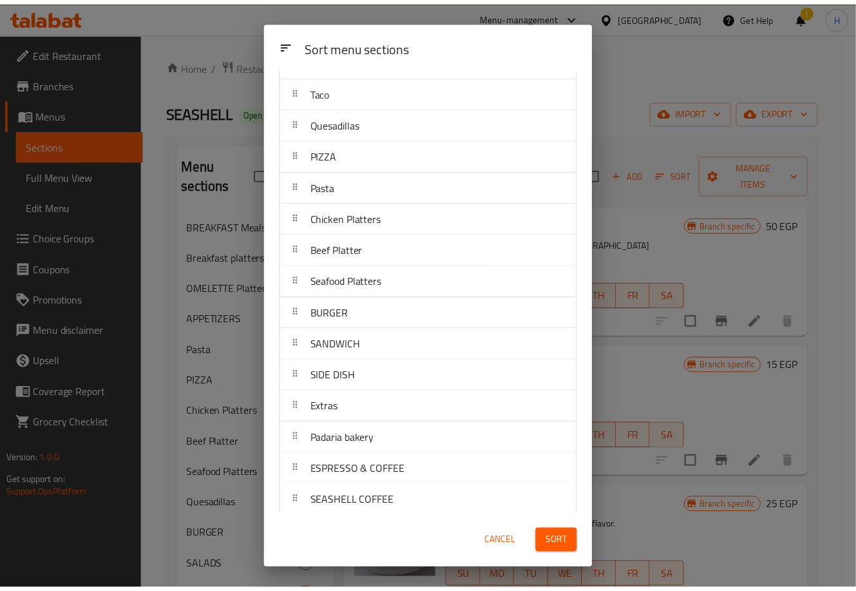
scroll to position [235, 0]
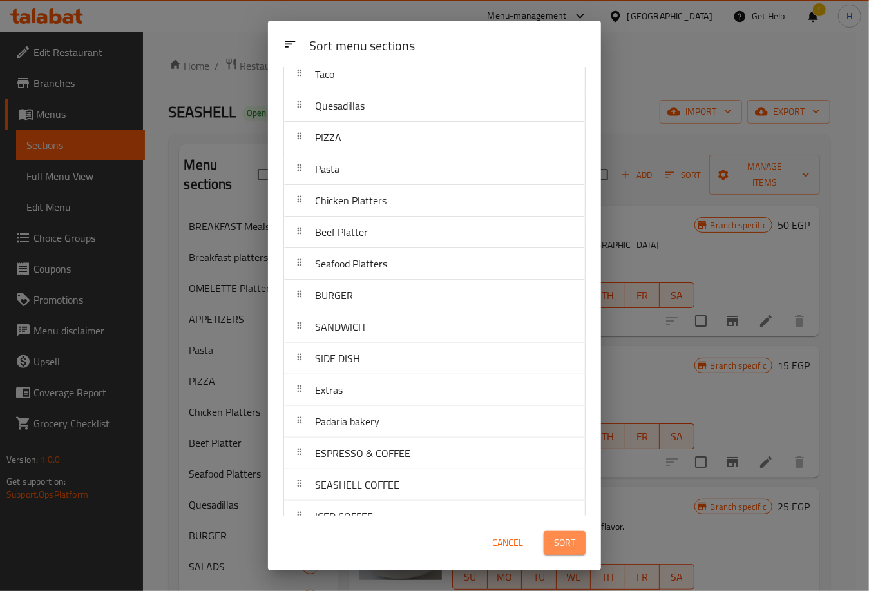
click at [570, 547] on span "Sort" at bounding box center [564, 543] width 21 height 16
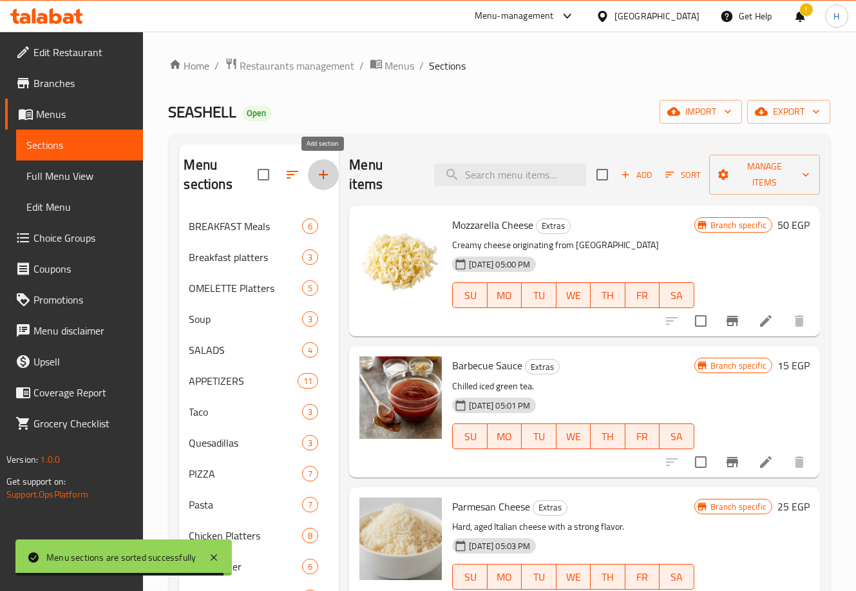
click at [325, 175] on icon "button" at bounding box center [323, 174] width 9 height 9
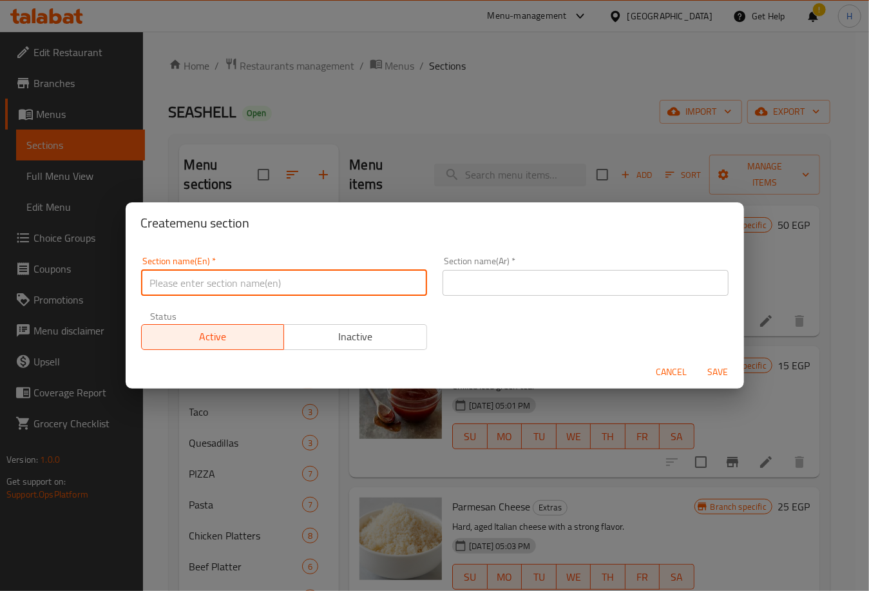
click at [323, 283] on input "text" at bounding box center [284, 283] width 286 height 26
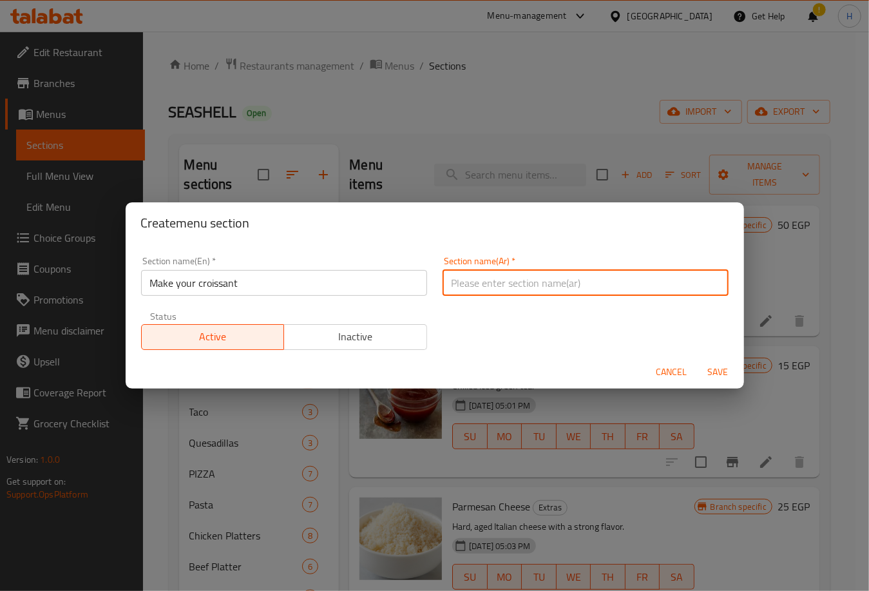
click at [506, 276] on input "text" at bounding box center [586, 283] width 286 height 26
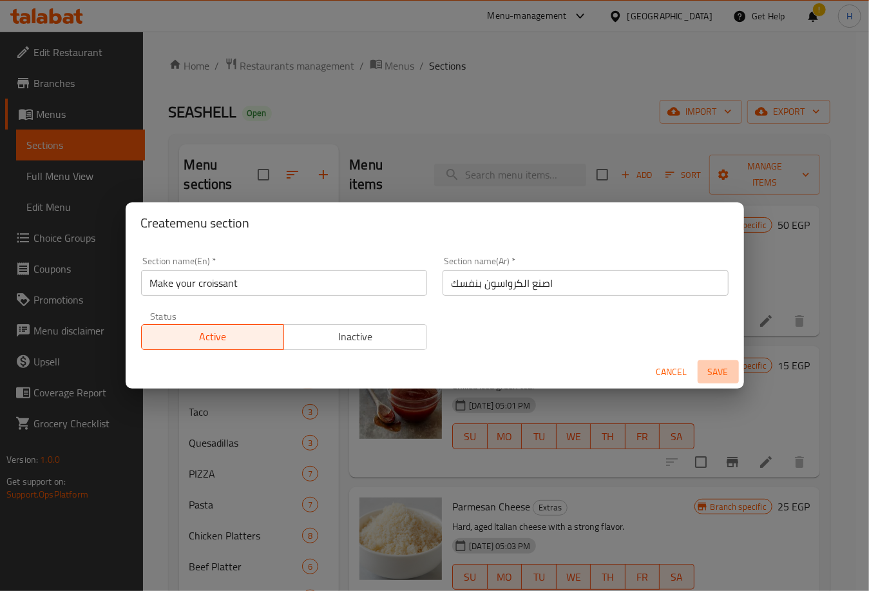
click at [712, 372] on span "Save" at bounding box center [718, 372] width 31 height 16
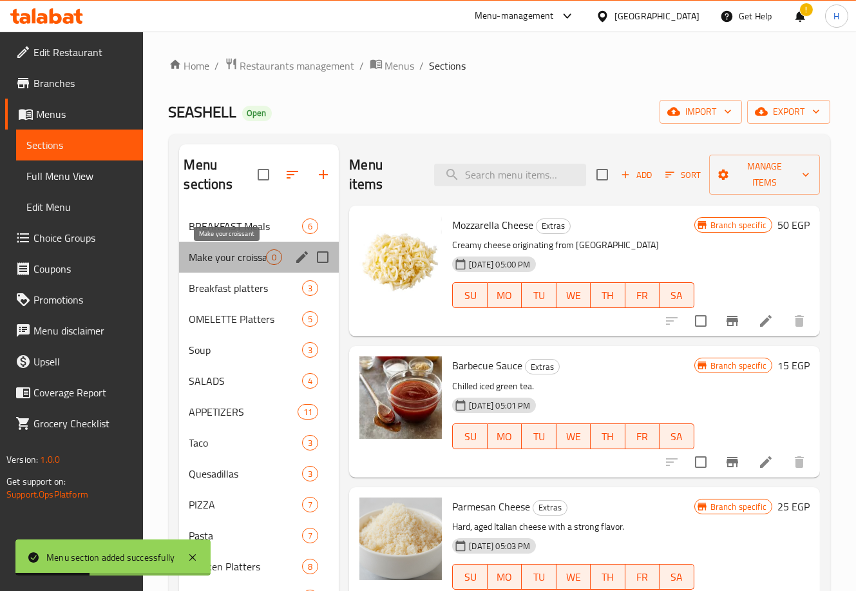
click at [238, 260] on span "Make your croissant" at bounding box center [227, 256] width 77 height 15
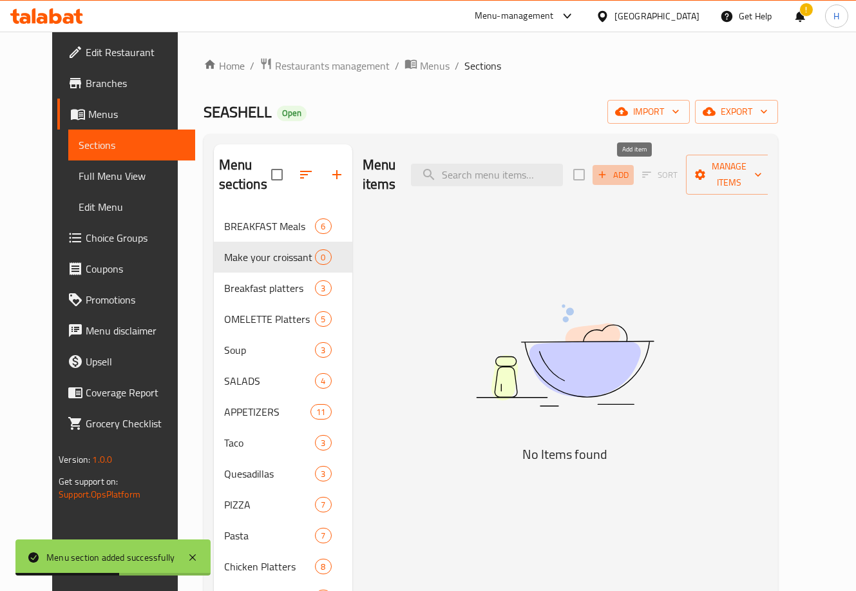
click at [631, 172] on span "Add" at bounding box center [613, 174] width 35 height 15
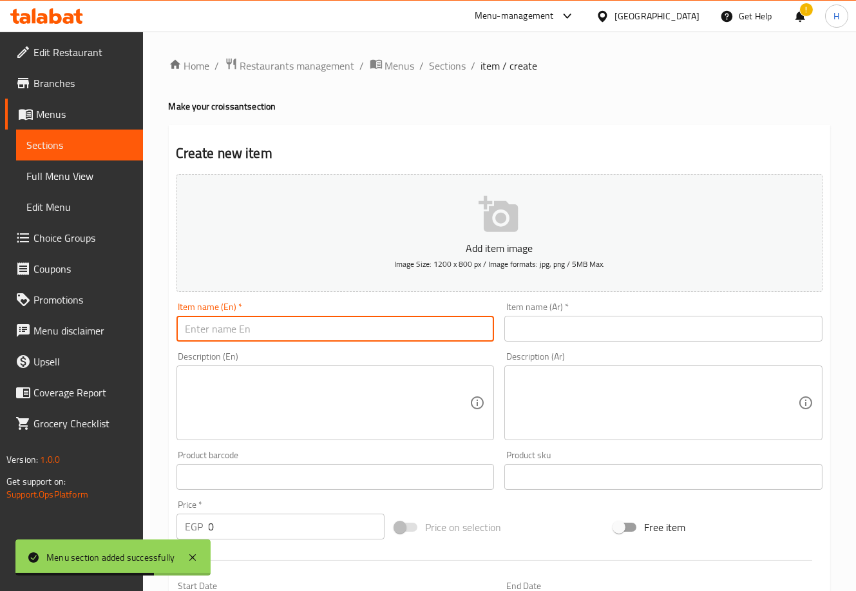
click at [383, 331] on input "text" at bounding box center [335, 329] width 318 height 26
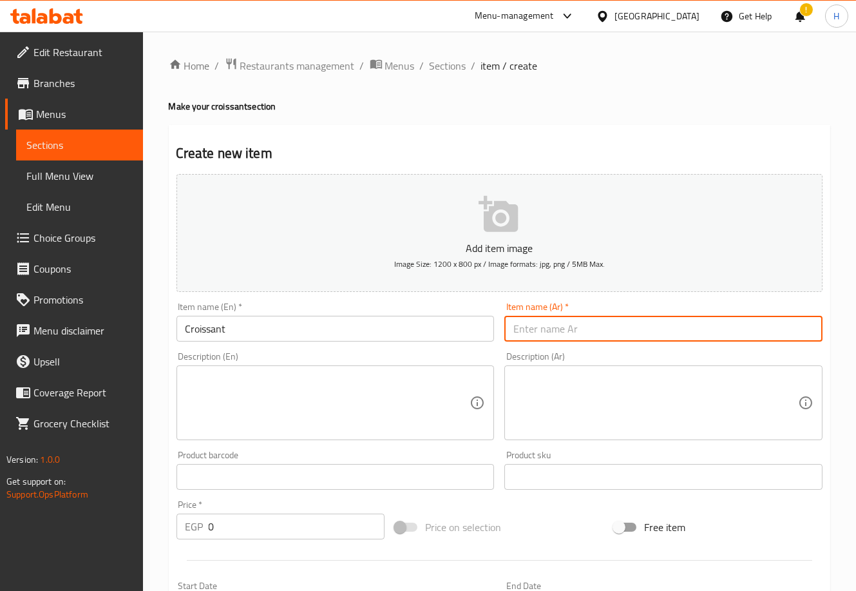
click at [620, 325] on input "text" at bounding box center [663, 329] width 318 height 26
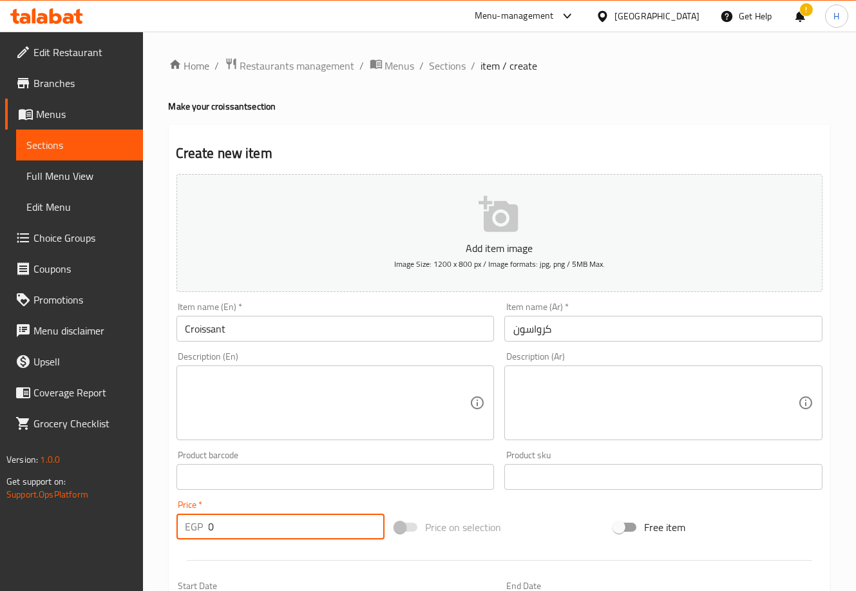
drag, startPoint x: 227, startPoint y: 531, endPoint x: 160, endPoint y: 531, distance: 66.3
click at [160, 531] on div "Home / Restaurants management / Menus / Sections / item / create Make your croi…" at bounding box center [499, 471] width 713 height 879
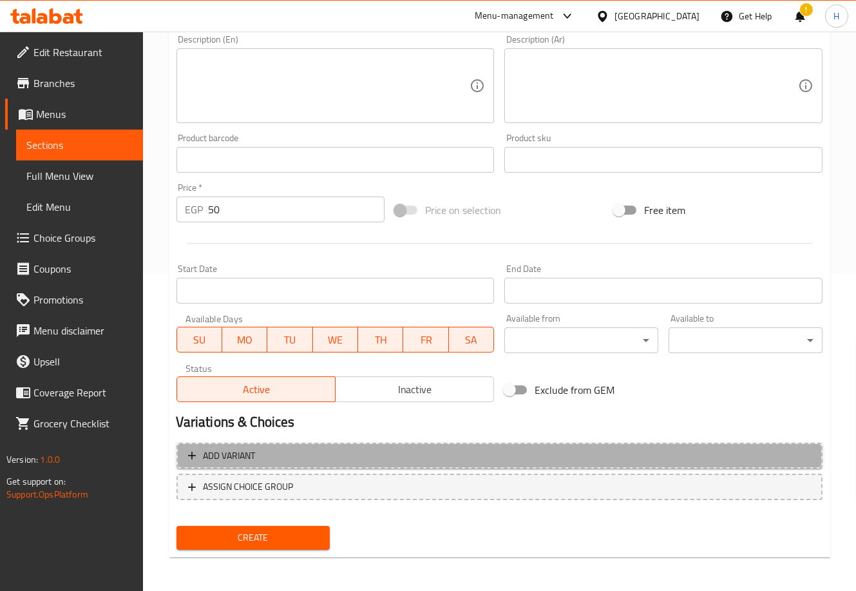
click at [310, 452] on span "Add variant" at bounding box center [499, 456] width 623 height 16
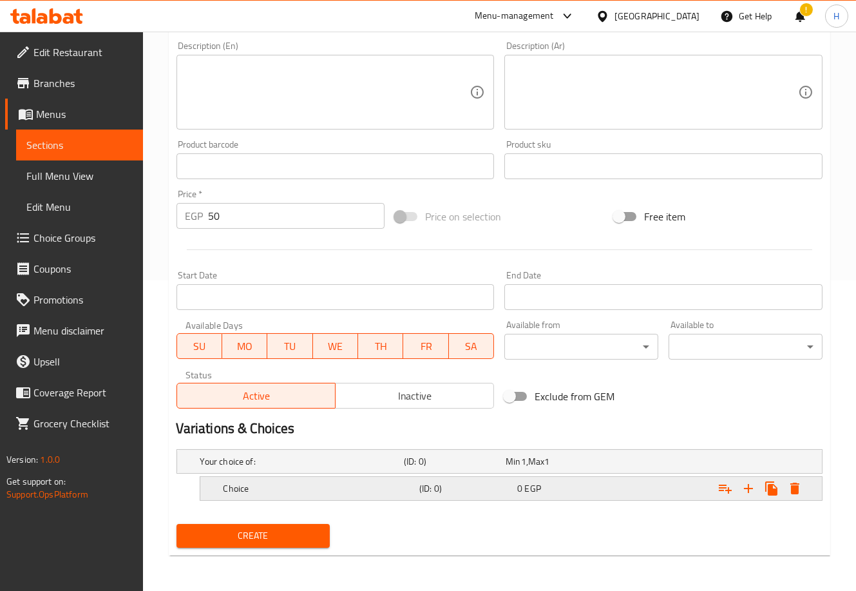
click at [335, 491] on h5 "Choice" at bounding box center [319, 488] width 191 height 13
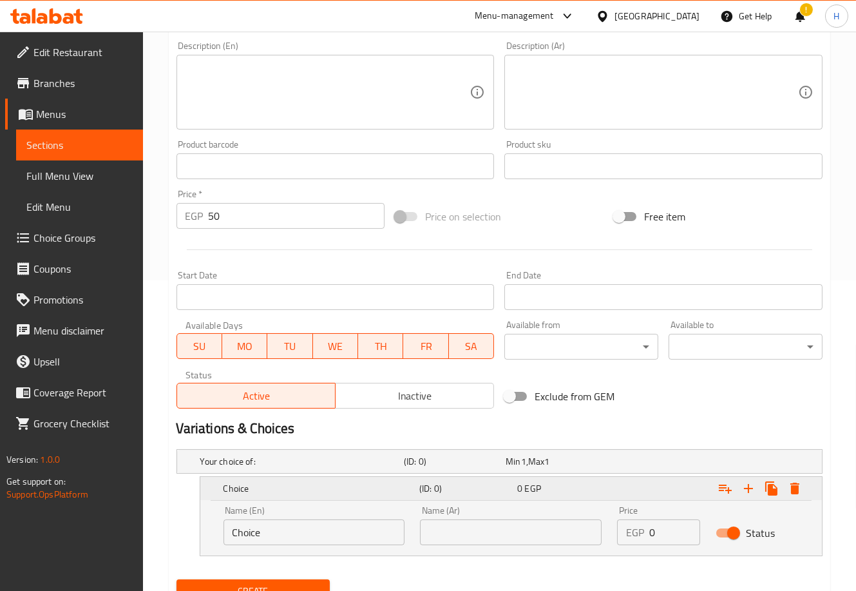
scroll to position [366, 0]
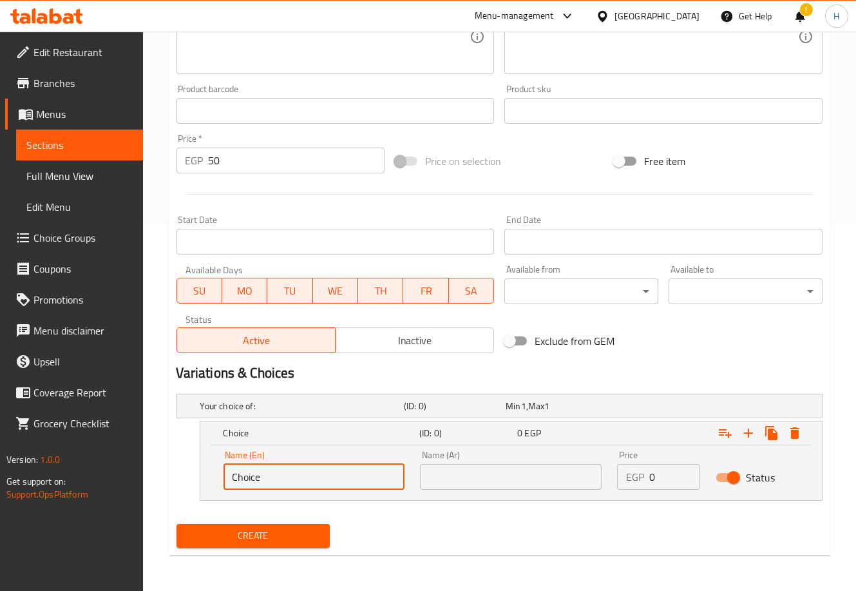
drag, startPoint x: 330, startPoint y: 478, endPoint x: 227, endPoint y: 480, distance: 103.7
click at [227, 480] on input "Choice" at bounding box center [315, 477] width 182 height 26
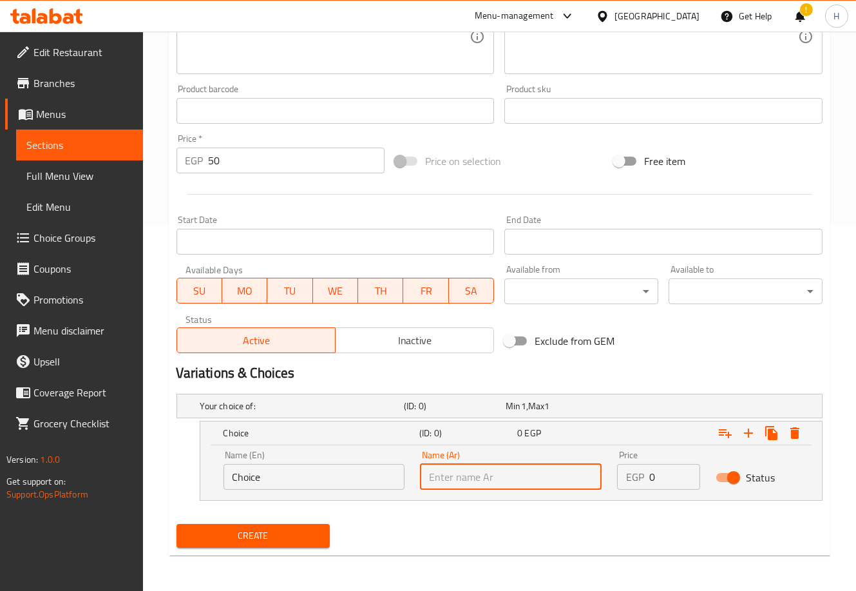
click at [481, 478] on input "text" at bounding box center [511, 477] width 182 height 26
paste input "جبنة فيتا"
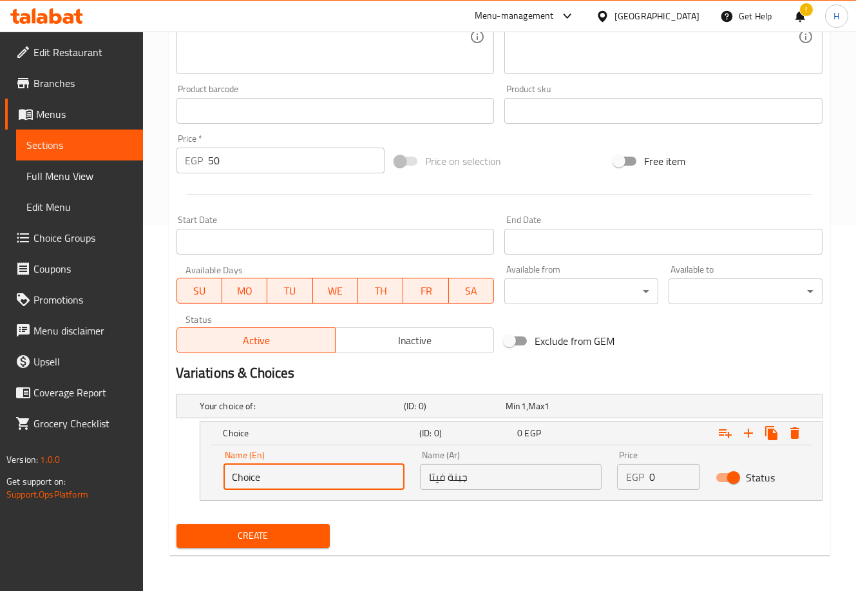
drag, startPoint x: 338, startPoint y: 484, endPoint x: 206, endPoint y: 480, distance: 132.1
click at [206, 480] on div "Name (En) Choice Name (En) Name (Ar) جبنة فيتا Name (Ar) Price EGP 0 Price Stat…" at bounding box center [511, 472] width 622 height 55
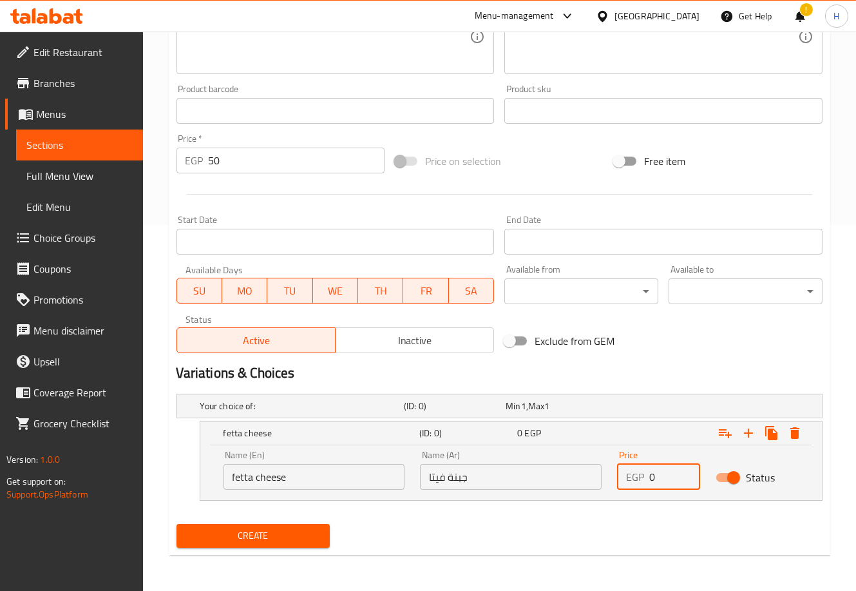
drag, startPoint x: 658, startPoint y: 472, endPoint x: 639, endPoint y: 477, distance: 20.2
click at [639, 477] on div "EGP 0 Price" at bounding box center [658, 477] width 83 height 26
click at [747, 430] on icon "Expand" at bounding box center [748, 432] width 15 height 15
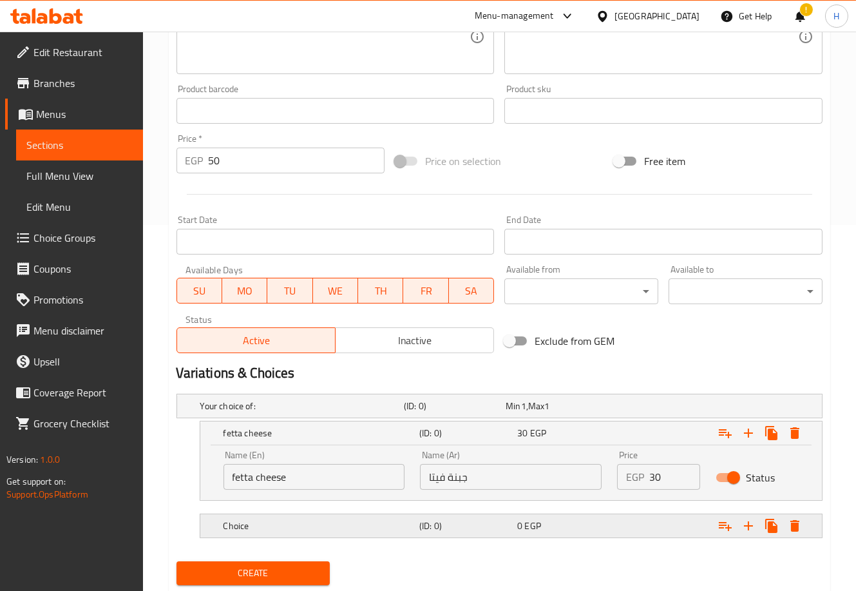
click at [336, 529] on h5 "Choice" at bounding box center [319, 525] width 191 height 13
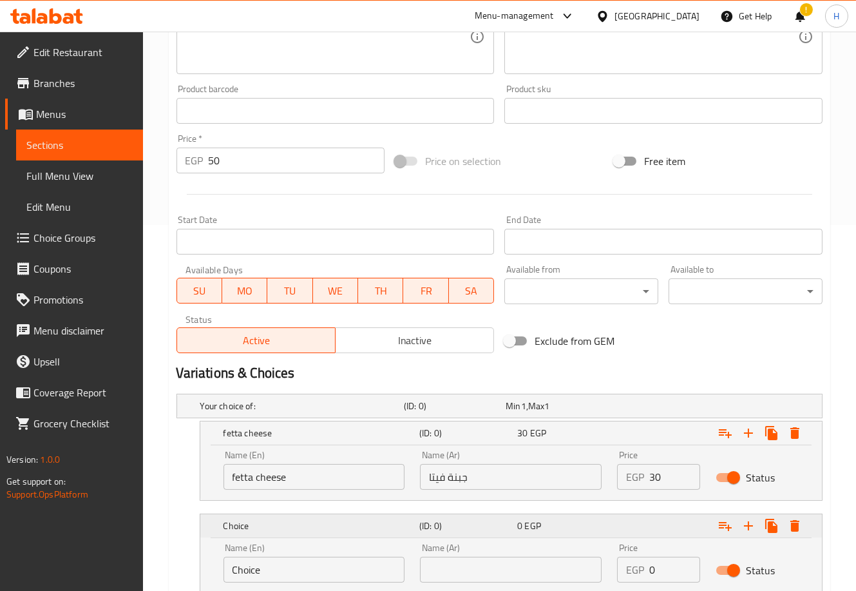
scroll to position [459, 0]
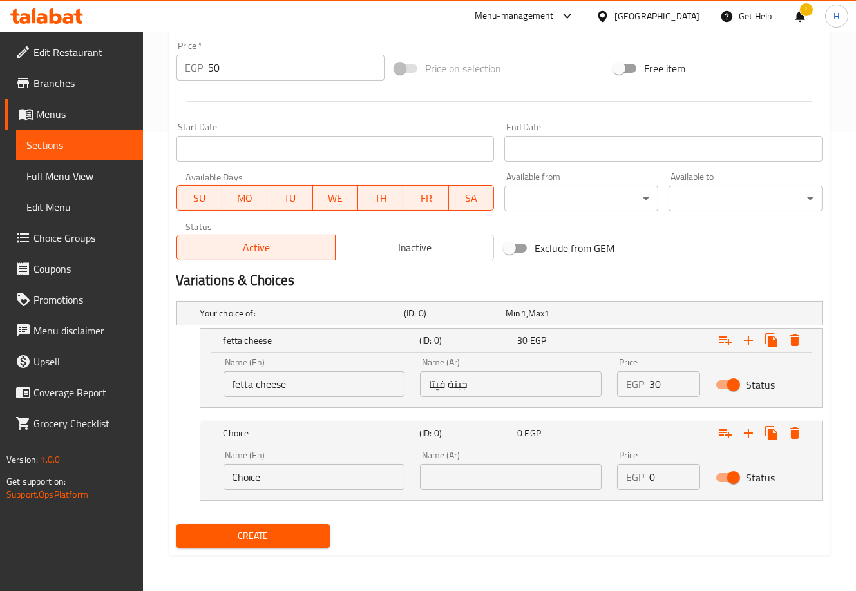
click at [442, 475] on input "text" at bounding box center [511, 477] width 182 height 26
paste input "سلامي"
click at [332, 471] on input "Choice" at bounding box center [315, 477] width 182 height 26
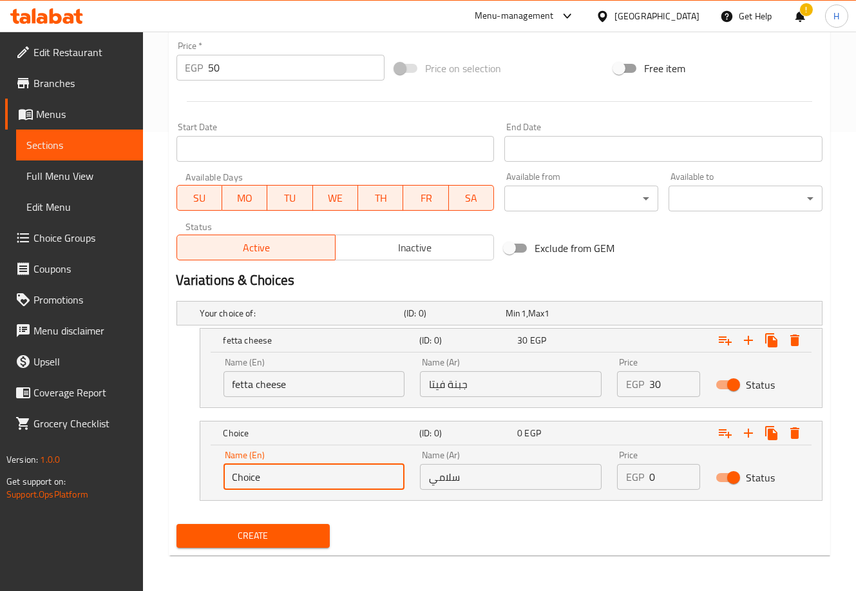
click at [332, 471] on input "Choice" at bounding box center [315, 477] width 182 height 26
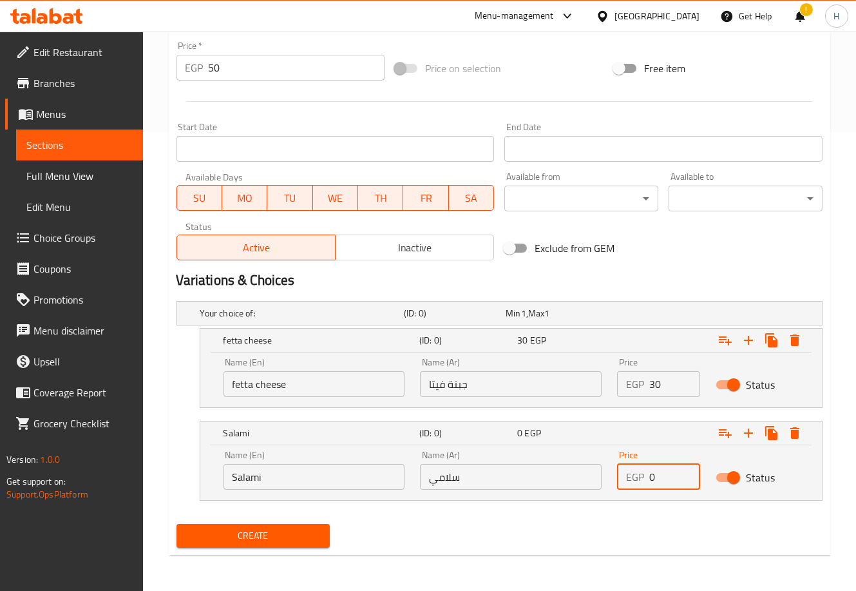
drag, startPoint x: 663, startPoint y: 477, endPoint x: 620, endPoint y: 479, distance: 43.2
click at [620, 479] on div "EGP 0 Price" at bounding box center [658, 477] width 83 height 26
click at [749, 430] on icon "Expand" at bounding box center [748, 432] width 15 height 15
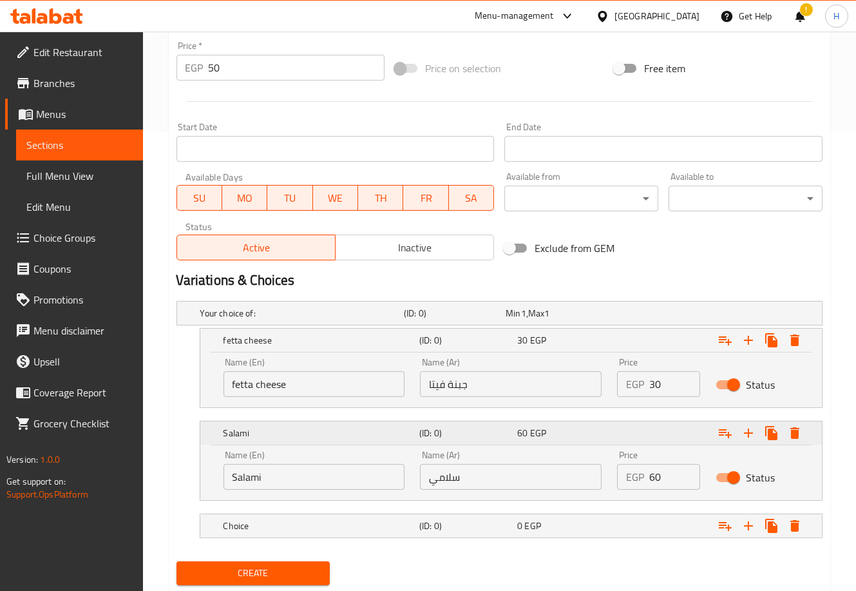
scroll to position [497, 0]
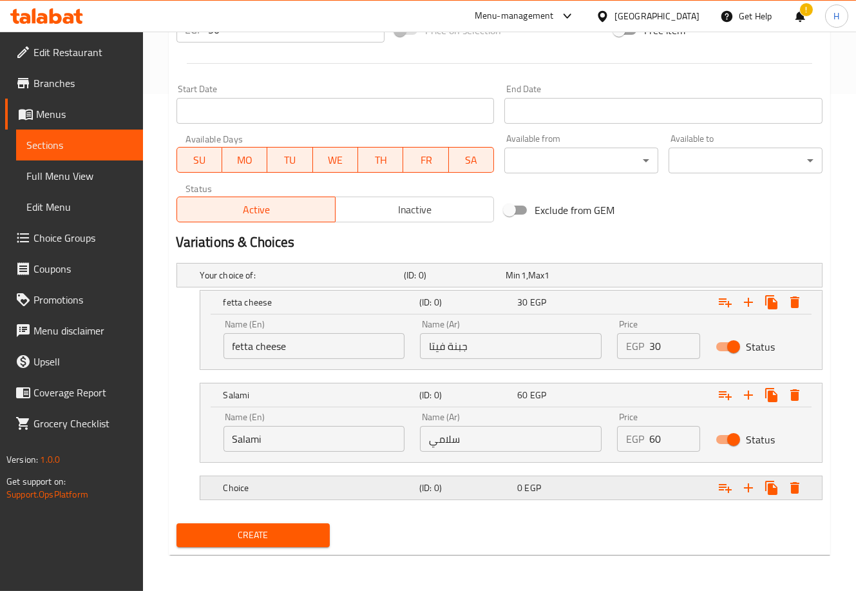
click at [487, 487] on h5 "(ID: 0)" at bounding box center [465, 487] width 93 height 13
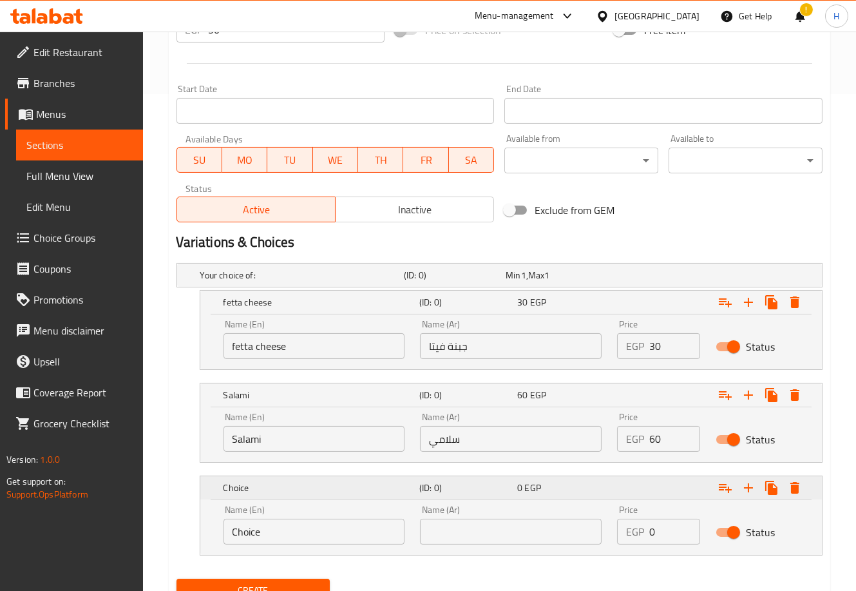
scroll to position [551, 0]
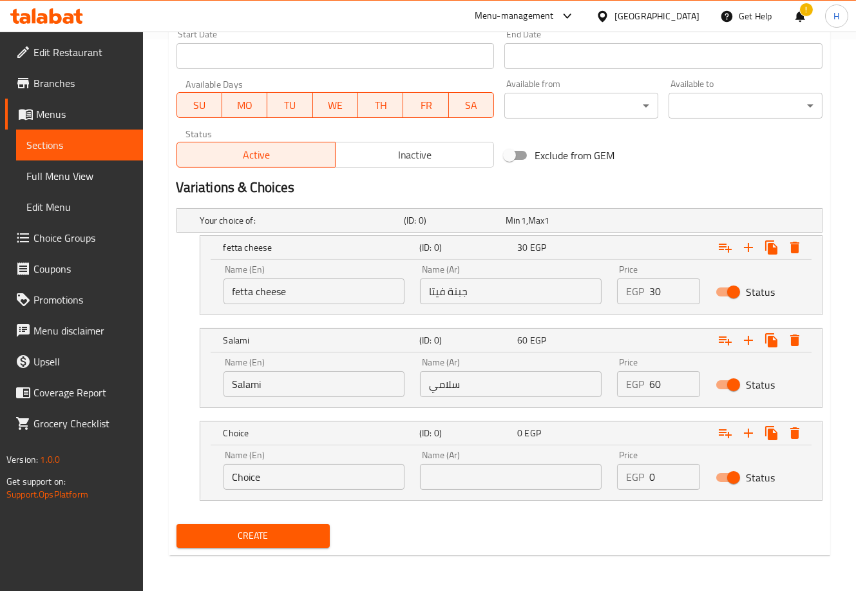
click at [520, 473] on input "text" at bounding box center [511, 477] width 182 height 26
paste input "جبنة حلومي"
click at [321, 474] on input "Choice" at bounding box center [315, 477] width 182 height 26
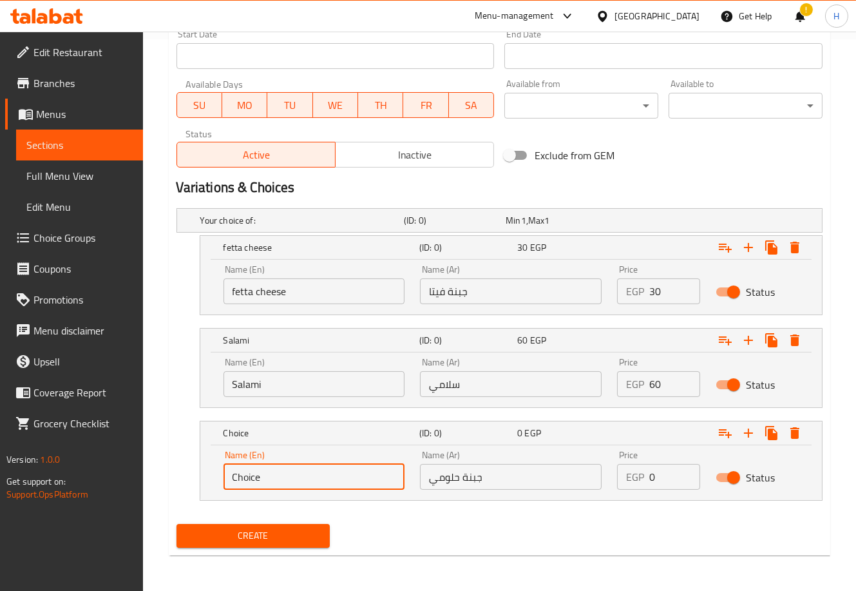
click at [321, 474] on input "Choice" at bounding box center [315, 477] width 182 height 26
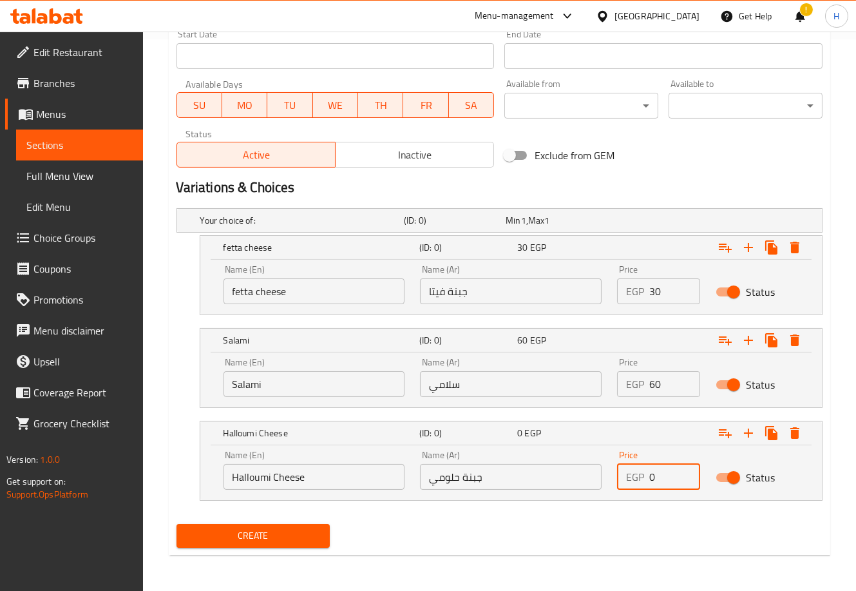
drag, startPoint x: 661, startPoint y: 474, endPoint x: 636, endPoint y: 475, distance: 24.5
click at [636, 475] on div "EGP 0 Price" at bounding box center [658, 477] width 83 height 26
click at [755, 436] on icon "Expand" at bounding box center [748, 432] width 15 height 15
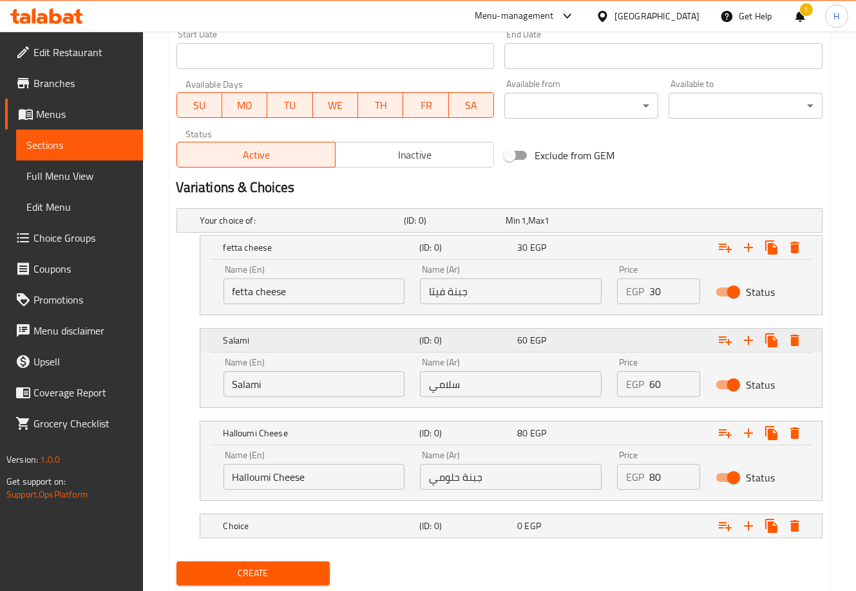
scroll to position [589, 0]
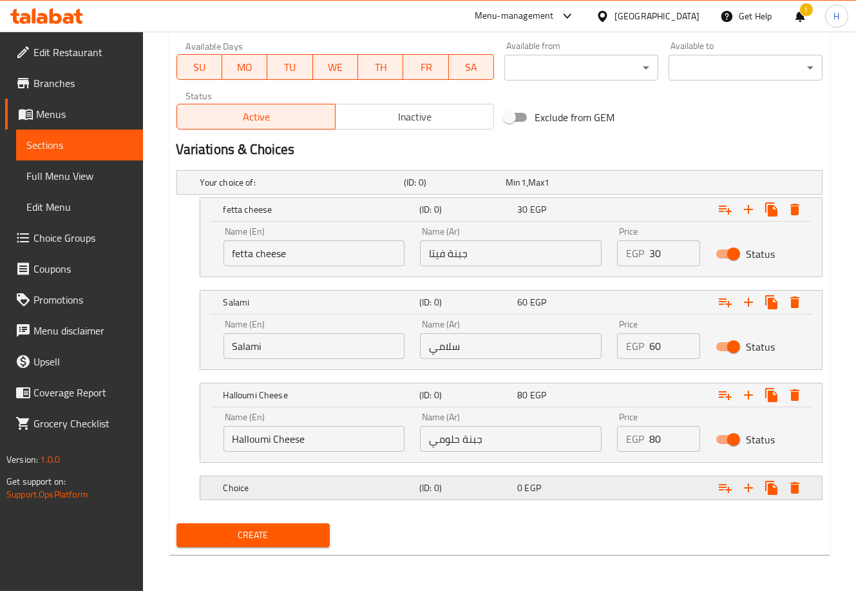
click at [475, 484] on h5 "(ID: 0)" at bounding box center [465, 487] width 93 height 13
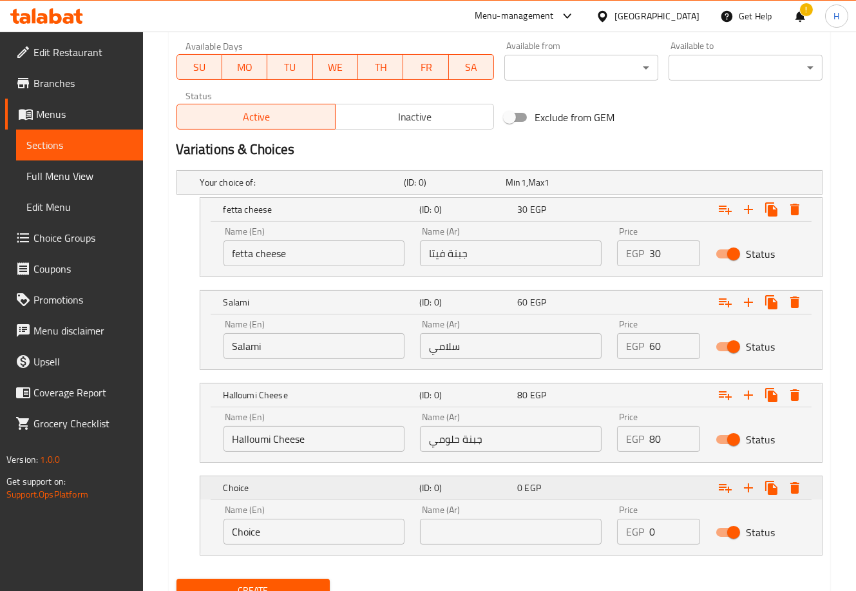
scroll to position [644, 0]
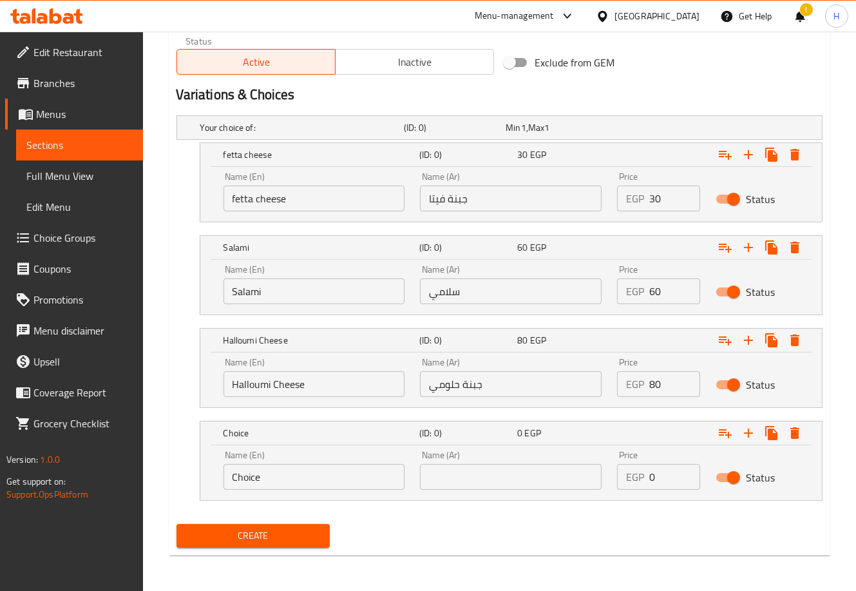
click at [526, 490] on div "Name (Ar) Name (Ar)" at bounding box center [510, 470] width 197 height 55
click at [521, 482] on input "text" at bounding box center [511, 477] width 182 height 26
paste input "تركي مدخن"
drag, startPoint x: 338, startPoint y: 480, endPoint x: 193, endPoint y: 481, distance: 144.9
click at [193, 481] on div "Choice (ID: 0) 0 EGP Name (En) Choice Name (En) Name (Ar) تركي مدخن Name (Ar) P…" at bounding box center [499, 461] width 646 height 80
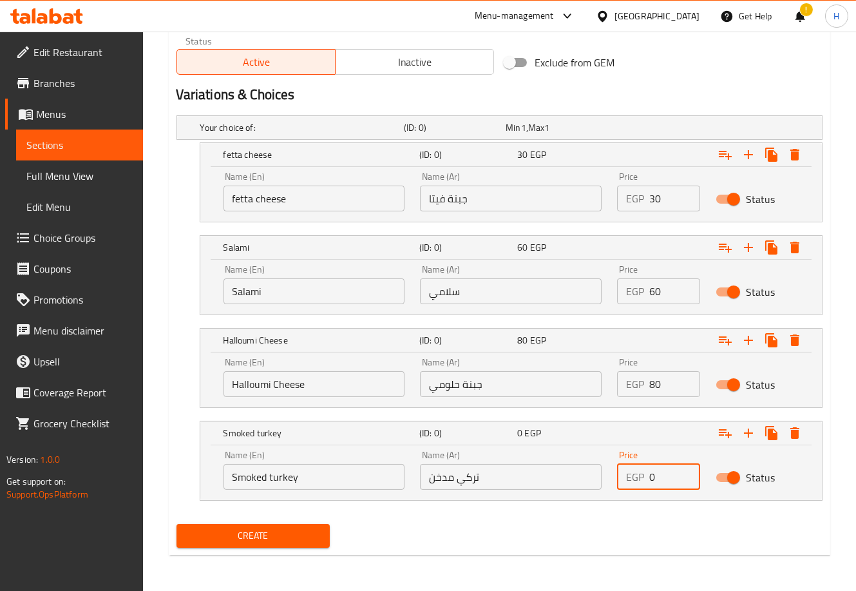
drag, startPoint x: 658, startPoint y: 479, endPoint x: 649, endPoint y: 477, distance: 8.8
click at [649, 477] on input "0" at bounding box center [674, 477] width 51 height 26
click at [752, 439] on icon "Expand" at bounding box center [748, 432] width 15 height 15
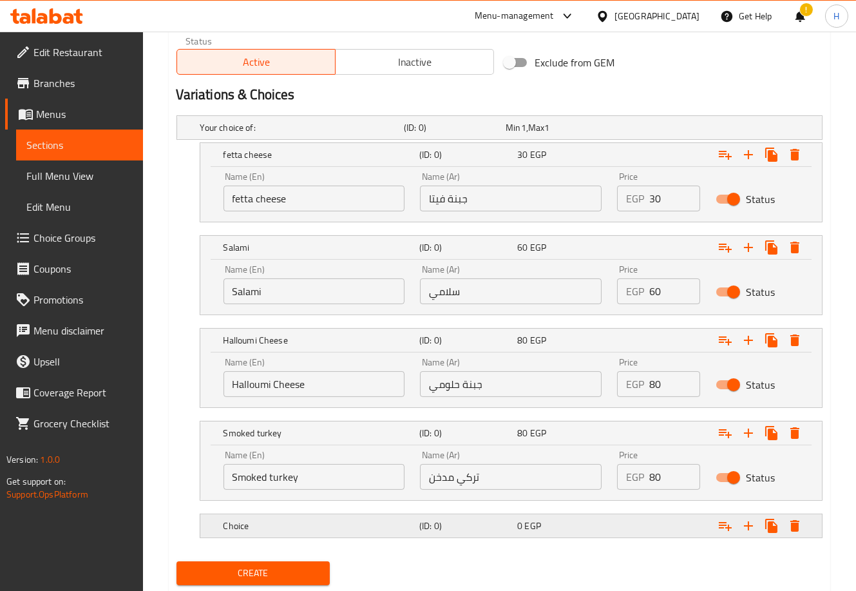
click at [481, 520] on h5 "(ID: 0)" at bounding box center [465, 525] width 93 height 13
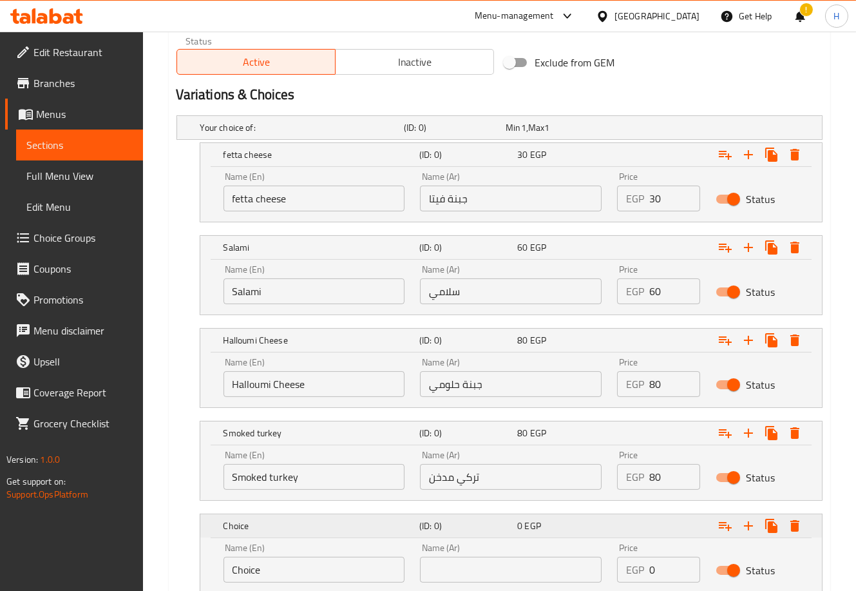
scroll to position [737, 0]
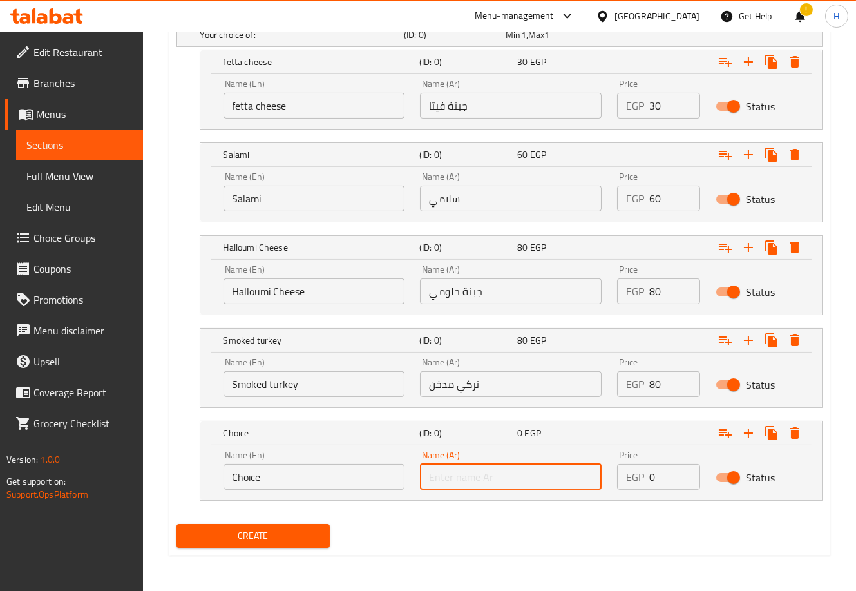
click at [515, 479] on input "text" at bounding box center [511, 477] width 182 height 26
paste input "جبنة شيدر"
click at [292, 483] on input "Choice" at bounding box center [315, 477] width 182 height 26
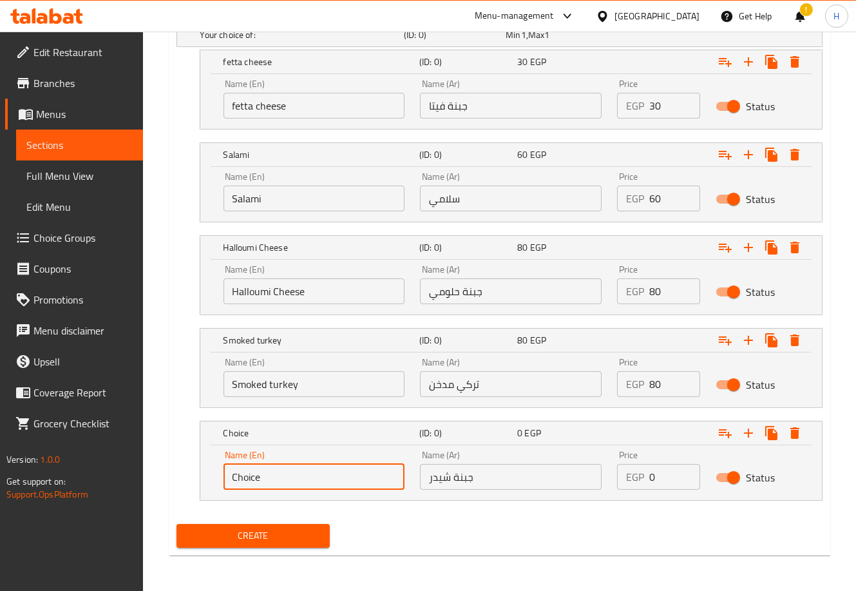
drag, startPoint x: 292, startPoint y: 483, endPoint x: 200, endPoint y: 498, distance: 93.3
click at [202, 499] on div "Name (En) Choice Name (En) Name (Ar) جبنة شيدر Name (Ar) Price EGP 0 Price Stat…" at bounding box center [511, 472] width 622 height 55
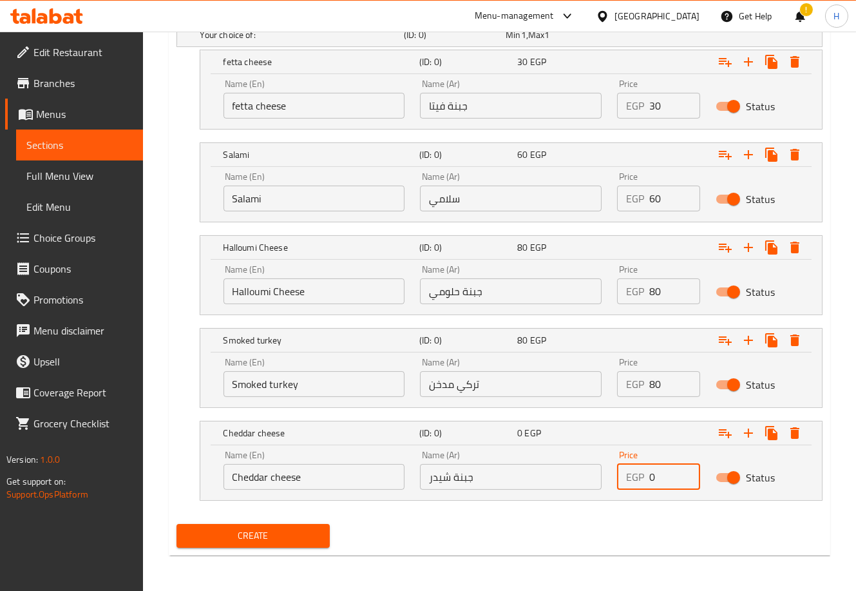
drag, startPoint x: 663, startPoint y: 483, endPoint x: 621, endPoint y: 475, distance: 42.6
click at [621, 475] on div "EGP 0 Price" at bounding box center [658, 477] width 83 height 26
click at [739, 430] on button "Expand" at bounding box center [748, 432] width 23 height 23
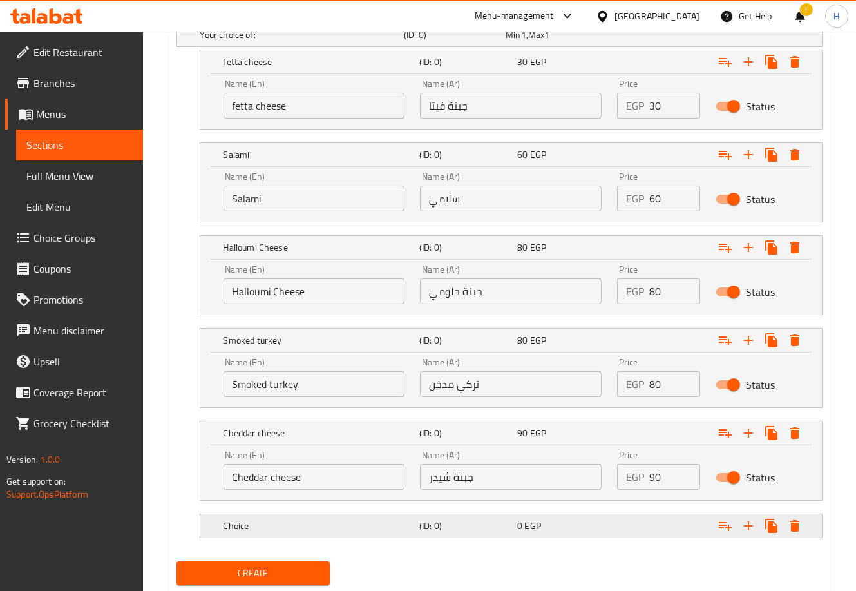
click at [667, 529] on div "Expand" at bounding box center [711, 525] width 196 height 28
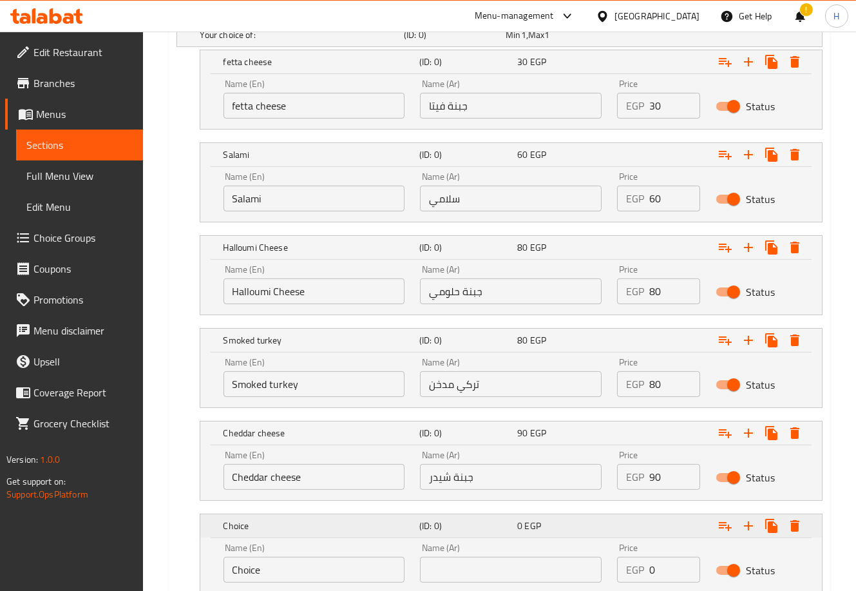
scroll to position [830, 0]
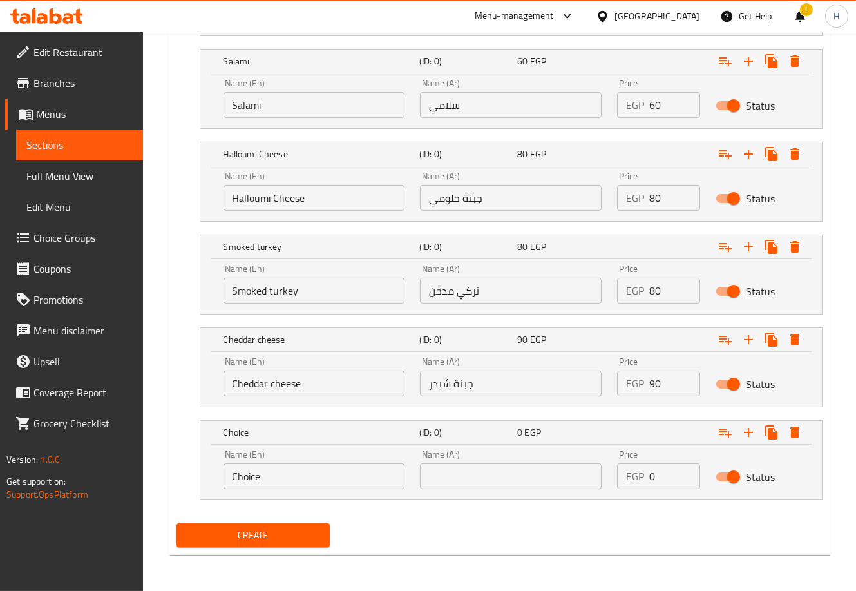
click at [531, 468] on input "text" at bounding box center [511, 476] width 182 height 26
paste input "لحم بقري مدخن"
click at [305, 473] on input "Choice" at bounding box center [315, 476] width 182 height 26
drag, startPoint x: 664, startPoint y: 479, endPoint x: 610, endPoint y: 462, distance: 56.5
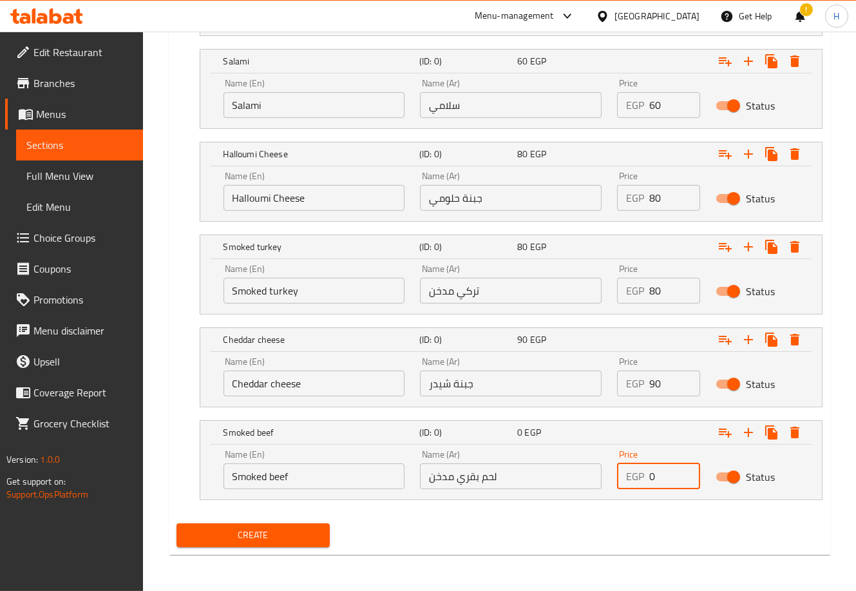
click at [610, 462] on div "Price EGP 0 Price" at bounding box center [658, 469] width 99 height 55
click at [753, 435] on icon "Expand" at bounding box center [748, 431] width 15 height 15
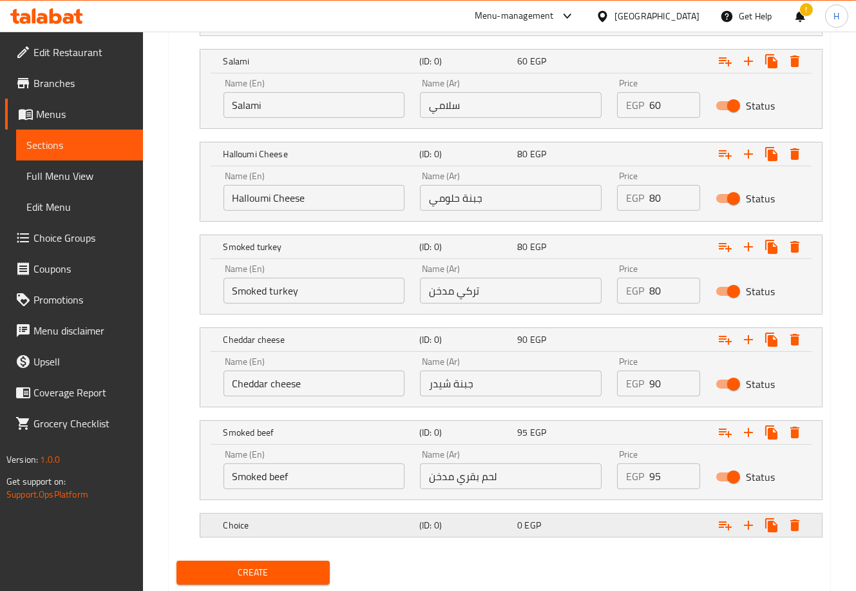
click at [506, 519] on h5 "(ID: 0)" at bounding box center [465, 525] width 93 height 13
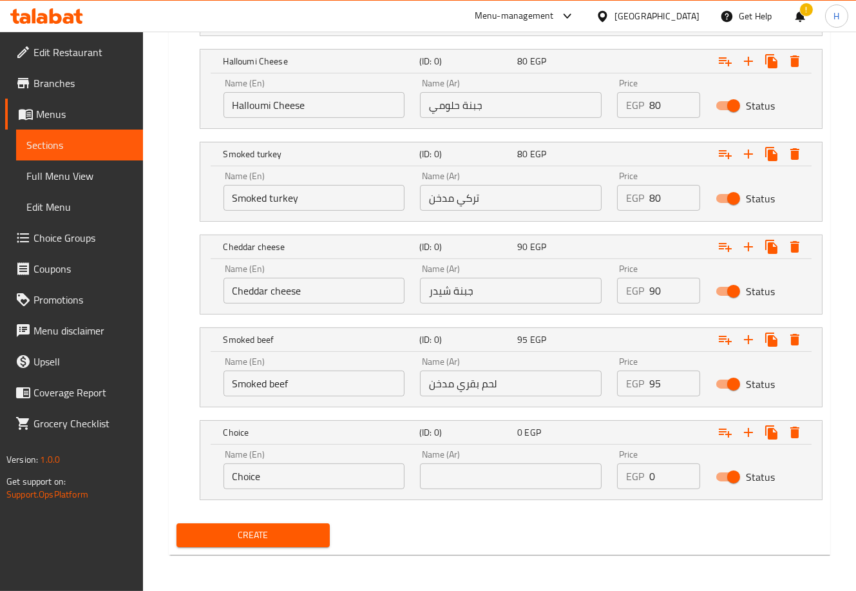
scroll to position [922, 0]
click at [499, 479] on input "text" at bounding box center [511, 477] width 182 height 26
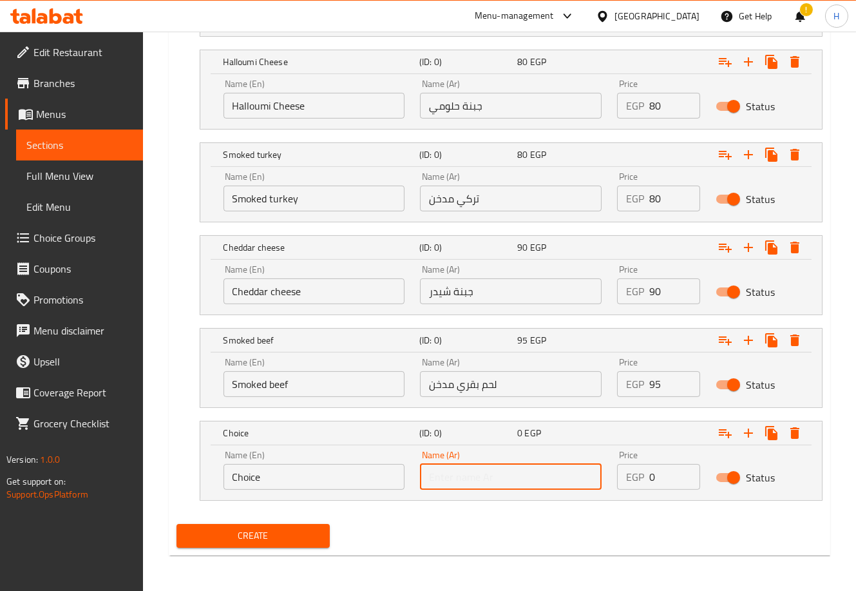
paste input "سمك السلمون المدخن"
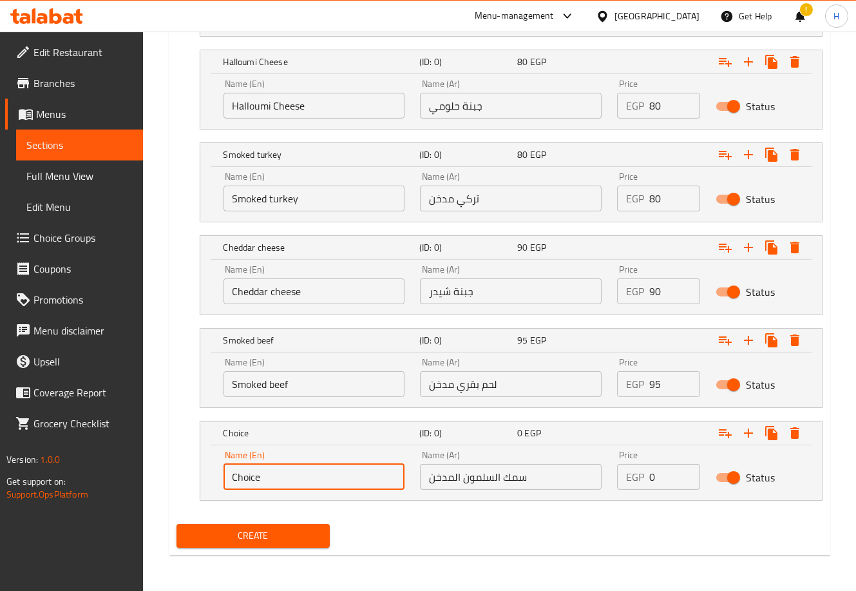
drag, startPoint x: 325, startPoint y: 475, endPoint x: 168, endPoint y: 499, distance: 158.3
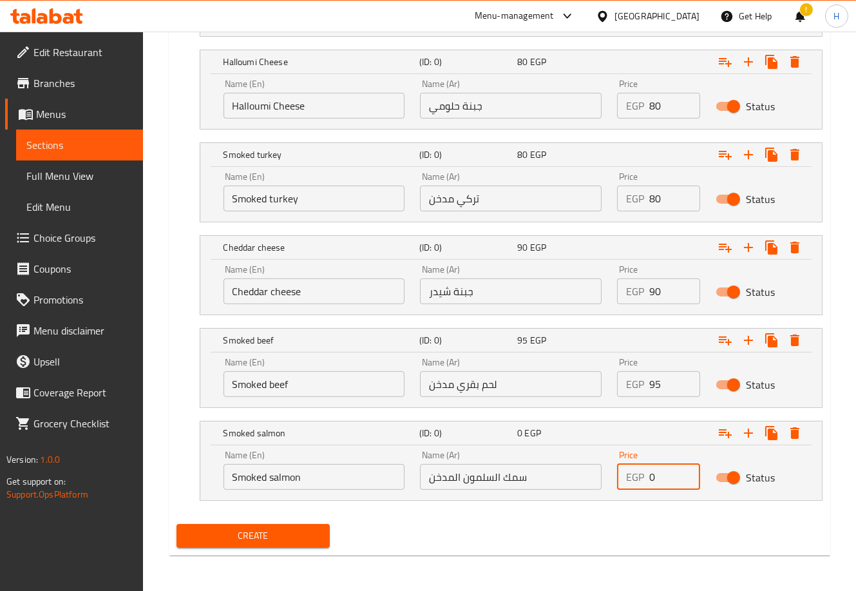
drag, startPoint x: 663, startPoint y: 474, endPoint x: 618, endPoint y: 467, distance: 45.6
click at [620, 468] on div "EGP 0 Price" at bounding box center [658, 477] width 83 height 26
click at [748, 437] on icon "Expand" at bounding box center [748, 432] width 9 height 9
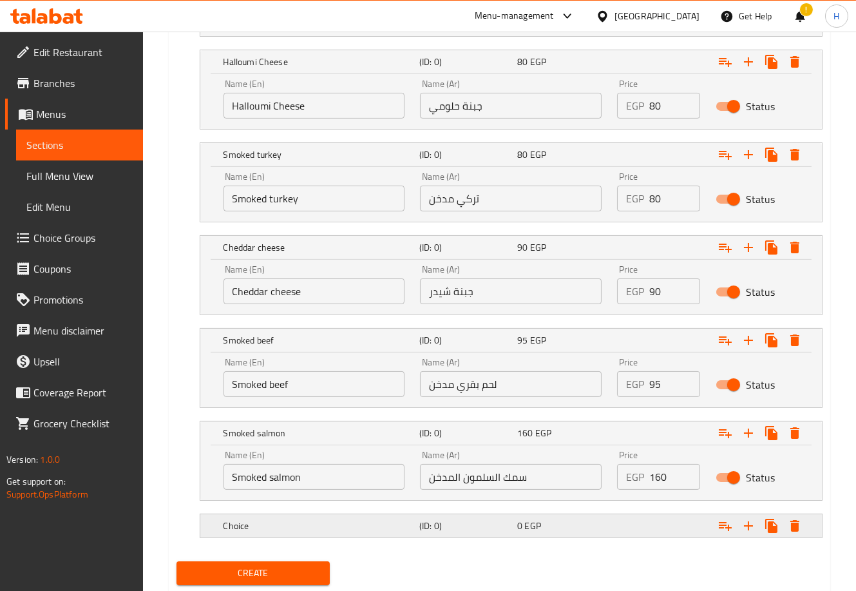
click at [310, 517] on div "Choice" at bounding box center [319, 526] width 196 height 18
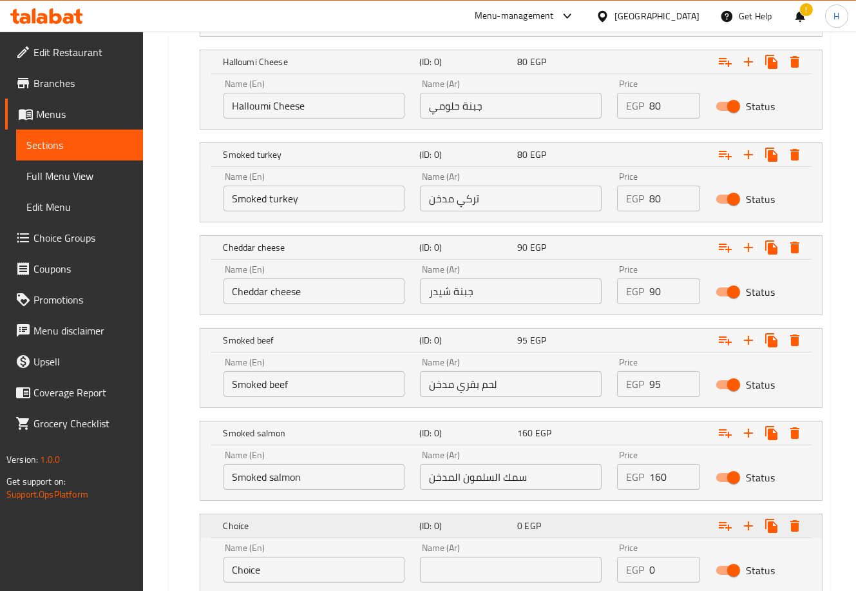
scroll to position [1016, 0]
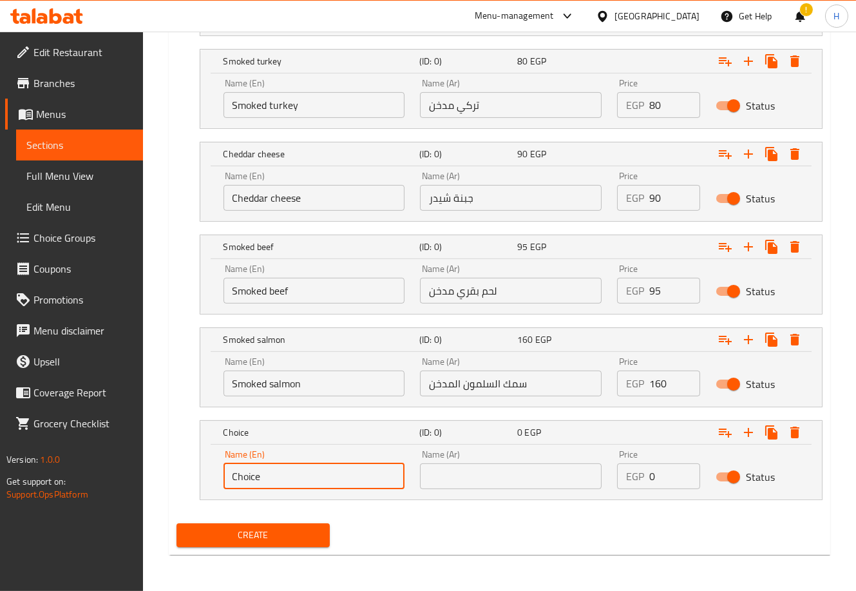
drag, startPoint x: 280, startPoint y: 475, endPoint x: 153, endPoint y: 457, distance: 127.5
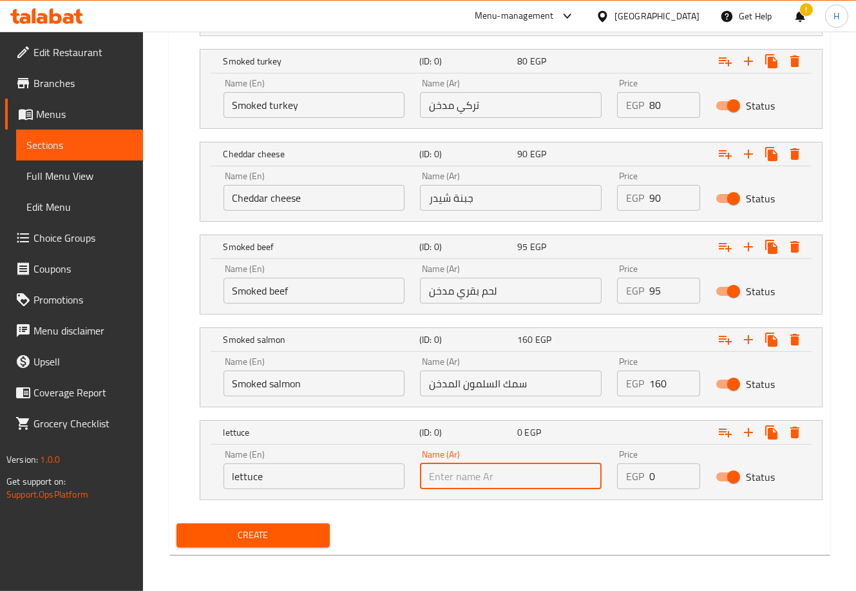
click at [469, 471] on input "text" at bounding box center [511, 476] width 182 height 26
paste input "خَسّ"
click at [751, 435] on icon "Expand" at bounding box center [748, 431] width 15 height 15
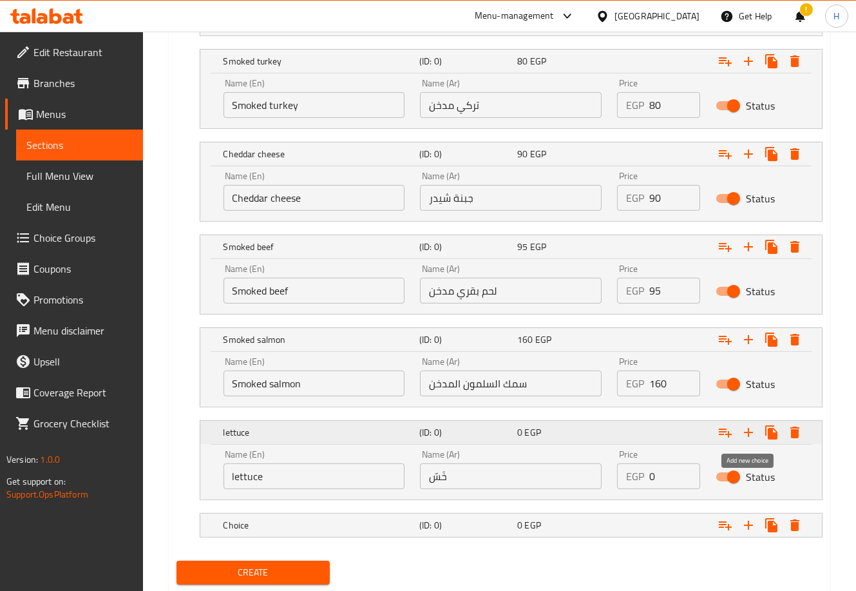
scroll to position [1053, 0]
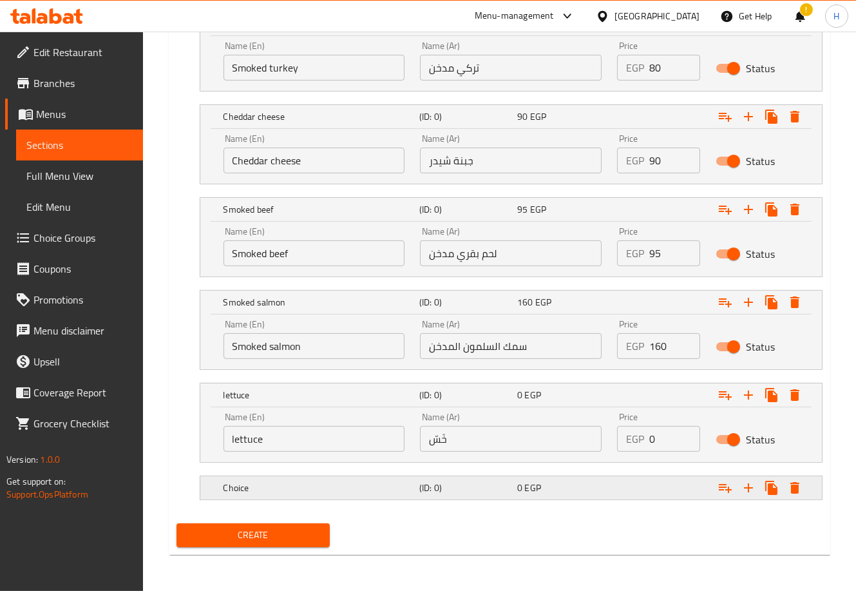
click at [550, 494] on div "0 EGP" at bounding box center [564, 488] width 98 height 18
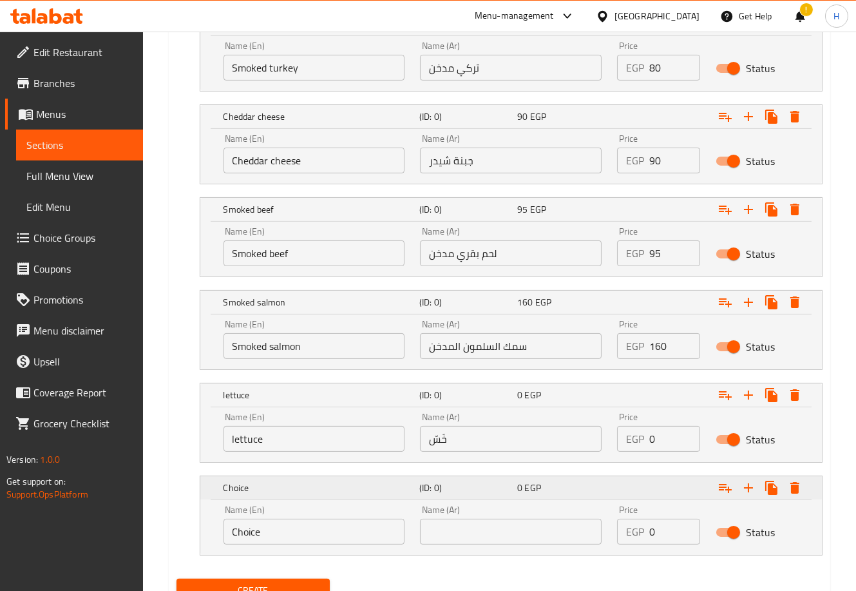
scroll to position [1109, 0]
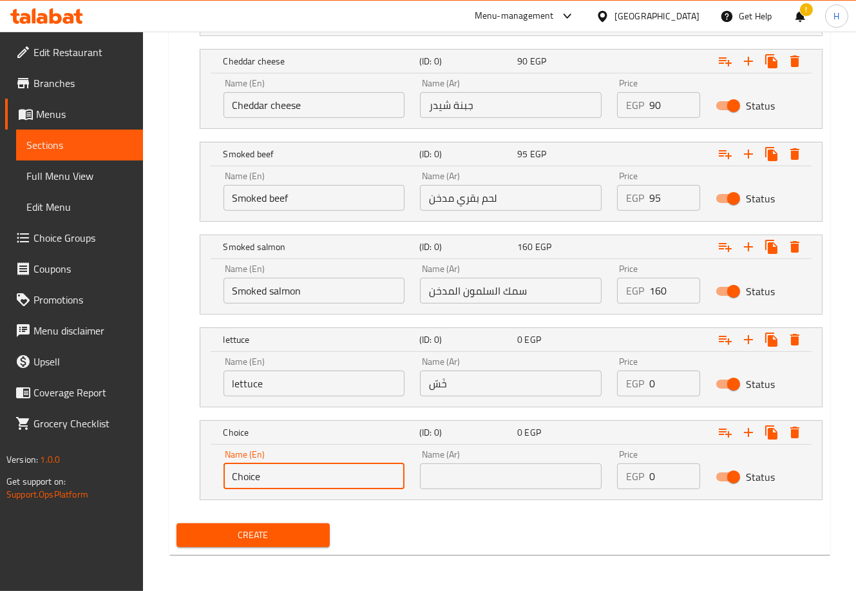
drag, startPoint x: 277, startPoint y: 488, endPoint x: 205, endPoint y: 490, distance: 72.2
click at [205, 490] on div "Name (En) Choice Name (En) Name (Ar) Name (Ar) Price EGP 0 Price Status" at bounding box center [511, 471] width 622 height 55
click at [509, 488] on input "text" at bounding box center [511, 476] width 182 height 26
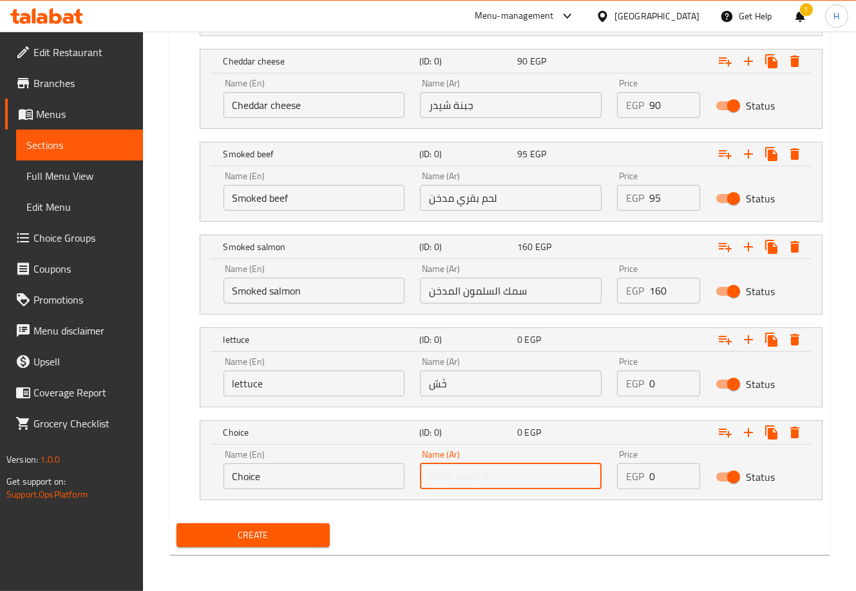
paste input "كاتشب"
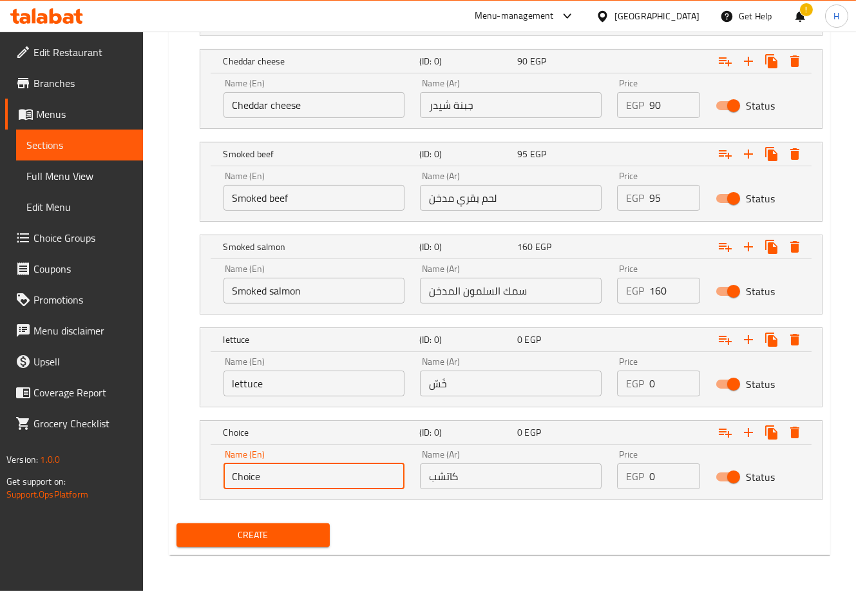
drag, startPoint x: 347, startPoint y: 477, endPoint x: 142, endPoint y: 488, distance: 205.8
click at [745, 431] on icon "Expand" at bounding box center [748, 431] width 15 height 15
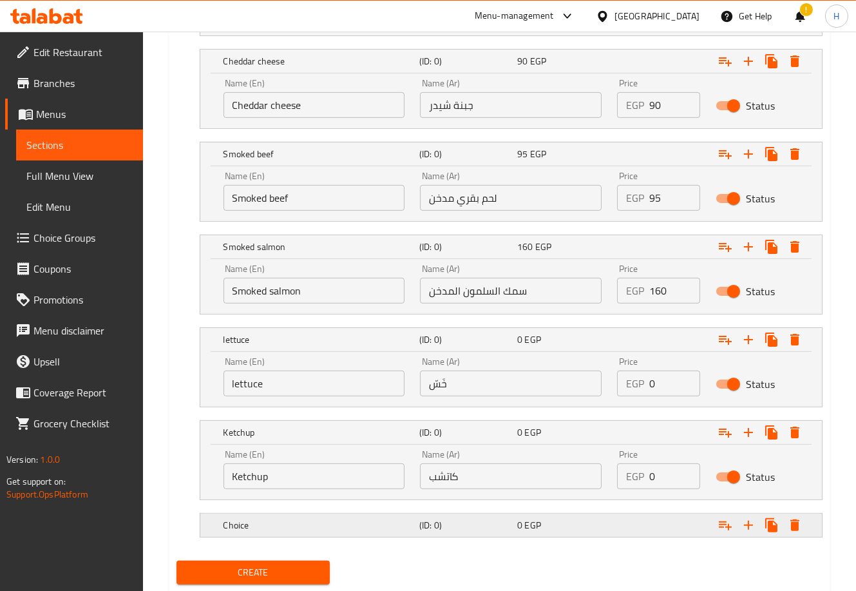
click at [363, 520] on h5 "Choice" at bounding box center [319, 525] width 191 height 13
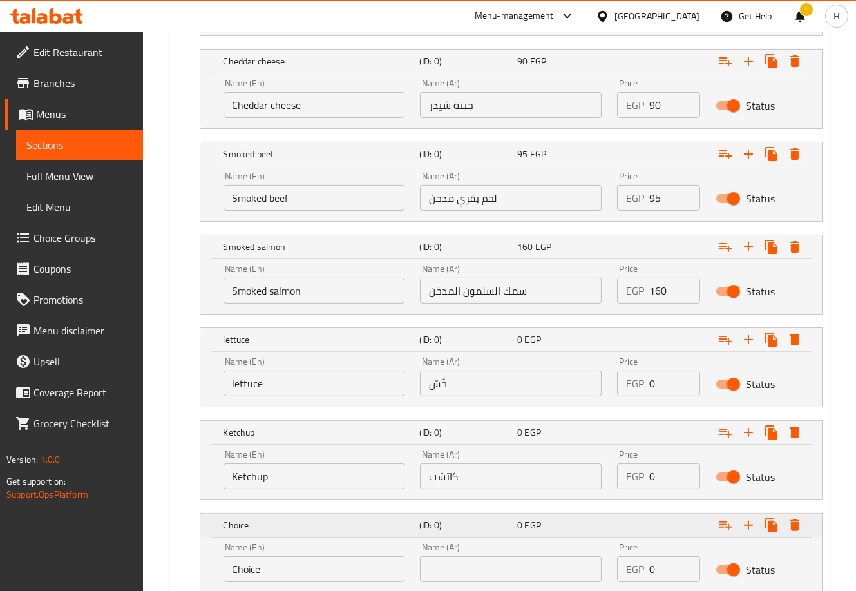
scroll to position [1201, 0]
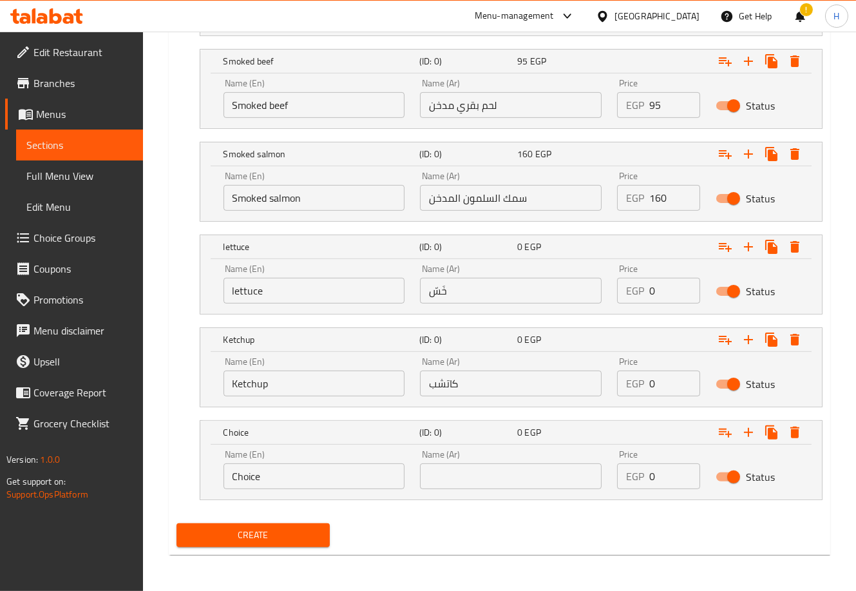
click at [512, 473] on input "text" at bounding box center [511, 476] width 182 height 26
paste input "صوص الرانش"
drag, startPoint x: 292, startPoint y: 480, endPoint x: 160, endPoint y: 473, distance: 131.6
click at [279, 535] on span "Create" at bounding box center [253, 535] width 133 height 16
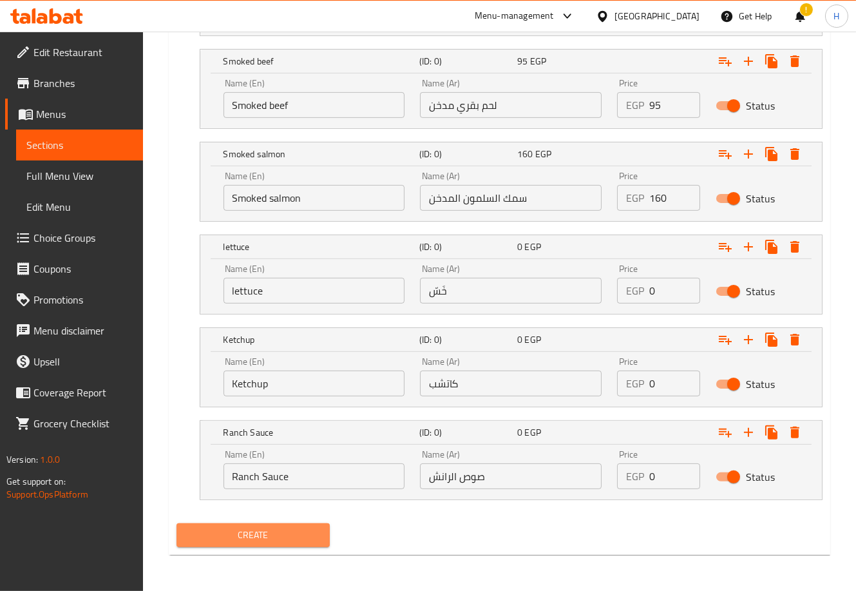
click at [260, 539] on span "Create" at bounding box center [253, 535] width 133 height 16
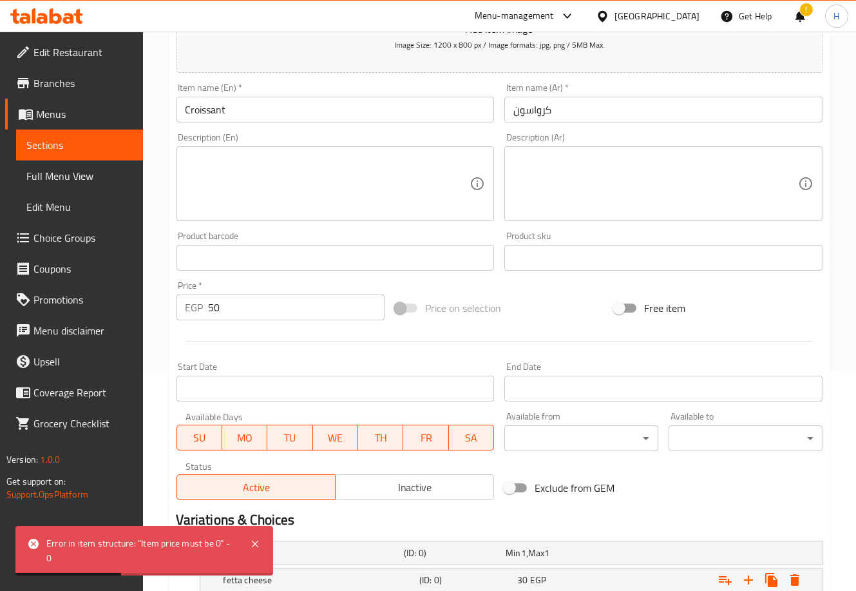
scroll to position [0, 0]
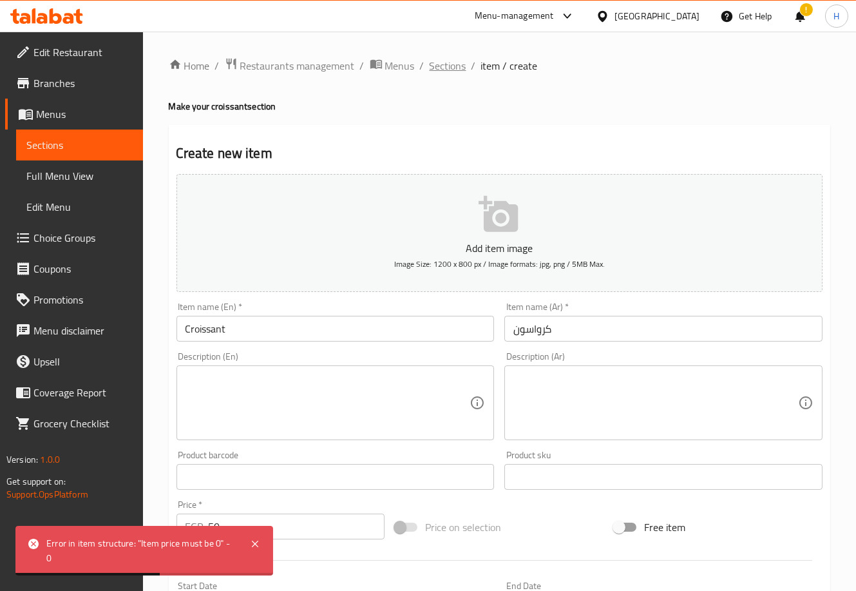
click at [440, 64] on span "Sections" at bounding box center [448, 65] width 37 height 15
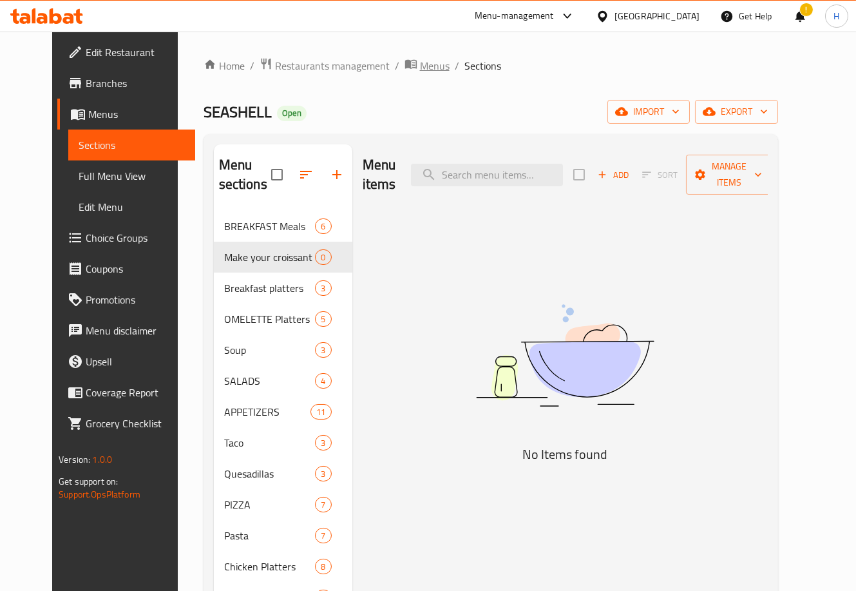
click at [420, 62] on span "Menus" at bounding box center [435, 65] width 30 height 15
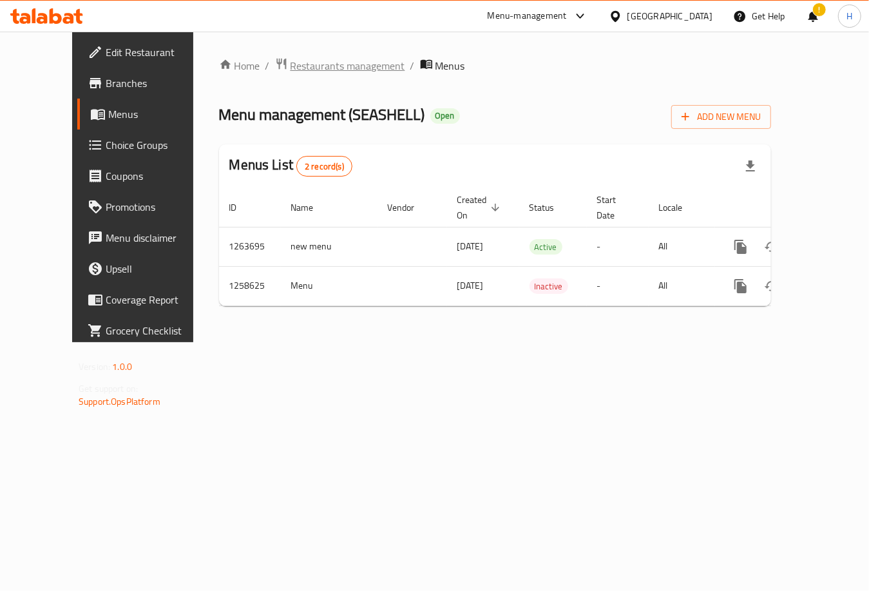
click at [302, 73] on span "Restaurants management" at bounding box center [348, 65] width 115 height 15
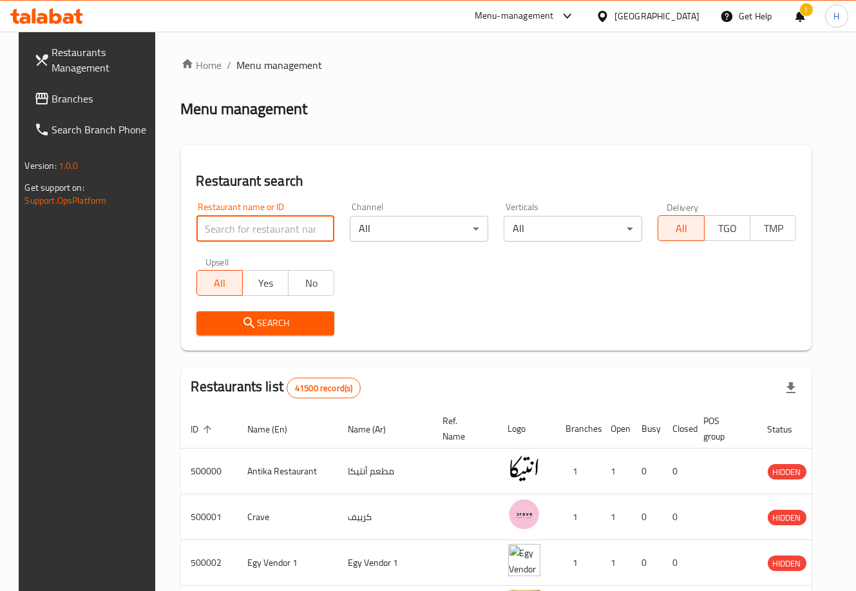
click at [271, 227] on input "search" at bounding box center [265, 229] width 138 height 26
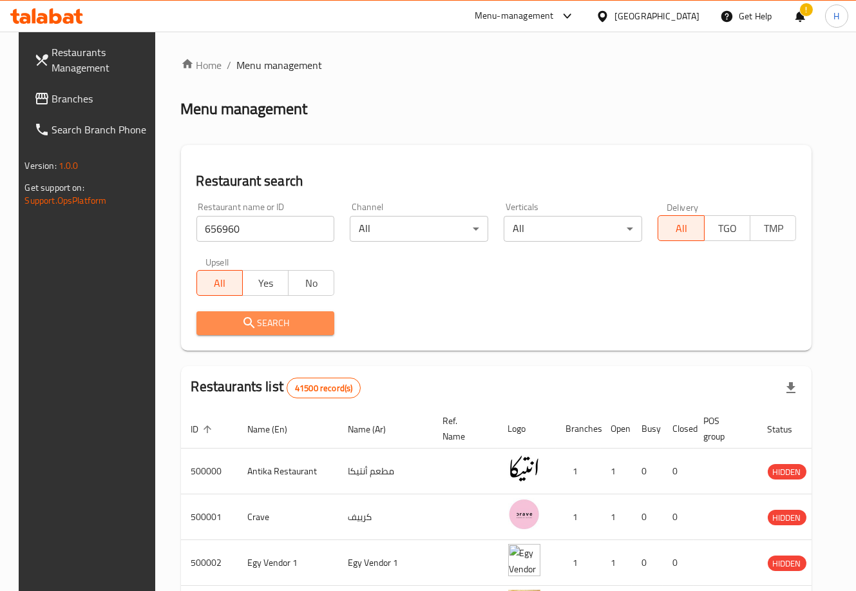
click at [311, 319] on span "Search" at bounding box center [266, 323] width 118 height 16
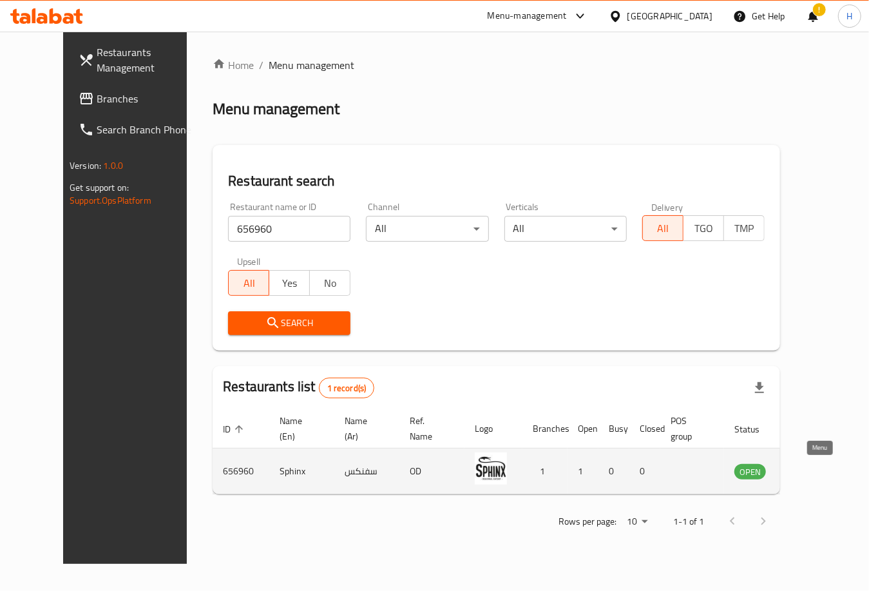
click at [814, 472] on icon "enhanced table" at bounding box center [810, 471] width 14 height 11
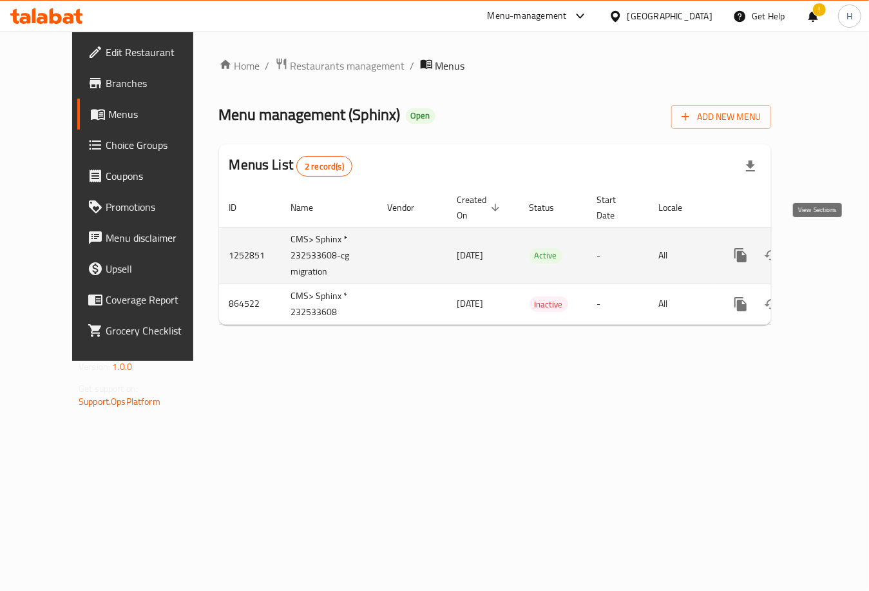
click at [826, 249] on icon "enhanced table" at bounding box center [833, 254] width 15 height 15
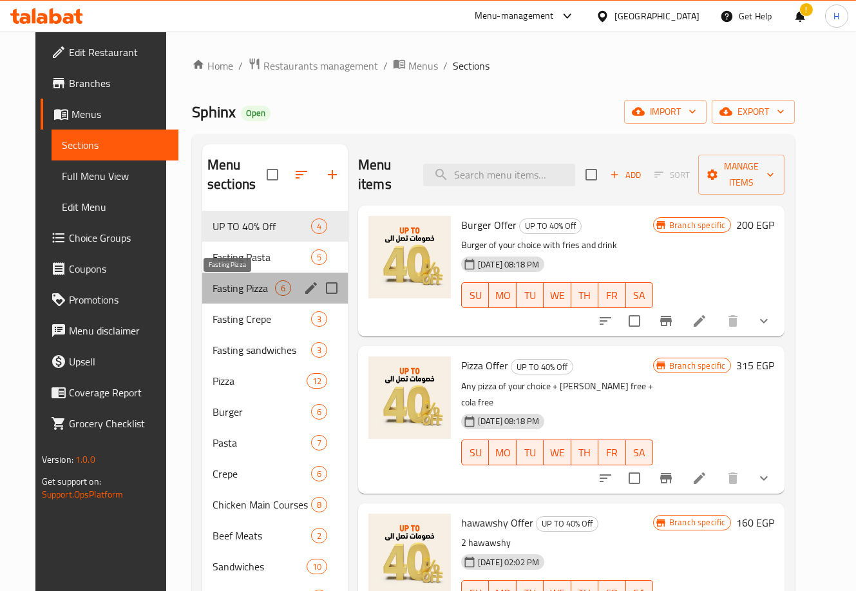
click at [251, 289] on span "Fasting Pizza" at bounding box center [244, 287] width 62 height 15
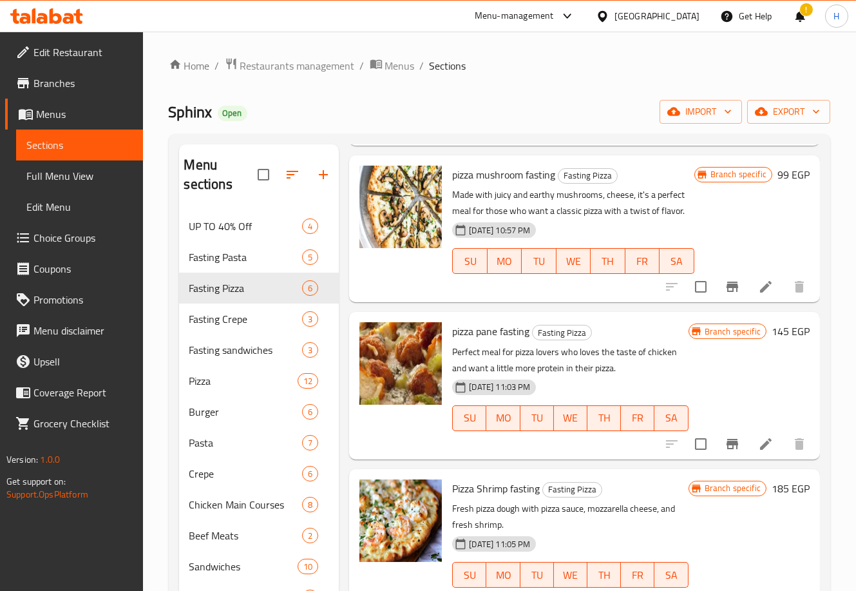
scroll to position [218, 0]
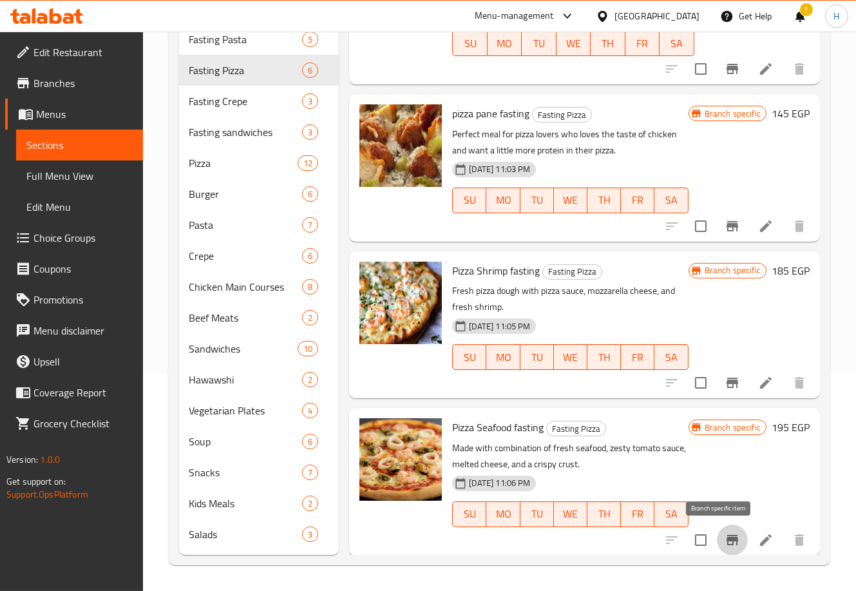
click at [720, 549] on button "Branch-specific-item" at bounding box center [732, 539] width 31 height 31
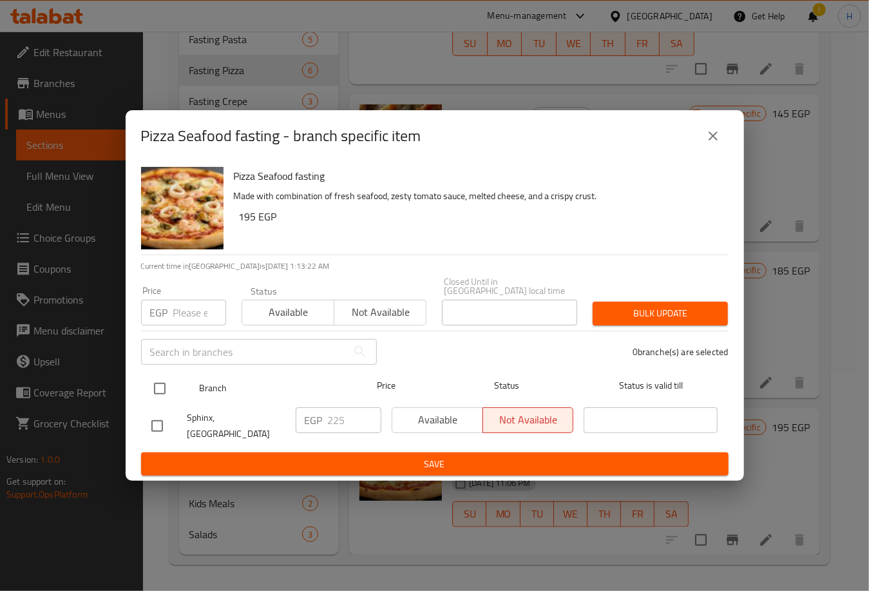
click at [155, 383] on input "checkbox" at bounding box center [159, 388] width 27 height 27
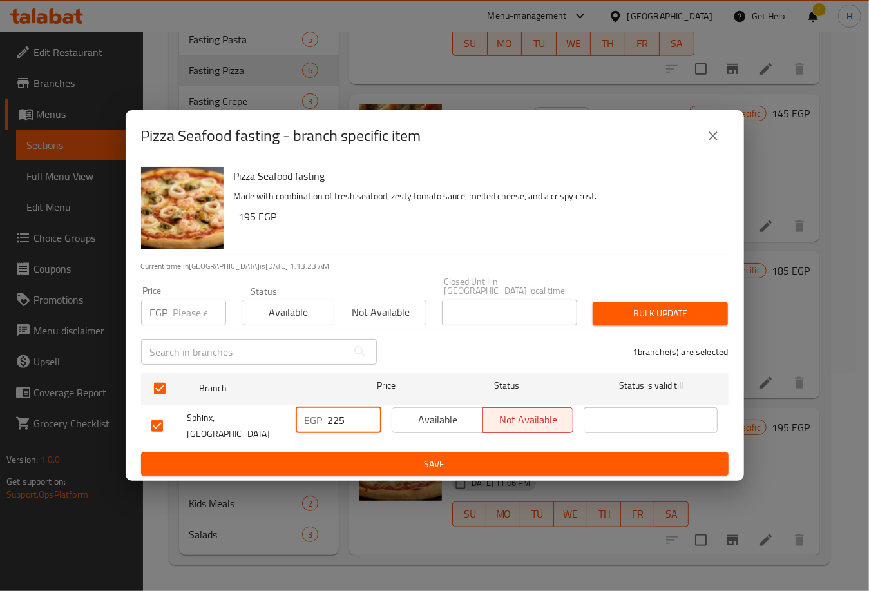
drag, startPoint x: 354, startPoint y: 422, endPoint x: 308, endPoint y: 420, distance: 45.8
click at [308, 420] on div "EGP 225 ​" at bounding box center [339, 420] width 86 height 26
click at [369, 456] on span "Save" at bounding box center [434, 464] width 567 height 16
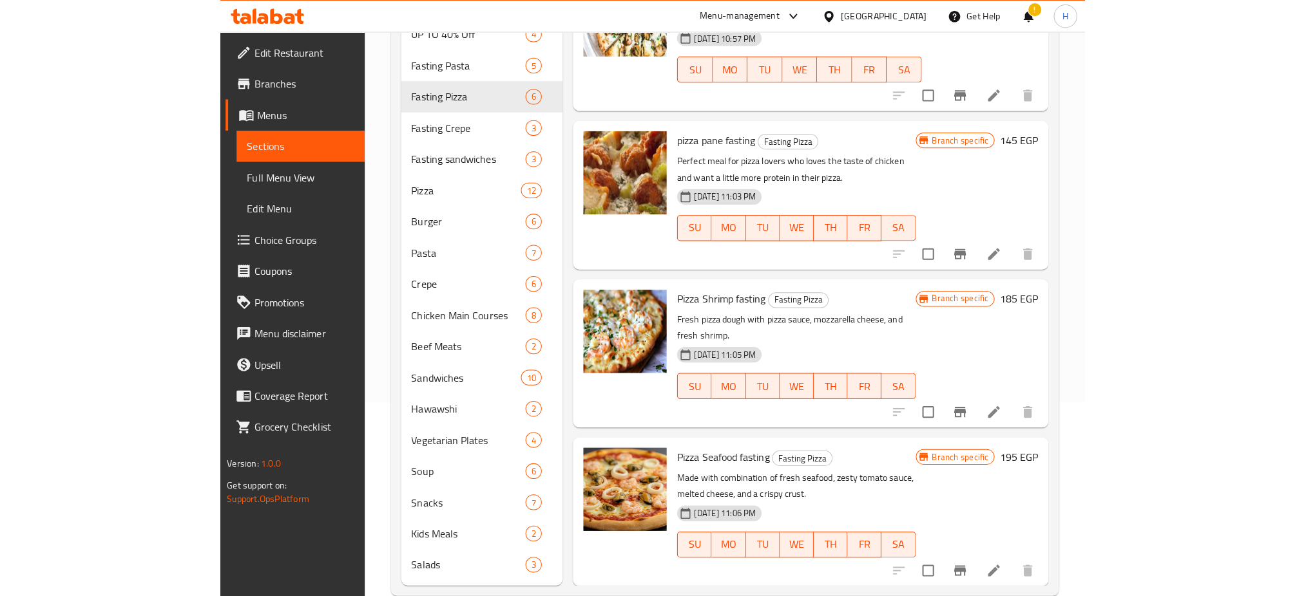
scroll to position [283, 0]
